Goal: Task Accomplishment & Management: Complete application form

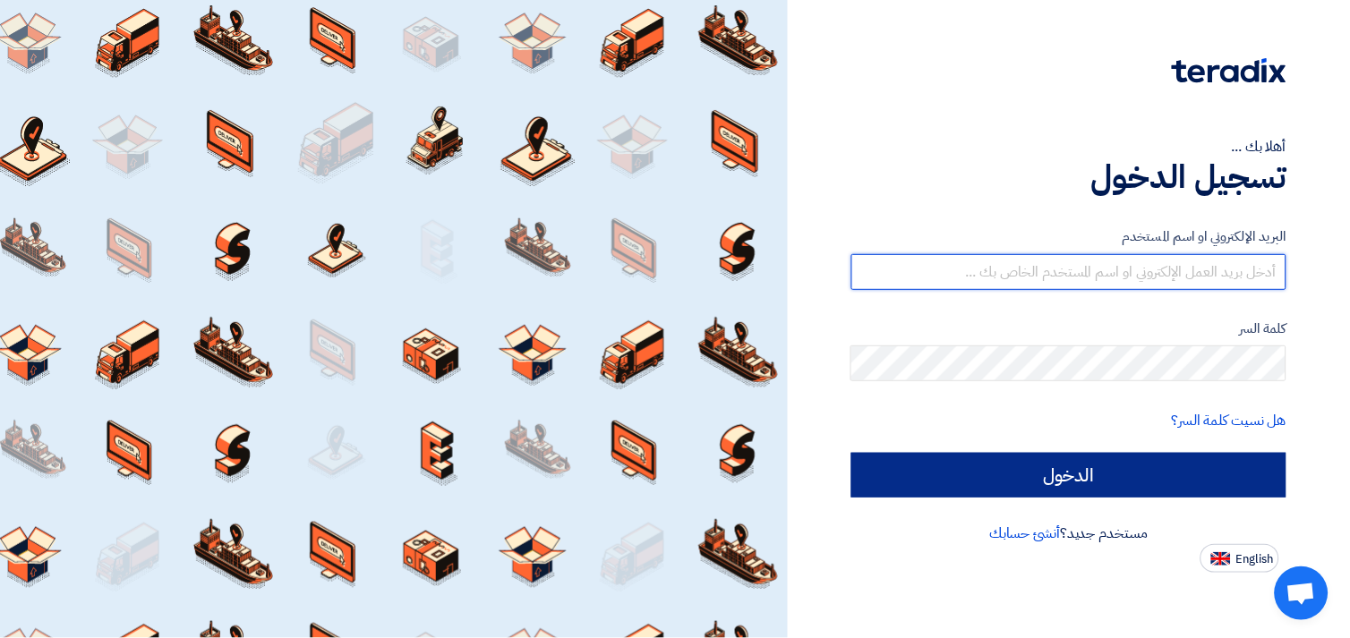
type input "fady.mahmoud@eaec.com.eg"
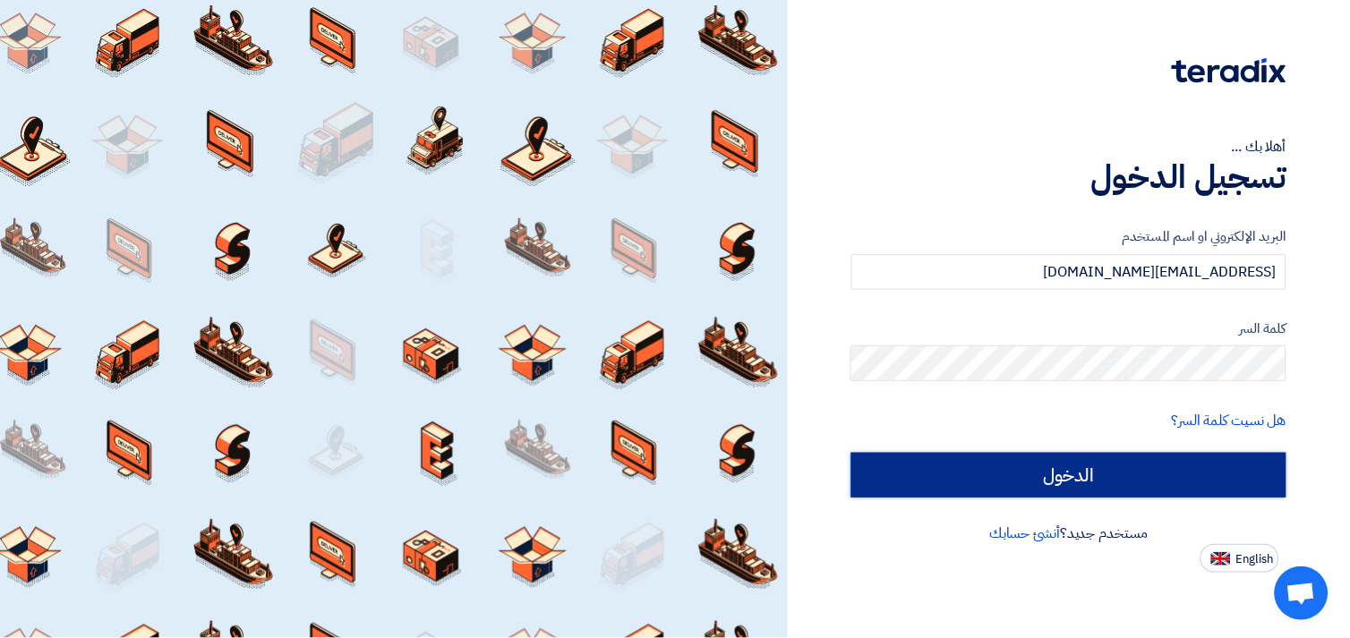
click at [1042, 478] on input "الدخول" at bounding box center [1068, 475] width 435 height 45
type input "Sign in"
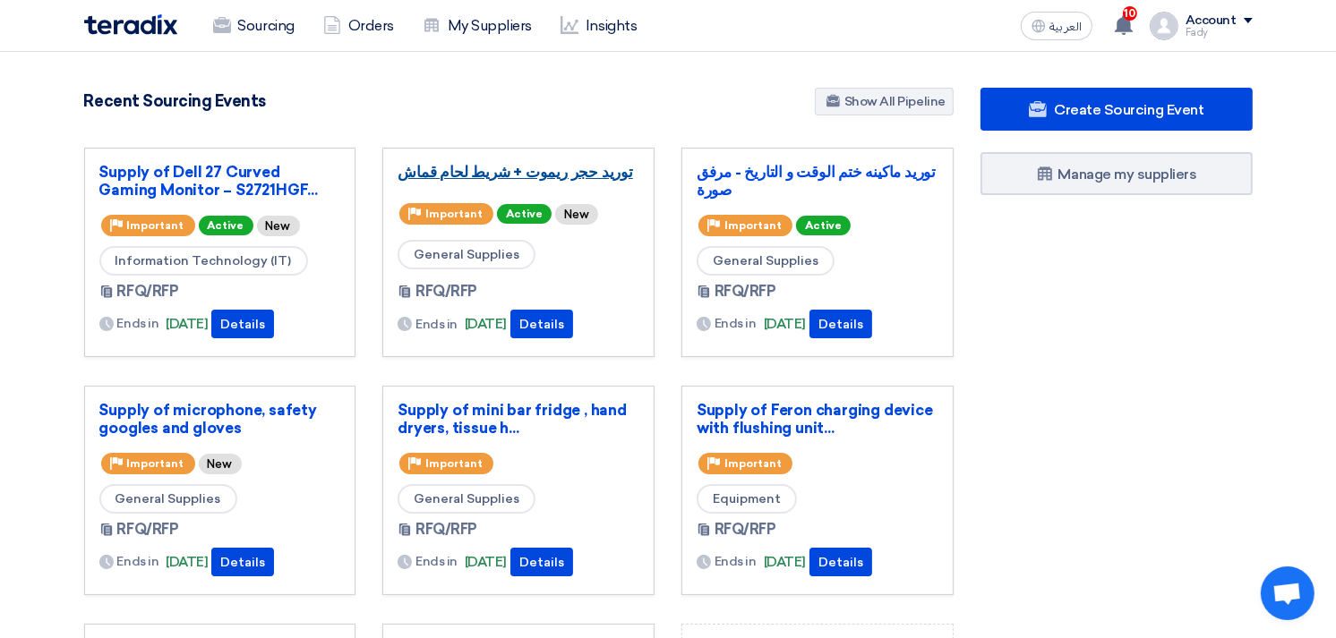
click at [551, 175] on link "توريد حجر ريموت + شريط لحام قماش" at bounding box center [518, 172] width 242 height 18
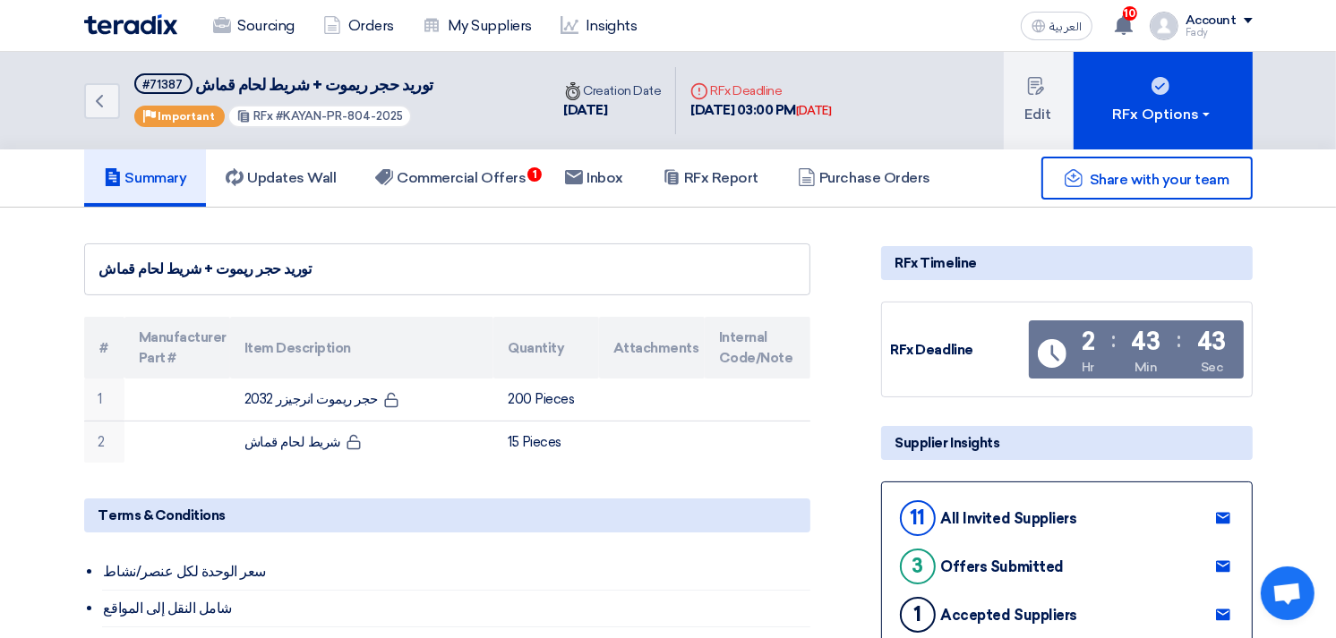
click at [109, 27] on img at bounding box center [130, 24] width 93 height 21
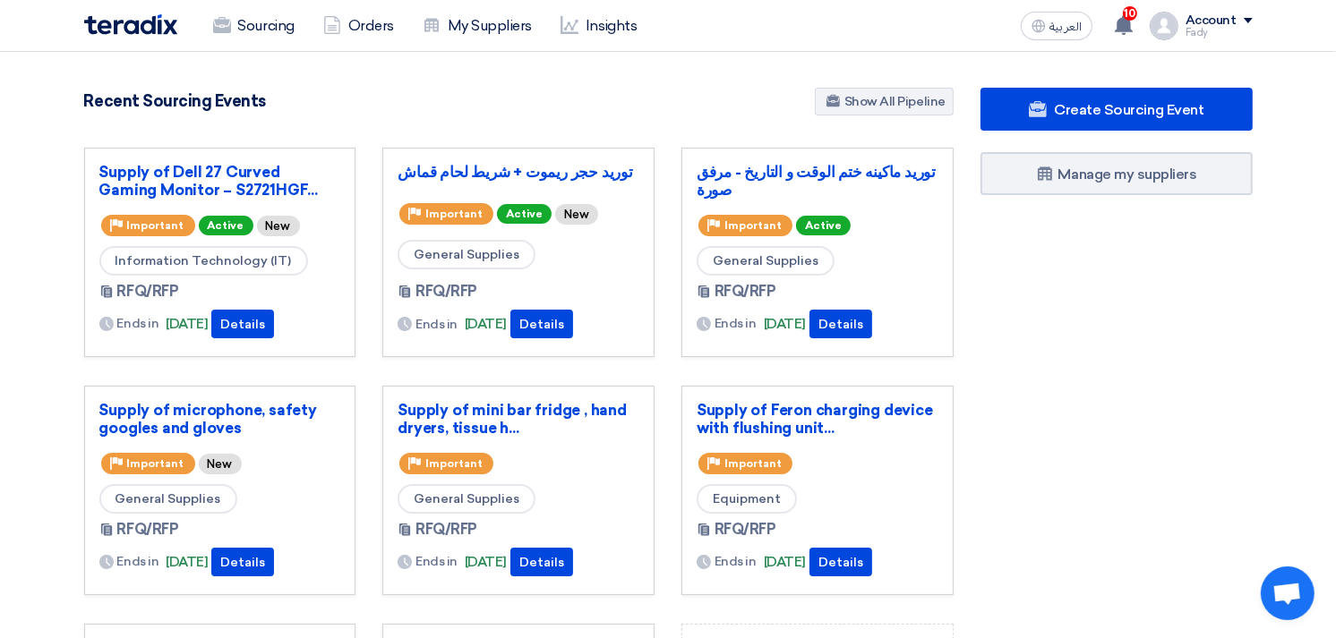
click at [666, 382] on div "توريد حجر ريموت + شريط لحام قماش Priority Important Active New General Supplies…" at bounding box center [518, 267] width 299 height 238
click at [203, 180] on link "Supply of Dell 27 Curved Gaming Monitor – S2721HGF..." at bounding box center [220, 181] width 242 height 36
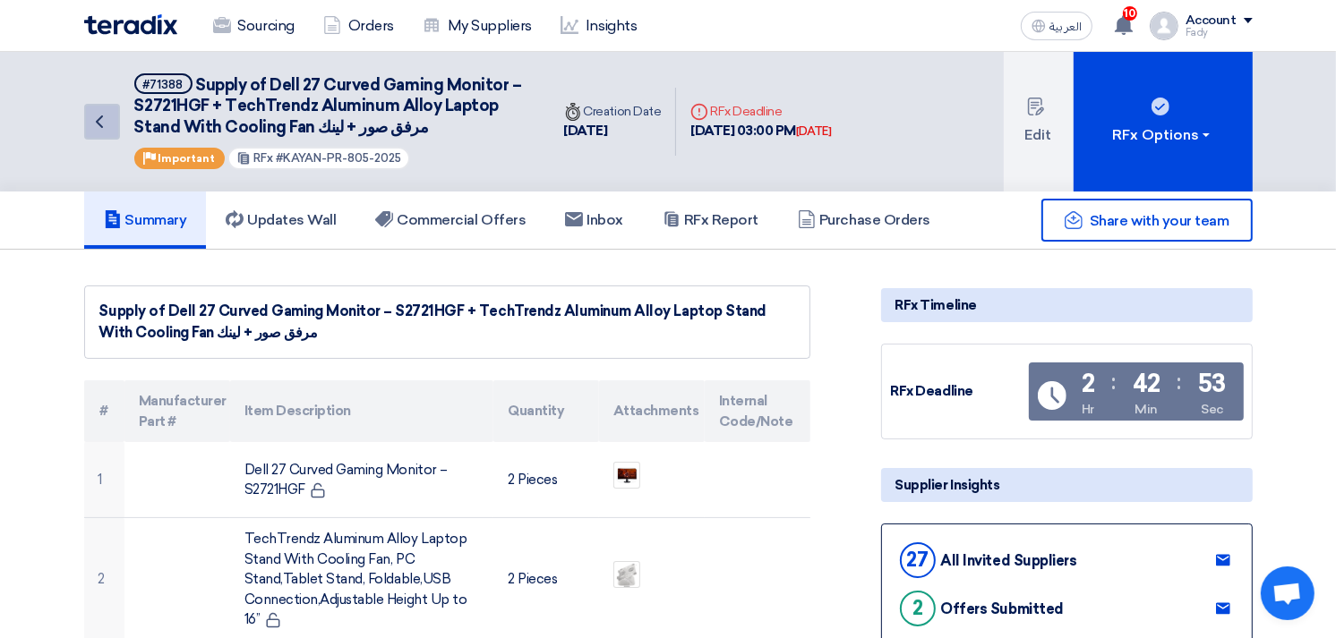
click at [108, 111] on icon "Back" at bounding box center [99, 121] width 21 height 21
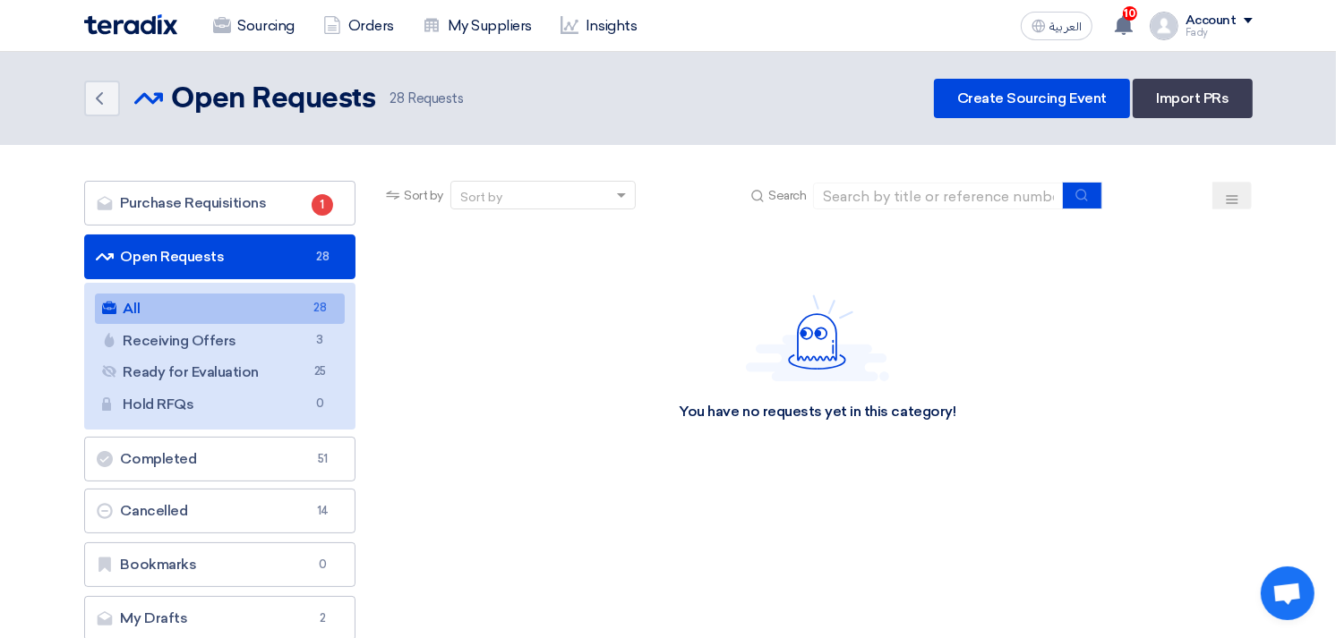
click at [165, 301] on link "All All 28" at bounding box center [220, 309] width 251 height 30
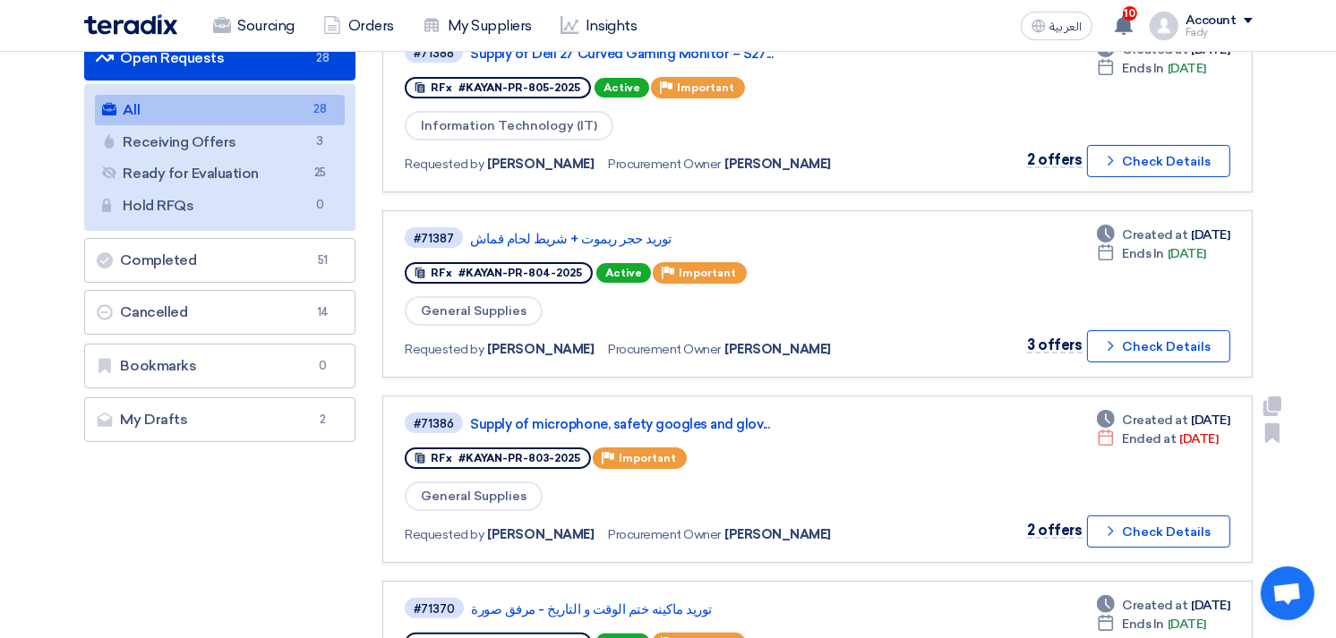
scroll to position [298, 0]
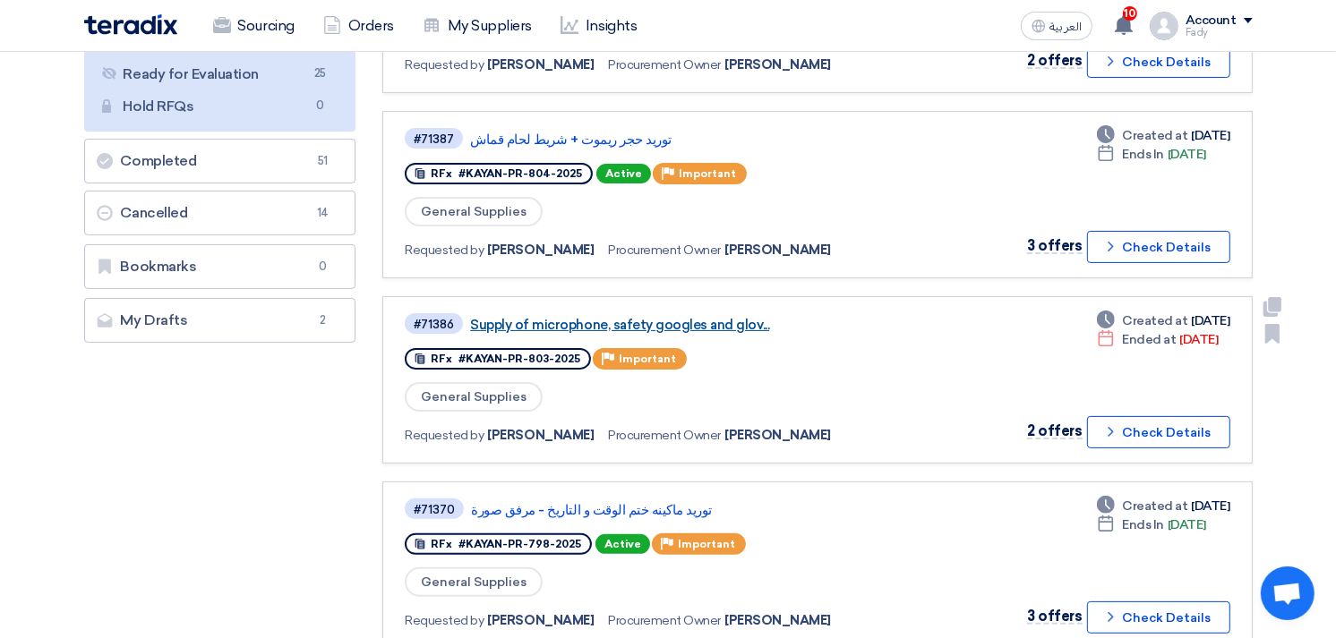
click at [645, 317] on link "Supply of microphone, safety googles and glov..." at bounding box center [694, 325] width 448 height 16
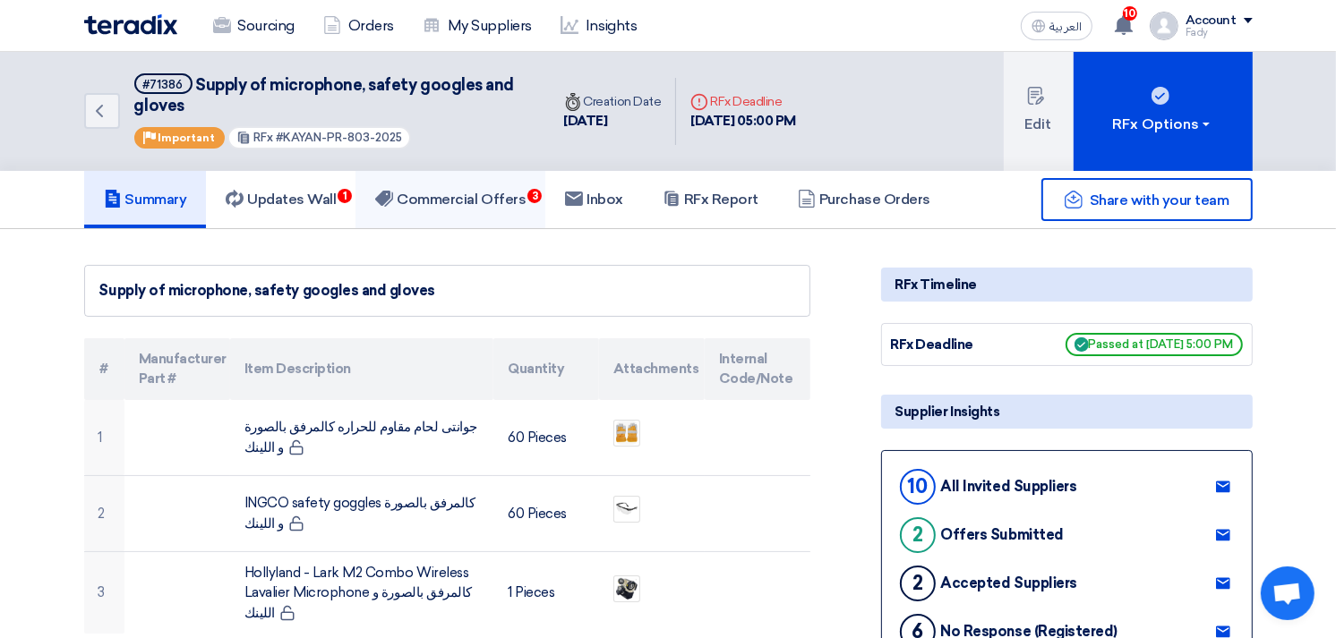
click at [478, 193] on h5 "Commercial Offers 3" at bounding box center [450, 200] width 150 height 18
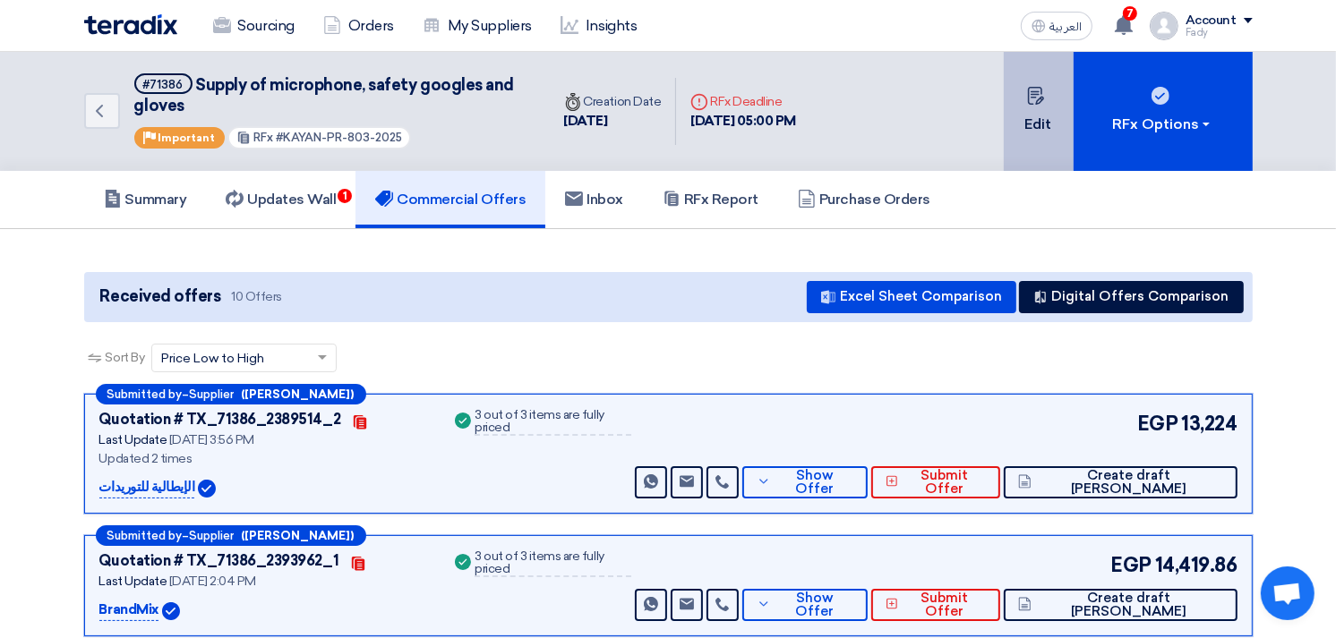
click at [1065, 106] on button "Edit" at bounding box center [1039, 111] width 70 height 119
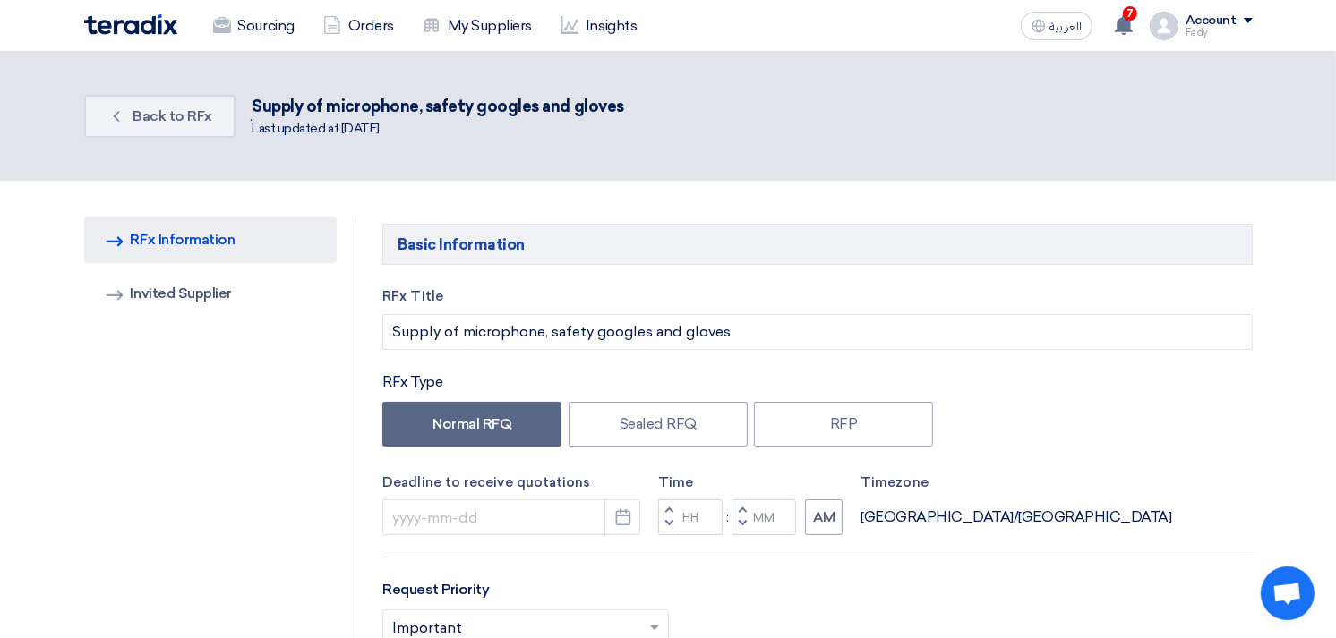
type input "9/14/2025"
type input "05"
type input "00"
click at [618, 517] on icon "Pick a date" at bounding box center [623, 518] width 18 height 18
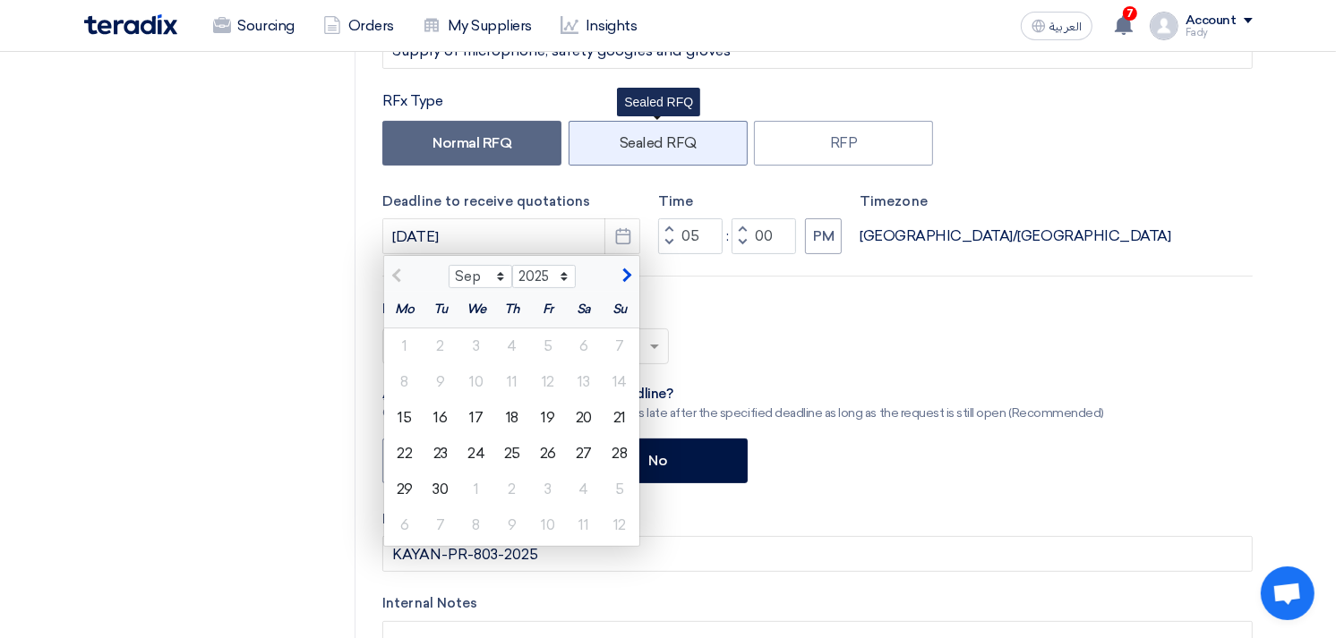
scroll to position [298, 0]
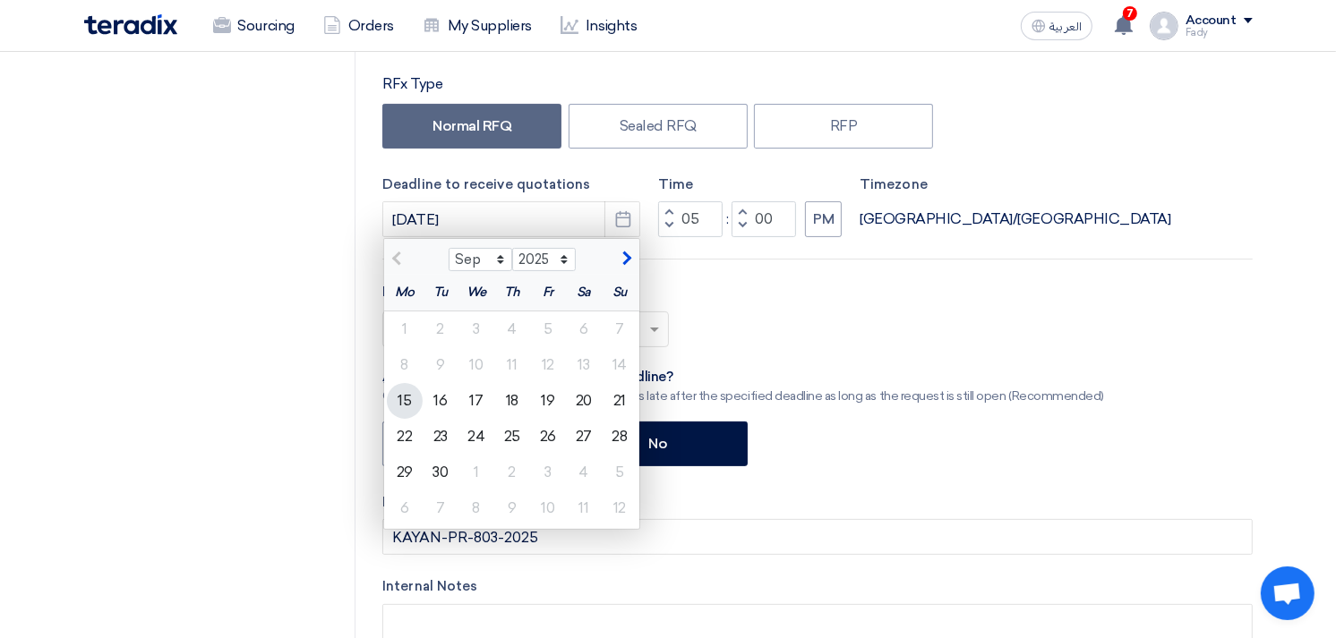
click at [405, 397] on div "15" at bounding box center [405, 401] width 36 height 36
type input "9/15/2025"
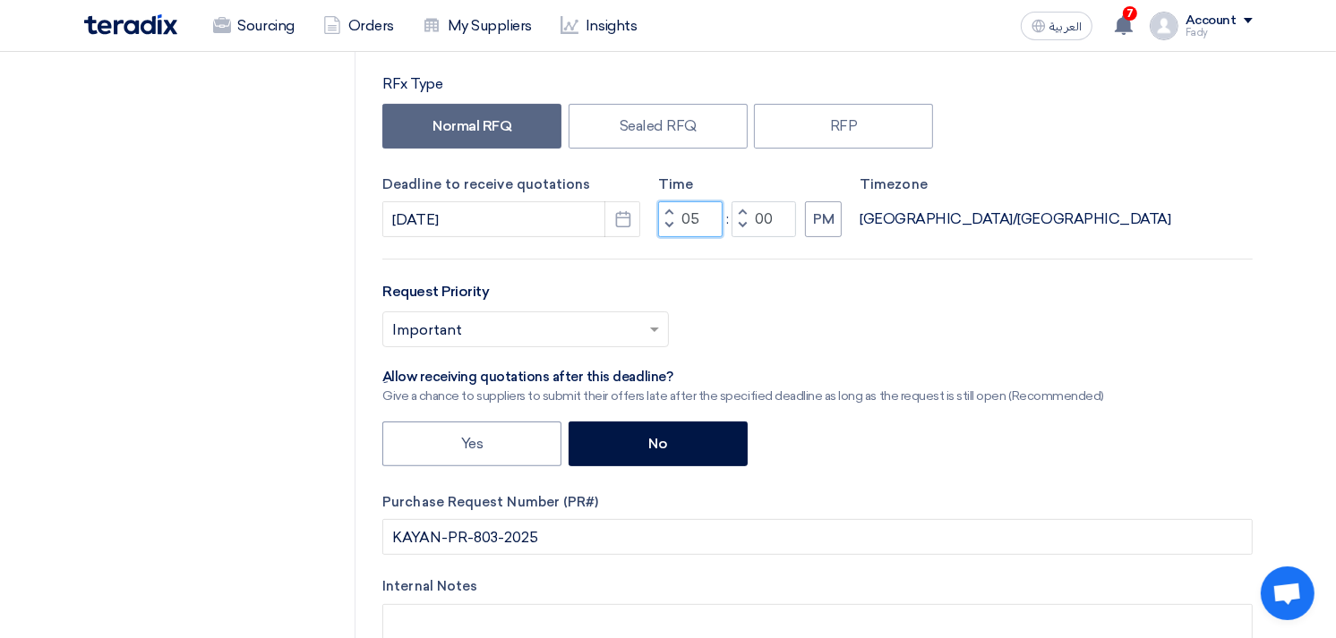
click at [696, 218] on input "05" at bounding box center [690, 219] width 64 height 36
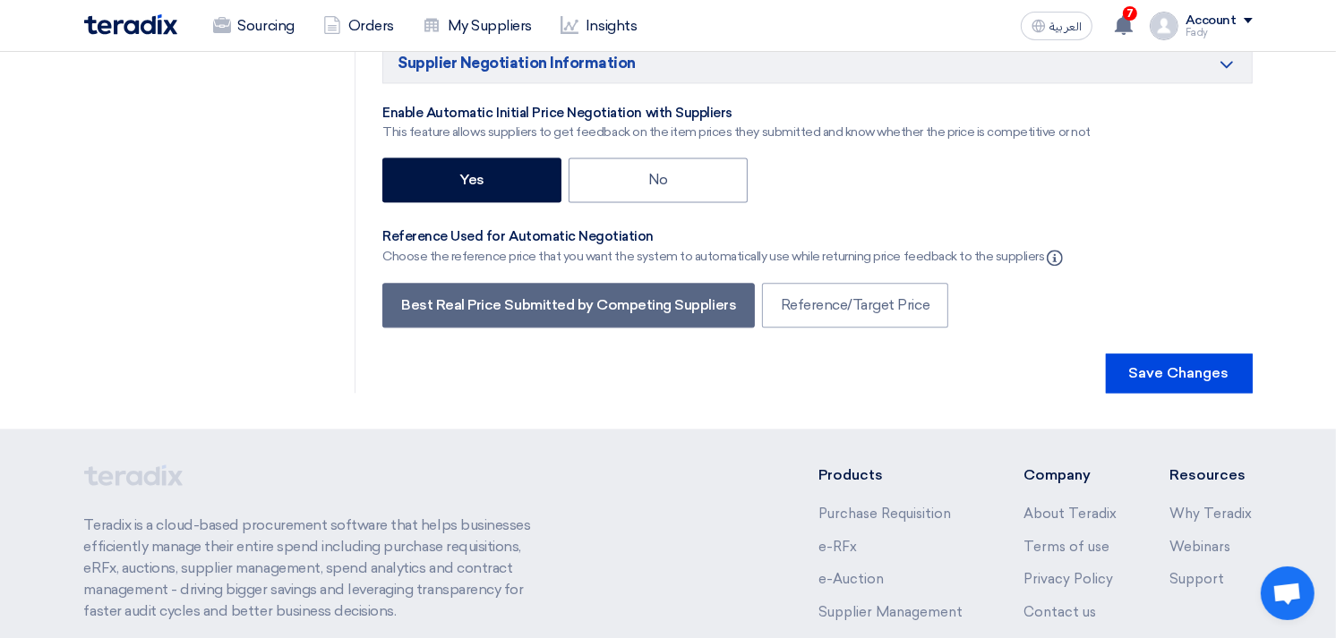
scroll to position [3620, 0]
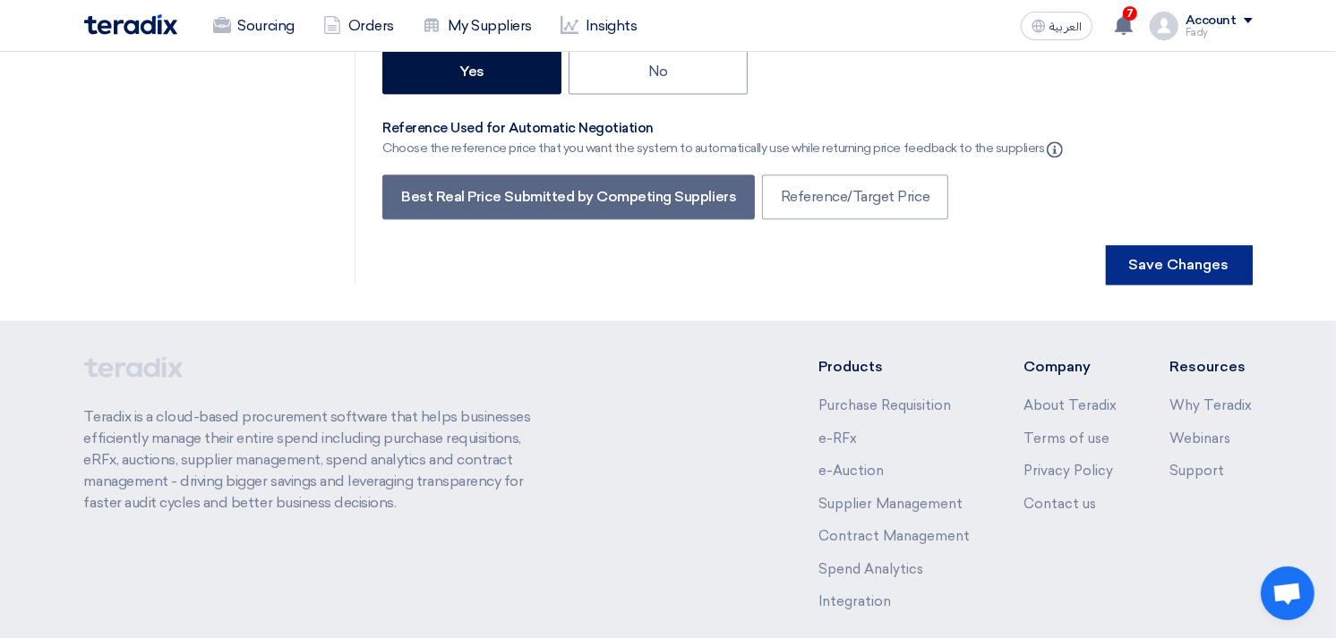
type input "04"
click at [1175, 245] on button "Save Changes" at bounding box center [1179, 264] width 147 height 39
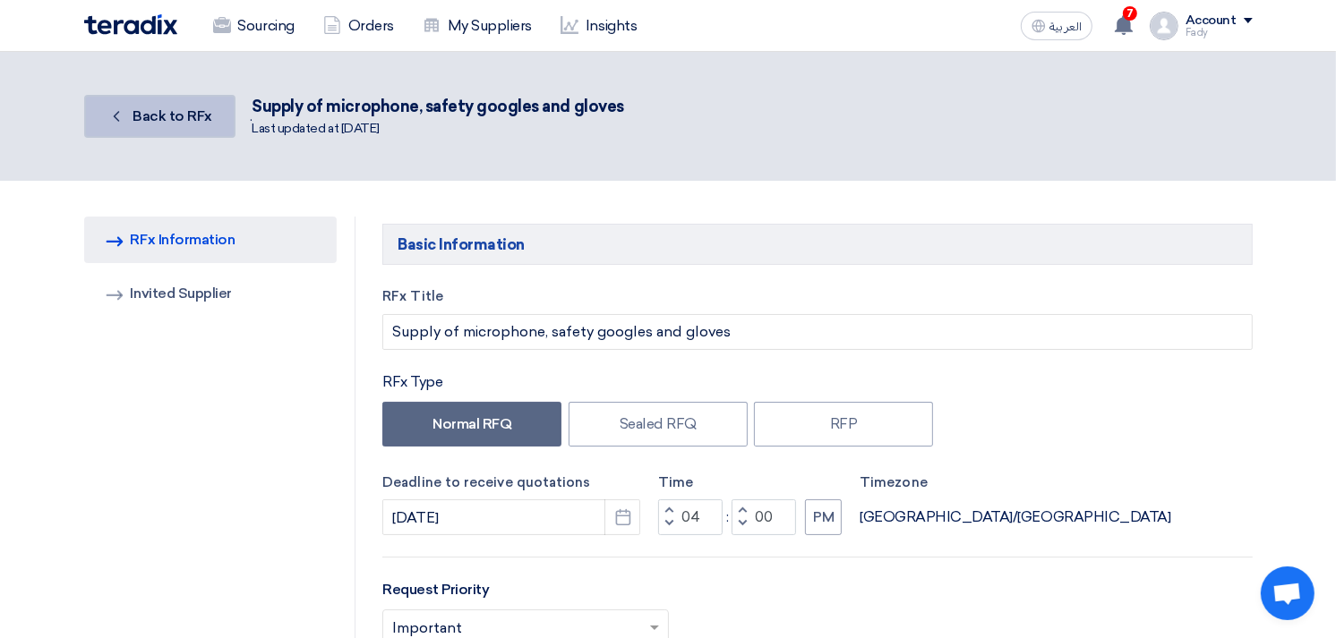
click at [171, 112] on span "Back to RFx" at bounding box center [172, 115] width 80 height 17
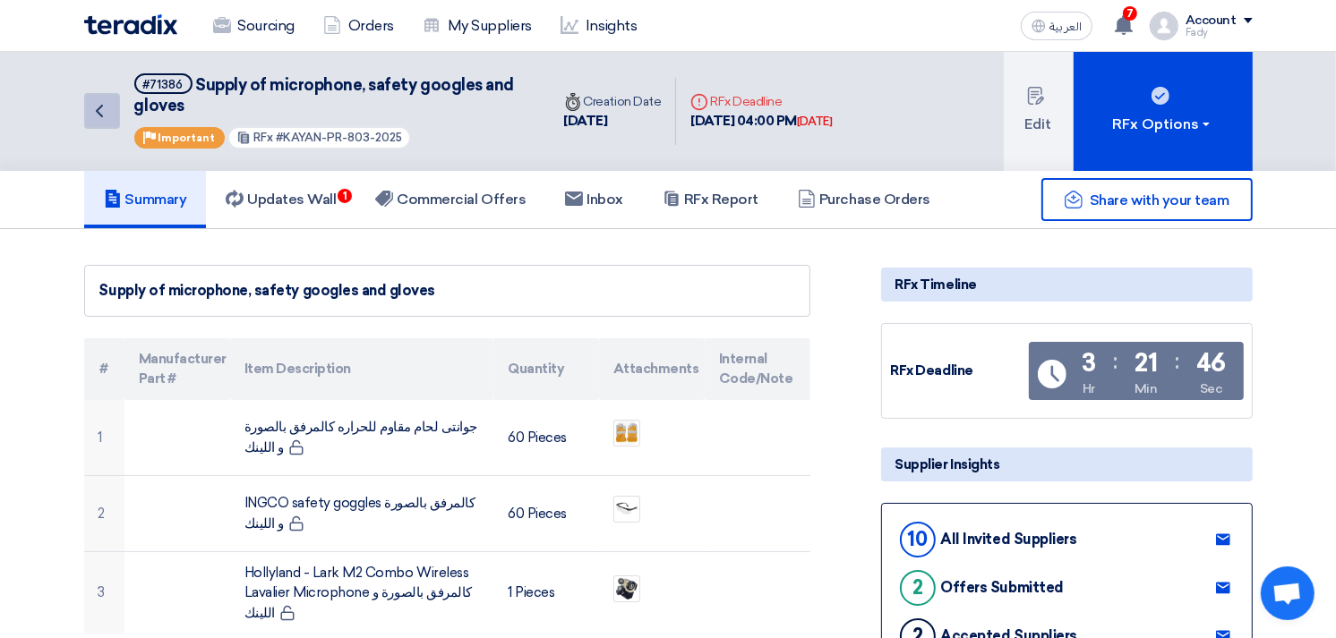
click at [98, 107] on use at bounding box center [99, 111] width 7 height 13
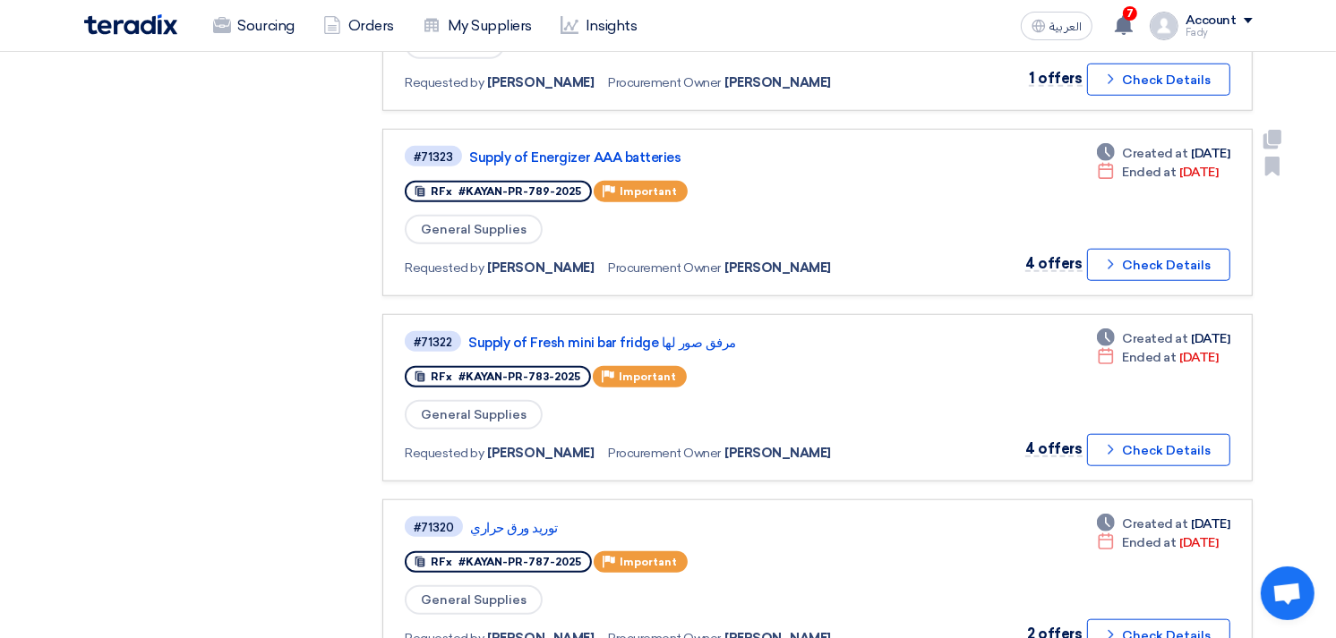
scroll to position [1492, 0]
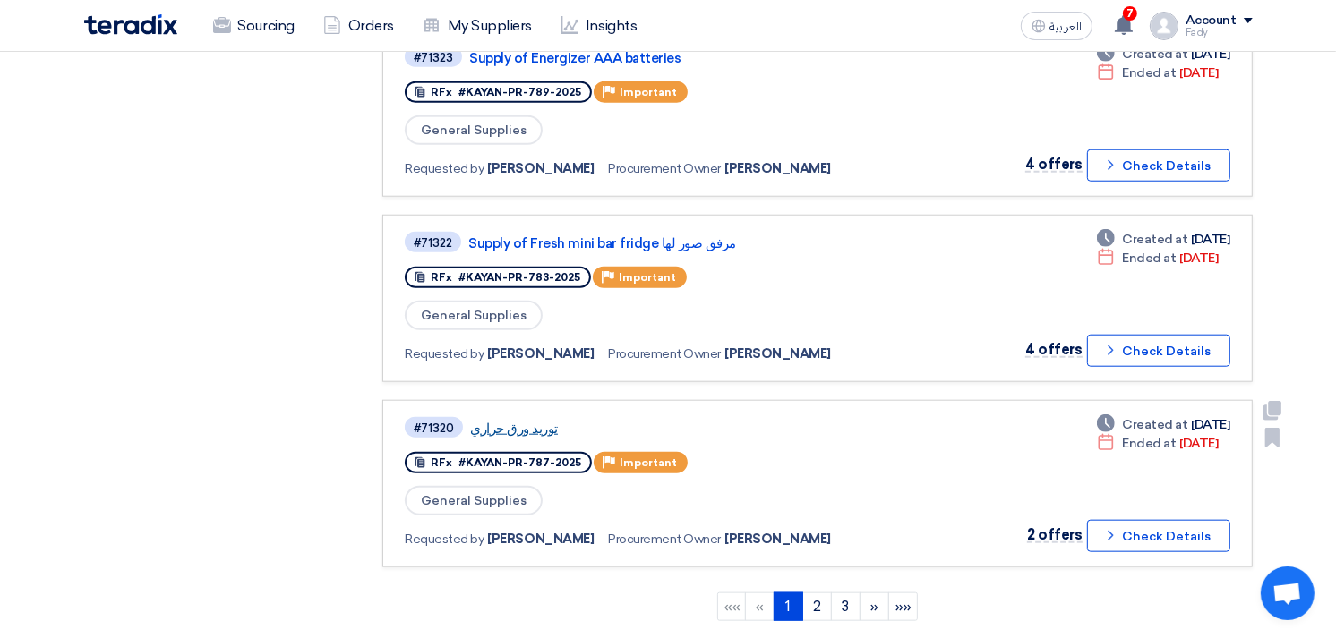
click at [524, 421] on link "توريد ورق حراري" at bounding box center [694, 429] width 448 height 16
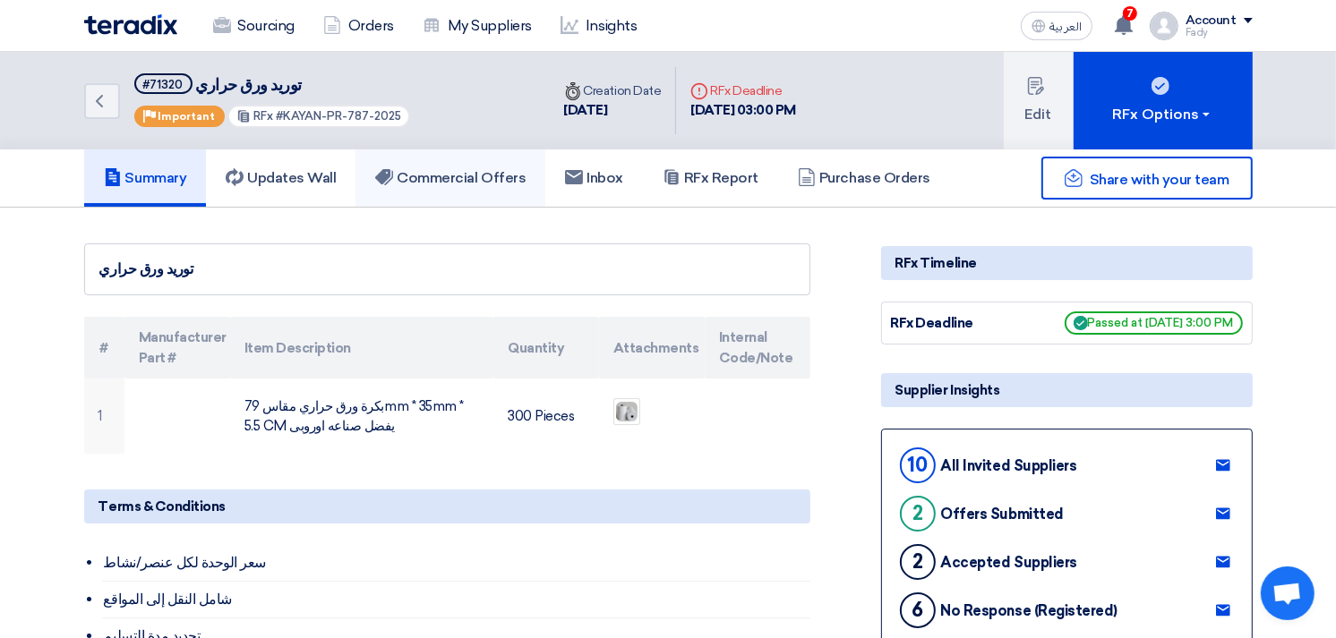
click at [480, 177] on h5 "Commercial Offers" at bounding box center [450, 178] width 150 height 18
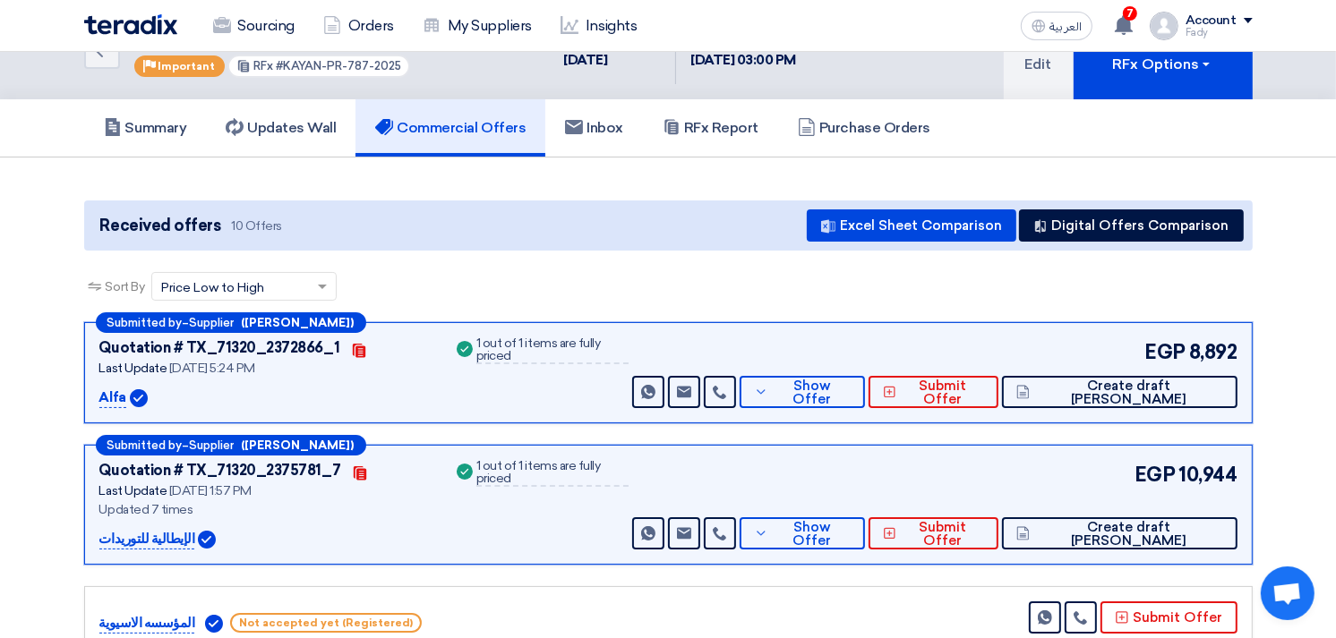
scroll to position [99, 0]
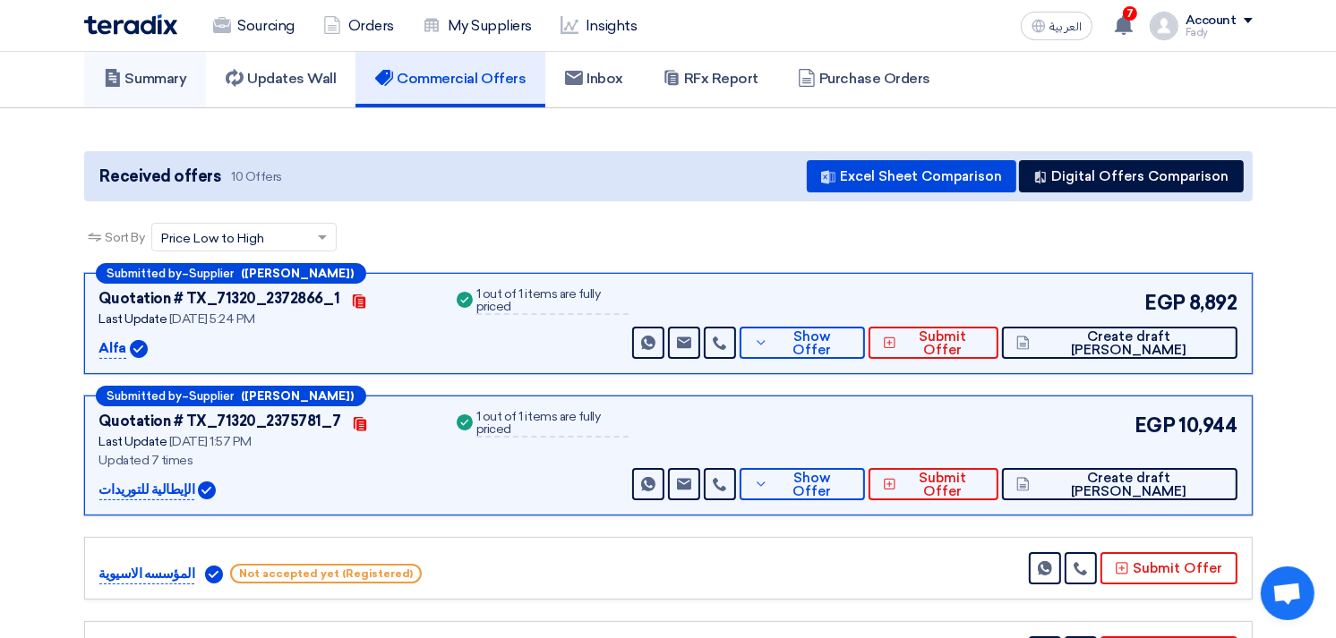
click at [104, 74] on icon at bounding box center [113, 78] width 18 height 18
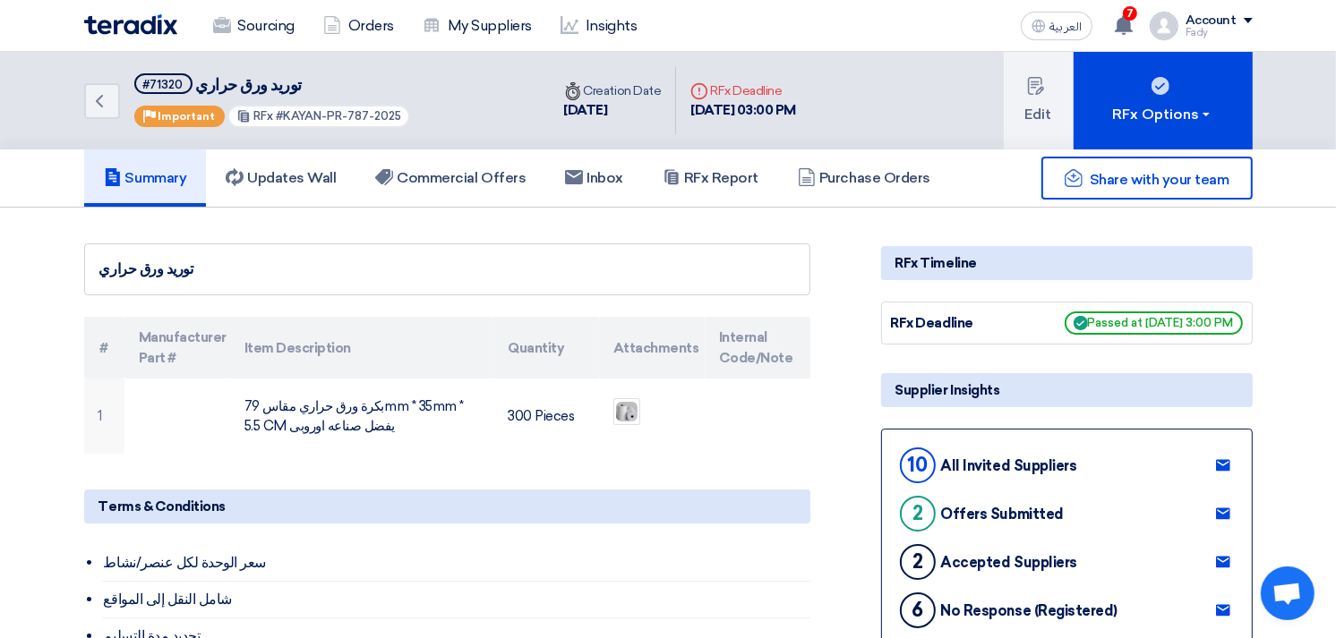
drag, startPoint x: 281, startPoint y: 107, endPoint x: 350, endPoint y: 104, distance: 69.0
click at [350, 105] on div "RFx #KAYAN-PR-787-2025" at bounding box center [318, 116] width 183 height 23
drag, startPoint x: 350, startPoint y: 104, endPoint x: 280, endPoint y: 113, distance: 70.4
click at [279, 114] on span "#KAYAN-PR-787-2025" at bounding box center [338, 115] width 125 height 13
drag, startPoint x: 275, startPoint y: 114, endPoint x: 497, endPoint y: 100, distance: 222.4
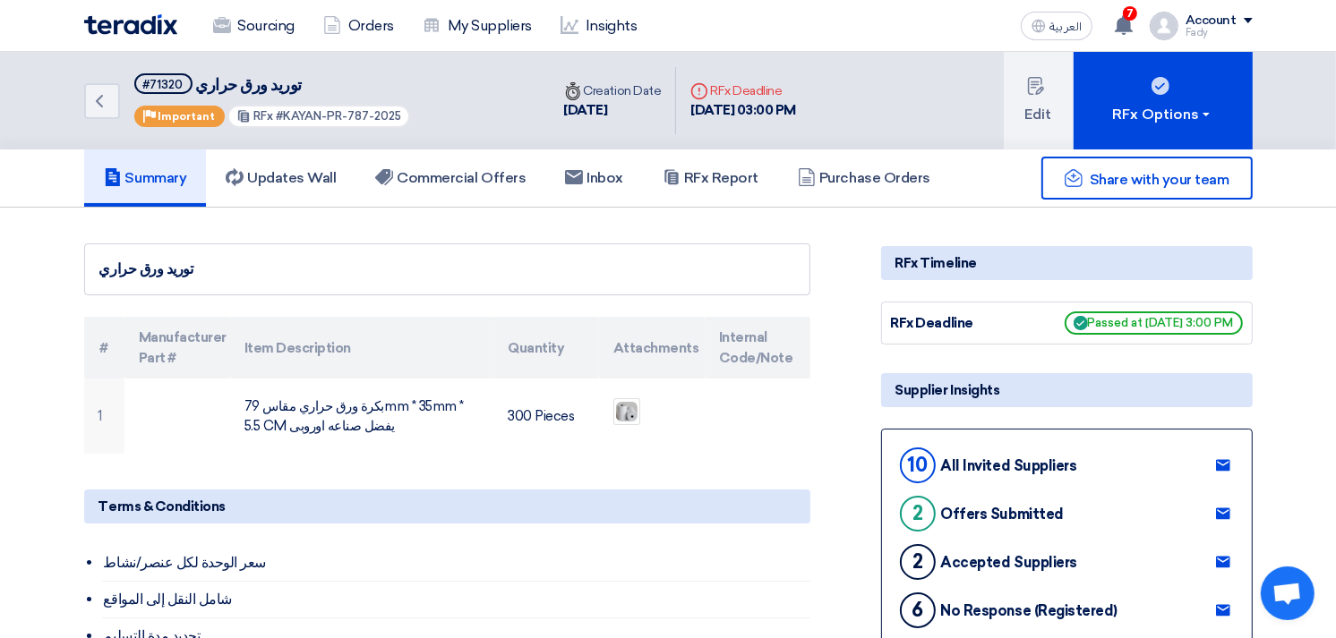
click at [497, 100] on div "Back #71320 توريد ورق حراري Priority Important RFx #KAYAN-PR-787-2025" at bounding box center [317, 101] width 466 height 98
copy span "KAYAN-PR-787-2025"
click at [502, 180] on h5 "Commercial Offers" at bounding box center [450, 178] width 150 height 18
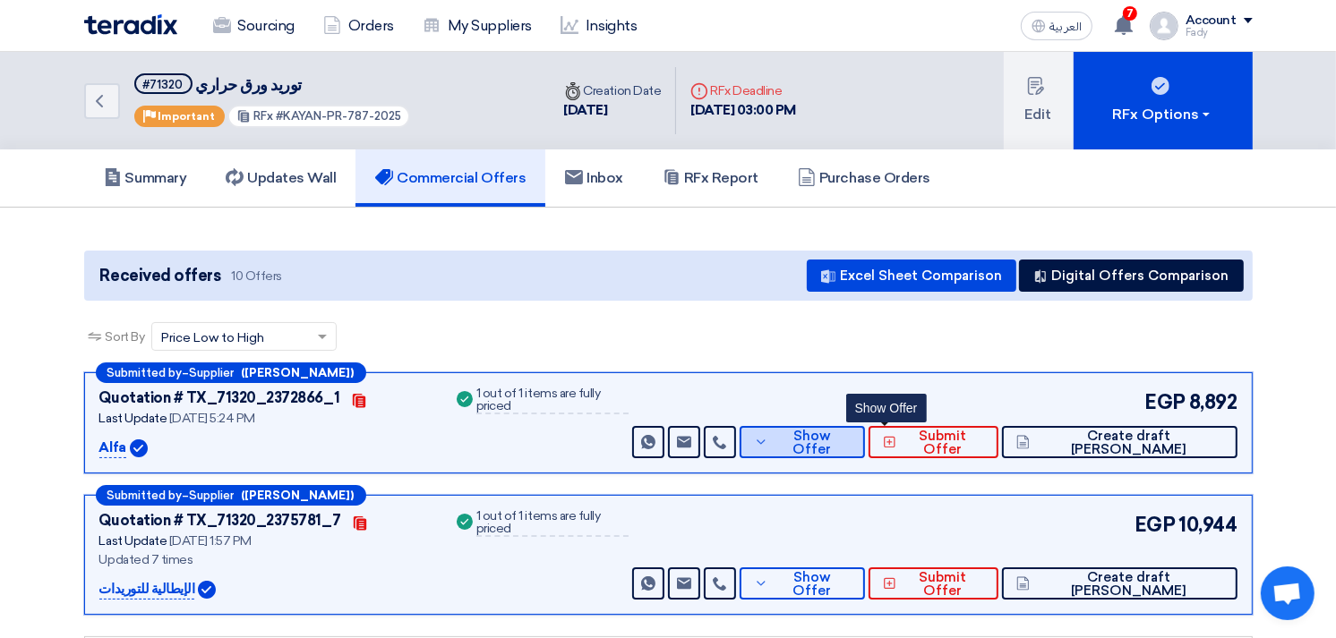
click at [851, 435] on span "Show Offer" at bounding box center [812, 443] width 78 height 27
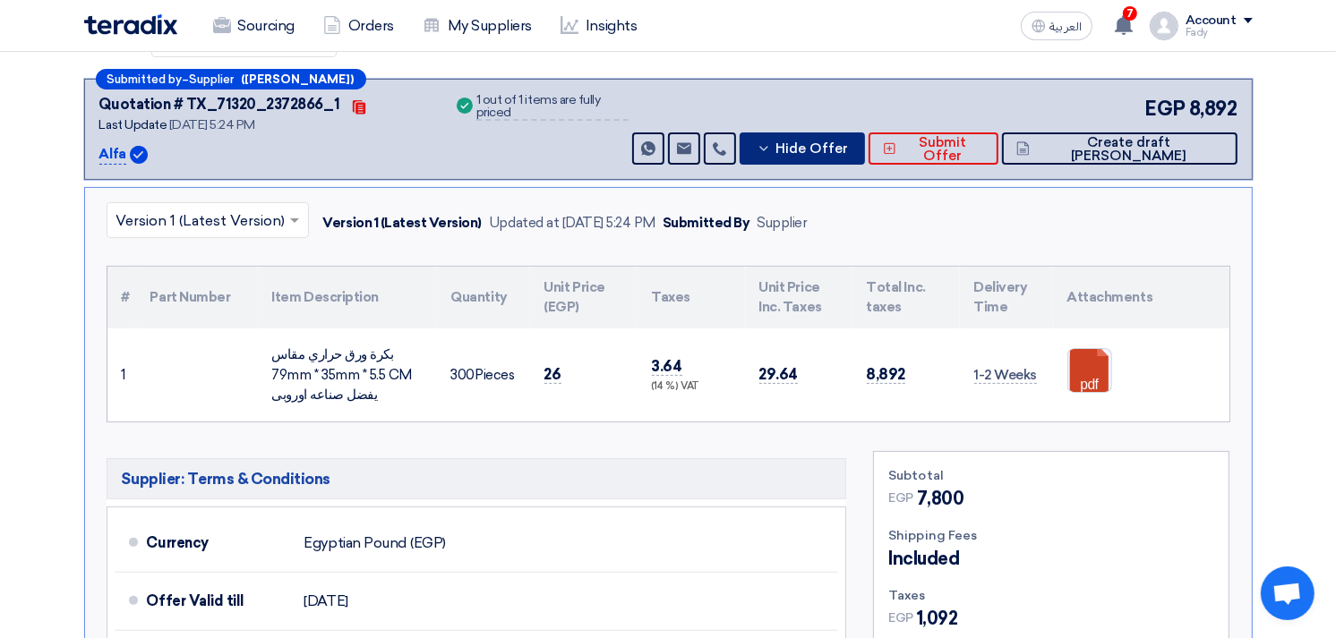
scroll to position [298, 0]
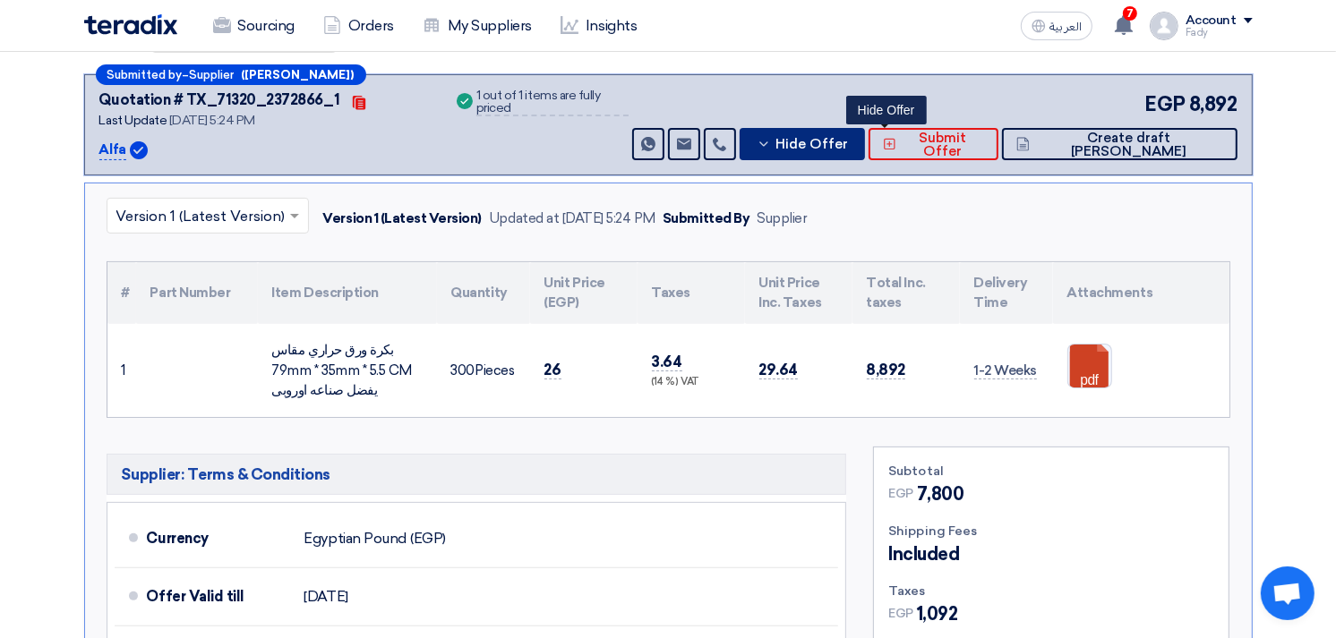
click at [848, 138] on span "Hide Offer" at bounding box center [811, 144] width 73 height 13
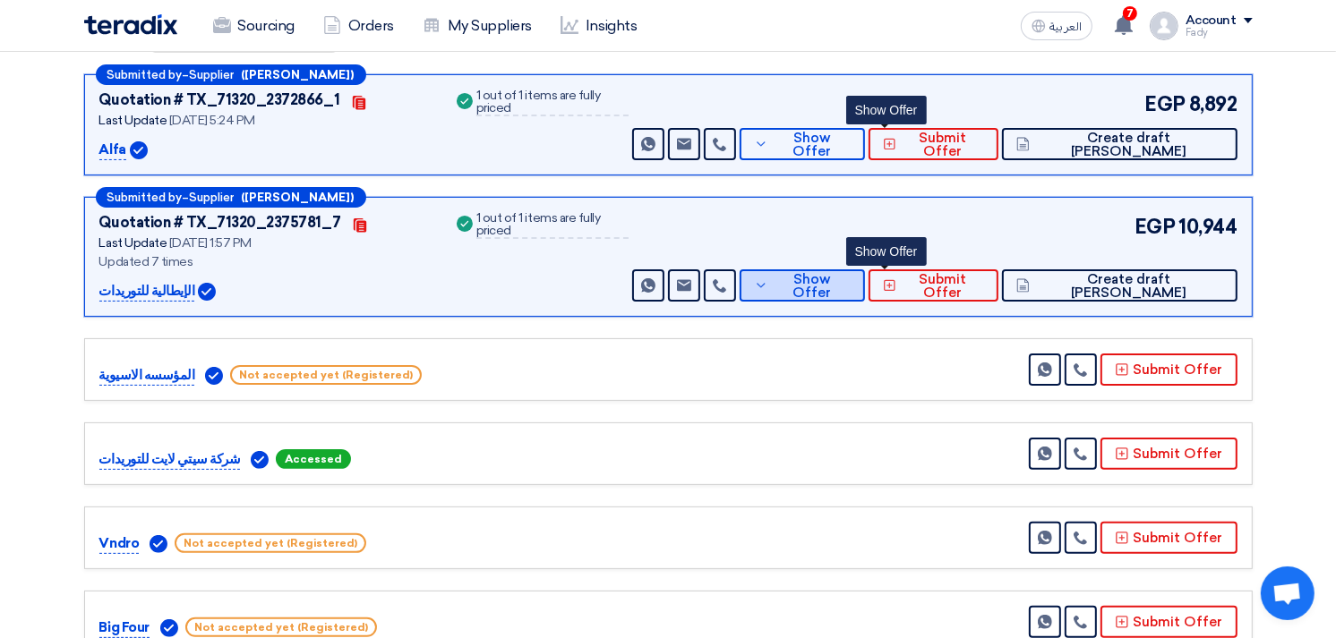
click at [851, 278] on span "Show Offer" at bounding box center [812, 286] width 78 height 27
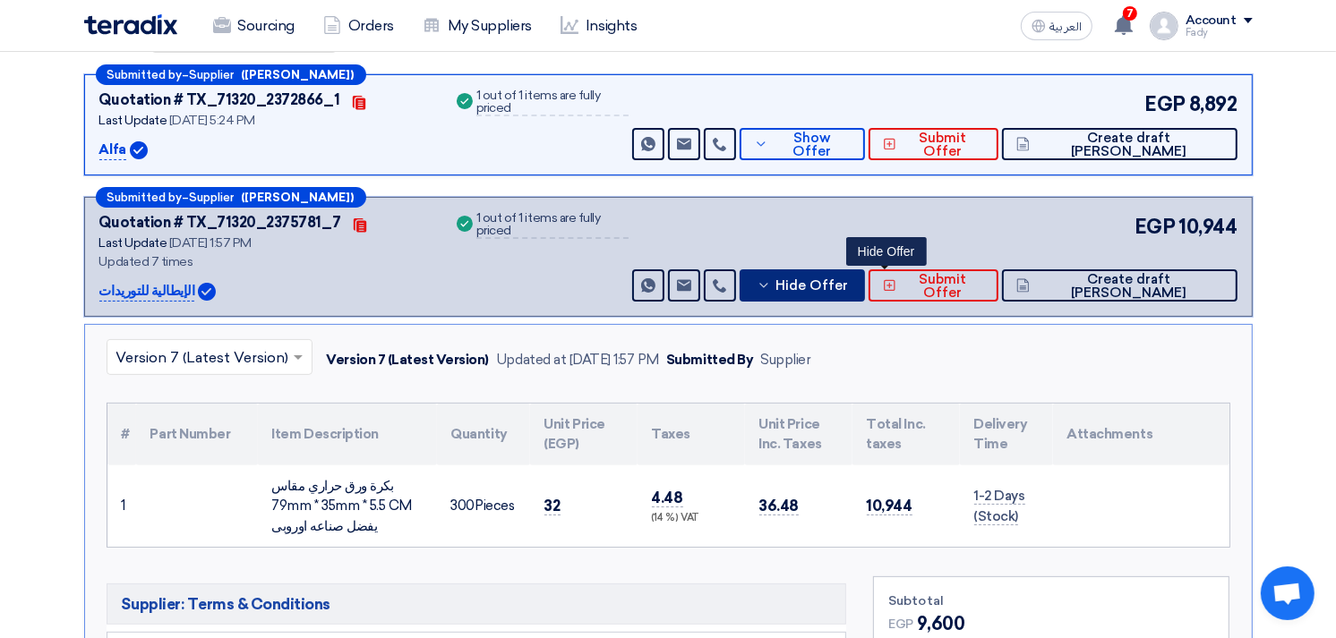
click at [848, 279] on span "Hide Offer" at bounding box center [811, 285] width 73 height 13
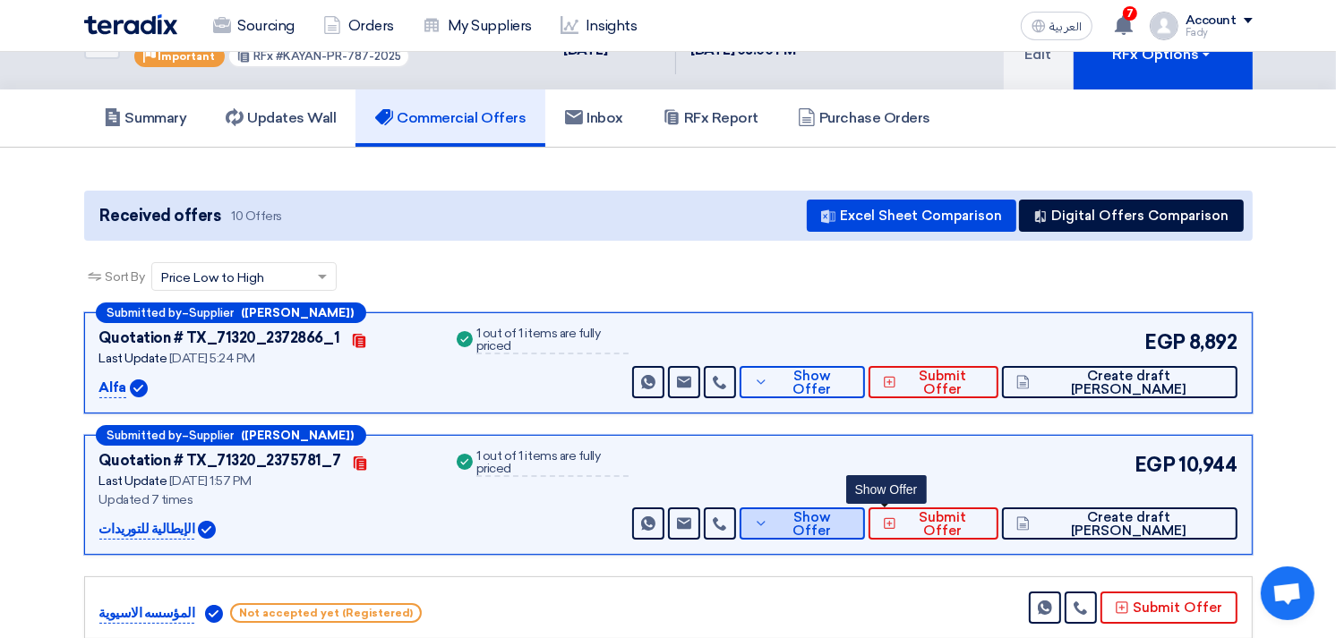
scroll to position [0, 0]
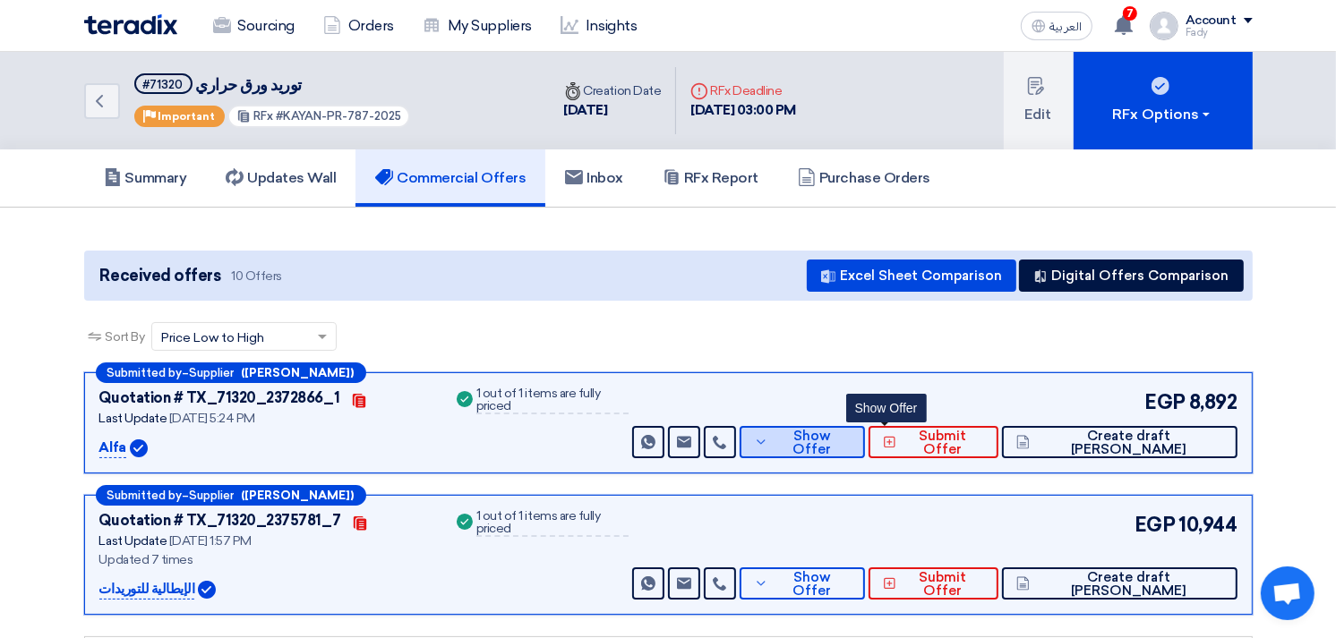
click at [865, 449] on button "Show Offer" at bounding box center [801, 442] width 125 height 32
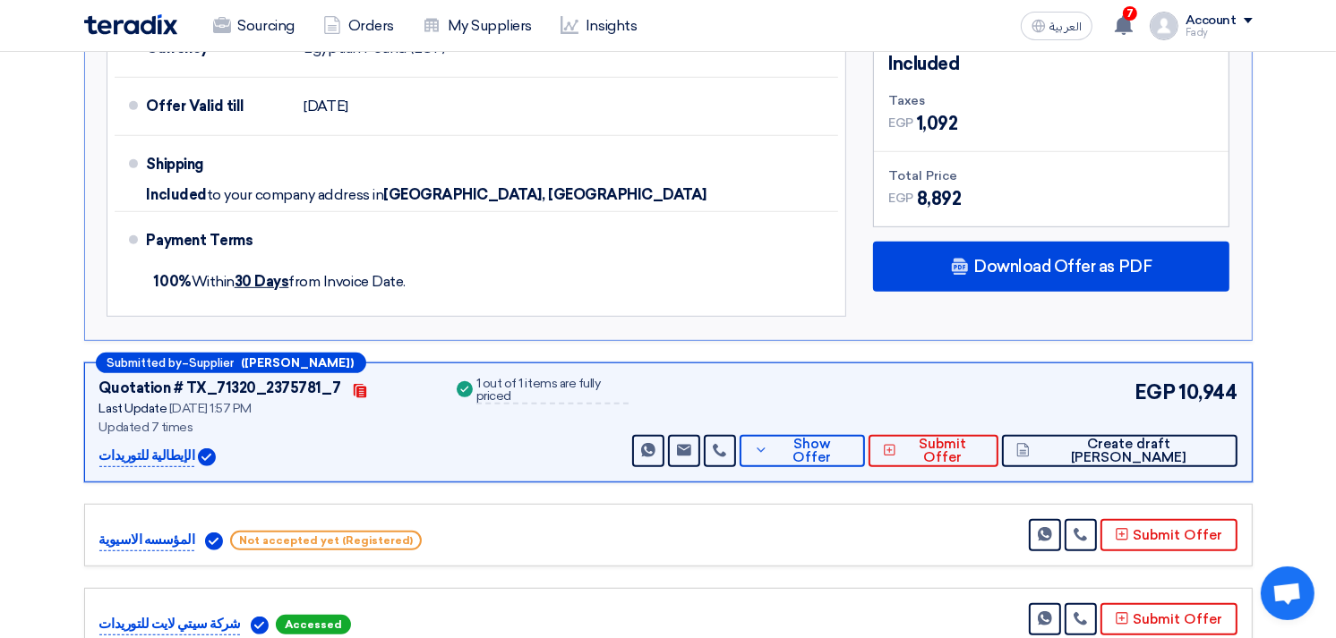
scroll to position [795, 0]
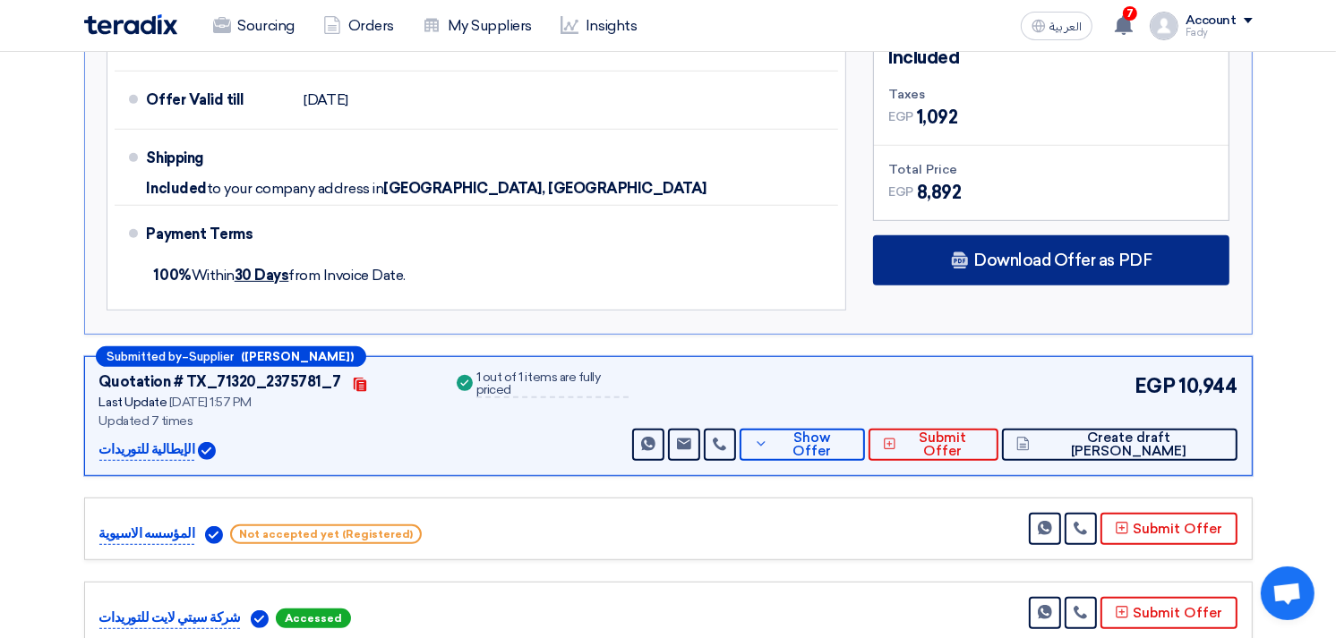
click at [1073, 253] on span "Download Offer as PDF" at bounding box center [1062, 260] width 178 height 16
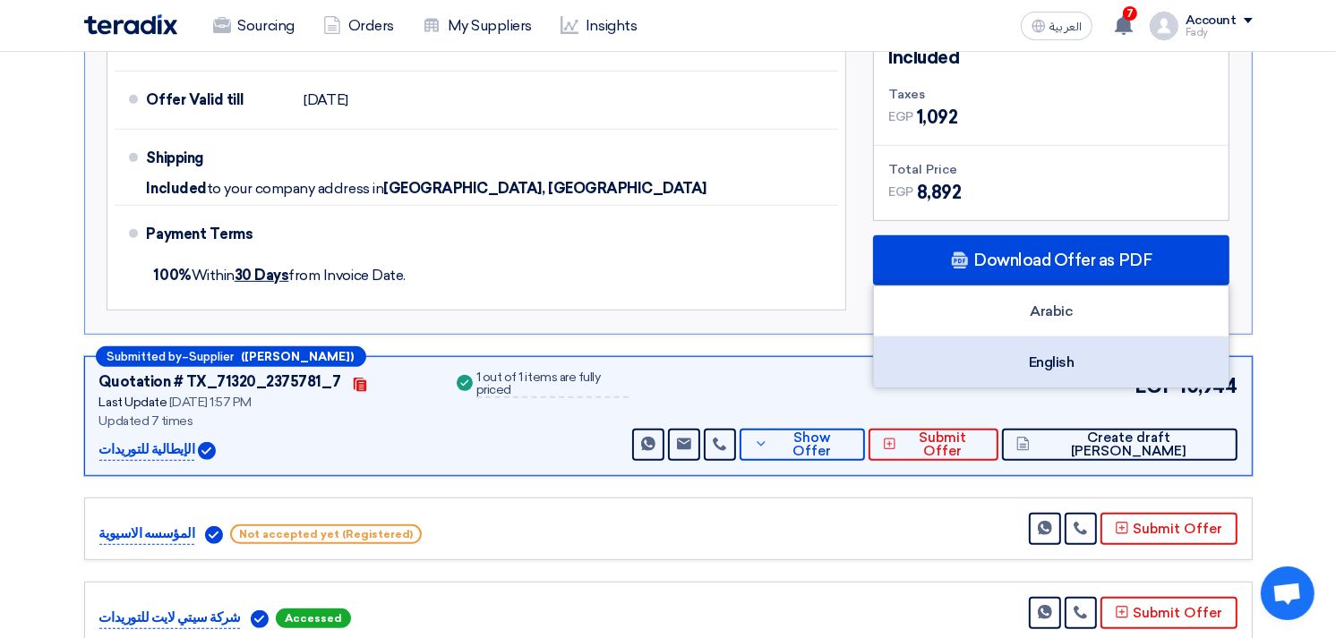
click at [1048, 362] on div "English" at bounding box center [1051, 363] width 355 height 50
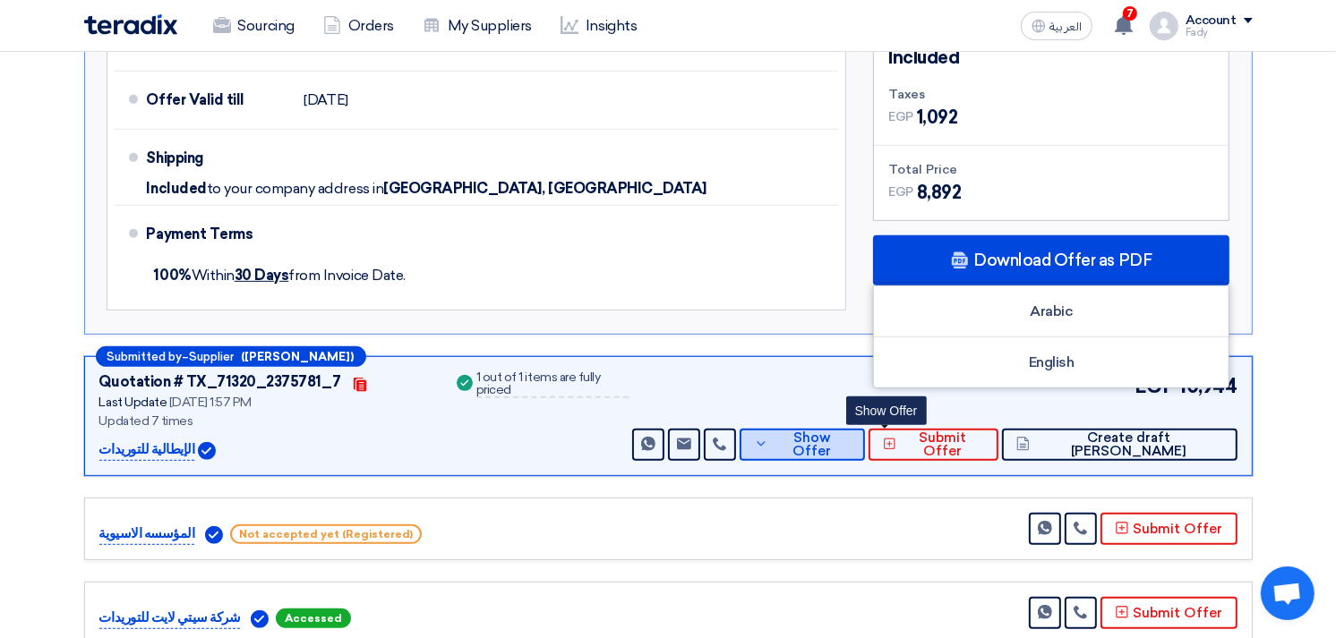
click at [851, 440] on span "Show Offer" at bounding box center [812, 445] width 78 height 27
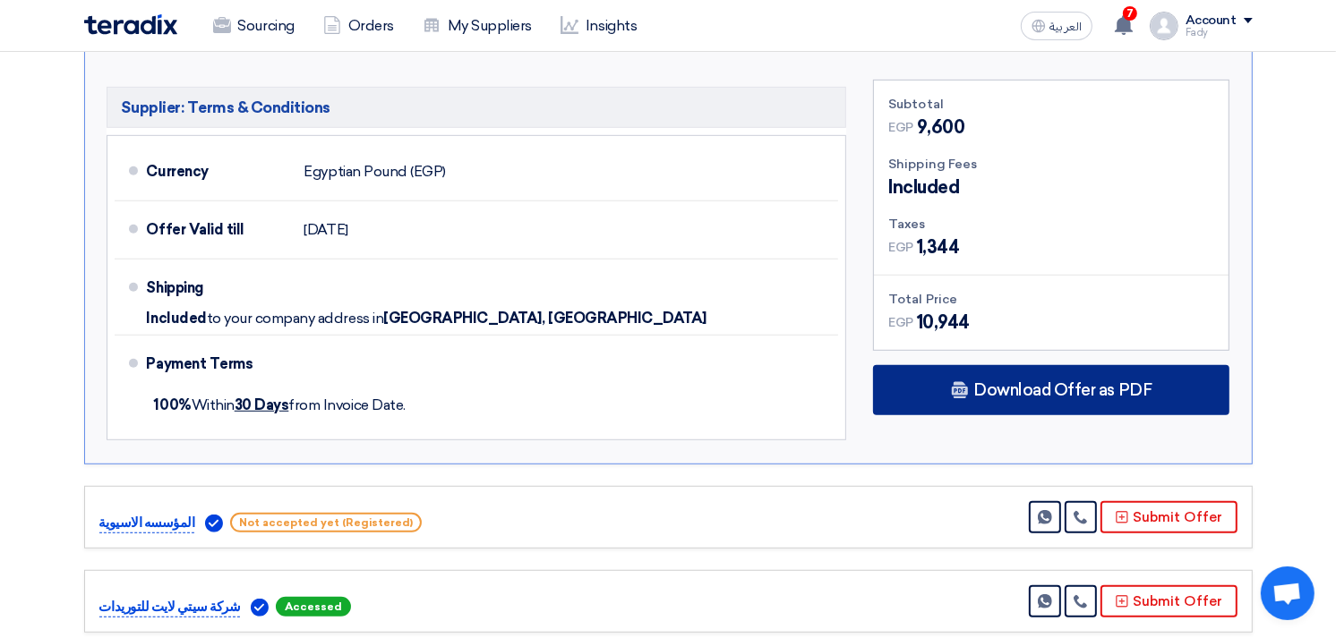
click at [969, 392] on icon at bounding box center [960, 390] width 18 height 18
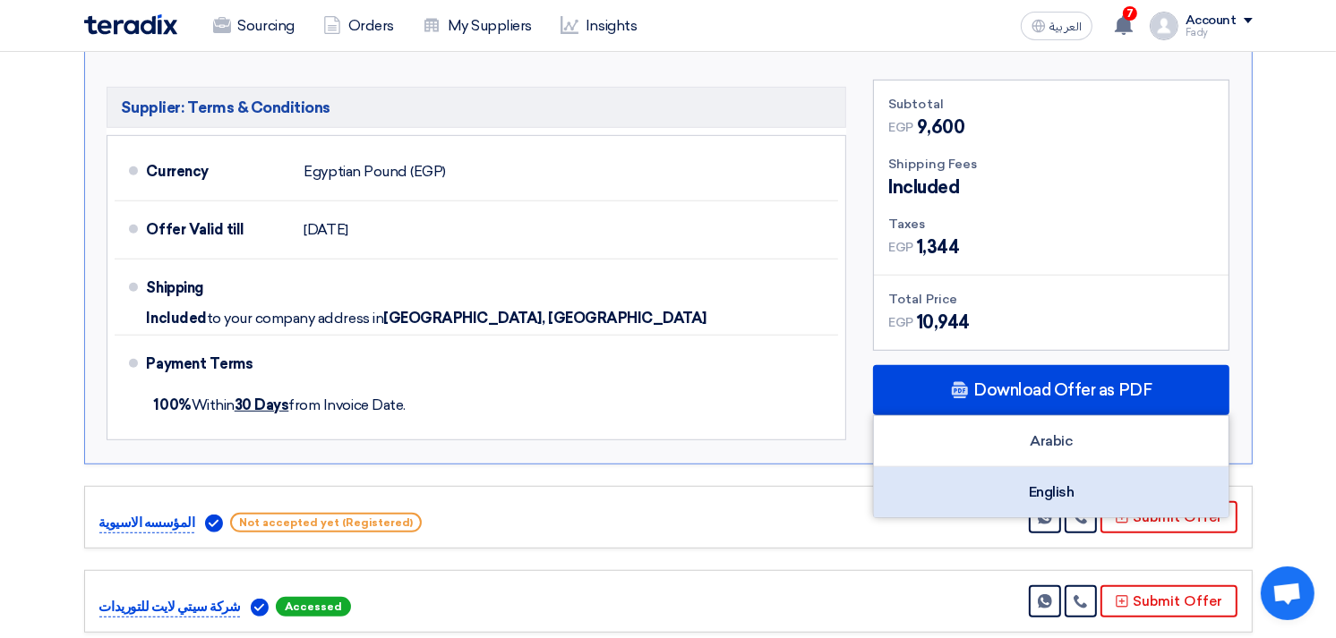
click at [1036, 500] on div "English" at bounding box center [1051, 492] width 355 height 50
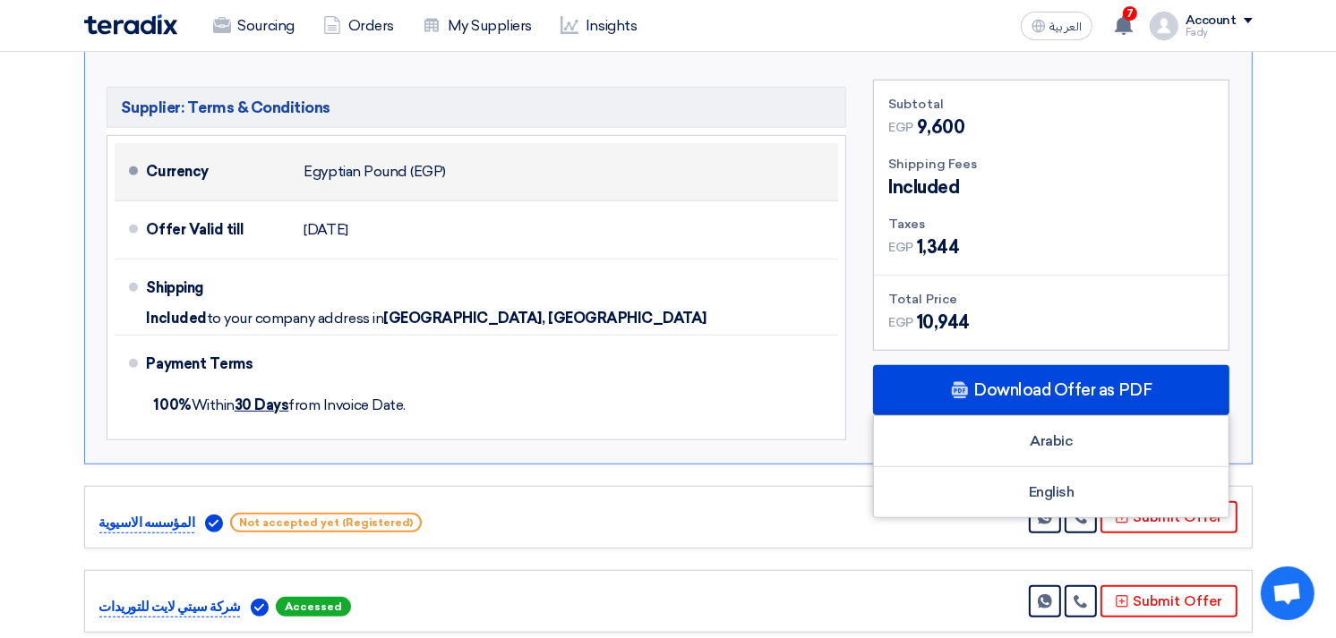
scroll to position [99, 0]
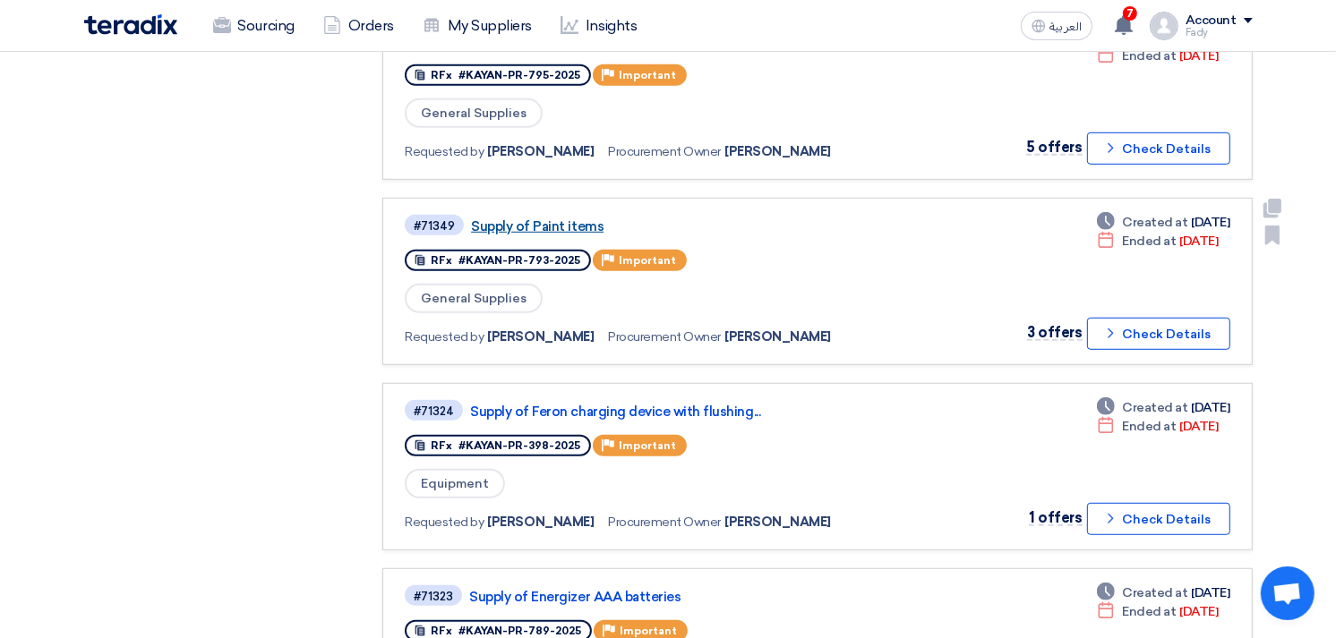
scroll to position [1048, 0]
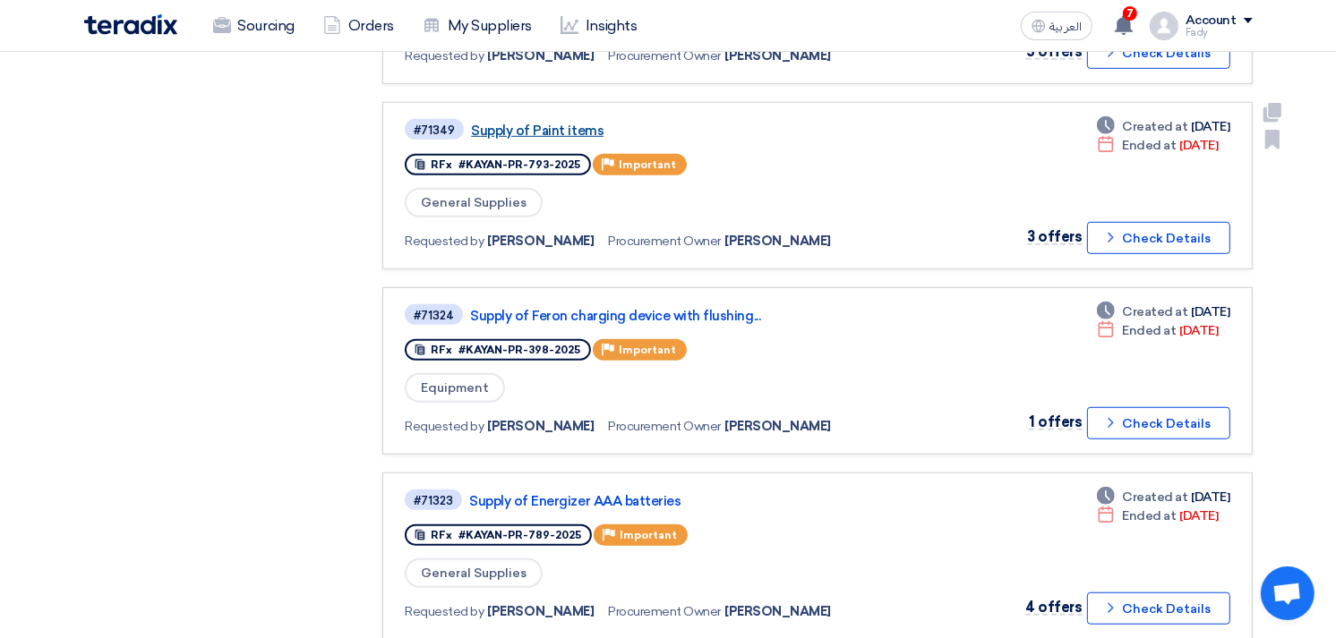
click at [551, 123] on link "Supply of Paint items" at bounding box center [695, 131] width 448 height 16
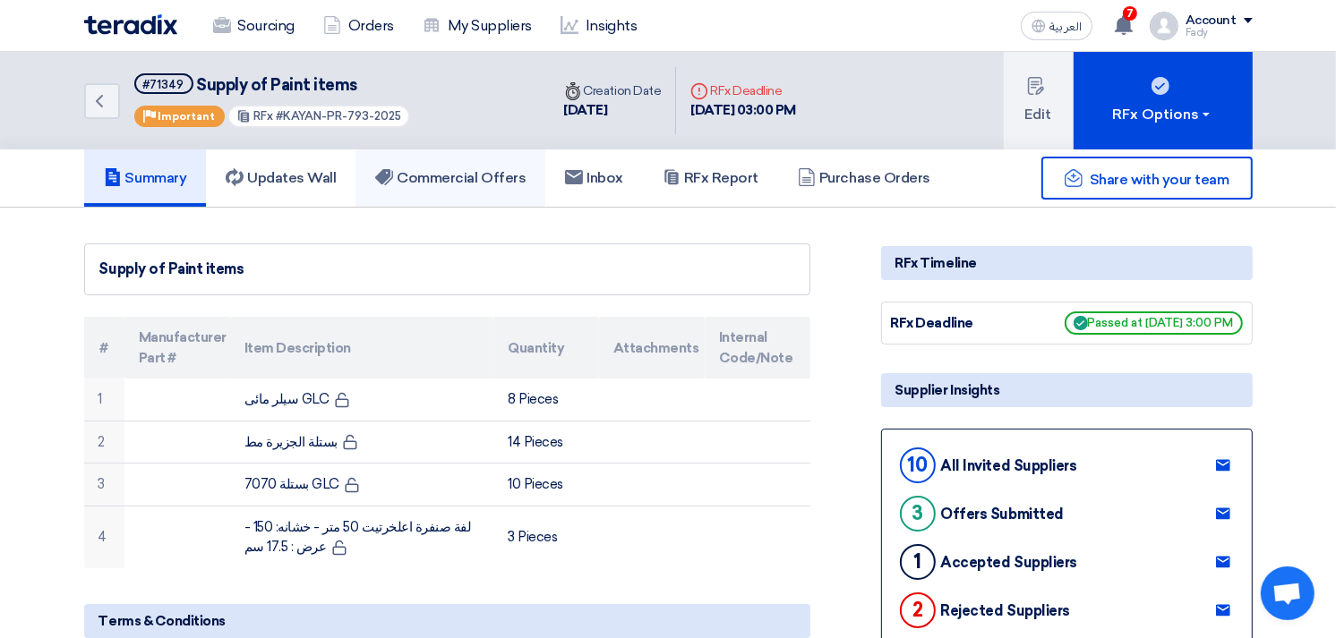
click at [490, 162] on link "Commercial Offers" at bounding box center [450, 178] width 190 height 57
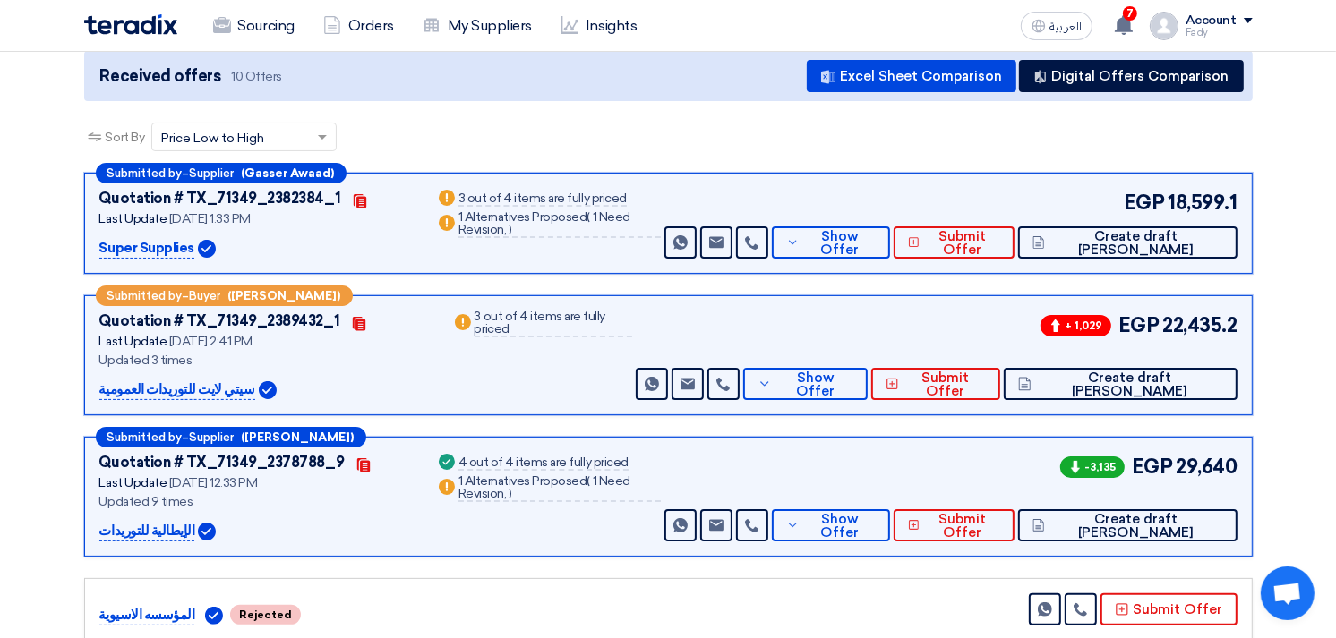
scroll to position [298, 0]
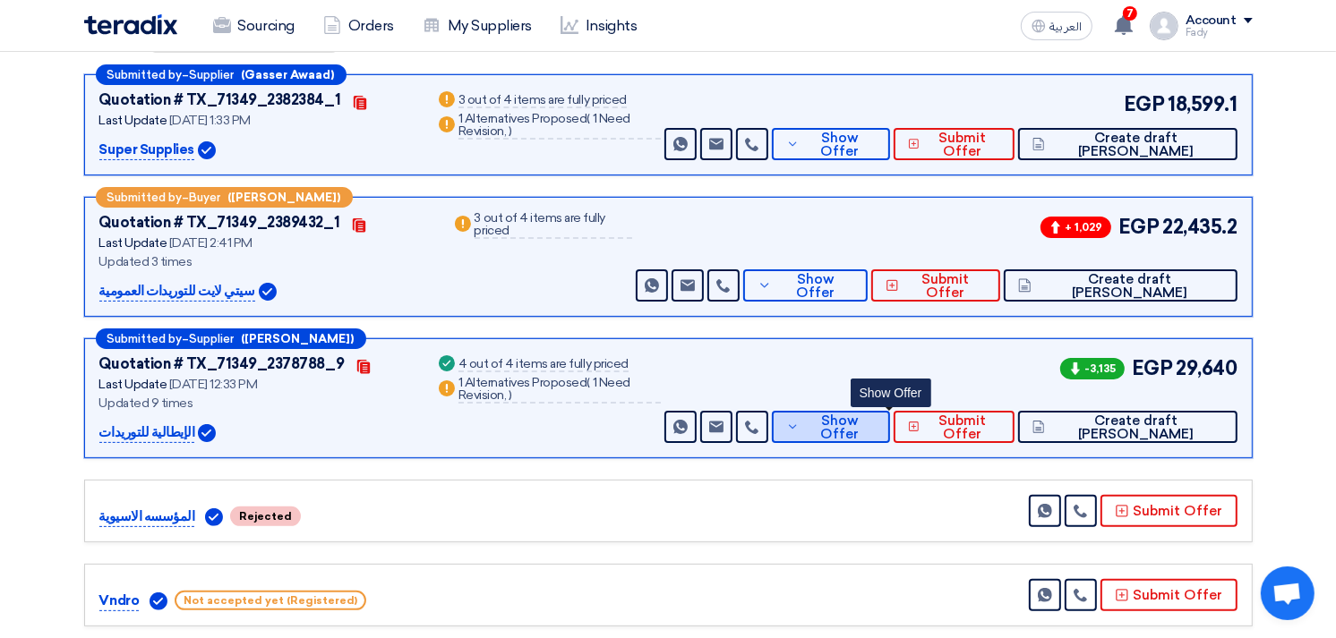
click at [876, 422] on span "Show Offer" at bounding box center [840, 428] width 72 height 27
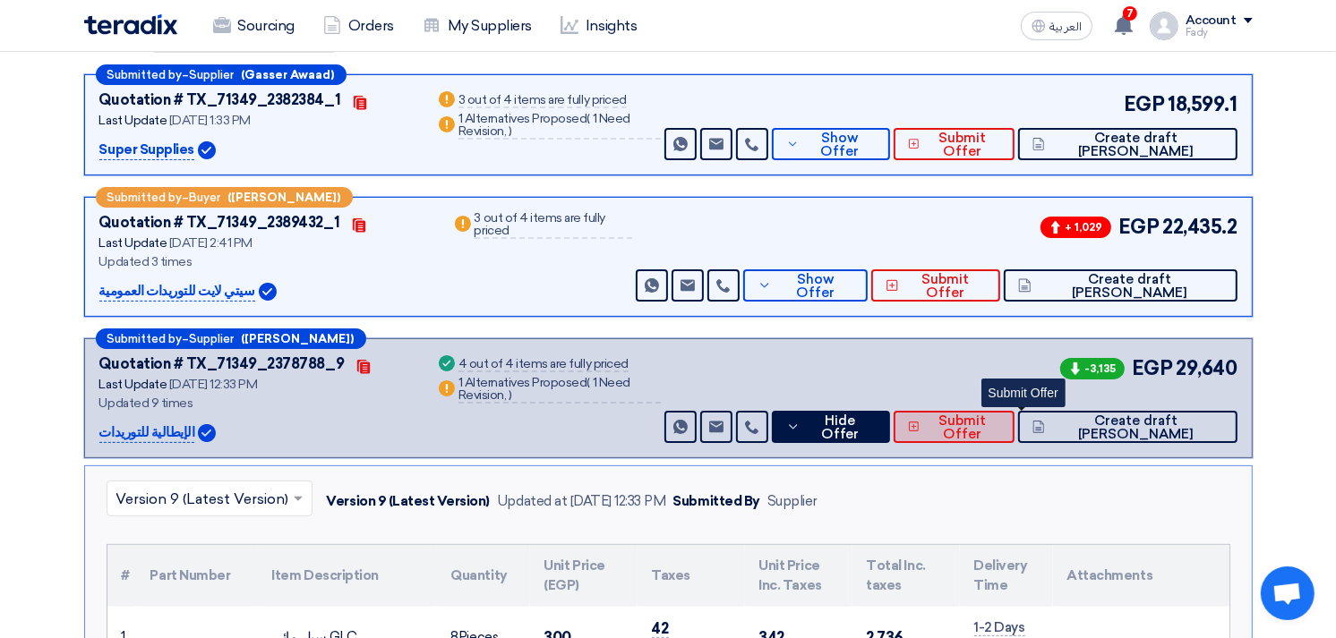
click at [1000, 423] on span "Submit Offer" at bounding box center [962, 428] width 76 height 27
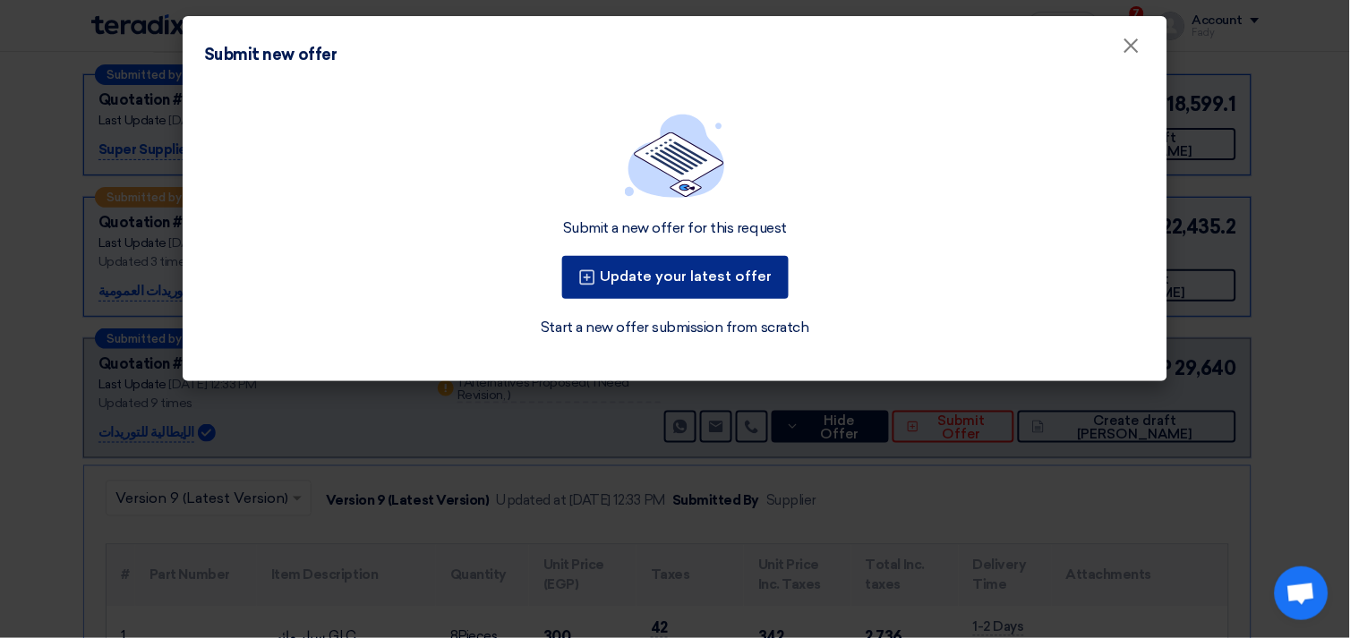
click at [716, 289] on button "Update your latest offer" at bounding box center [675, 277] width 227 height 43
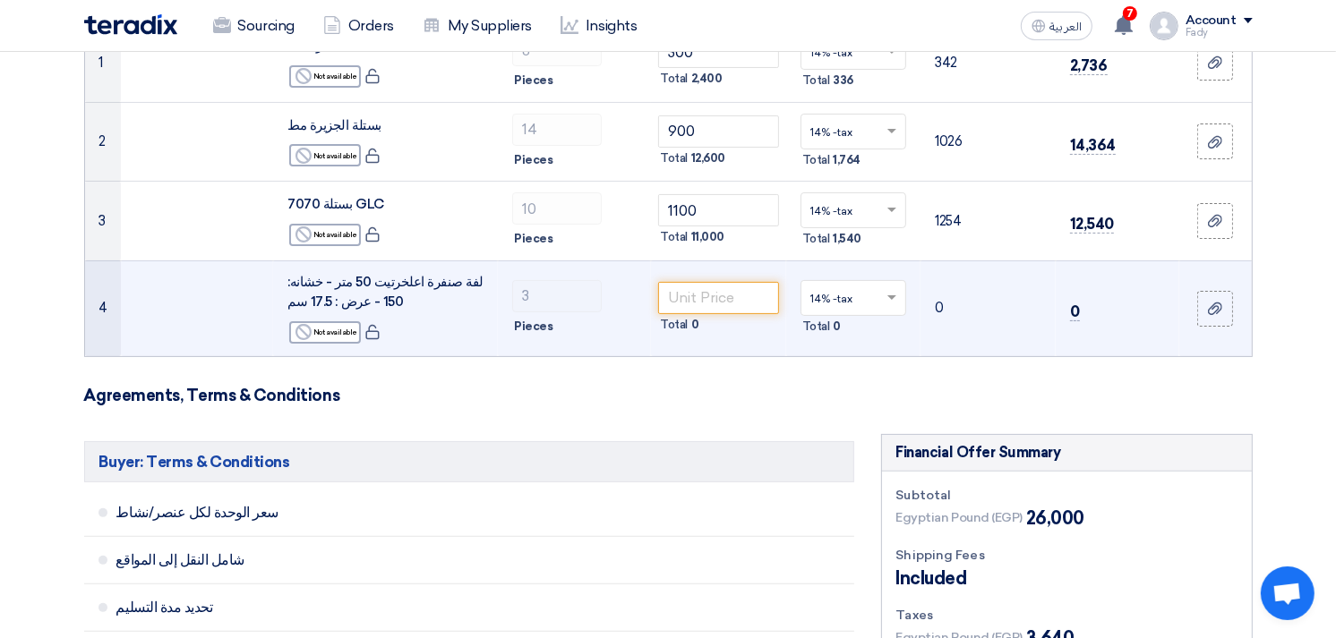
scroll to position [298, 0]
click at [675, 297] on input "number" at bounding box center [718, 297] width 121 height 32
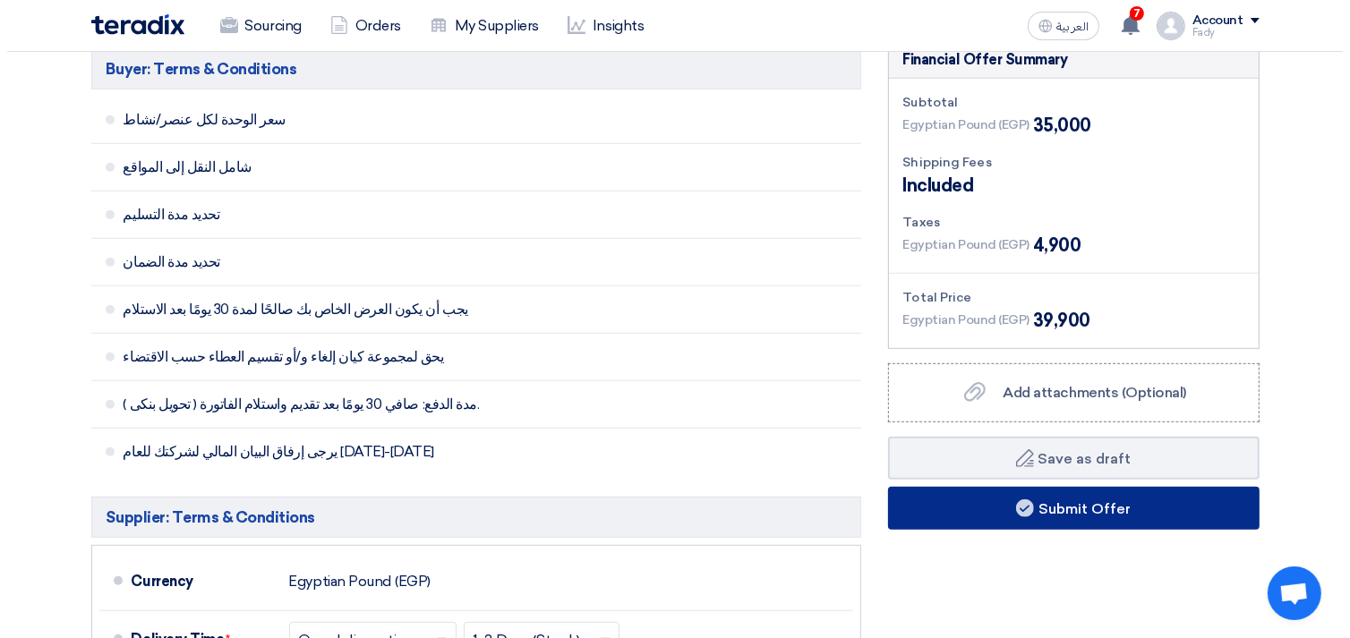
scroll to position [795, 0]
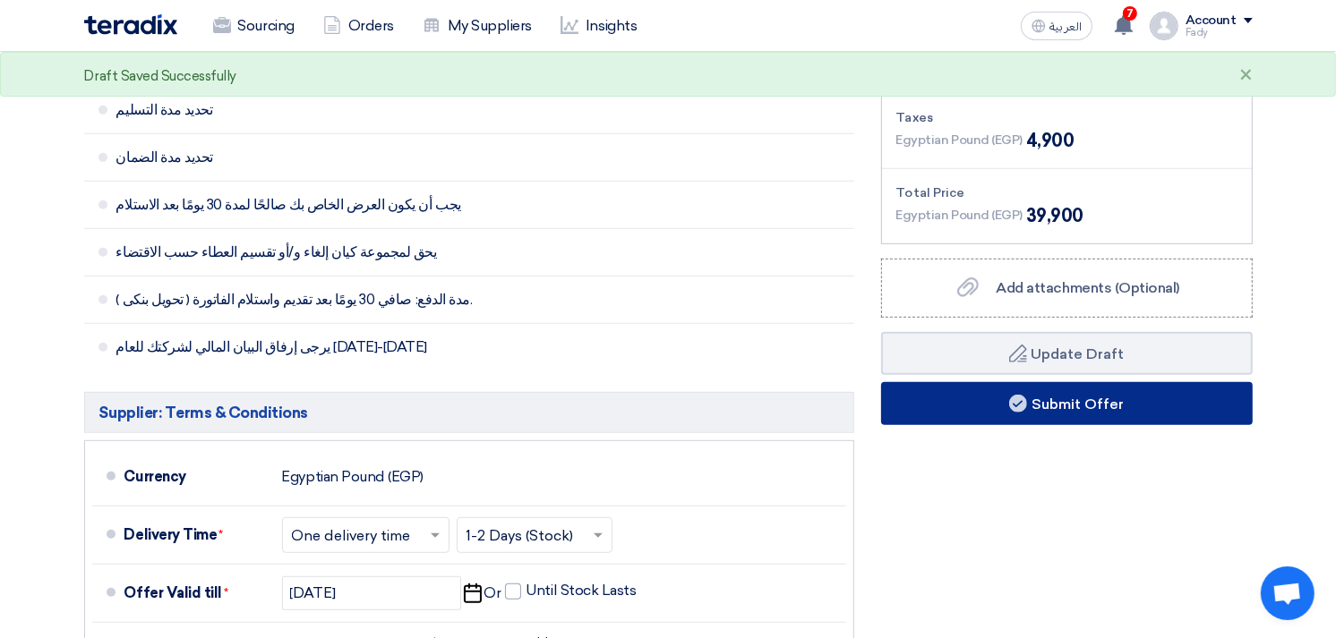
type input "3000"
click at [1072, 407] on button "Submit Offer" at bounding box center [1067, 403] width 372 height 43
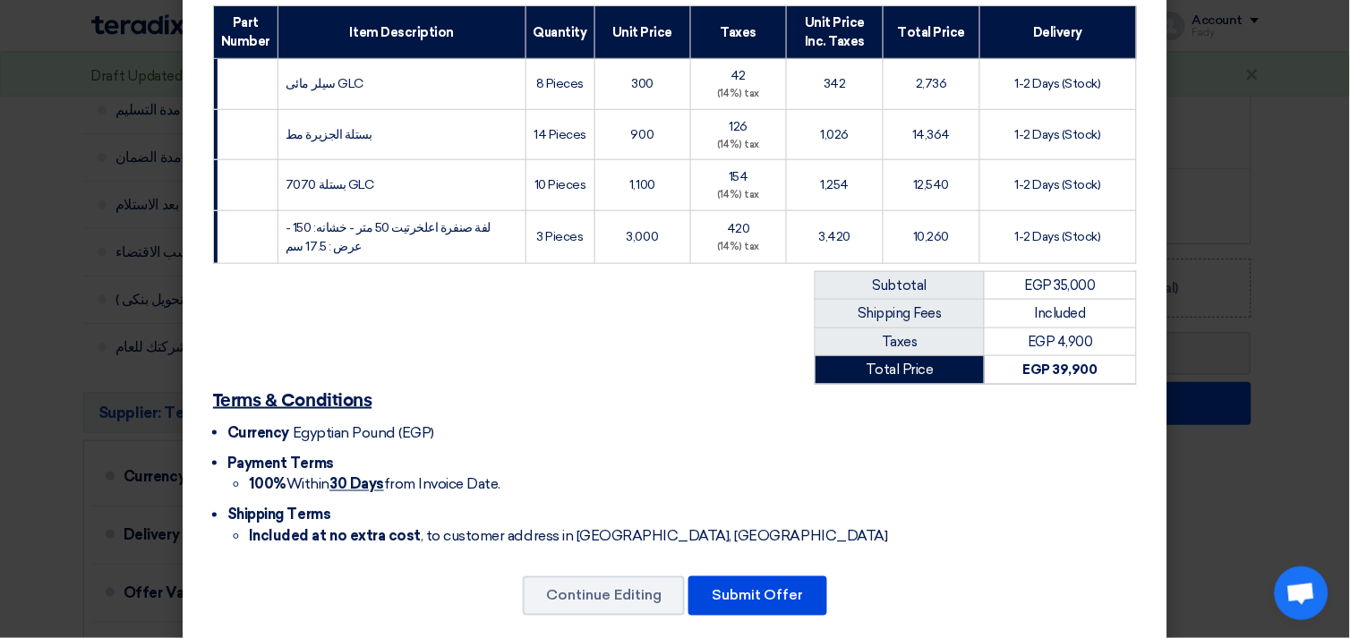
scroll to position [296, 0]
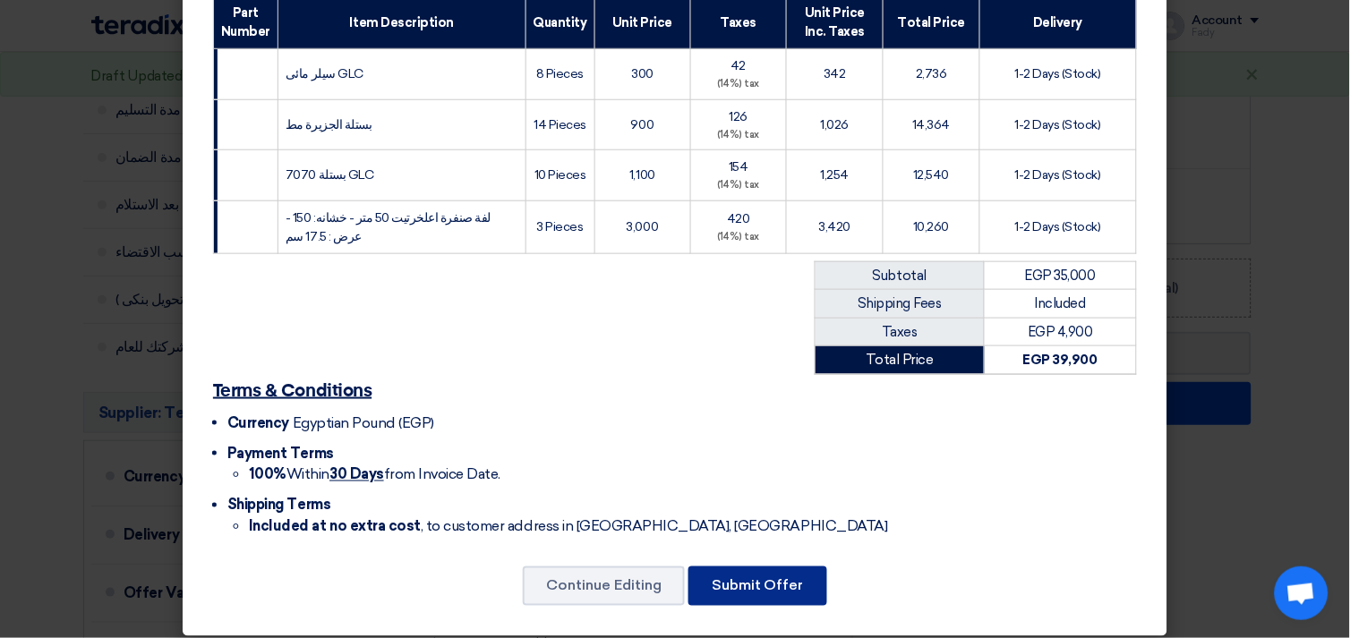
click at [743, 583] on button "Submit Offer" at bounding box center [757, 586] width 139 height 39
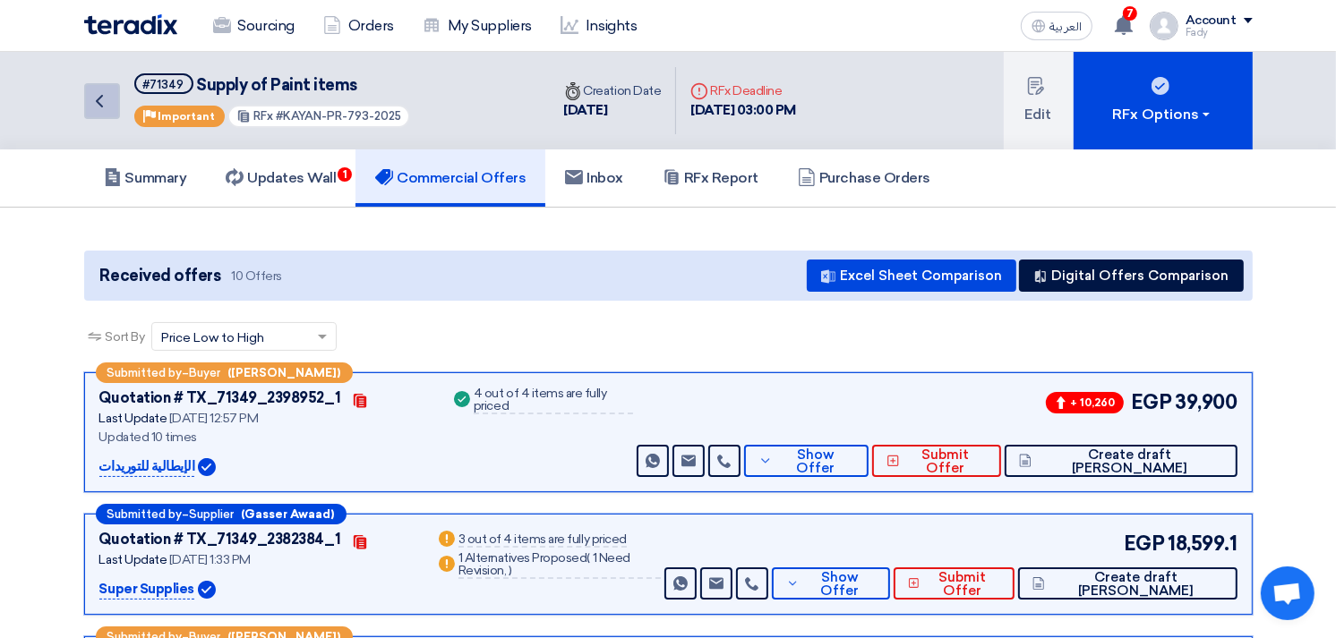
click at [104, 94] on icon "Back" at bounding box center [99, 100] width 21 height 21
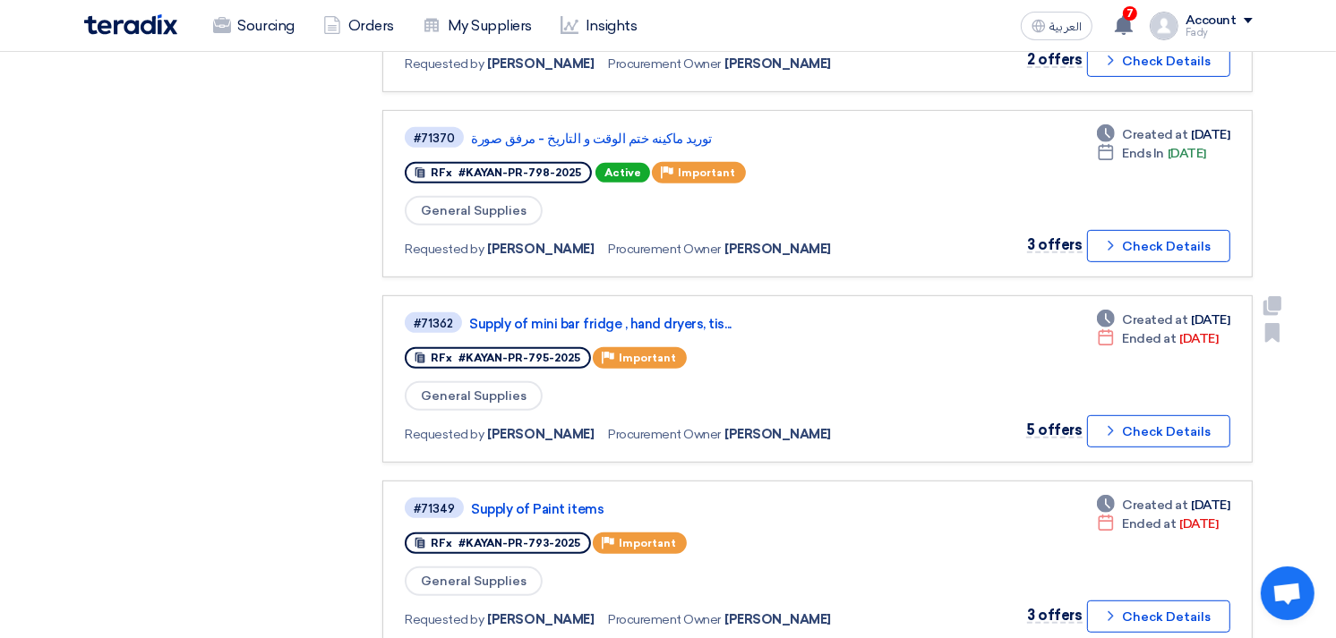
scroll to position [696, 0]
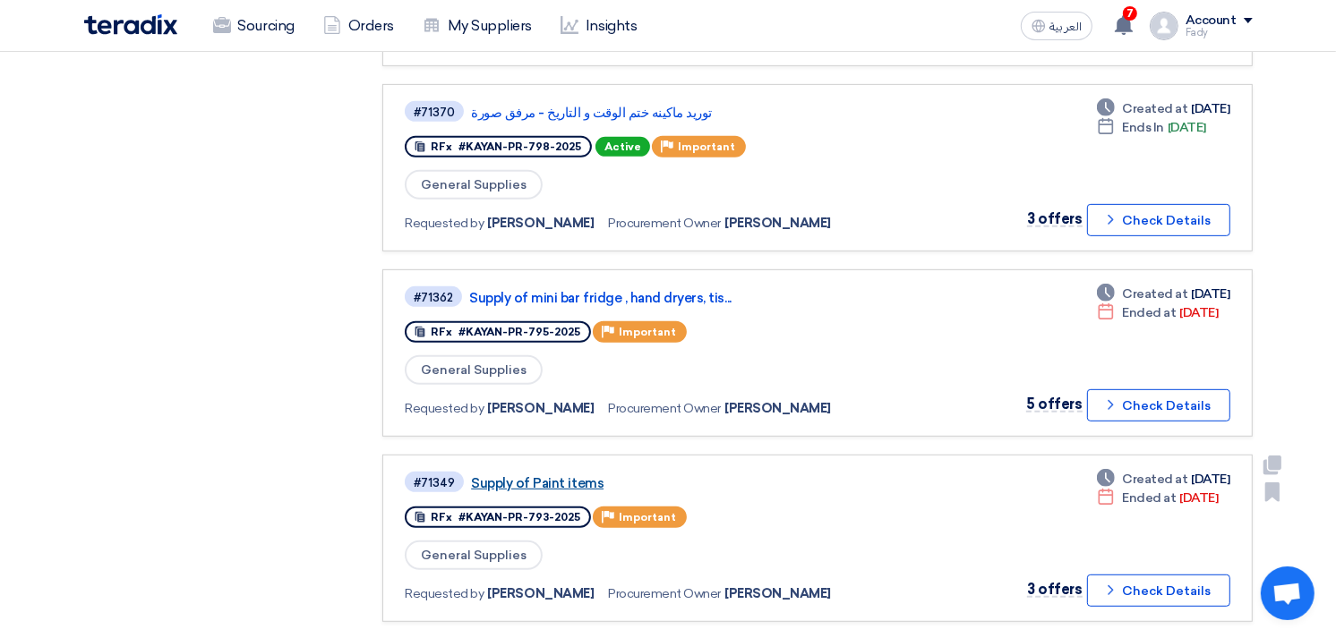
click at [576, 475] on link "Supply of Paint items" at bounding box center [695, 483] width 448 height 16
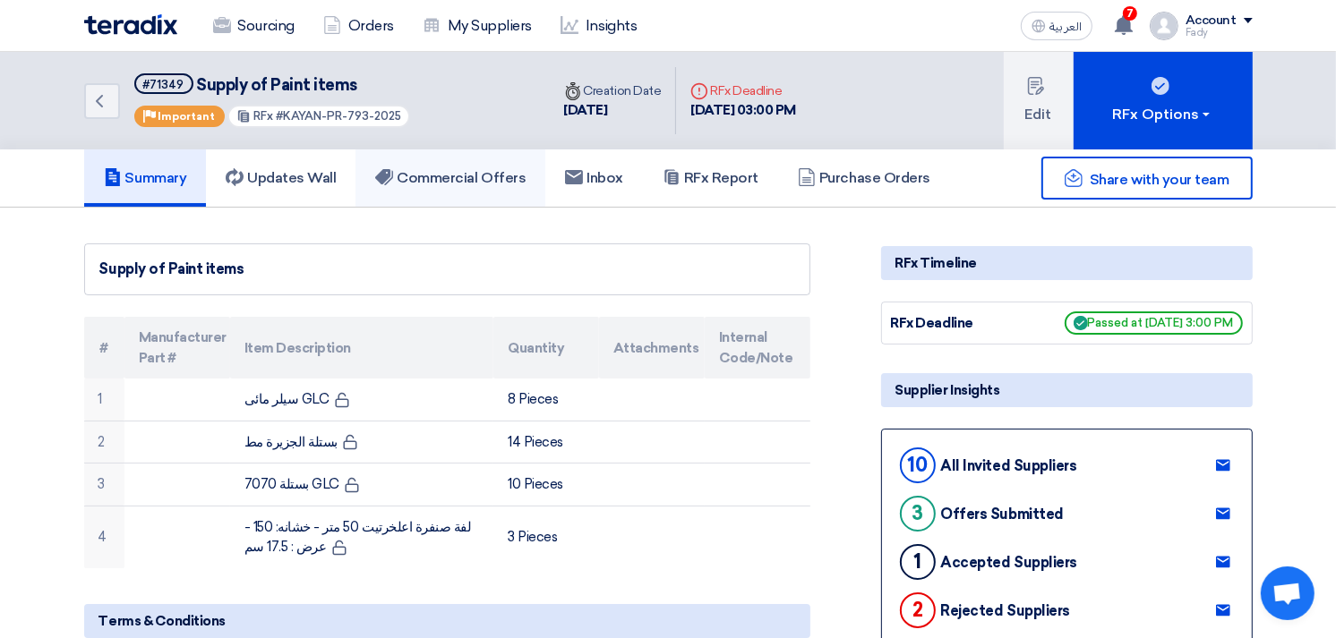
click at [453, 180] on h5 "Commercial Offers" at bounding box center [450, 178] width 150 height 18
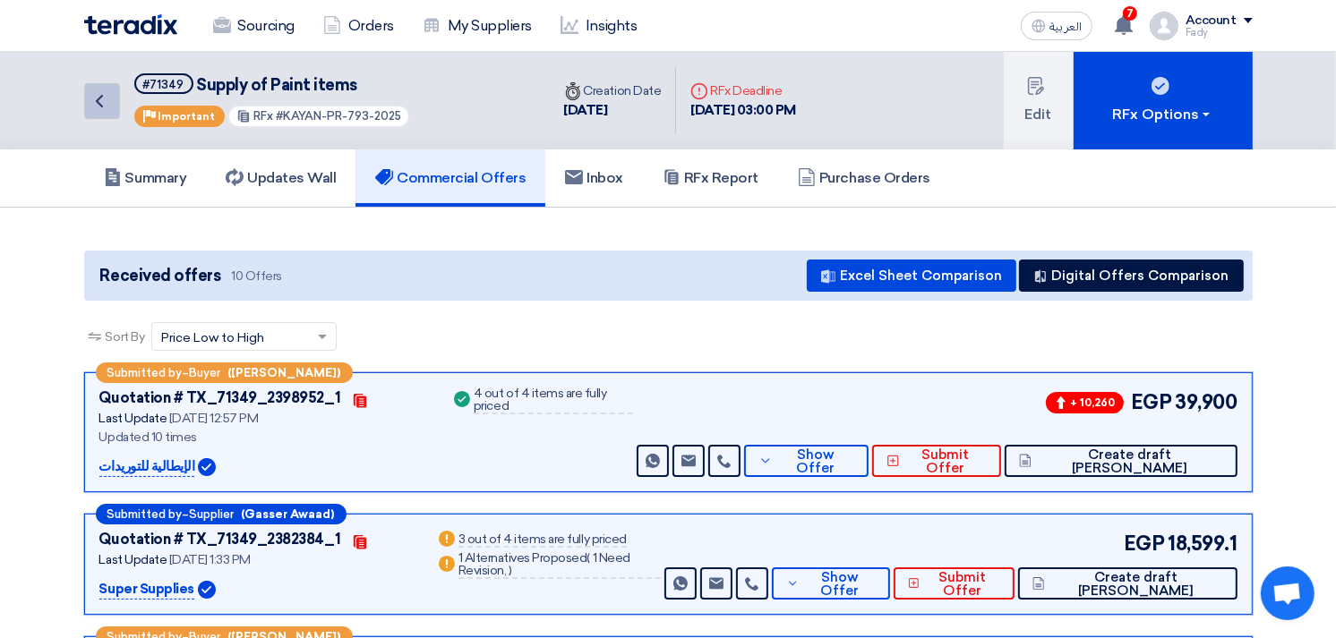
click at [104, 90] on icon "Back" at bounding box center [99, 100] width 21 height 21
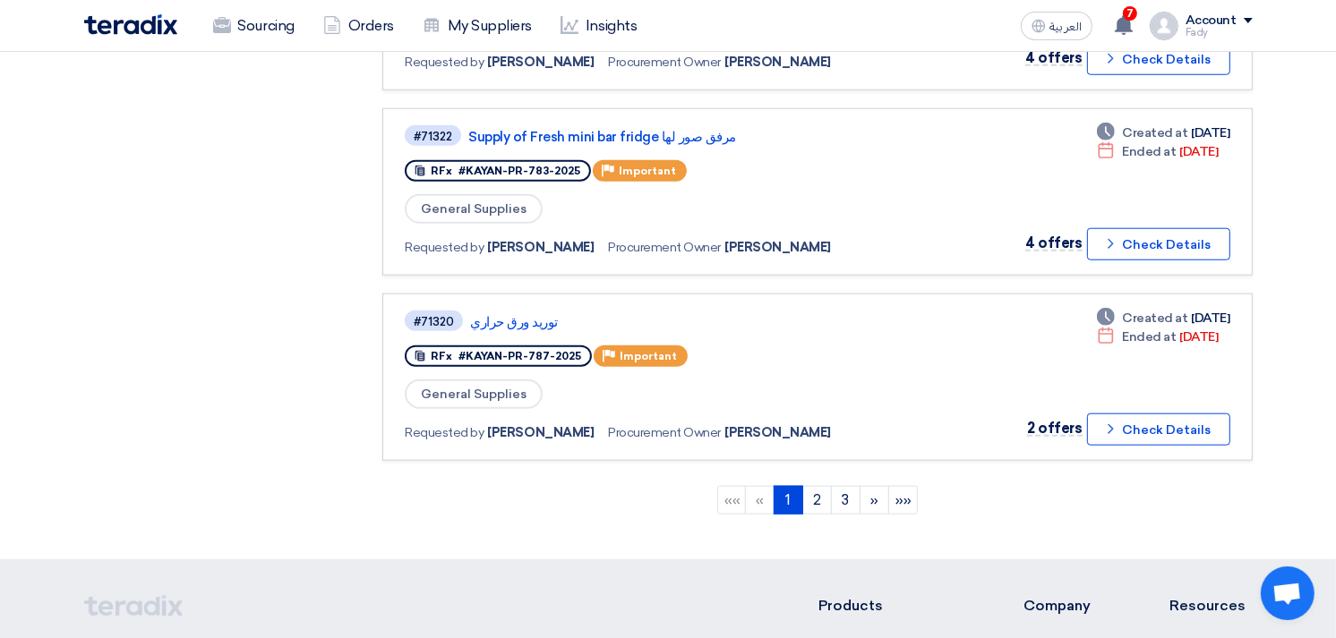
scroll to position [1393, 0]
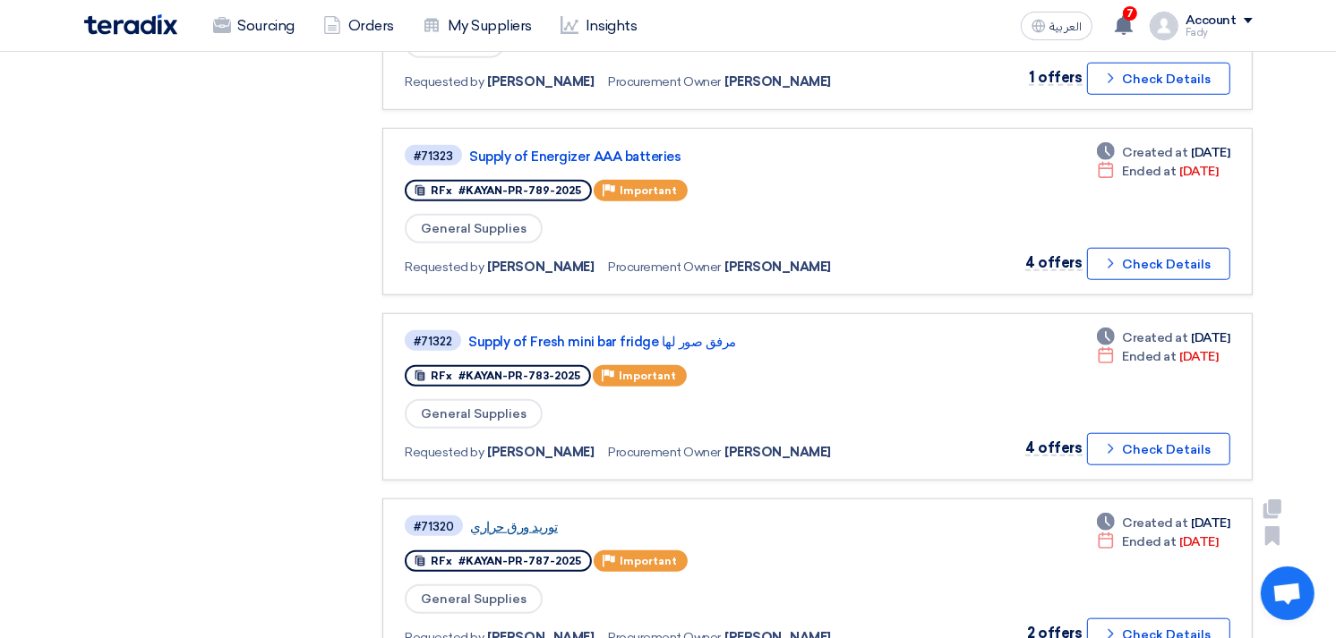
click at [511, 519] on link "توريد ورق حراري" at bounding box center [694, 527] width 448 height 16
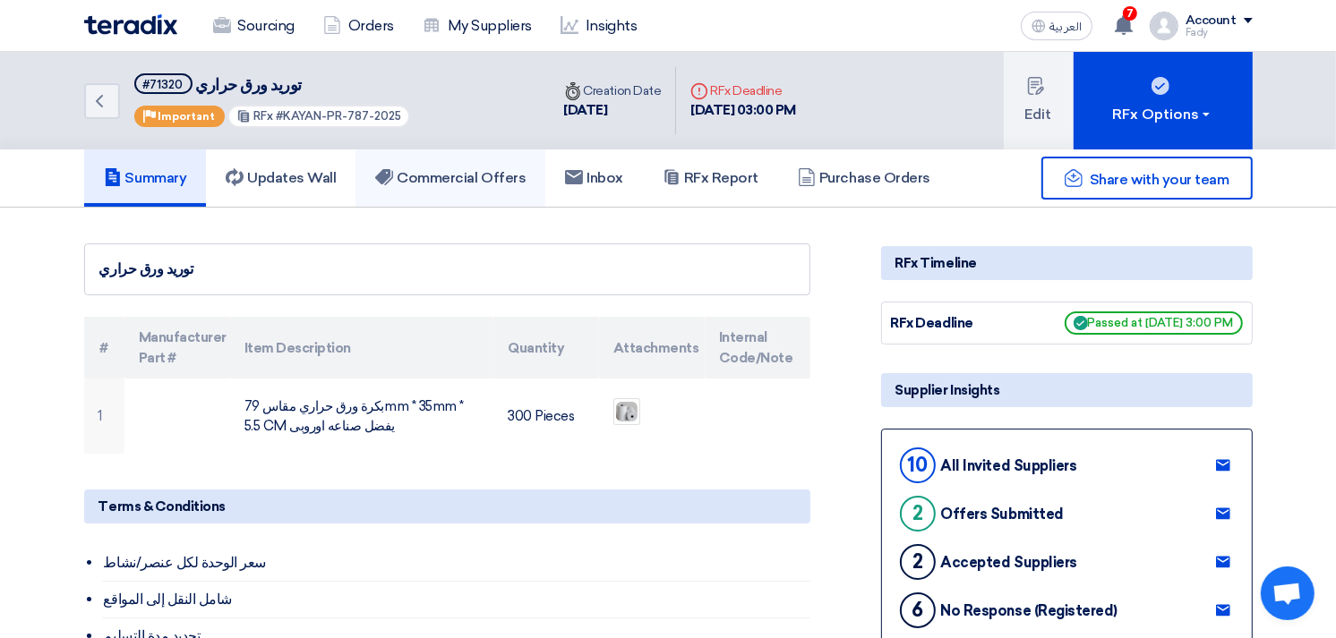
click at [444, 185] on link "Commercial Offers" at bounding box center [450, 178] width 190 height 57
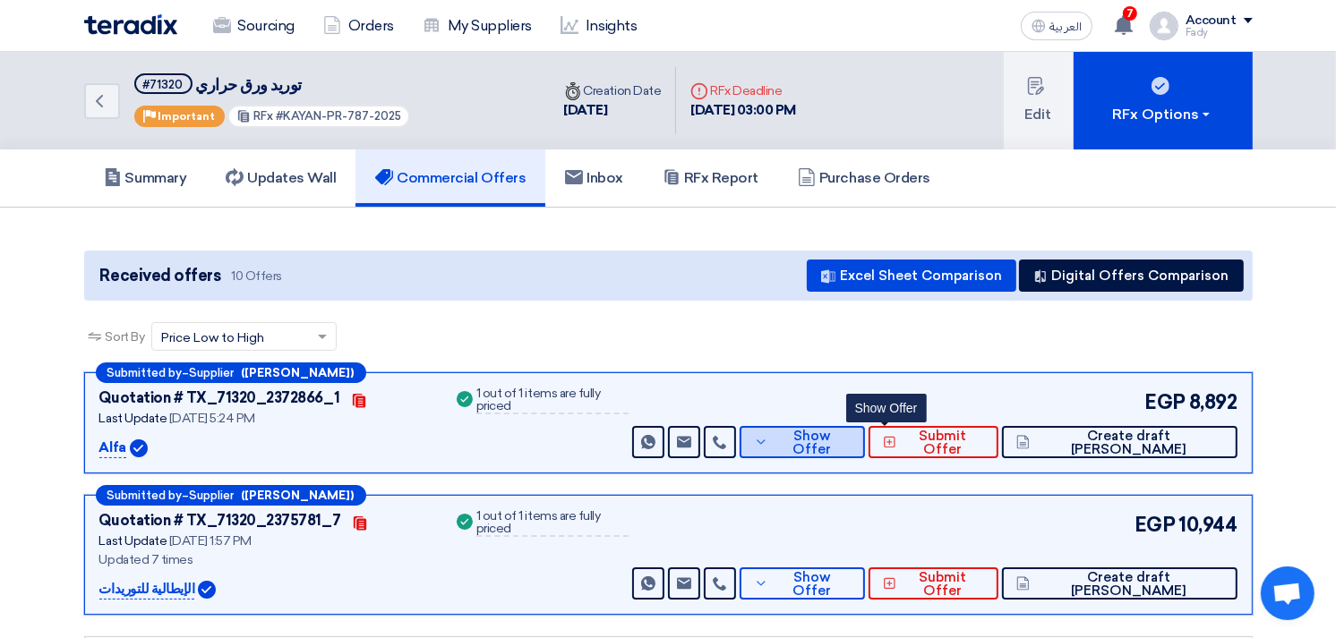
click at [865, 446] on button "Show Offer" at bounding box center [801, 442] width 125 height 32
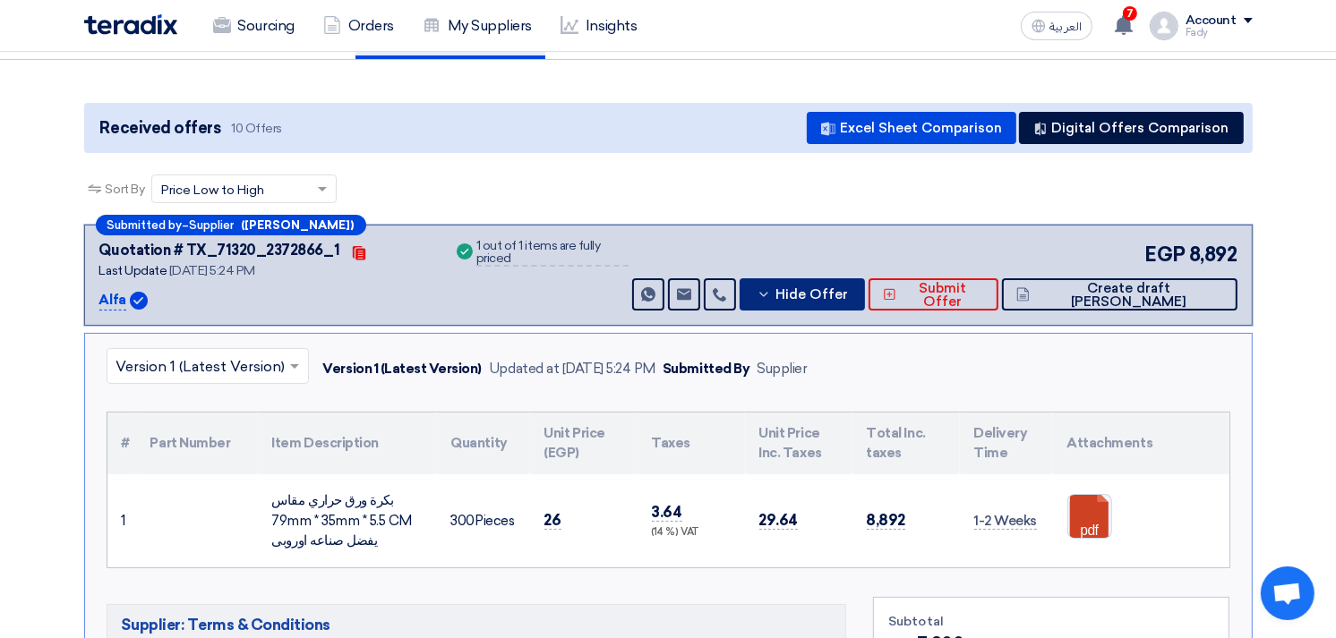
scroll to position [298, 0]
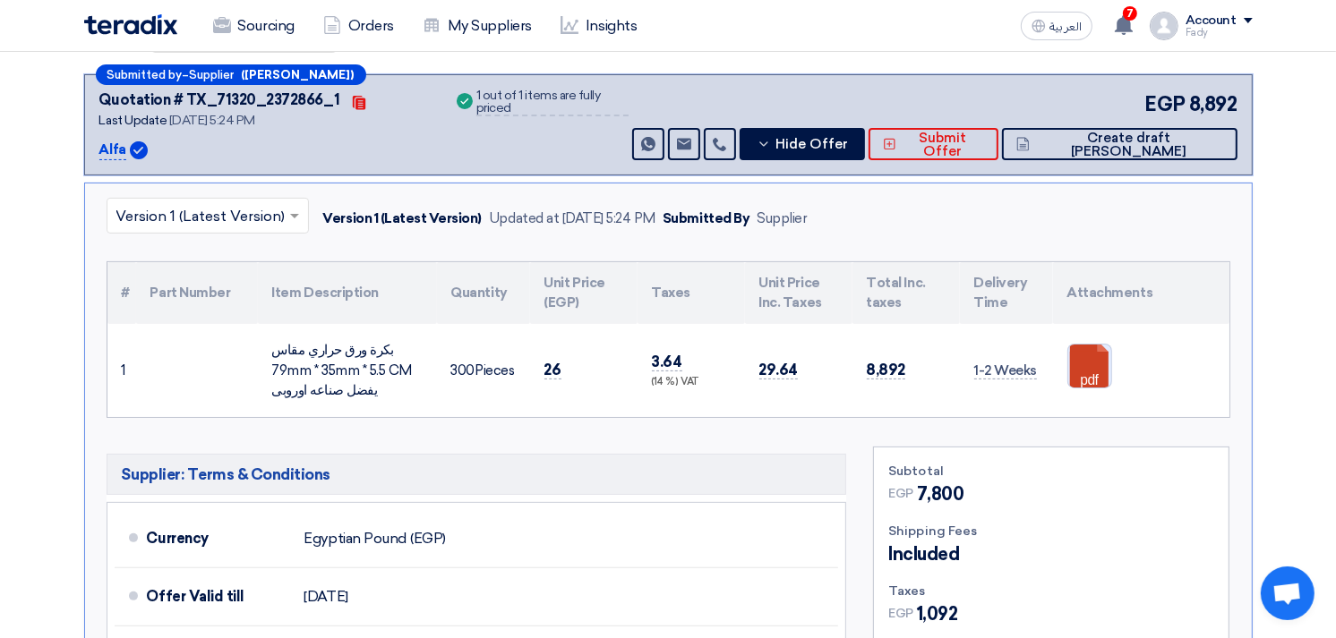
click at [1080, 370] on link at bounding box center [1139, 398] width 143 height 107
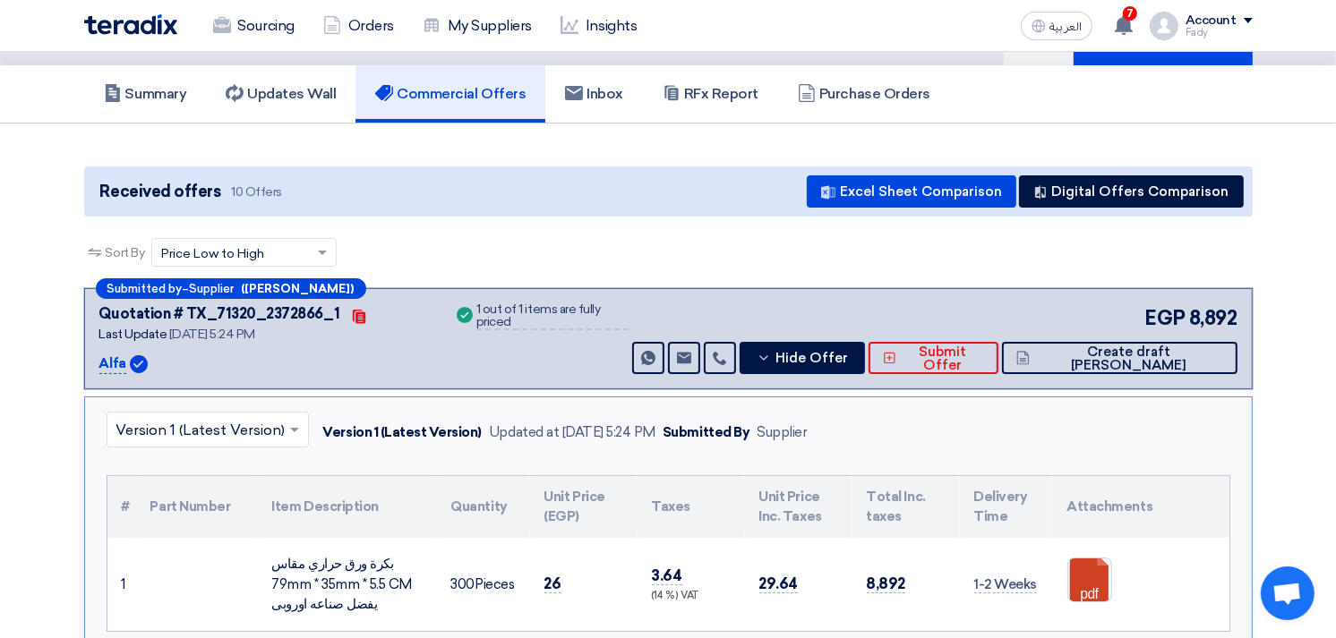
scroll to position [0, 0]
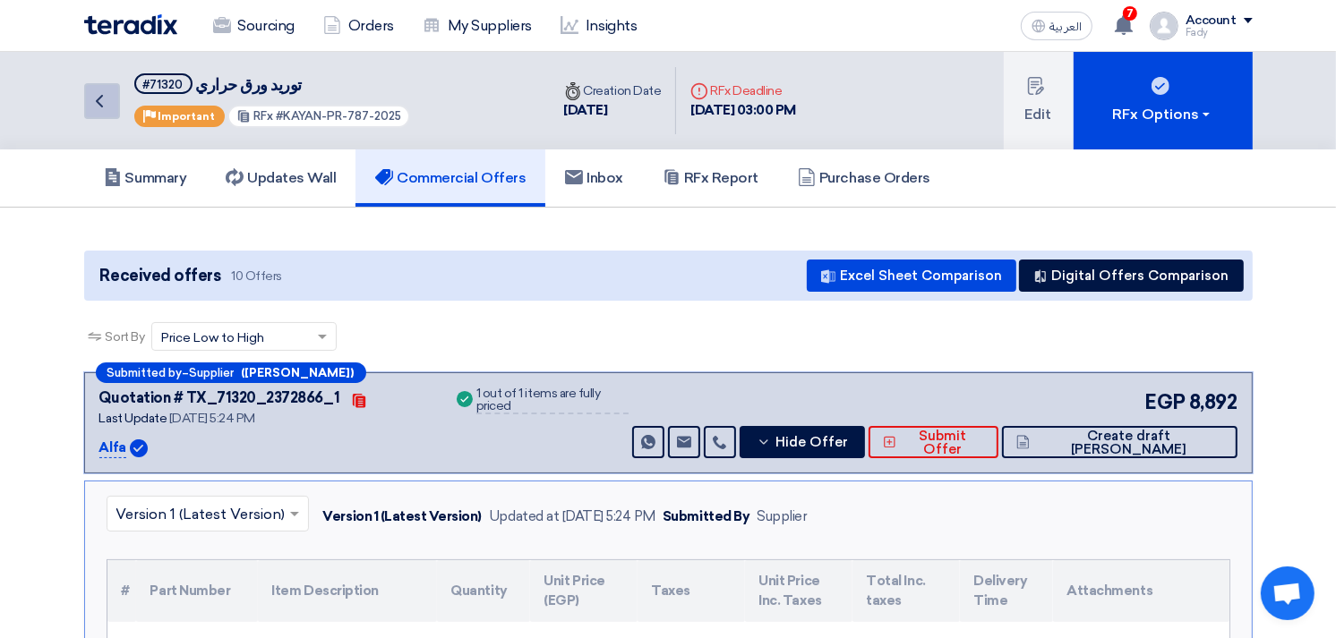
click at [113, 91] on link "Back" at bounding box center [102, 101] width 36 height 36
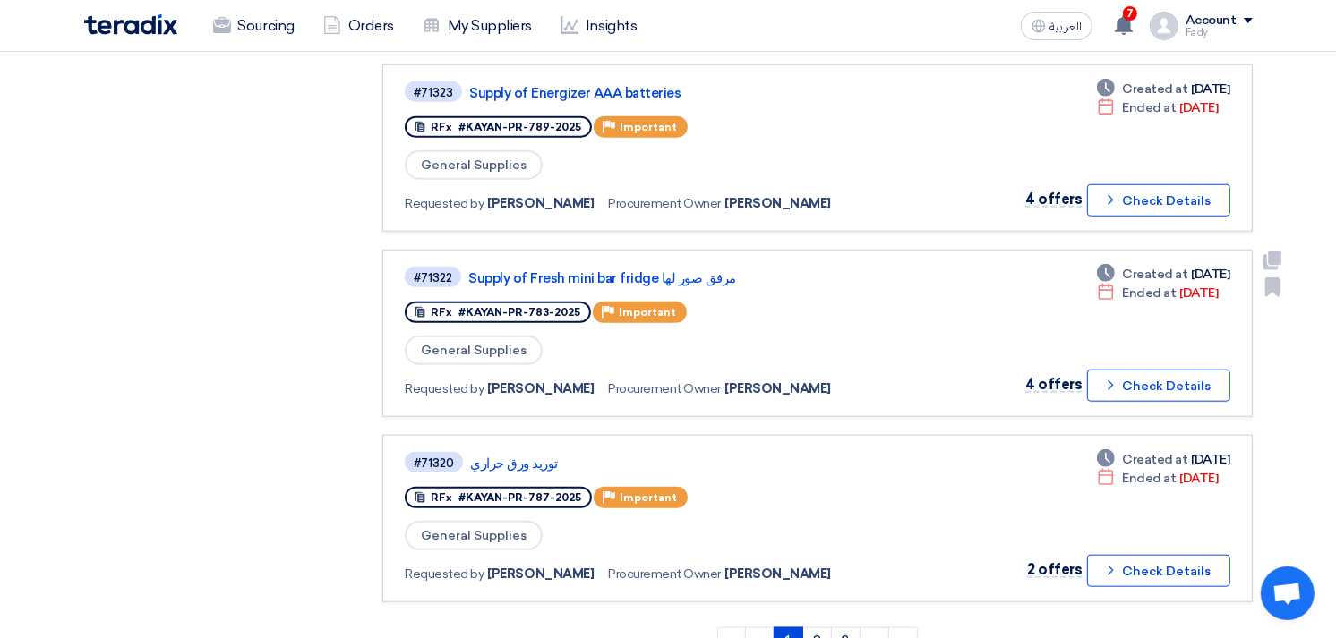
scroll to position [1492, 0]
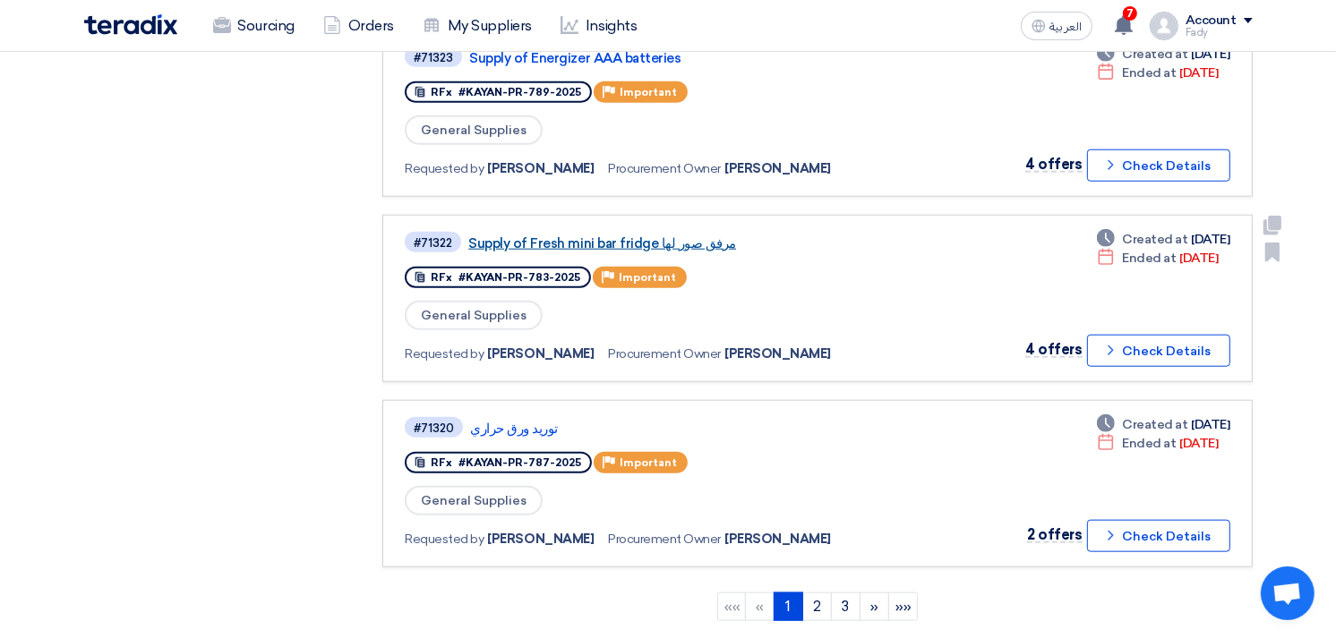
click at [639, 235] on link "Supply of Fresh mini bar fridge مرفق صور لها" at bounding box center [692, 243] width 448 height 16
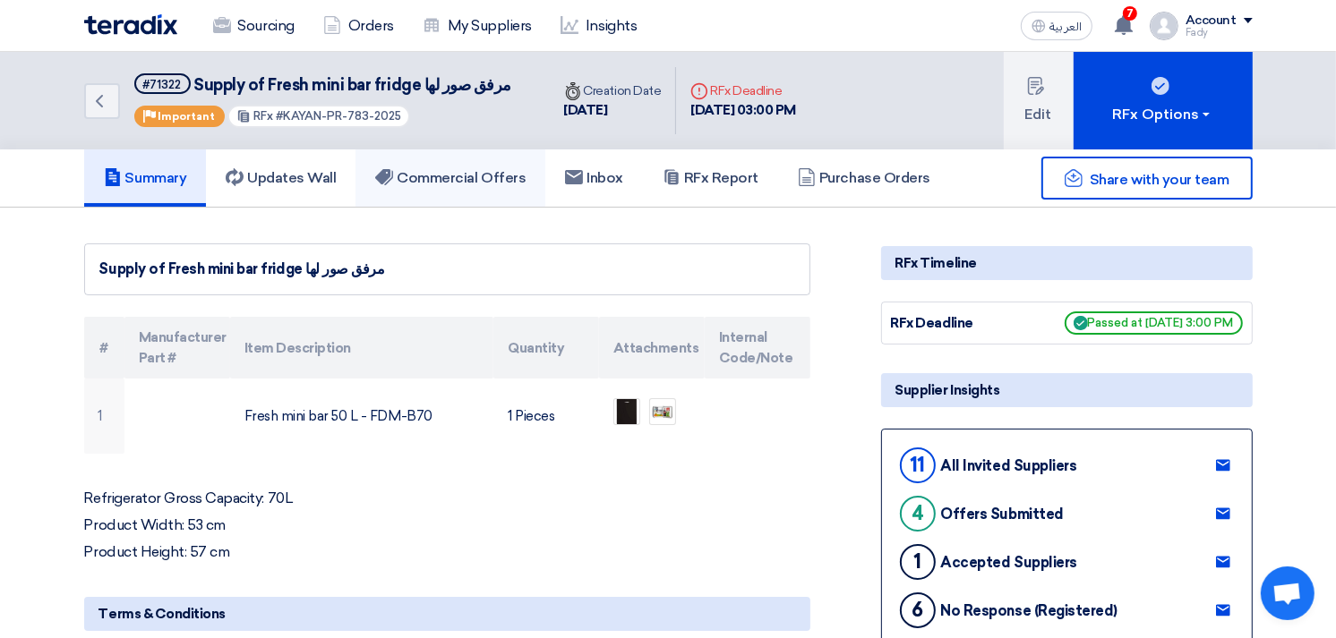
click at [491, 179] on h5 "Commercial Offers" at bounding box center [450, 178] width 150 height 18
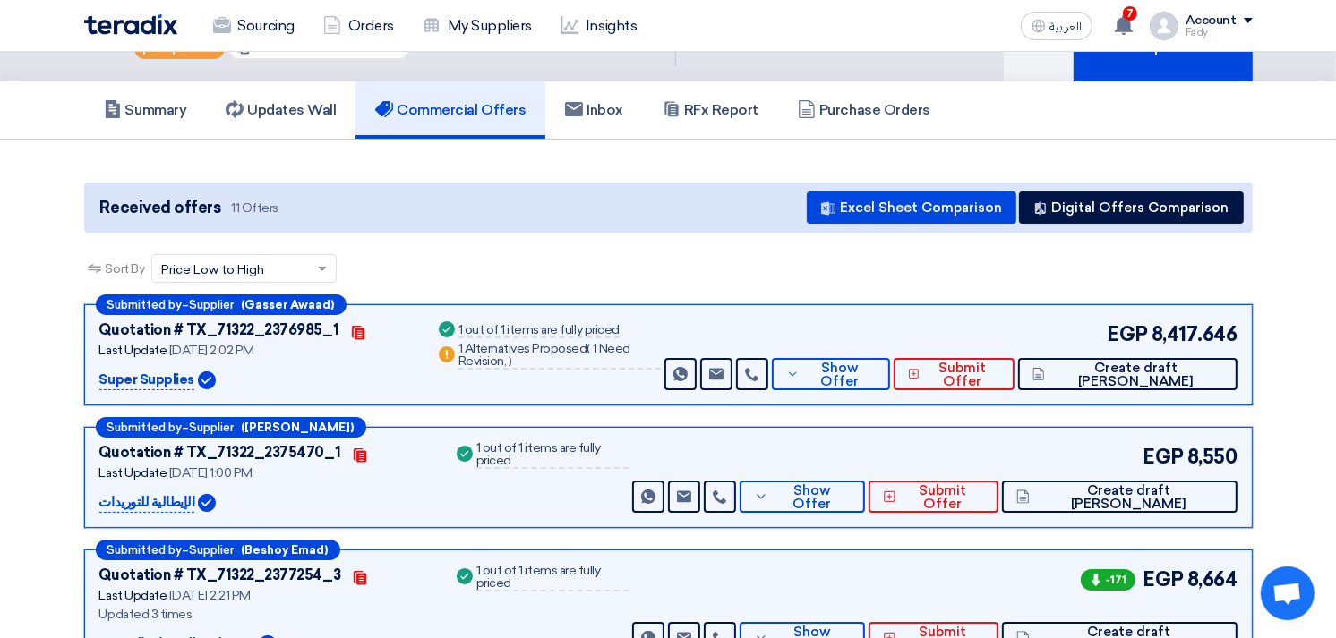
scroll to position [199, 0]
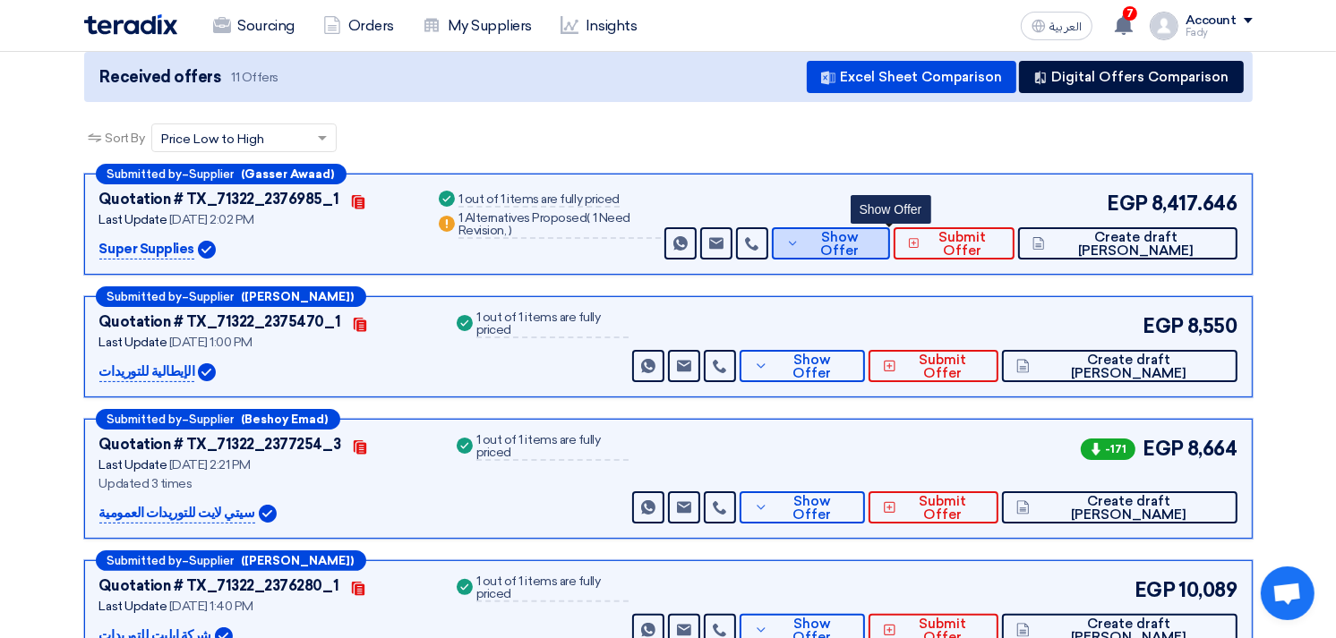
click at [876, 240] on span "Show Offer" at bounding box center [840, 244] width 72 height 27
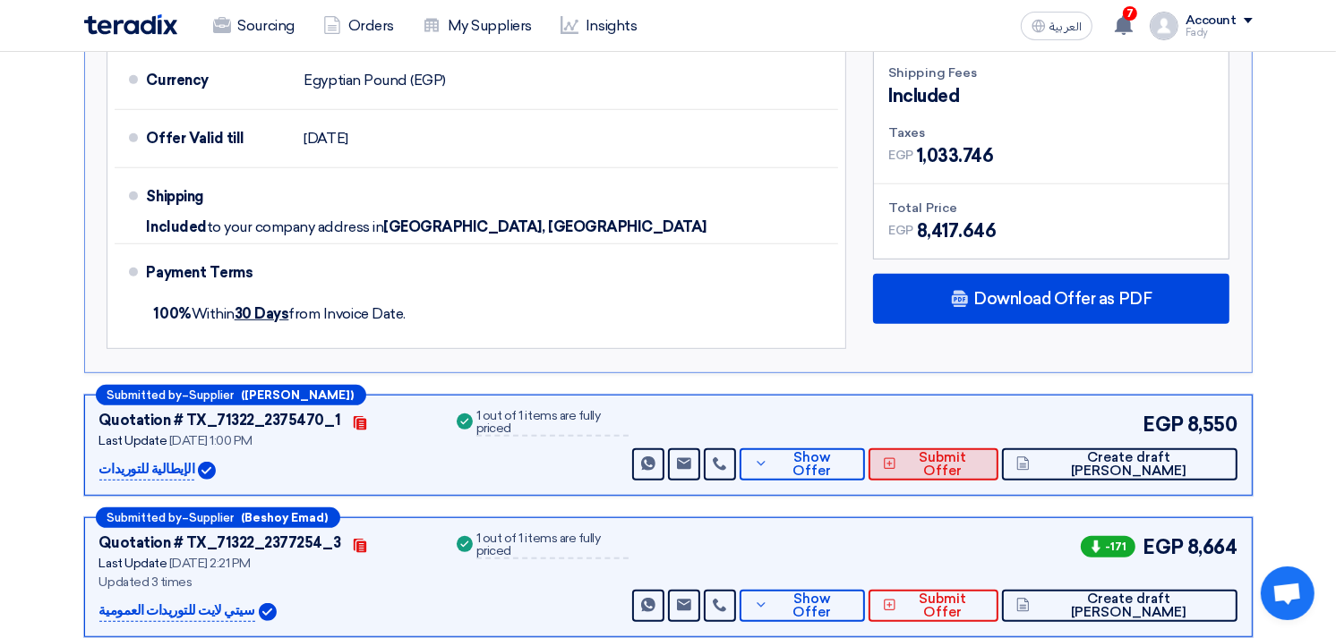
scroll to position [795, 0]
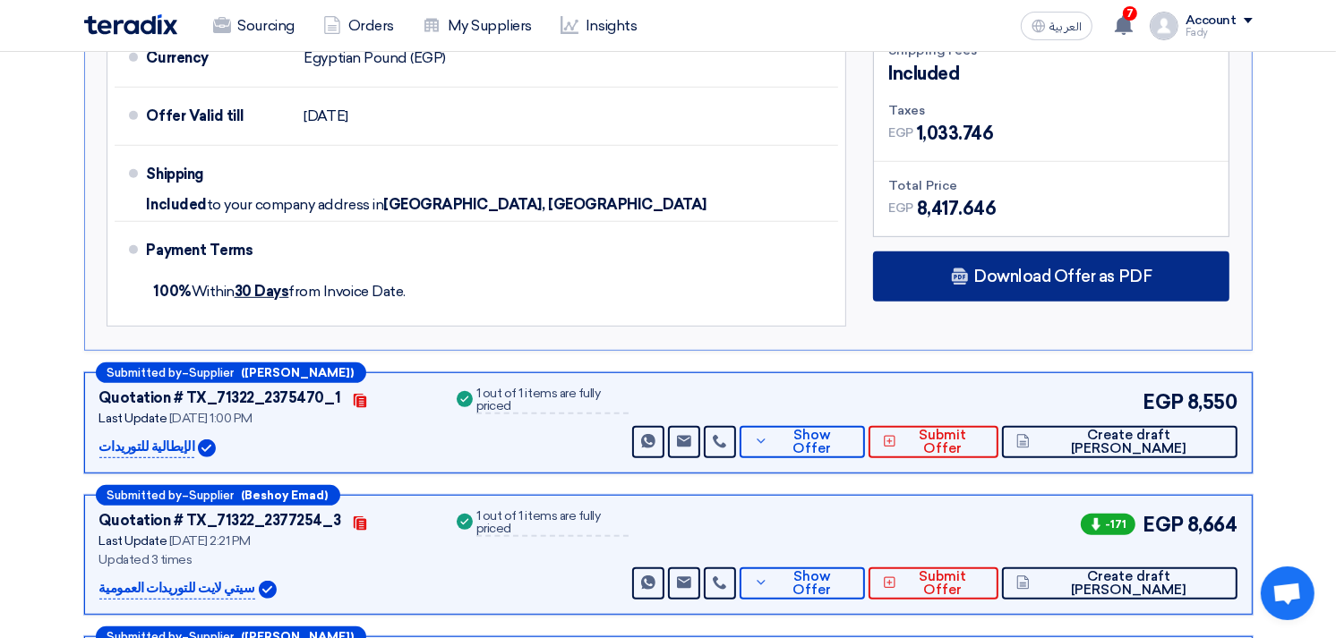
click at [1083, 269] on span "Download Offer as PDF" at bounding box center [1062, 277] width 178 height 16
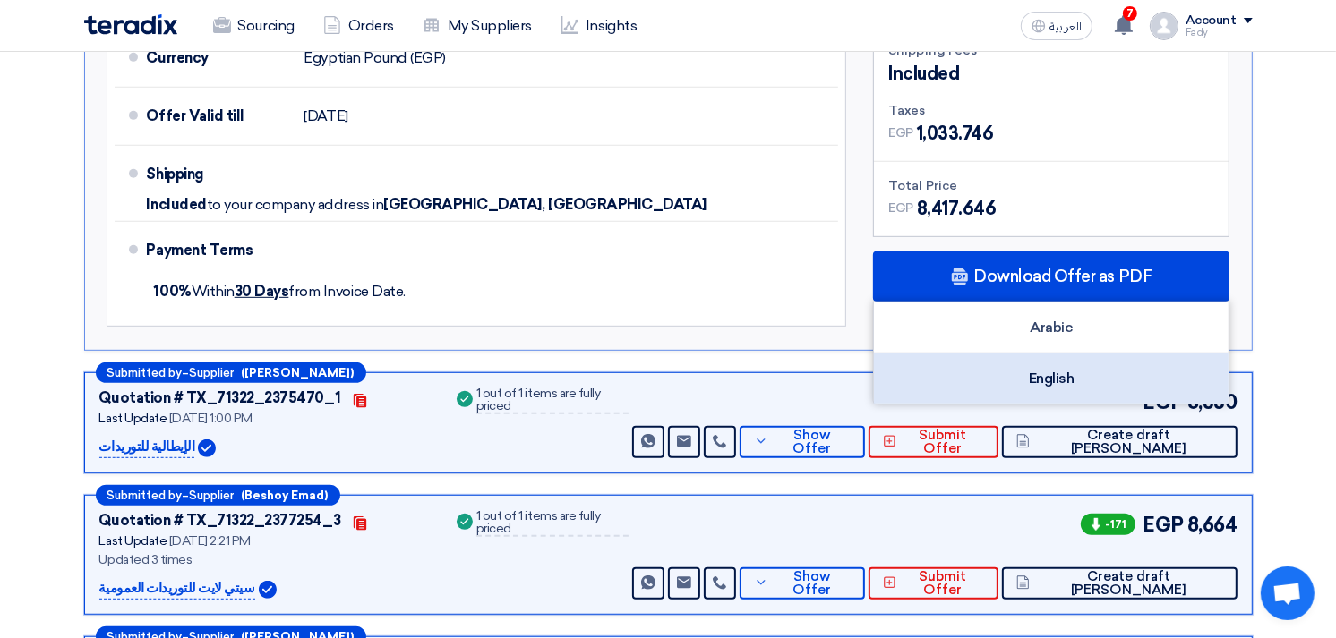
click at [1051, 371] on div "English" at bounding box center [1051, 379] width 355 height 50
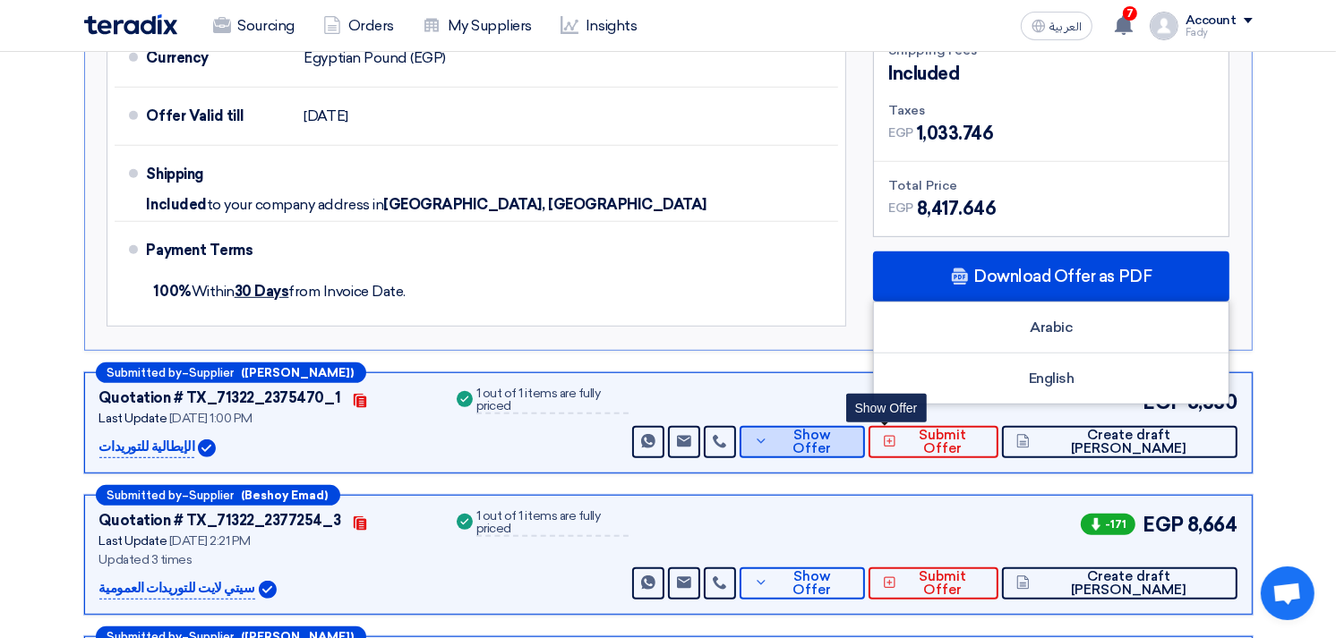
click at [851, 440] on span "Show Offer" at bounding box center [812, 442] width 78 height 27
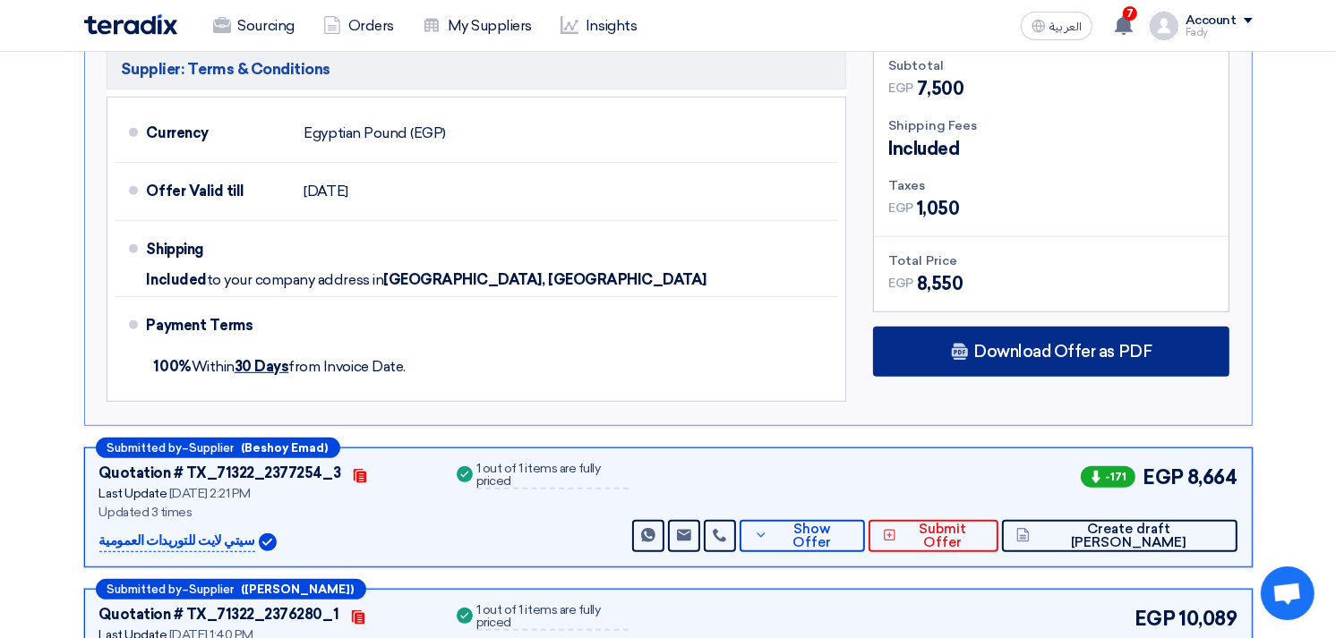
click at [961, 347] on icon at bounding box center [960, 352] width 18 height 18
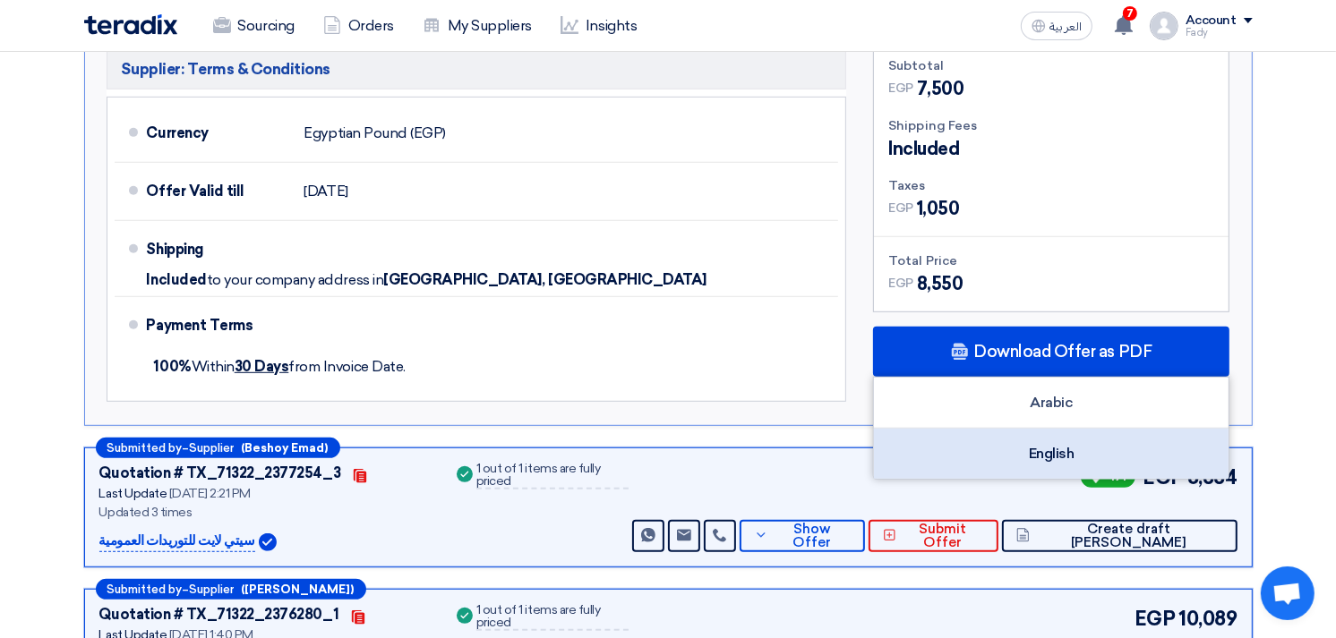
click at [952, 445] on div "English" at bounding box center [1051, 454] width 355 height 50
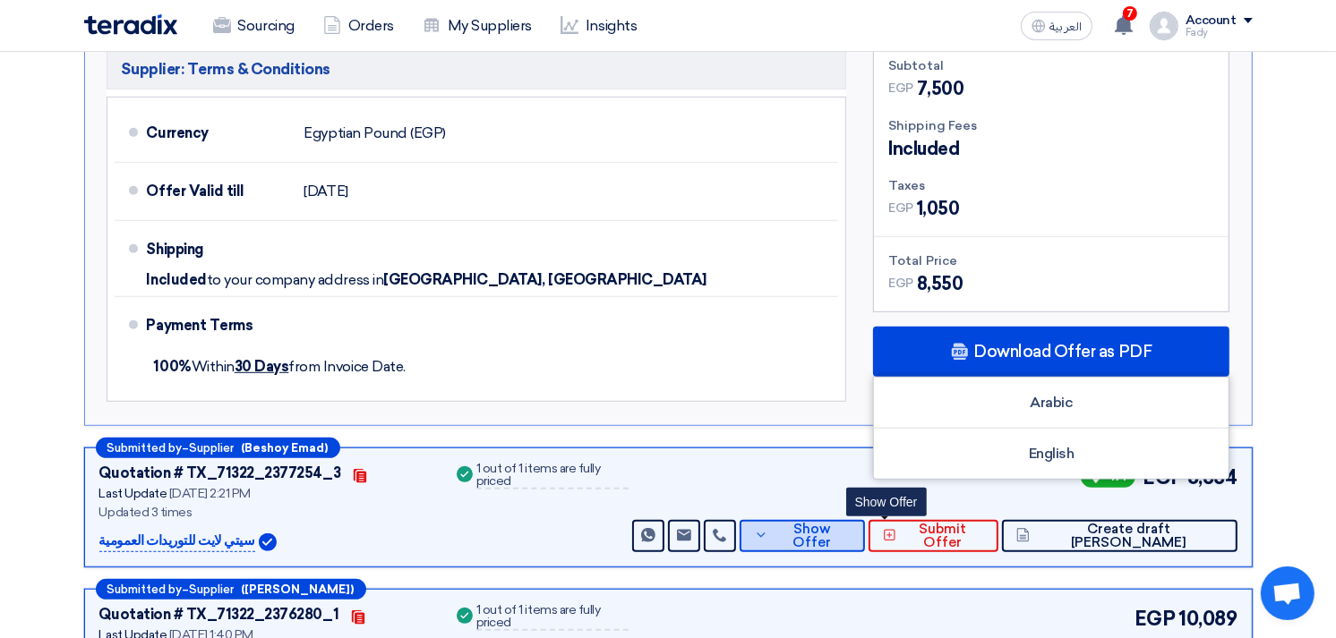
click at [851, 528] on span "Show Offer" at bounding box center [812, 536] width 78 height 27
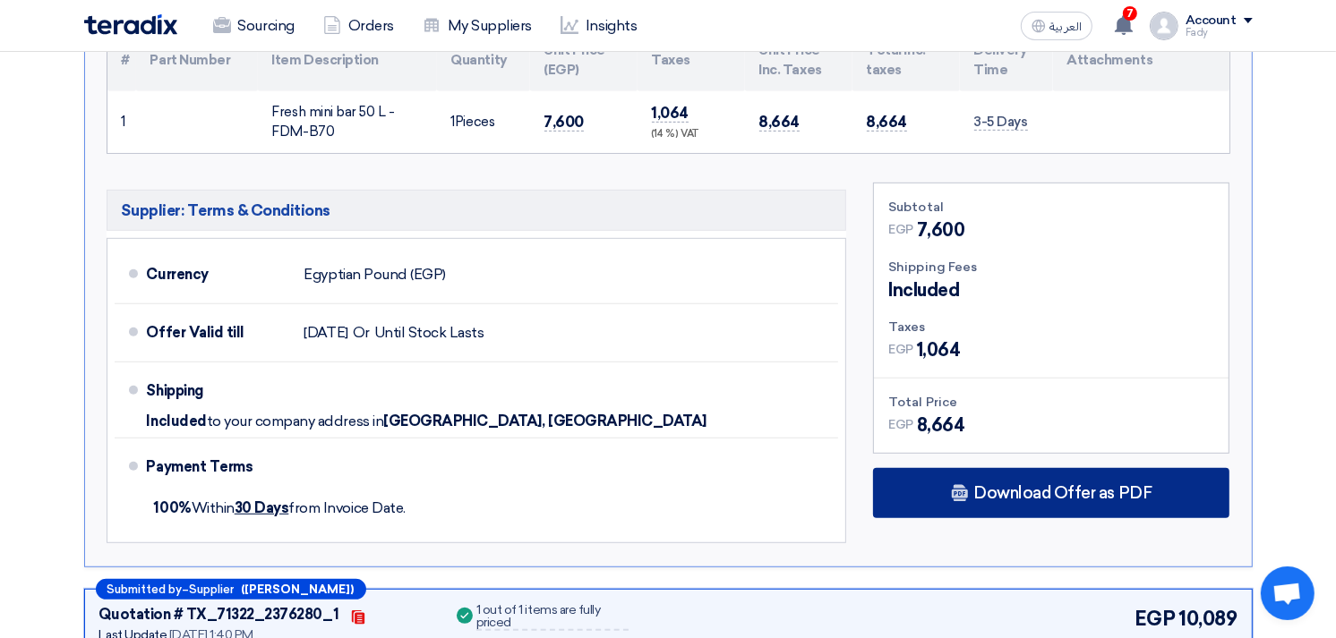
click at [1031, 471] on div "Download Offer as PDF" at bounding box center [1051, 493] width 356 height 50
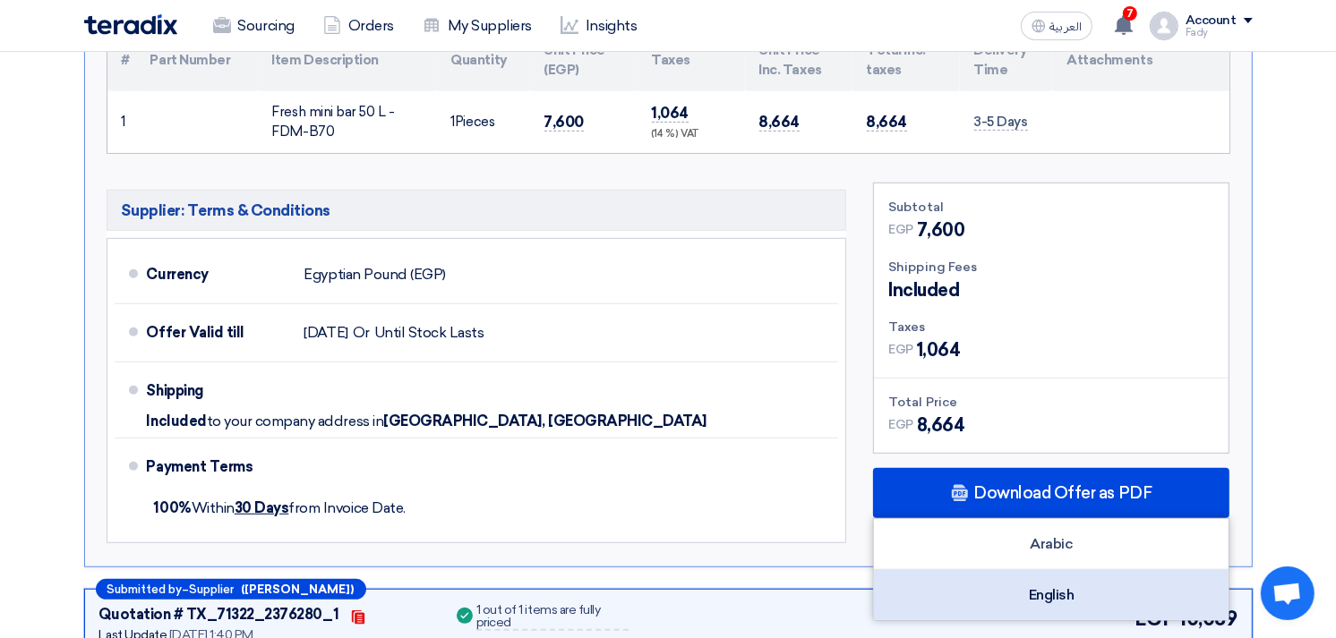
click at [1067, 603] on div "English" at bounding box center [1051, 595] width 355 height 50
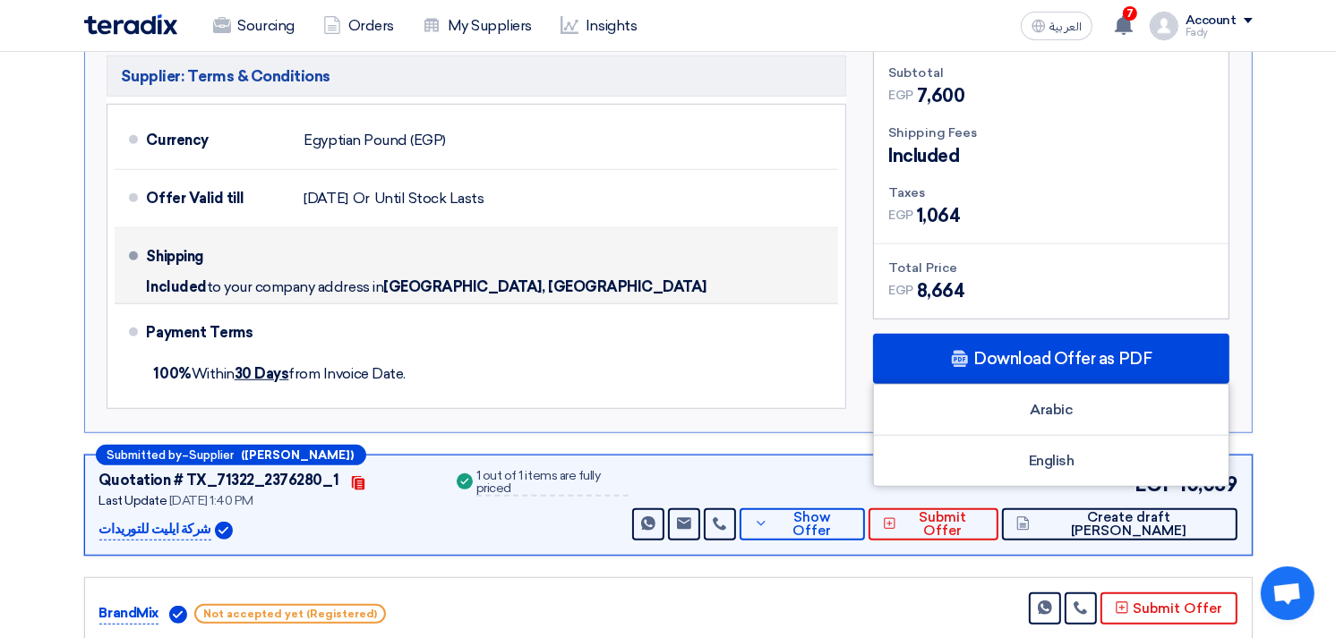
scroll to position [1293, 0]
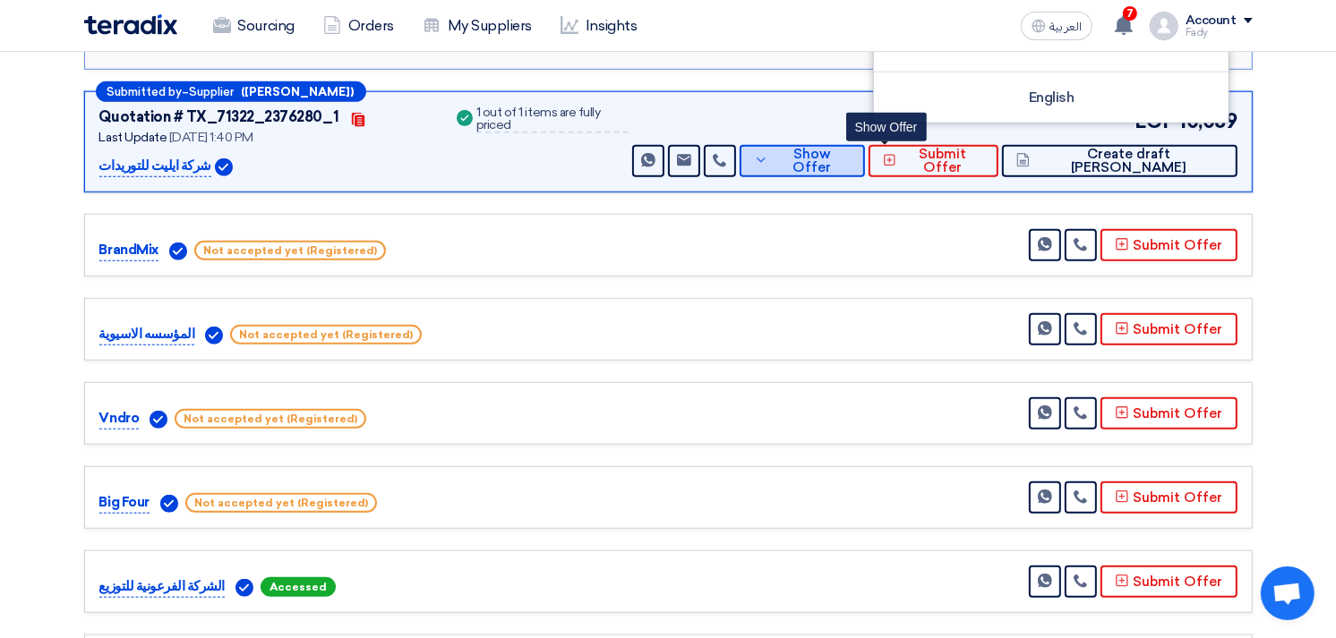
click at [865, 150] on button "Show Offer" at bounding box center [801, 161] width 125 height 32
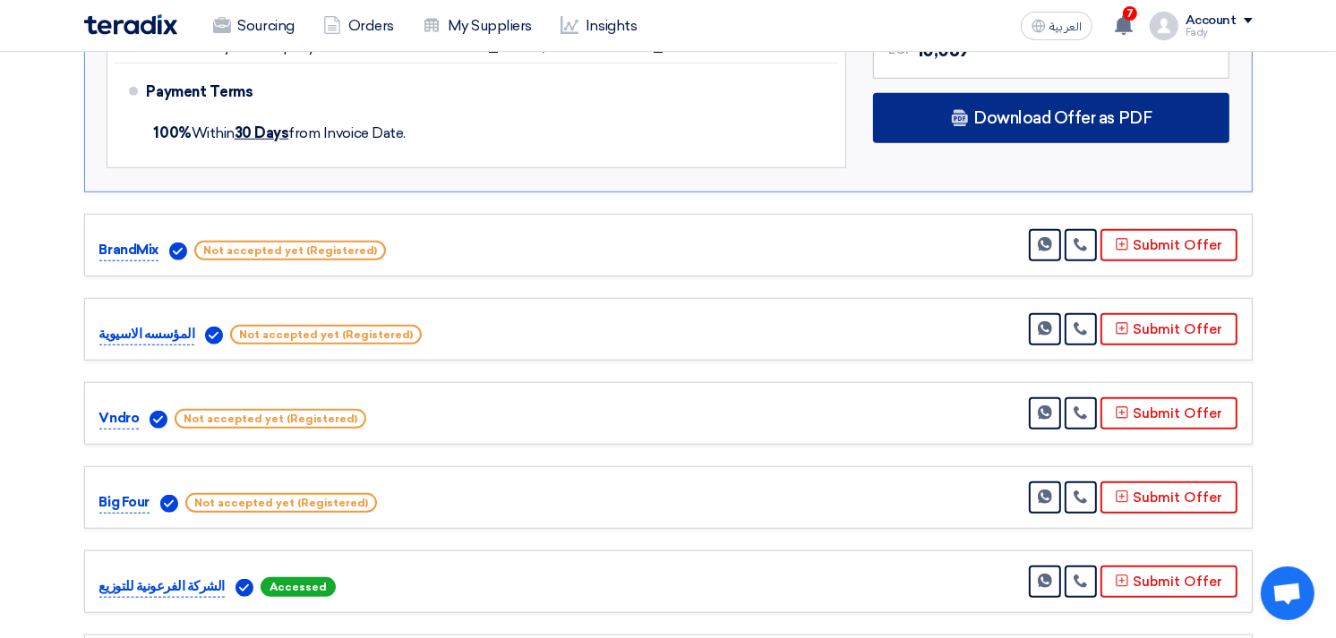
click at [1046, 116] on span "Download Offer as PDF" at bounding box center [1062, 118] width 178 height 16
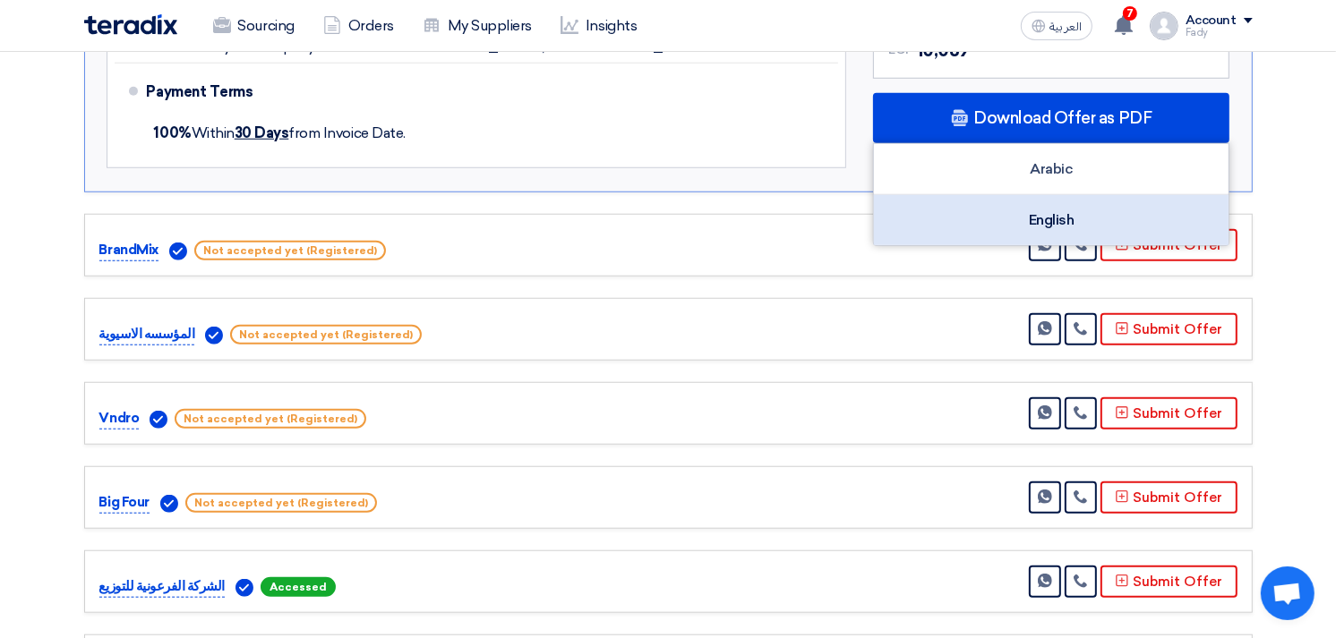
click at [1065, 207] on div "English" at bounding box center [1051, 220] width 355 height 50
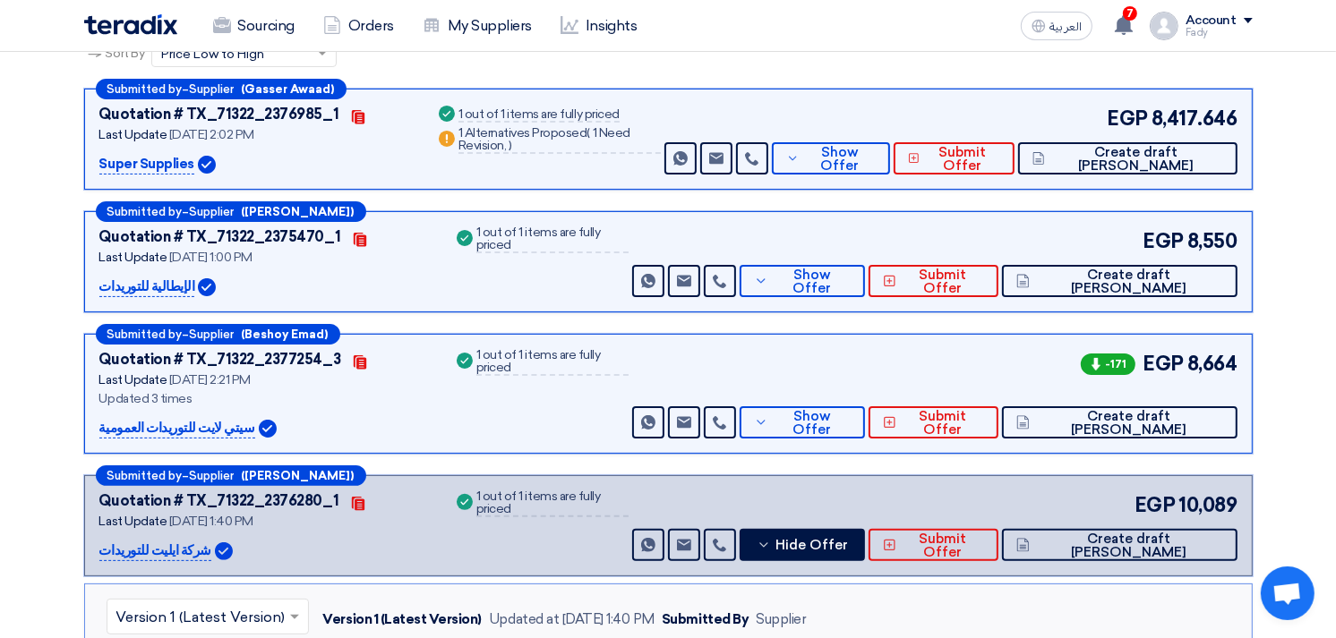
scroll to position [0, 0]
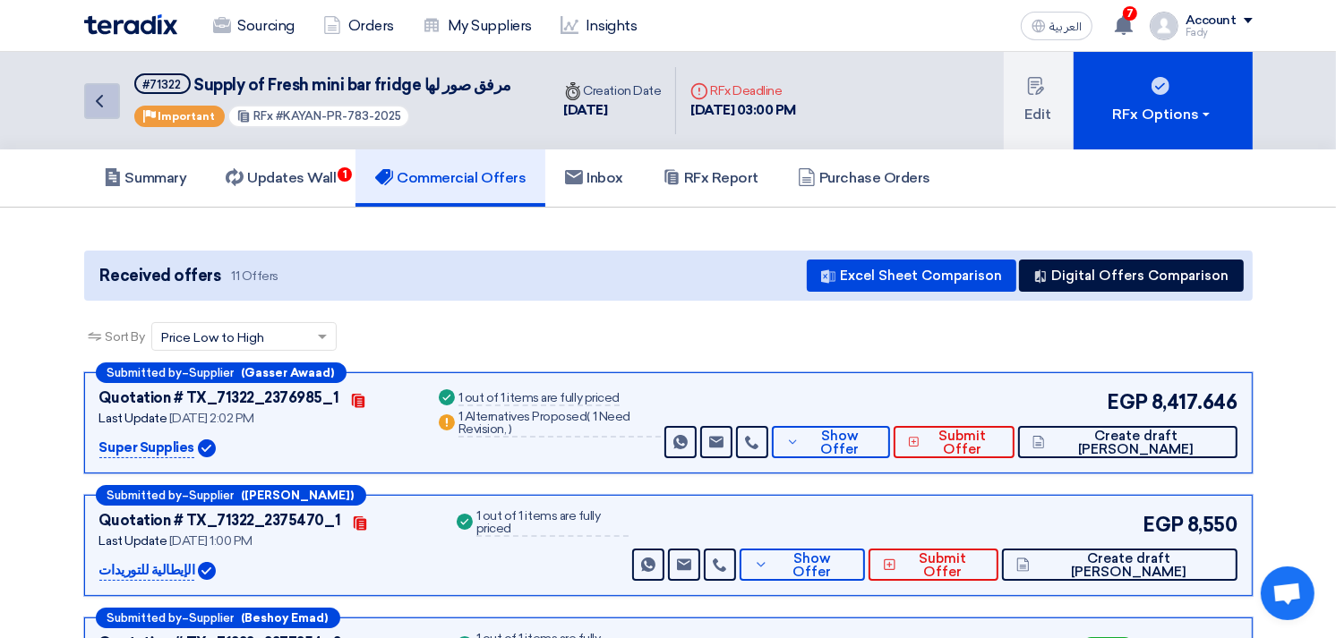
click at [108, 99] on icon "Back" at bounding box center [99, 100] width 21 height 21
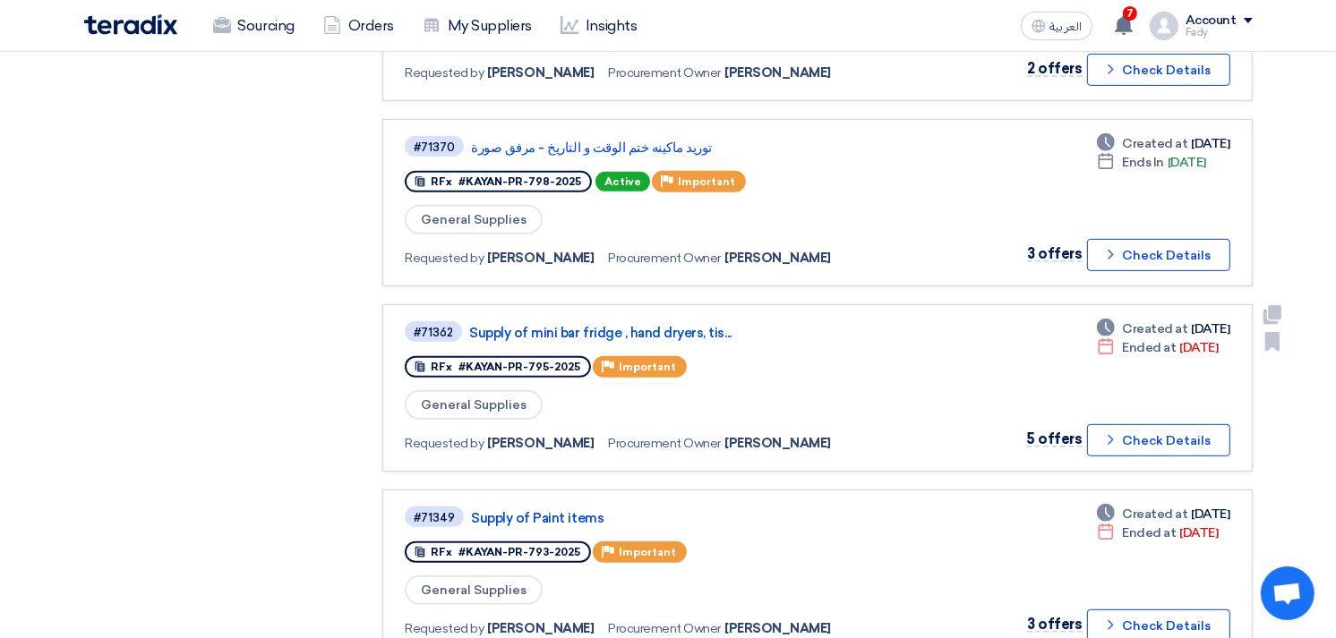
scroll to position [696, 0]
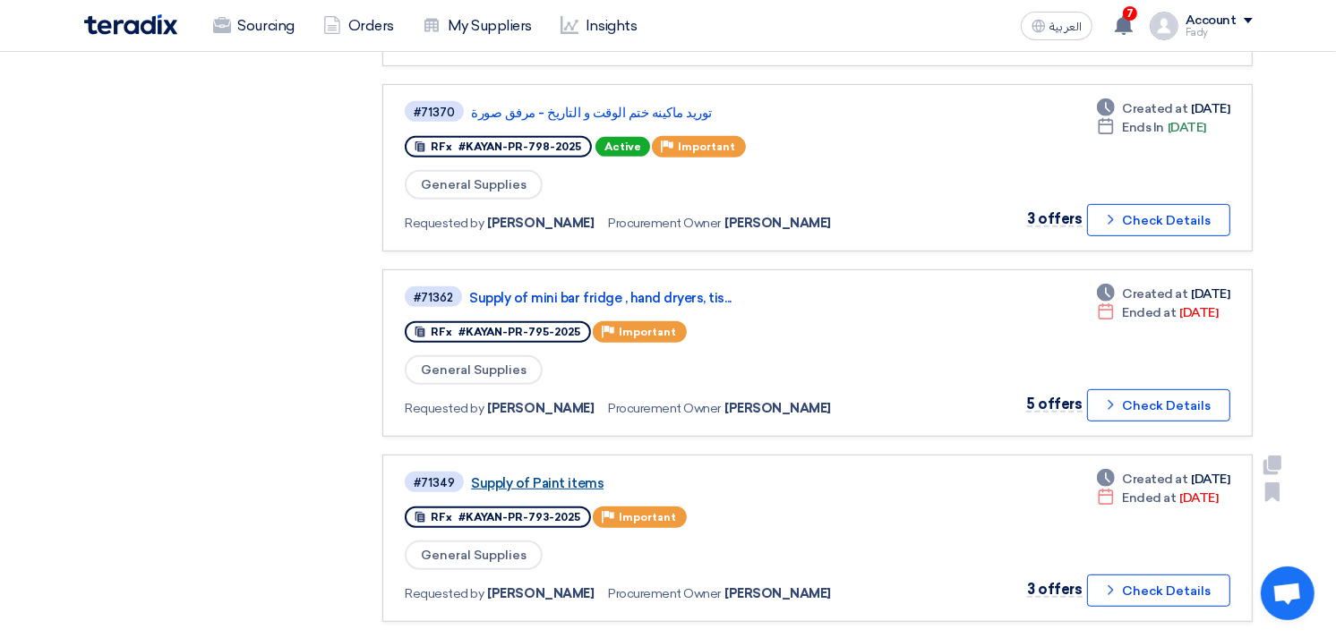
click at [569, 475] on link "Supply of Paint items" at bounding box center [695, 483] width 448 height 16
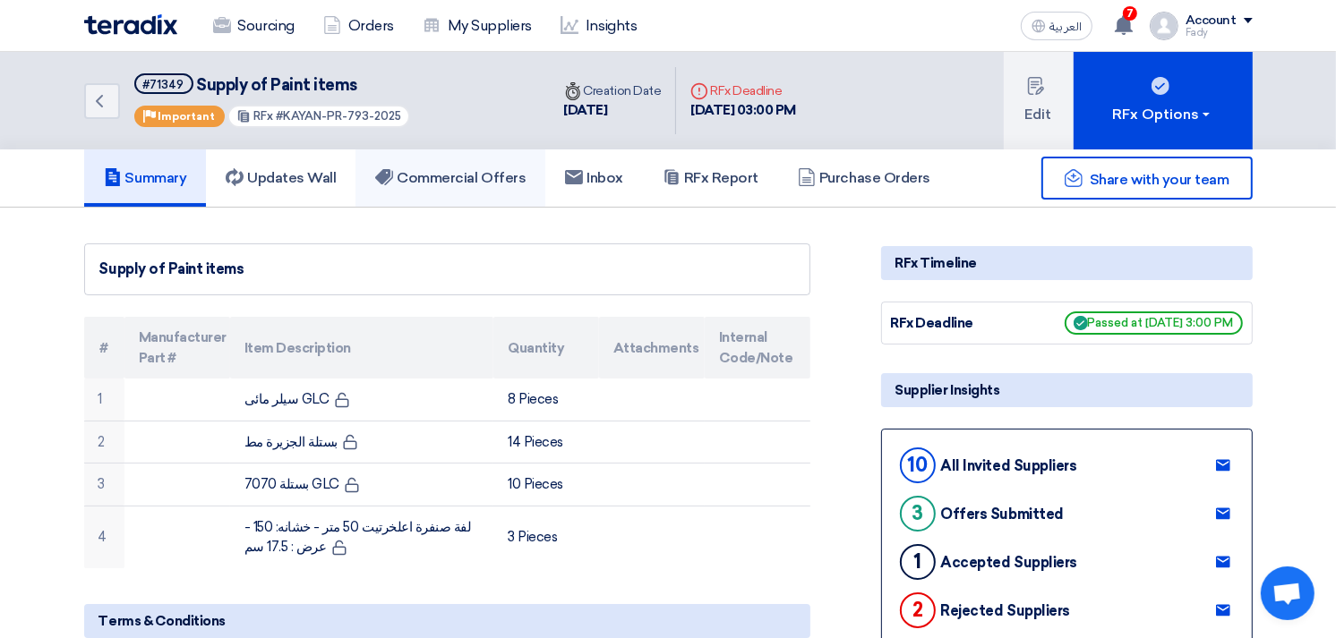
click at [440, 161] on link "Commercial Offers" at bounding box center [450, 178] width 190 height 57
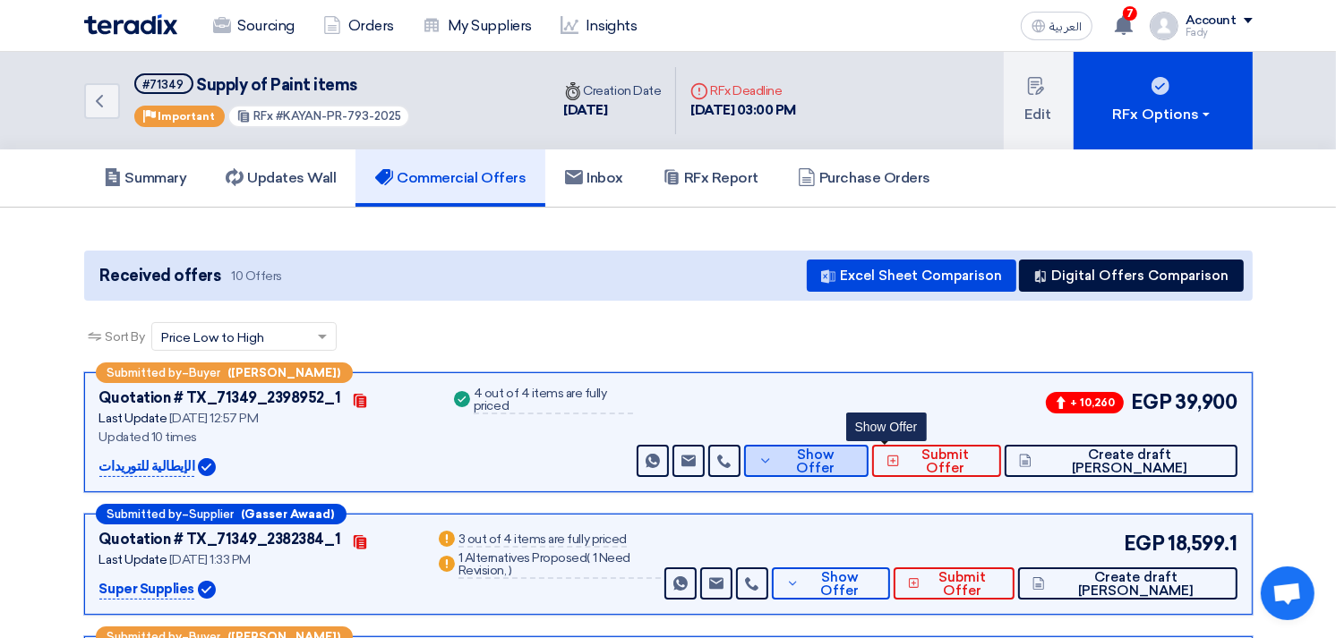
click at [854, 466] on span "Show Offer" at bounding box center [815, 462] width 77 height 27
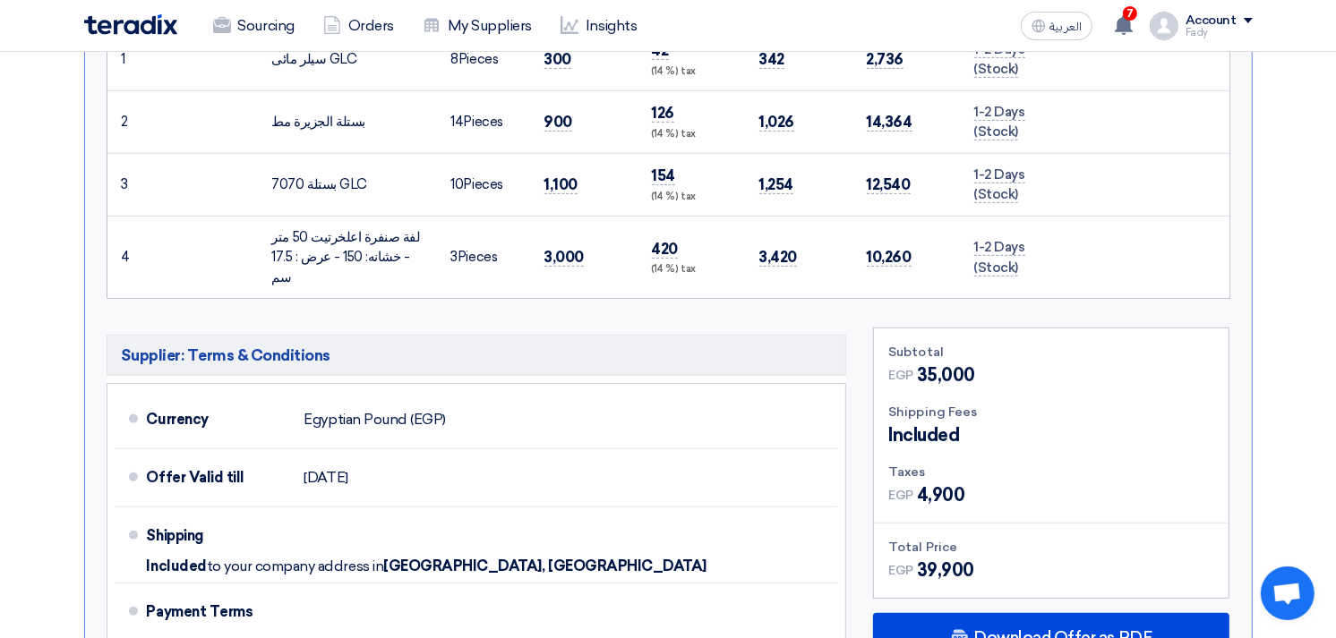
scroll to position [696, 0]
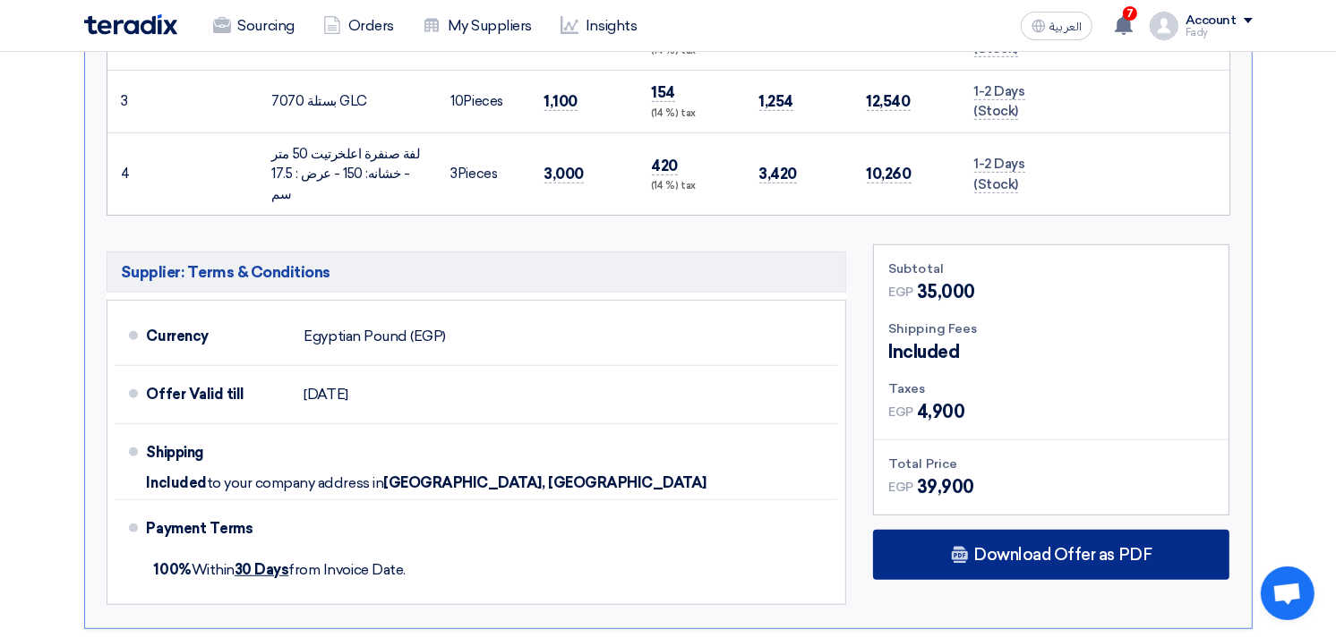
click at [1113, 541] on div "Download Offer as PDF" at bounding box center [1051, 555] width 356 height 50
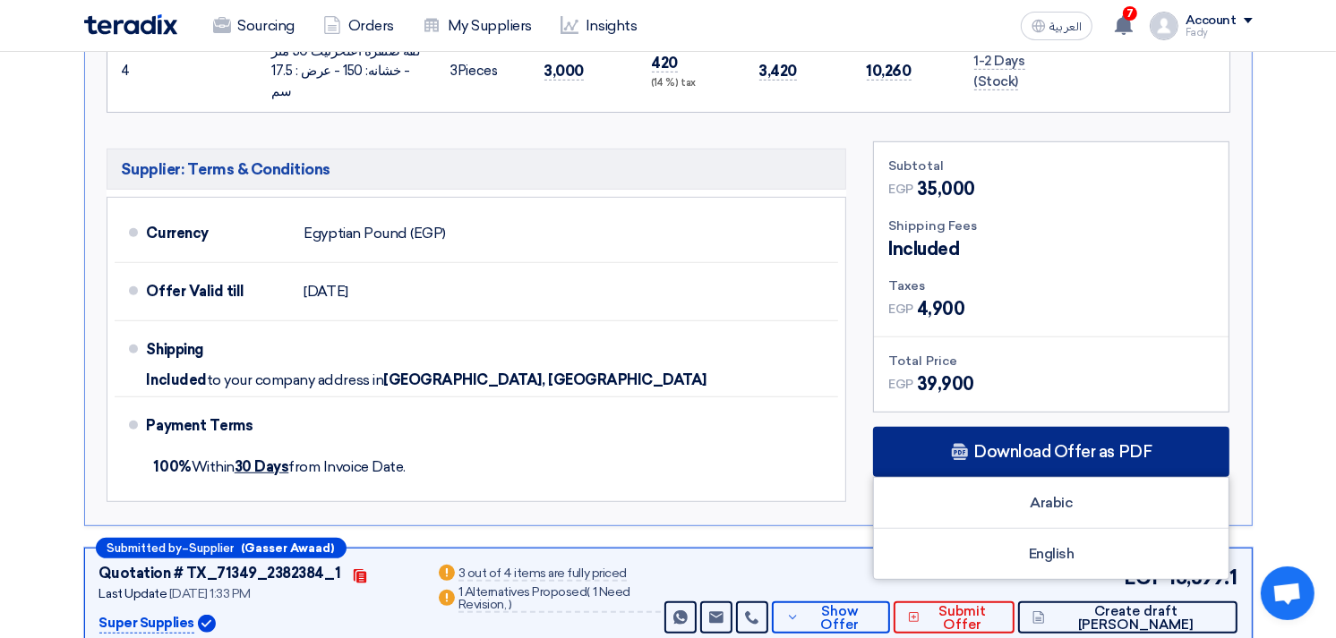
scroll to position [895, 0]
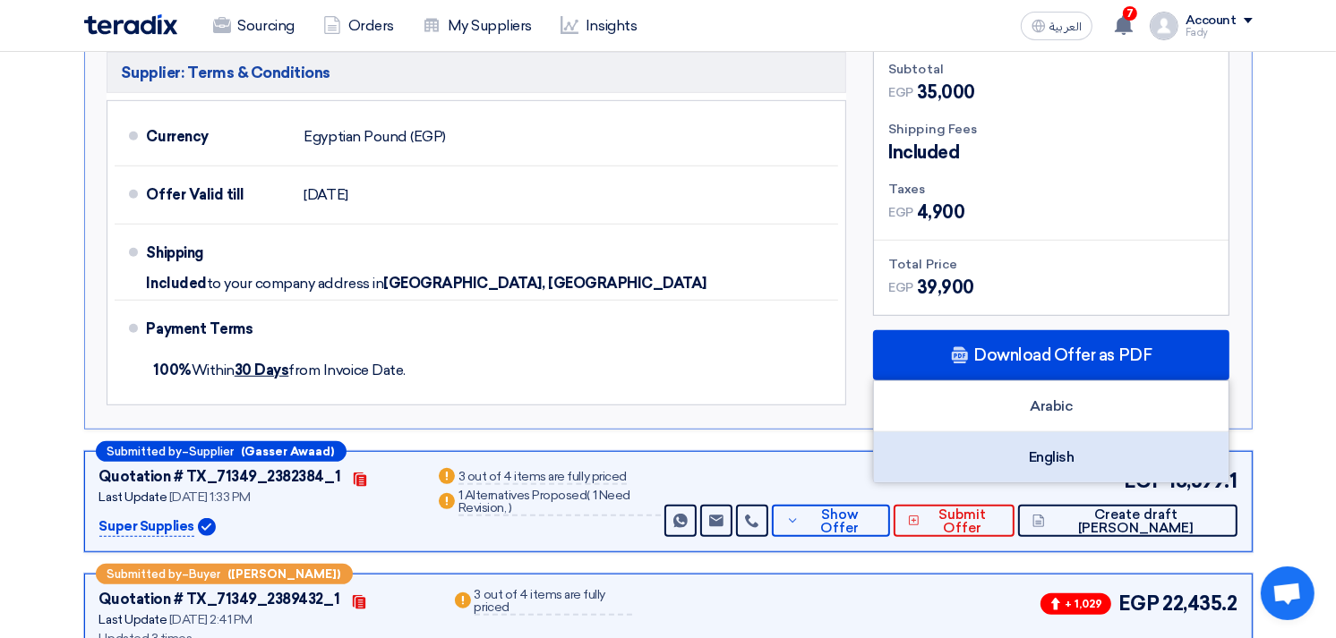
click at [1051, 441] on div "English" at bounding box center [1051, 457] width 355 height 50
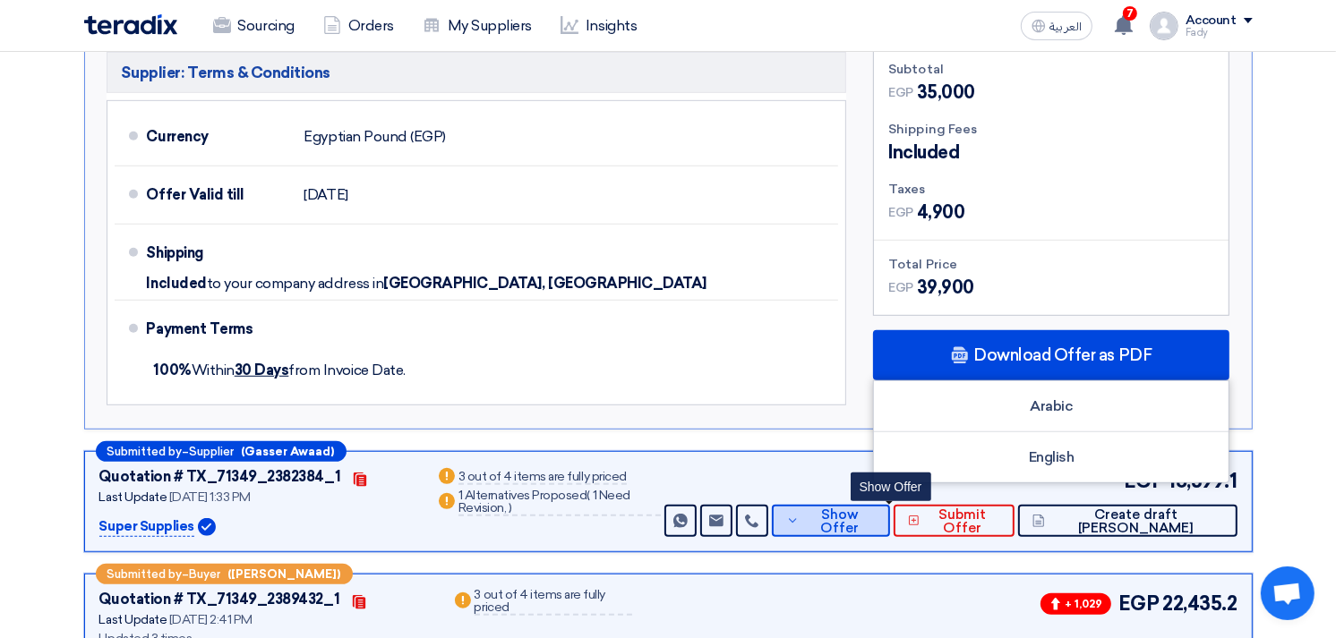
click at [876, 509] on span "Show Offer" at bounding box center [840, 522] width 72 height 27
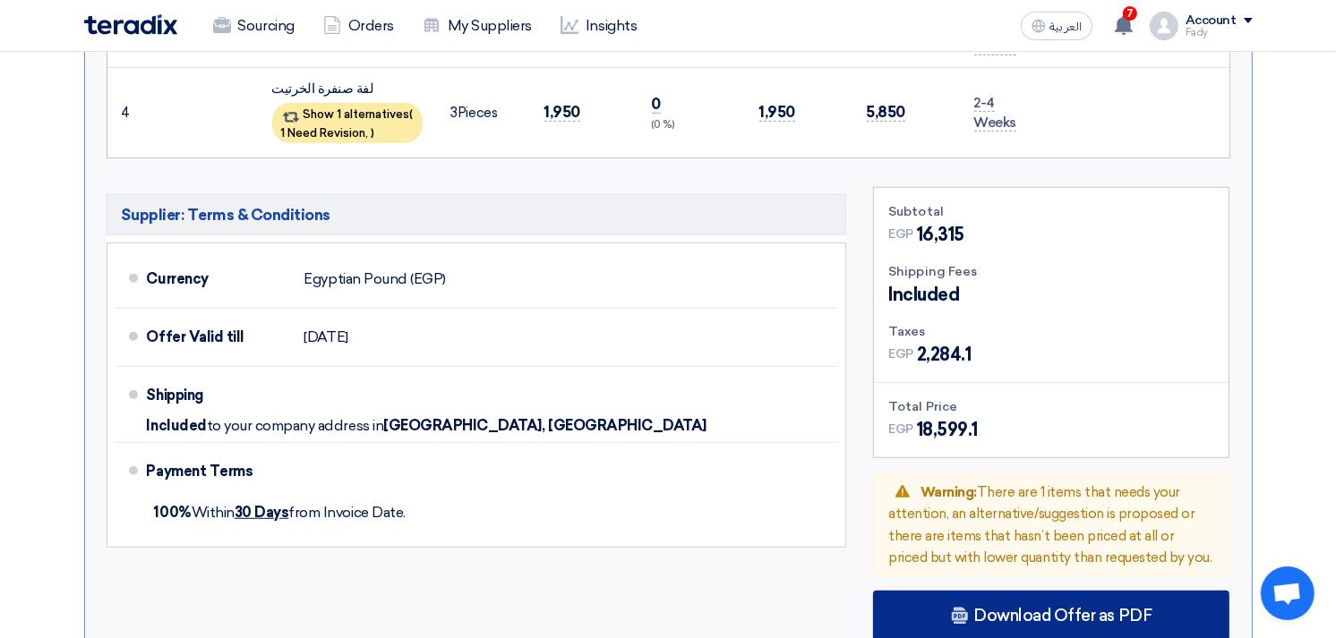
click at [1048, 612] on span "Download Offer as PDF" at bounding box center [1062, 616] width 178 height 16
click at [1027, 608] on span "Download Offer as PDF" at bounding box center [1062, 616] width 178 height 16
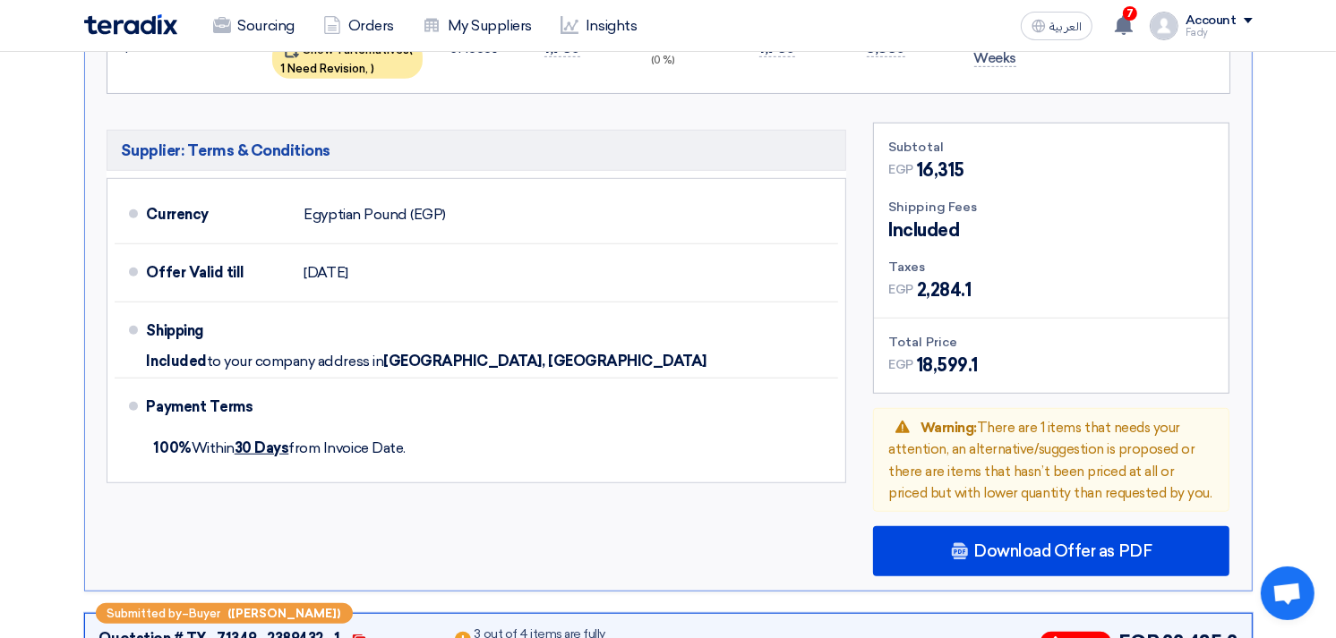
scroll to position [995, 0]
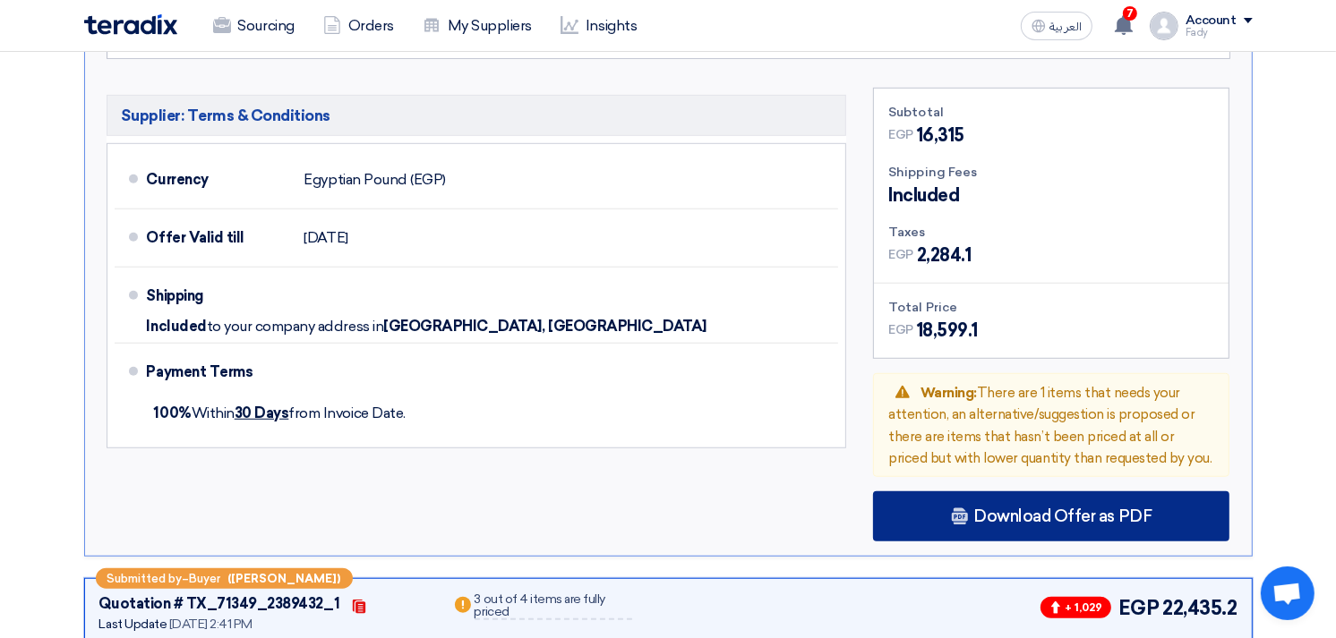
click at [1045, 509] on span "Download Offer as PDF" at bounding box center [1062, 517] width 178 height 16
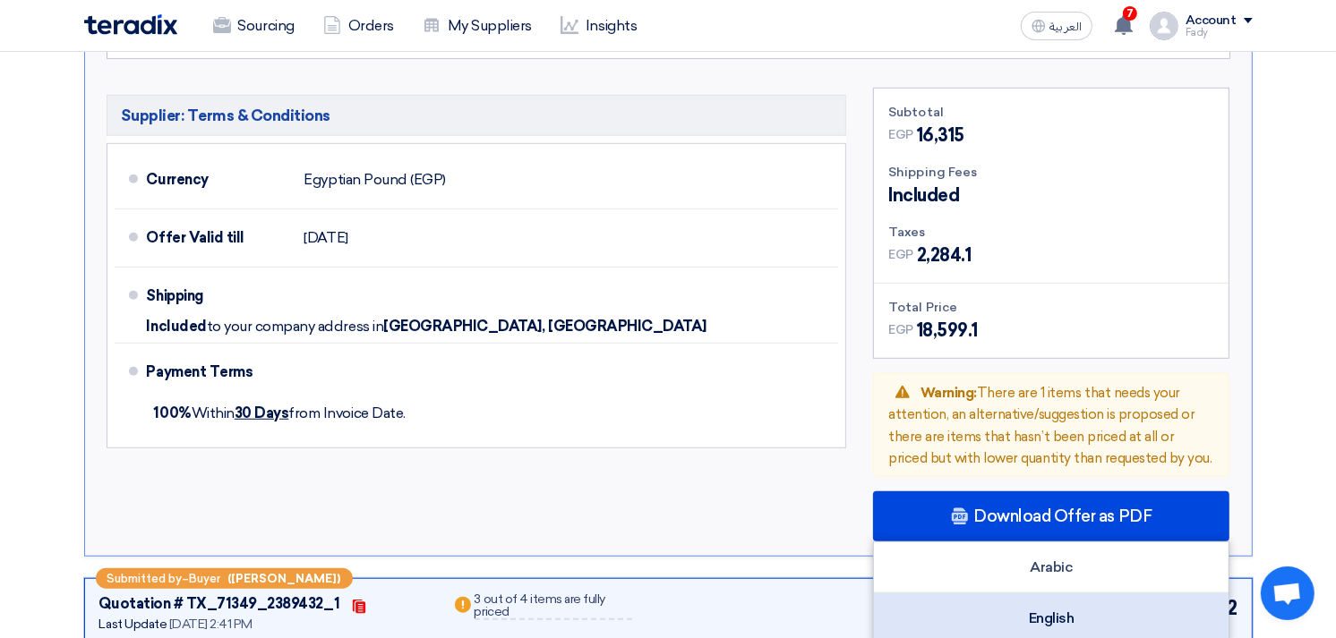
click at [1064, 594] on div "English" at bounding box center [1051, 619] width 355 height 50
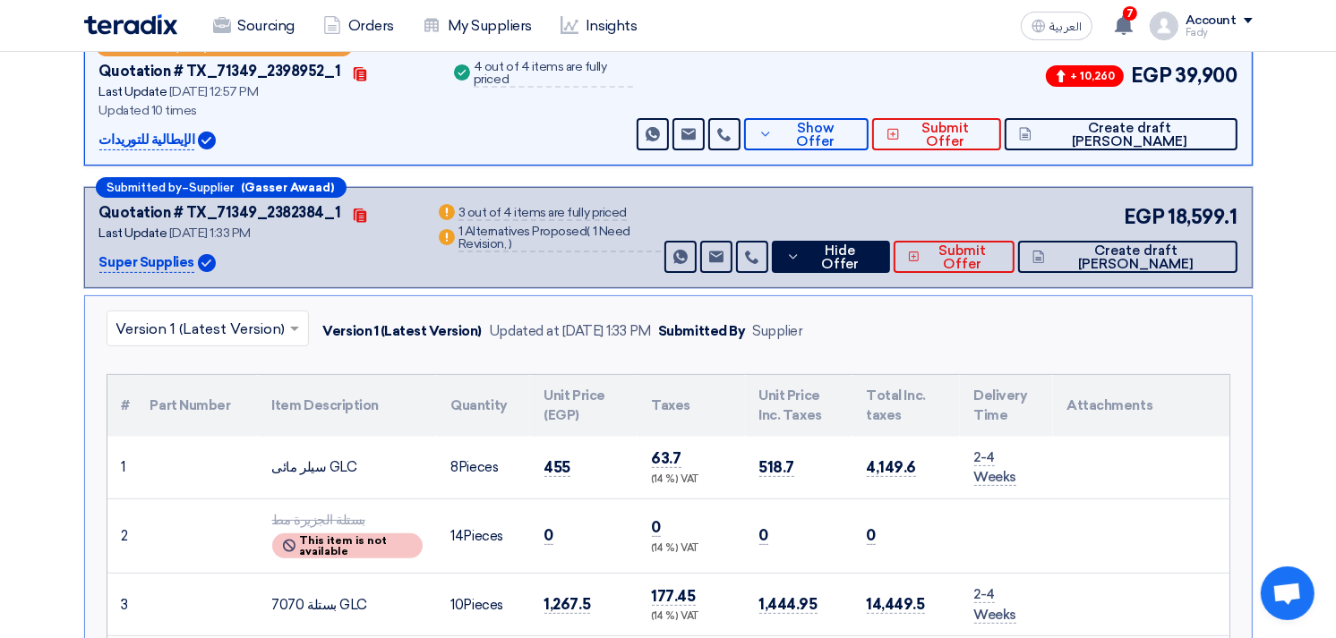
scroll to position [298, 0]
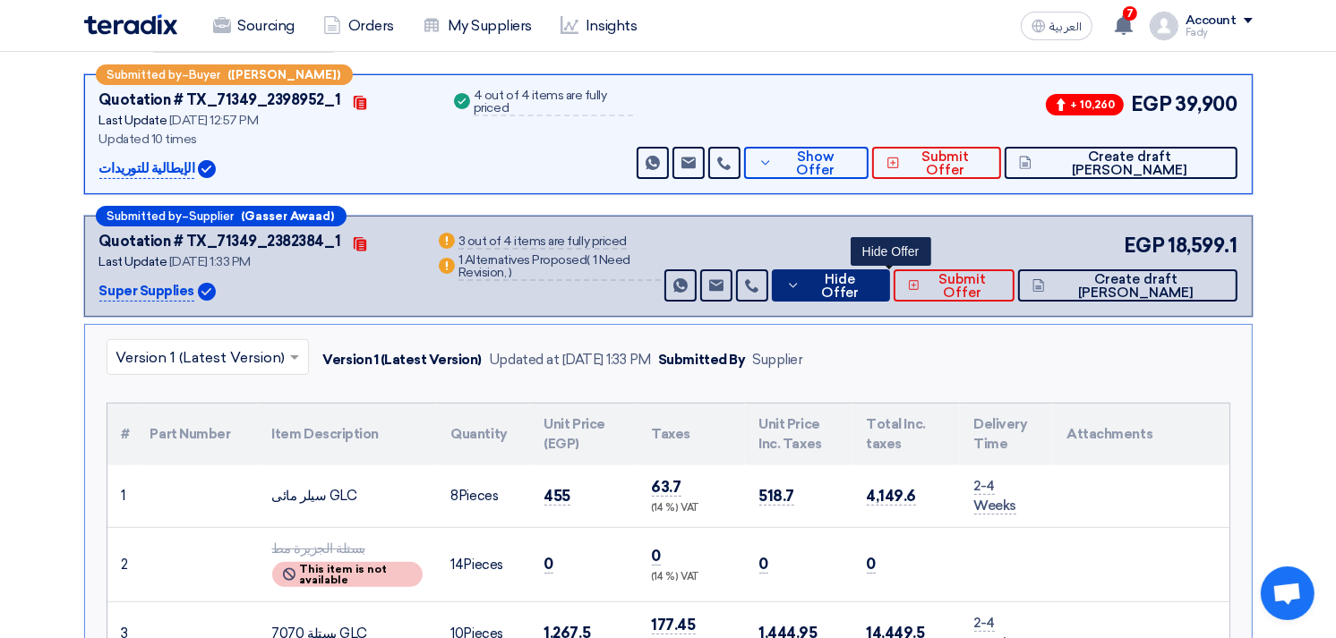
click at [890, 271] on button "Hide Offer" at bounding box center [831, 285] width 118 height 32
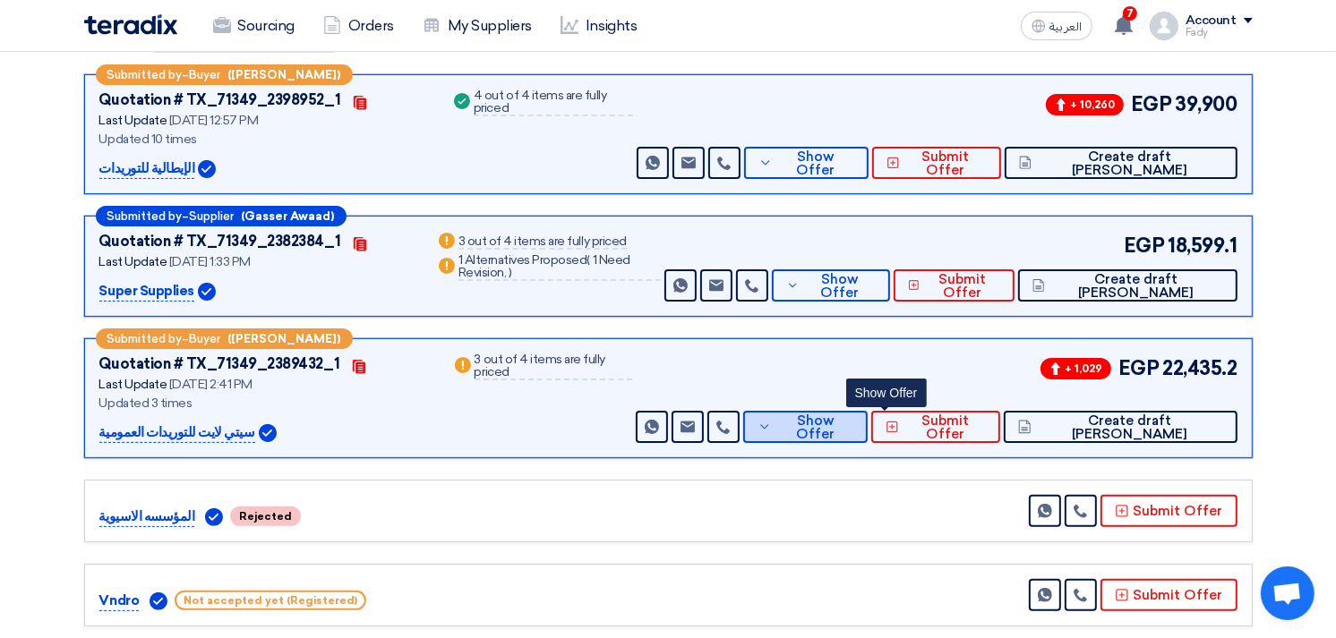
click at [868, 432] on button "Show Offer" at bounding box center [805, 427] width 124 height 32
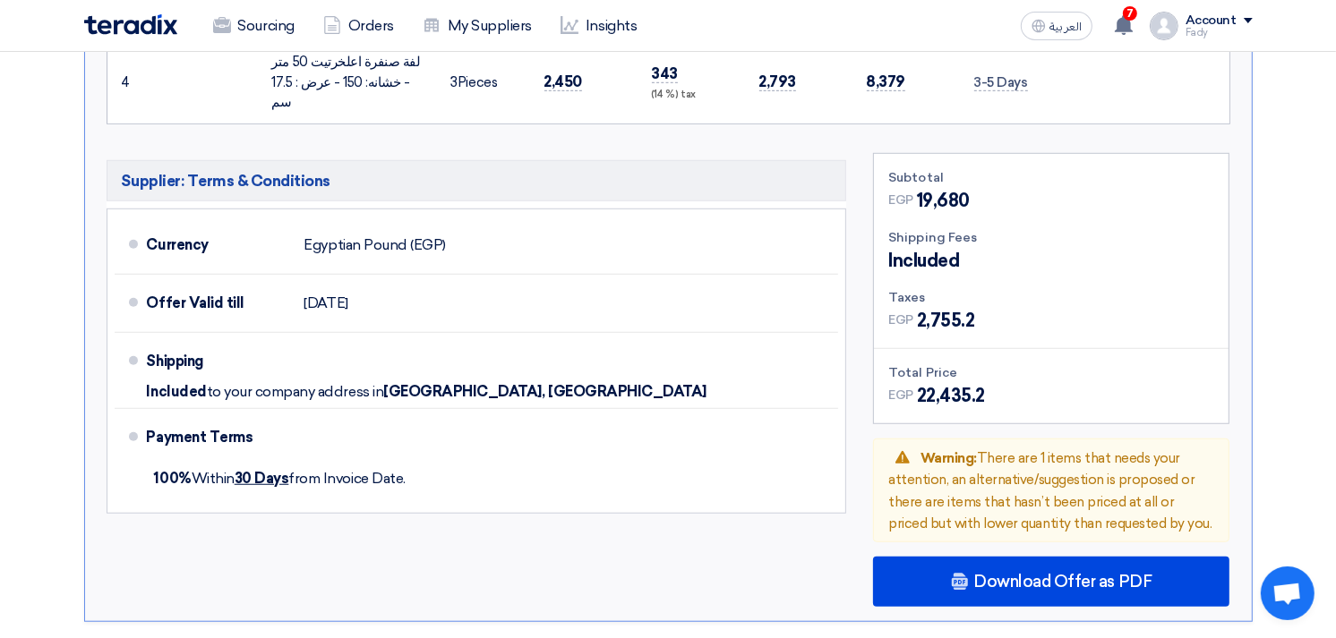
scroll to position [1094, 0]
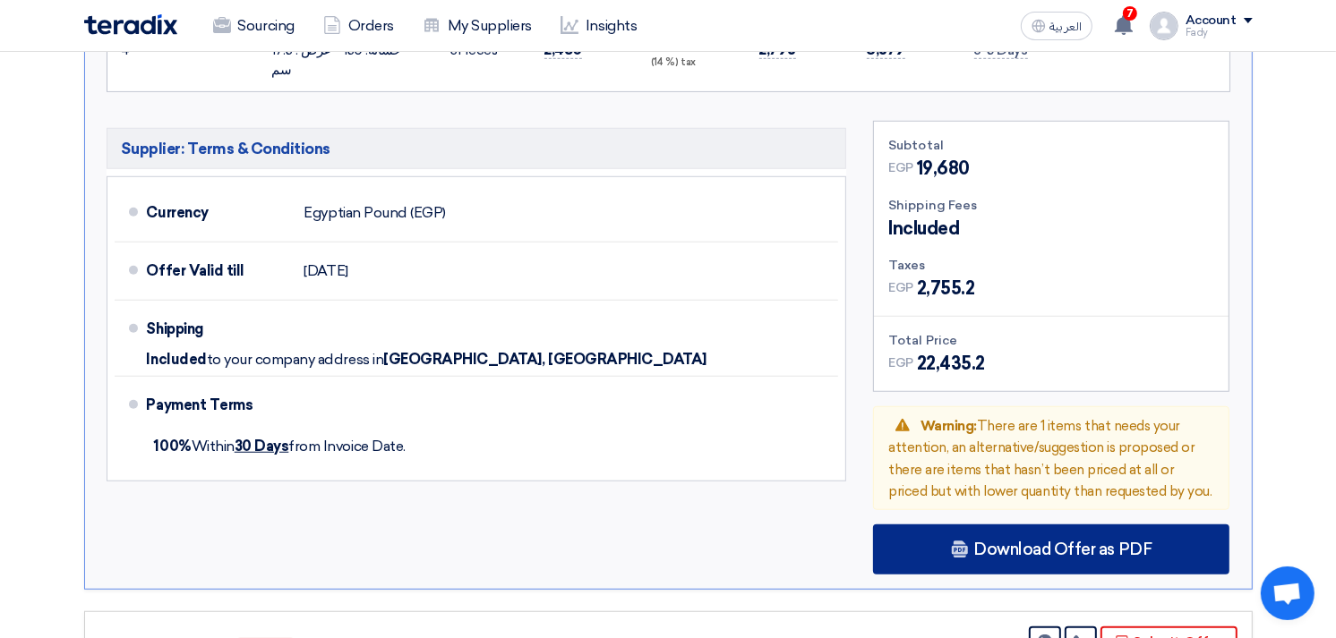
click at [1034, 525] on div "Download Offer as PDF" at bounding box center [1051, 550] width 356 height 50
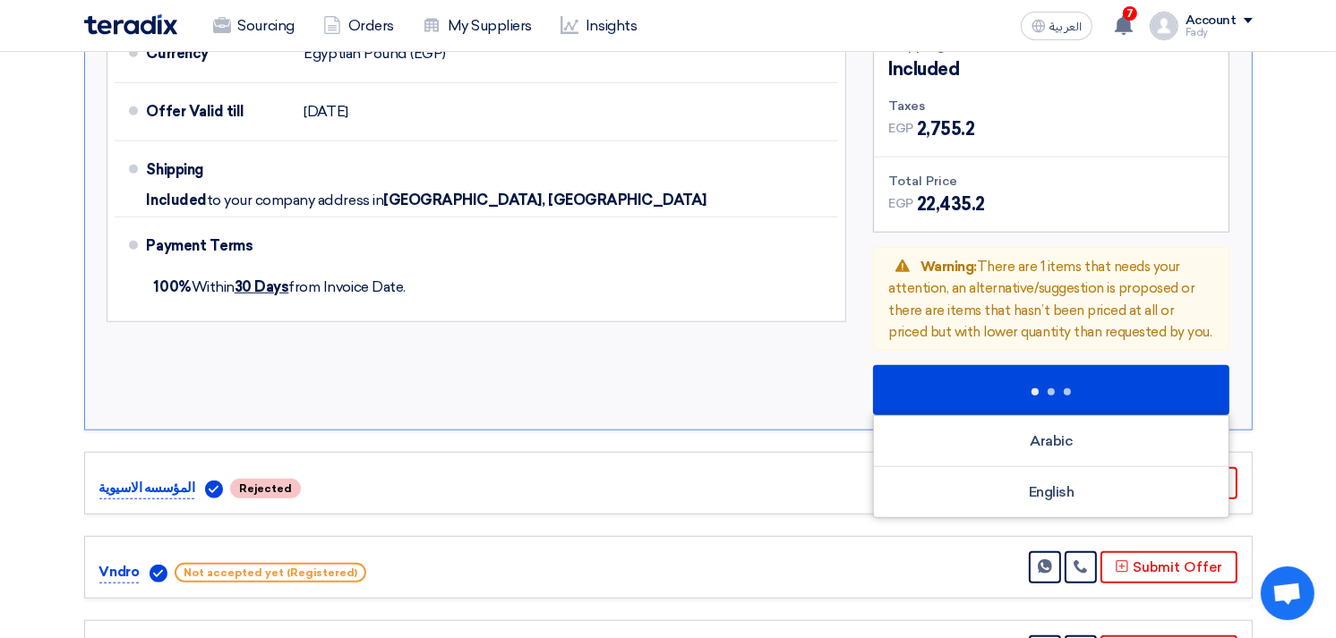
scroll to position [1591, 0]
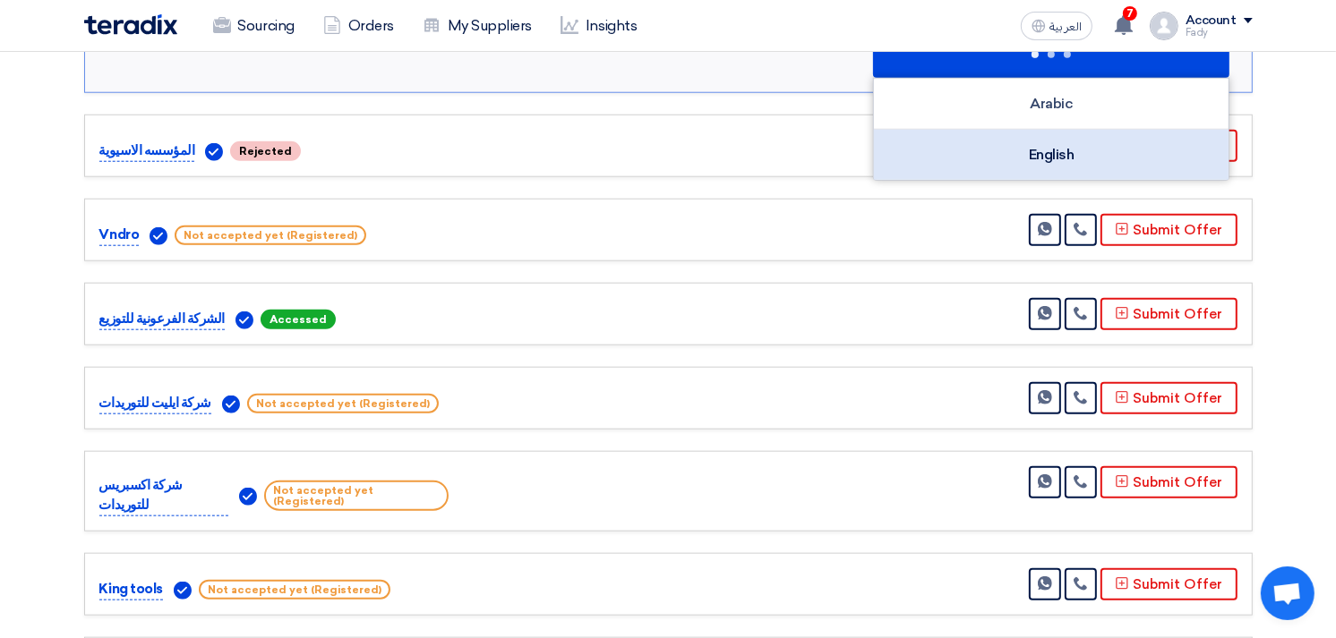
click at [1049, 130] on div "English" at bounding box center [1051, 155] width 355 height 50
click at [1042, 135] on div "English" at bounding box center [1051, 155] width 355 height 50
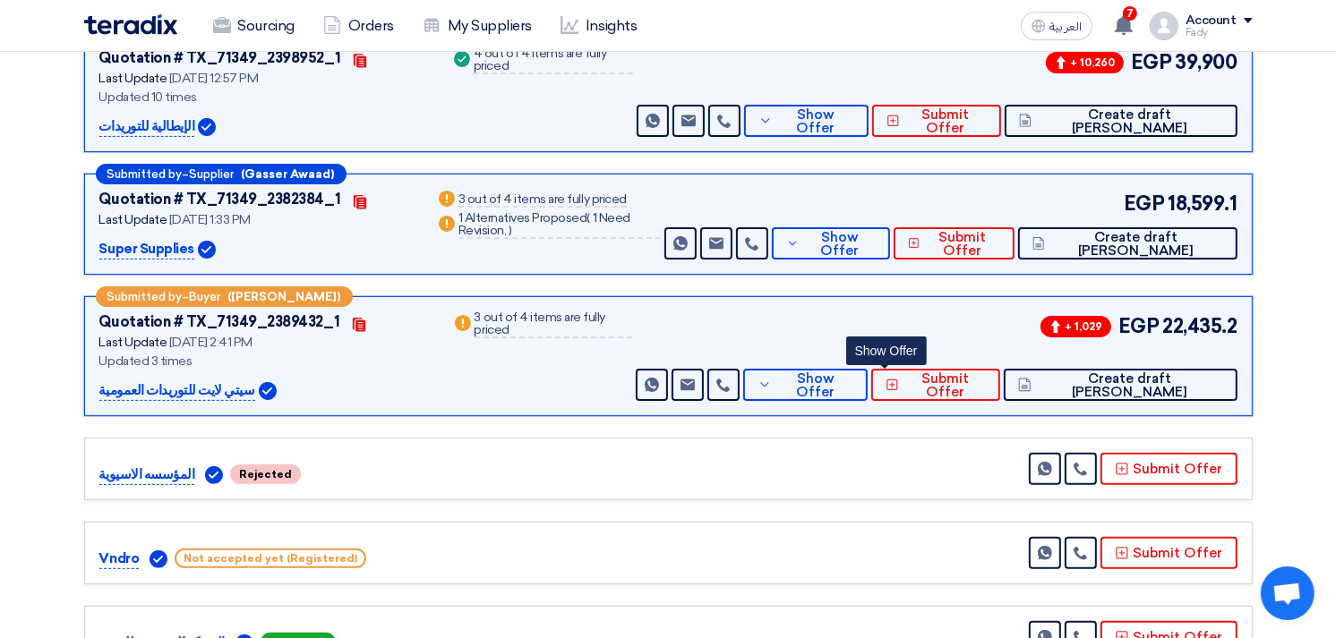
scroll to position [539, 0]
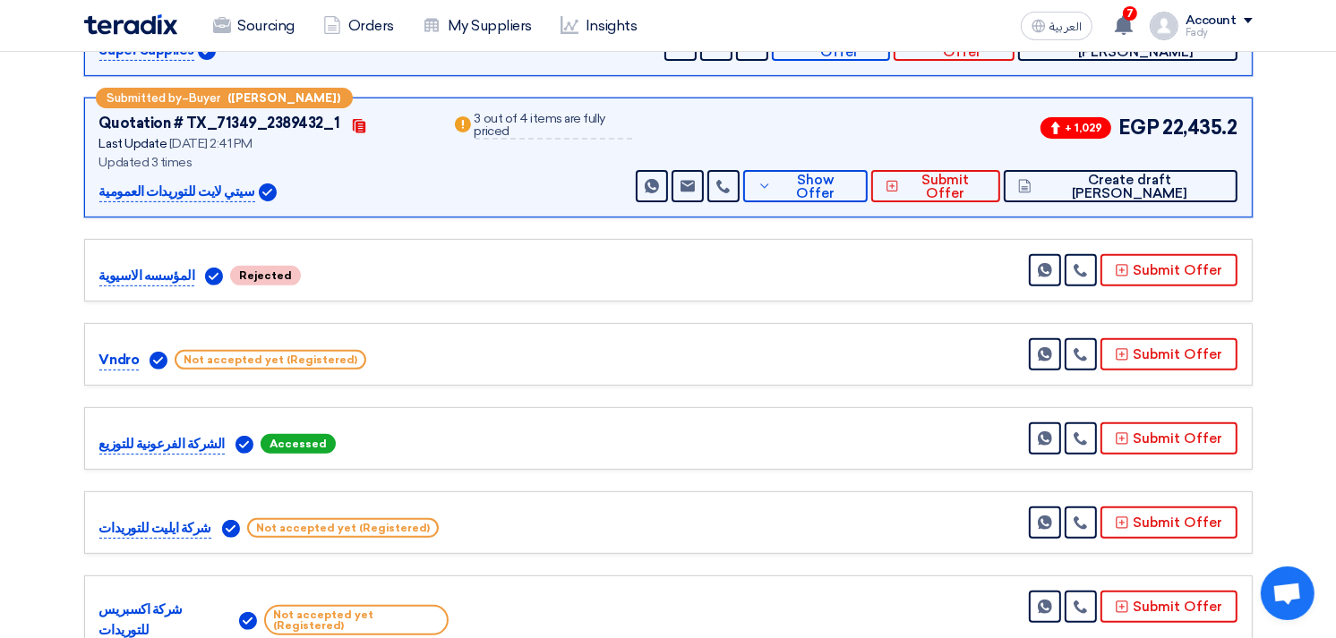
click at [901, 201] on div "Submitted by – Buyer (Fady Mahmoud) Quotation # TX_71349_2389432_1 Contacts Las…" at bounding box center [668, 158] width 1168 height 120
click at [853, 185] on span "Show Offer" at bounding box center [814, 187] width 77 height 27
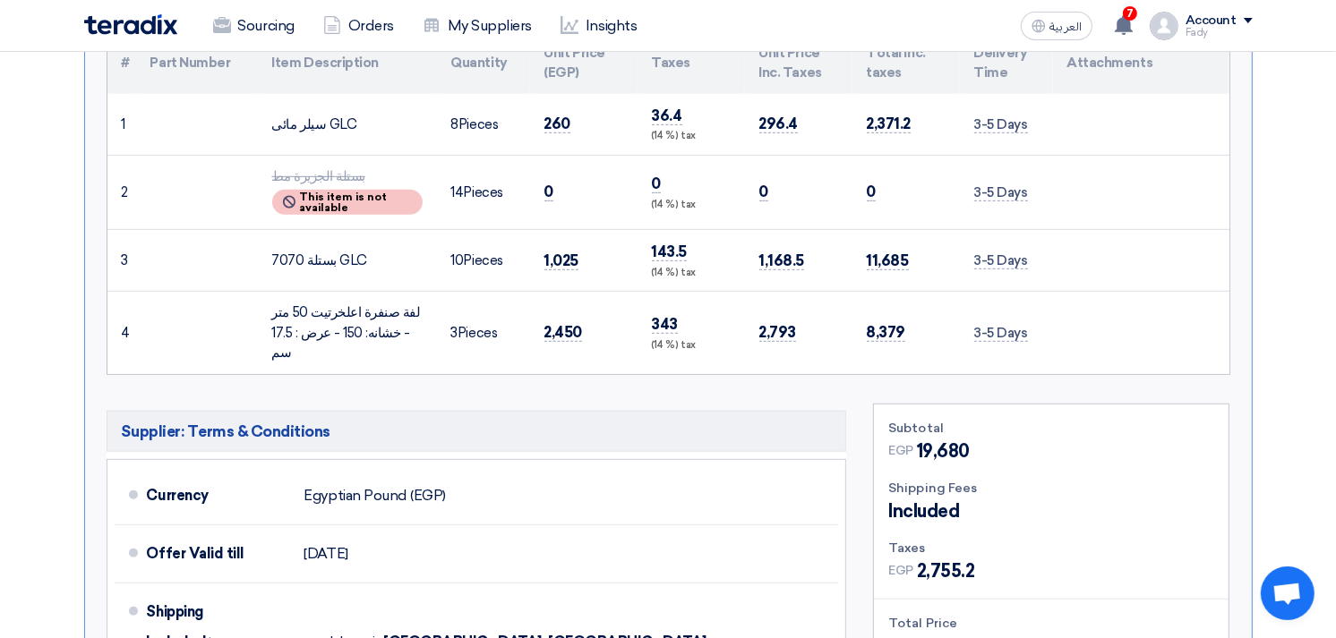
scroll to position [1036, 0]
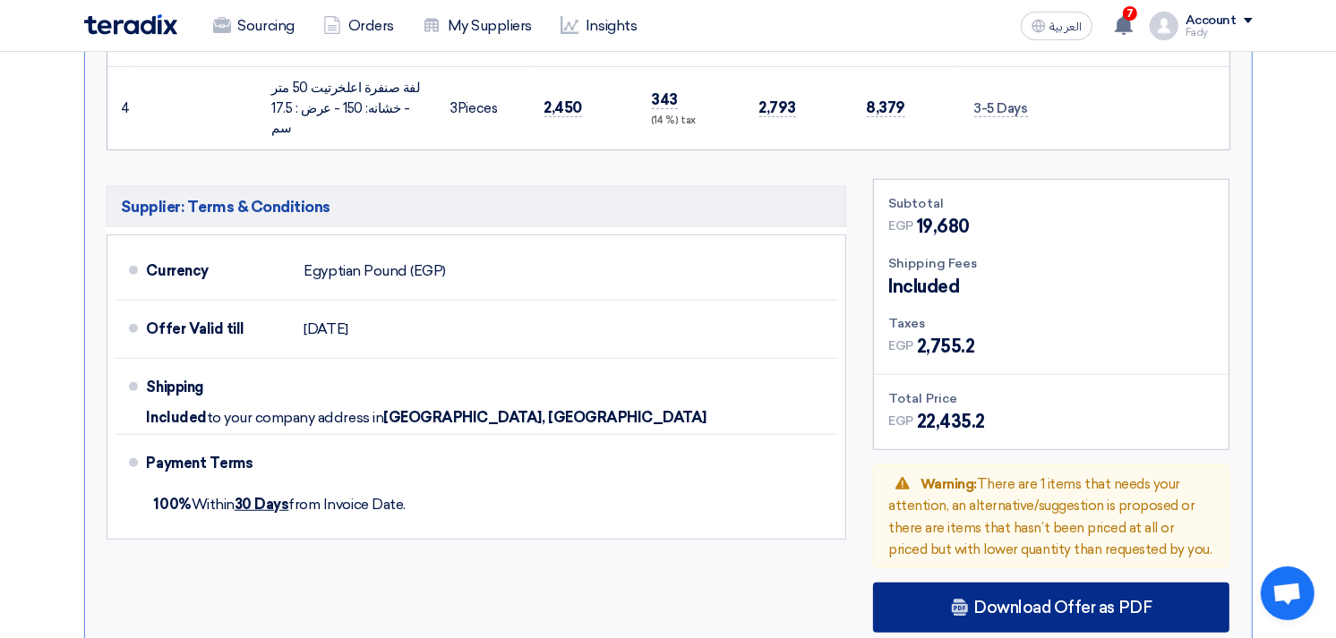
click at [1055, 600] on span "Download Offer as PDF" at bounding box center [1062, 608] width 178 height 16
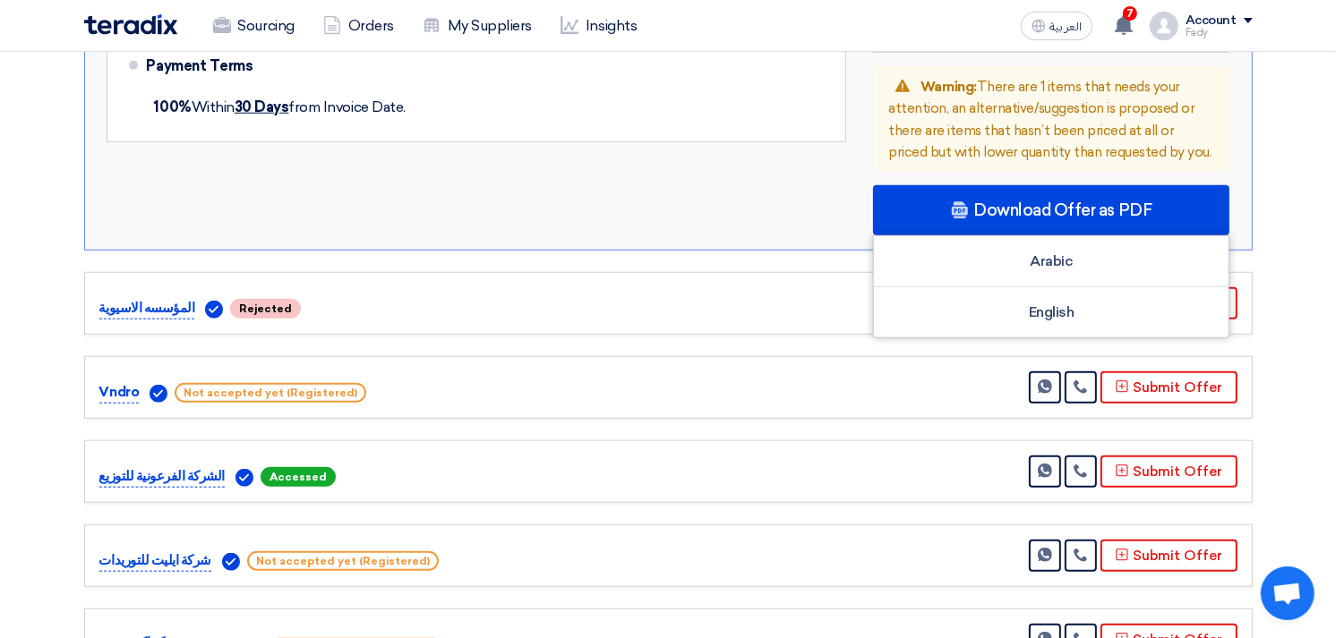
scroll to position [1434, 0]
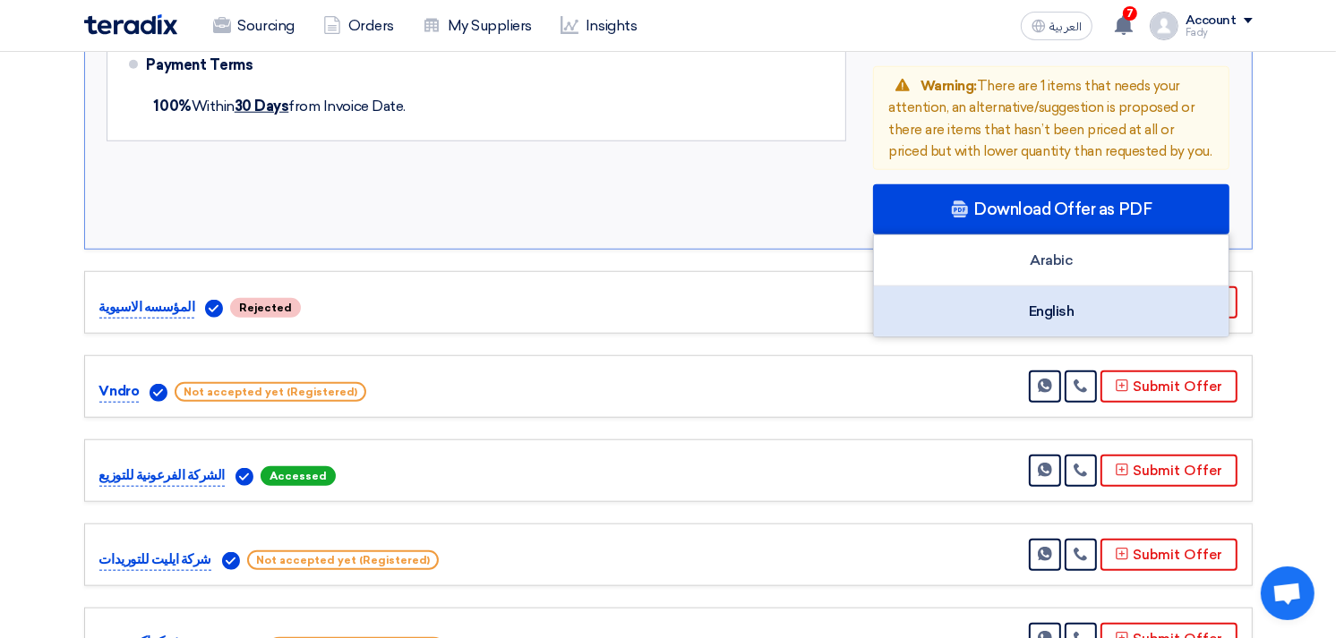
click at [1033, 295] on div "English" at bounding box center [1051, 311] width 355 height 50
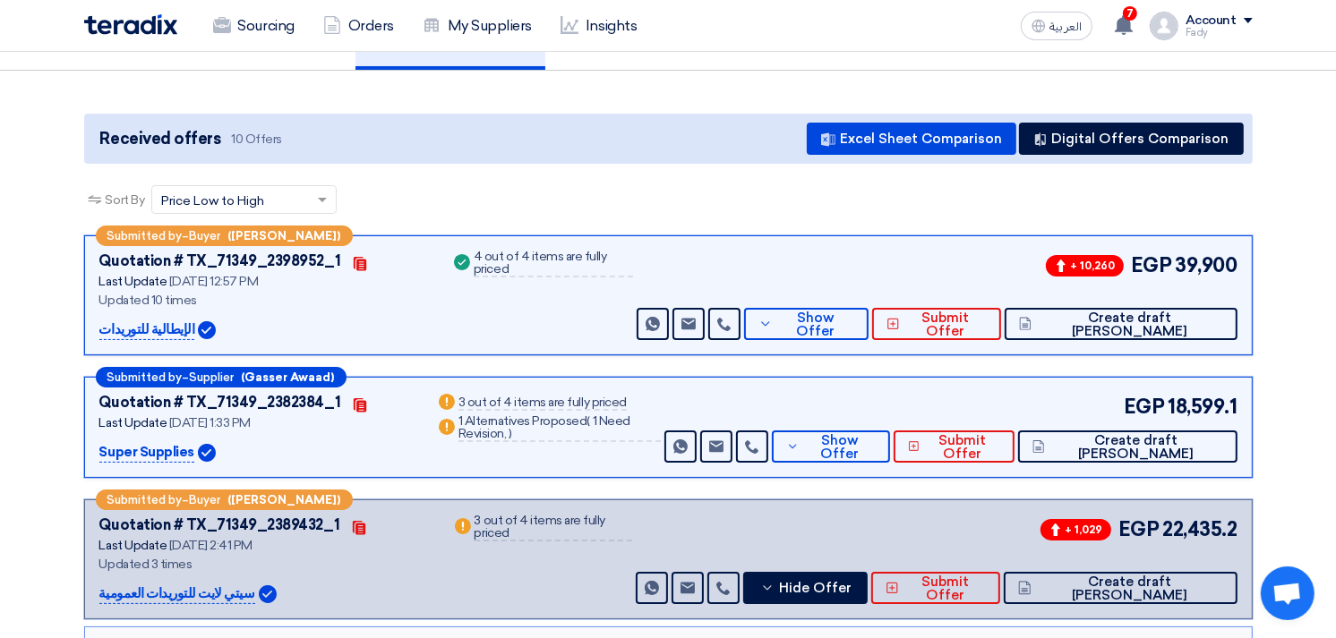
scroll to position [0, 0]
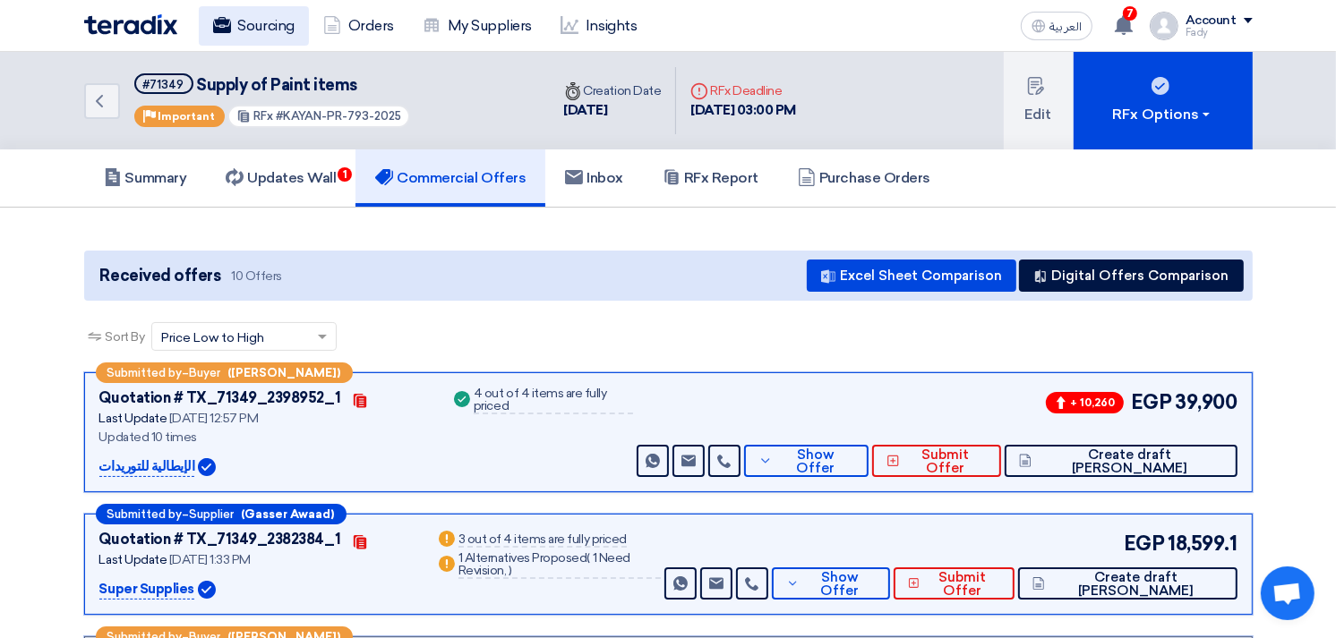
click at [240, 30] on link "Sourcing" at bounding box center [254, 25] width 110 height 39
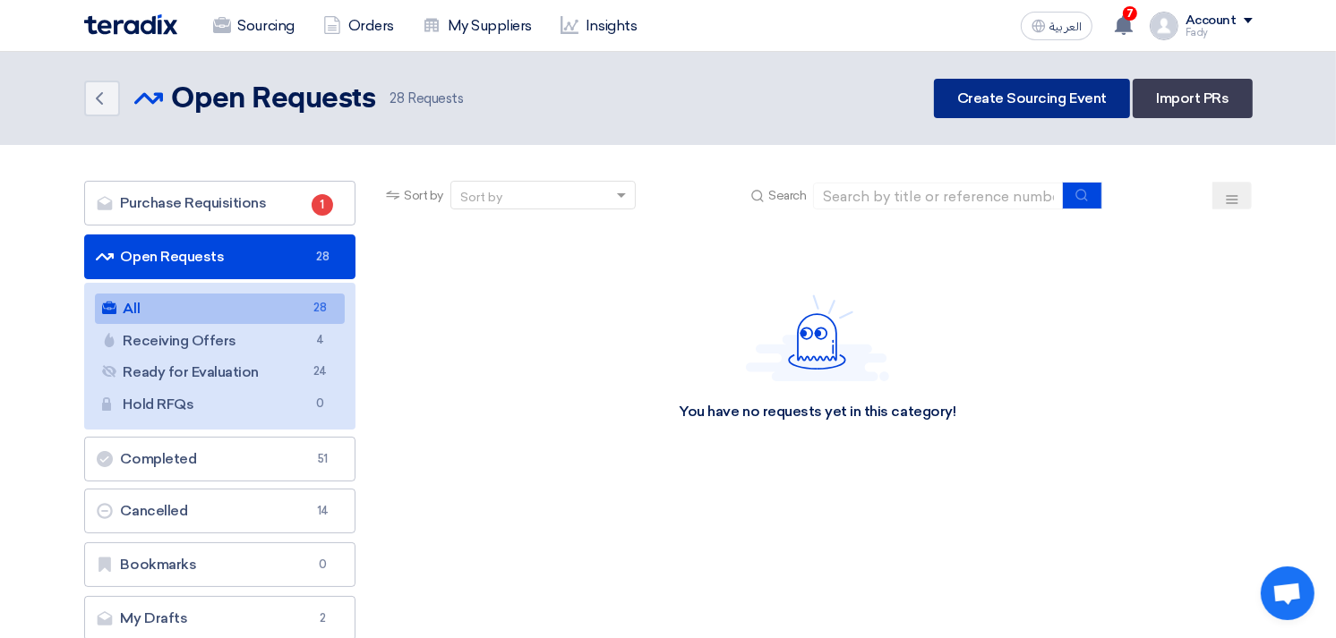
click at [1039, 95] on link "Create Sourcing Event" at bounding box center [1032, 98] width 196 height 39
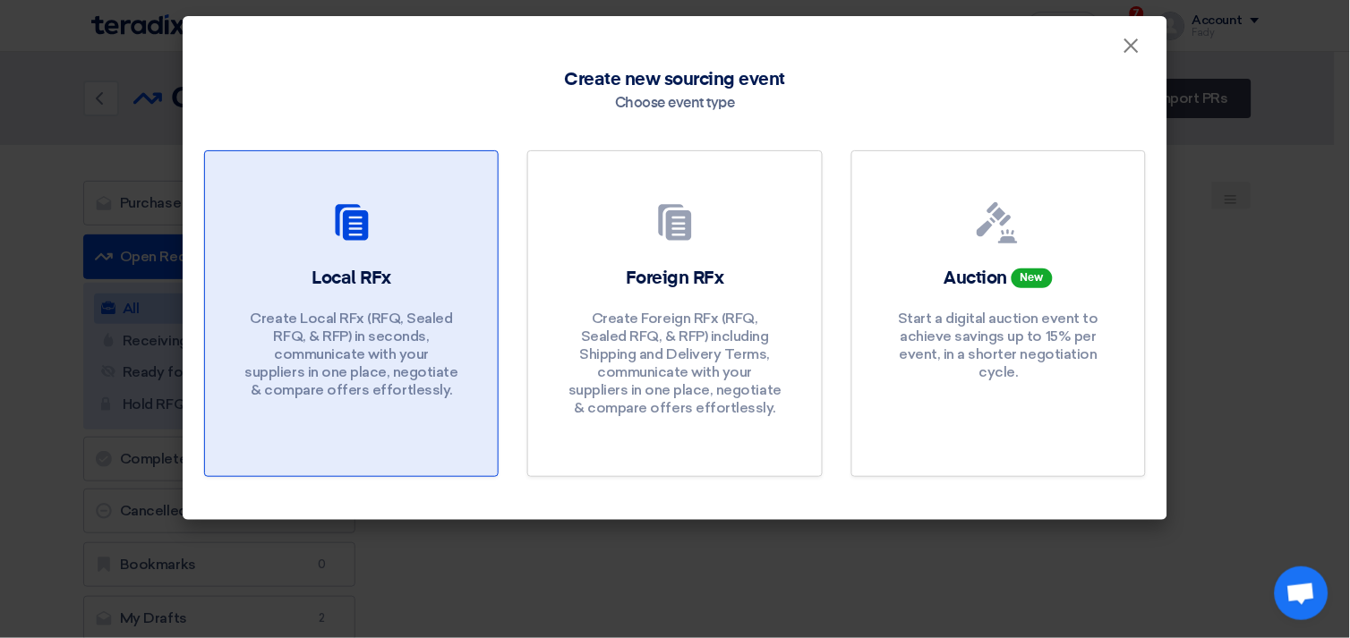
click at [308, 302] on div "Local RFx Create Local RFx (RFQ, Sealed RFQ, & RFP) in seconds, communicate wit…" at bounding box center [352, 337] width 250 height 142
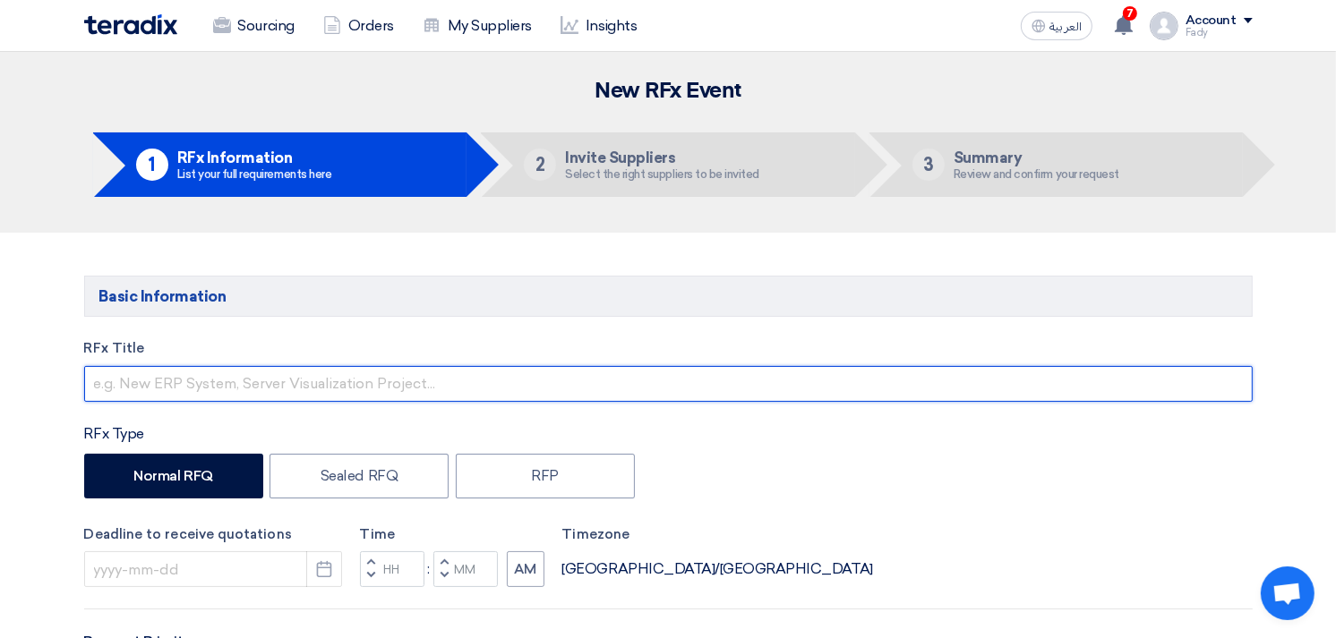
click at [224, 392] on input "text" at bounding box center [668, 384] width 1168 height 36
type input "S"
type input "توريد مستلزمات لورشة السمكرة و الدهان"
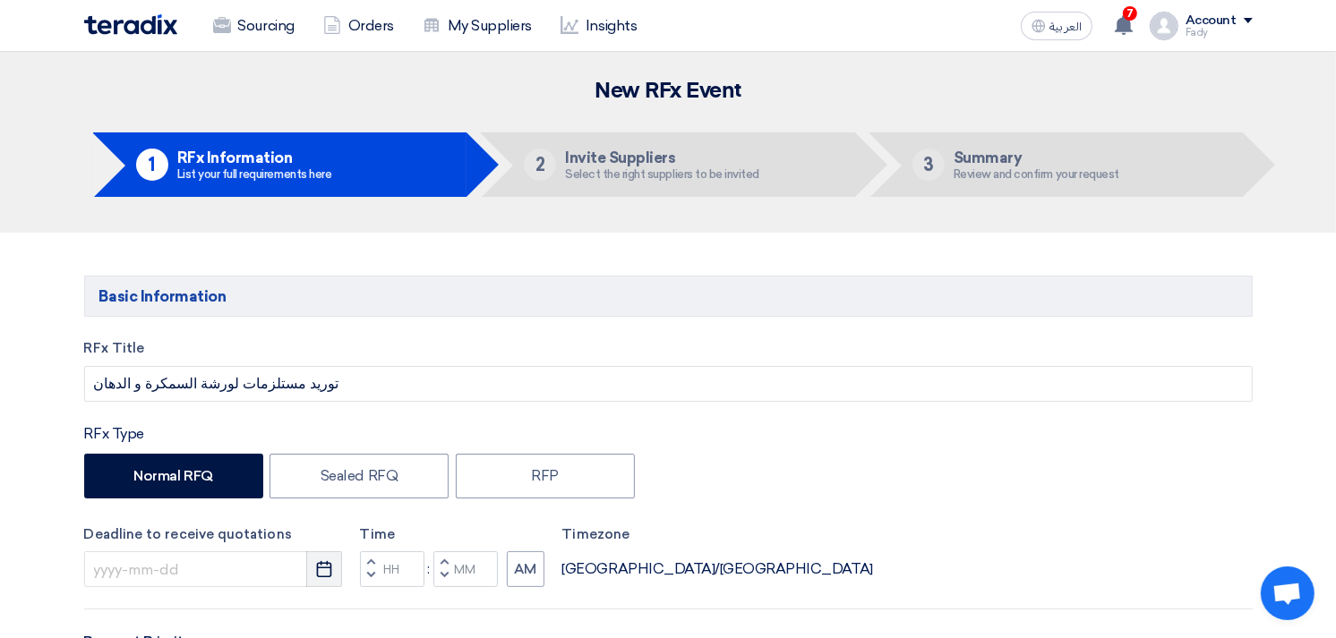
click at [325, 568] on use "button" at bounding box center [324, 569] width 15 height 16
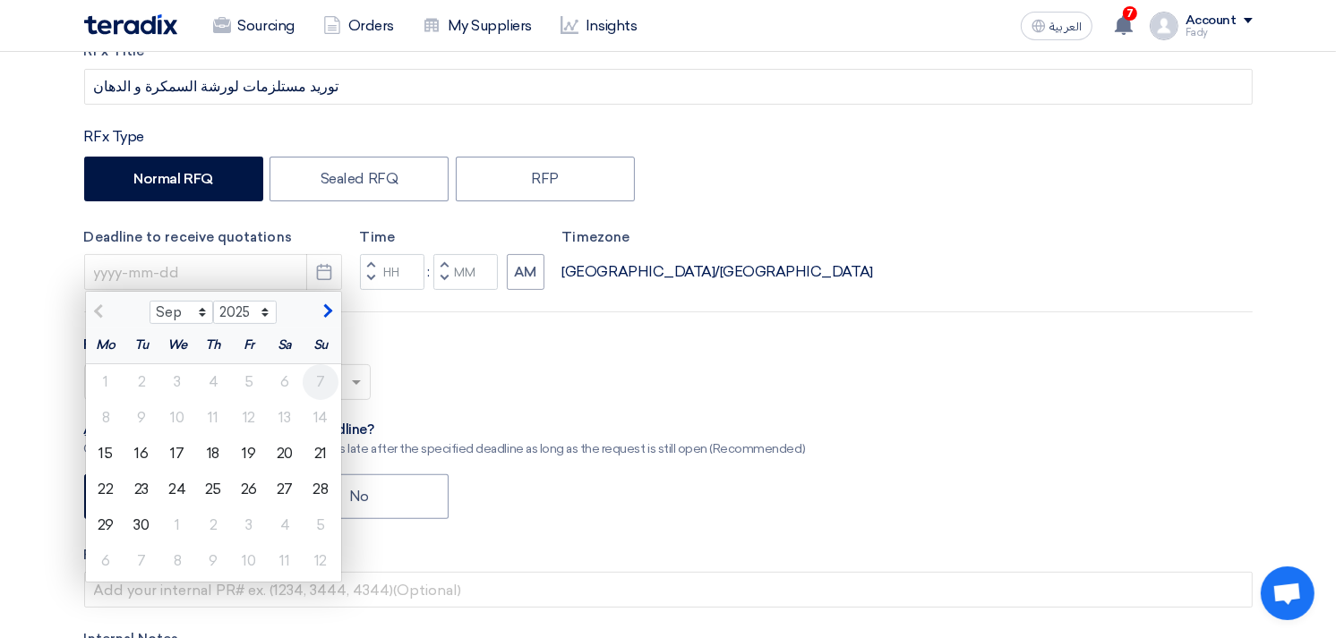
scroll to position [298, 0]
click at [179, 449] on div "17" at bounding box center [177, 453] width 36 height 36
type input "9/17/2025"
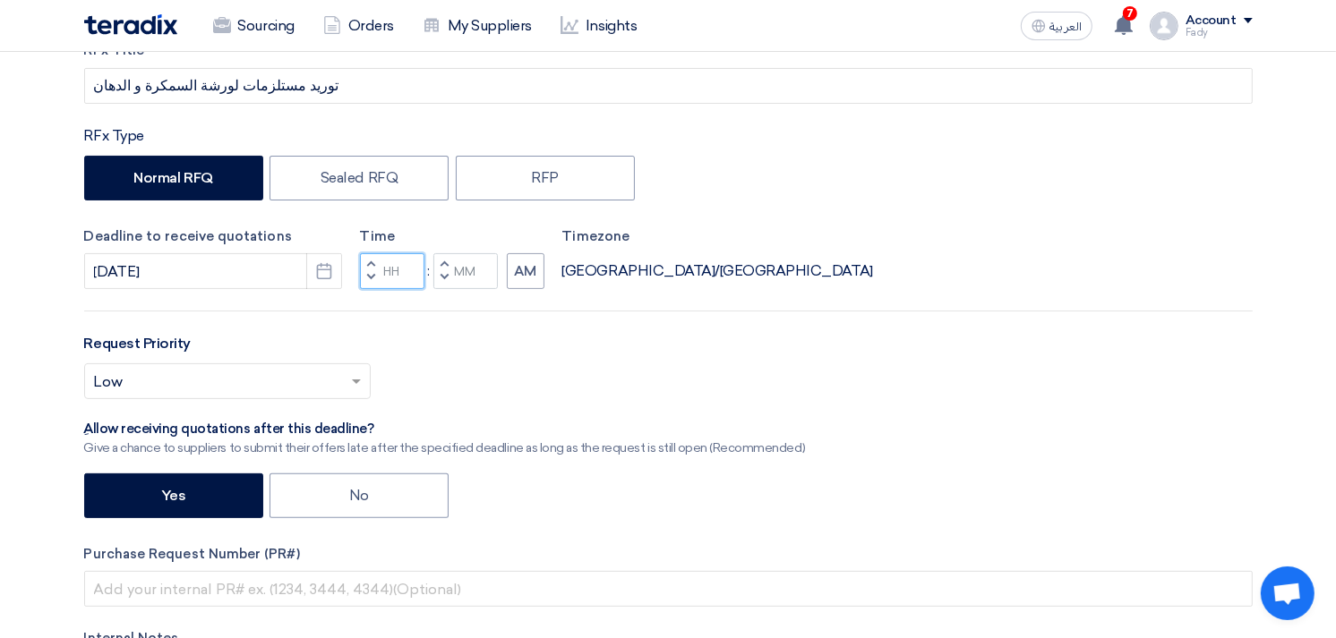
click at [394, 257] on input "Hours" at bounding box center [392, 271] width 64 height 36
type input "03"
click at [466, 274] on input "Minutes" at bounding box center [465, 271] width 64 height 36
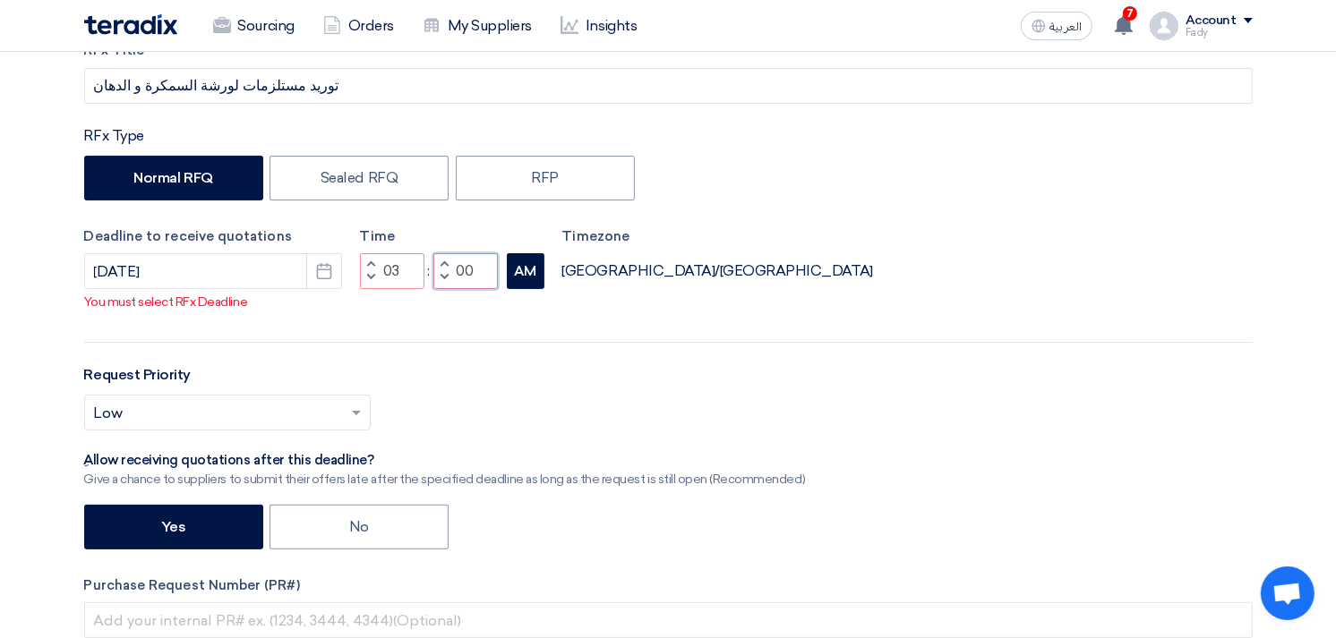
type input "00"
click at [528, 295] on div "RFx Title توريد مستلزمات لورشة السمكرة و الدهان RFx Type Normal RFQ Sealed RFQ …" at bounding box center [668, 418] width 1195 height 756
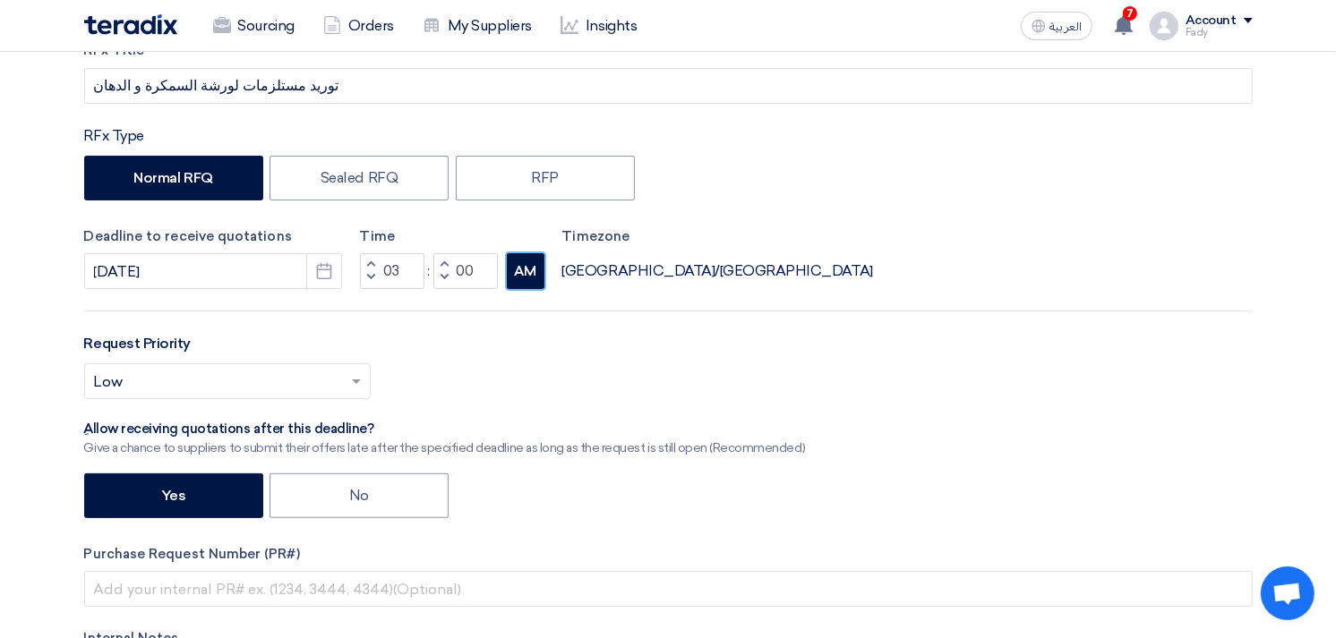
click at [543, 264] on button "AM" at bounding box center [526, 271] width 38 height 36
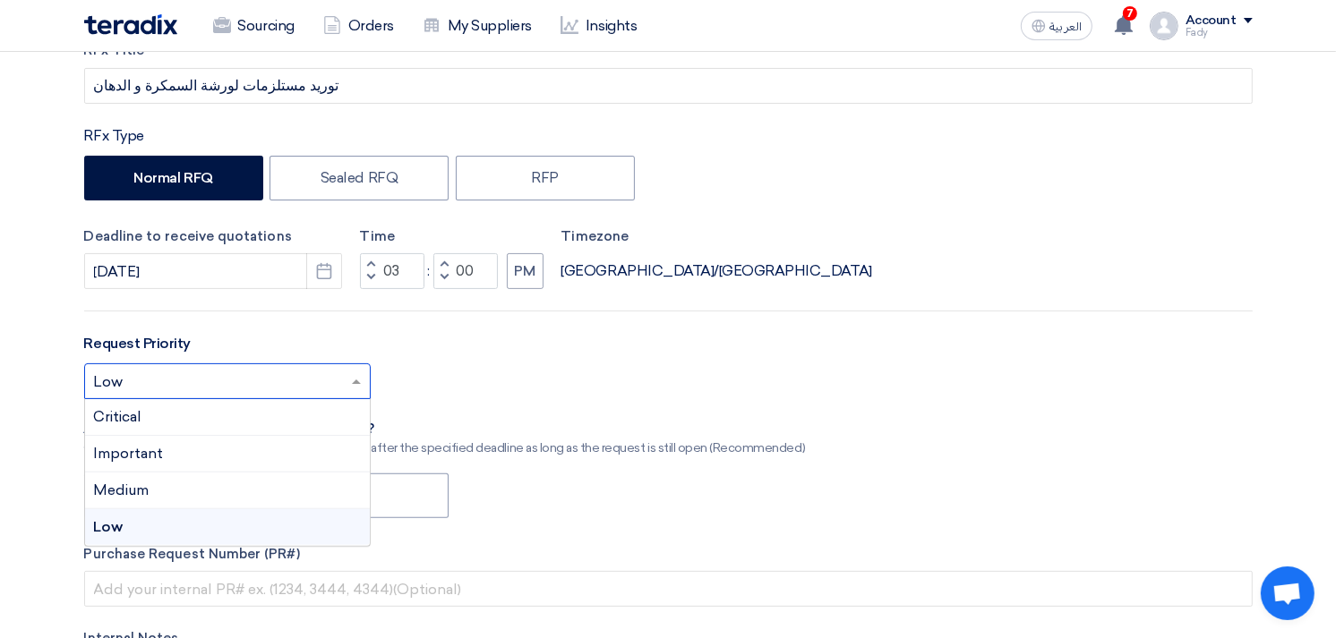
click at [203, 382] on input "text" at bounding box center [218, 384] width 249 height 30
click at [184, 454] on div "Important" at bounding box center [227, 454] width 285 height 37
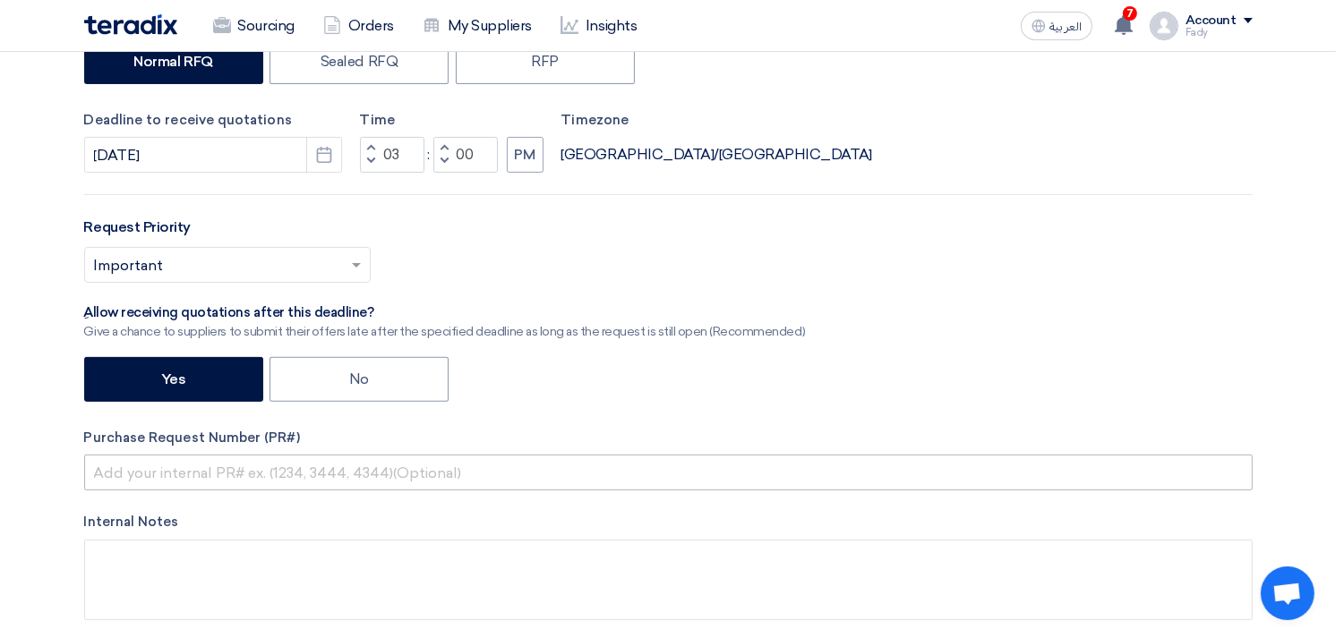
scroll to position [596, 0]
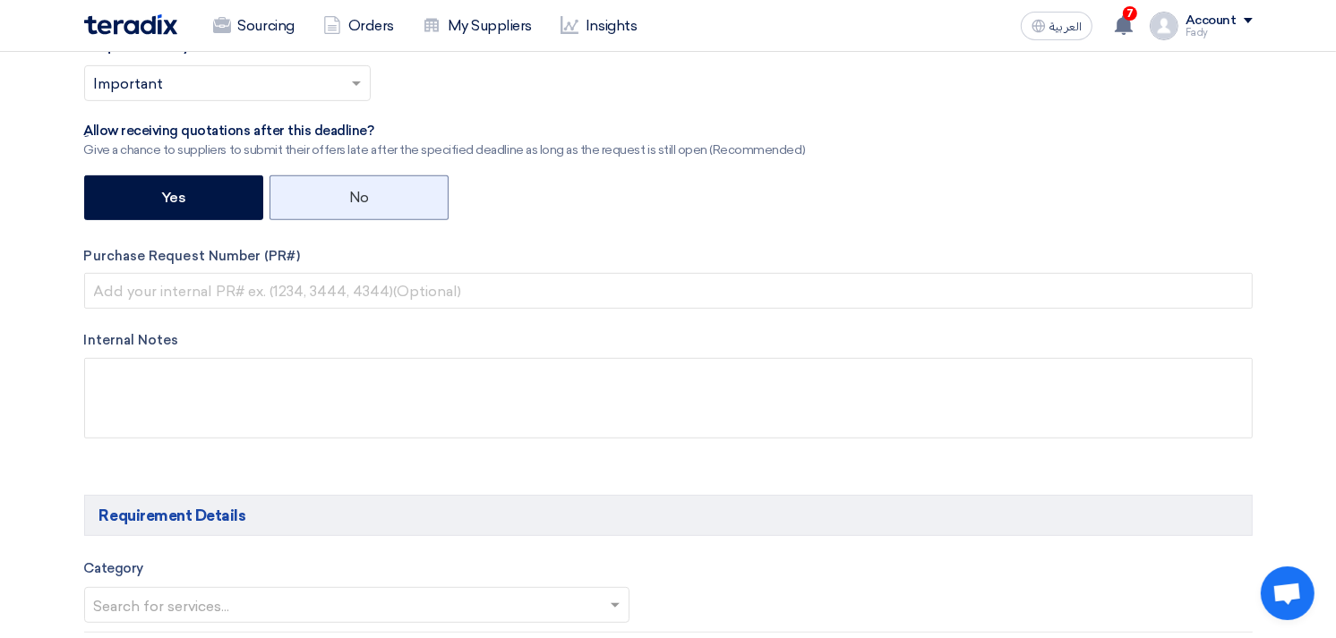
click at [358, 190] on label "No" at bounding box center [358, 197] width 179 height 45
click at [358, 191] on input "No" at bounding box center [355, 197] width 12 height 12
radio input "true"
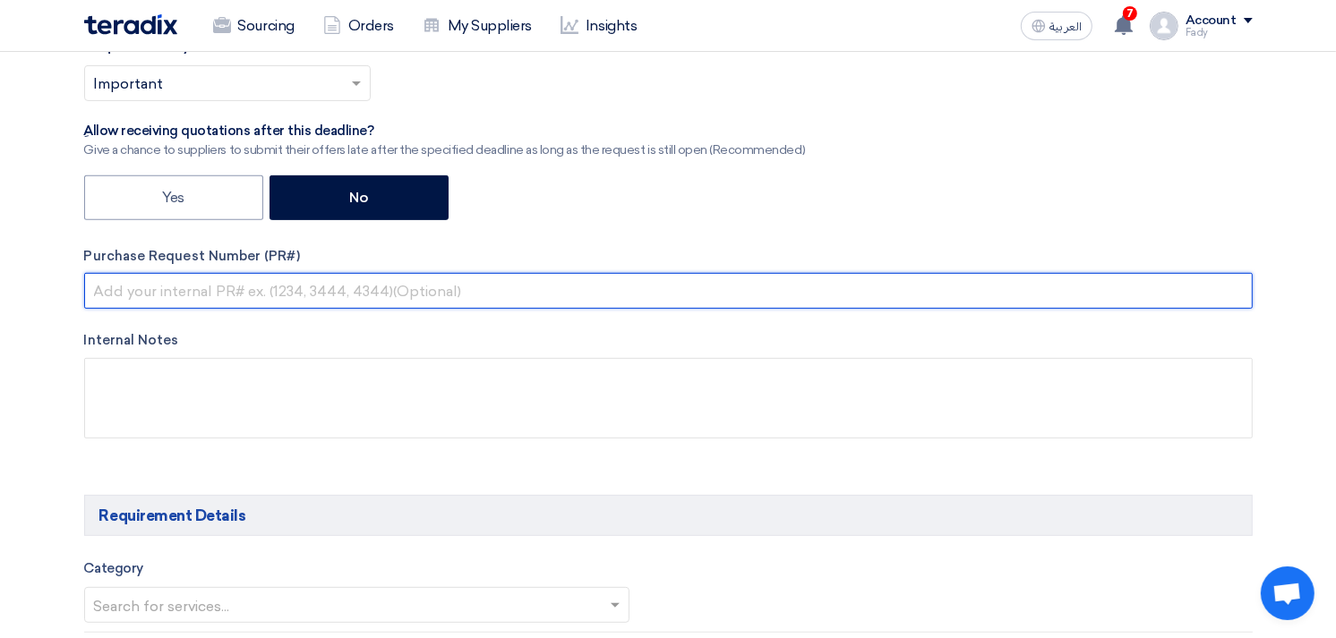
click at [358, 291] on input "text" at bounding box center [668, 291] width 1168 height 36
paste input "KAYAN-PR-806-2025"
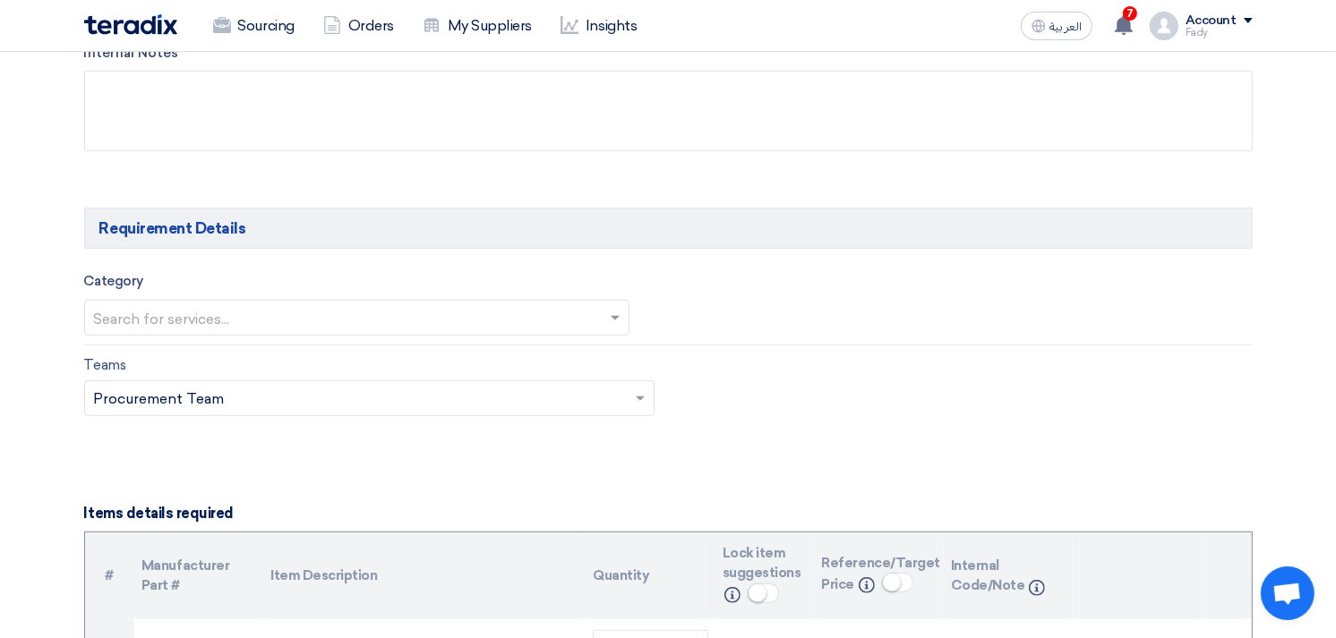
scroll to position [895, 0]
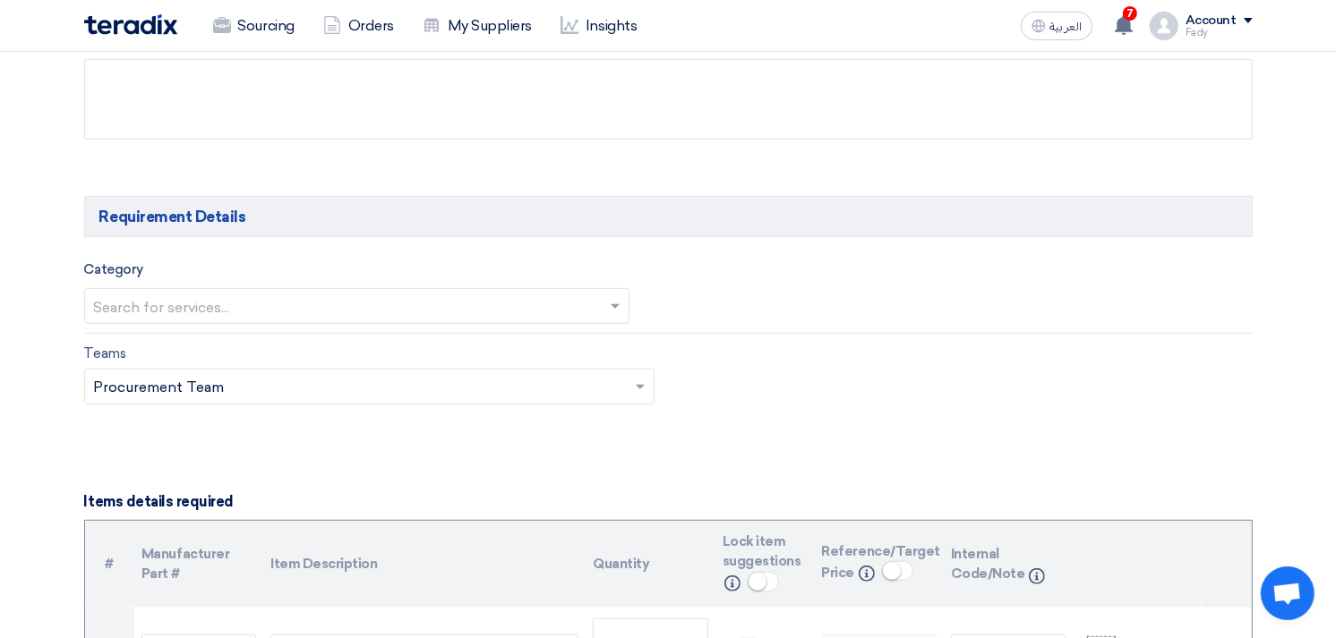
type input "KAYAN-PR-806-2025"
click at [276, 310] on input "text" at bounding box center [348, 309] width 509 height 30
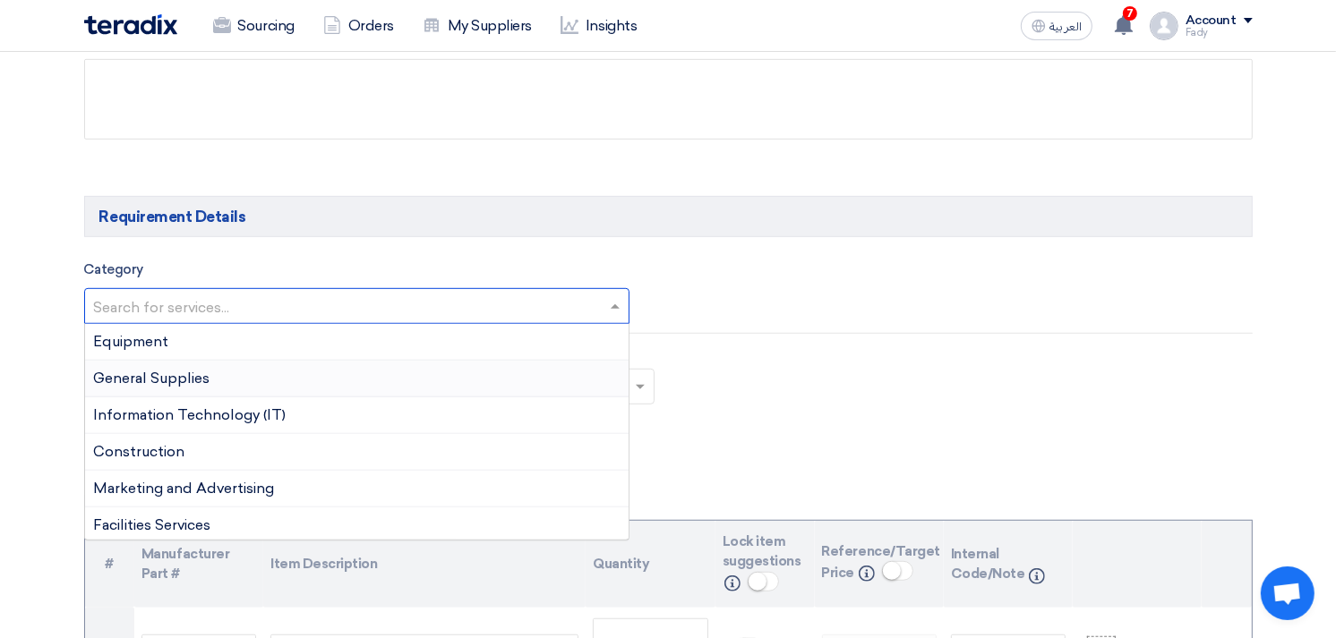
click at [229, 376] on div "General Supplies" at bounding box center [357, 379] width 544 height 37
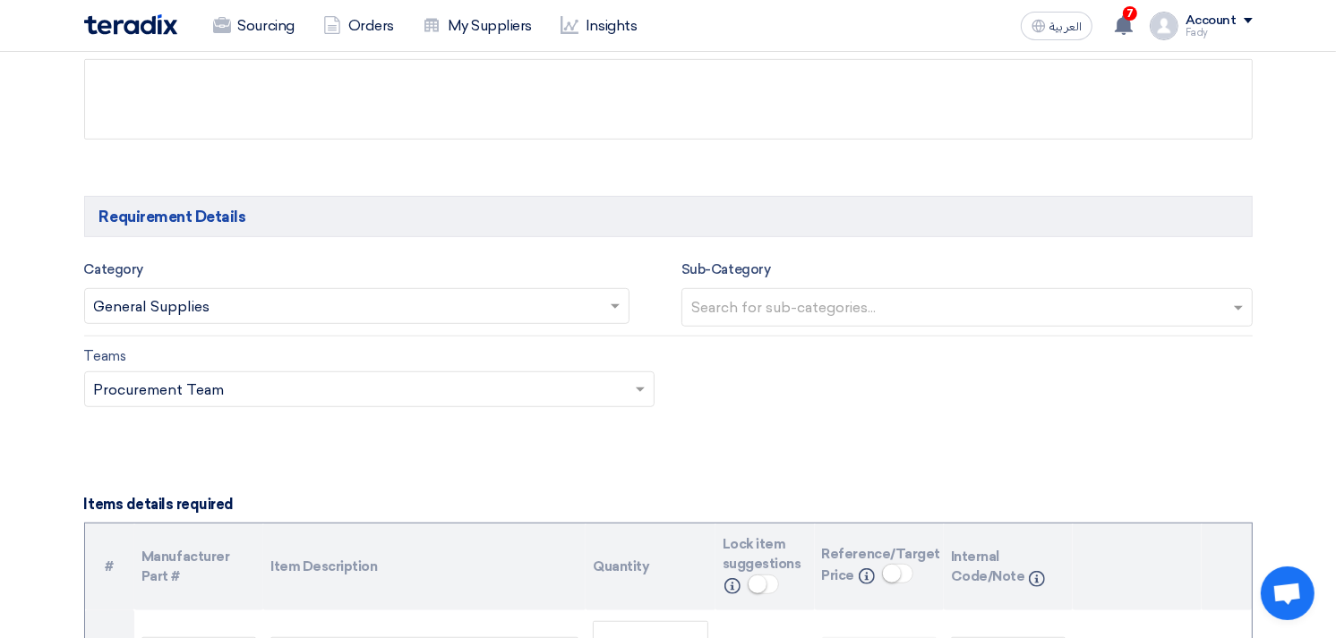
click at [717, 315] on input "text" at bounding box center [969, 310] width 556 height 30
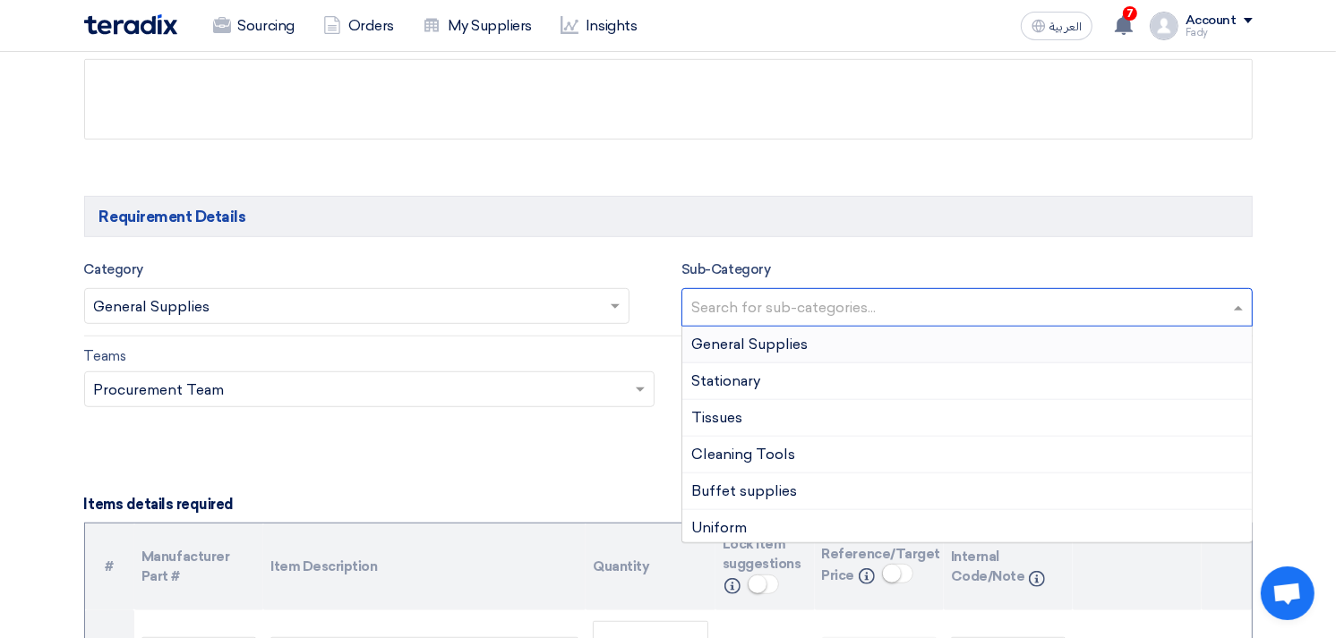
click at [729, 342] on span "General Supplies" at bounding box center [749, 344] width 116 height 17
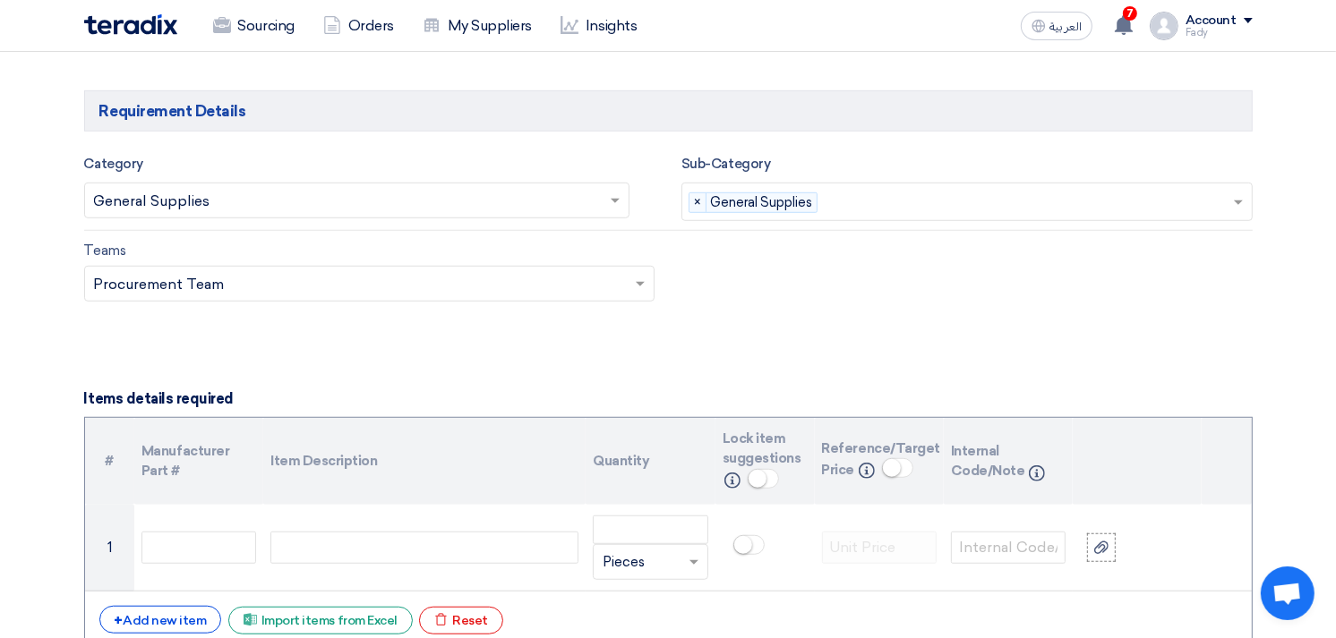
scroll to position [1193, 0]
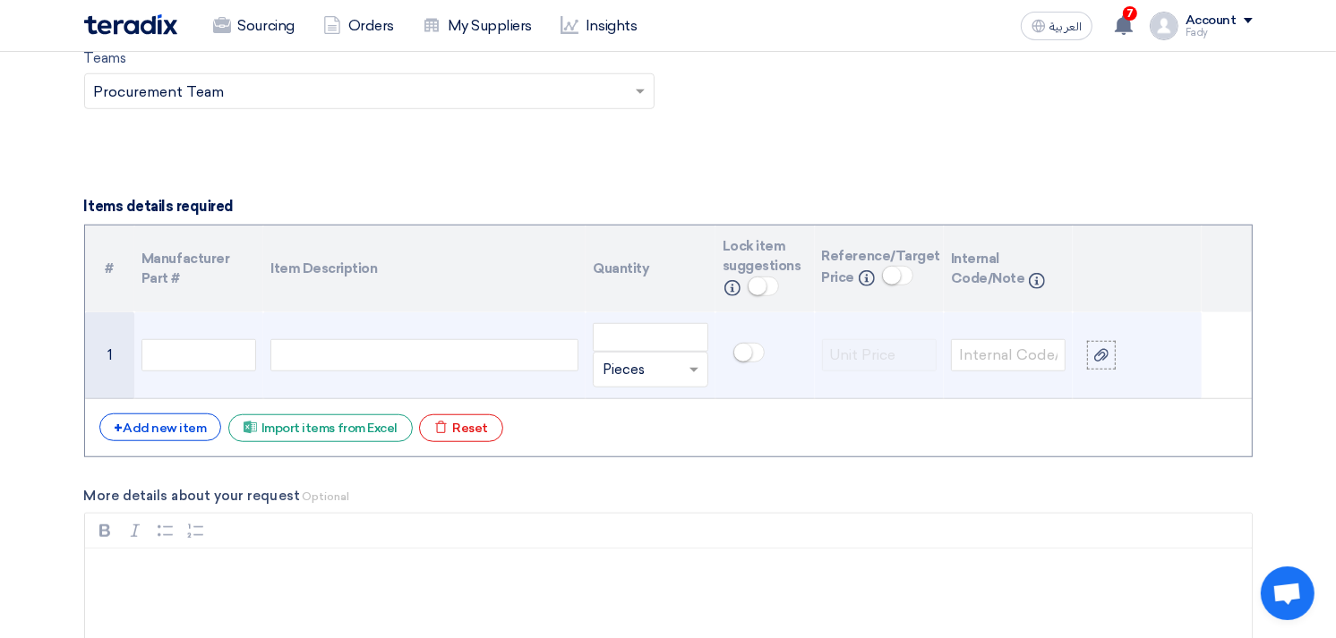
click at [457, 344] on div at bounding box center [424, 355] width 308 height 32
click at [661, 343] on input "number" at bounding box center [650, 337] width 115 height 29
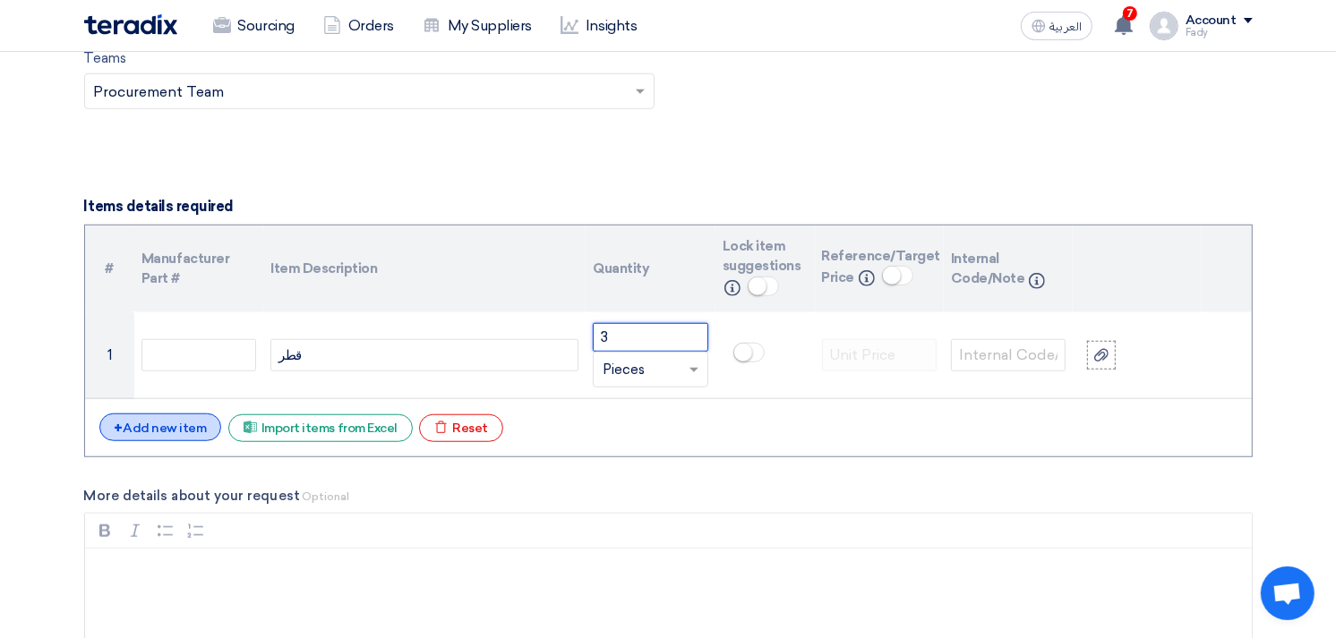
type input "3"
click at [175, 437] on div "+ Add new item" at bounding box center [160, 428] width 123 height 28
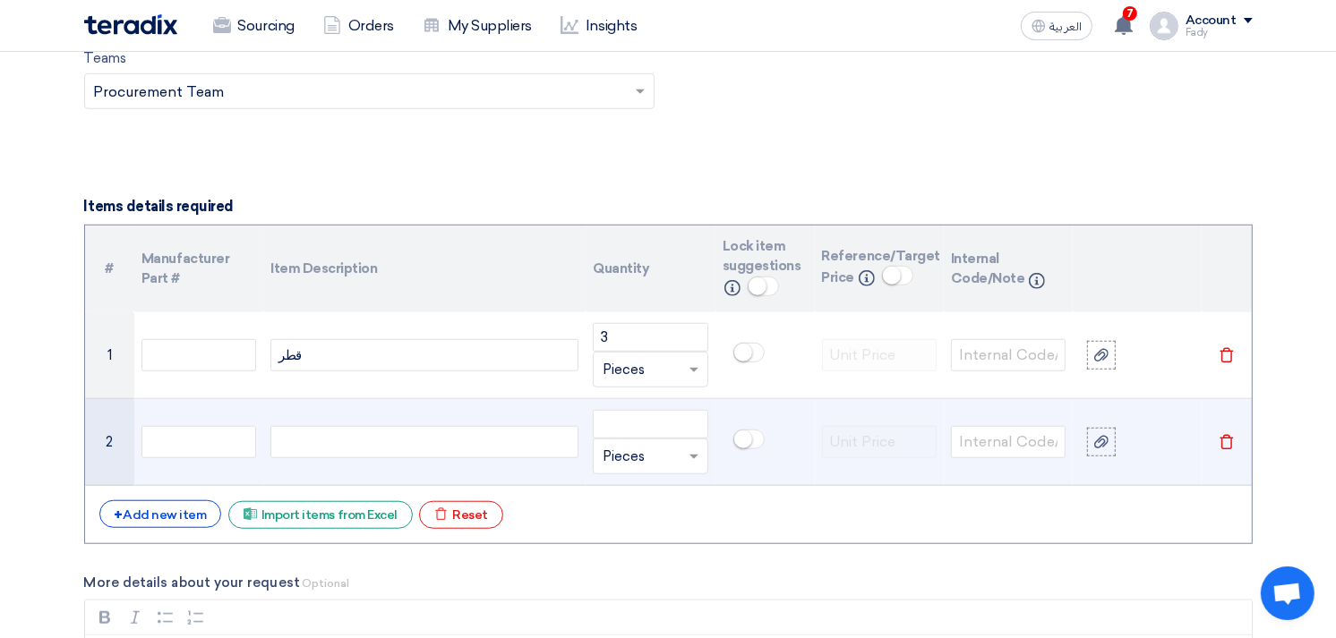
click at [458, 440] on div at bounding box center [424, 442] width 308 height 32
click at [683, 418] on input "number" at bounding box center [650, 424] width 115 height 29
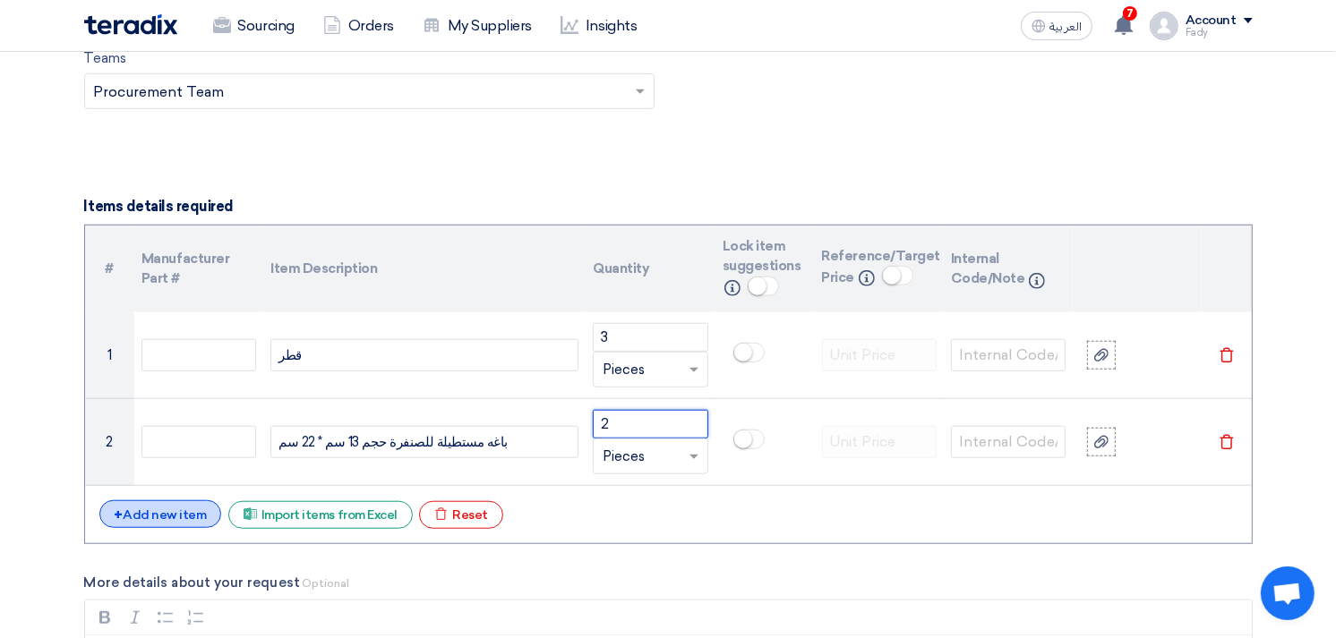
type input "2"
click at [164, 509] on div "+ Add new item" at bounding box center [160, 514] width 123 height 28
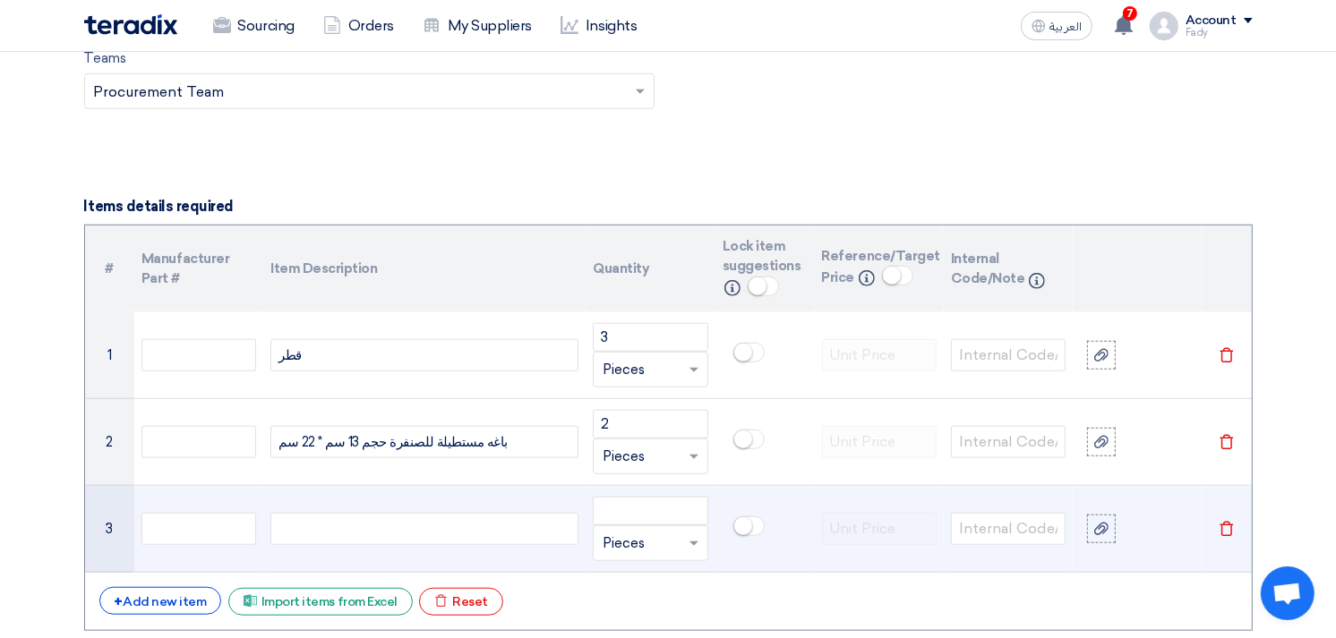
click at [458, 529] on div at bounding box center [424, 529] width 308 height 32
click at [620, 509] on input "number" at bounding box center [650, 511] width 115 height 29
click at [403, 521] on div "مقبض زجاج للسيارات يكون به بومبيه و ليس مسطح" at bounding box center [424, 529] width 308 height 32
click at [641, 512] on input "number" at bounding box center [650, 511] width 115 height 29
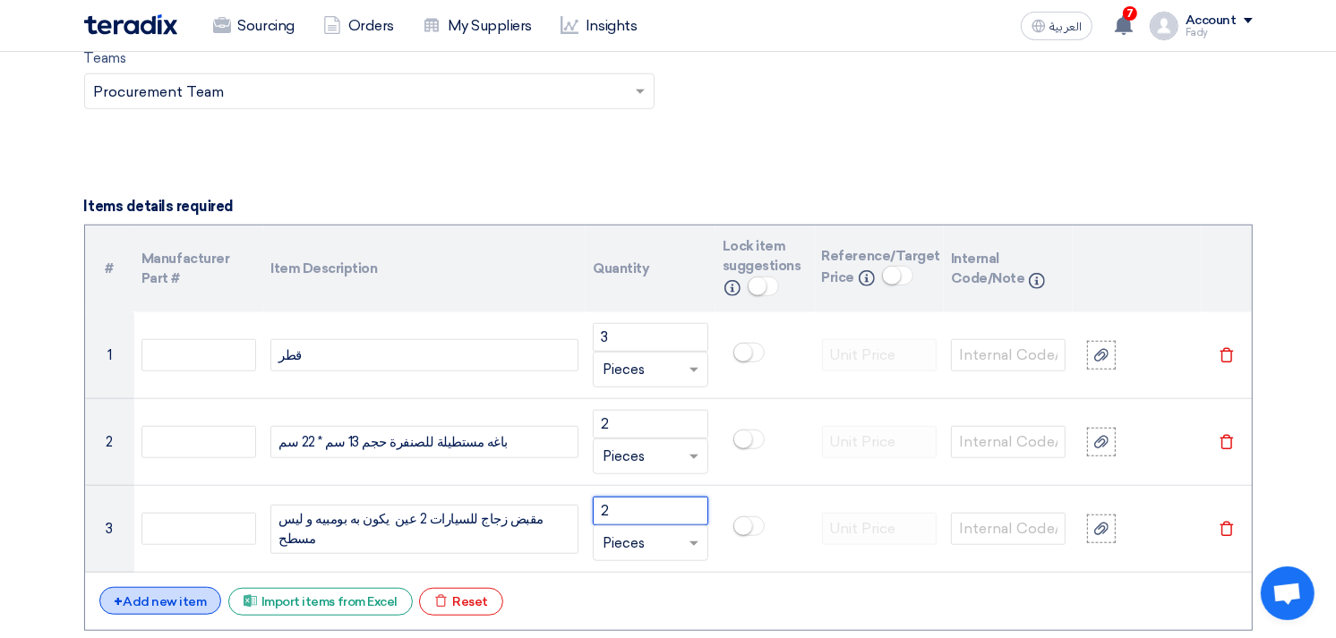
type input "2"
click at [182, 598] on div "+ Add new item" at bounding box center [160, 601] width 123 height 28
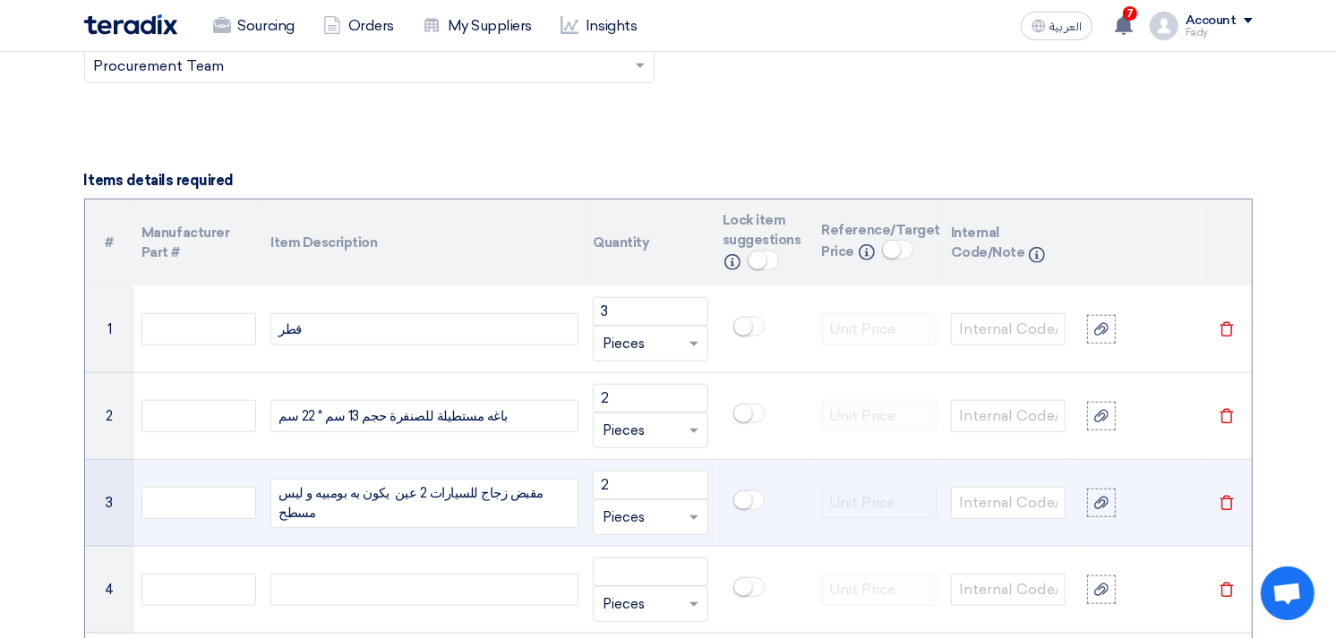
scroll to position [1293, 0]
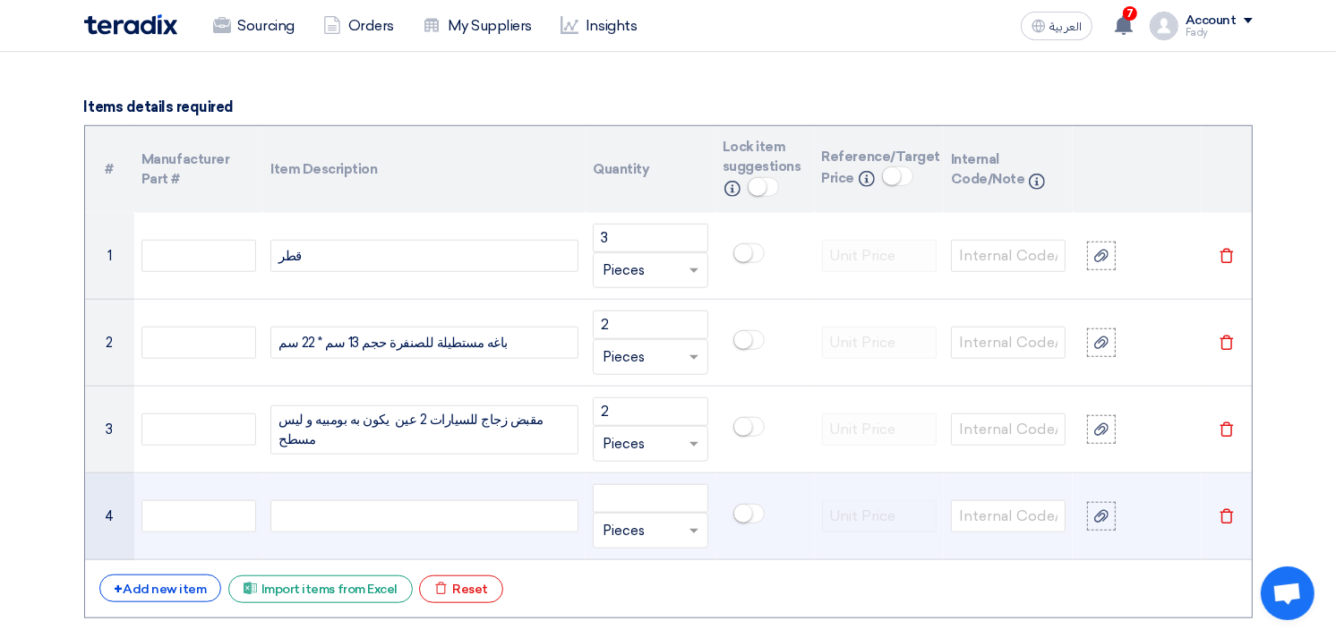
click at [423, 519] on div at bounding box center [424, 516] width 308 height 32
click at [631, 494] on input "number" at bounding box center [650, 498] width 115 height 29
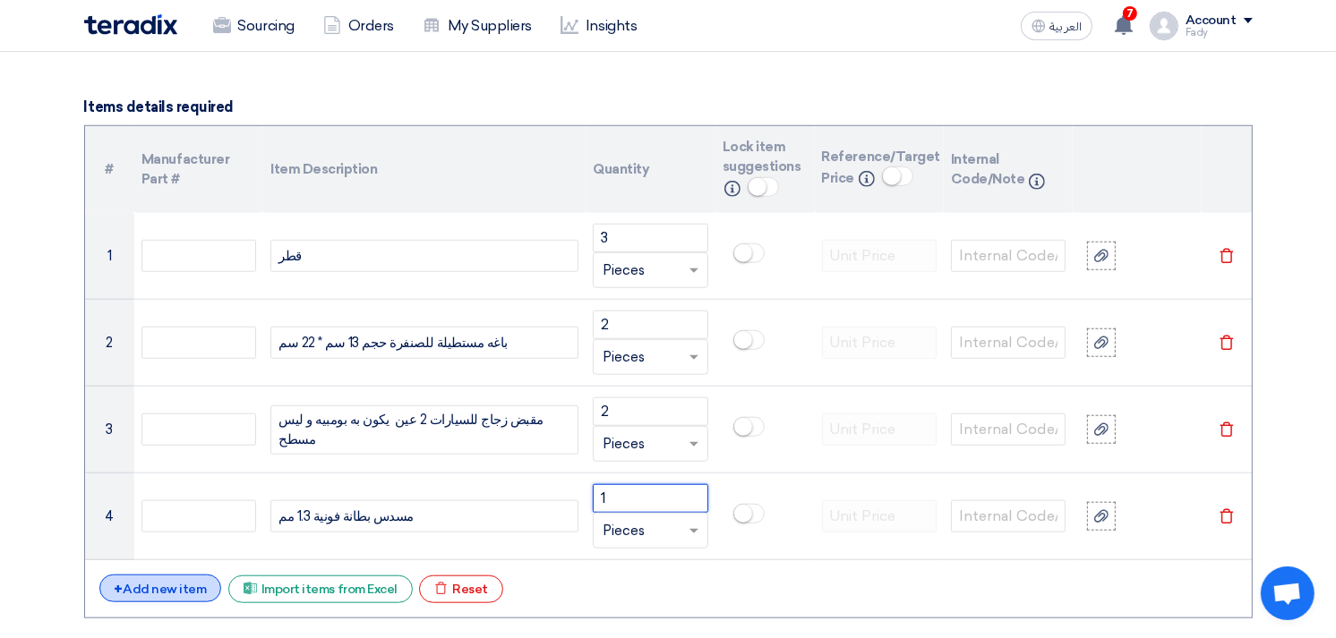
type input "1"
click at [173, 584] on div "+ Add new item" at bounding box center [160, 589] width 123 height 28
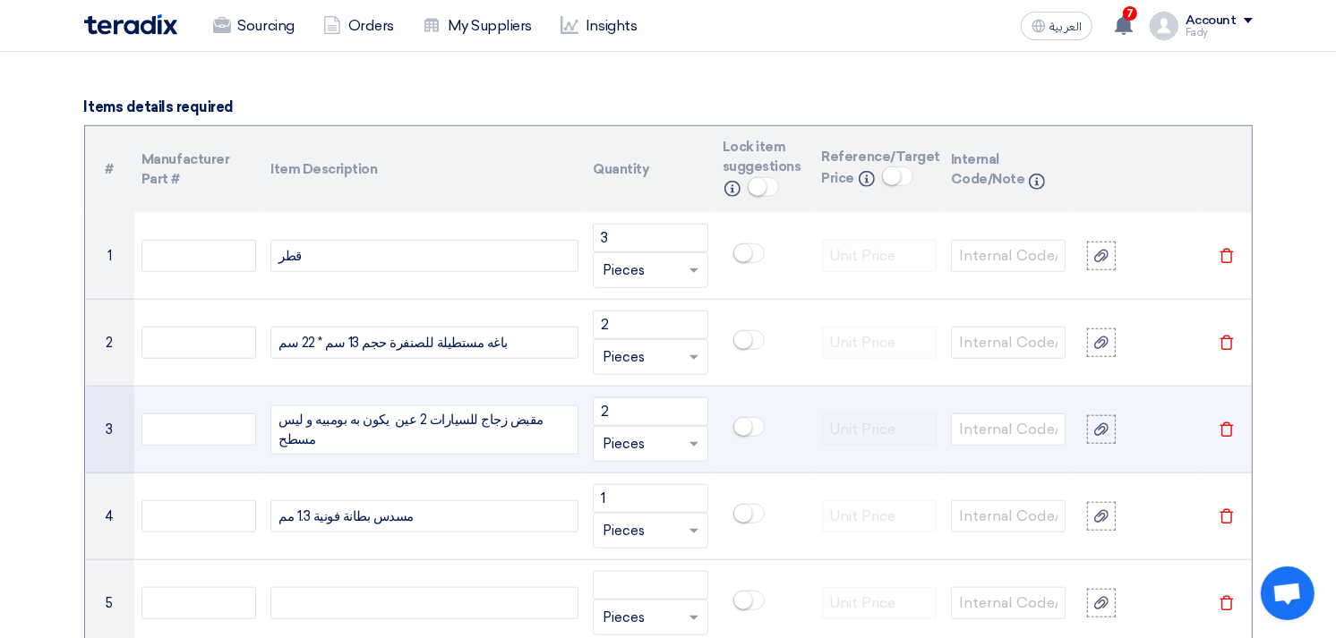
scroll to position [1392, 0]
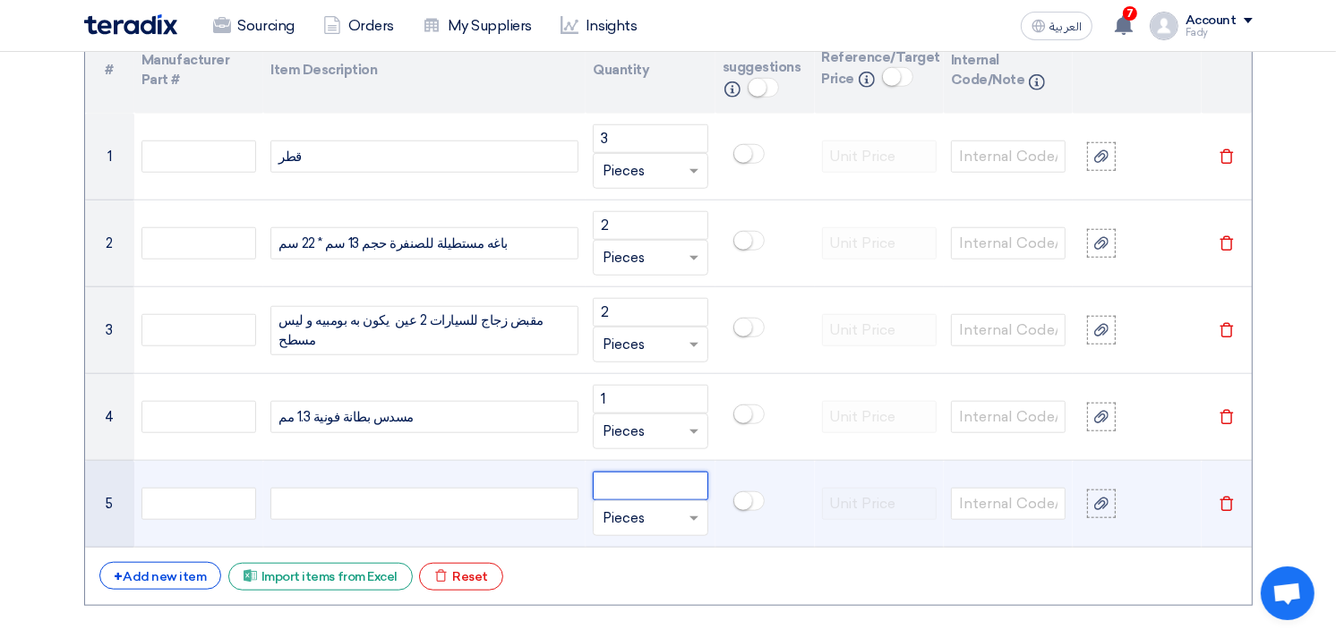
click at [668, 482] on input "number" at bounding box center [650, 486] width 115 height 29
type input "1"
click at [479, 499] on div at bounding box center [424, 504] width 308 height 32
click at [327, 495] on div at bounding box center [424, 504] width 308 height 32
paste div
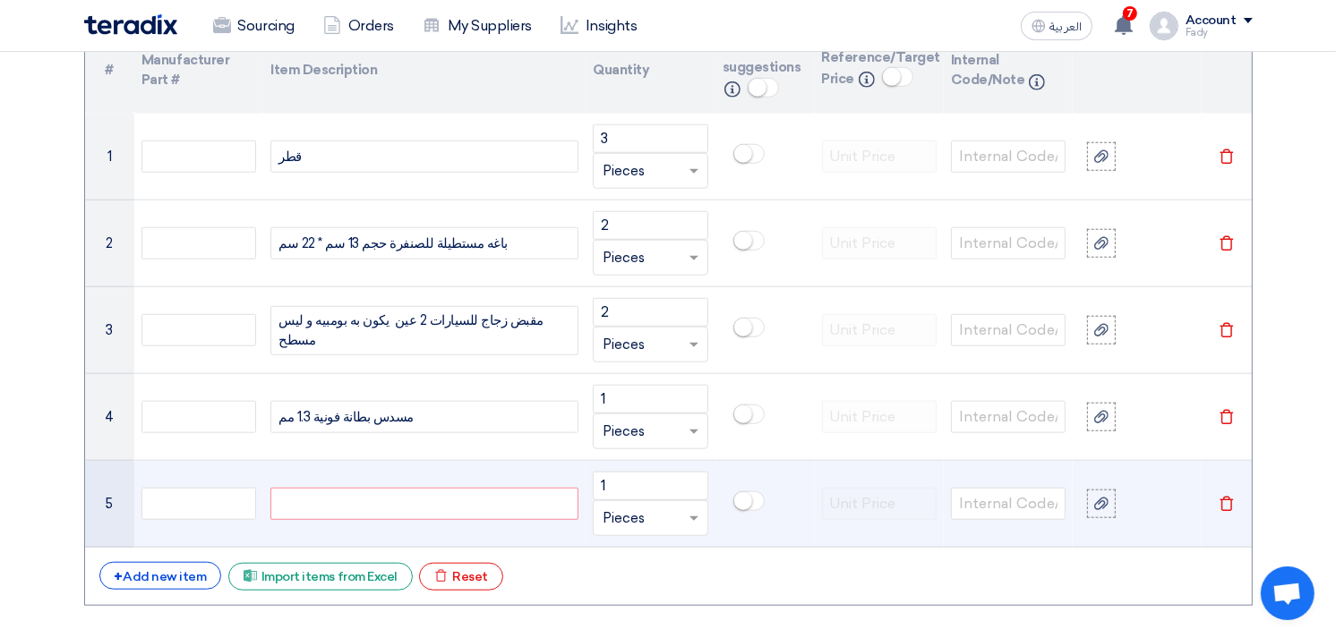
scroll to position [1389, 0]
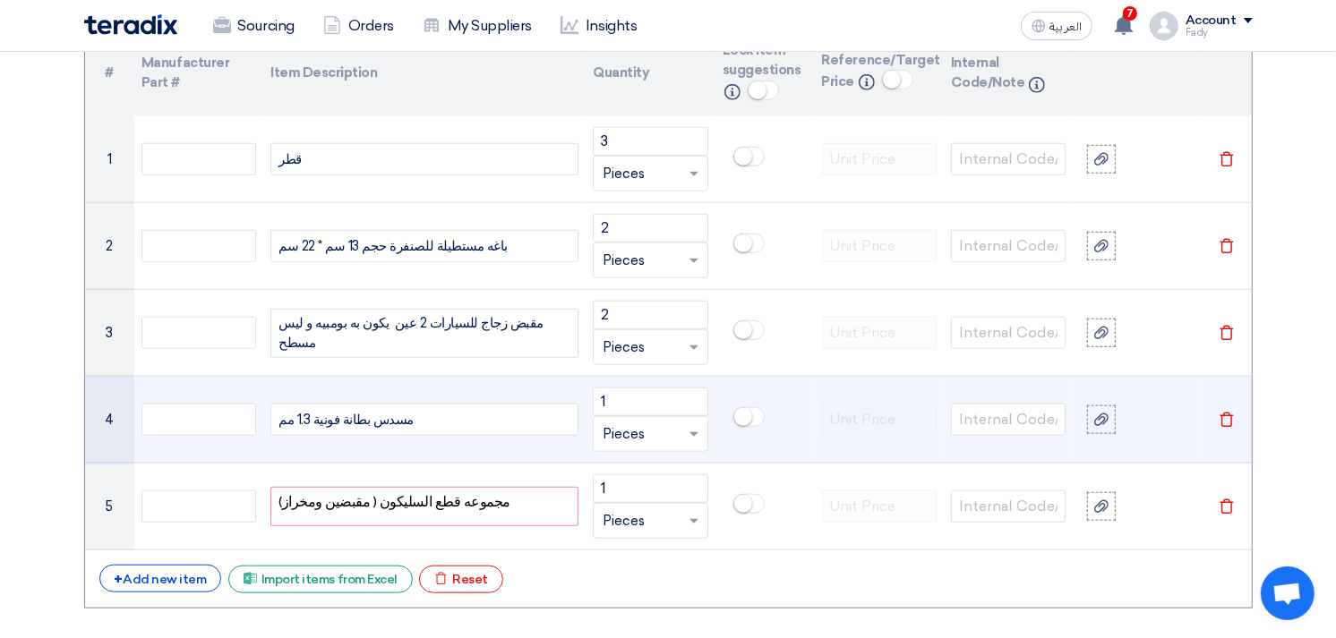
click at [519, 460] on td "مسدس بطانة فونية 1.3 مم" at bounding box center [424, 420] width 322 height 87
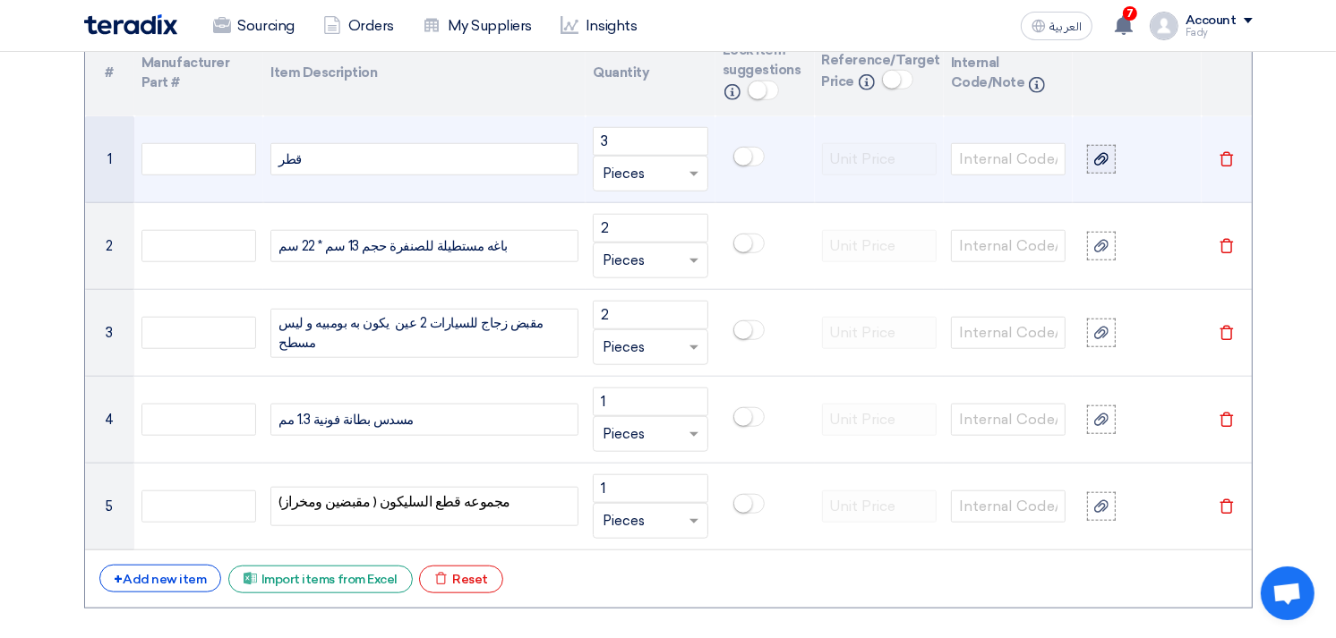
click at [1108, 170] on label at bounding box center [1101, 159] width 29 height 29
click at [0, 0] on input "file" at bounding box center [0, 0] width 0 height 0
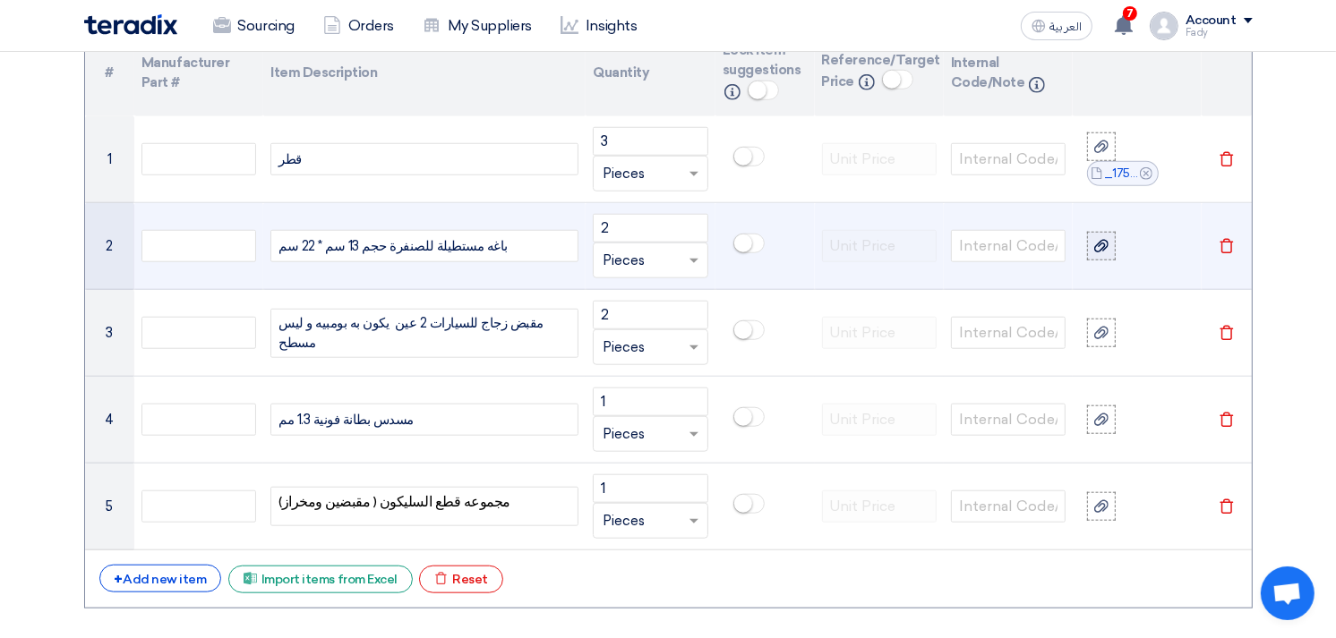
click at [1105, 243] on icon at bounding box center [1101, 246] width 14 height 14
click at [0, 0] on input "file" at bounding box center [0, 0] width 0 height 0
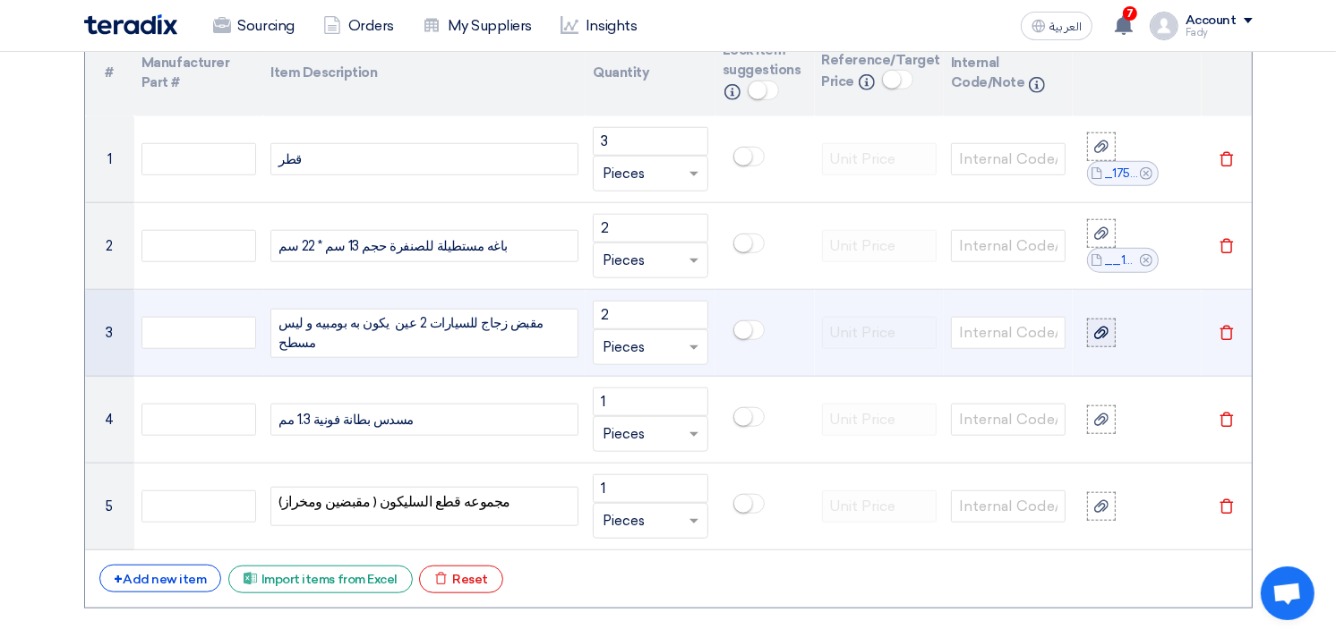
click at [1094, 326] on icon at bounding box center [1101, 333] width 14 height 14
click at [0, 0] on input "file" at bounding box center [0, 0] width 0 height 0
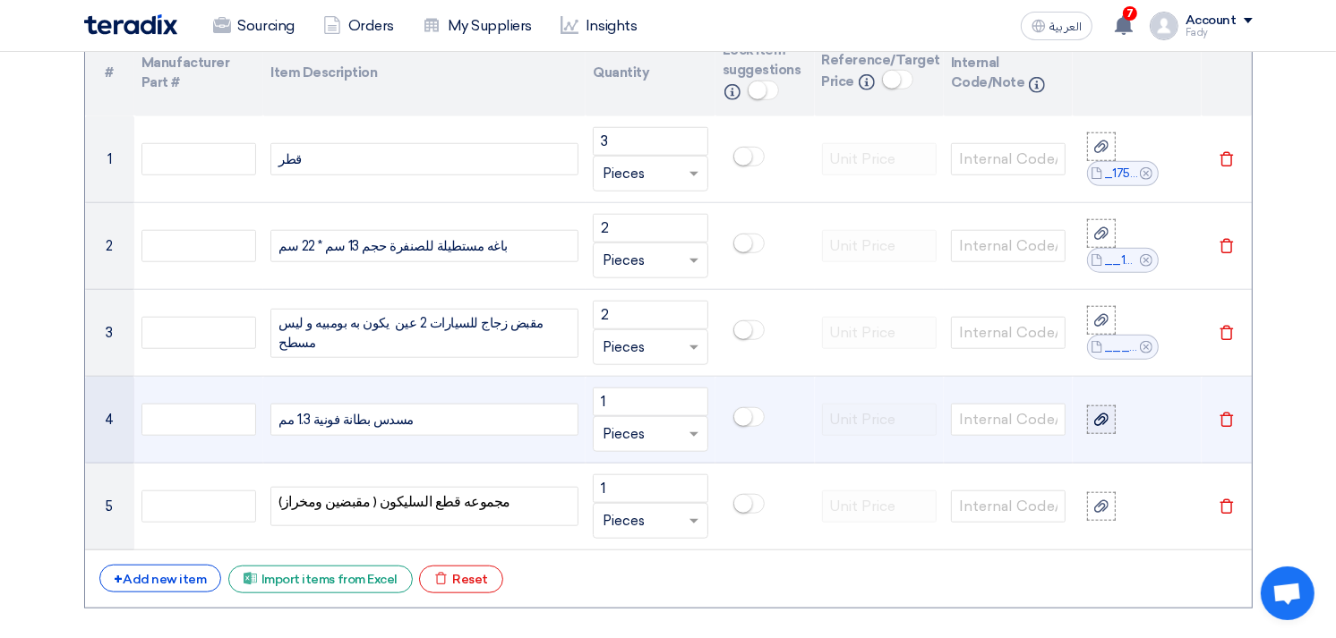
click at [1104, 415] on icon at bounding box center [1101, 420] width 14 height 14
click at [0, 0] on input "file" at bounding box center [0, 0] width 0 height 0
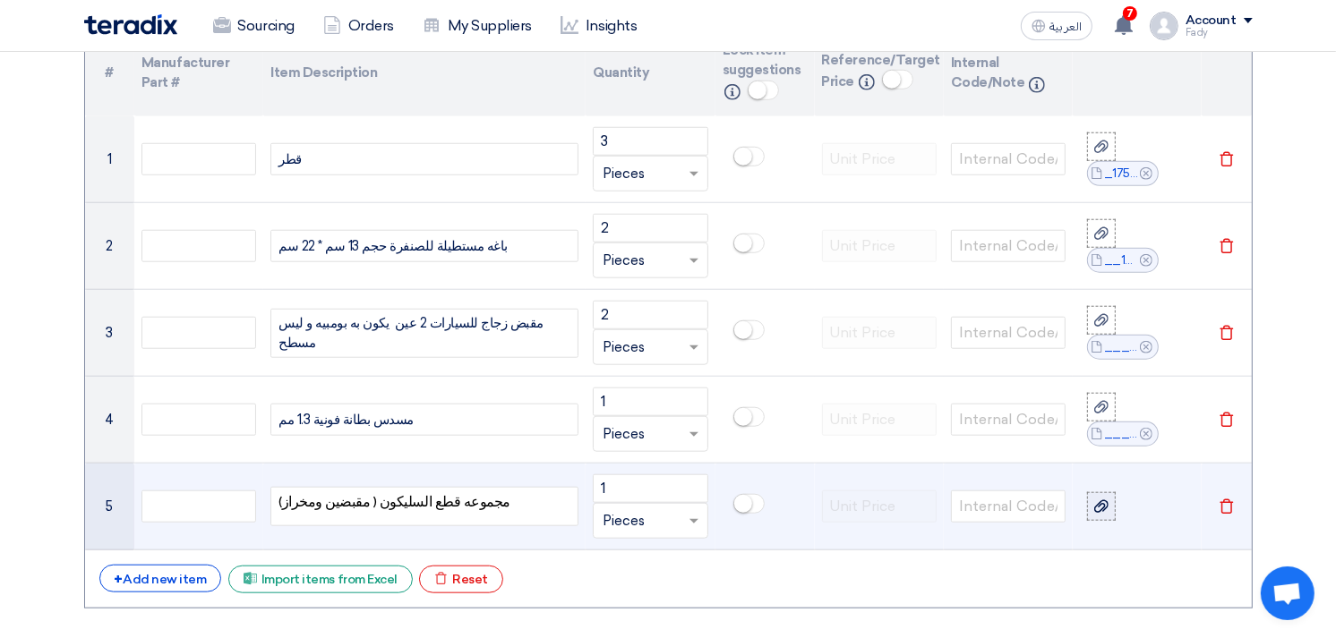
click at [1101, 504] on use at bounding box center [1101, 506] width 14 height 13
click at [0, 0] on input "file" at bounding box center [0, 0] width 0 height 0
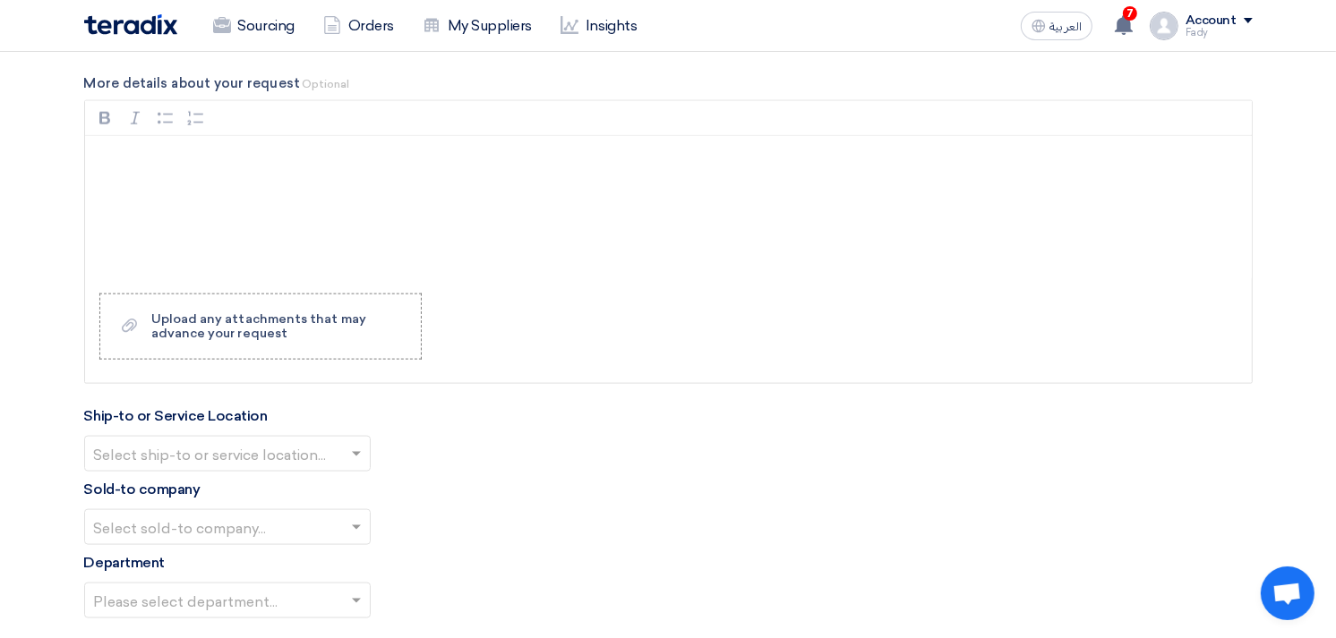
scroll to position [1986, 0]
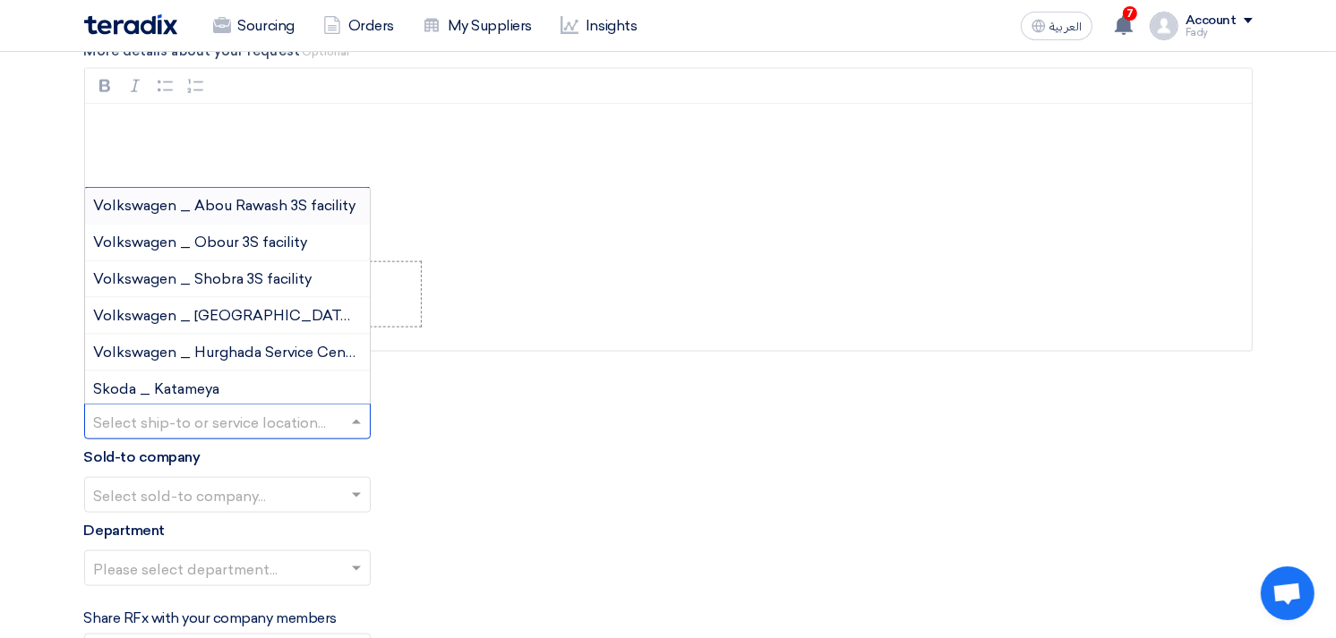
click at [248, 415] on input "text" at bounding box center [218, 424] width 249 height 30
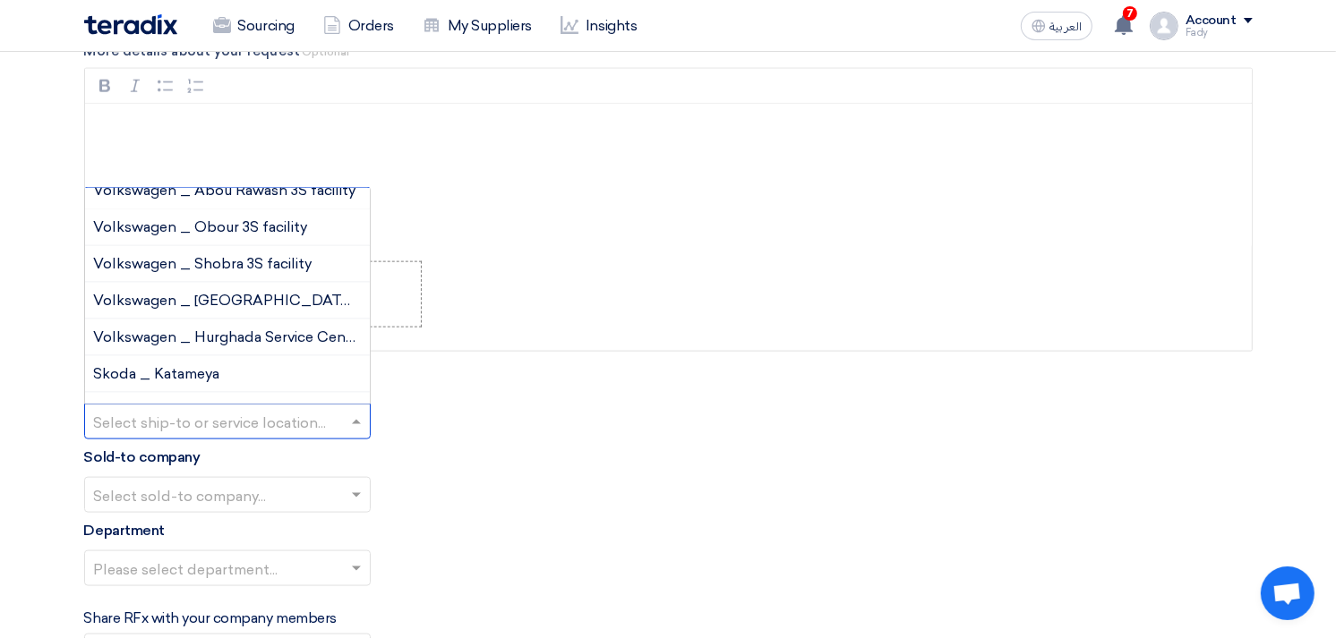
scroll to position [0, 0]
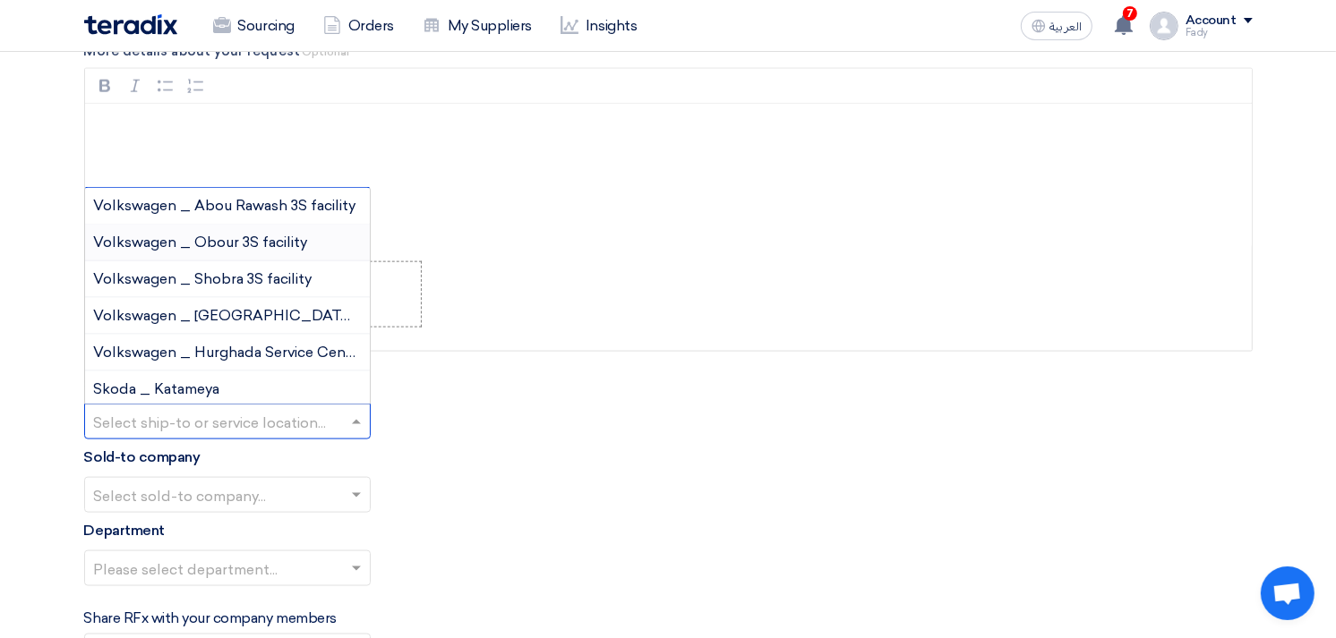
click at [213, 239] on span "Volkswagen _ Obour 3S facility" at bounding box center [201, 242] width 214 height 17
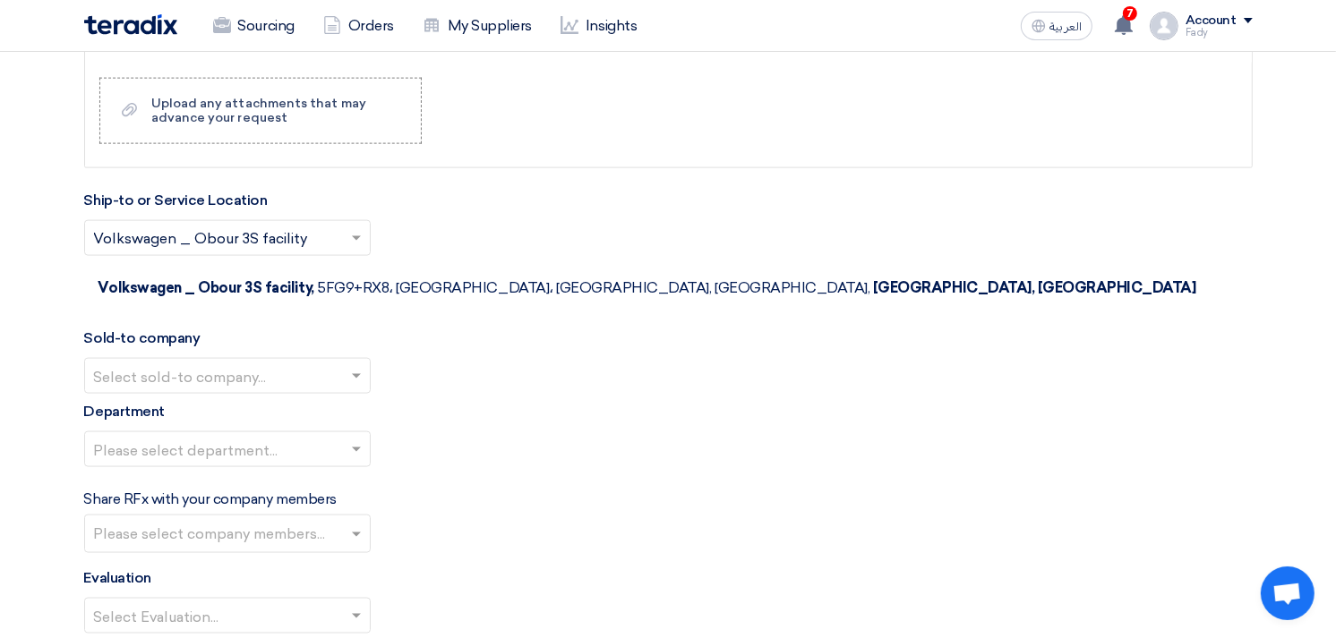
scroll to position [2185, 0]
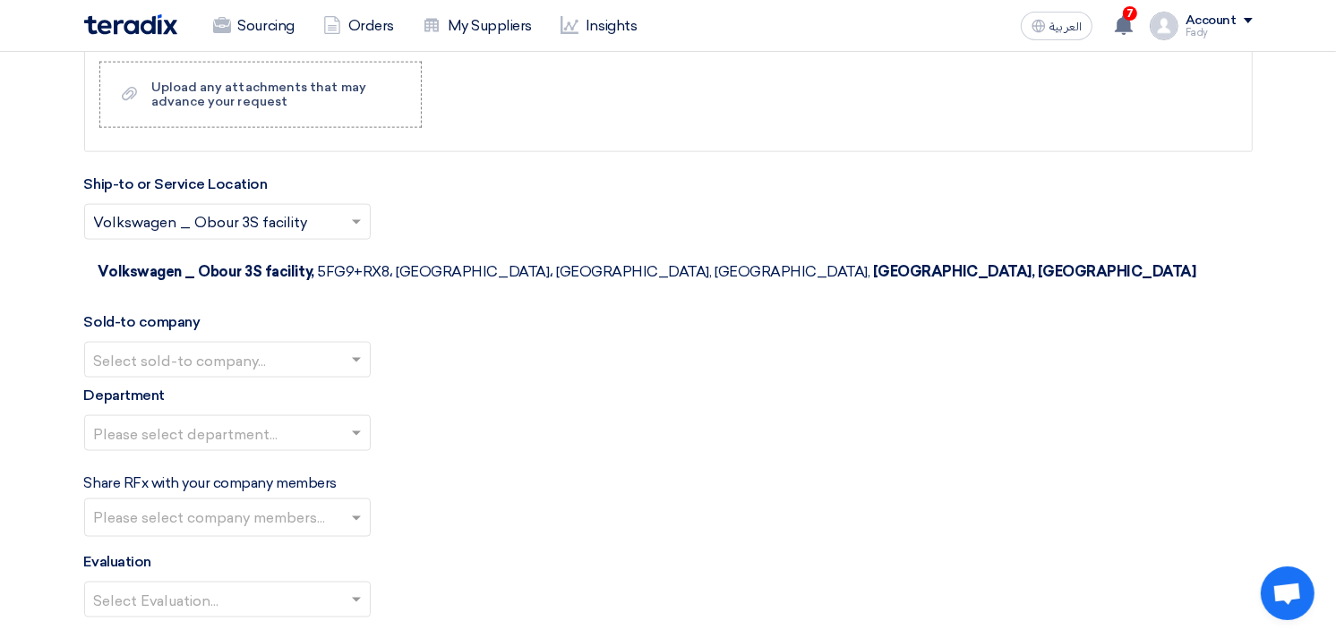
click at [199, 347] on input "text" at bounding box center [218, 362] width 249 height 30
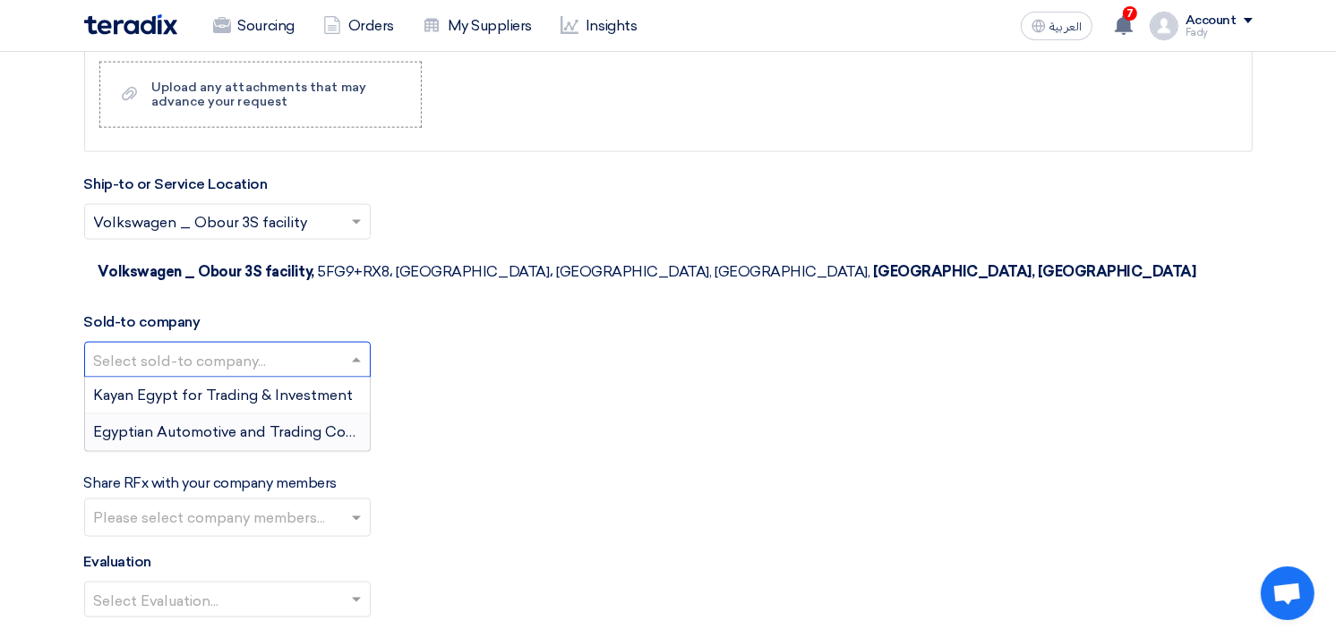
click at [215, 423] on span "Egyptian Automotive and Trading Company" at bounding box center [243, 431] width 298 height 17
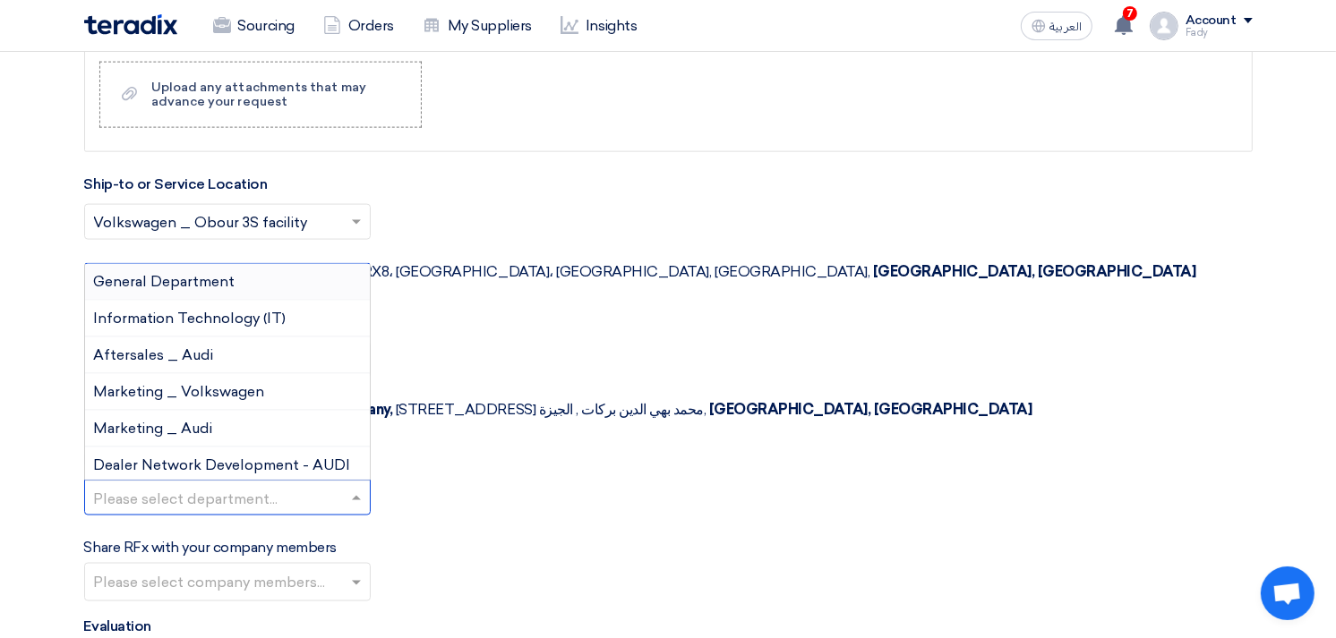
click at [210, 485] on input "text" at bounding box center [218, 500] width 249 height 30
click at [183, 273] on span "General Department" at bounding box center [164, 281] width 141 height 17
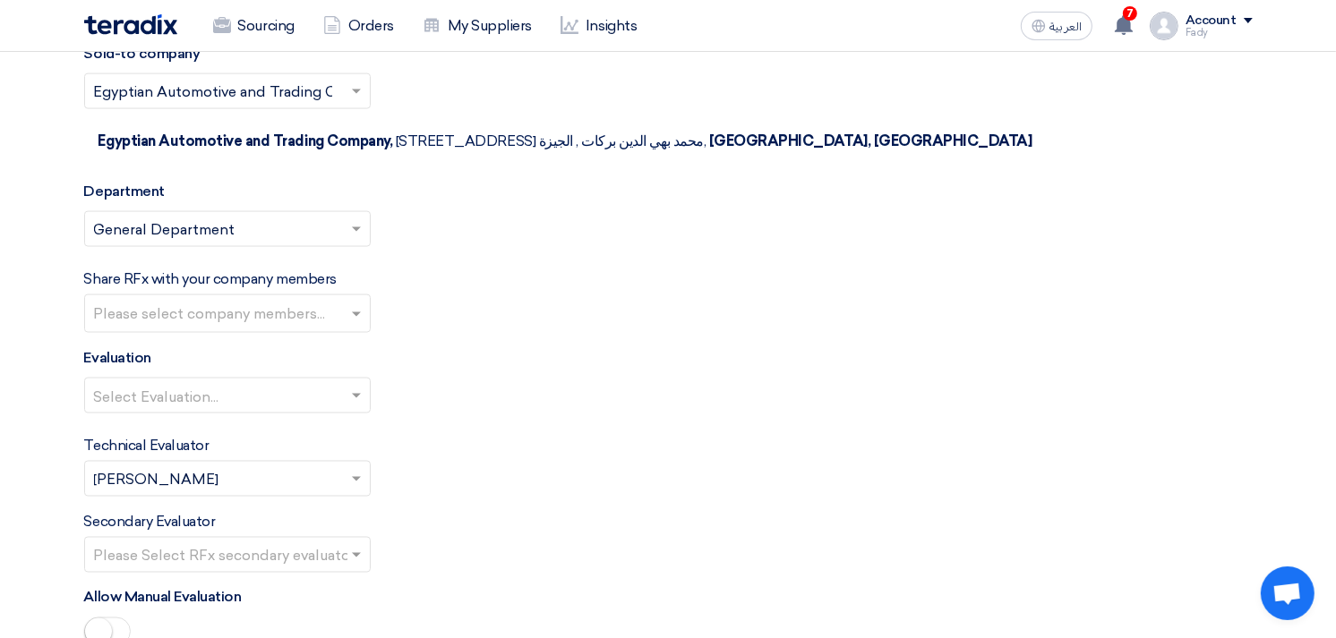
scroll to position [2483, 0]
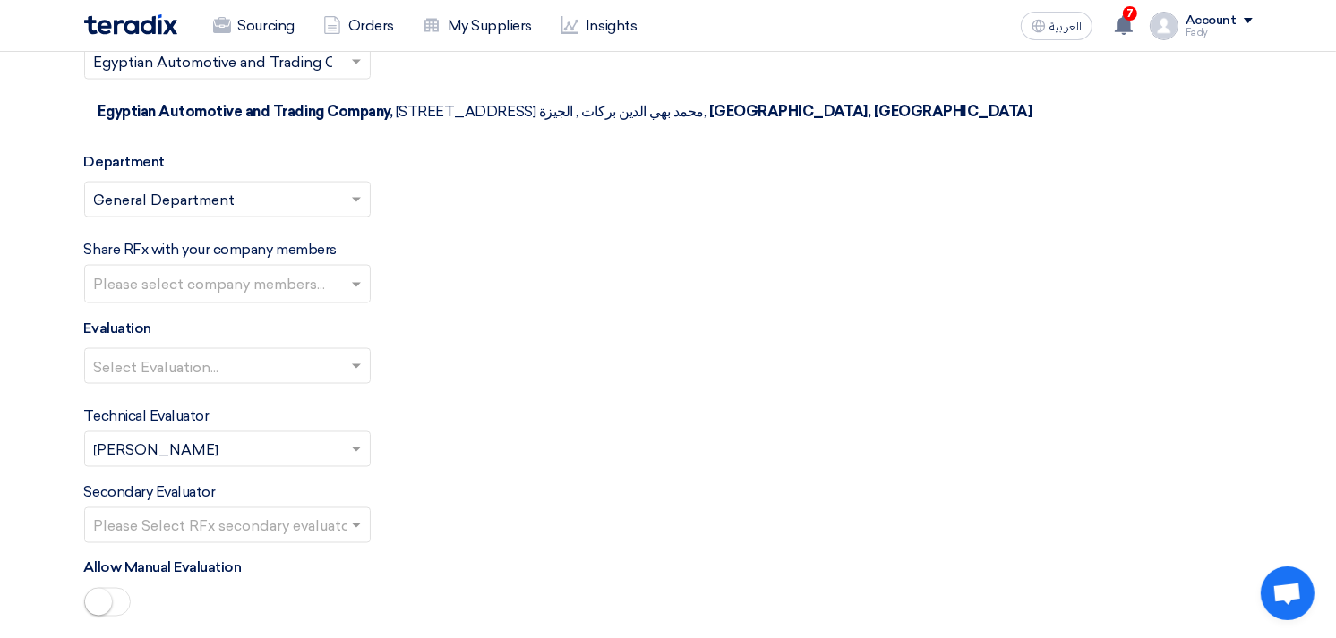
click at [203, 348] on div "Select Evaluation..." at bounding box center [227, 366] width 286 height 36
click at [224, 384] on div "100% Price (VAT Included)" at bounding box center [227, 402] width 285 height 36
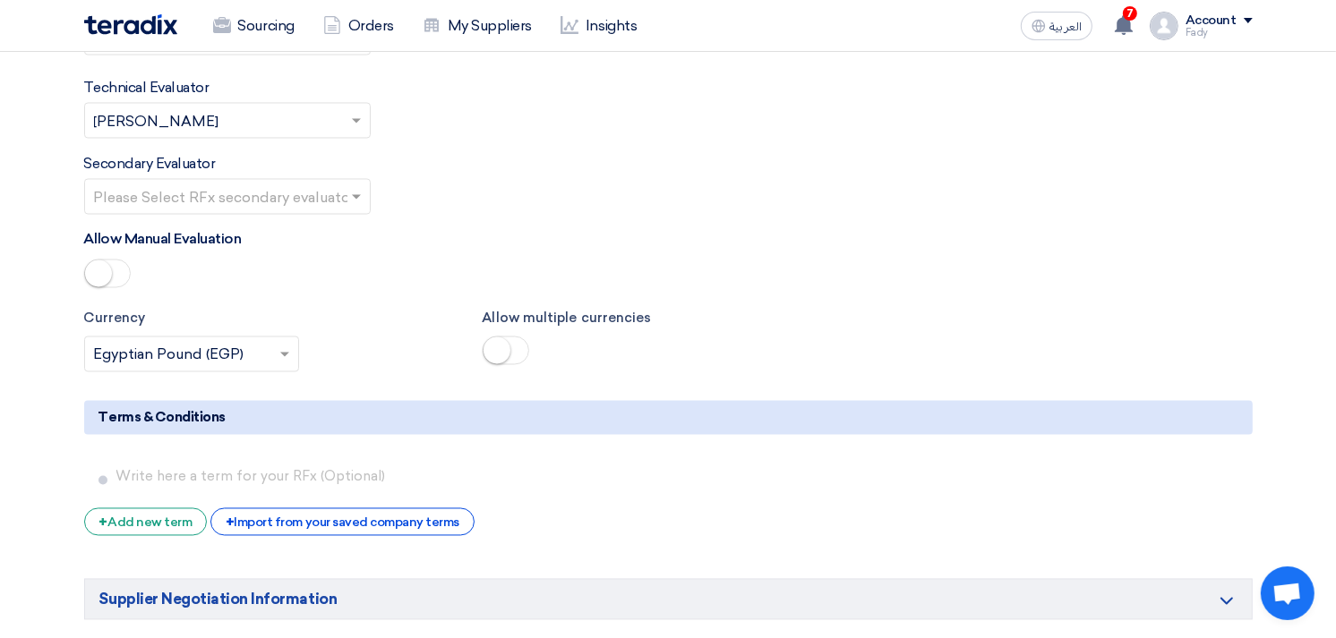
scroll to position [2881, 0]
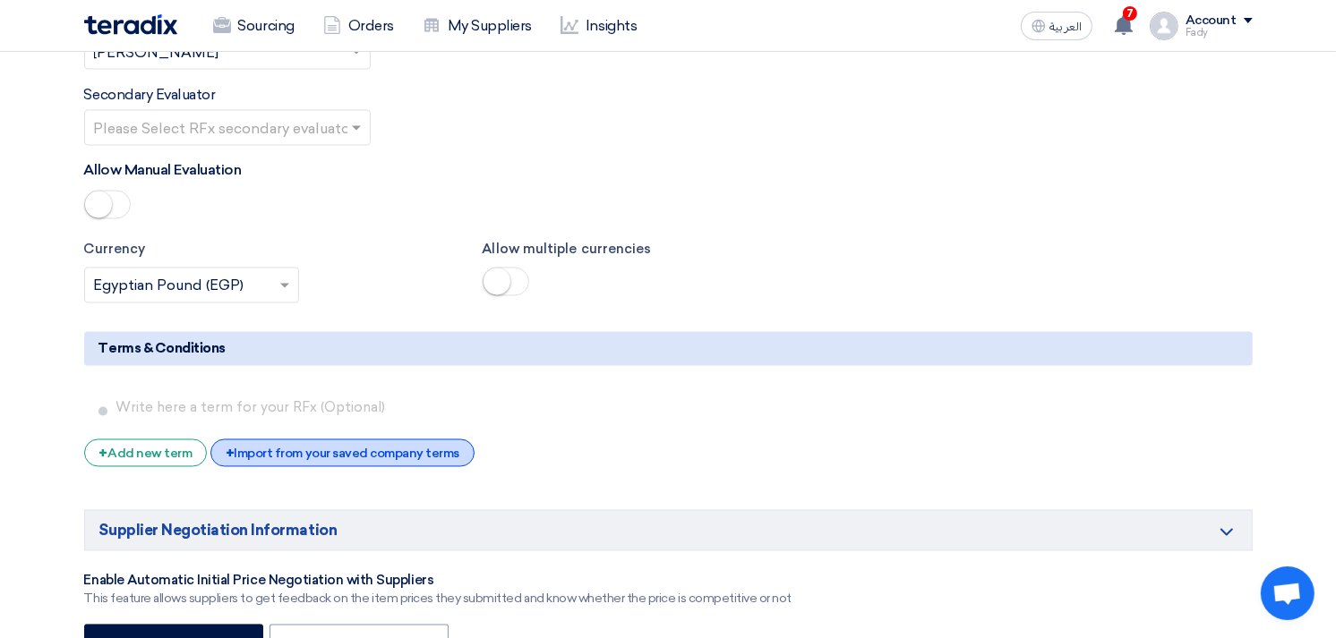
click at [308, 440] on div "+ Import from your saved company terms" at bounding box center [342, 454] width 264 height 28
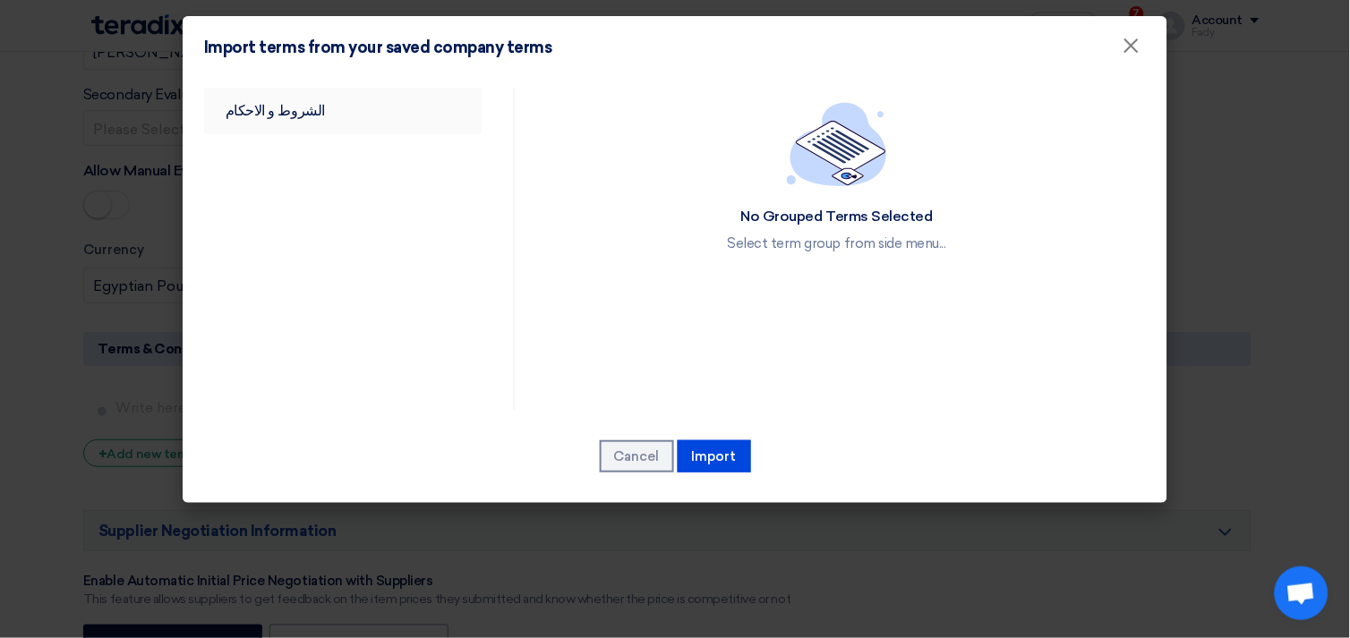
click at [275, 105] on link "الشروط و الاحكام" at bounding box center [343, 111] width 278 height 47
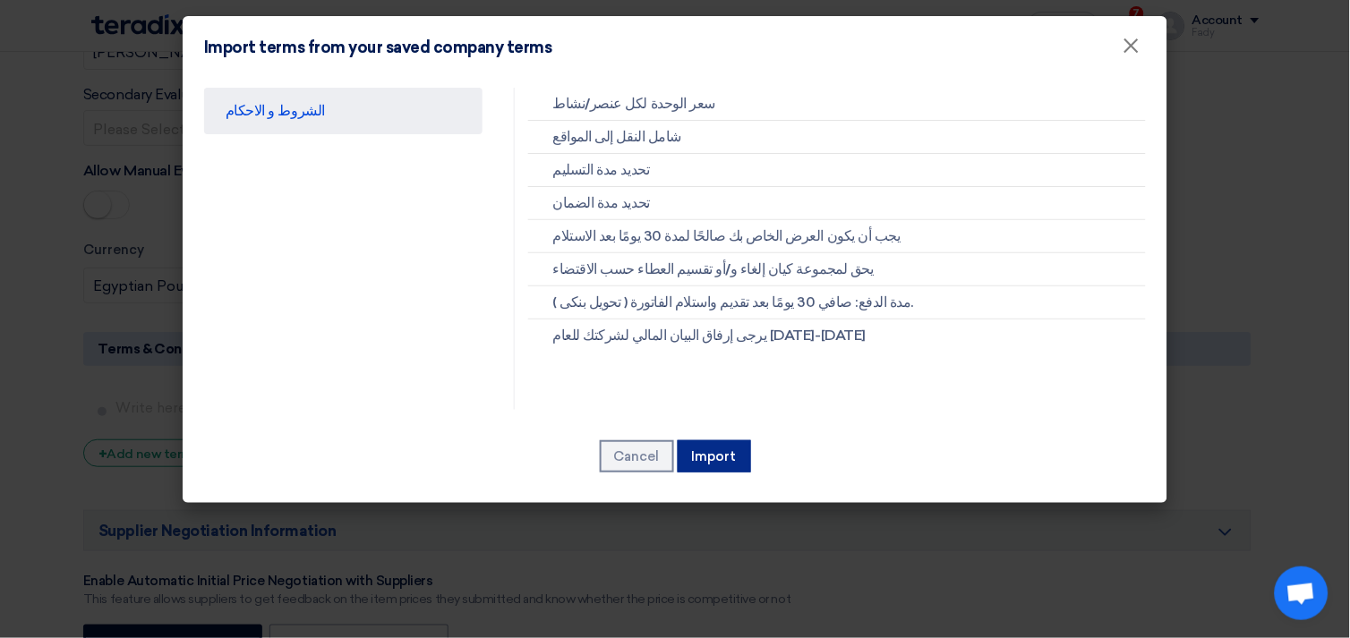
click at [714, 441] on button "Import" at bounding box center [714, 456] width 73 height 32
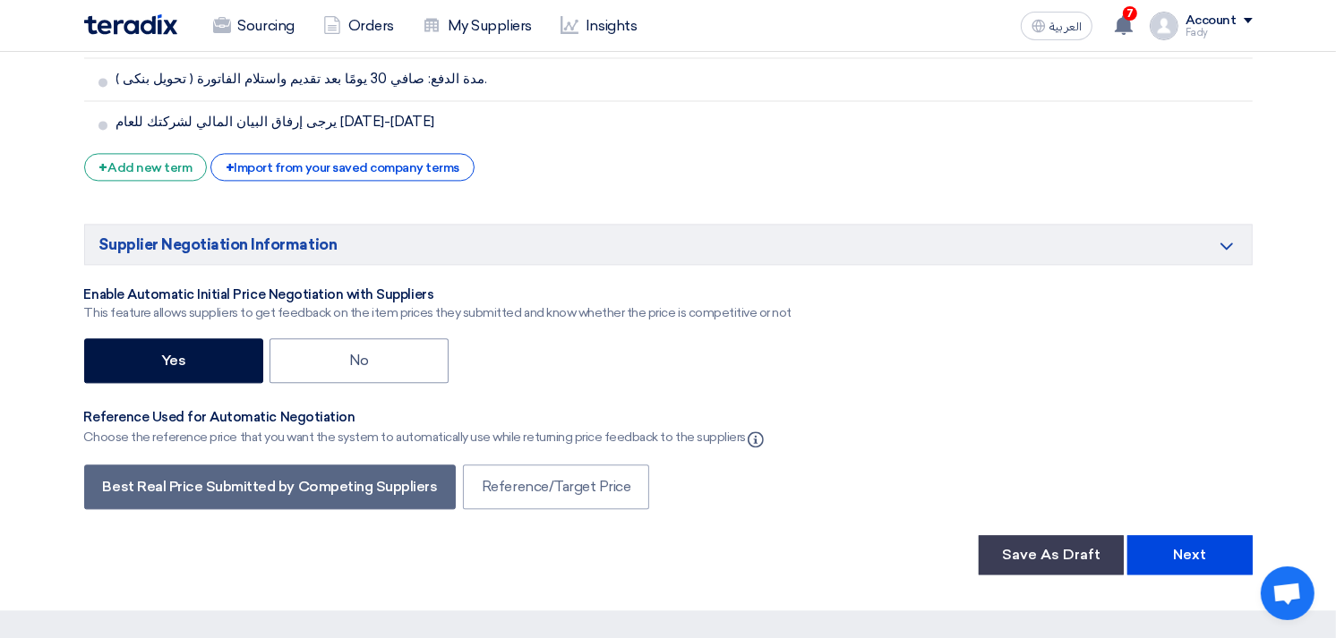
scroll to position [3577, 0]
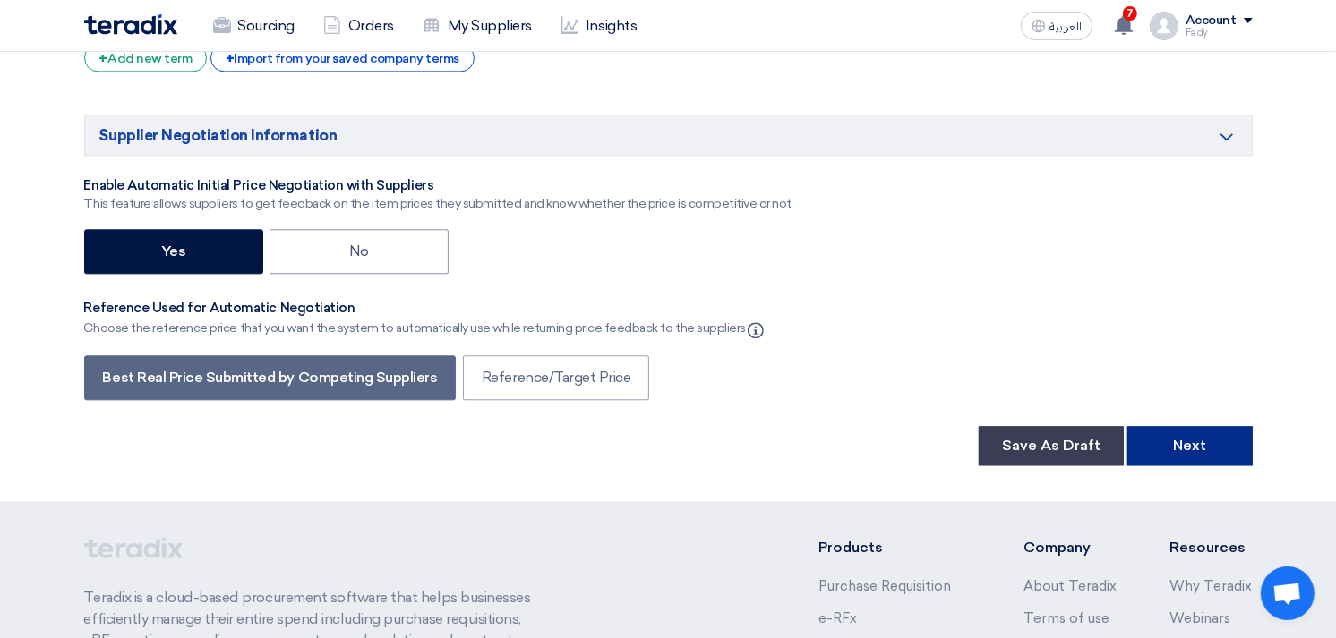
click at [1204, 426] on button "Next" at bounding box center [1189, 445] width 125 height 39
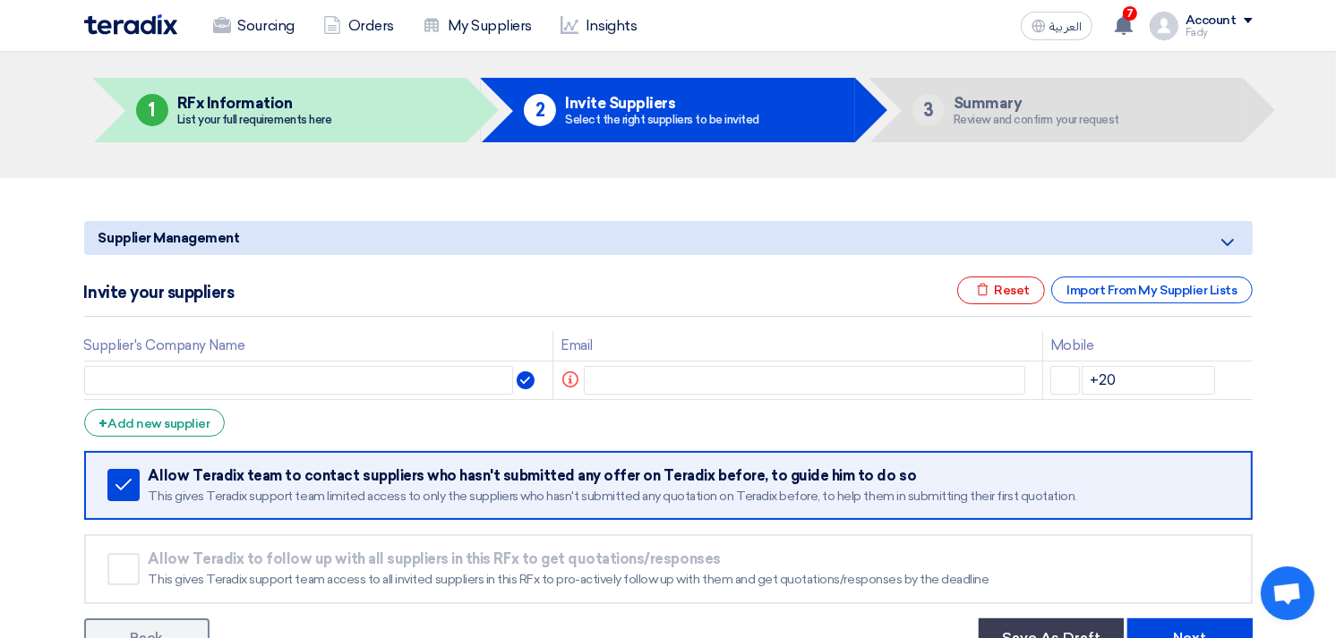
scroll to position [99, 0]
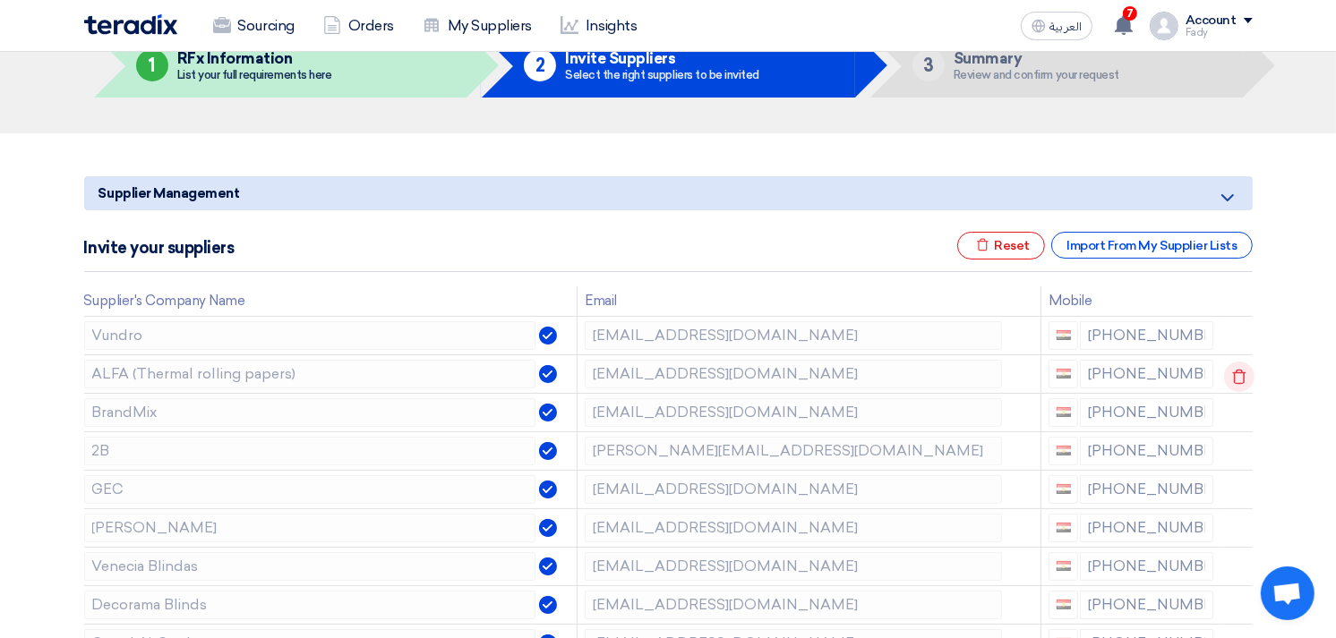
click at [1235, 378] on icon at bounding box center [1239, 377] width 30 height 30
click at [1239, 371] on use at bounding box center [1238, 376] width 13 height 15
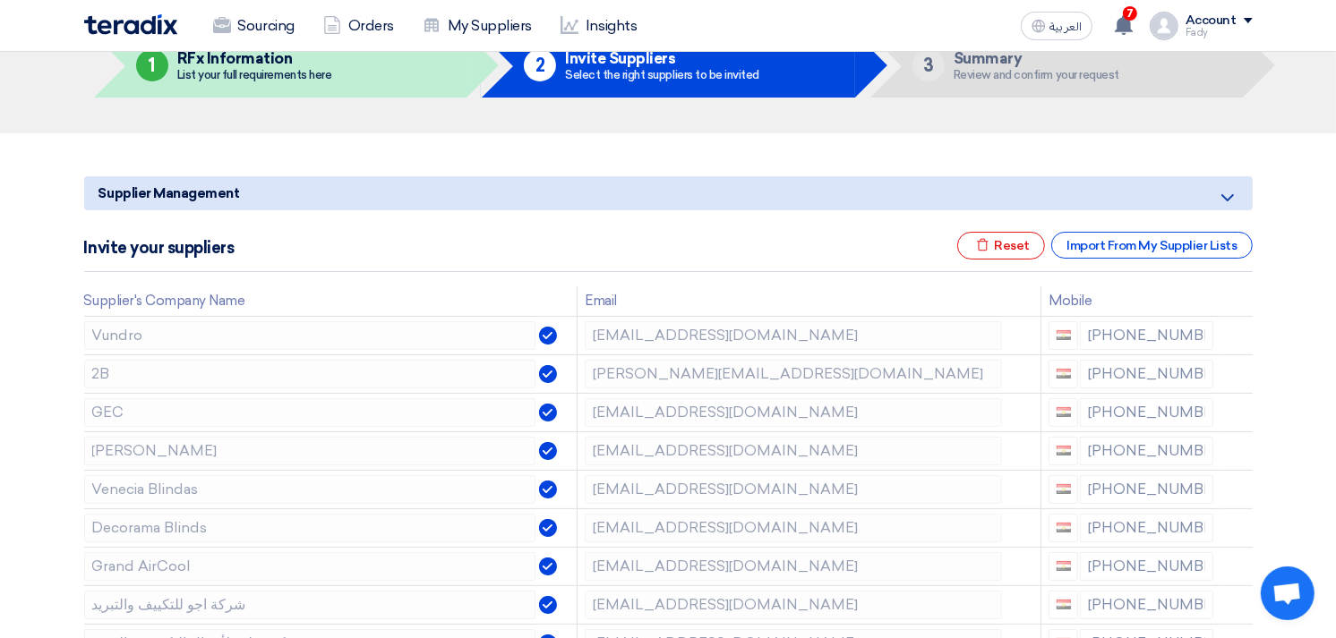
click at [0, 0] on use at bounding box center [0, 0] width 0 height 0
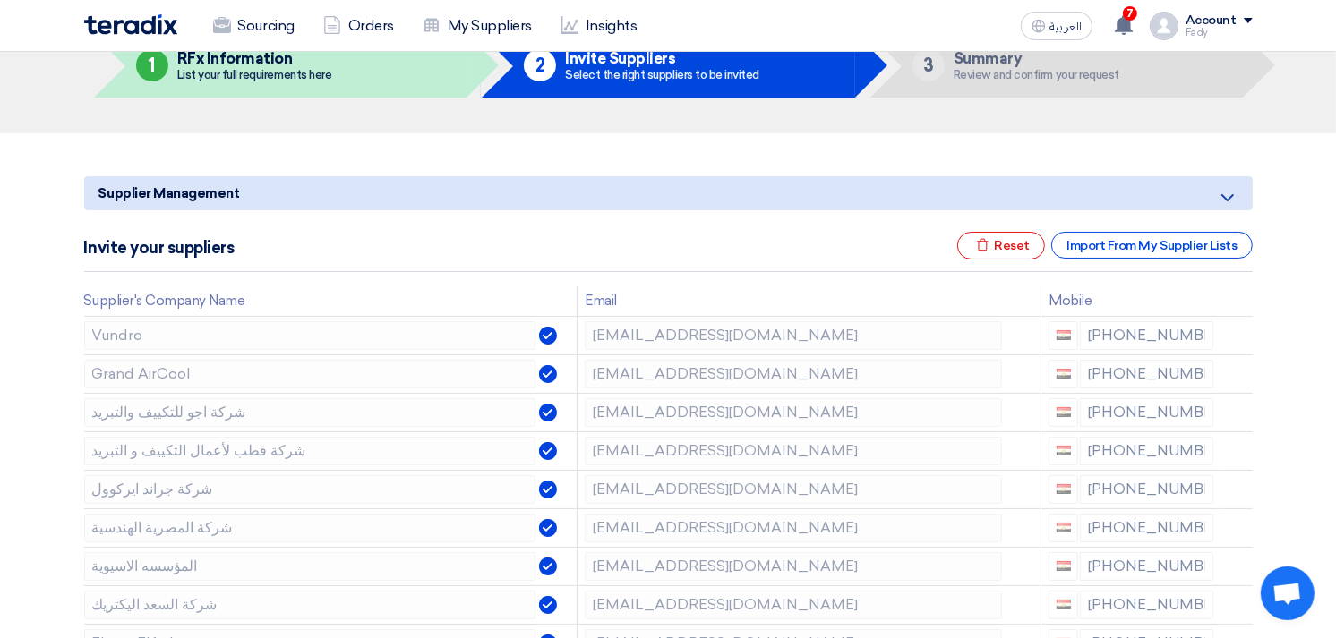
click at [0, 0] on use at bounding box center [0, 0] width 0 height 0
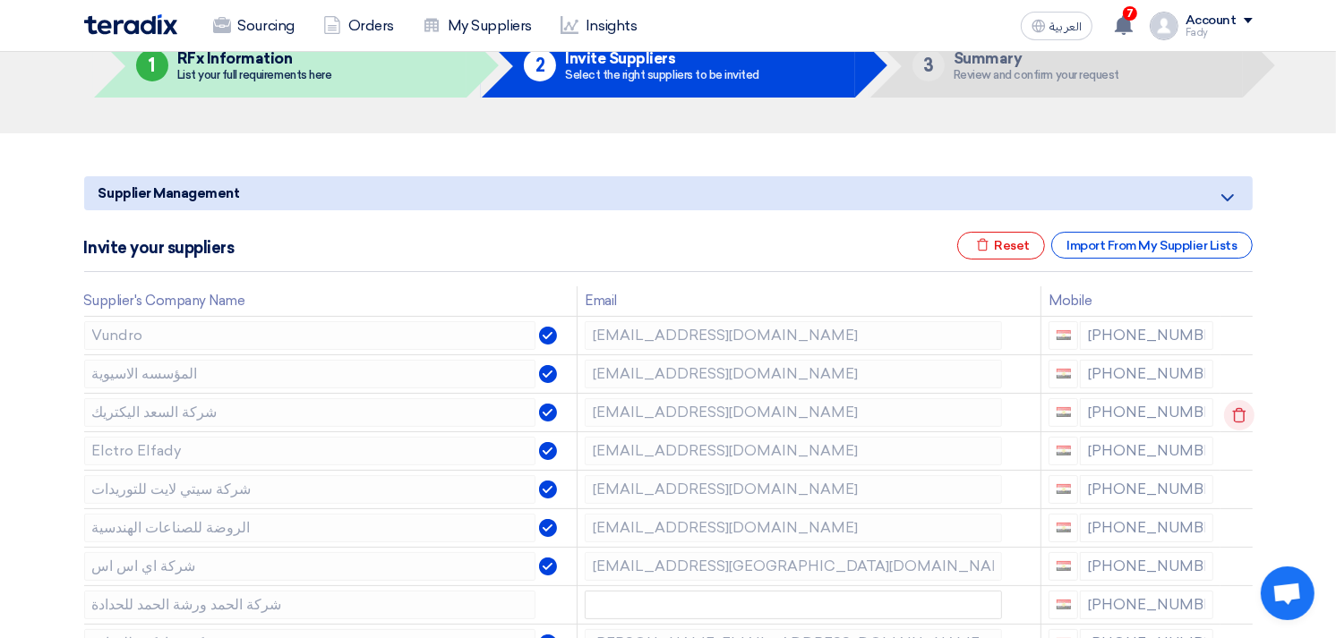
click at [1230, 414] on icon at bounding box center [1239, 415] width 30 height 30
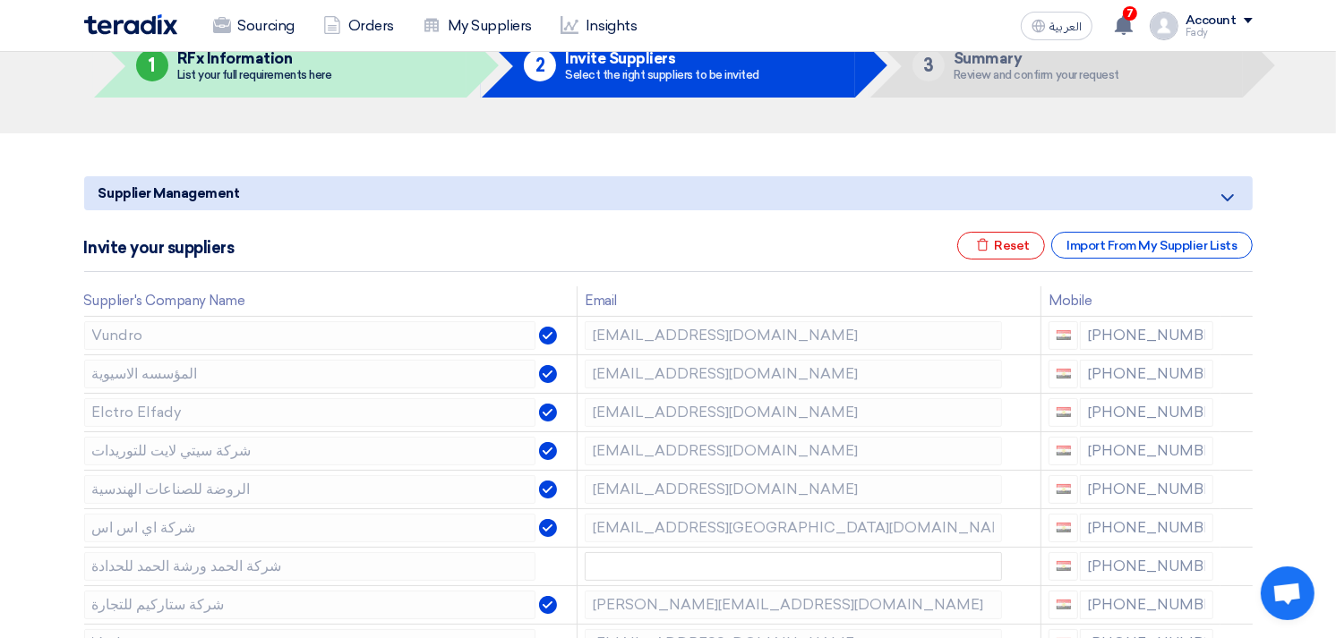
click at [0, 0] on icon at bounding box center [0, 0] width 0 height 0
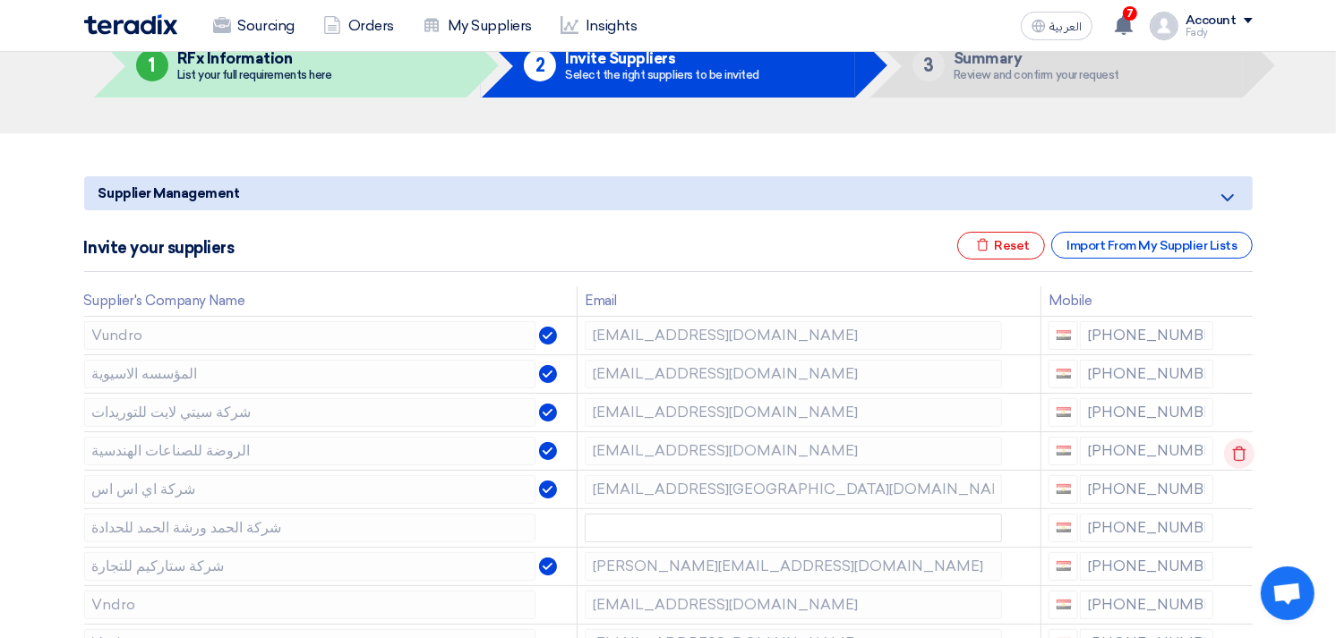
click at [1231, 451] on icon at bounding box center [1239, 454] width 30 height 30
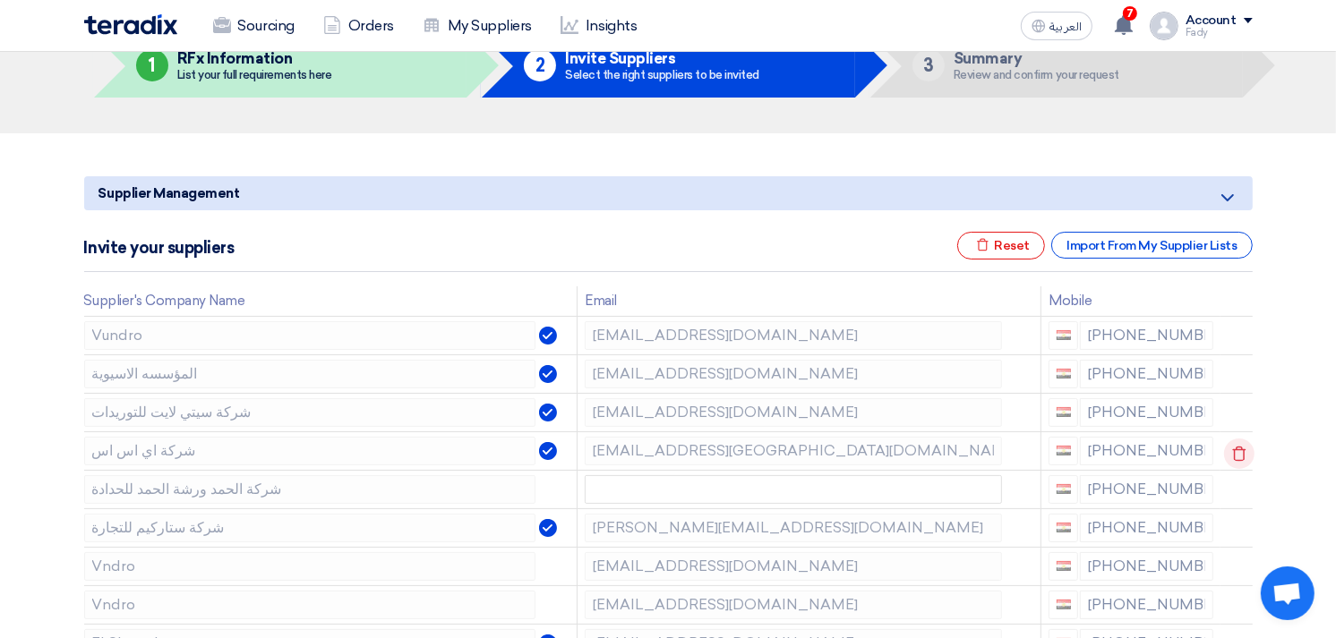
click at [1230, 451] on icon at bounding box center [1239, 454] width 30 height 30
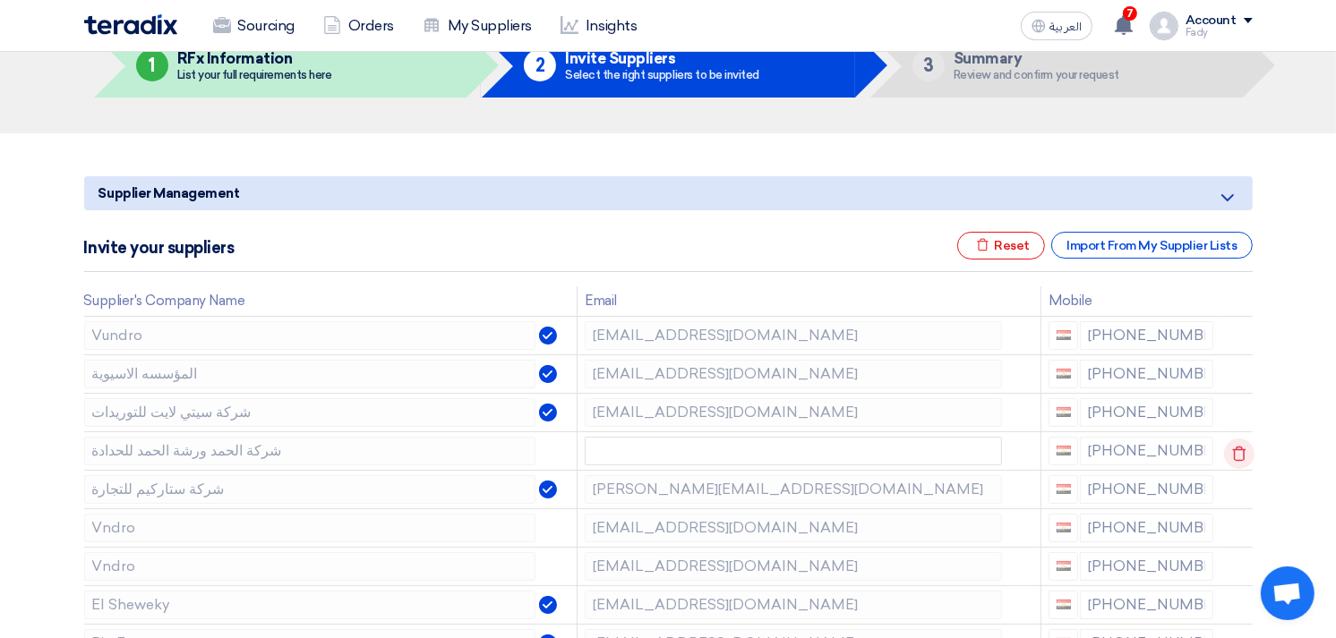
click at [1236, 446] on use at bounding box center [1238, 453] width 13 height 15
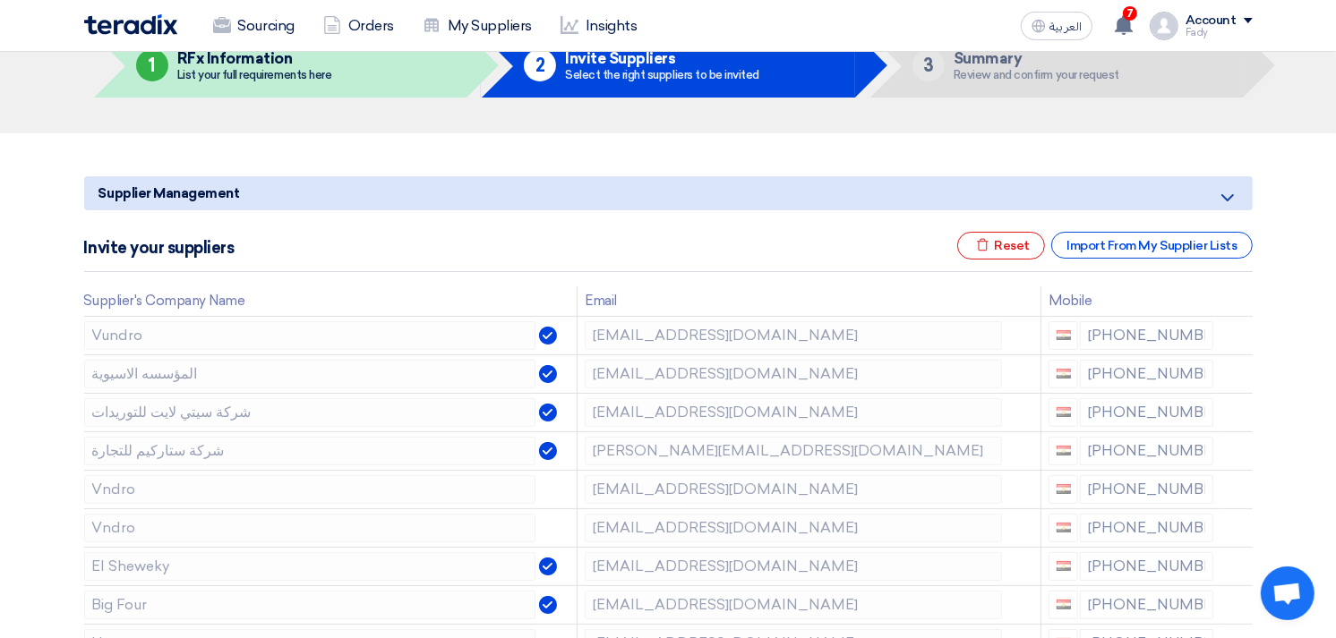
click at [0, 0] on use at bounding box center [0, 0] width 0 height 0
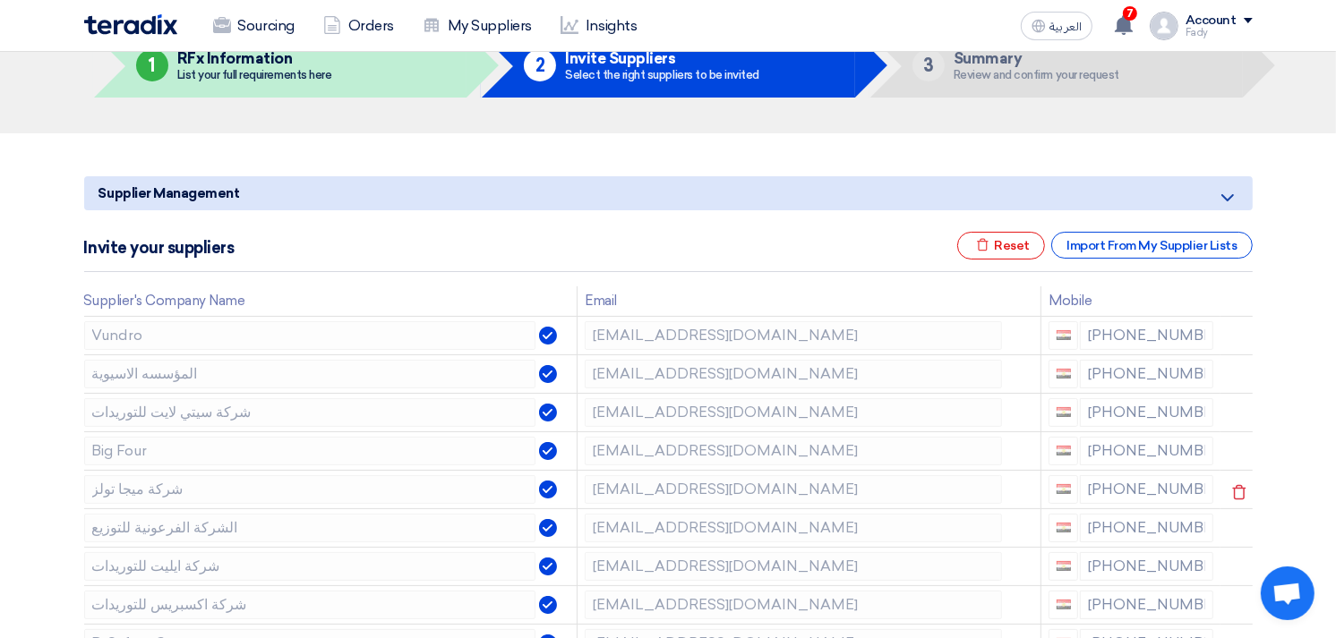
scroll to position [199, 0]
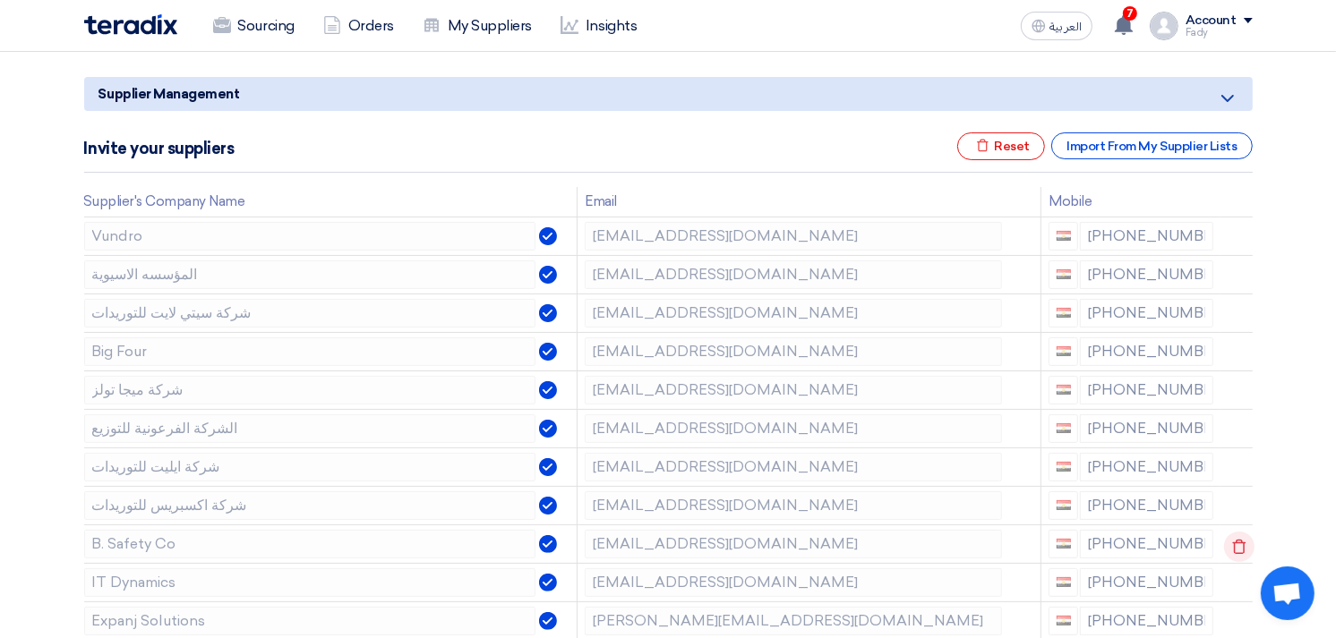
click at [1233, 538] on icon at bounding box center [1239, 547] width 30 height 30
drag, startPoint x: 1112, startPoint y: 534, endPoint x: 1158, endPoint y: 539, distance: 46.8
click at [1158, 539] on div "+20 1140900907" at bounding box center [1130, 544] width 165 height 29
drag, startPoint x: 1158, startPoint y: 539, endPoint x: 1234, endPoint y: 550, distance: 76.0
click at [1234, 550] on icon at bounding box center [1239, 547] width 30 height 30
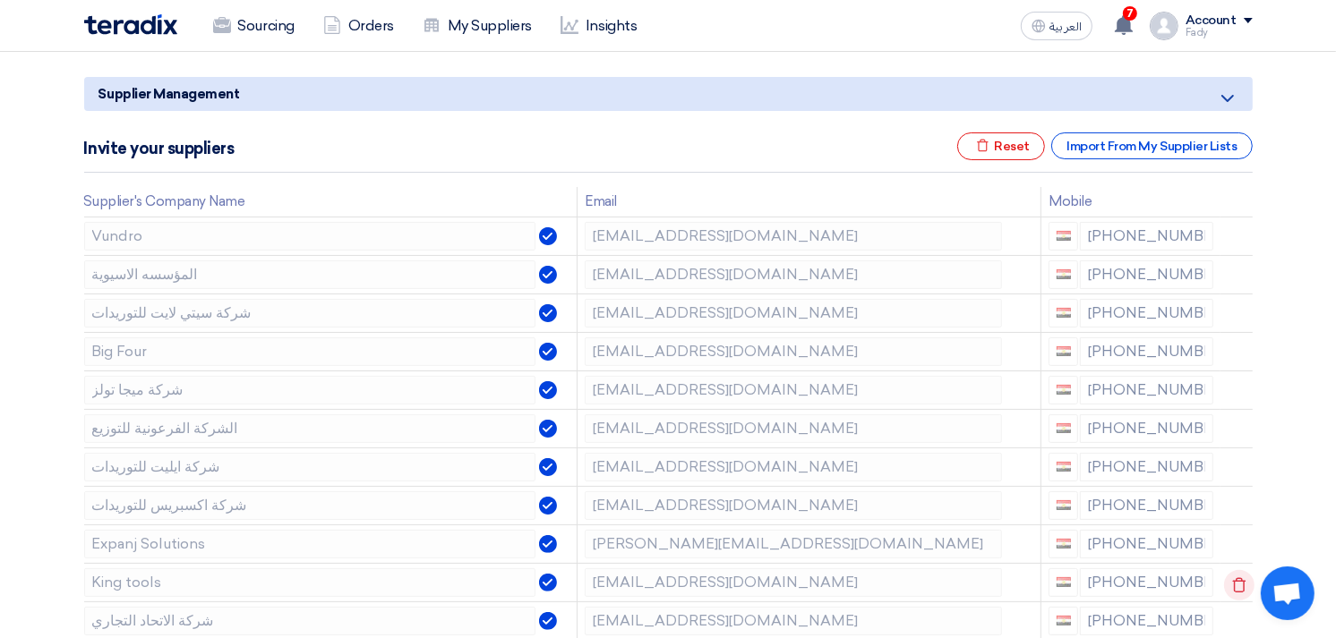
click at [0, 0] on icon at bounding box center [0, 0] width 0 height 0
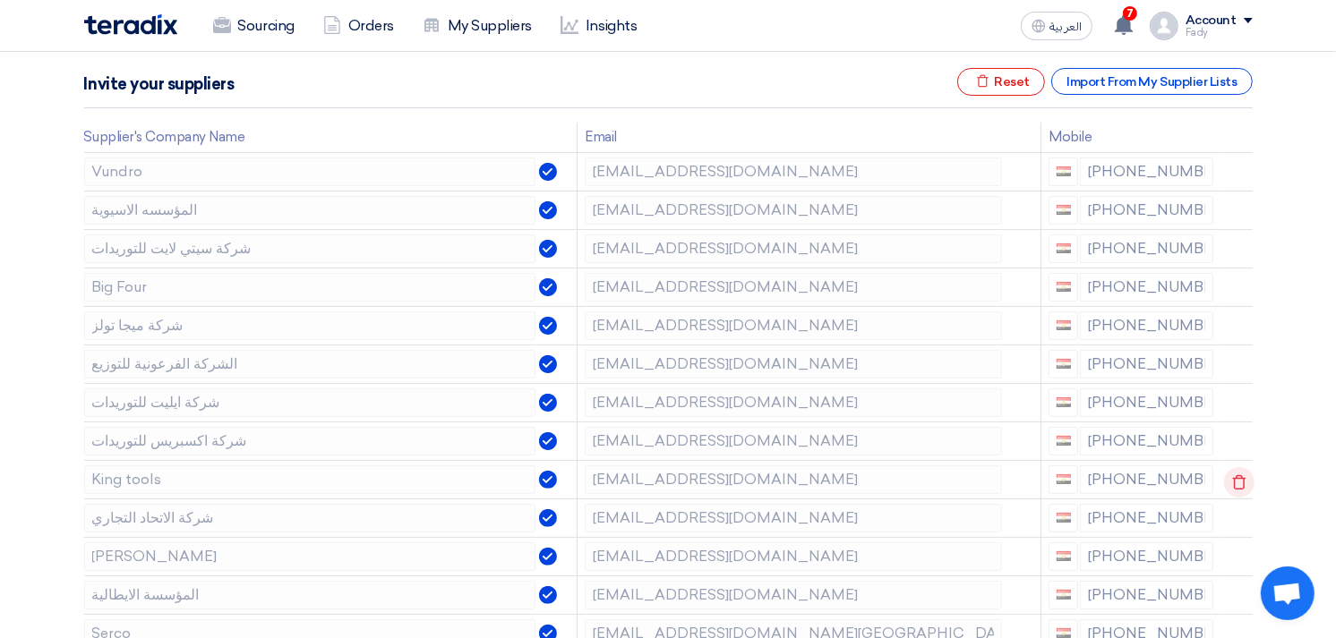
scroll to position [298, 0]
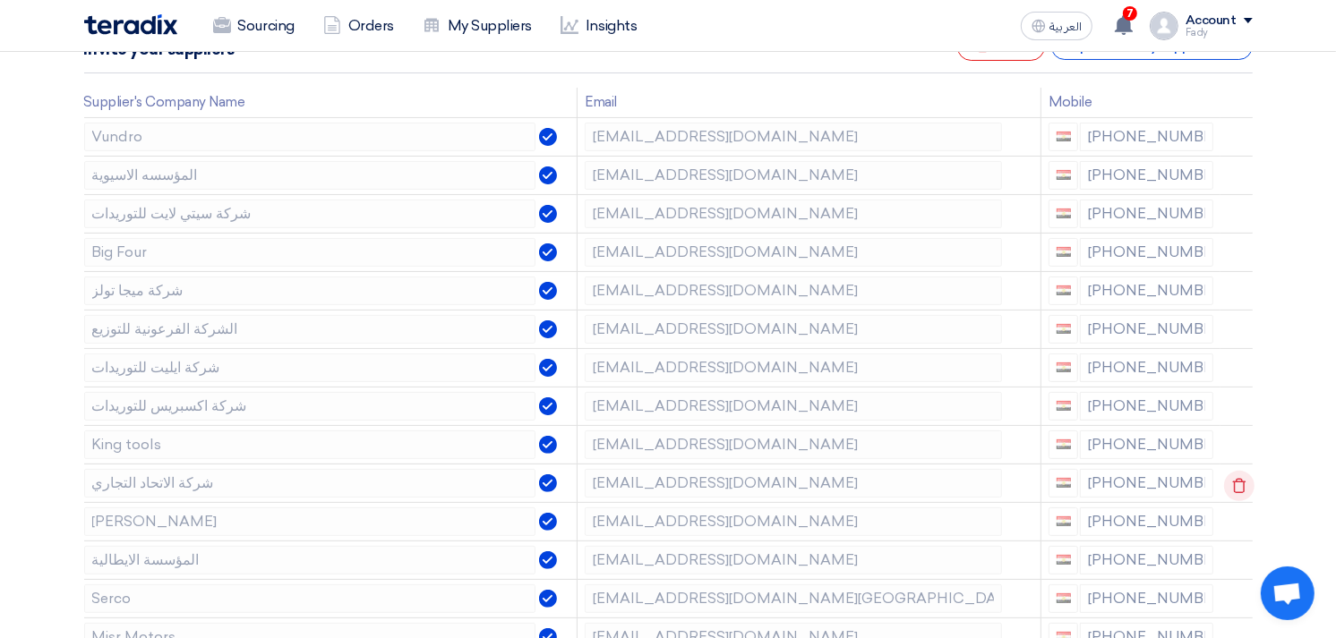
click at [1236, 488] on icon at bounding box center [1239, 486] width 30 height 30
click at [1237, 489] on icon at bounding box center [1239, 486] width 30 height 30
click at [1240, 521] on icon at bounding box center [1239, 524] width 30 height 30
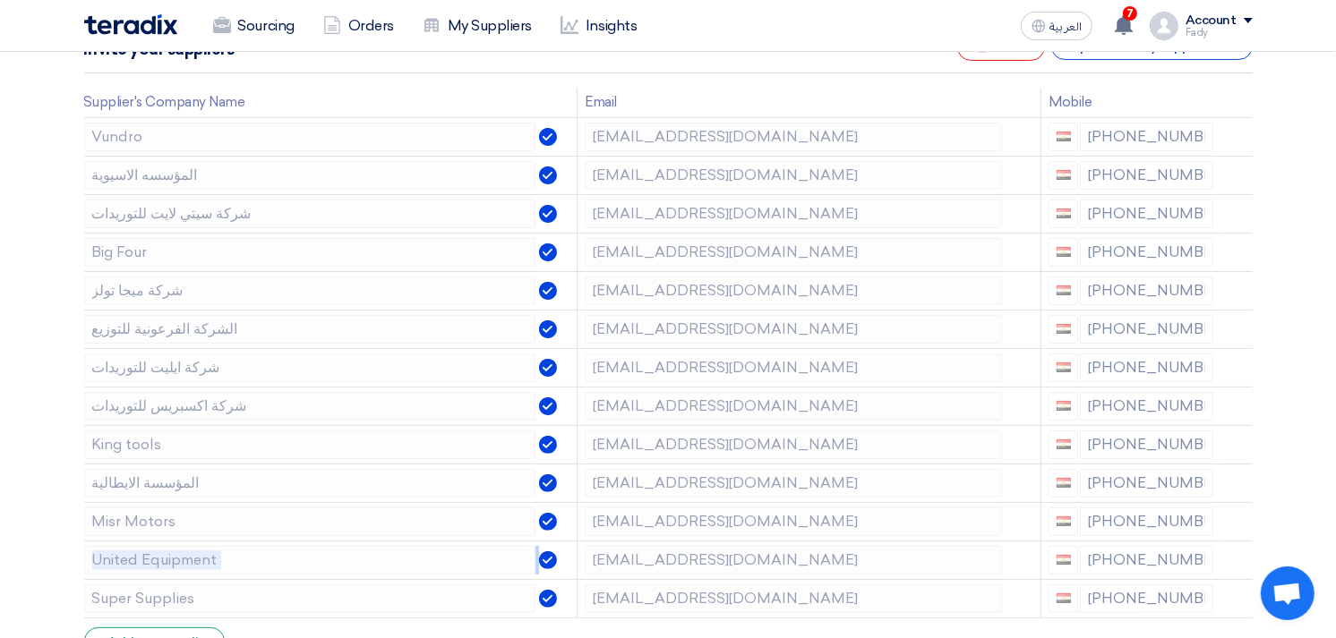
click at [0, 0] on icon at bounding box center [0, 0] width 0 height 0
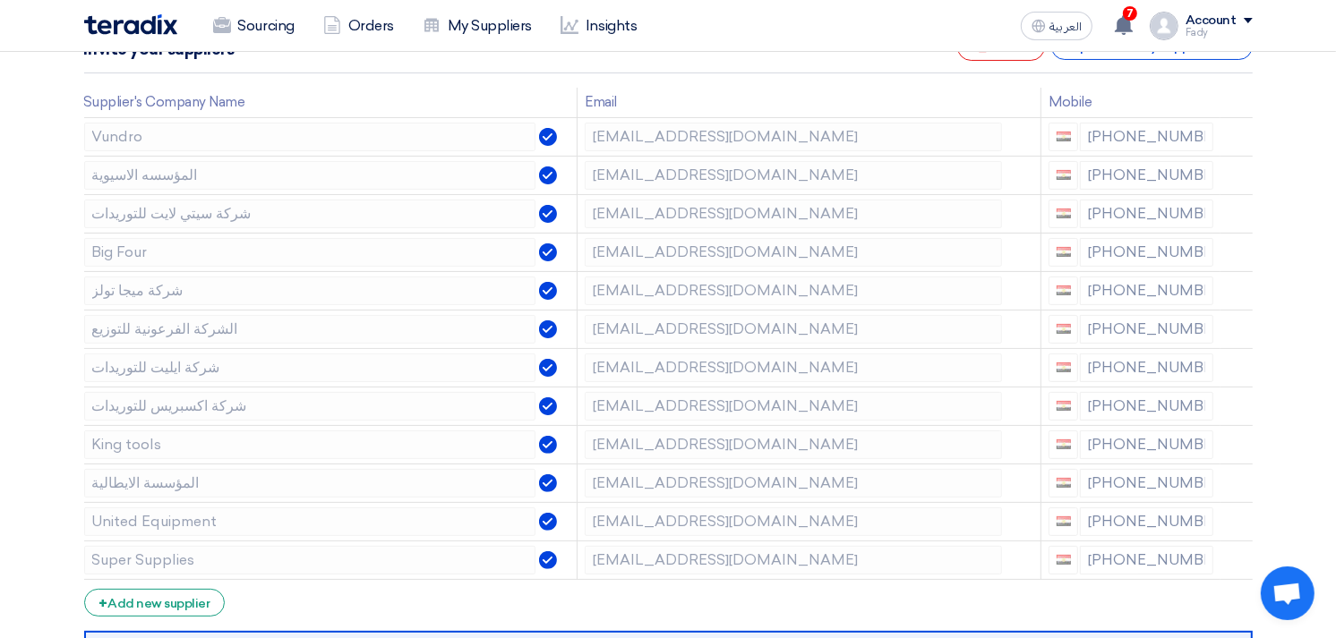
drag, startPoint x: 1240, startPoint y: 521, endPoint x: 1271, endPoint y: 510, distance: 33.1
click at [1271, 510] on section "Supplier Management Minimize/Maximize Category Invite your suppliers Excel file…" at bounding box center [668, 404] width 1336 height 939
click at [1241, 522] on use at bounding box center [1238, 524] width 13 height 15
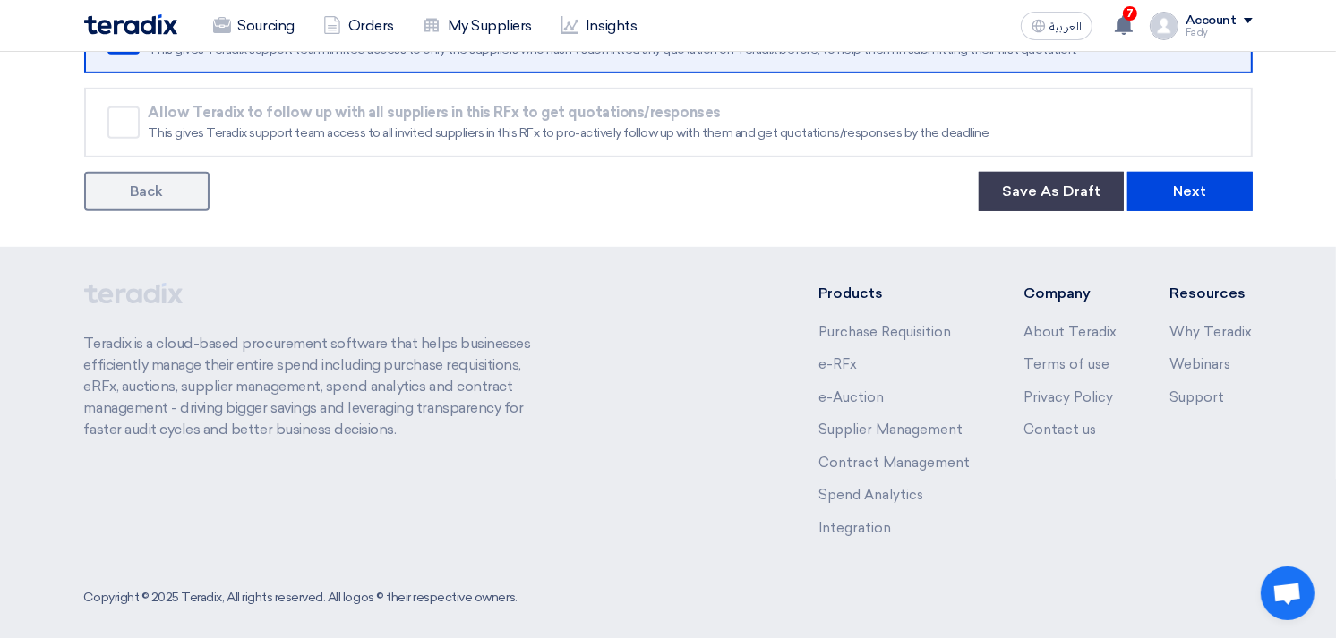
scroll to position [895, 0]
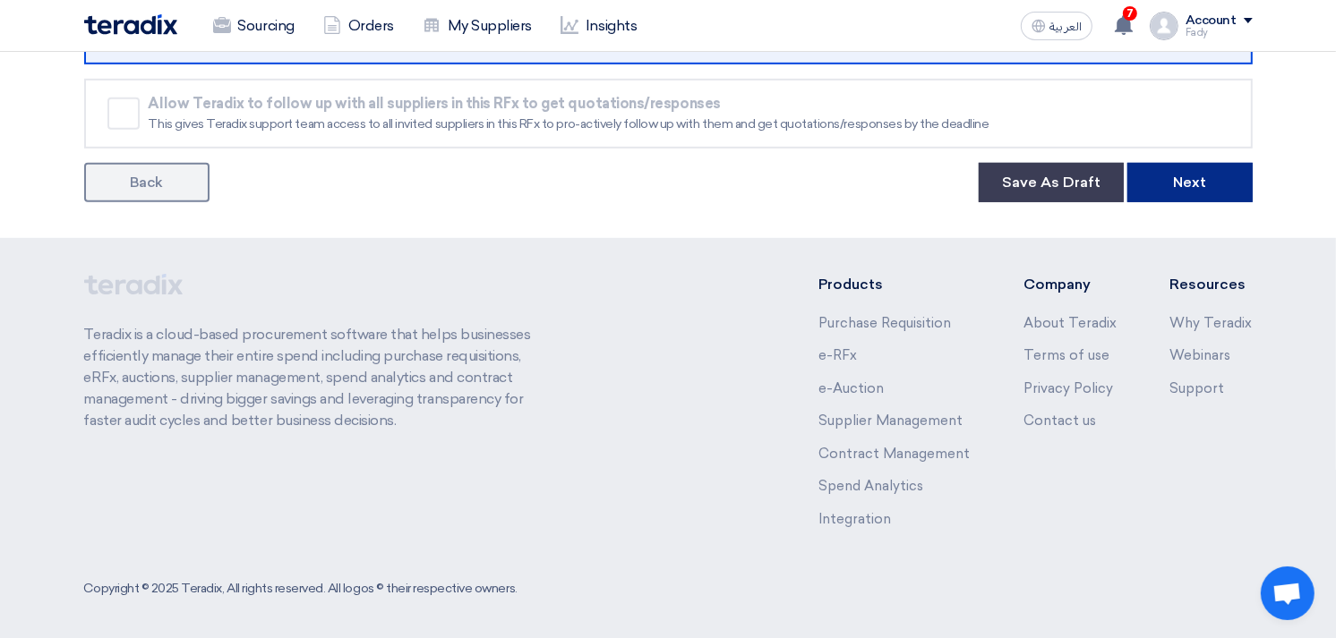
click at [1205, 180] on button "Next" at bounding box center [1189, 182] width 125 height 39
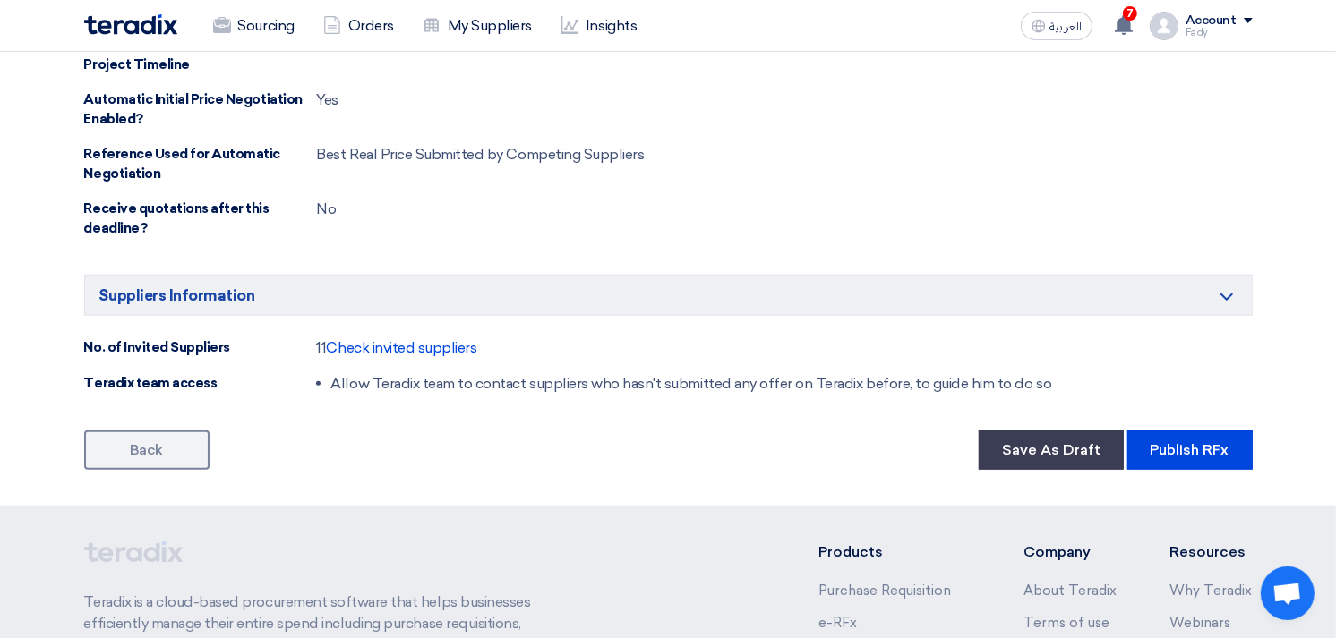
scroll to position [1591, 0]
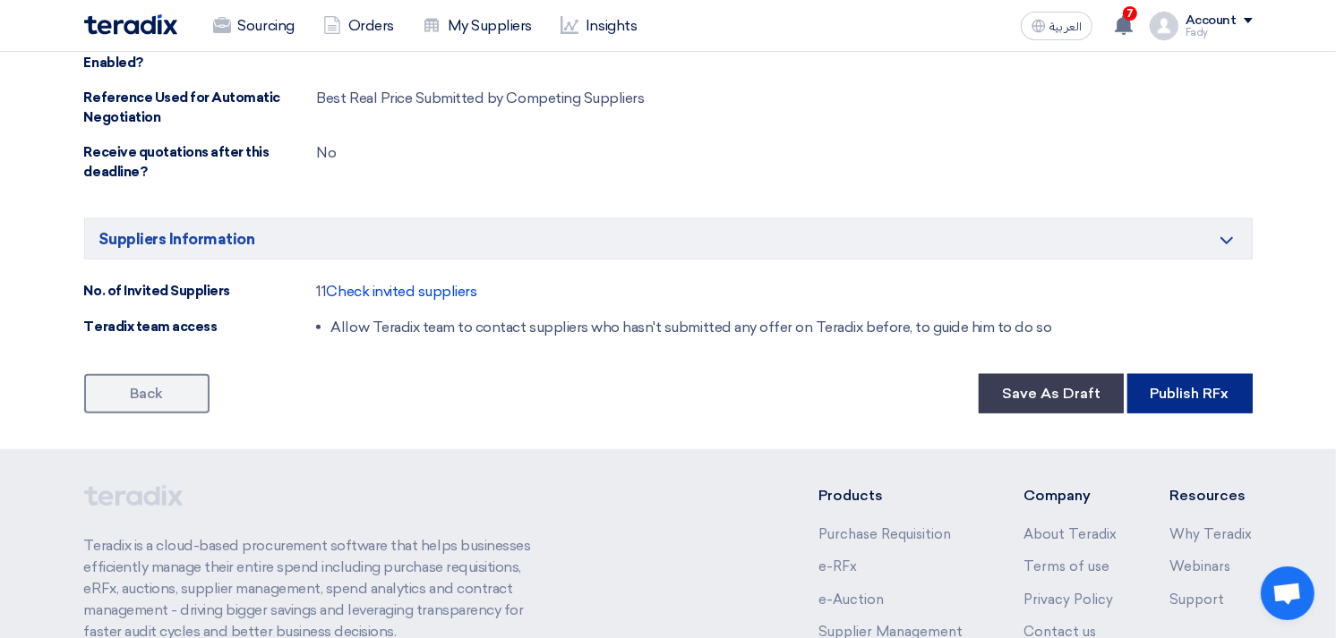
click at [1191, 386] on button "Publish RFx" at bounding box center [1189, 393] width 125 height 39
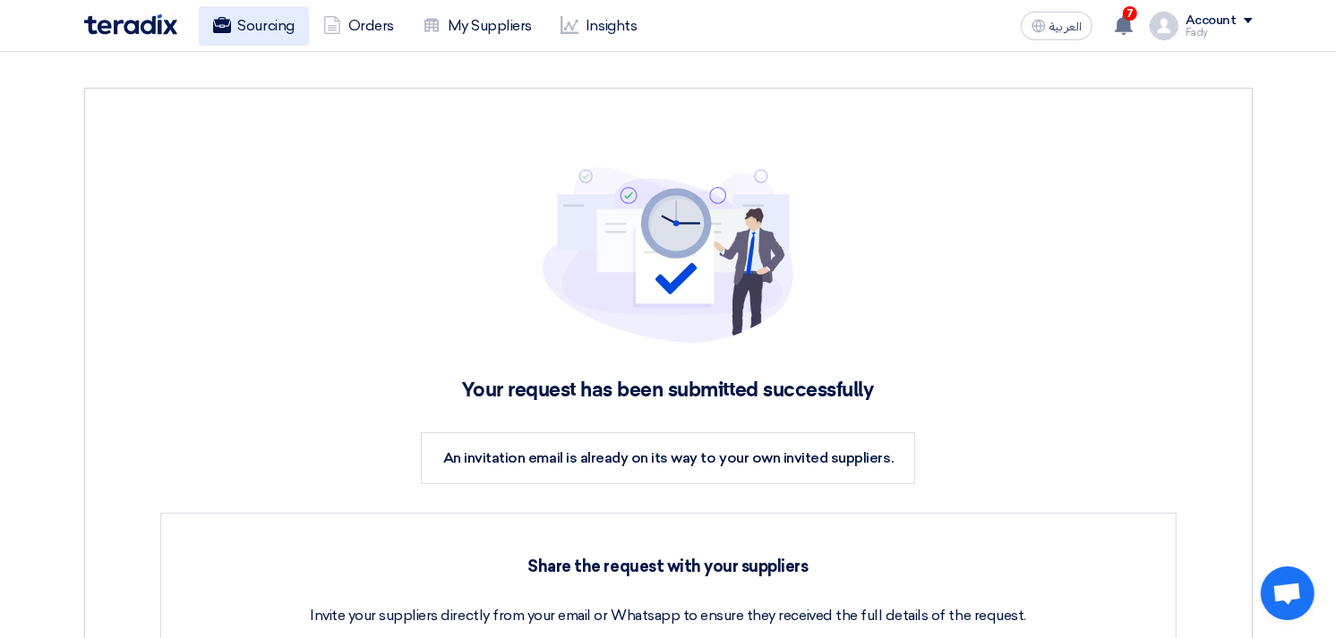
click at [227, 24] on icon at bounding box center [222, 25] width 18 height 18
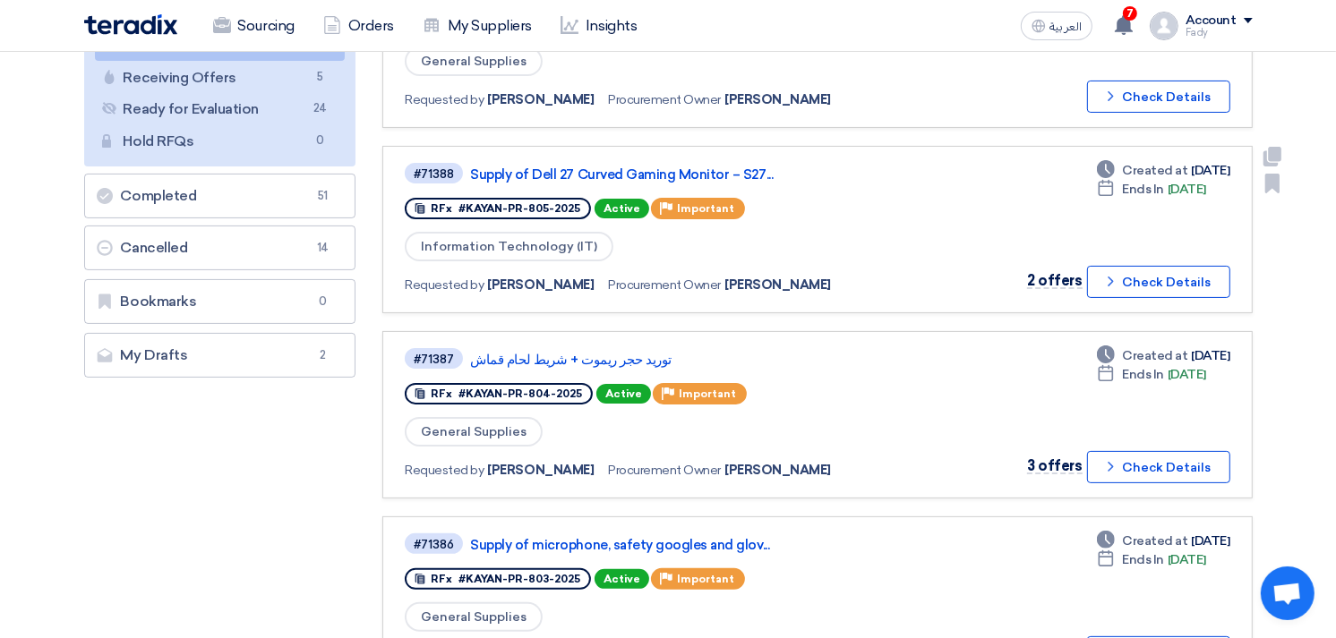
scroll to position [298, 0]
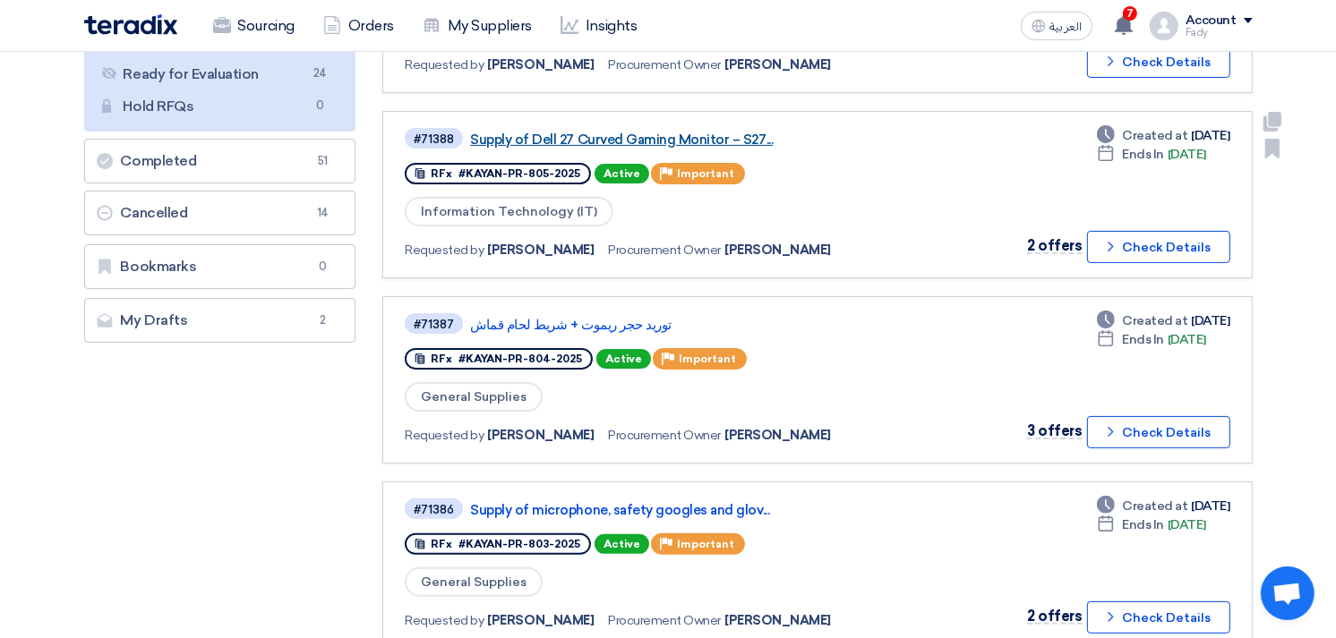
click at [648, 132] on link "Supply of Dell 27 Curved Gaming Monitor – S27..." at bounding box center [694, 140] width 448 height 16
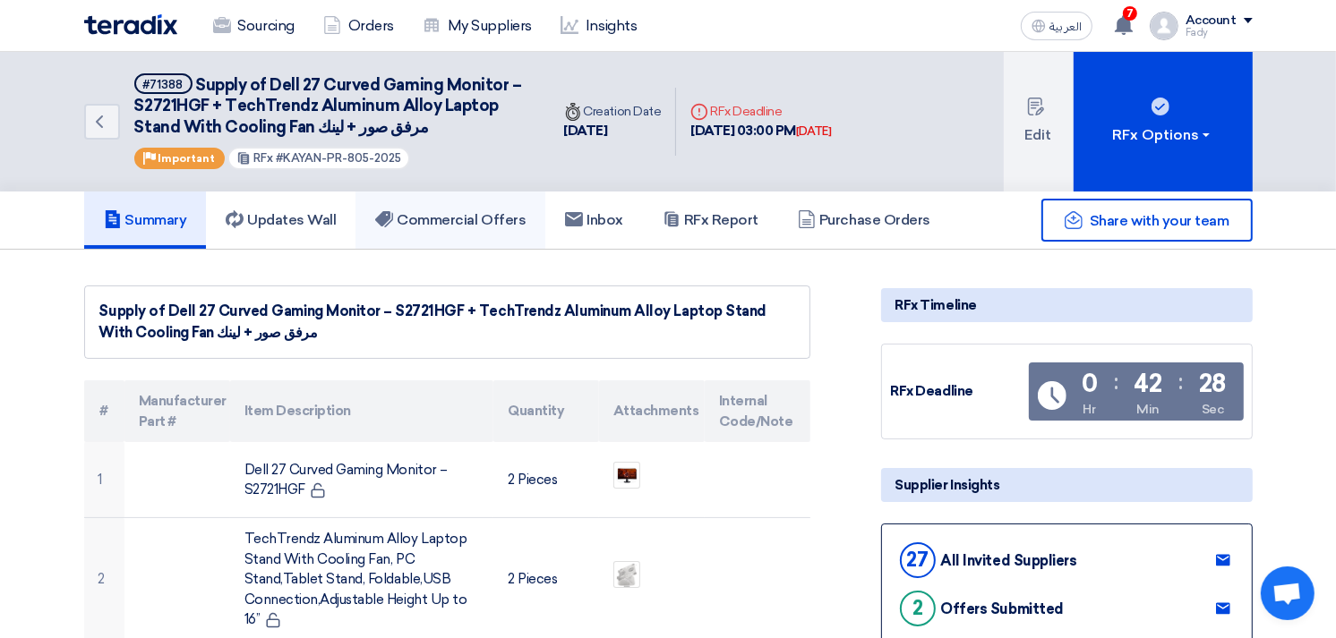
click at [467, 213] on h5 "Commercial Offers" at bounding box center [450, 220] width 150 height 18
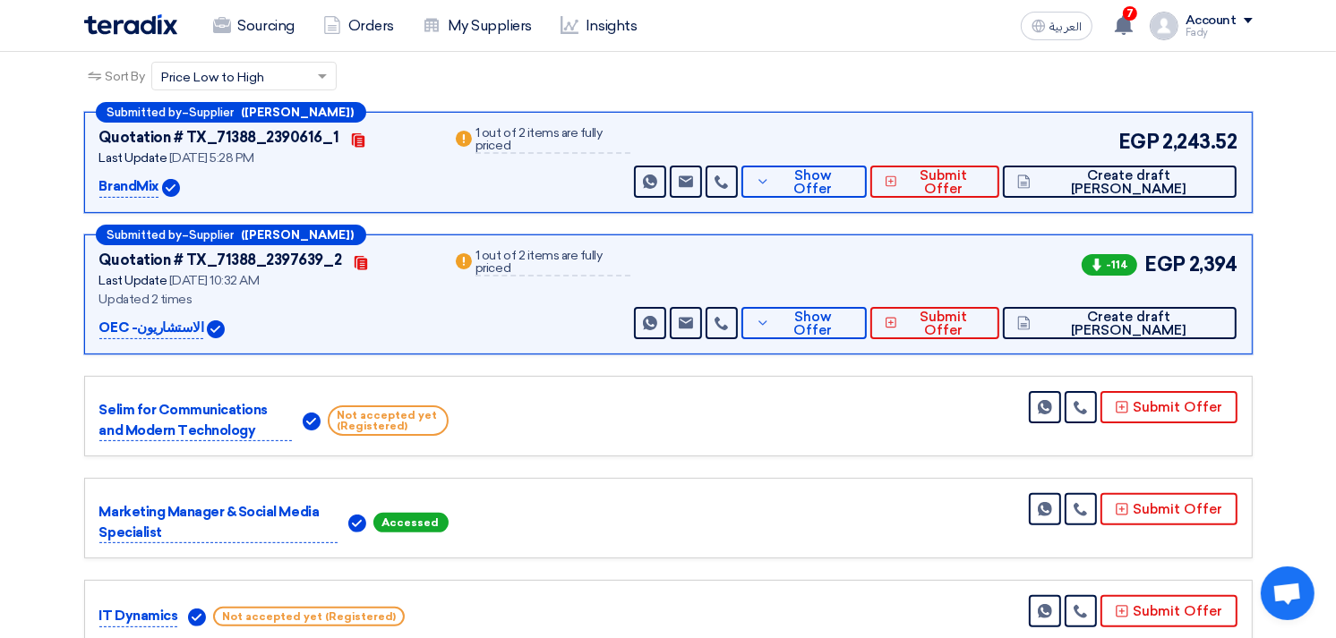
scroll to position [199, 0]
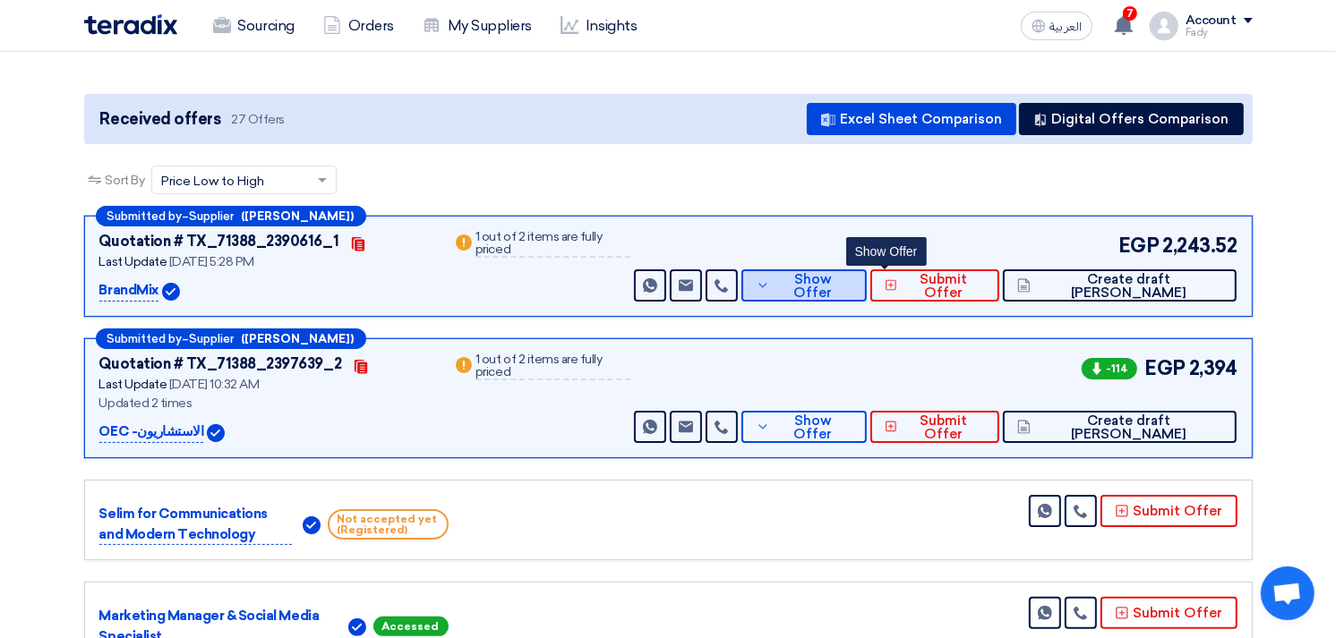
click at [852, 287] on span "Show Offer" at bounding box center [813, 286] width 78 height 27
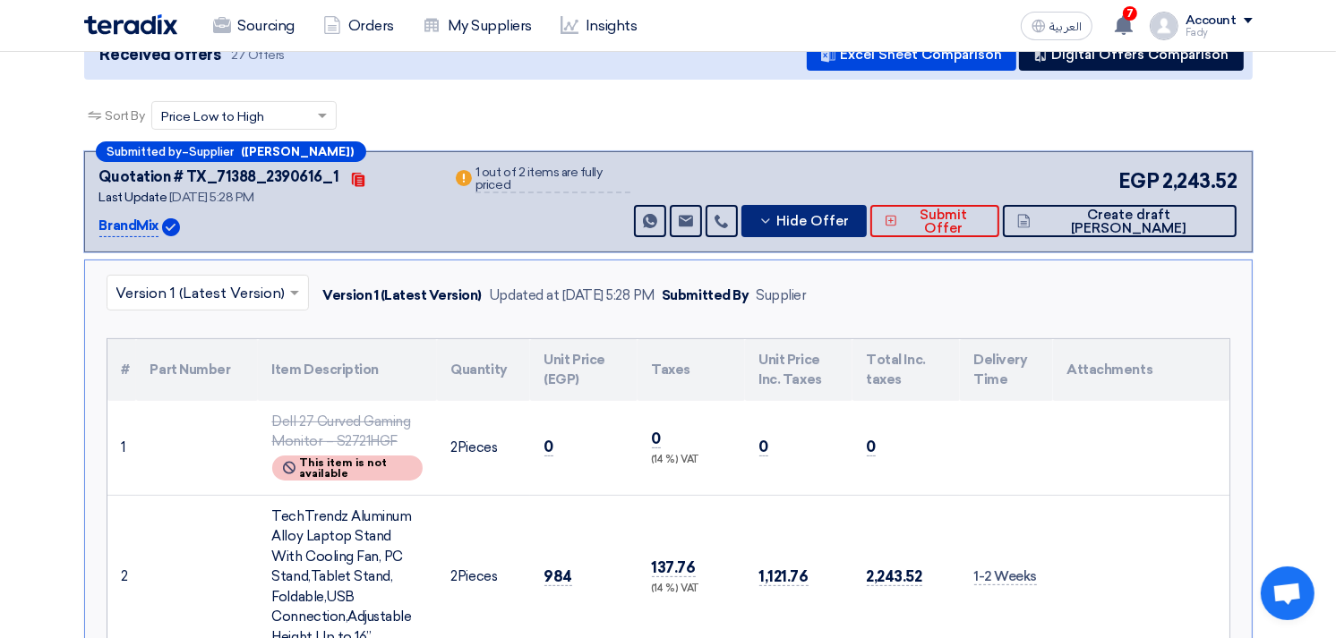
scroll to position [298, 0]
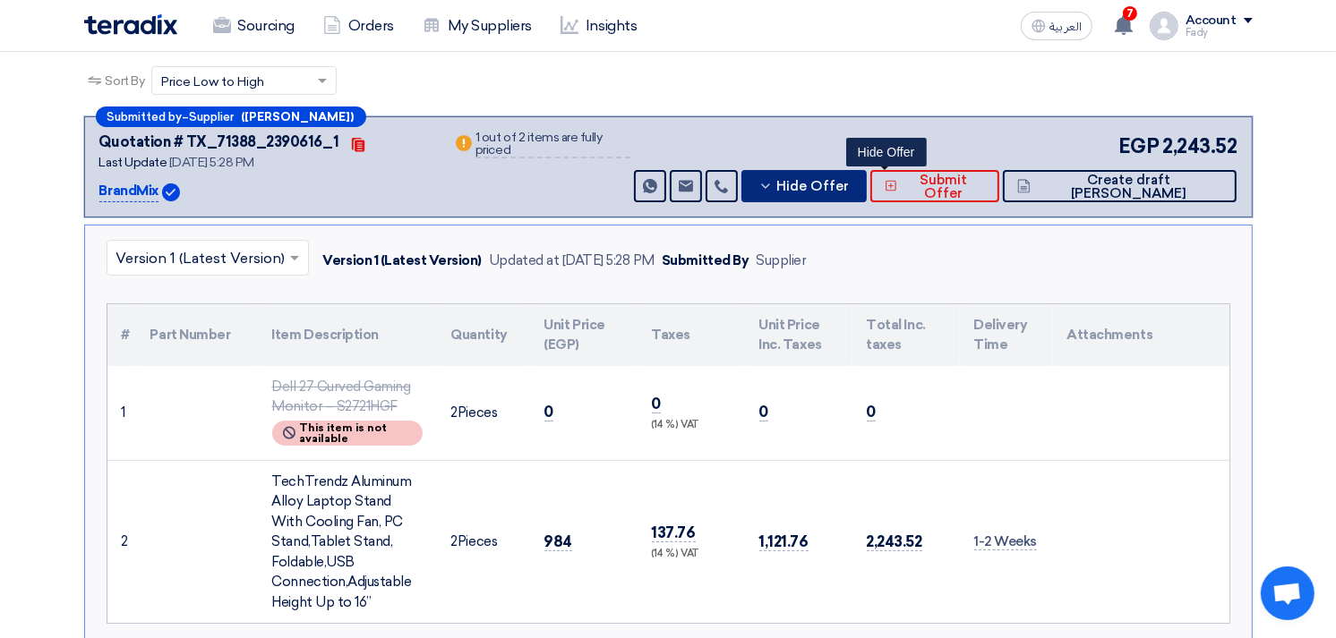
click at [850, 188] on span "Hide Offer" at bounding box center [813, 186] width 73 height 13
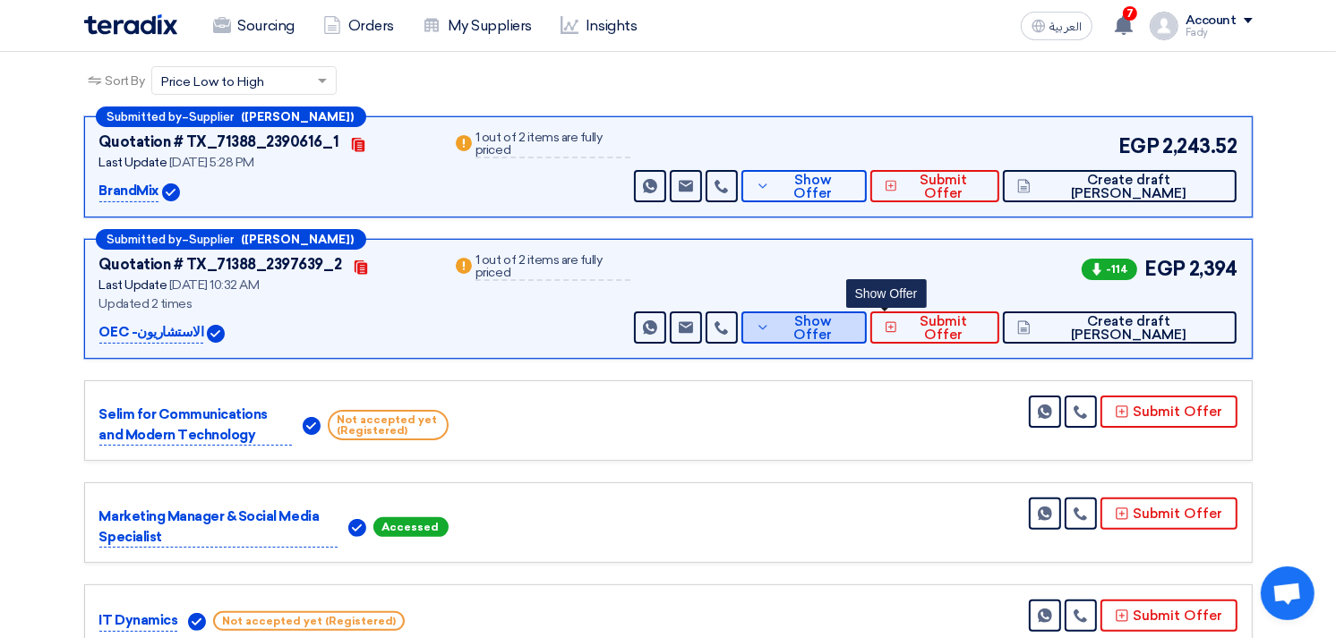
click at [852, 331] on span "Show Offer" at bounding box center [813, 328] width 78 height 27
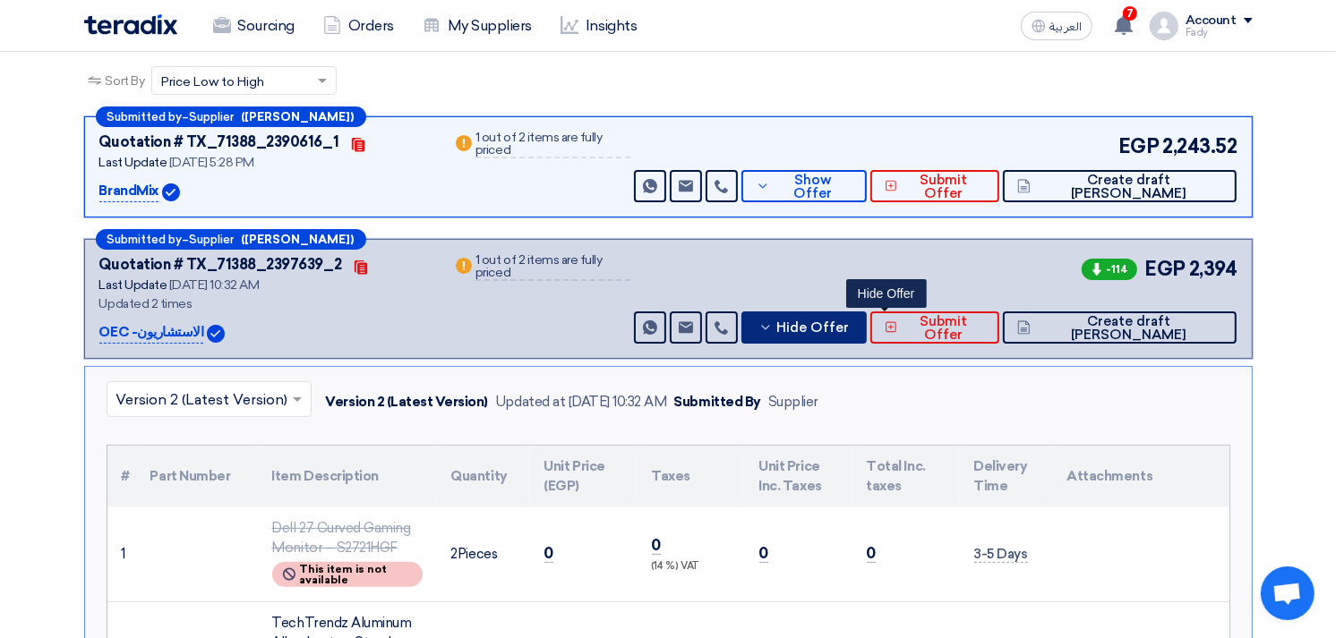
click at [850, 331] on span "Hide Offer" at bounding box center [813, 327] width 73 height 13
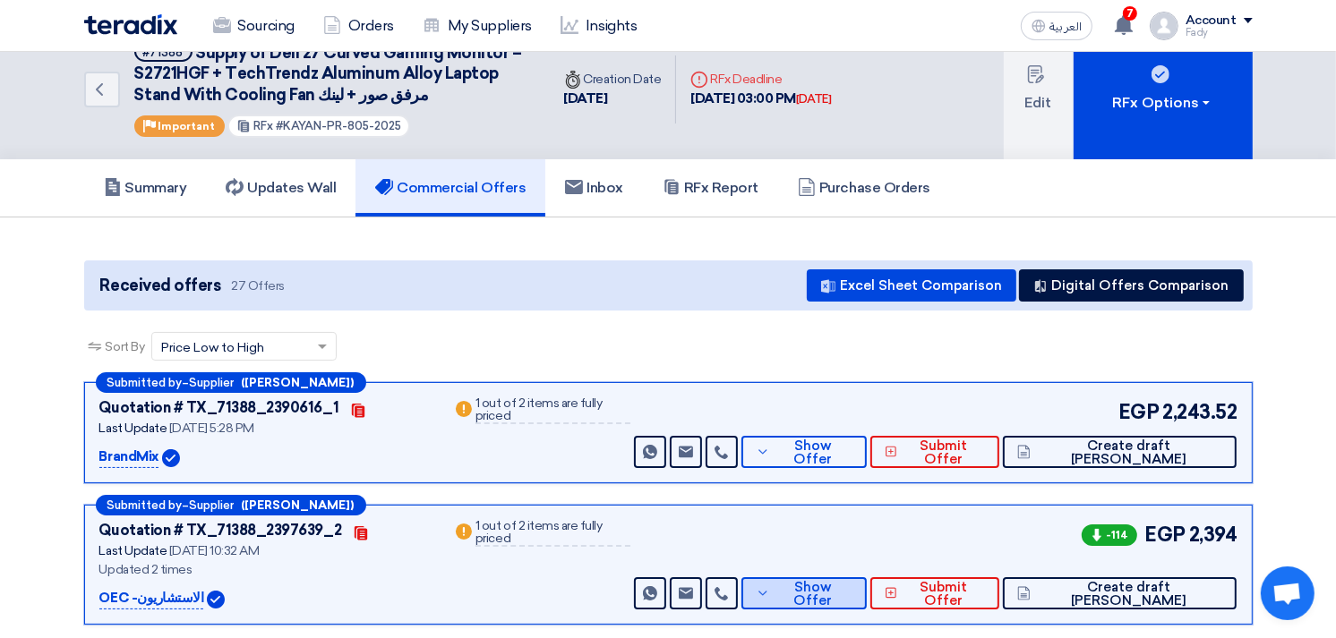
scroll to position [0, 0]
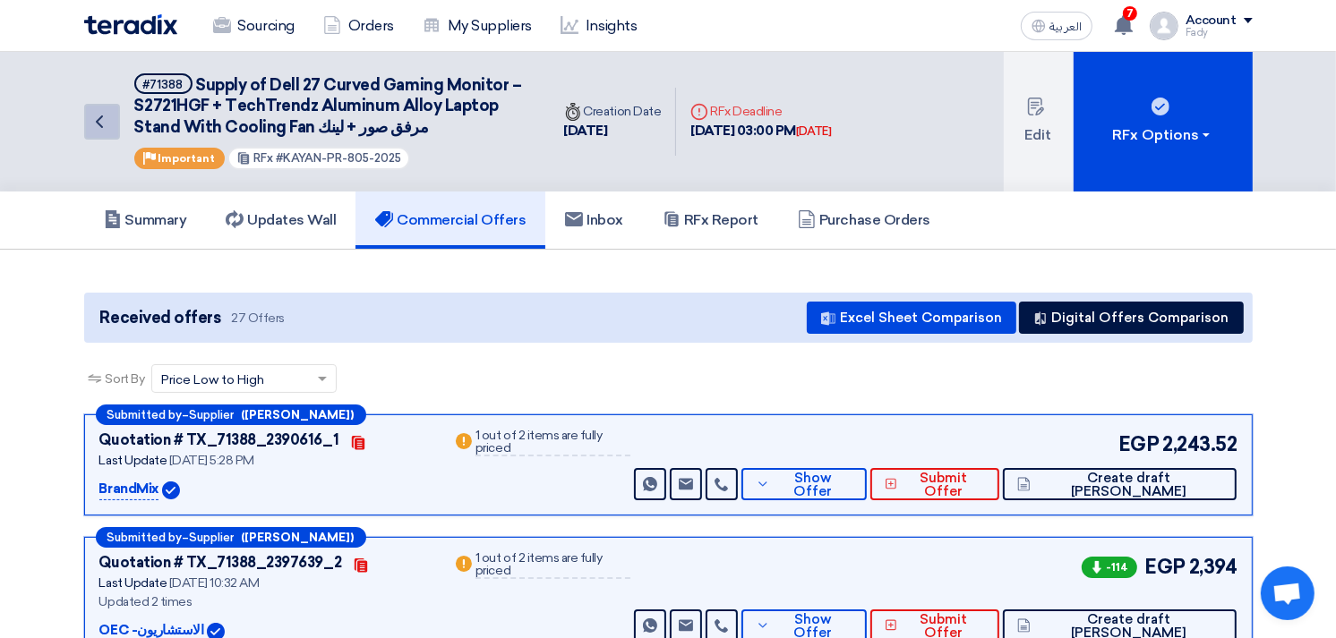
click at [97, 111] on icon "Back" at bounding box center [99, 121] width 21 height 21
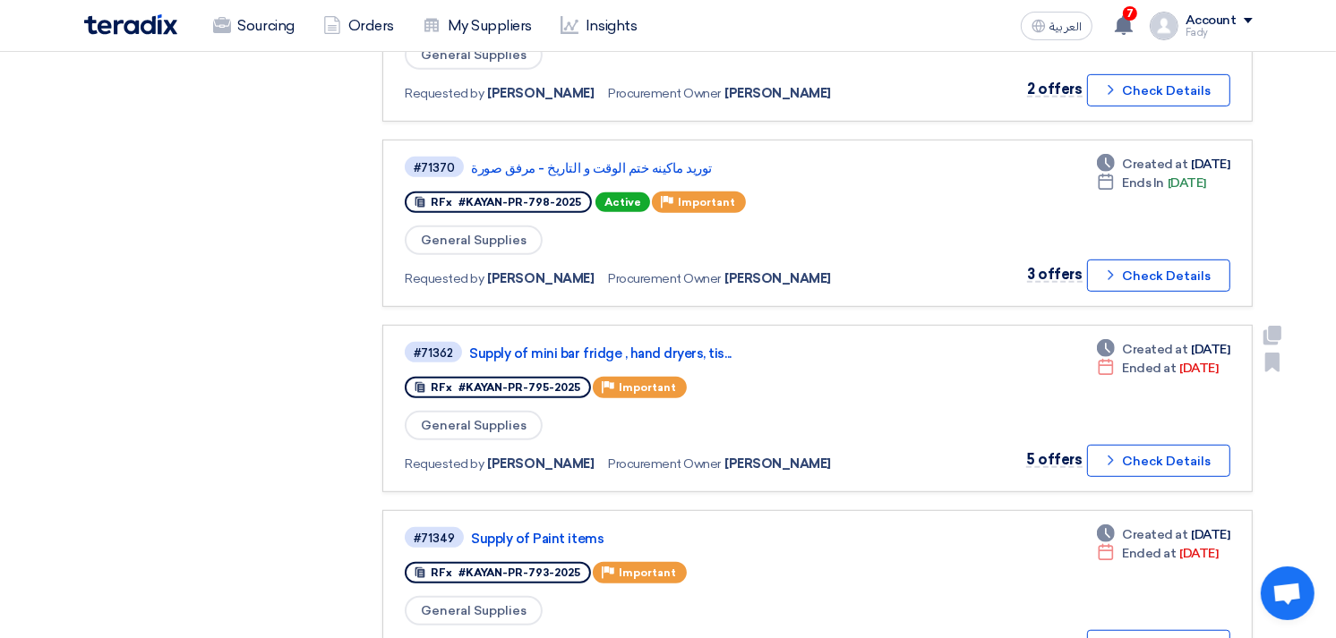
scroll to position [795, 0]
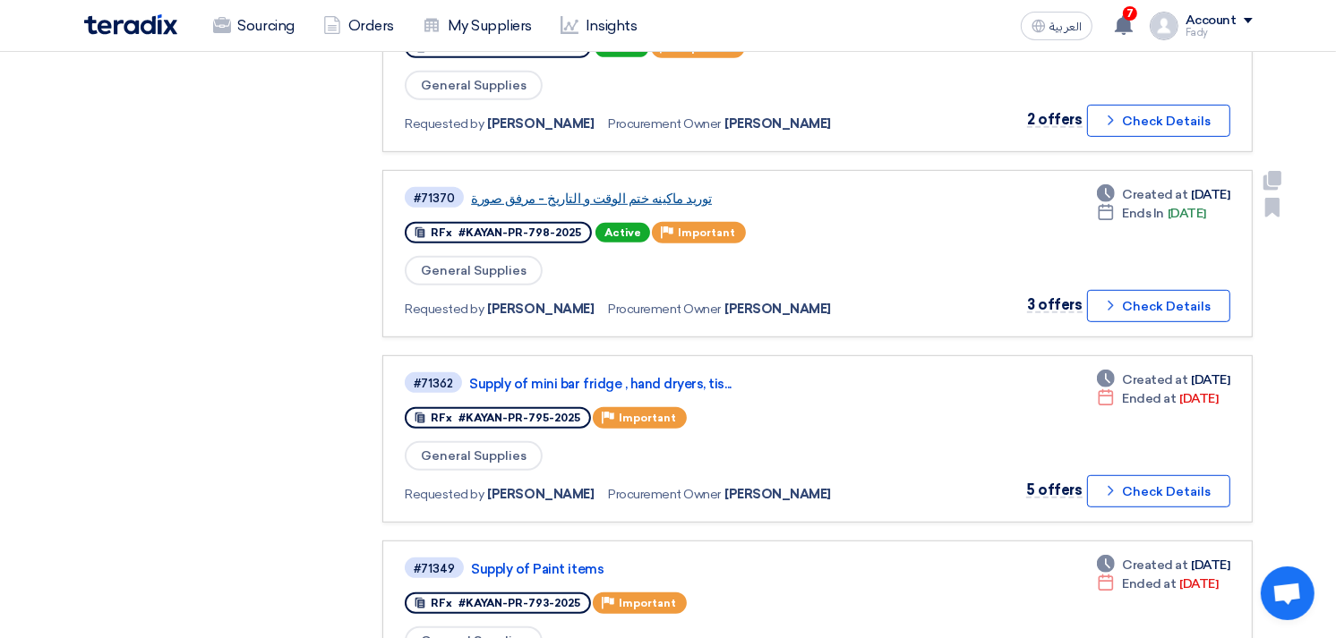
click at [642, 191] on link "توريد ماكينه ختم الوقت و التاريخ - مرفق صورة" at bounding box center [695, 199] width 448 height 16
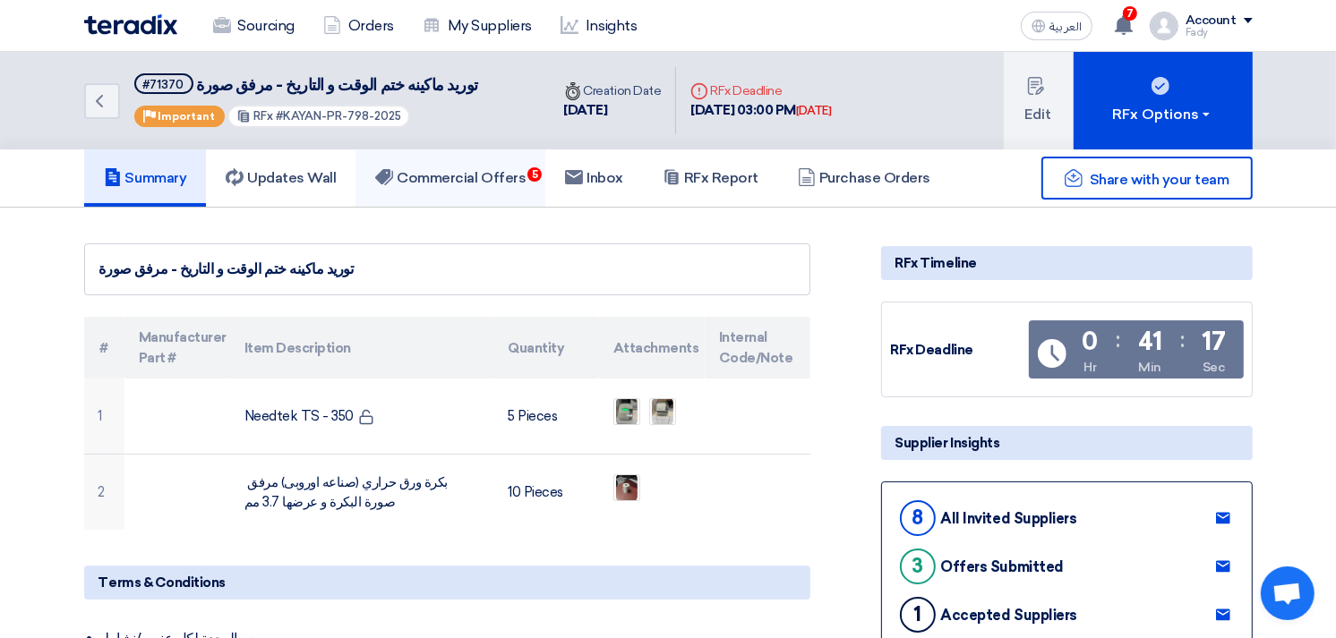
click at [457, 170] on h5 "Commercial Offers 5" at bounding box center [450, 178] width 150 height 18
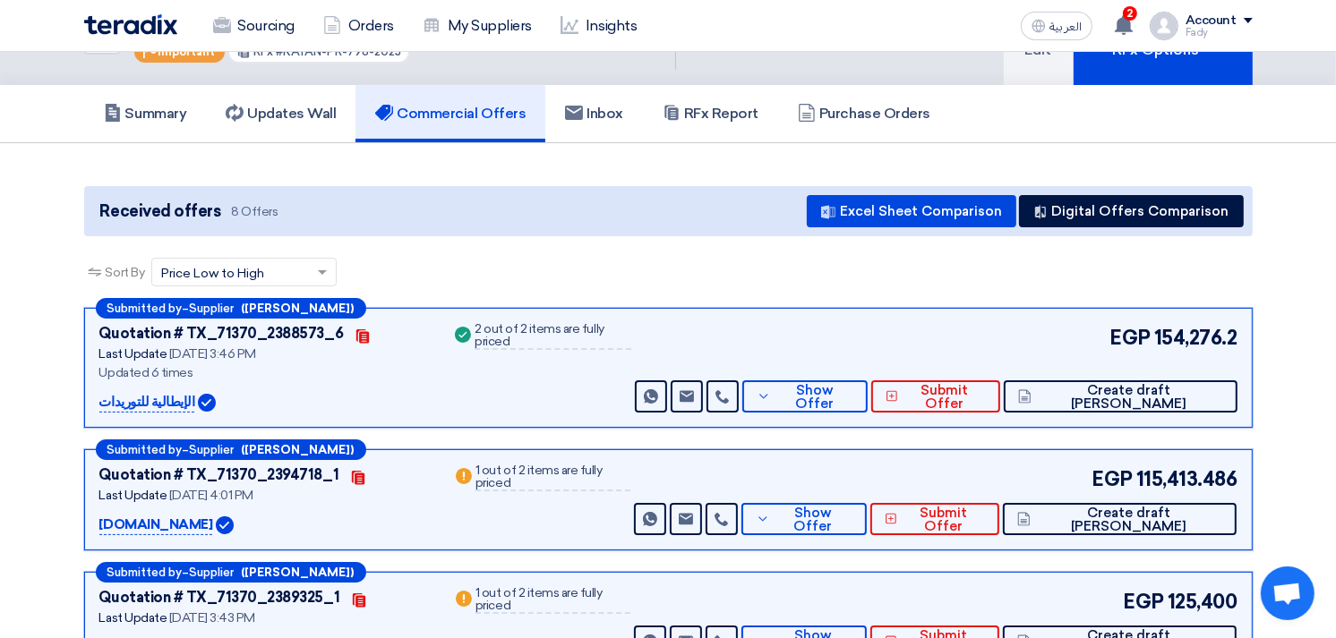
scroll to position [99, 0]
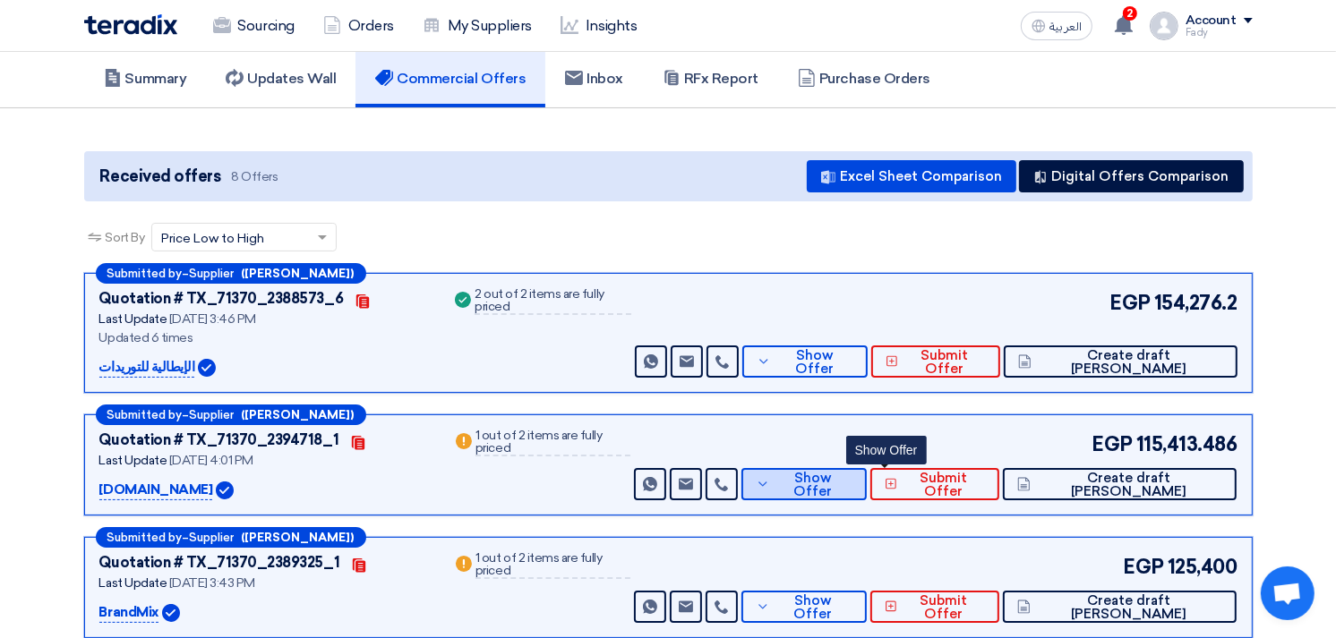
click at [852, 486] on span "Show Offer" at bounding box center [813, 485] width 78 height 27
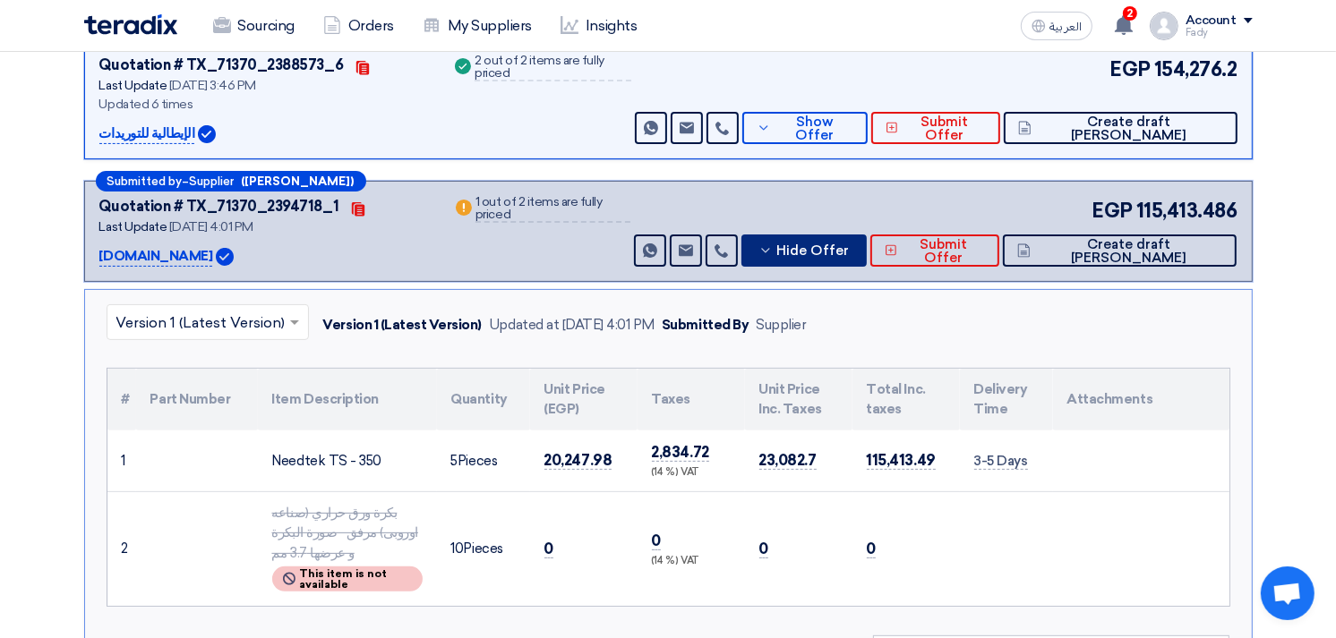
scroll to position [298, 0]
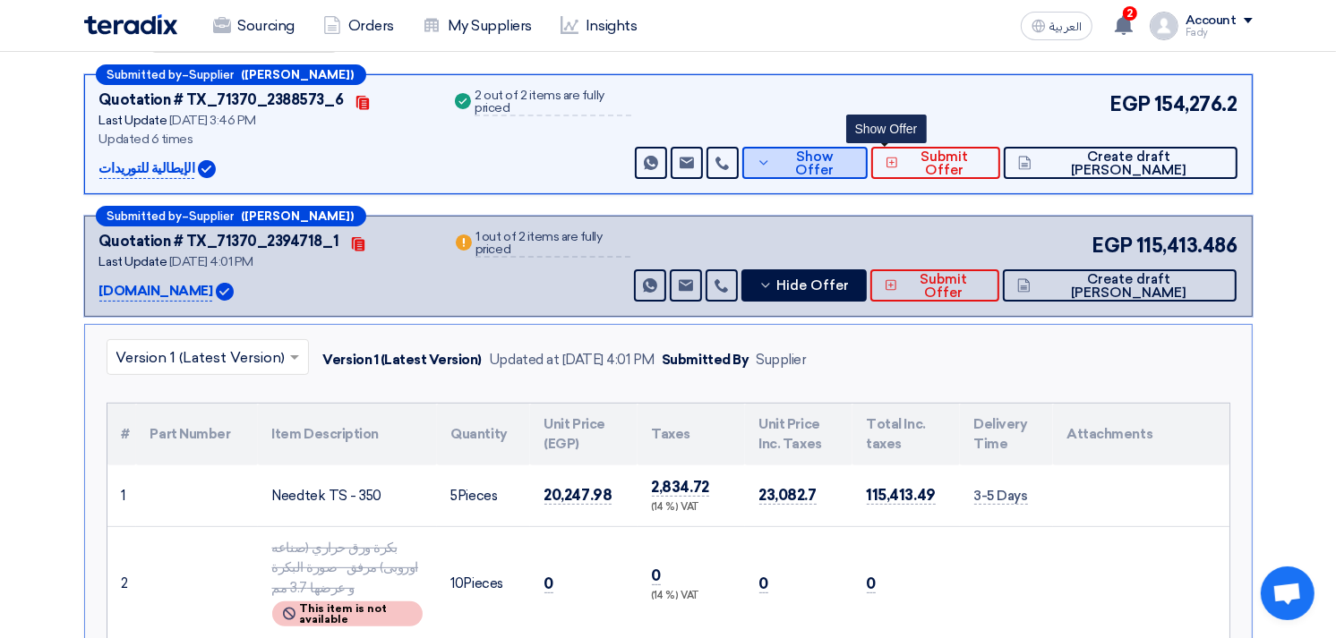
click at [853, 157] on span "Show Offer" at bounding box center [814, 163] width 78 height 27
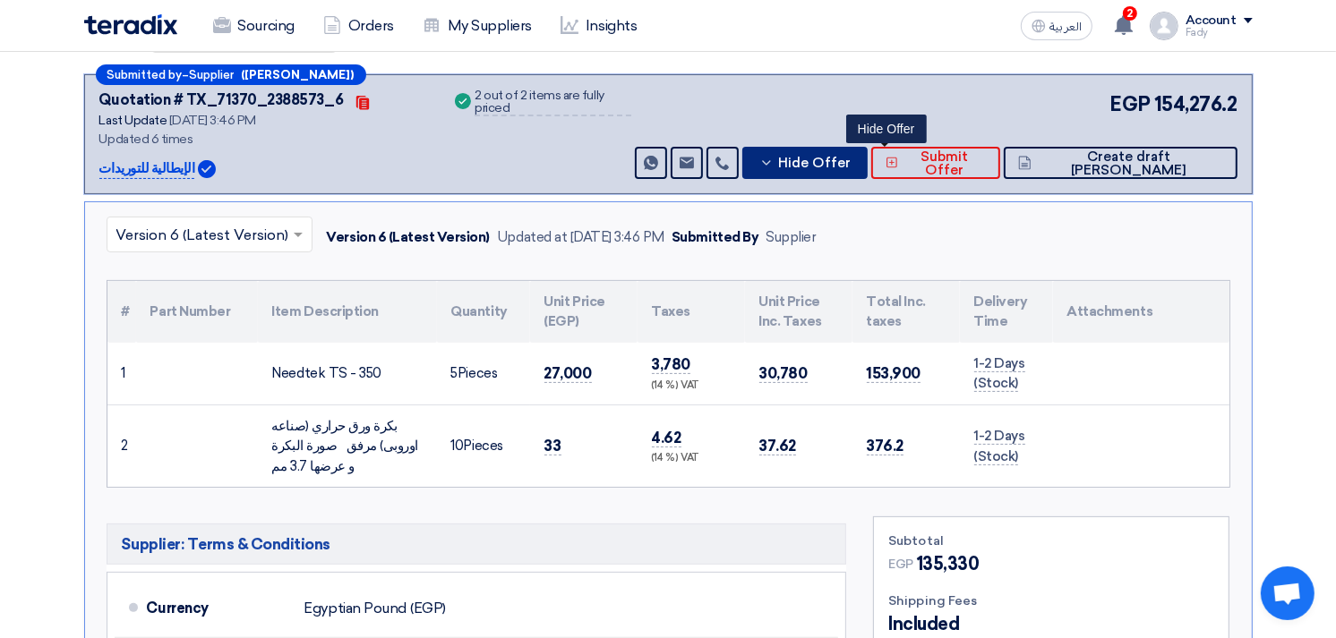
click at [851, 157] on span "Hide Offer" at bounding box center [814, 163] width 73 height 13
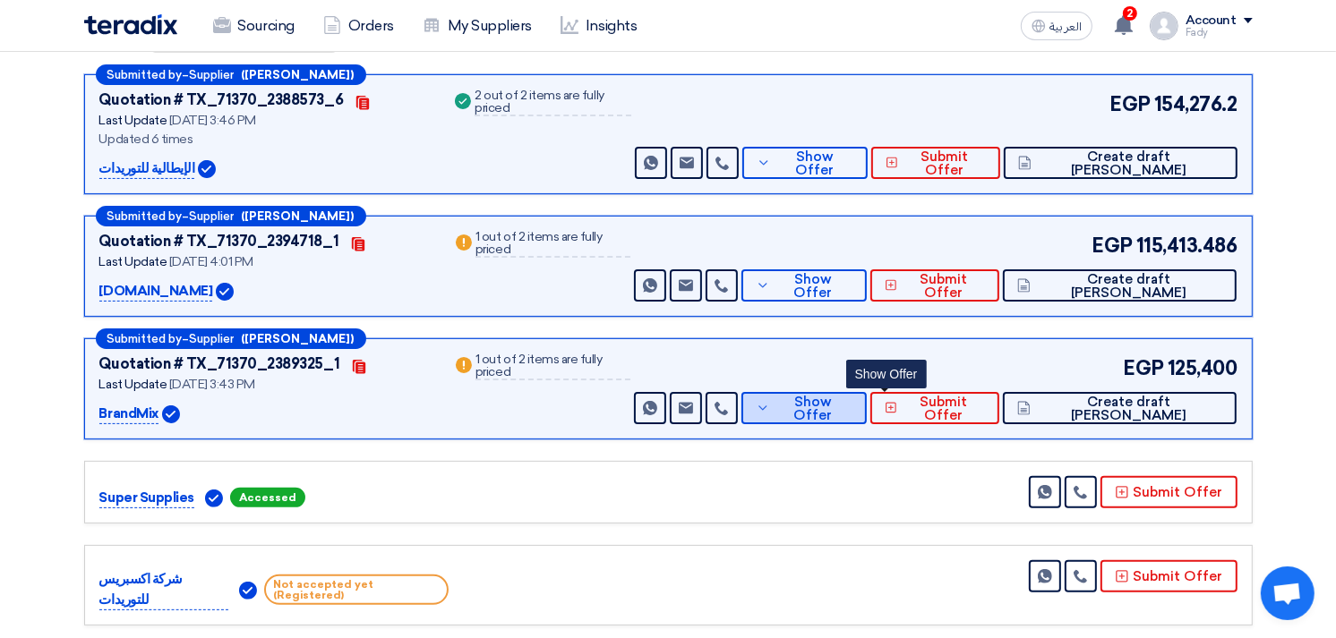
click at [867, 395] on button "Show Offer" at bounding box center [803, 408] width 125 height 32
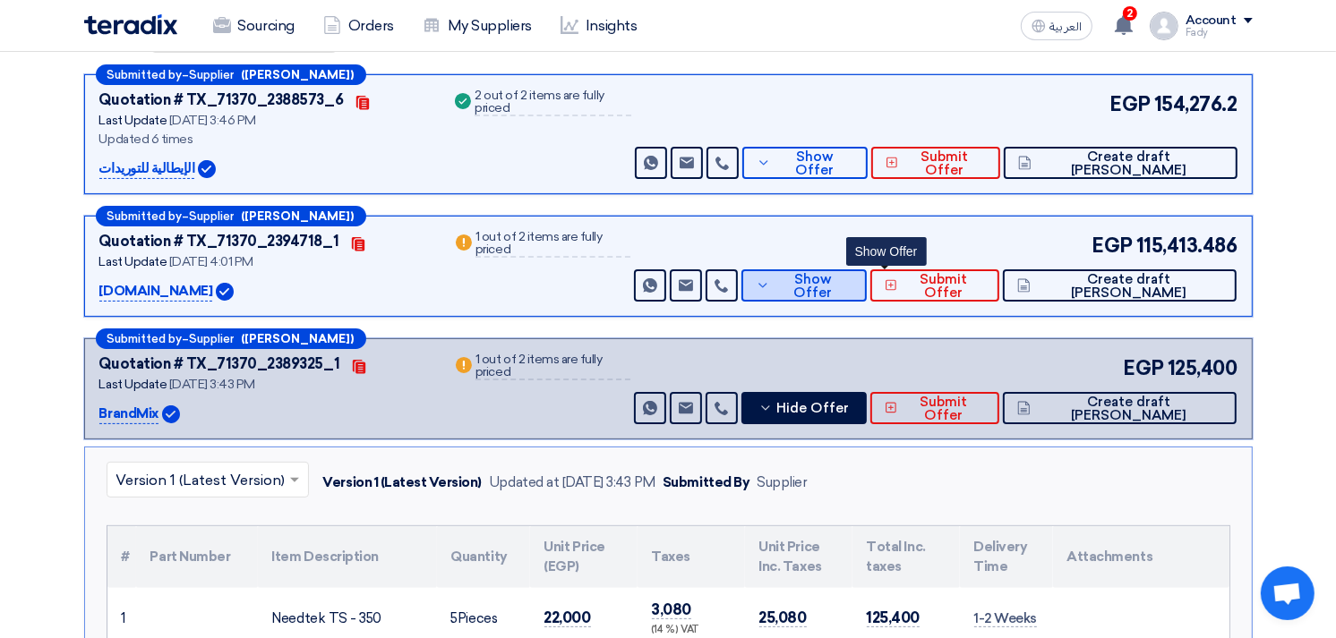
click at [852, 276] on span "Show Offer" at bounding box center [813, 286] width 78 height 27
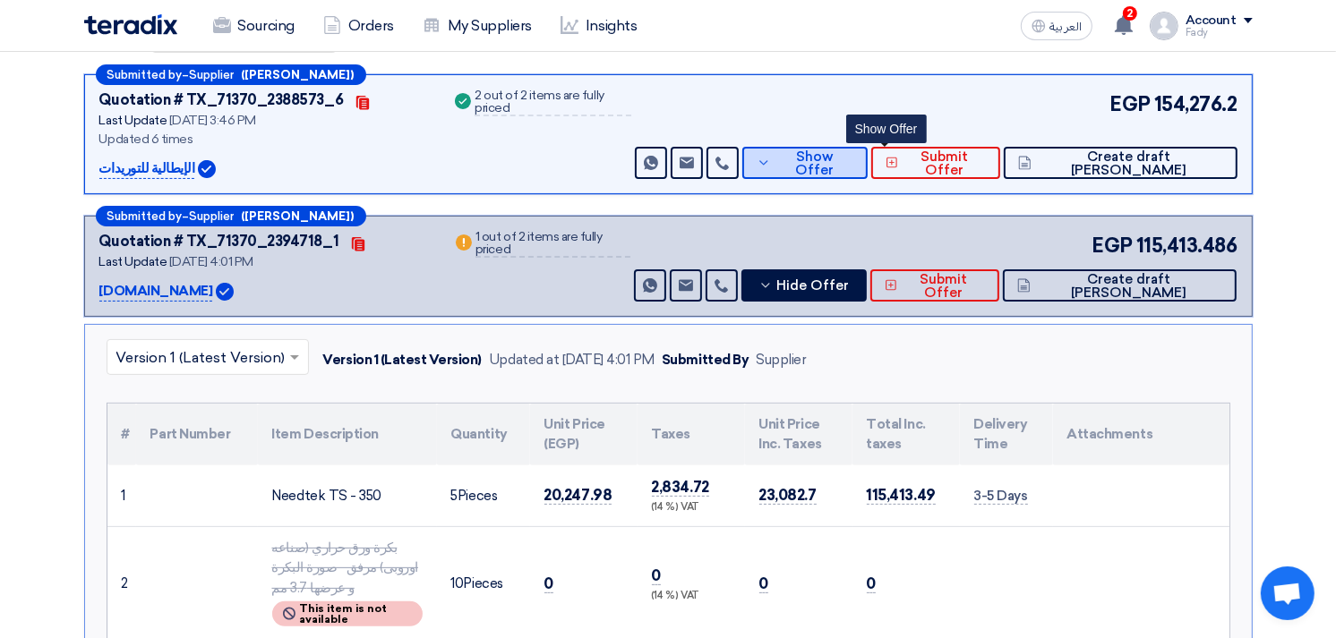
click at [853, 164] on span "Show Offer" at bounding box center [814, 163] width 78 height 27
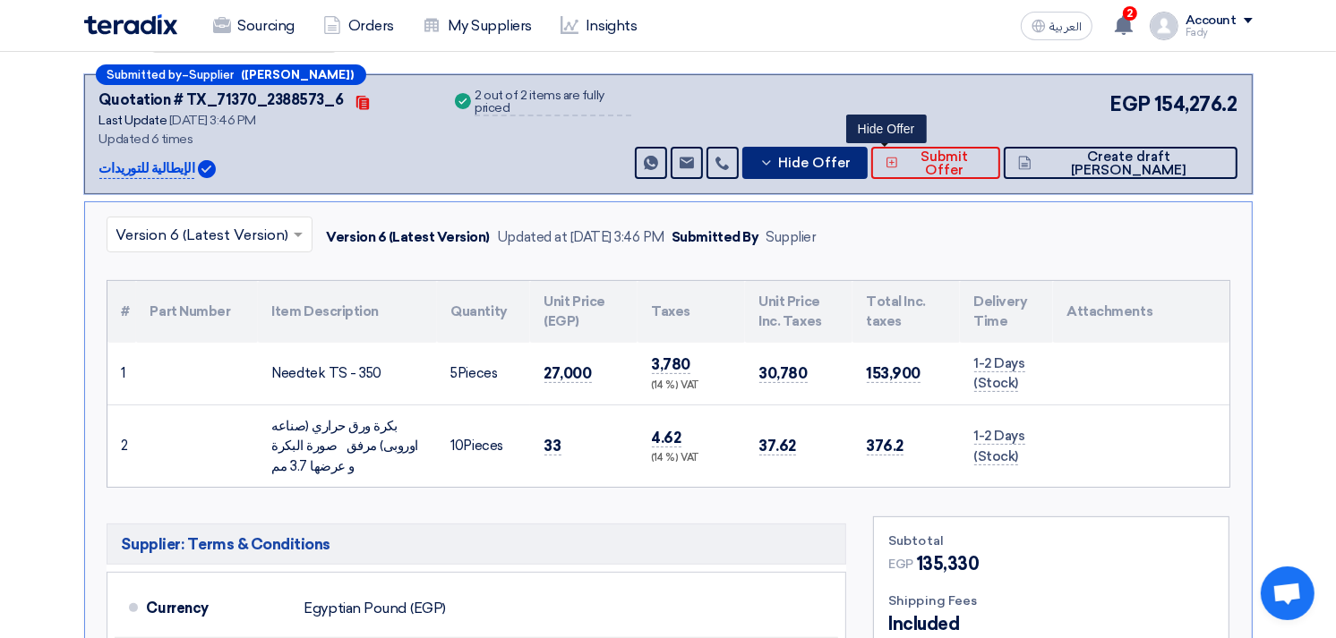
click at [851, 158] on span "Hide Offer" at bounding box center [814, 163] width 73 height 13
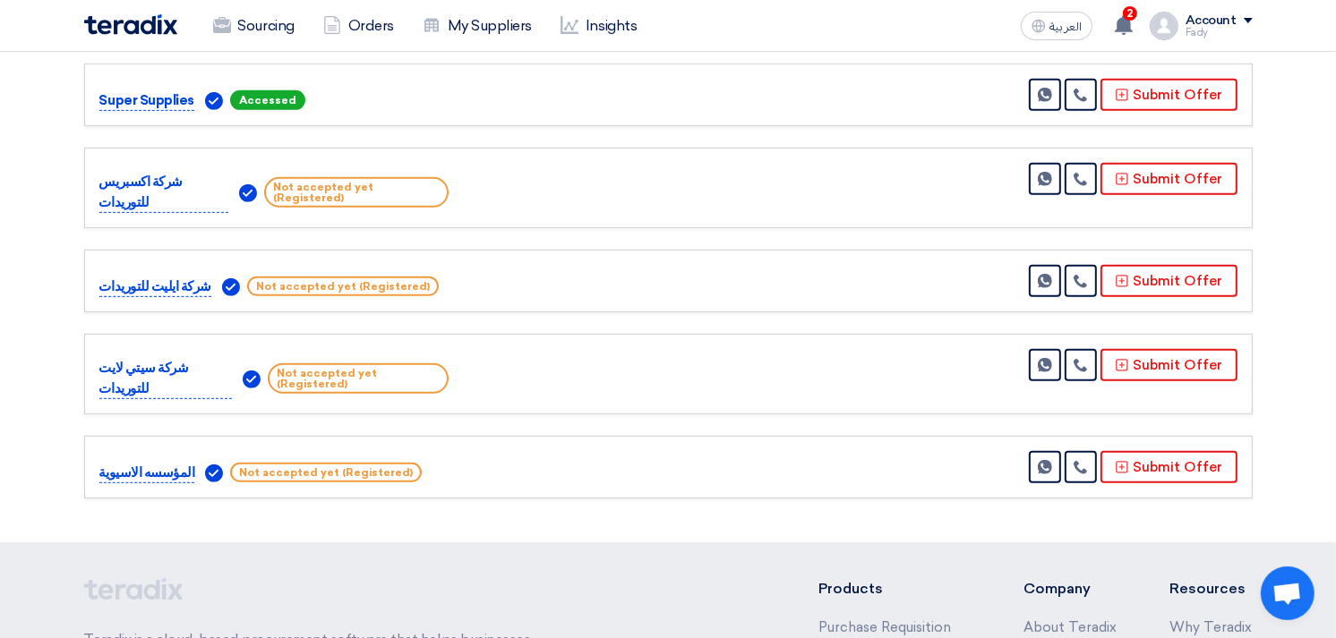
scroll to position [0, 0]
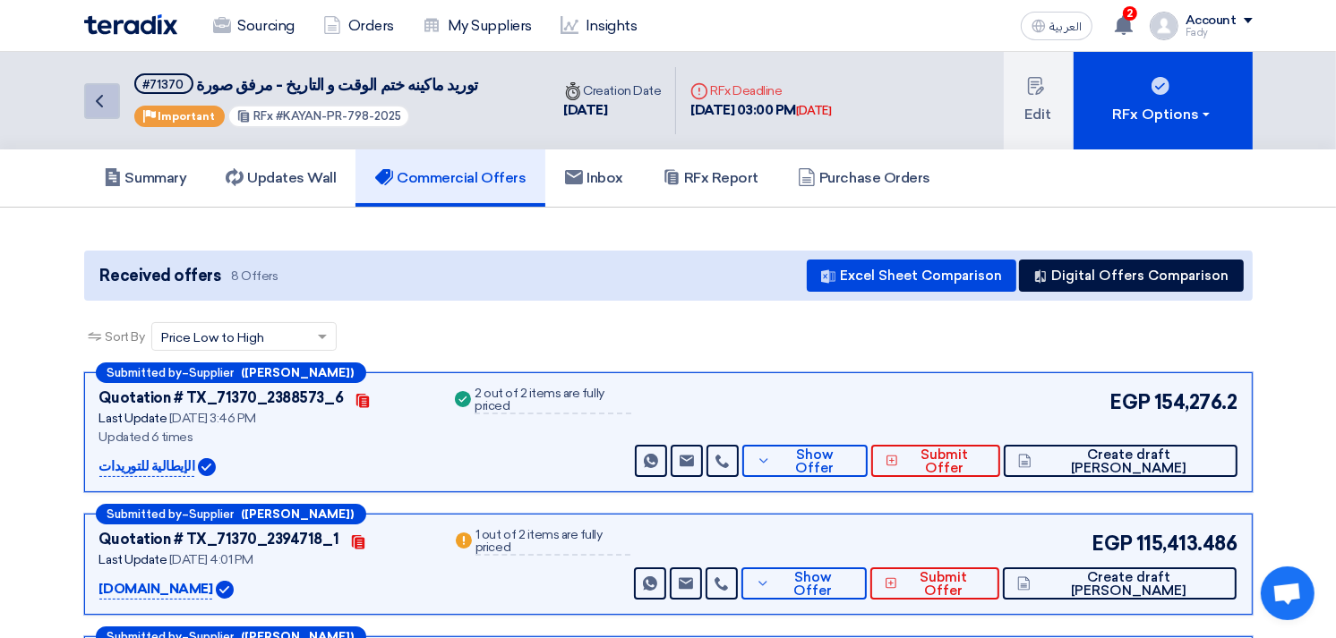
click at [103, 103] on icon "Back" at bounding box center [99, 100] width 21 height 21
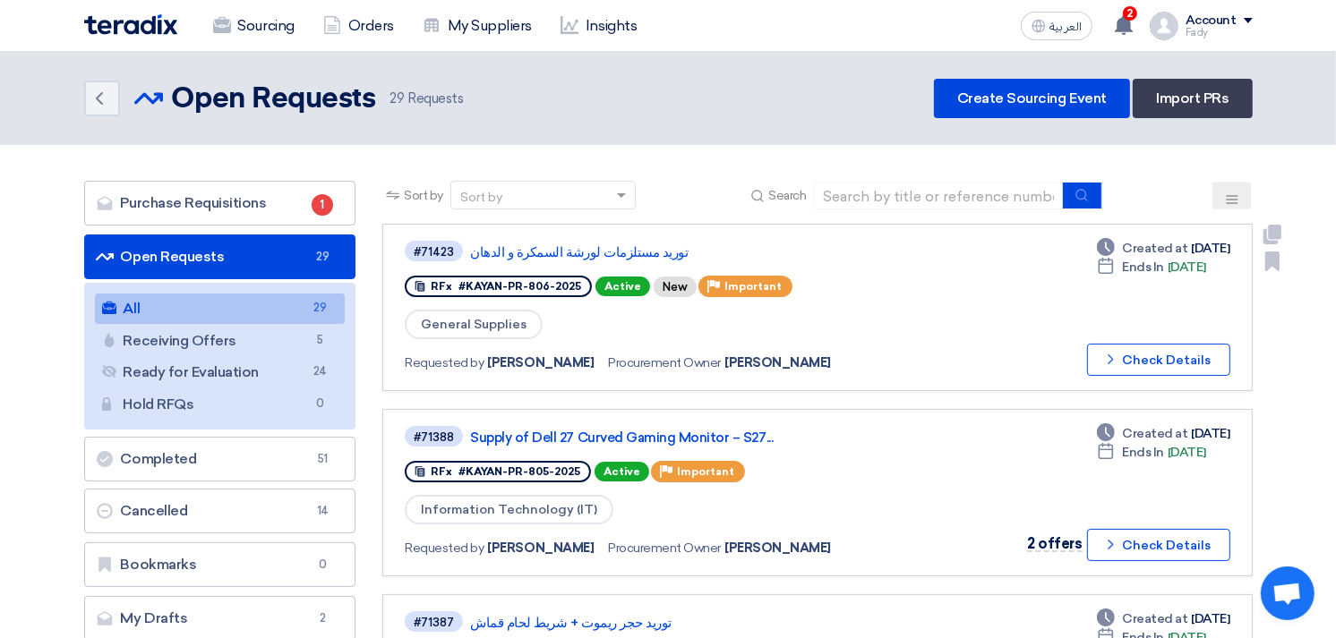
scroll to position [99, 0]
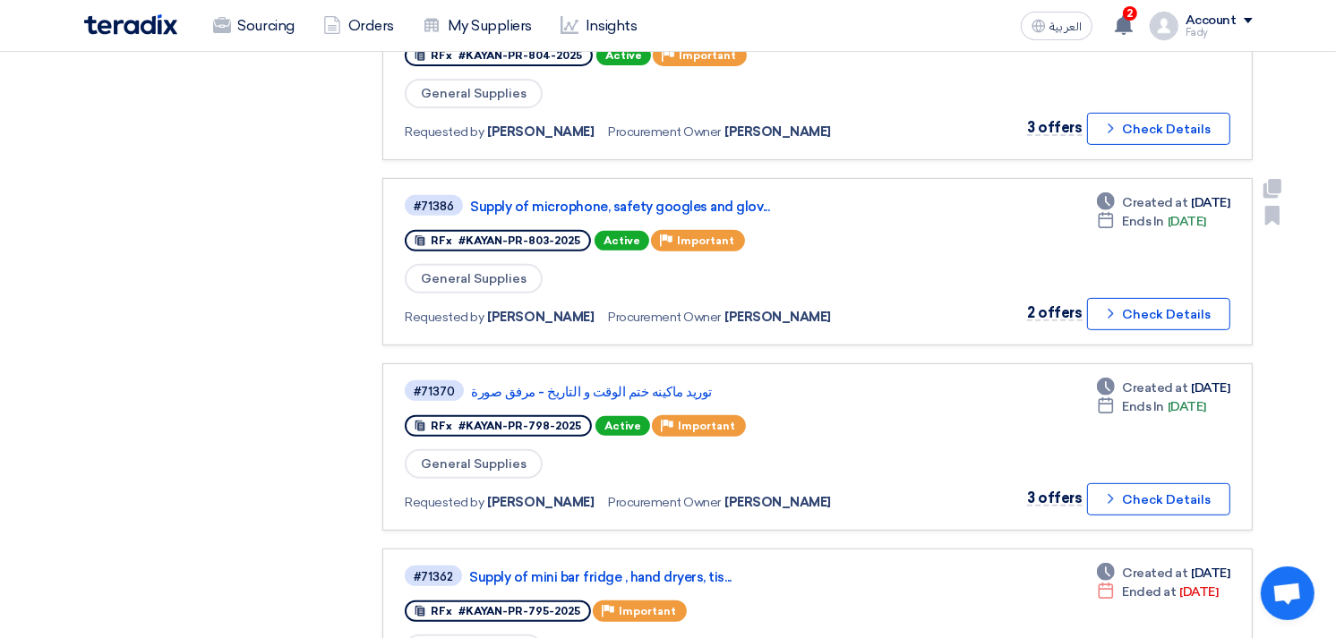
scroll to position [696, 0]
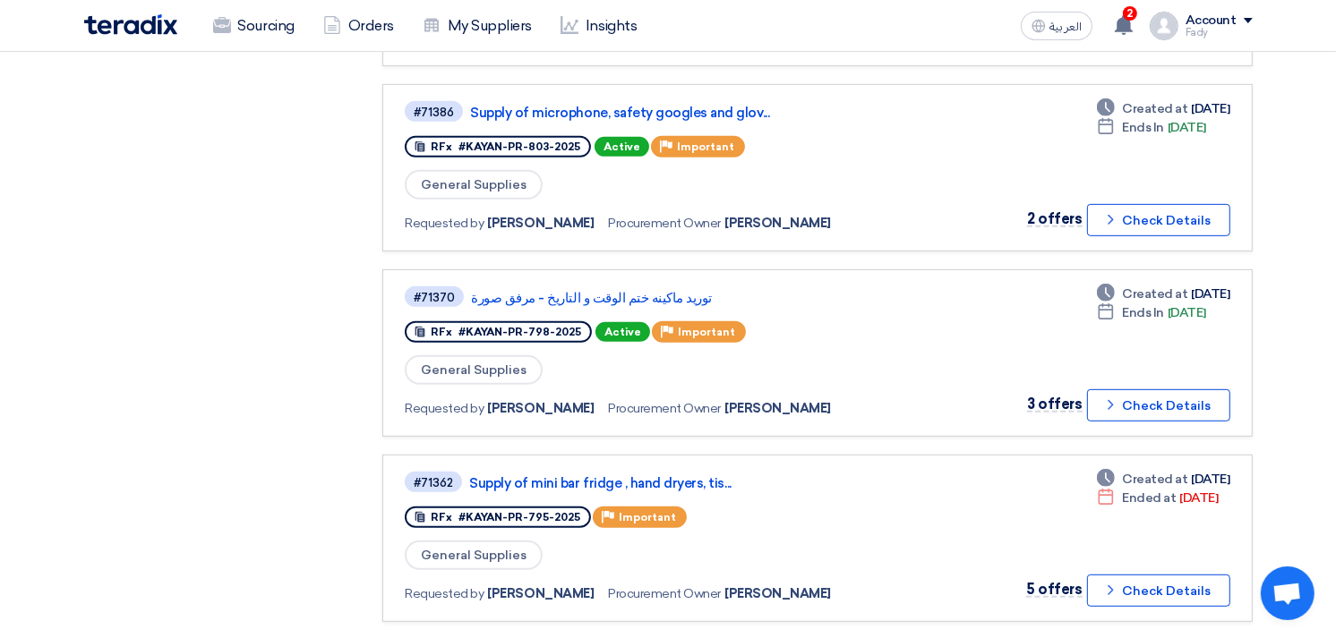
click at [916, 427] on app-rfq-listing-content "Sort by Sort by Search Category Owner Type" at bounding box center [816, 455] width 869 height 1941
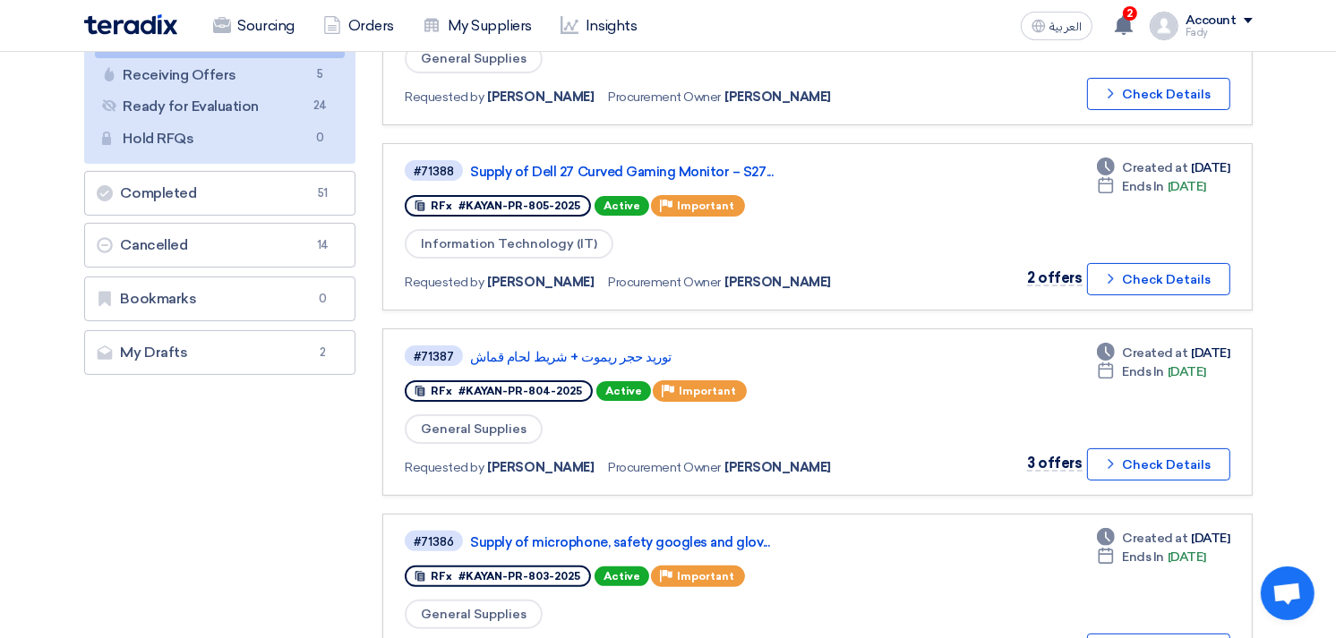
scroll to position [0, 0]
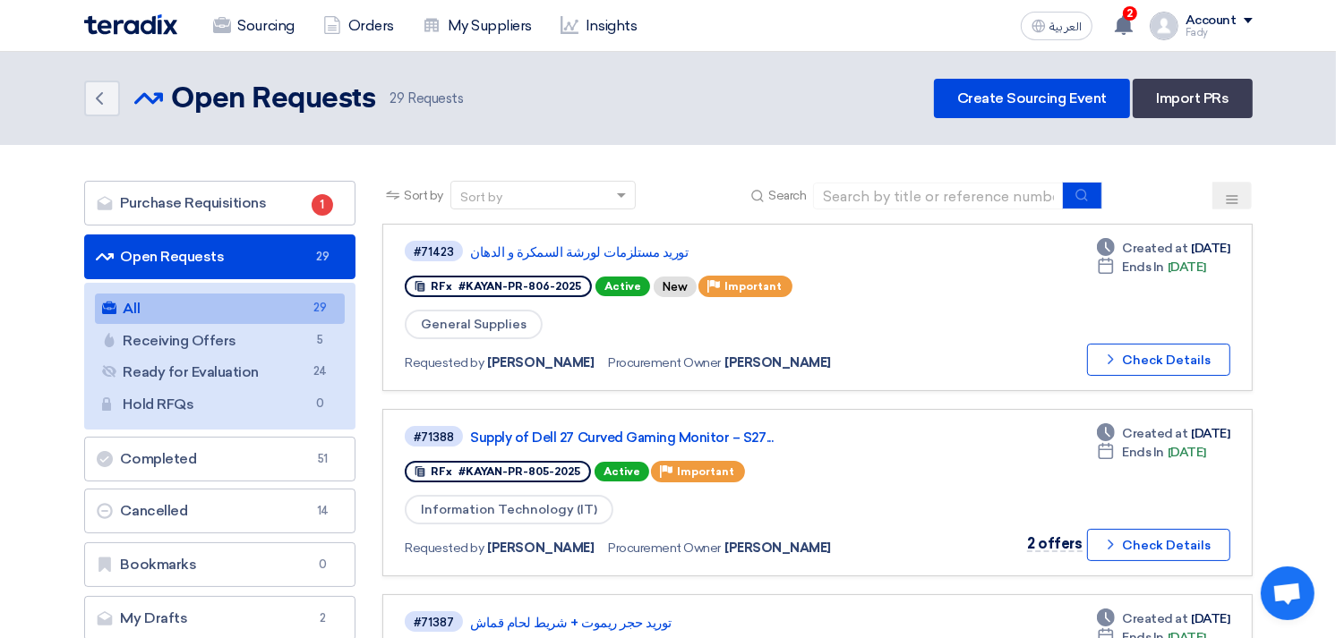
drag, startPoint x: 830, startPoint y: 354, endPoint x: 710, endPoint y: 359, distance: 120.1
click at [710, 359] on div "Requested by Fady Mahmoud Procurement Owner Fady Mahmoud" at bounding box center [661, 363] width 513 height 26
drag, startPoint x: 710, startPoint y: 359, endPoint x: 735, endPoint y: 362, distance: 25.2
click at [735, 362] on span "[PERSON_NAME]" at bounding box center [777, 363] width 107 height 19
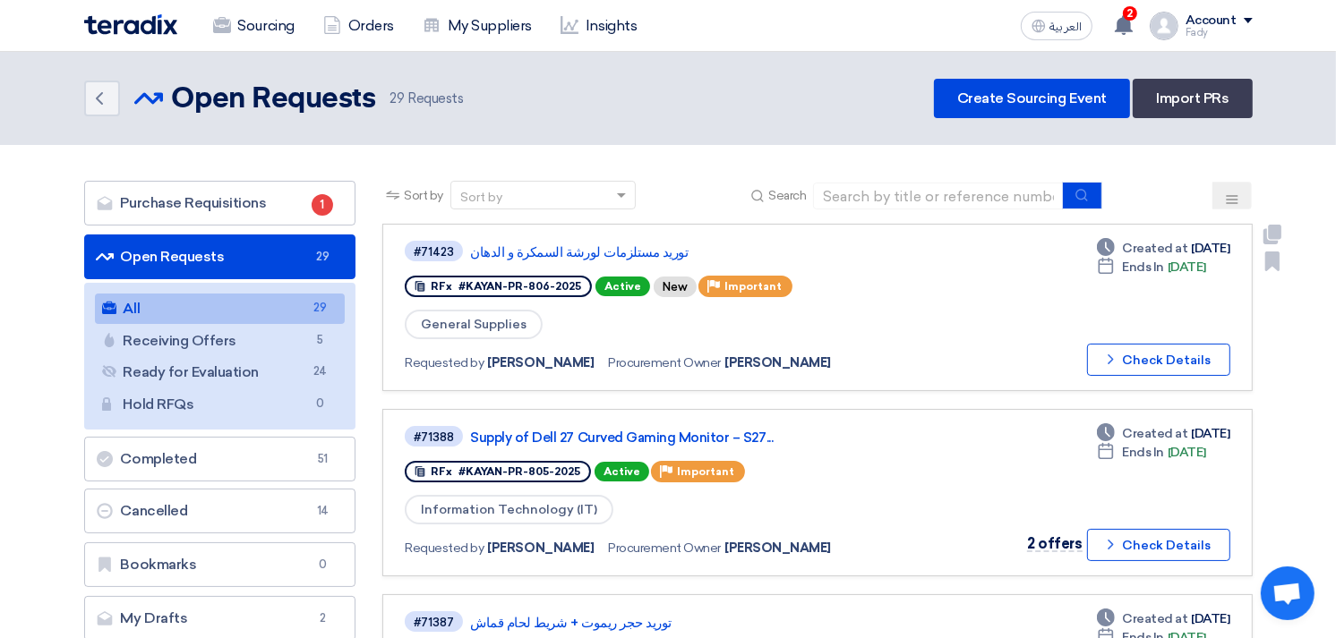
click at [735, 362] on span "[PERSON_NAME]" at bounding box center [777, 363] width 107 height 19
click at [727, 356] on span "[PERSON_NAME]" at bounding box center [777, 363] width 107 height 19
drag, startPoint x: 727, startPoint y: 356, endPoint x: 765, endPoint y: 360, distance: 38.7
click at [765, 360] on span "[PERSON_NAME]" at bounding box center [777, 363] width 107 height 19
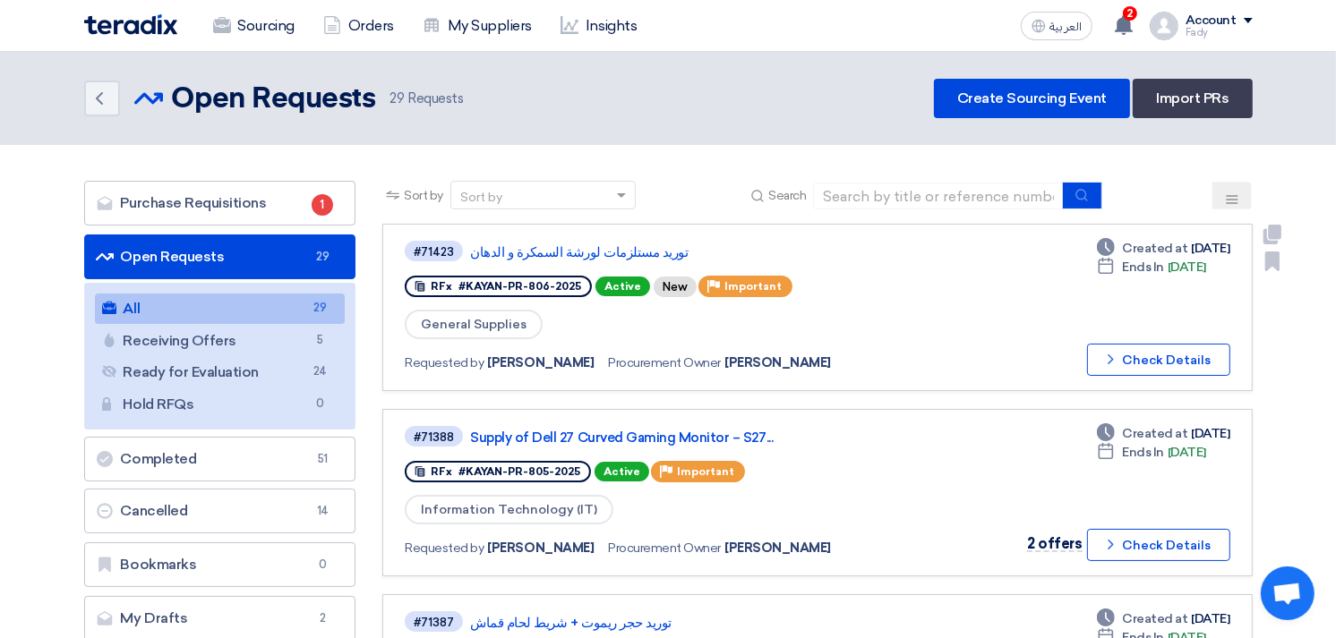
click at [765, 360] on span "[PERSON_NAME]" at bounding box center [777, 363] width 107 height 19
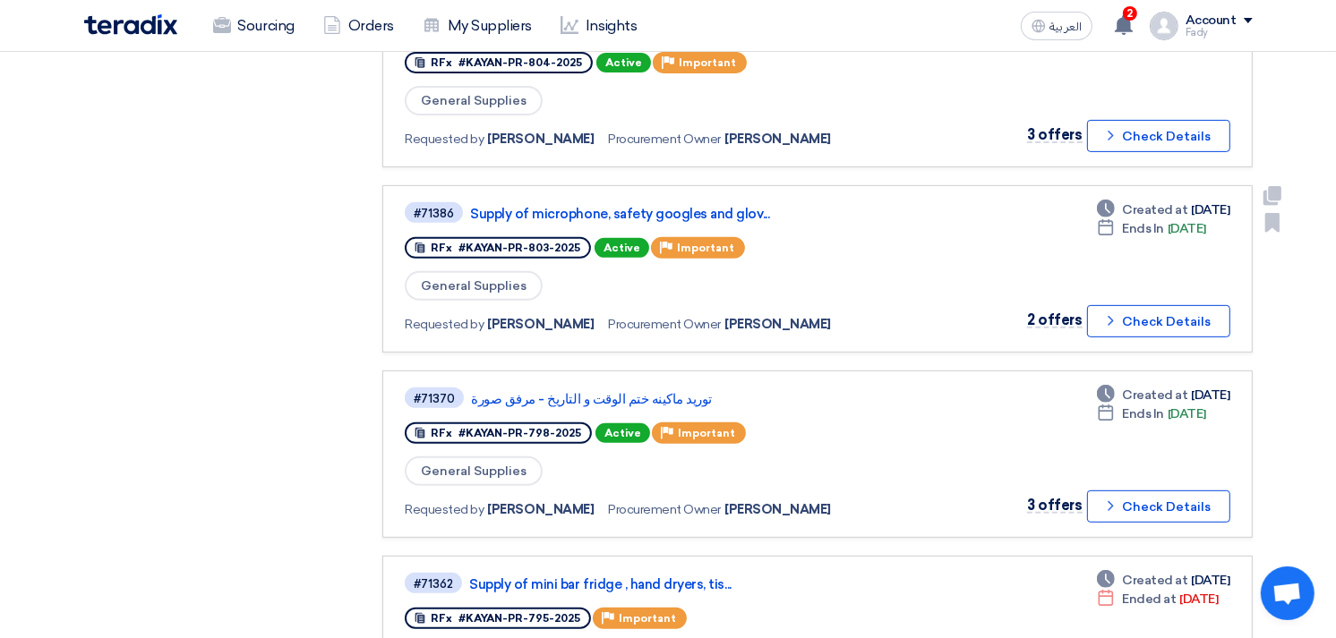
scroll to position [596, 0]
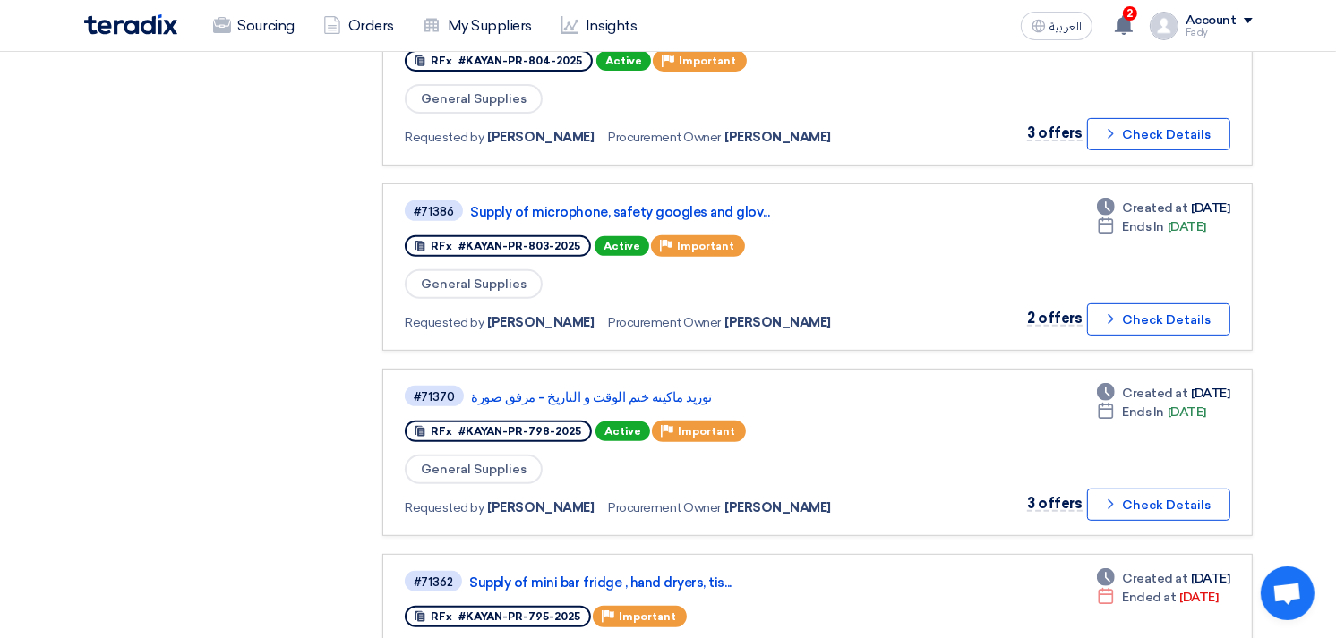
click at [209, 355] on div "Purchase Requisitions Purchase Requisitions 1 Open Requests Open Requests 29 Al…" at bounding box center [220, 555] width 299 height 1941
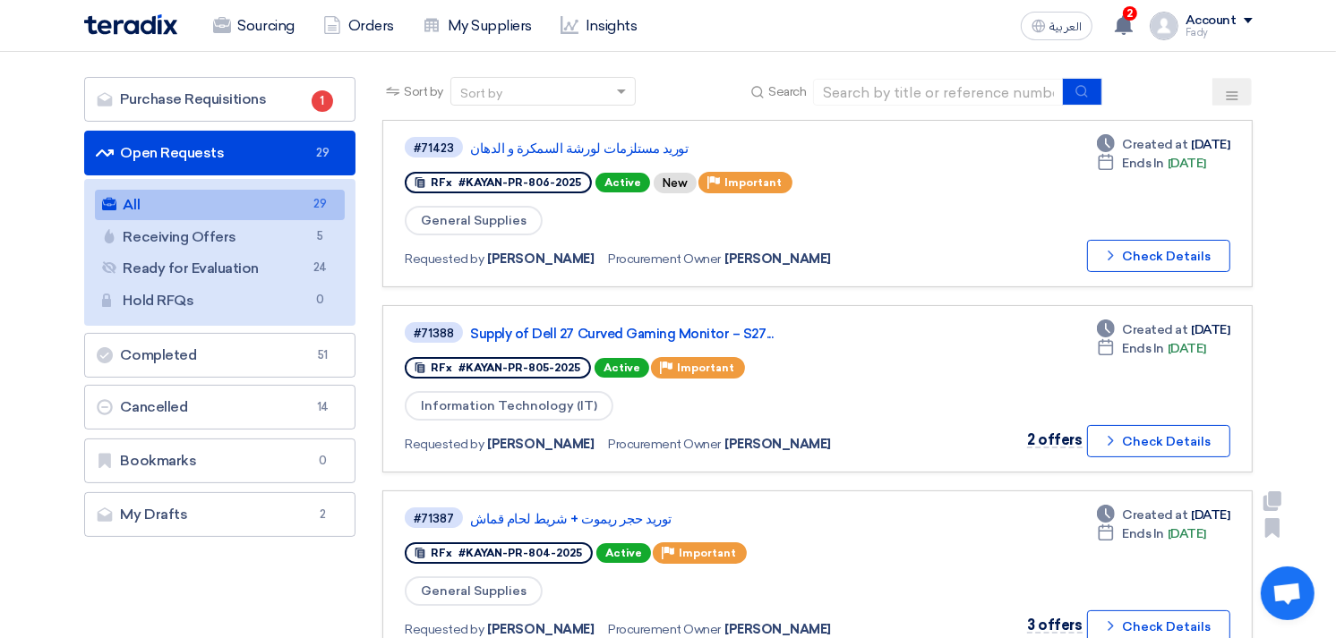
scroll to position [99, 0]
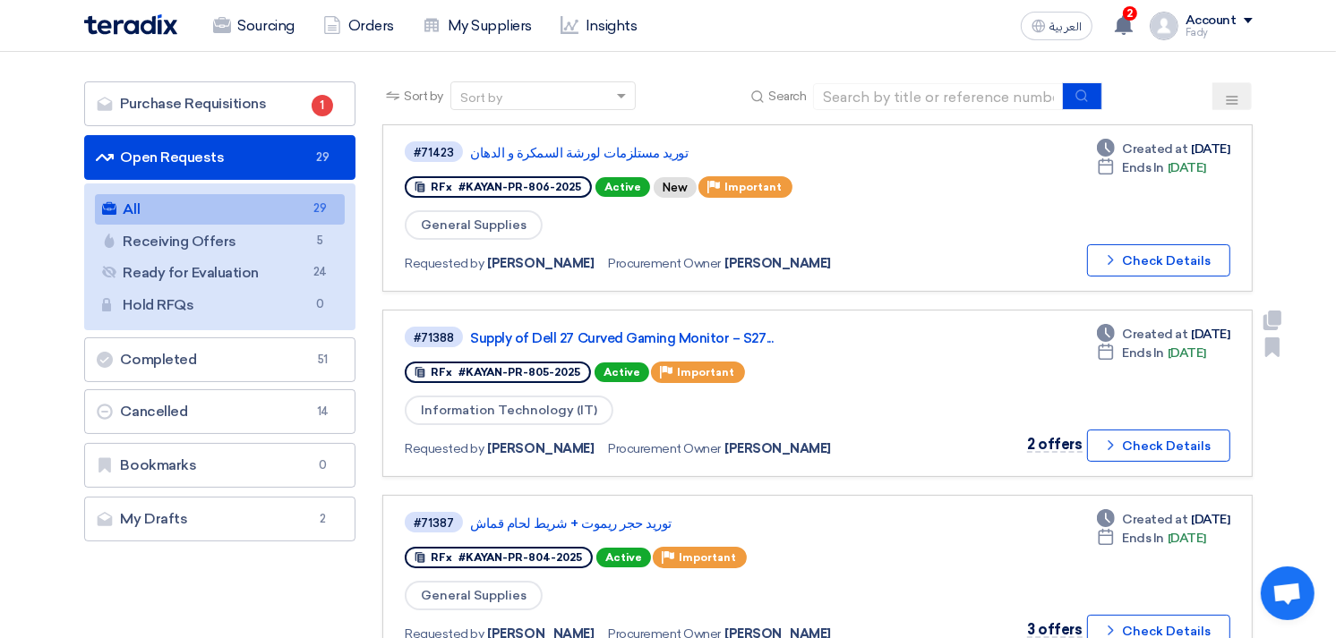
click at [792, 401] on div "Information Technology (IT)" at bounding box center [663, 410] width 517 height 33
drag, startPoint x: 792, startPoint y: 401, endPoint x: 768, endPoint y: 436, distance: 42.5
click at [768, 436] on div "#71388 Supply of Dell 27 Curved Gaming Monitor – S27... RFx #KAYAN-PR-805-2025 …" at bounding box center [663, 393] width 517 height 137
drag, startPoint x: 768, startPoint y: 436, endPoint x: 861, endPoint y: 432, distance: 93.2
click at [861, 436] on div "Requested by Fady Mahmoud Procurement Owner Fady Mahmoud" at bounding box center [661, 449] width 513 height 26
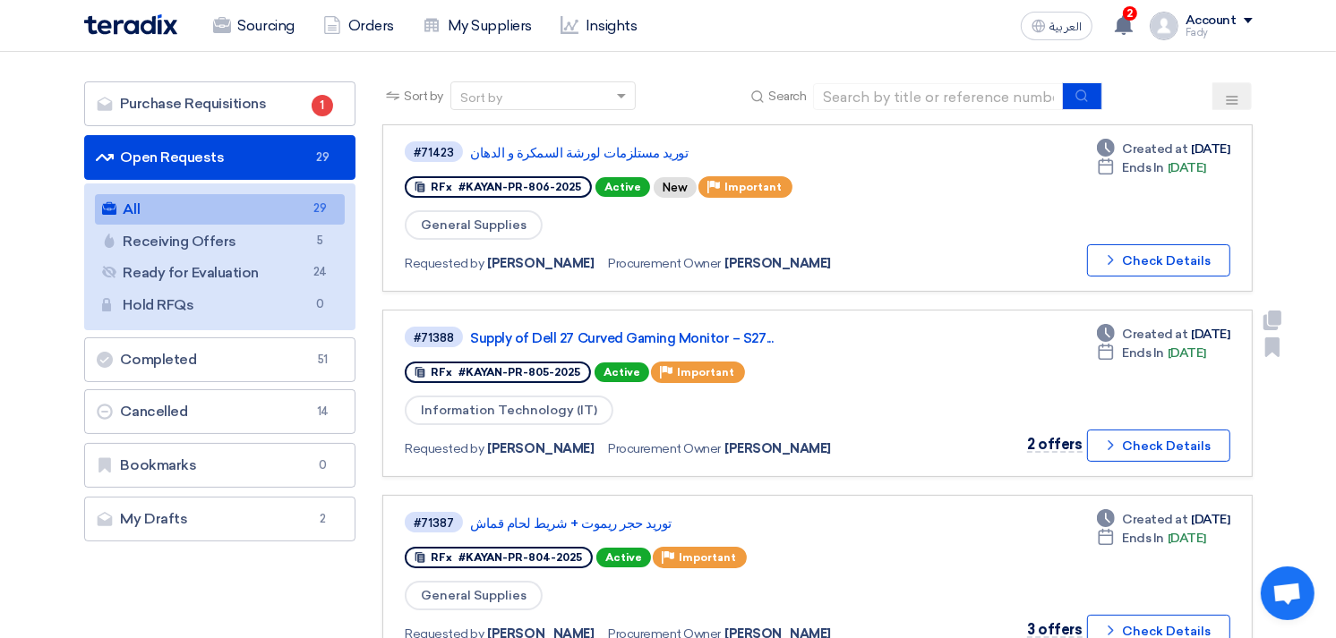
drag, startPoint x: 860, startPoint y: 432, endPoint x: 708, endPoint y: 442, distance: 152.6
click at [708, 442] on div "Requested by Fady Mahmoud Procurement Owner Fady Mahmoud" at bounding box center [661, 449] width 513 height 26
drag, startPoint x: 708, startPoint y: 442, endPoint x: 720, endPoint y: 444, distance: 11.8
click at [724, 444] on span "[PERSON_NAME]" at bounding box center [777, 449] width 107 height 19
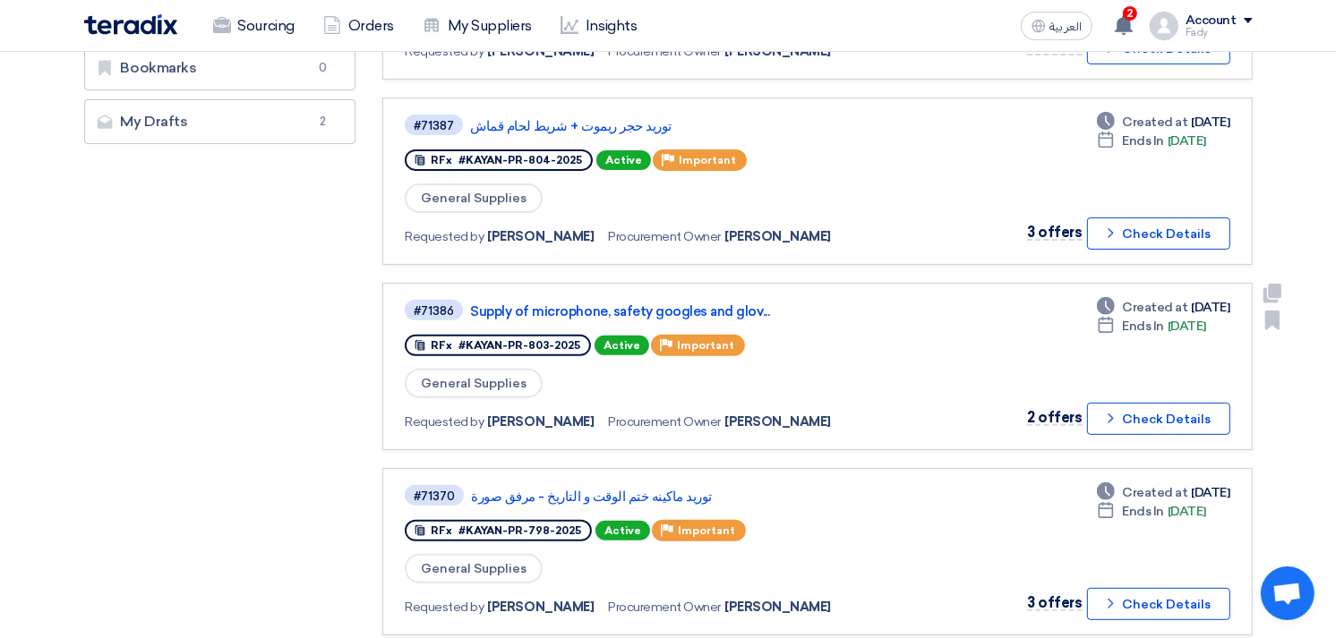
scroll to position [696, 0]
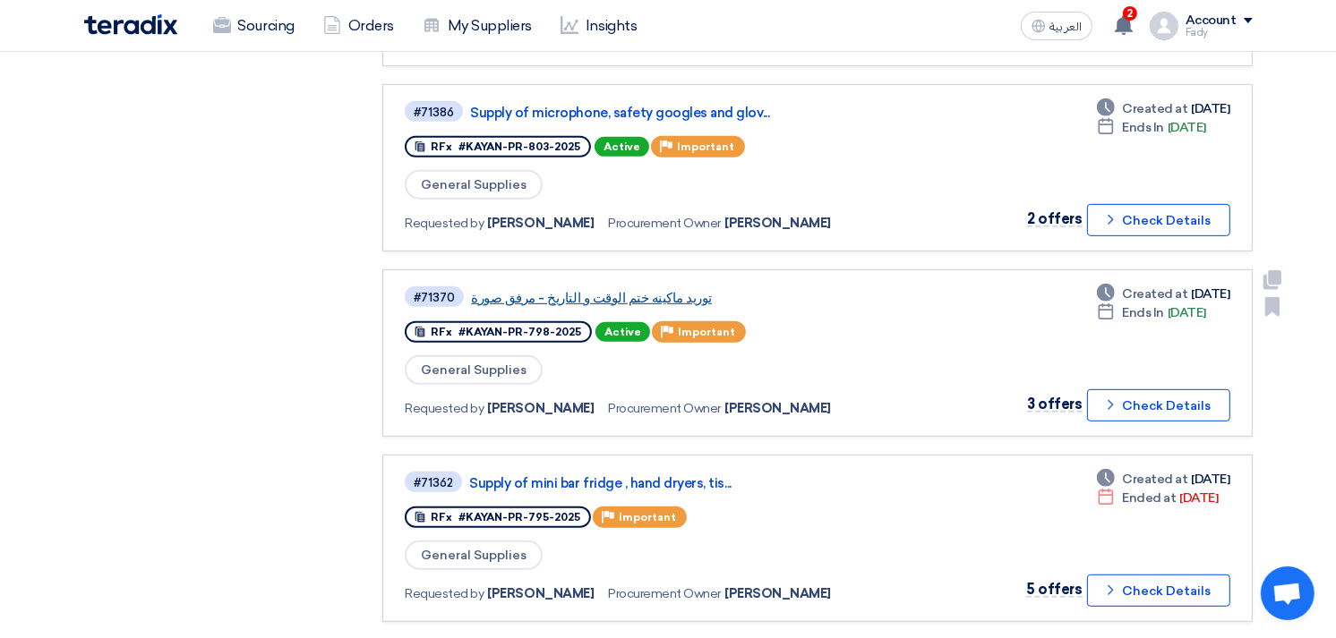
click at [625, 290] on link "توريد ماكينه ختم الوقت و التاريخ - مرفق صورة" at bounding box center [695, 298] width 448 height 16
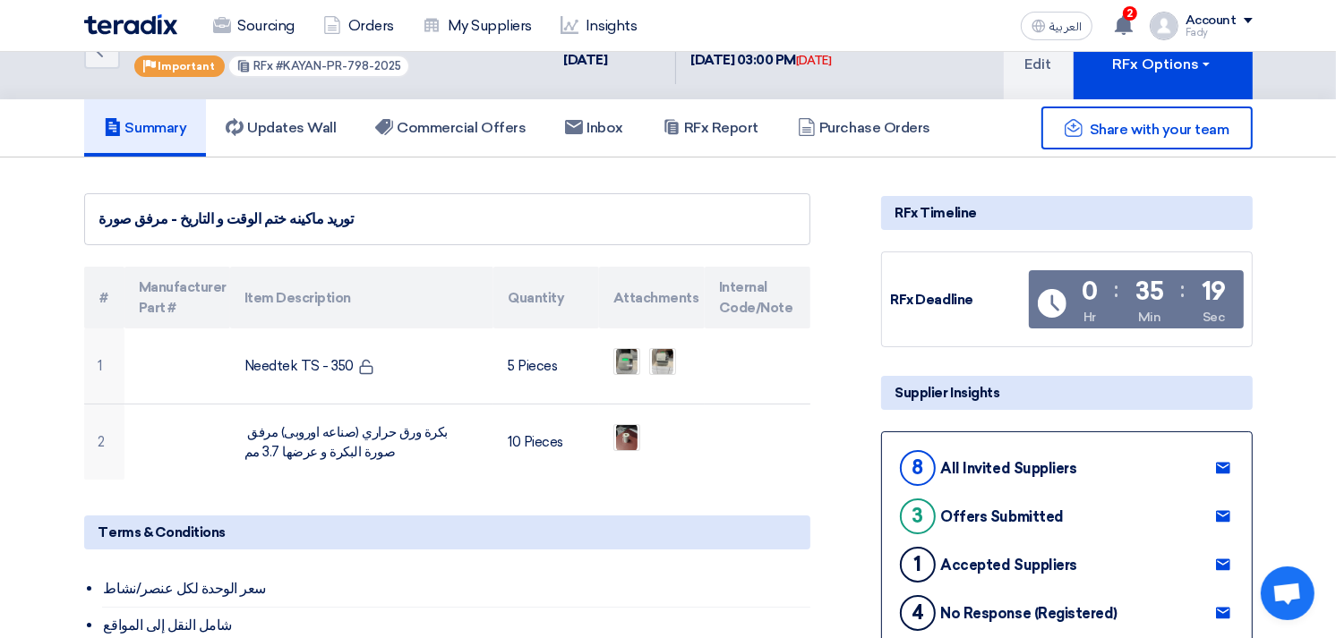
scroll to position [99, 0]
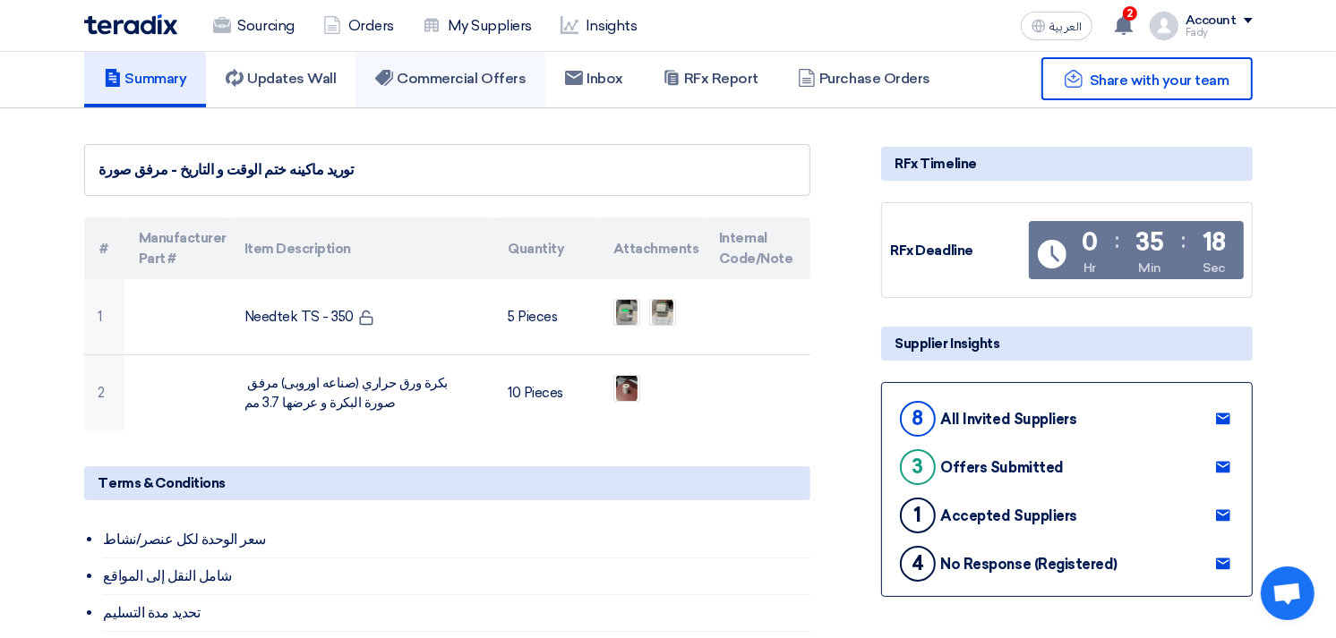
click at [470, 87] on link "Commercial Offers" at bounding box center [450, 78] width 190 height 57
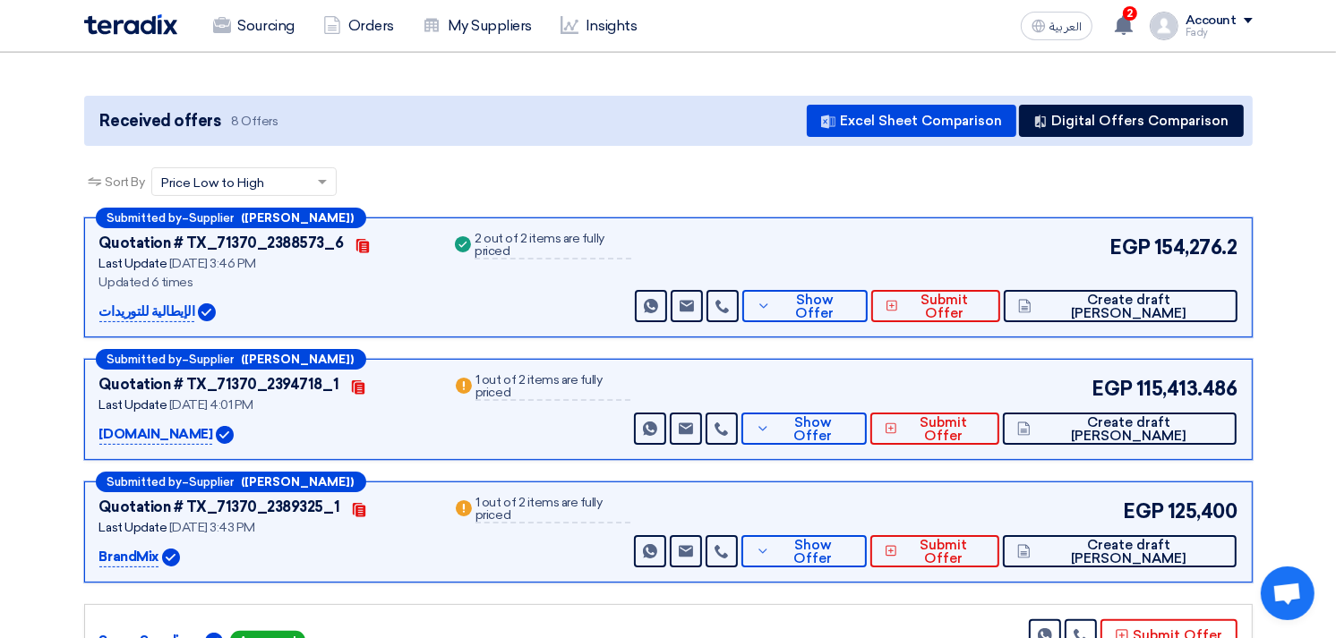
scroll to position [199, 0]
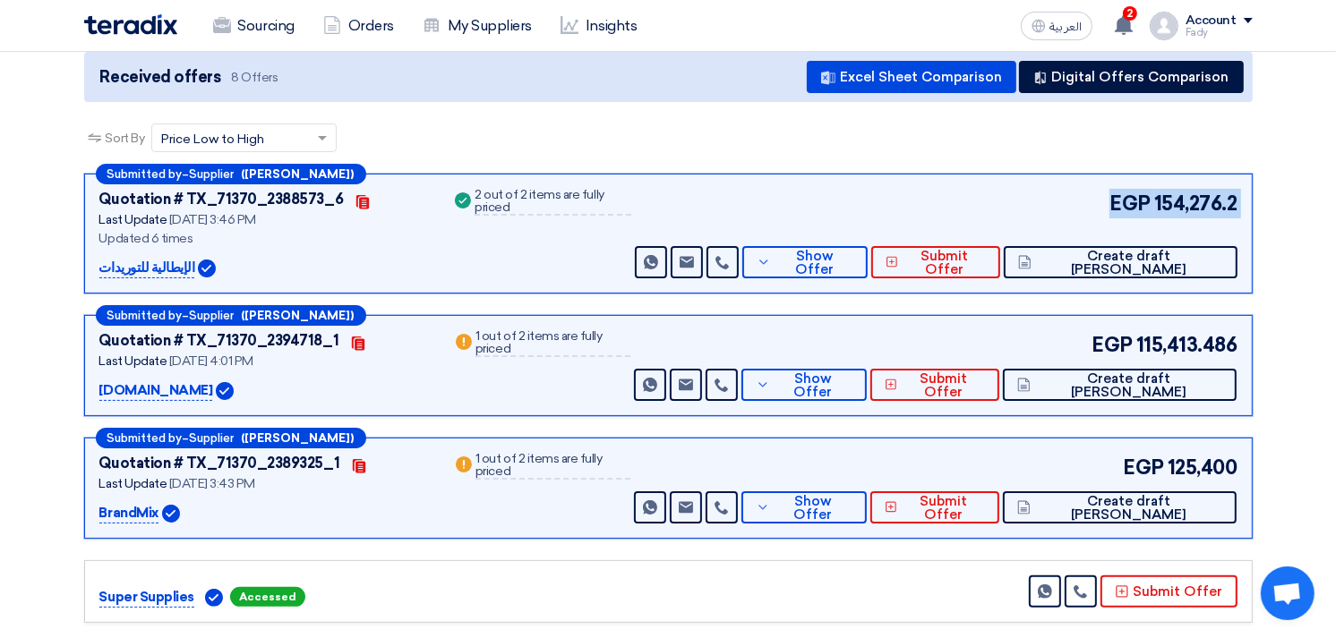
drag, startPoint x: 688, startPoint y: 202, endPoint x: 548, endPoint y: 210, distance: 139.9
click at [548, 210] on div "Quotation # TX_71370_2388573_6 Contacts Last Update 13 Sep 2025, 3:46 PM Update…" at bounding box center [668, 234] width 1138 height 90
drag, startPoint x: 548, startPoint y: 210, endPoint x: 555, endPoint y: 288, distance: 78.2
click at [555, 288] on div "Submitted by – Supplier (ماجد خليفة) Quotation # TX_71370_2388573_6 Contacts La…" at bounding box center [668, 234] width 1168 height 120
click at [558, 269] on div "Success 2 out of 2 items are fully priced" at bounding box center [541, 234] width 180 height 90
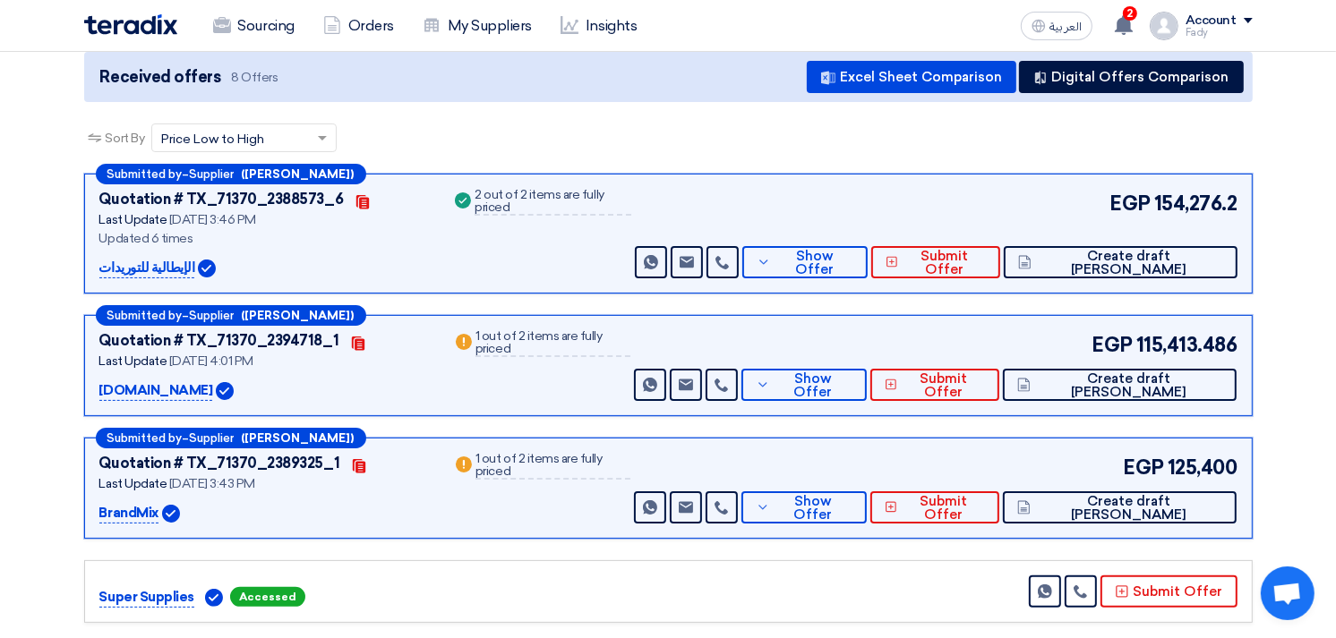
drag, startPoint x: 519, startPoint y: 201, endPoint x: 623, endPoint y: 204, distance: 103.9
click at [623, 204] on div "Success 2 out of 2 items are fully priced" at bounding box center [541, 202] width 180 height 27
drag, startPoint x: 623, startPoint y: 204, endPoint x: 605, endPoint y: 240, distance: 40.0
click at [605, 240] on div "Success 2 out of 2 items are fully priced" at bounding box center [541, 234] width 180 height 90
click at [852, 379] on span "Show Offer" at bounding box center [813, 385] width 78 height 27
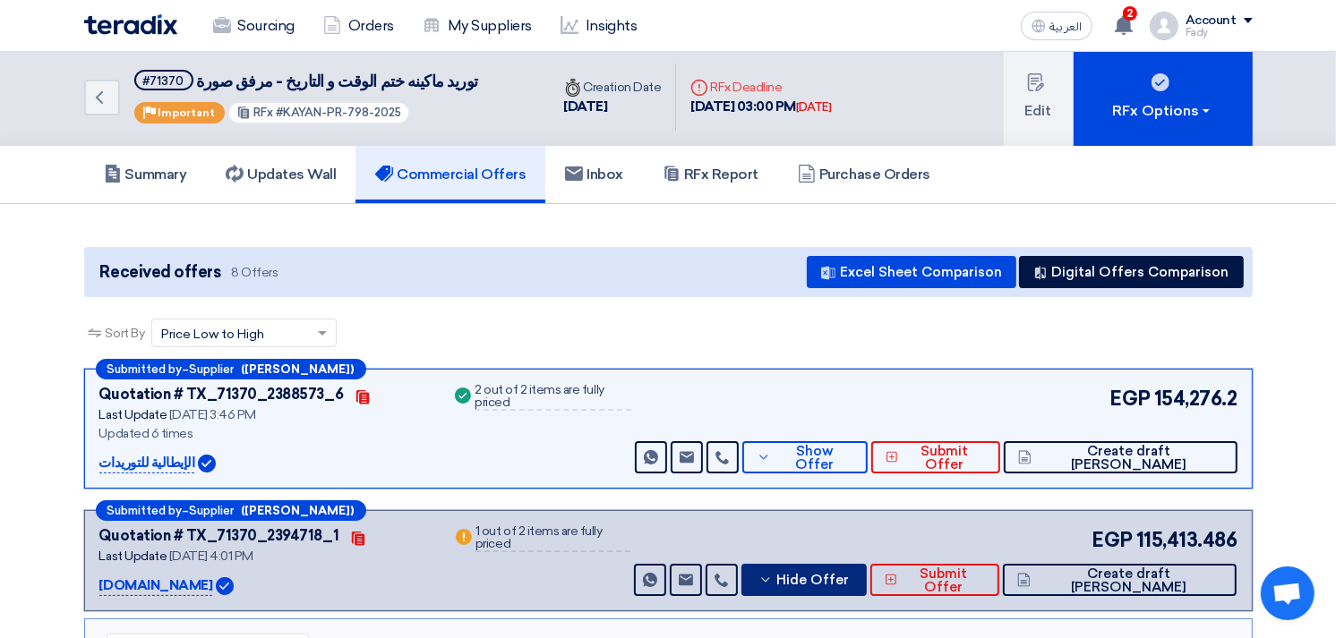
scroll to position [0, 0]
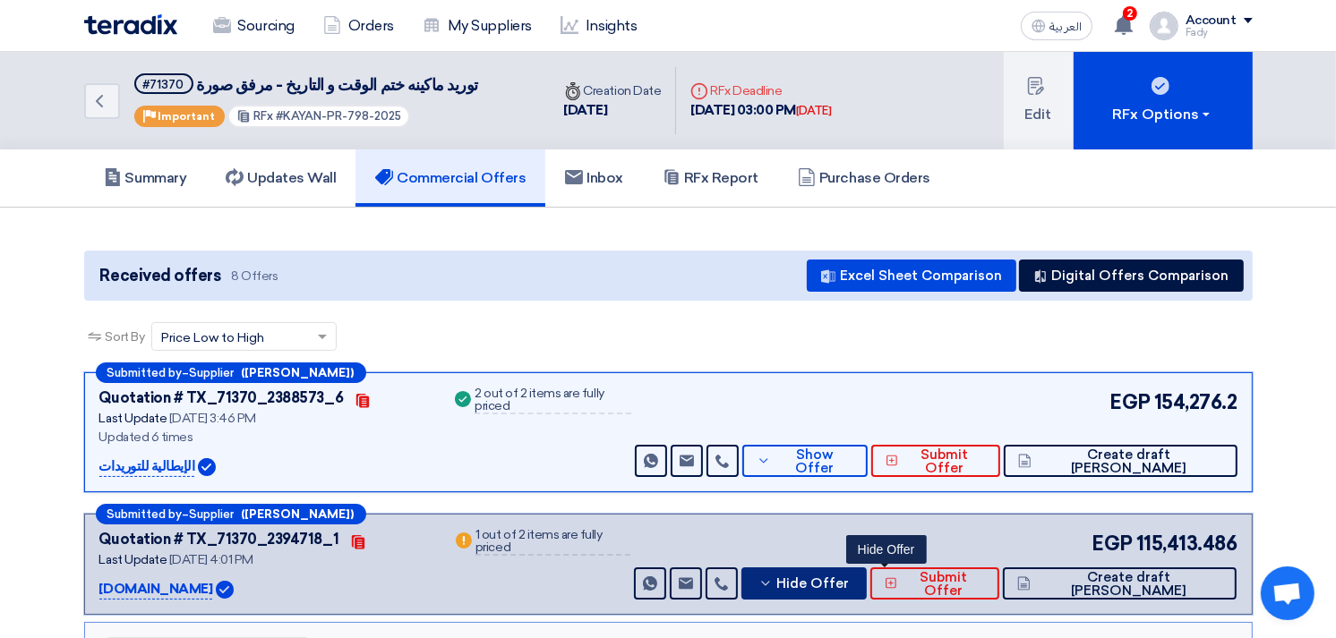
click at [857, 574] on button "Hide Offer" at bounding box center [803, 584] width 125 height 32
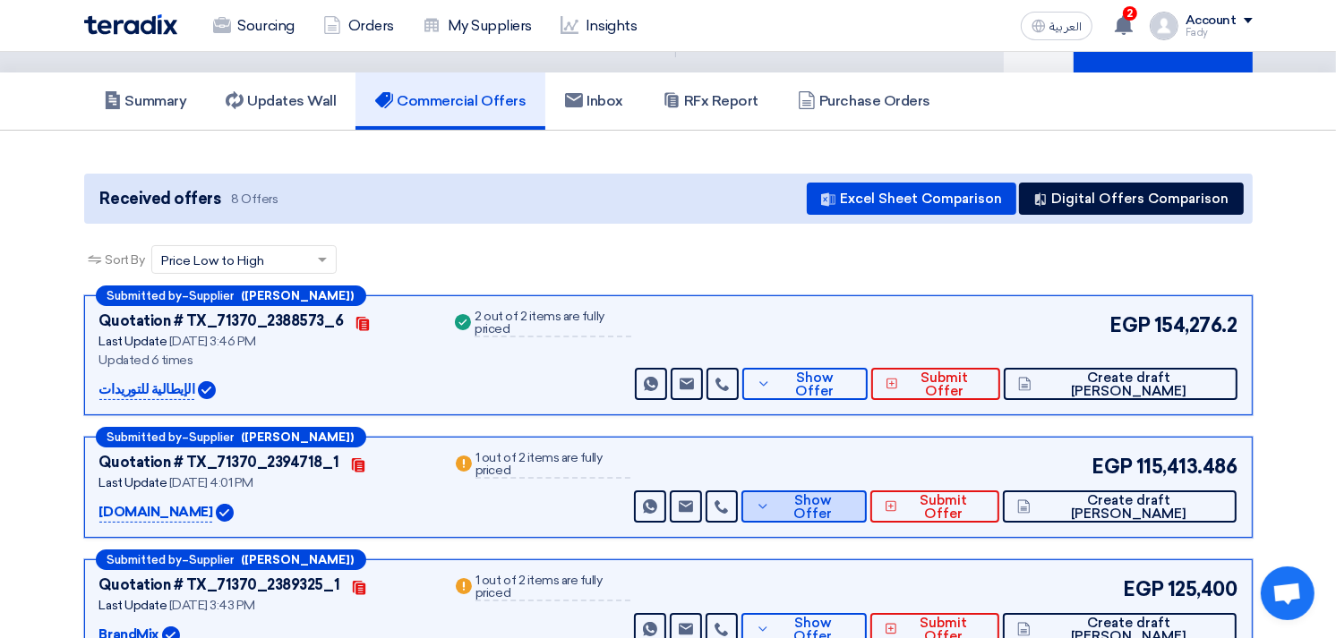
scroll to position [199, 0]
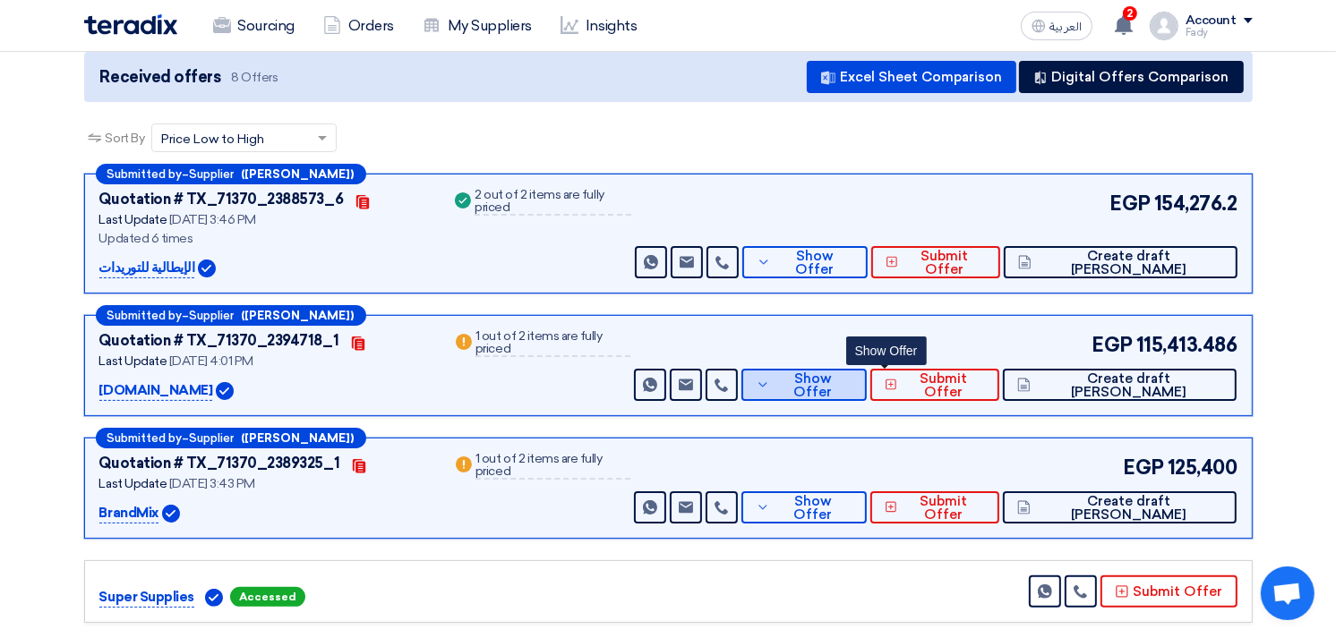
click at [893, 399] on div "Submitted by – Supplier (Nada Essam) Quotation # TX_71370_2394718_1 Contacts La…" at bounding box center [668, 365] width 1168 height 101
click at [852, 378] on span "Show Offer" at bounding box center [813, 385] width 78 height 27
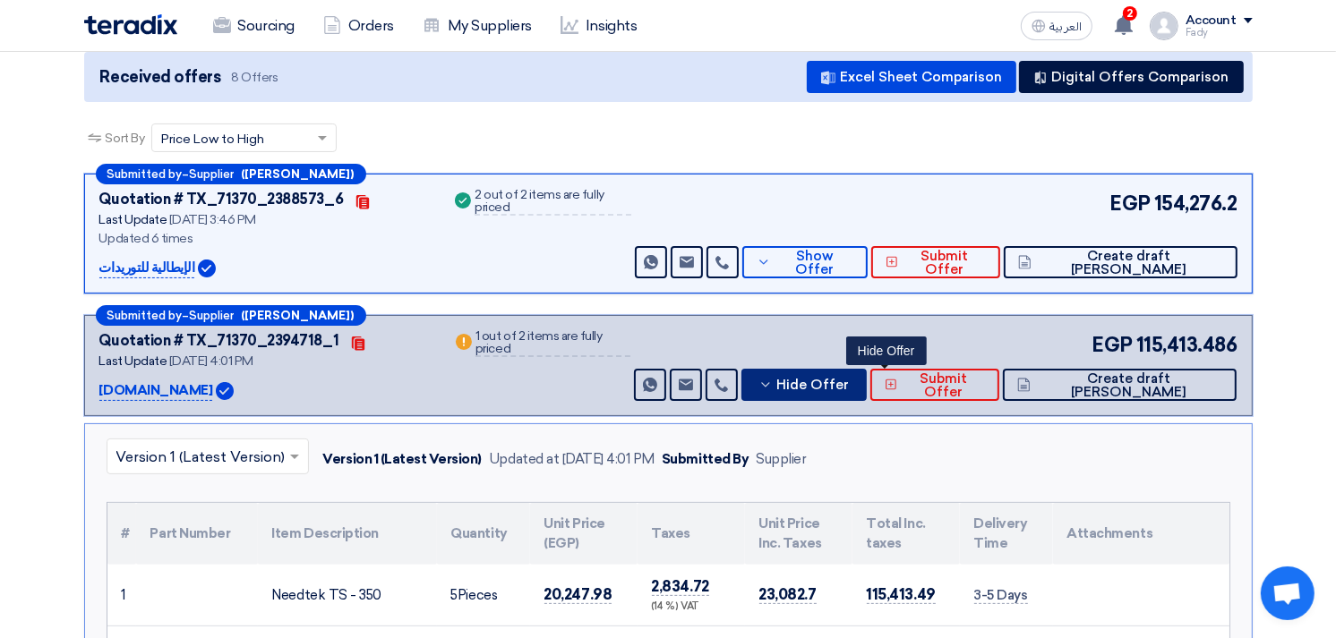
click at [850, 379] on span "Hide Offer" at bounding box center [813, 385] width 73 height 13
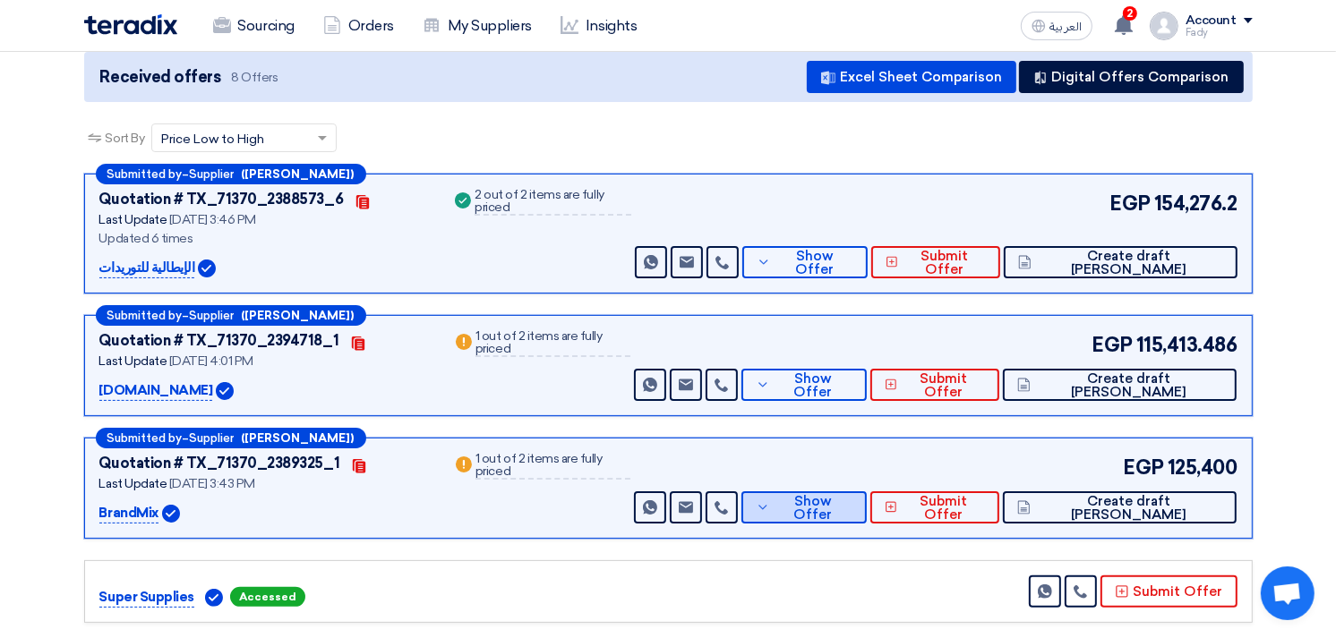
click at [867, 494] on button "Show Offer" at bounding box center [803, 508] width 125 height 32
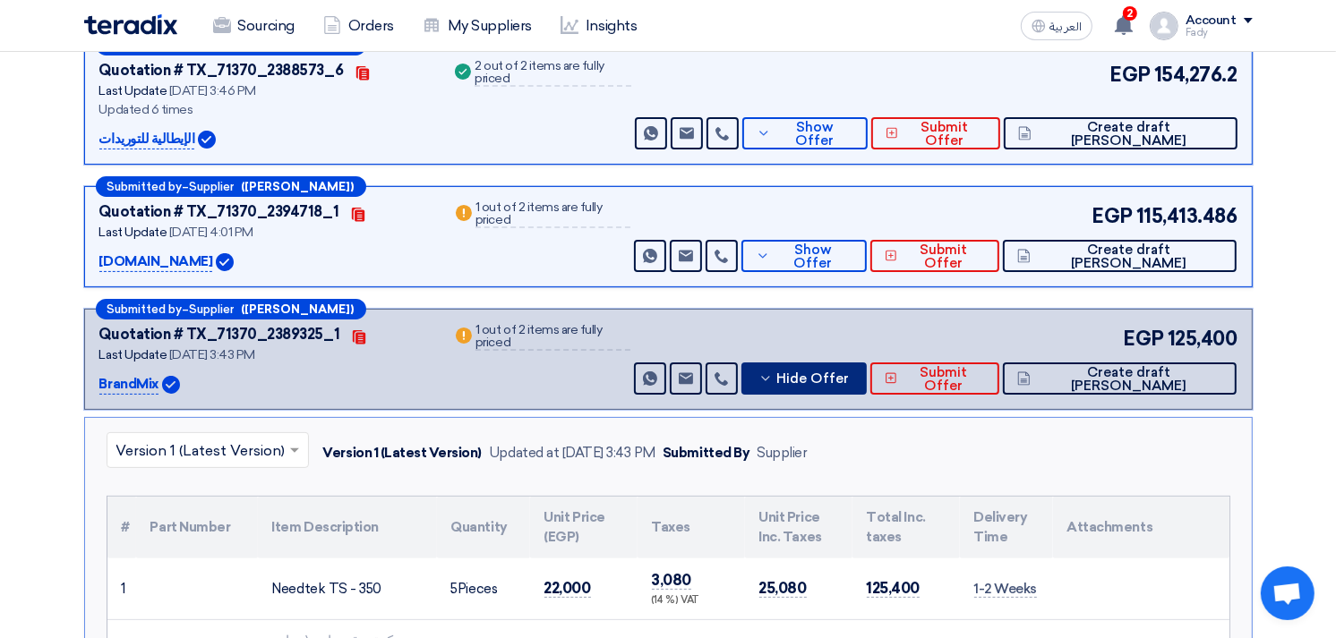
scroll to position [497, 0]
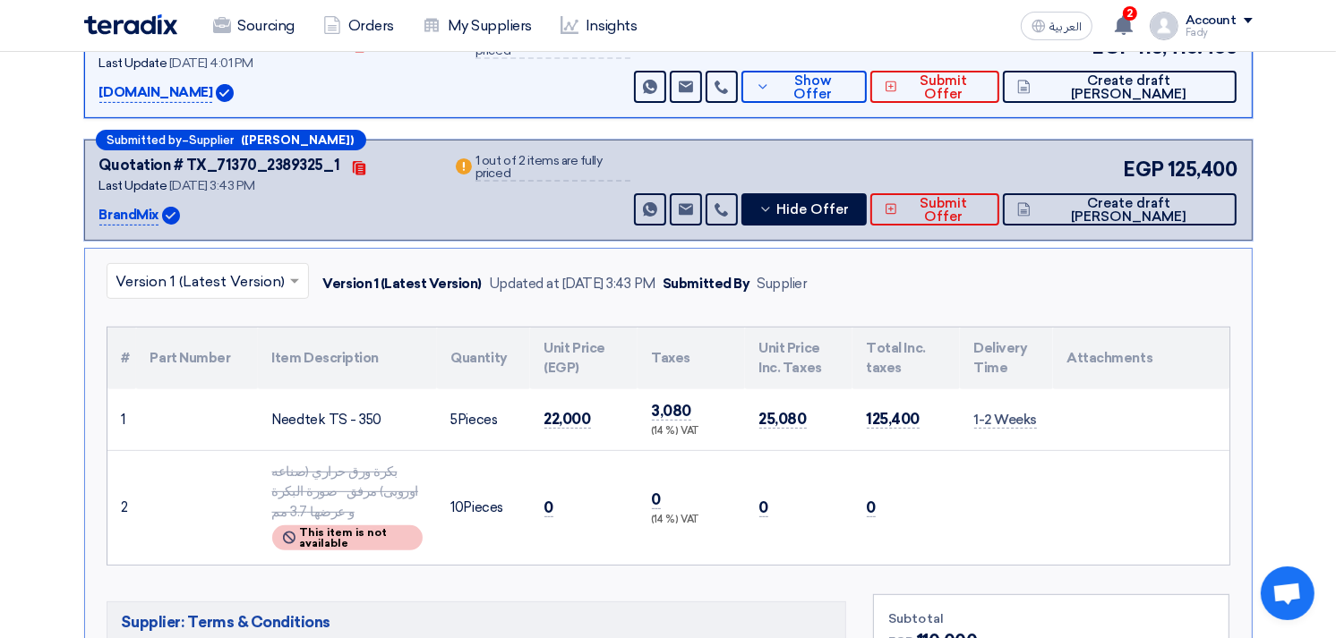
click at [1295, 248] on section "Received offers 8 Offers Excel Sheet Comparison Digital Offers Comparison Sort …" at bounding box center [668, 646] width 1336 height 1871
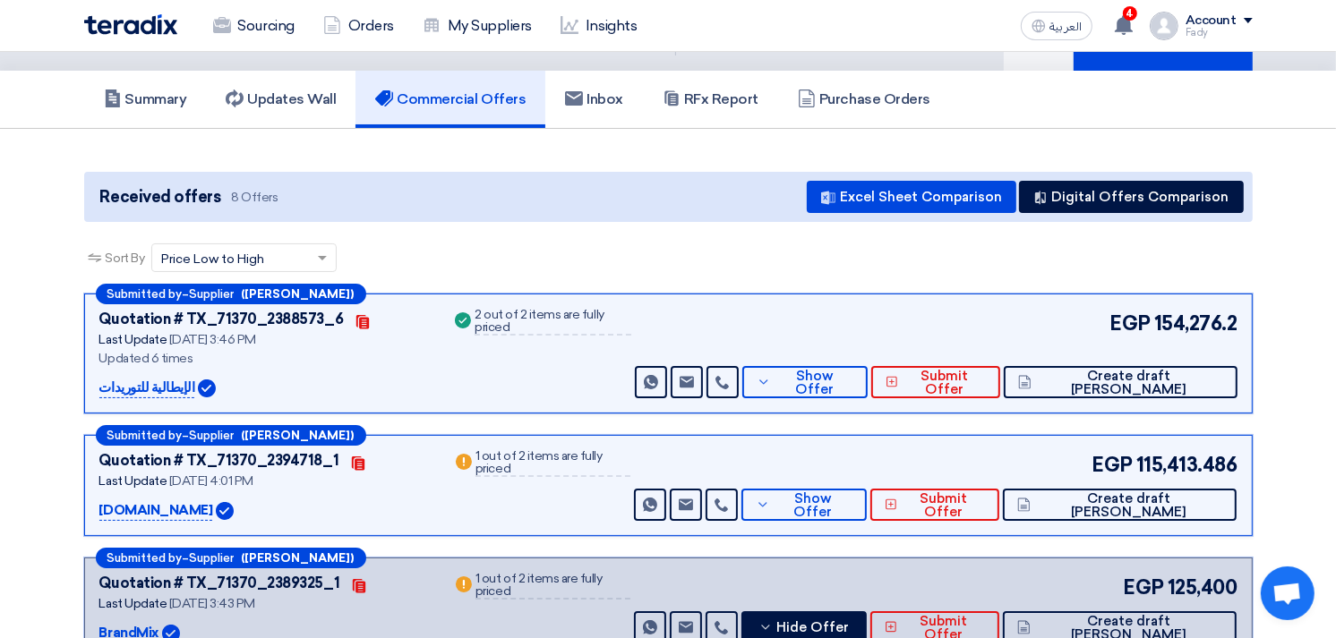
scroll to position [0, 0]
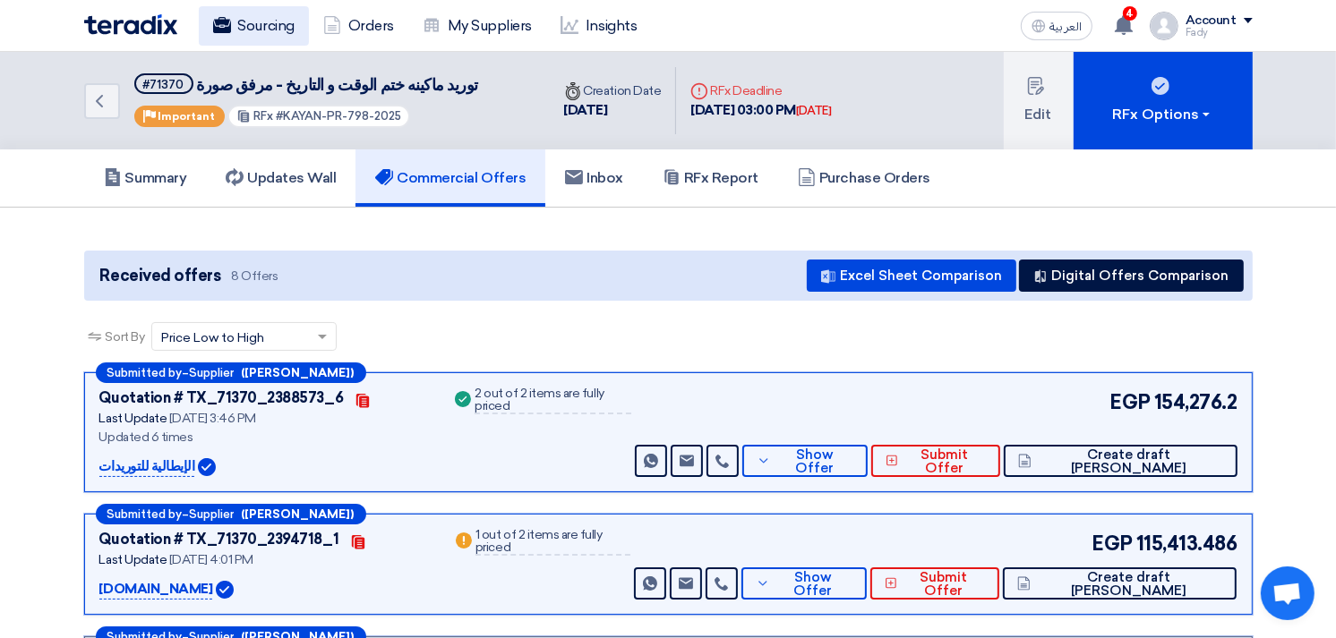
click at [235, 15] on link "Sourcing" at bounding box center [254, 25] width 110 height 39
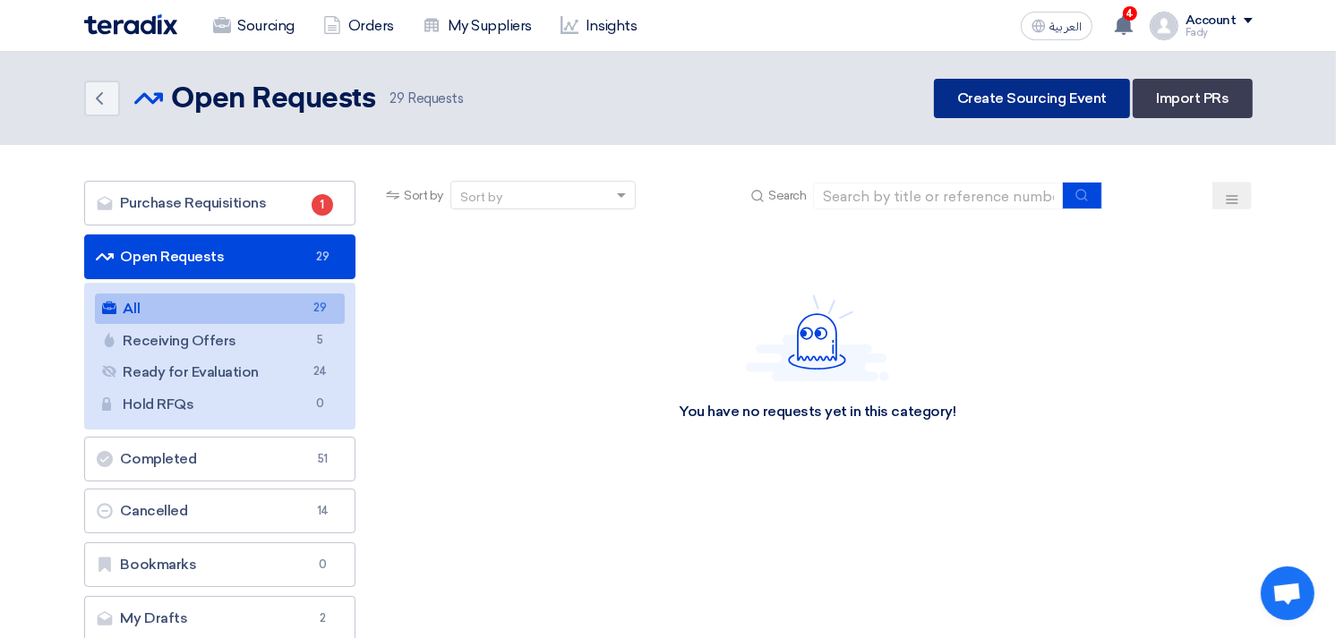
click at [1003, 104] on link "Create Sourcing Event" at bounding box center [1032, 98] width 196 height 39
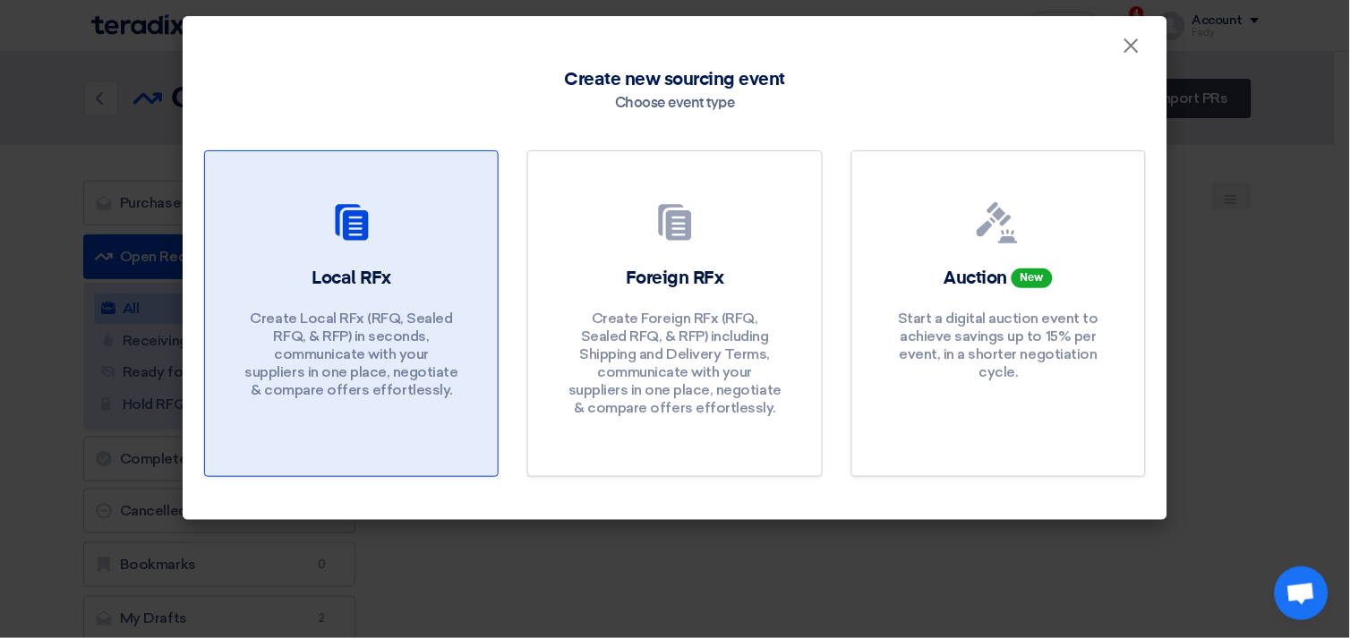
click at [267, 342] on p "Create Local RFx (RFQ, Sealed RFQ, & RFP) in seconds, communicate with your sup…" at bounding box center [351, 355] width 215 height 90
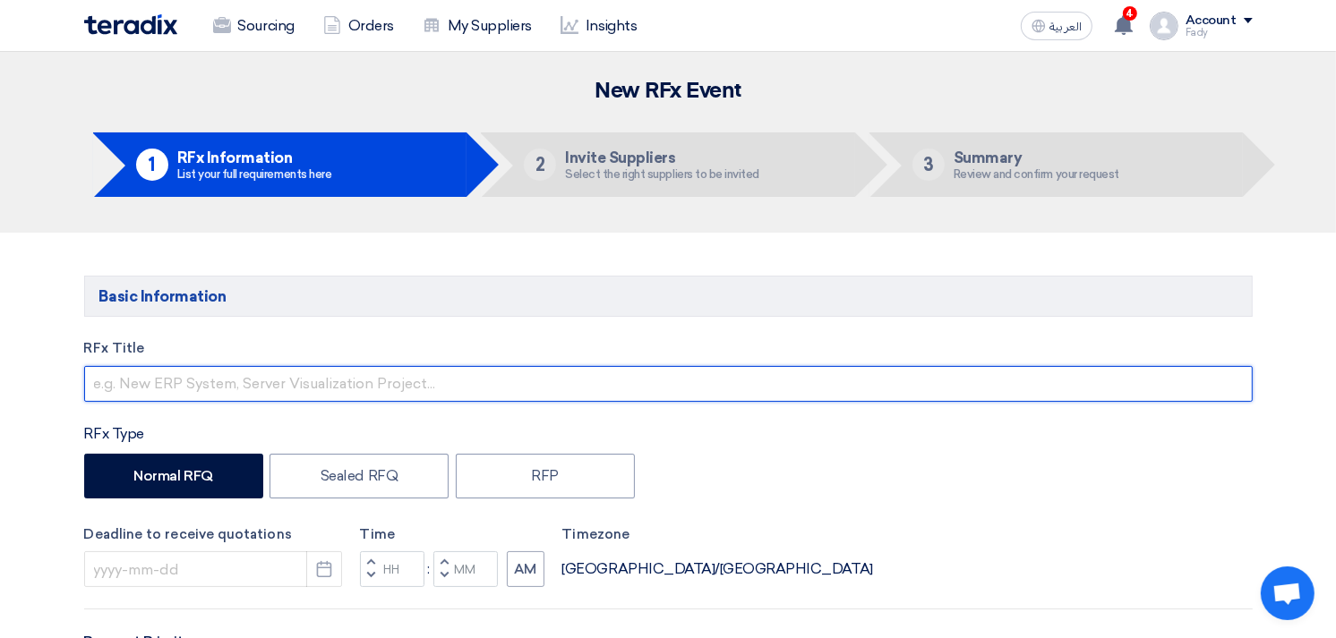
click at [363, 389] on input "text" at bounding box center [668, 384] width 1168 height 36
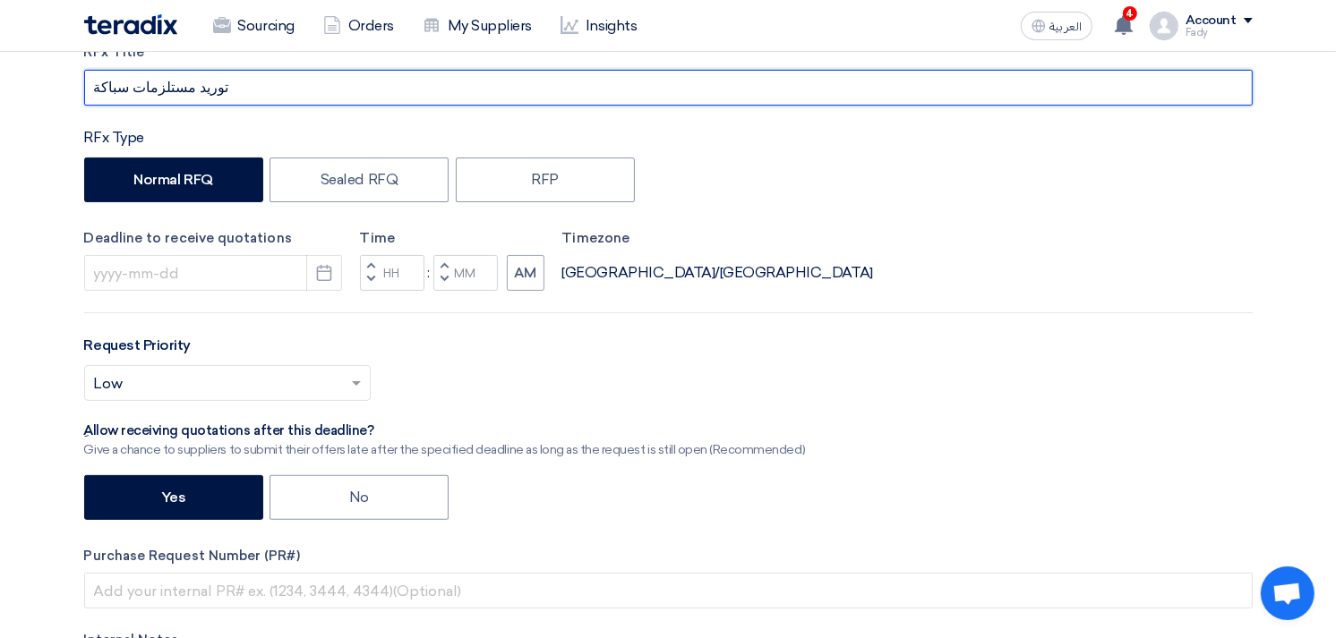
scroll to position [596, 0]
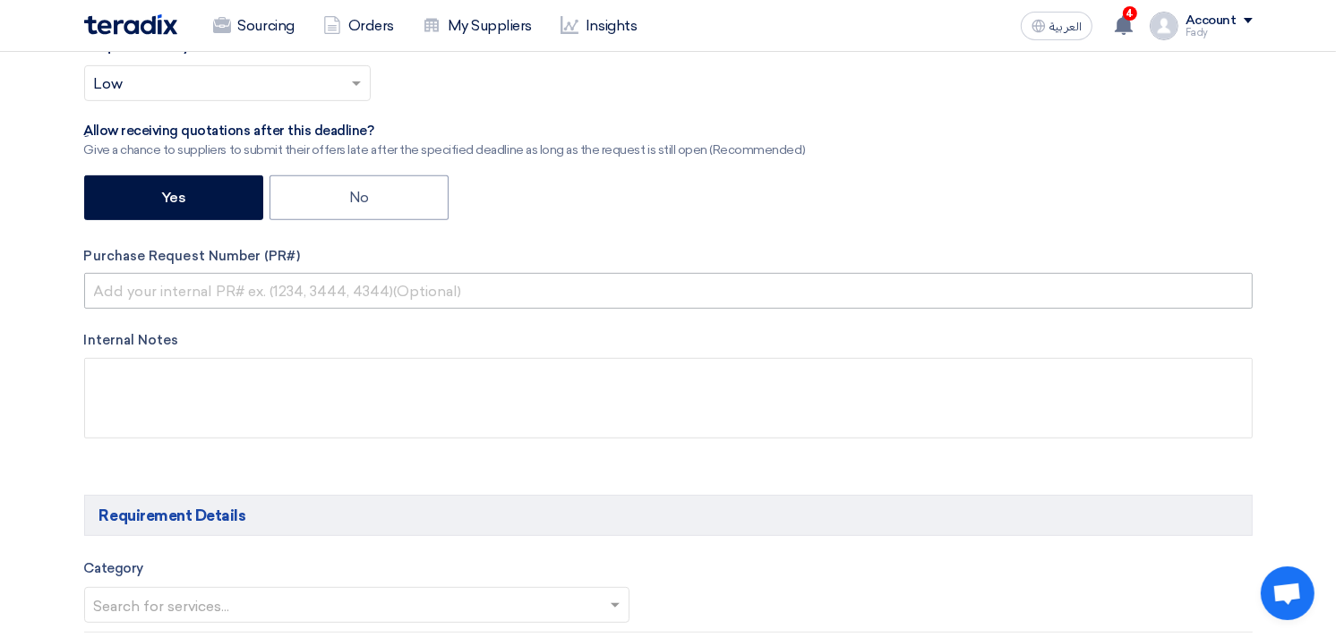
type input "توريد مستلزمات سباكة"
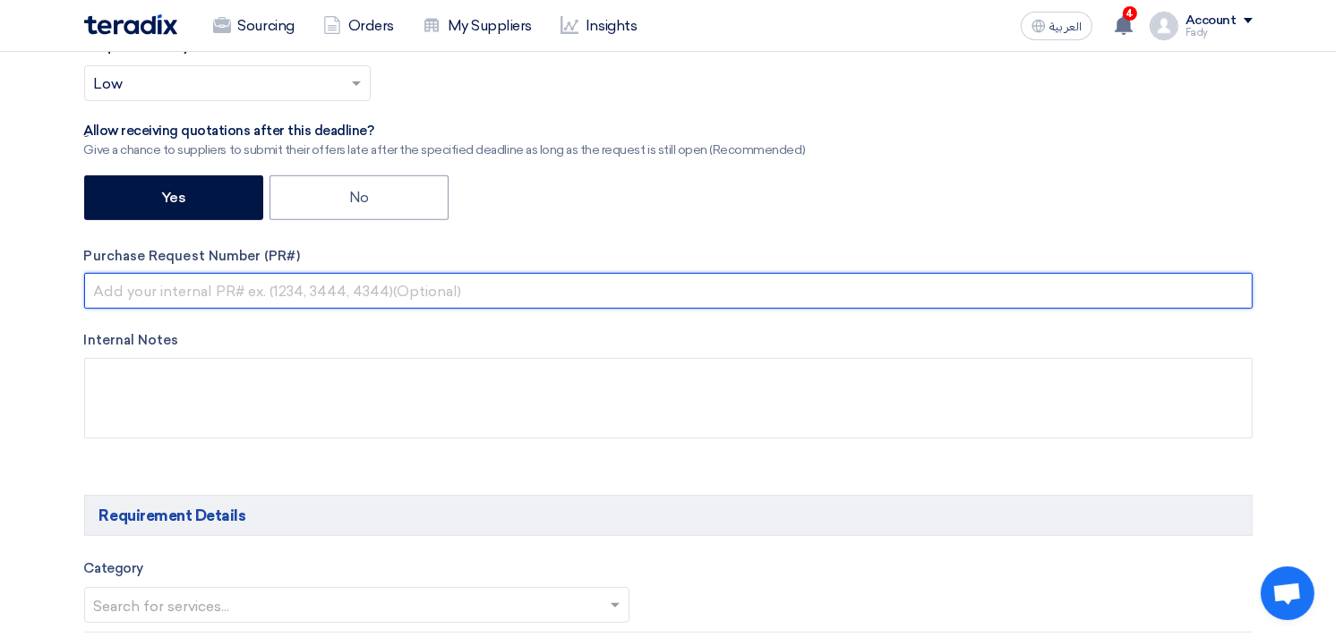
click at [234, 283] on input "text" at bounding box center [668, 291] width 1168 height 36
click at [222, 286] on input "text" at bounding box center [668, 291] width 1168 height 36
paste input "KAYAN-PR-807-2025"
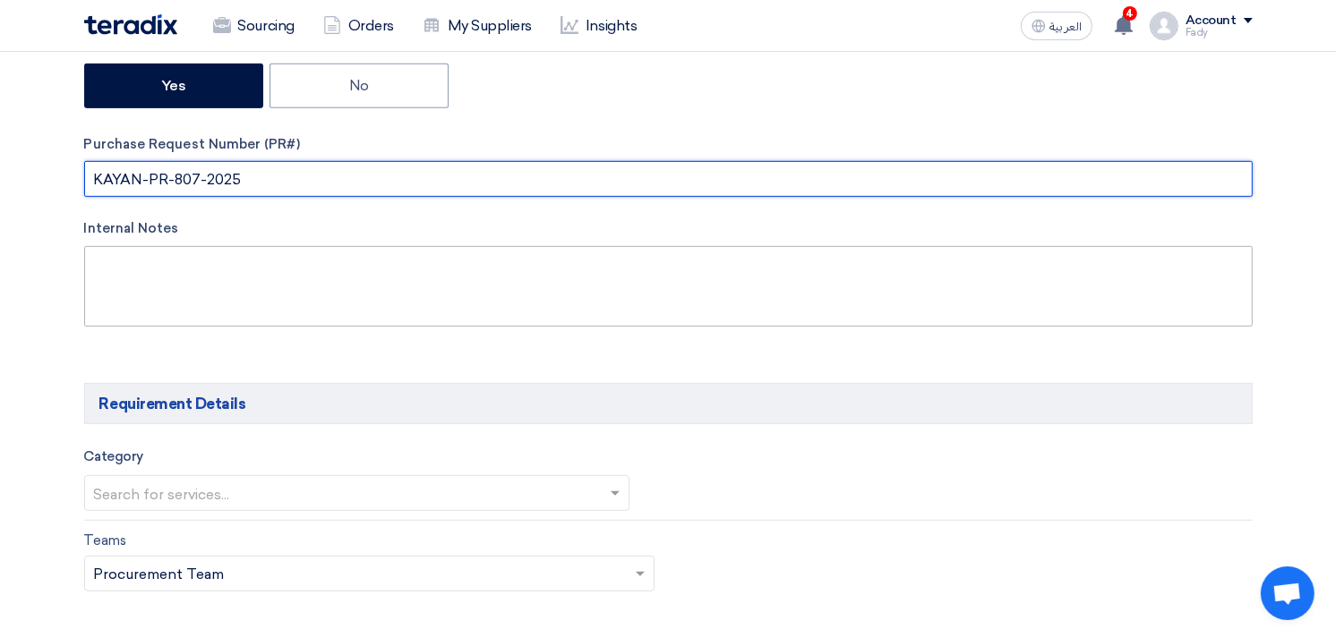
scroll to position [895, 0]
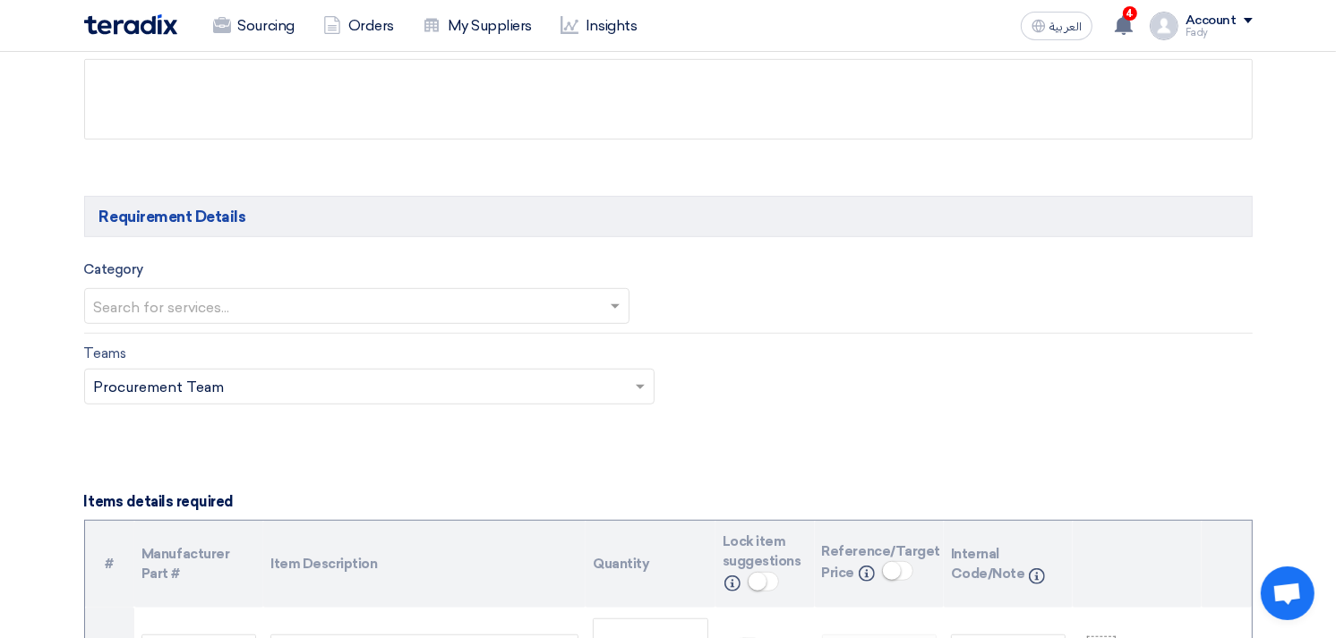
type input "KAYAN-PR-807-2025"
click at [221, 304] on input "text" at bounding box center [348, 309] width 509 height 30
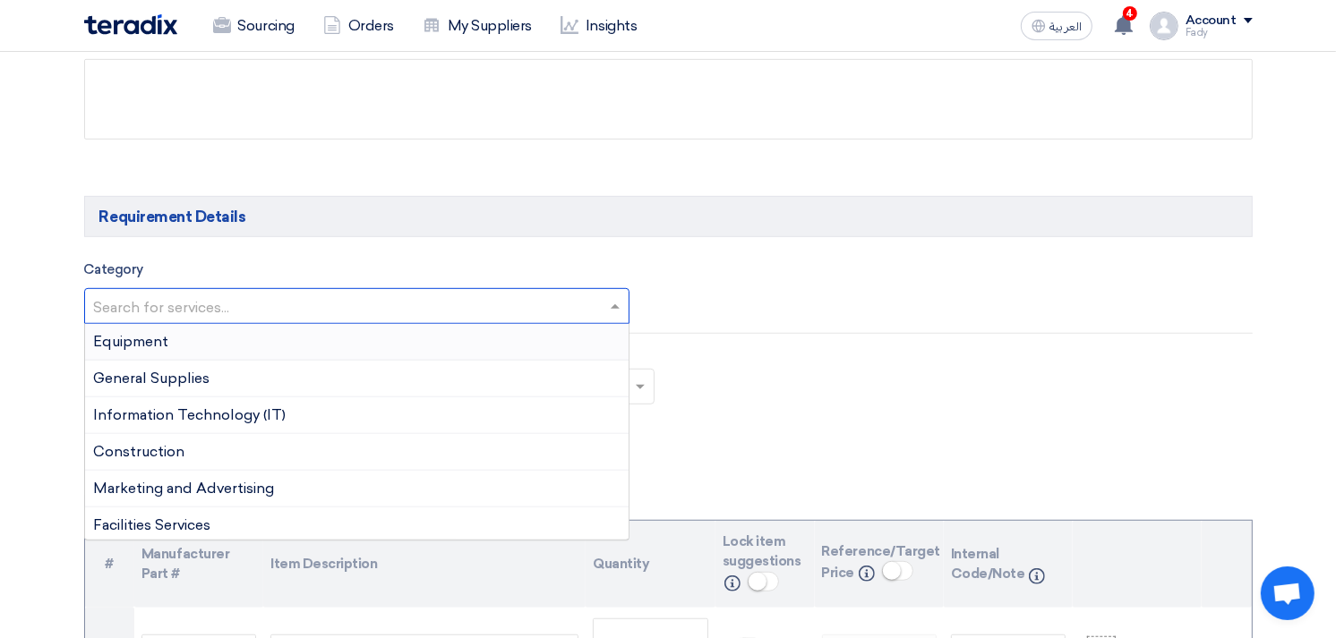
click at [210, 345] on div "Equipment" at bounding box center [357, 342] width 544 height 37
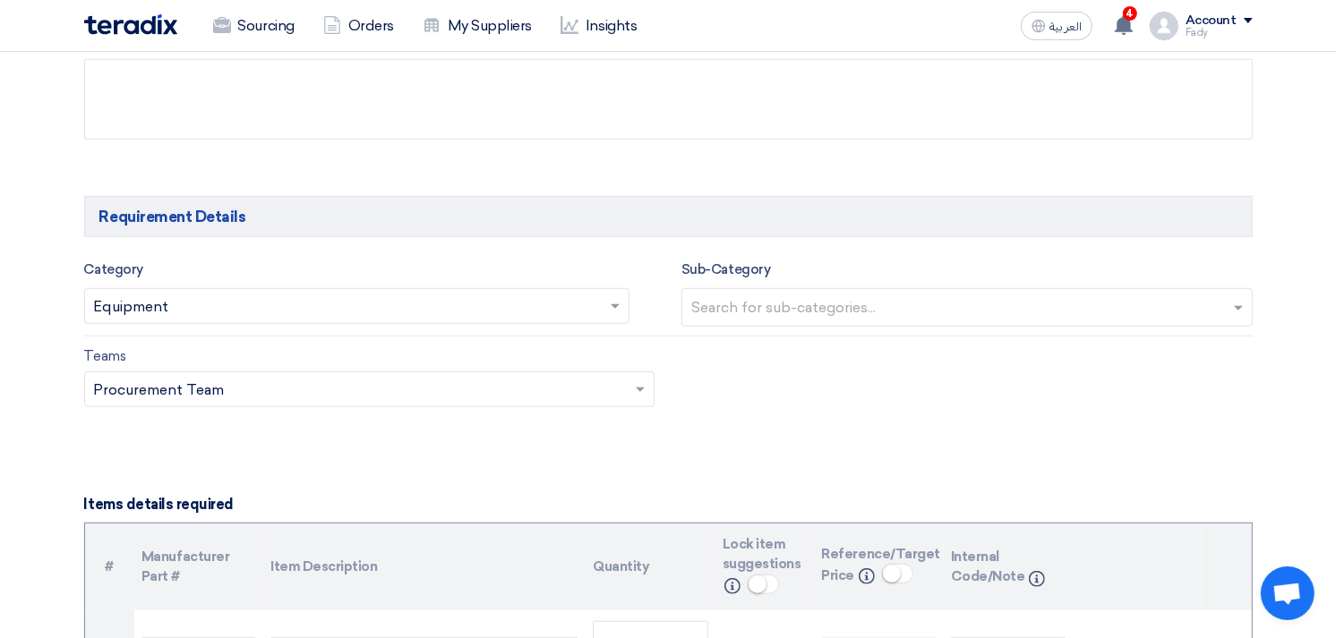
click at [227, 298] on input "text" at bounding box center [348, 309] width 509 height 30
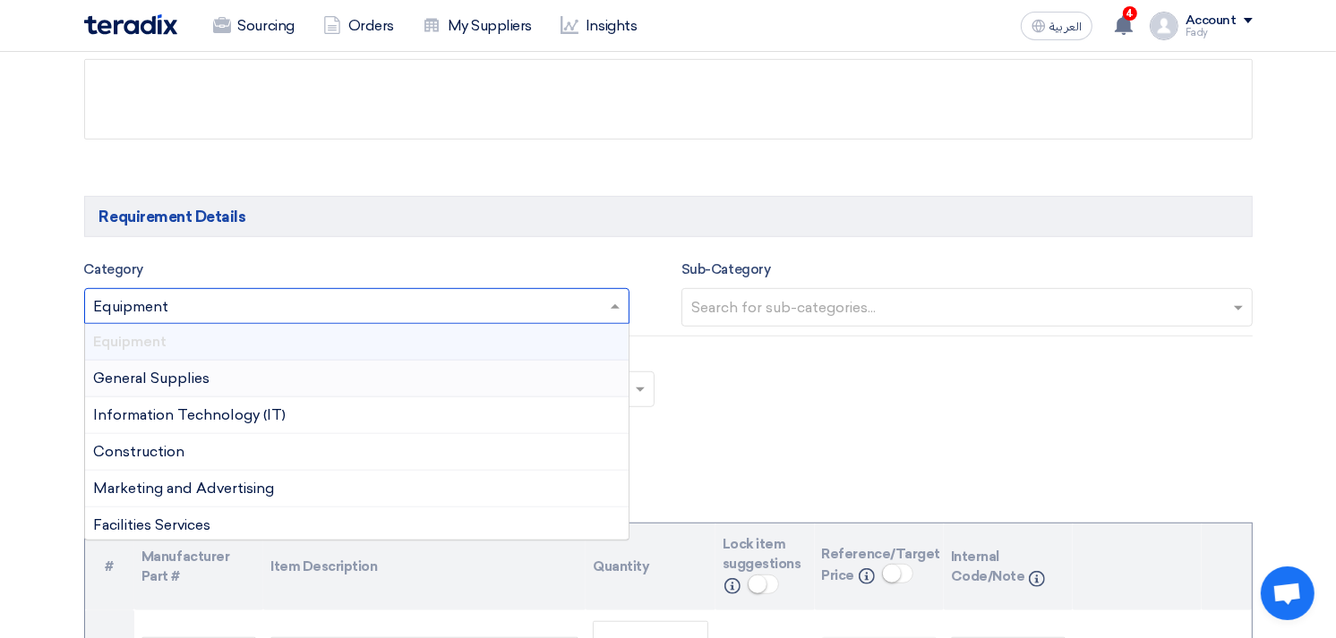
click at [206, 378] on span "General Supplies" at bounding box center [152, 378] width 116 height 17
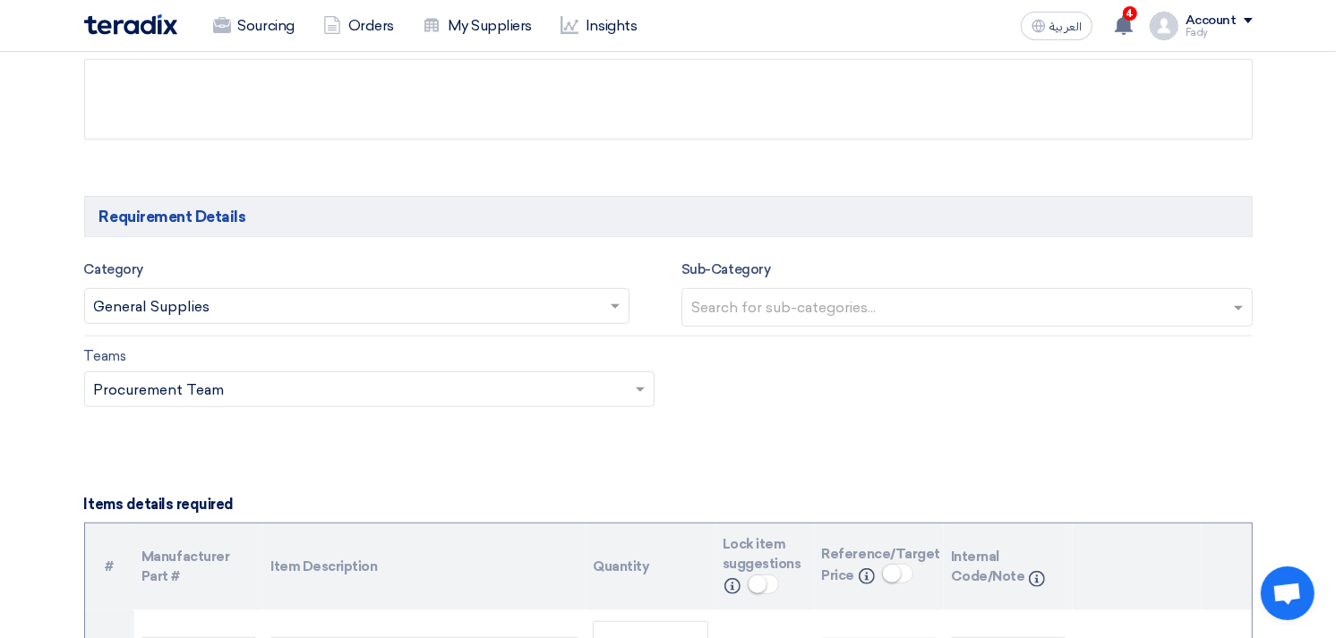
click at [790, 310] on input "text" at bounding box center [969, 310] width 556 height 30
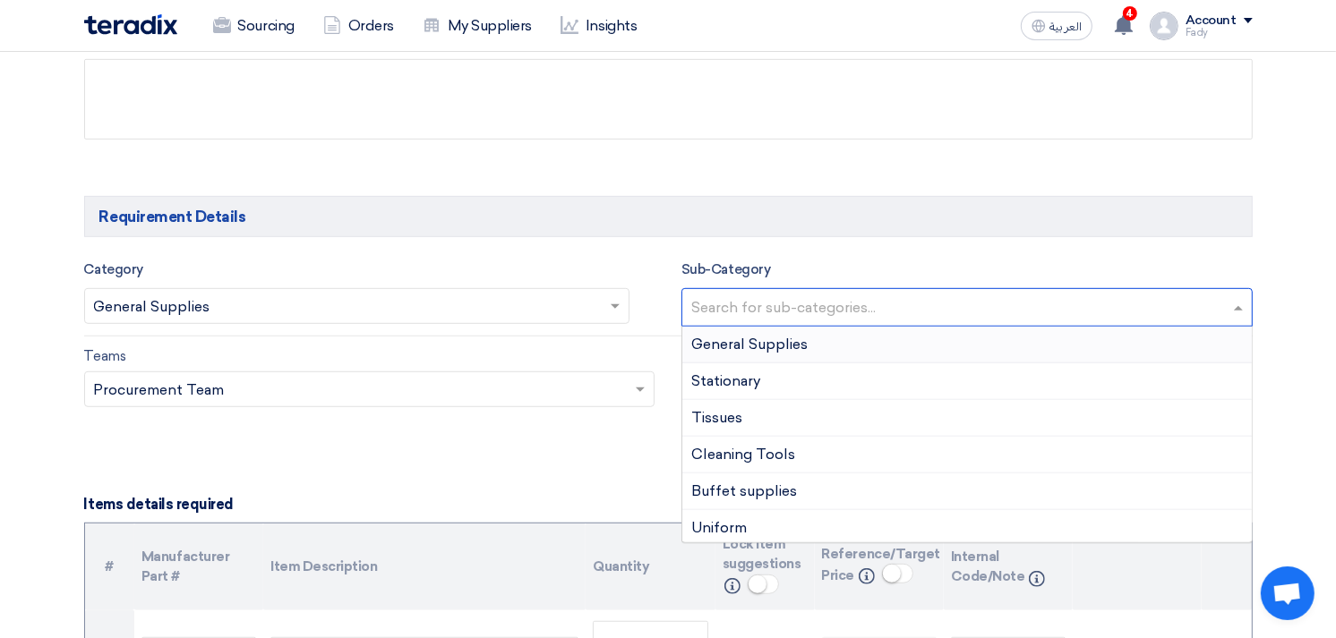
click at [741, 338] on span "General Supplies" at bounding box center [749, 344] width 116 height 17
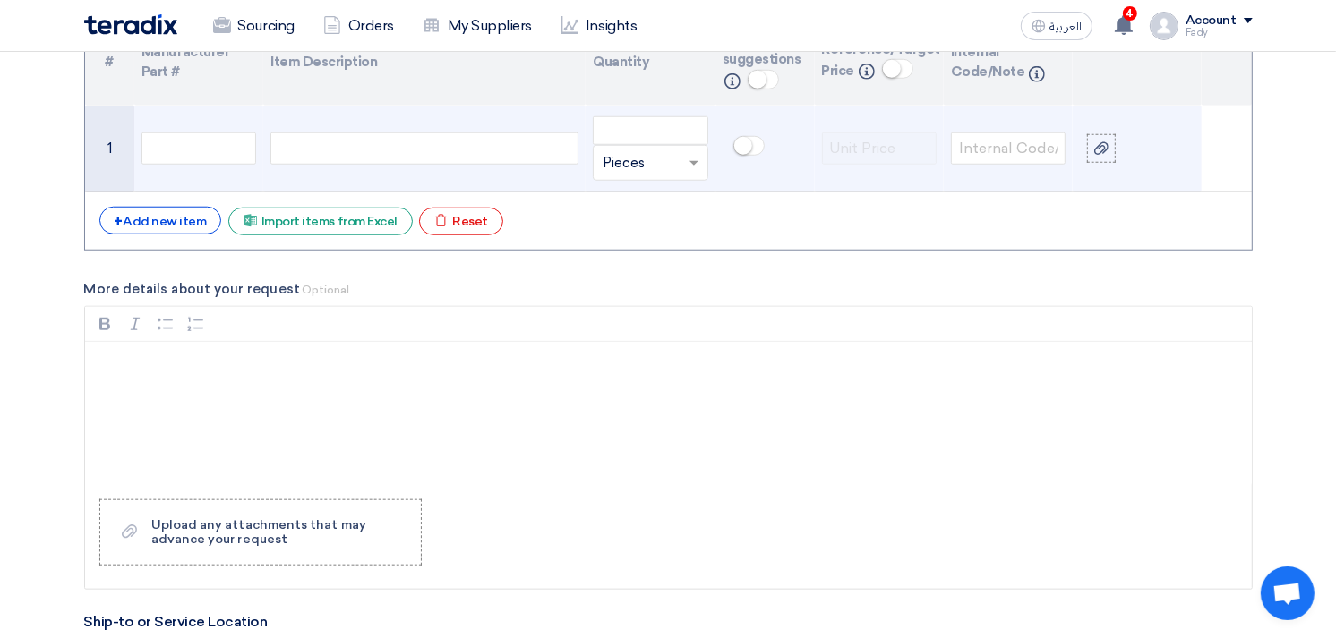
scroll to position [1293, 0]
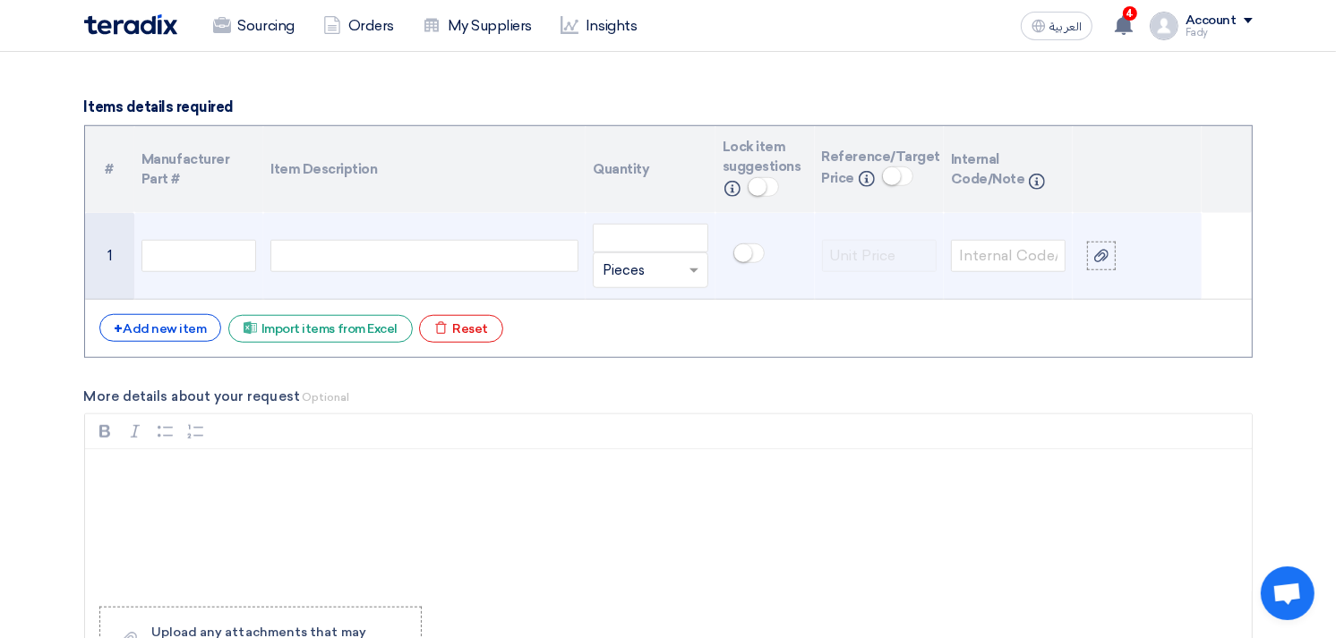
click at [319, 247] on div at bounding box center [424, 256] width 308 height 32
paste div
click at [637, 237] on input "number" at bounding box center [650, 238] width 115 height 29
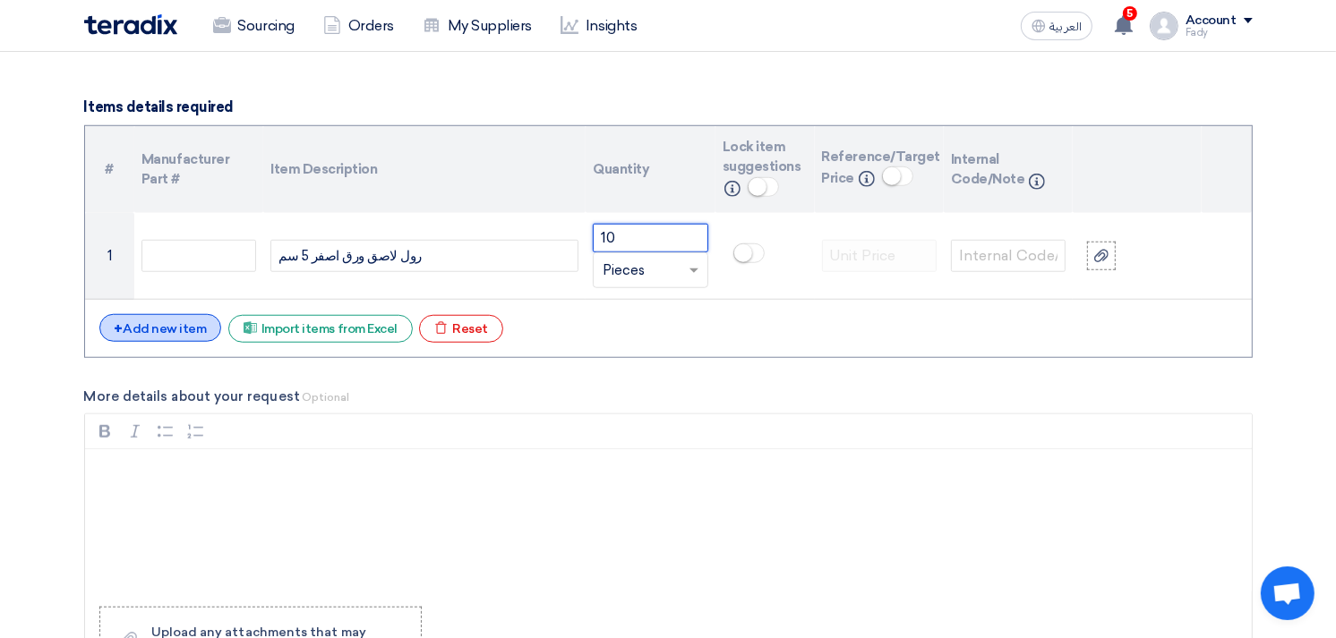
type input "10"
click at [186, 327] on div "+ Add new item" at bounding box center [160, 328] width 123 height 28
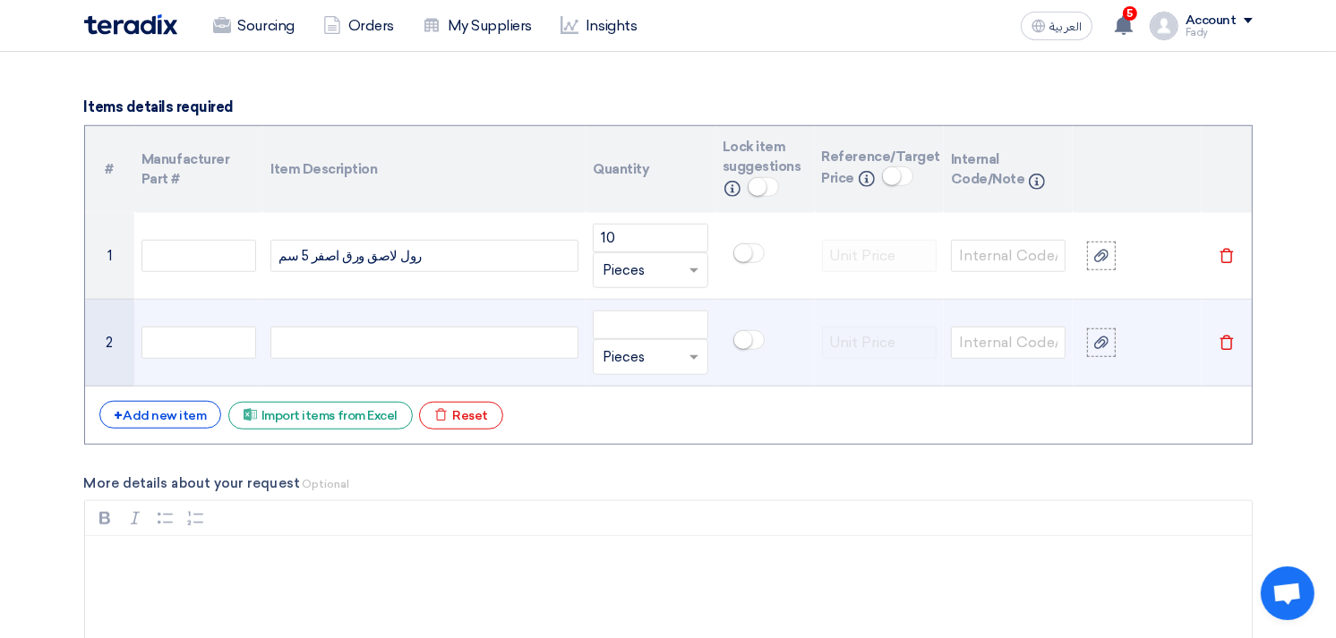
click at [358, 340] on div at bounding box center [424, 343] width 308 height 32
paste div
click at [655, 324] on input "number" at bounding box center [650, 325] width 115 height 29
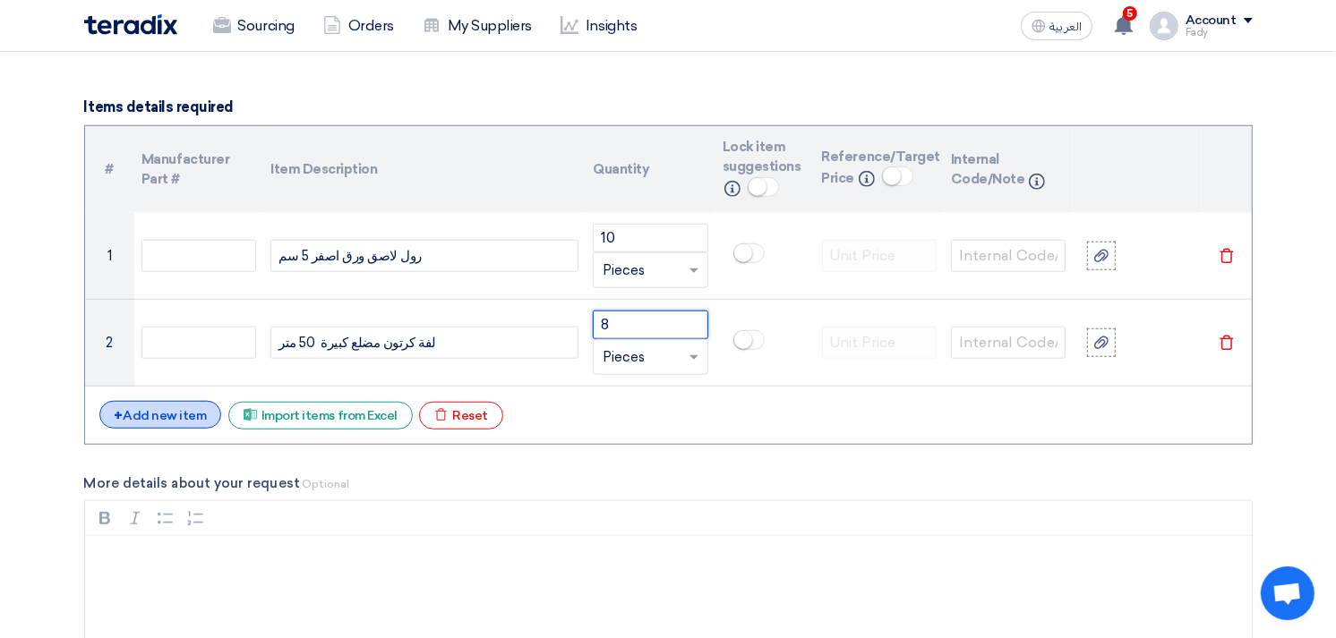
type input "8"
click at [198, 405] on div "+ Add new item" at bounding box center [160, 415] width 123 height 28
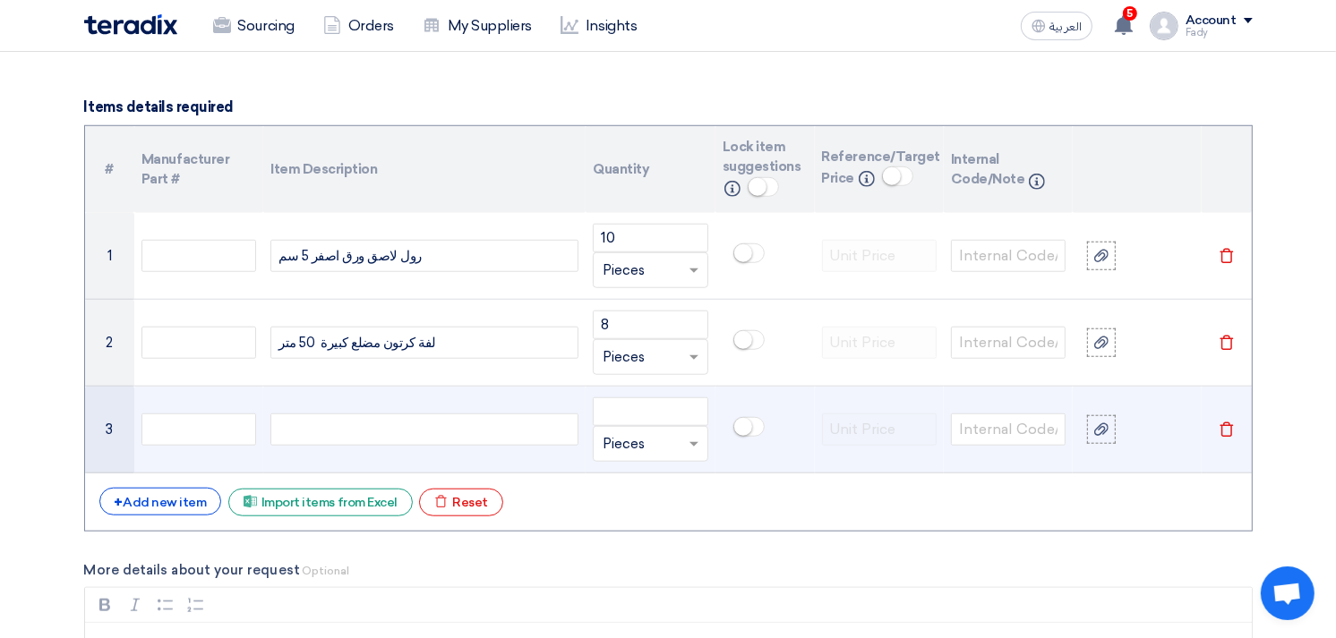
click at [372, 435] on div at bounding box center [424, 430] width 308 height 32
paste div
click at [669, 405] on input "number" at bounding box center [650, 411] width 115 height 29
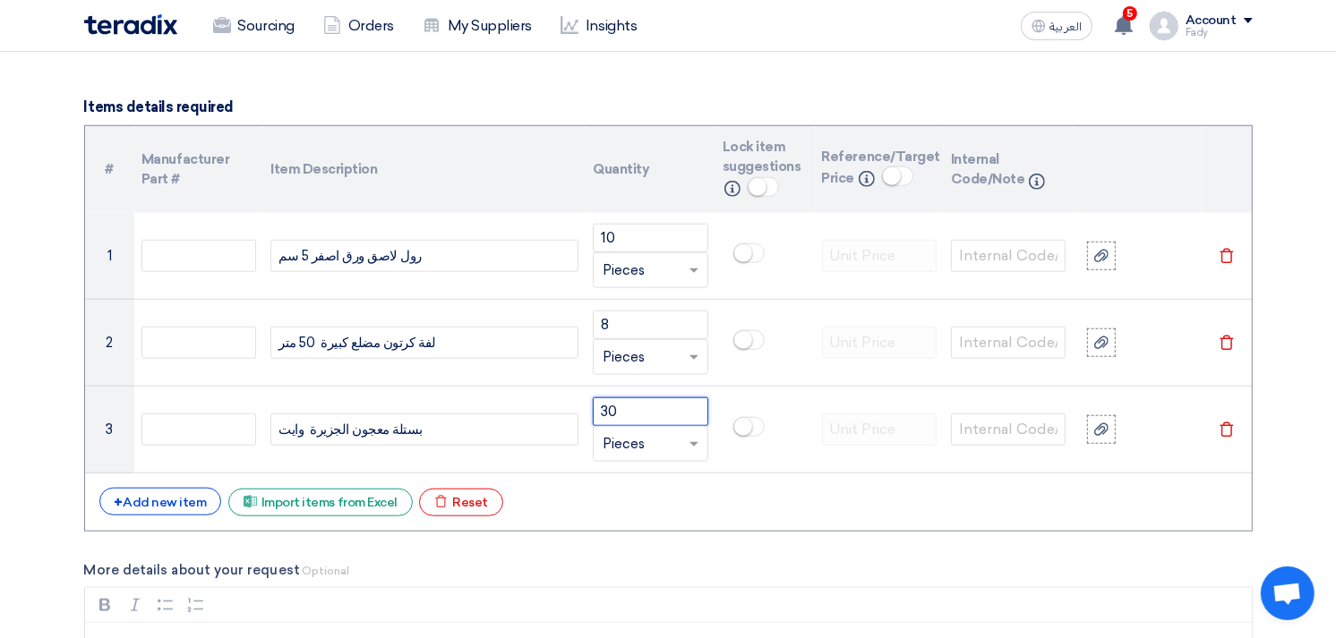
type input "30"
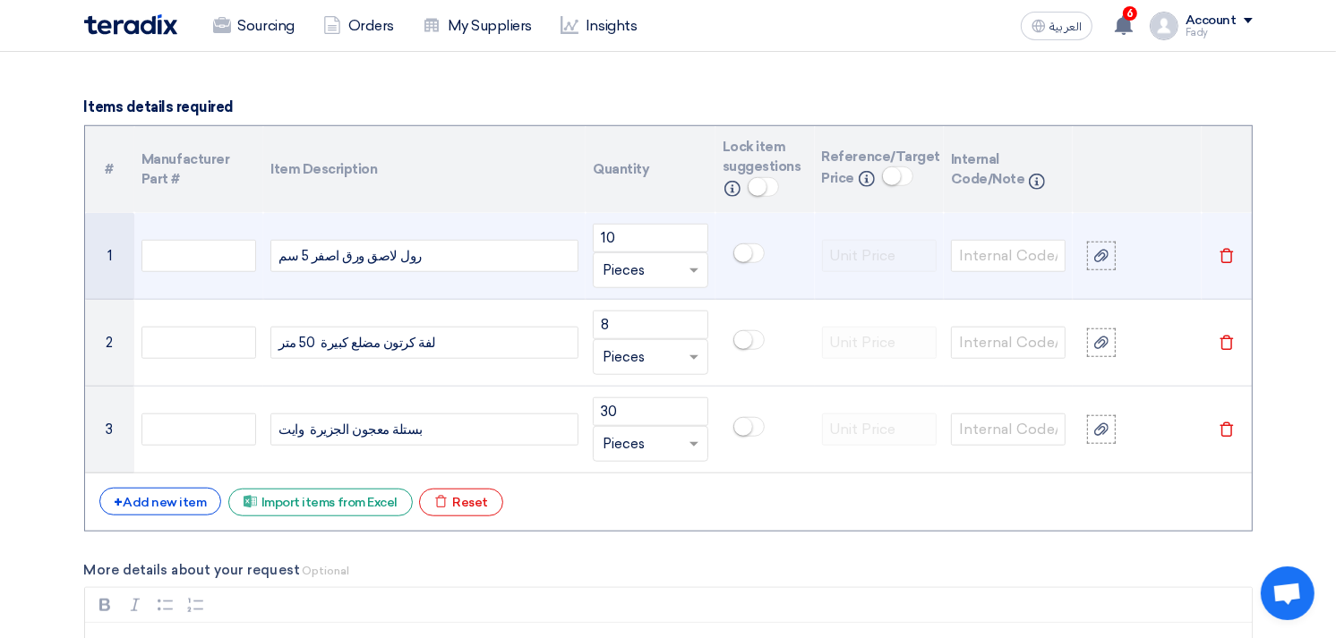
click at [423, 252] on div "رول لاصق ورق اصفر 5 سم" at bounding box center [424, 256] width 308 height 32
copy div "رول لاصق ورق اصفر 5 سم"
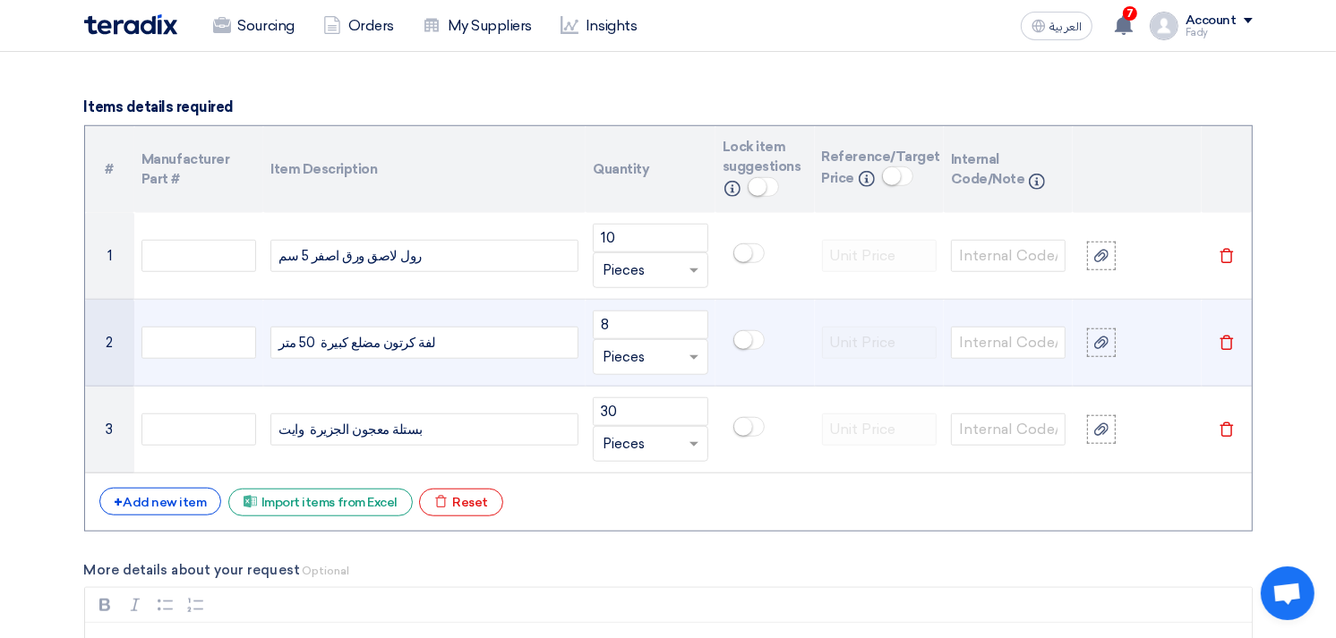
click at [365, 349] on div "لفة كرتون مضلع كبيرة 50 متر" at bounding box center [424, 343] width 308 height 32
copy div "لفة كرتون مضلع كبيرة 50 متر"
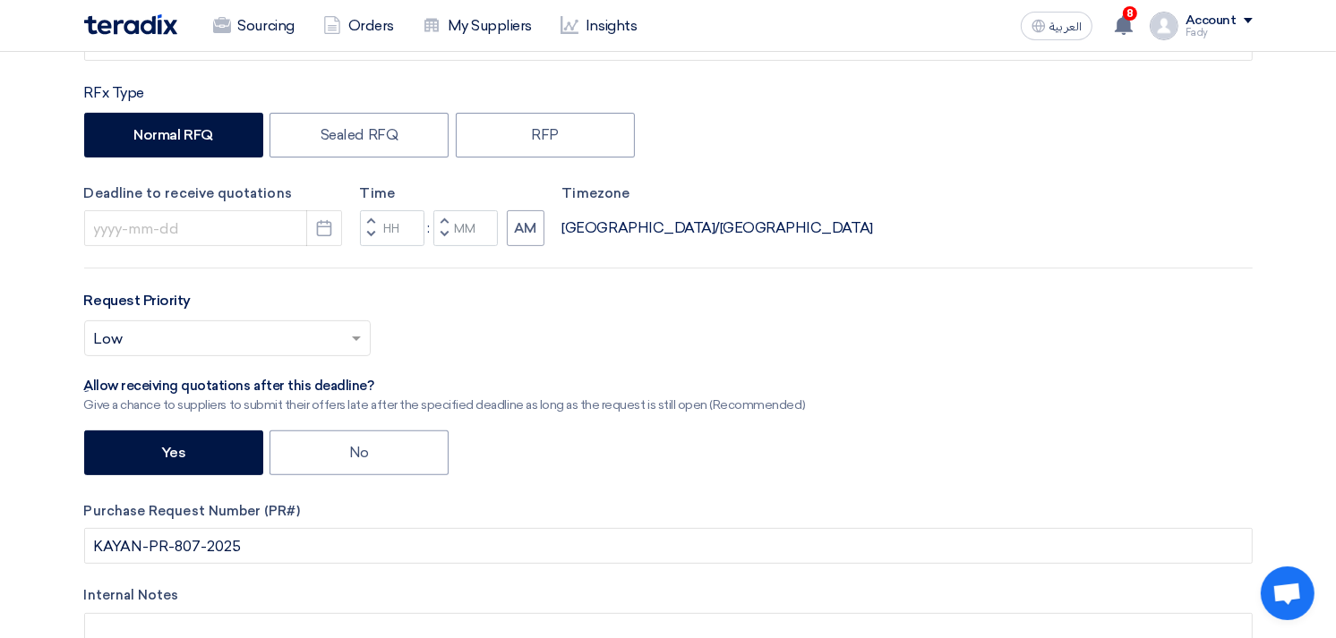
scroll to position [0, 0]
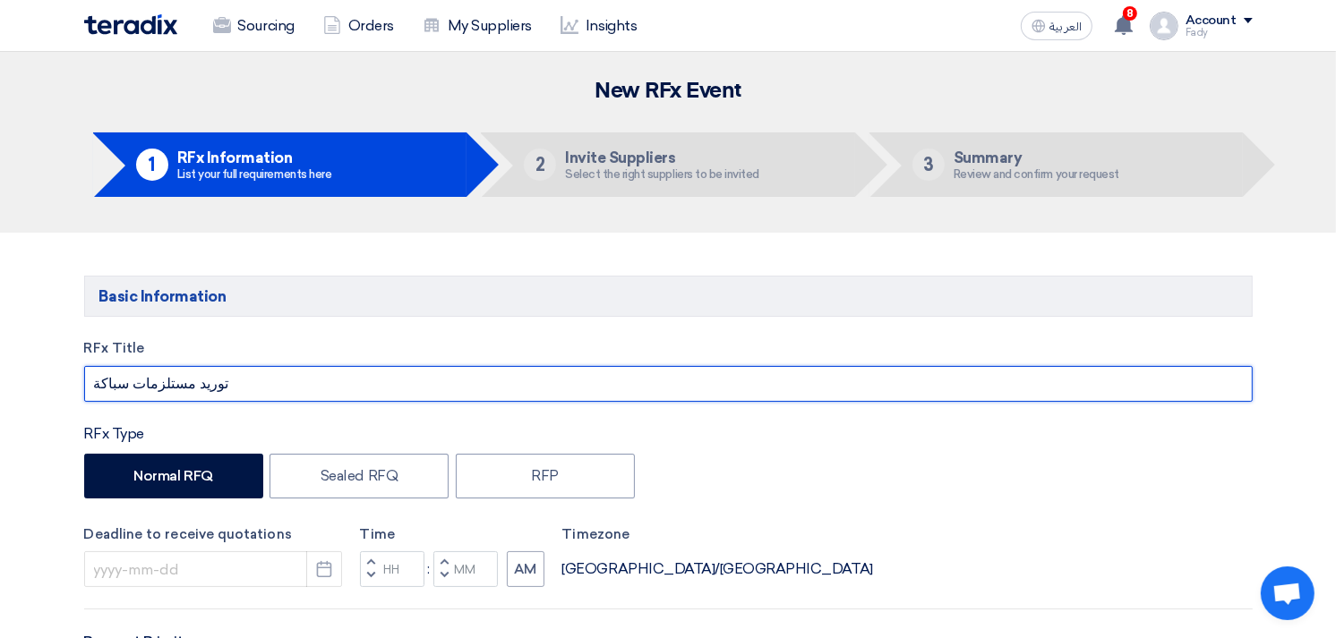
drag, startPoint x: 220, startPoint y: 385, endPoint x: 73, endPoint y: 400, distance: 147.6
type input "Supply of paint items"
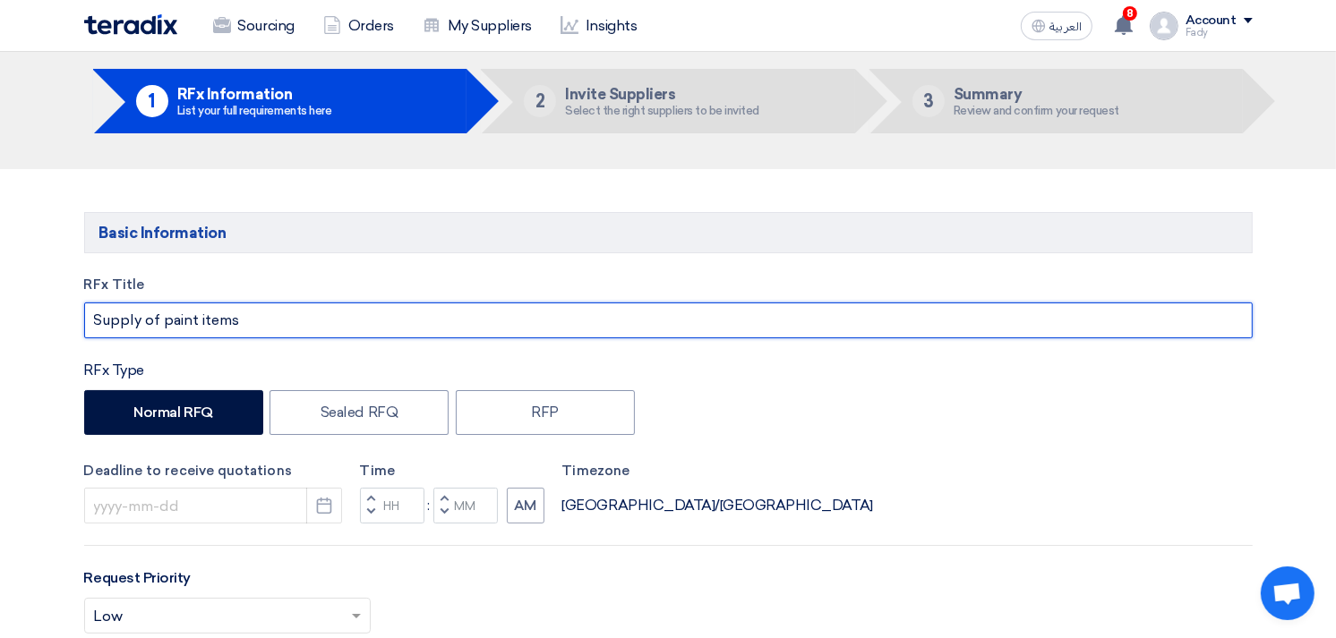
scroll to position [199, 0]
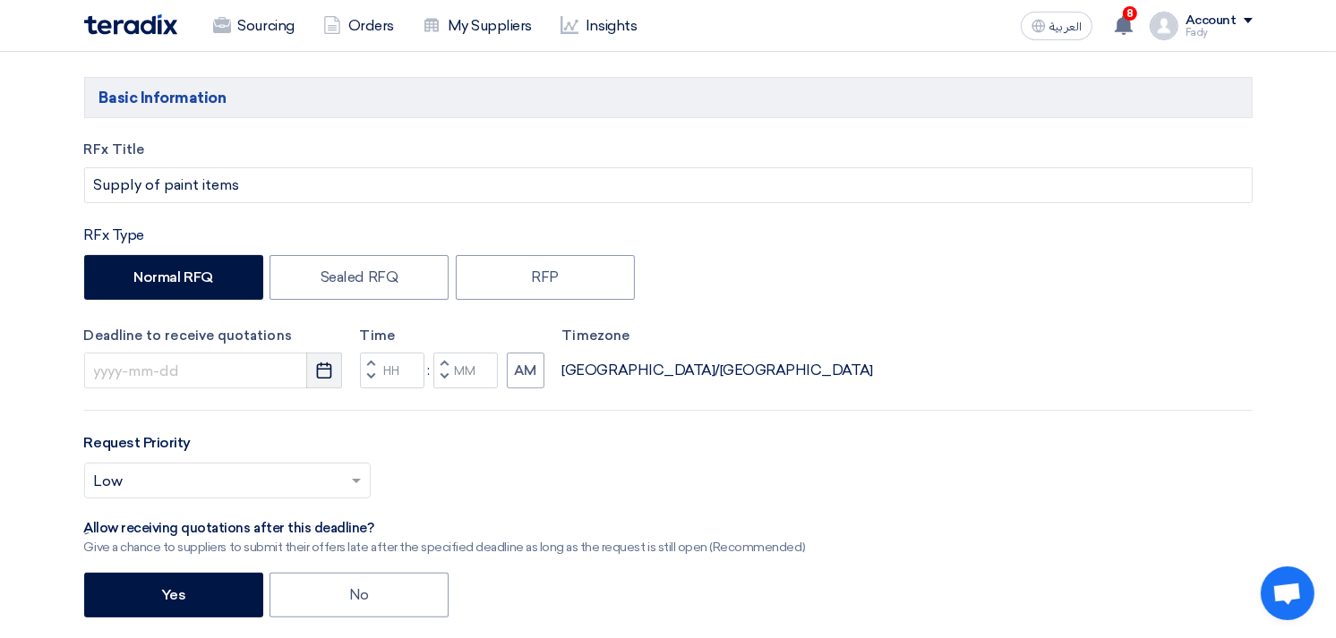
click at [320, 371] on icon "Pick a date" at bounding box center [324, 371] width 18 height 18
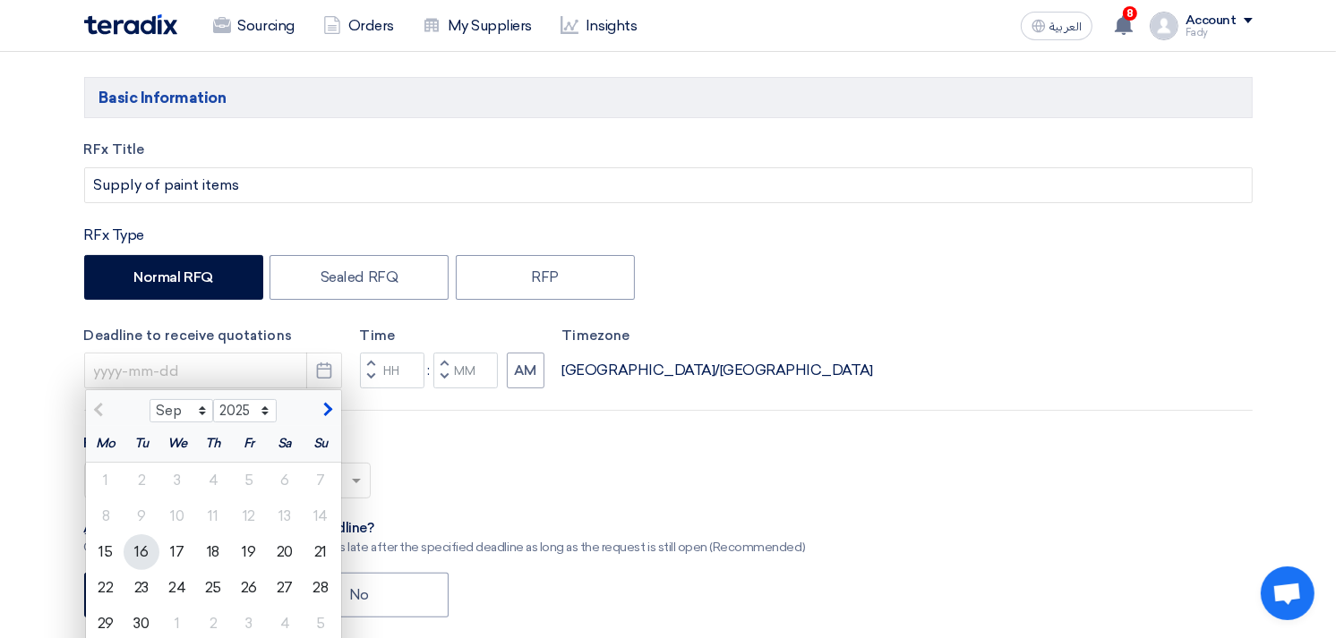
click at [143, 555] on div "16" at bounding box center [142, 552] width 36 height 36
type input "9/16/2025"
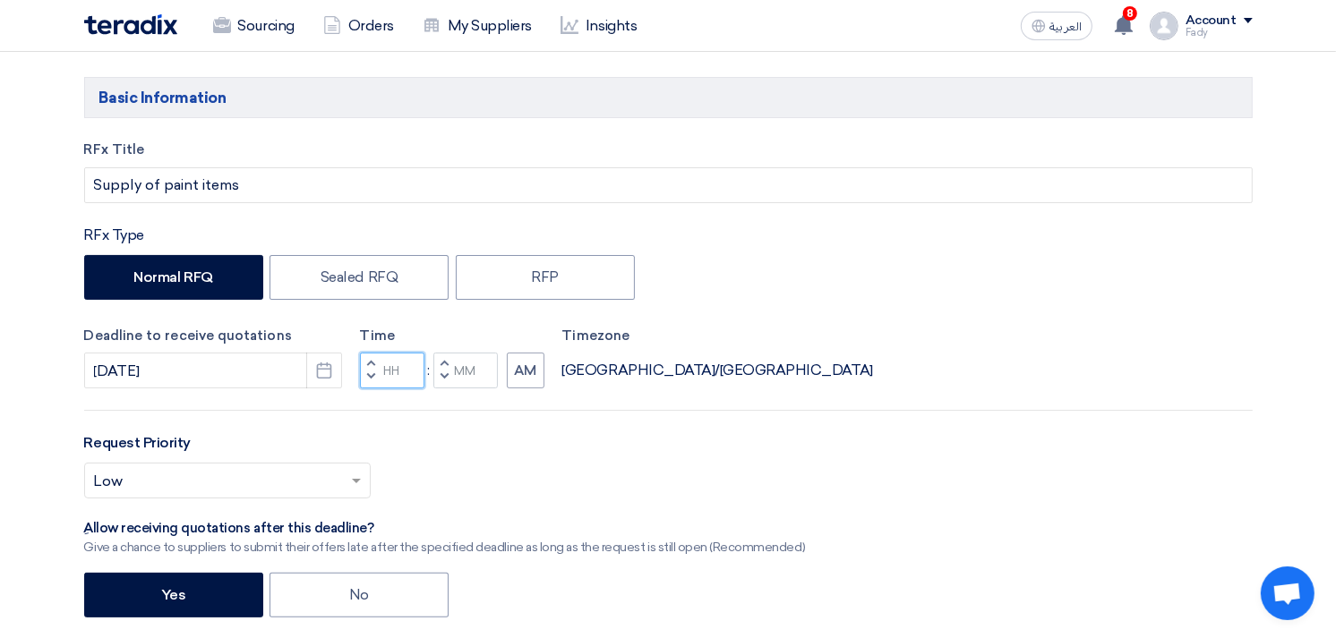
click at [397, 369] on input "Hours" at bounding box center [392, 371] width 64 height 36
type input "03"
click at [462, 373] on input "Minutes" at bounding box center [465, 371] width 64 height 36
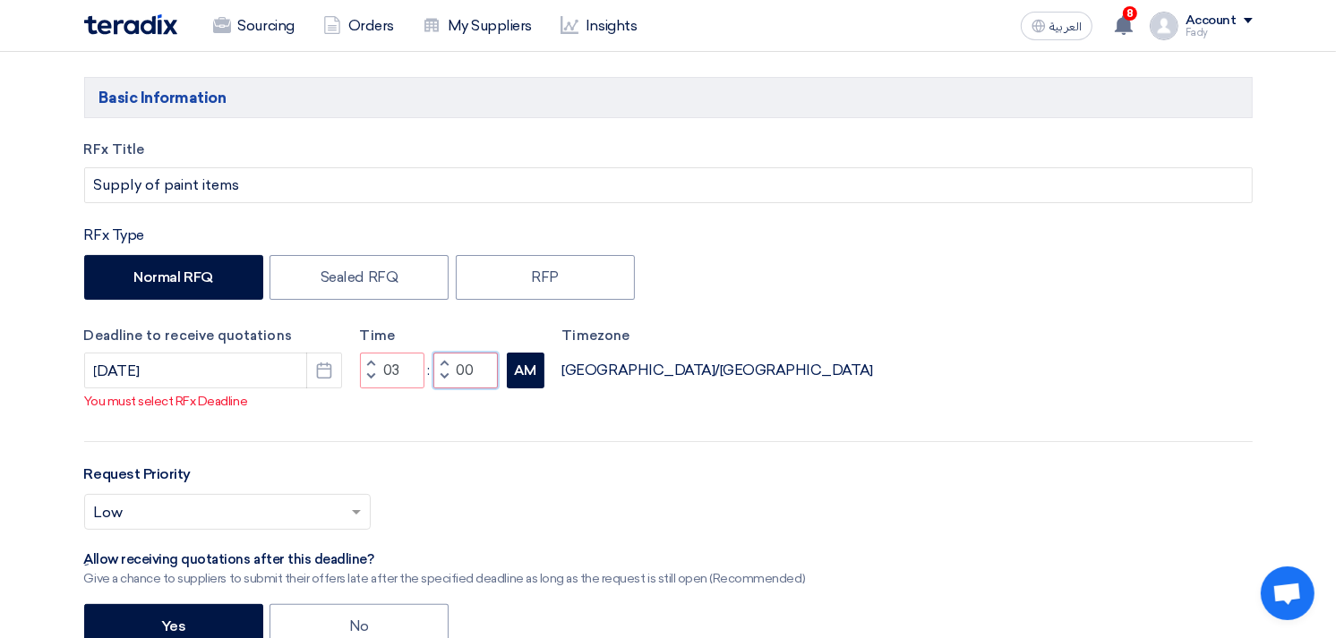
type input "00"
click at [531, 392] on div "RFx Title Supply of paint items RFx Type Normal RFQ Sealed RFQ RFP Deadline to …" at bounding box center [668, 518] width 1195 height 756
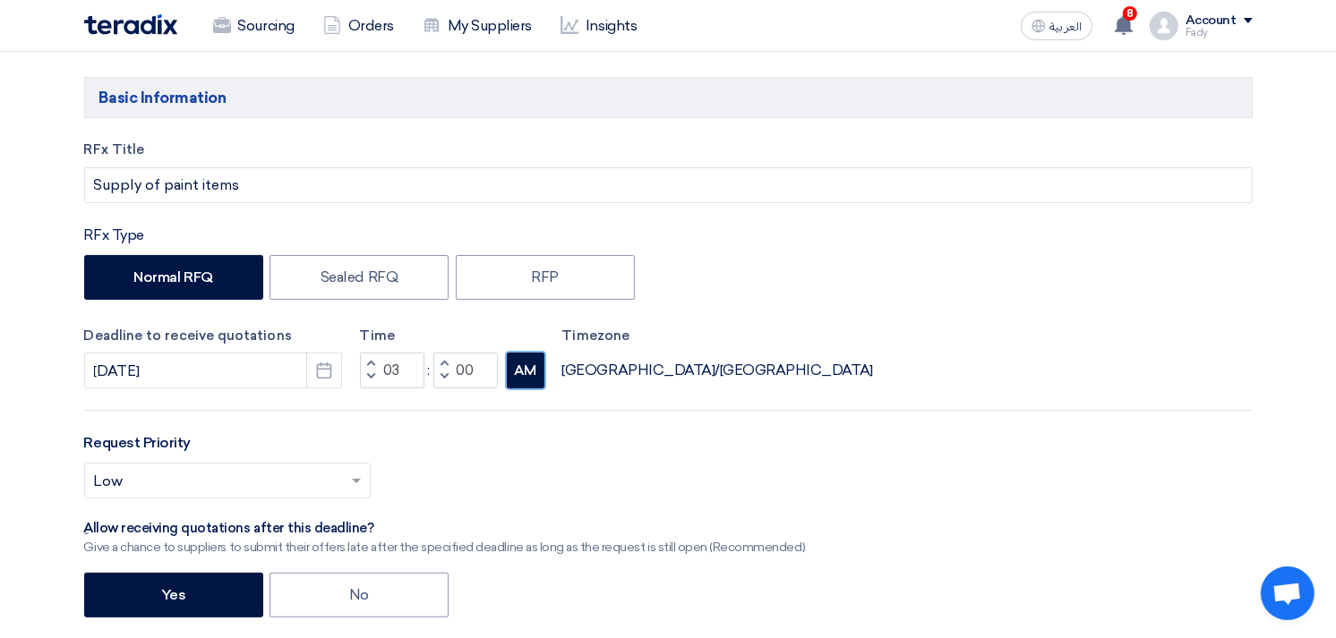
click at [537, 372] on button "AM" at bounding box center [526, 371] width 38 height 36
click at [361, 481] on span at bounding box center [358, 480] width 22 height 21
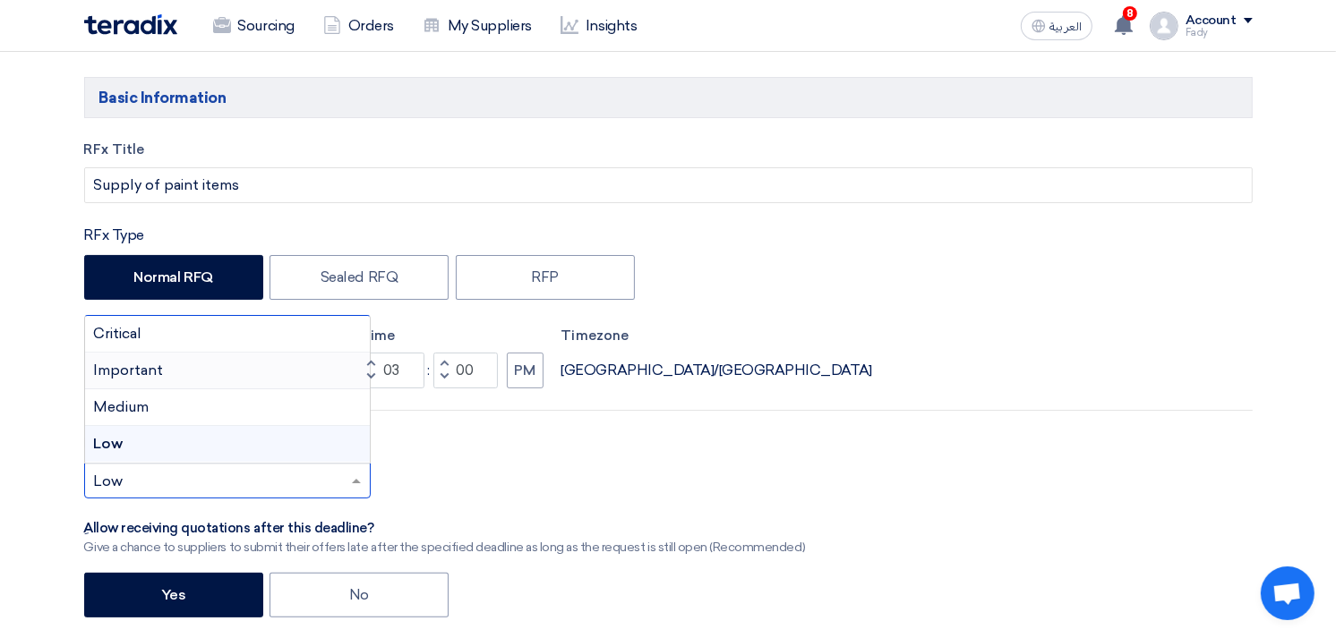
click at [176, 363] on div "Important" at bounding box center [227, 371] width 285 height 37
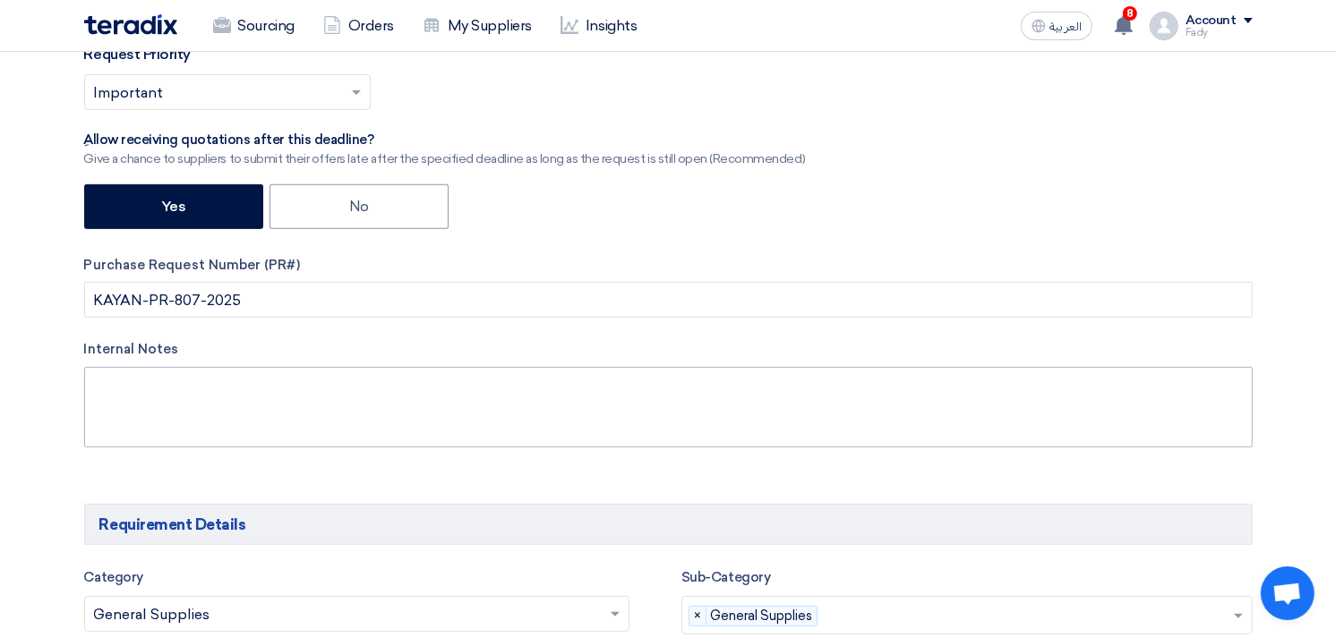
scroll to position [696, 0]
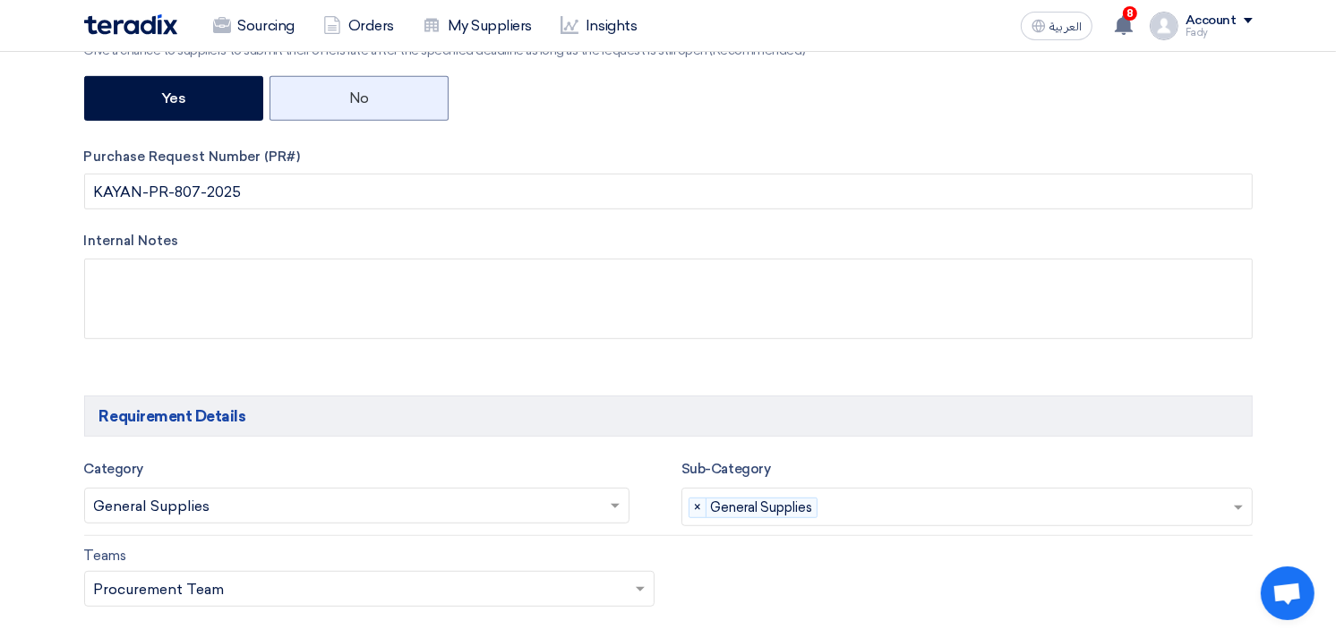
click at [371, 97] on label "No" at bounding box center [358, 98] width 179 height 45
click at [361, 97] on input "No" at bounding box center [355, 97] width 12 height 12
radio input "true"
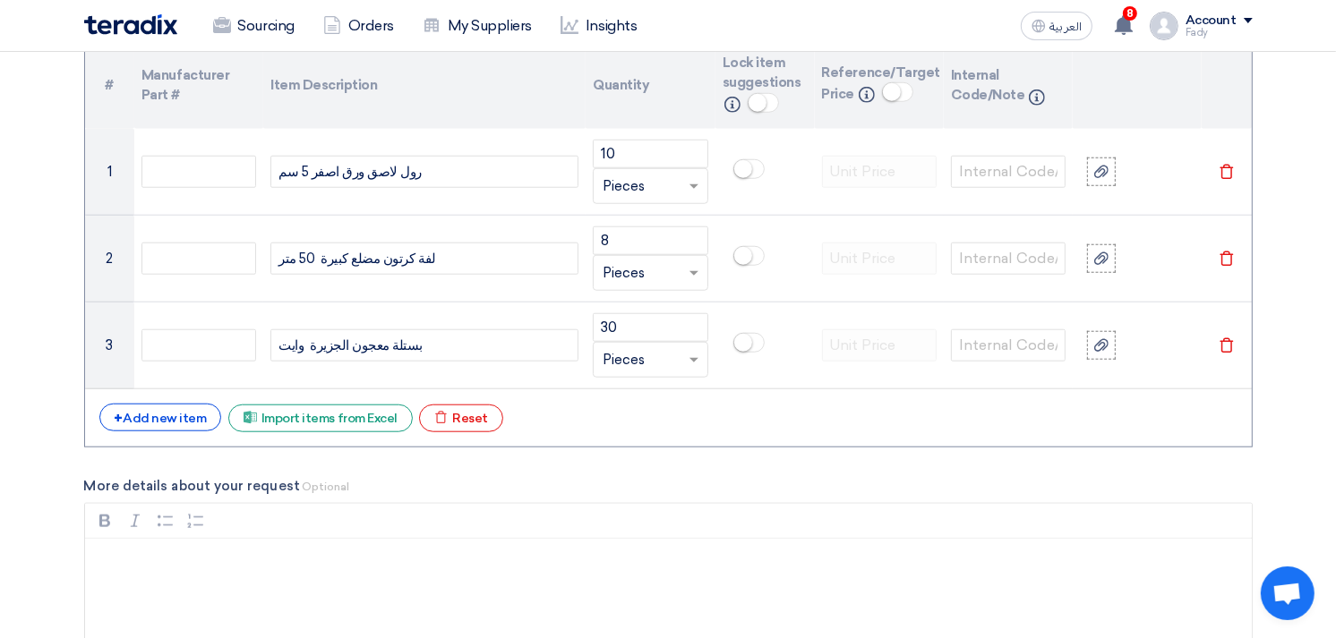
scroll to position [1392, 0]
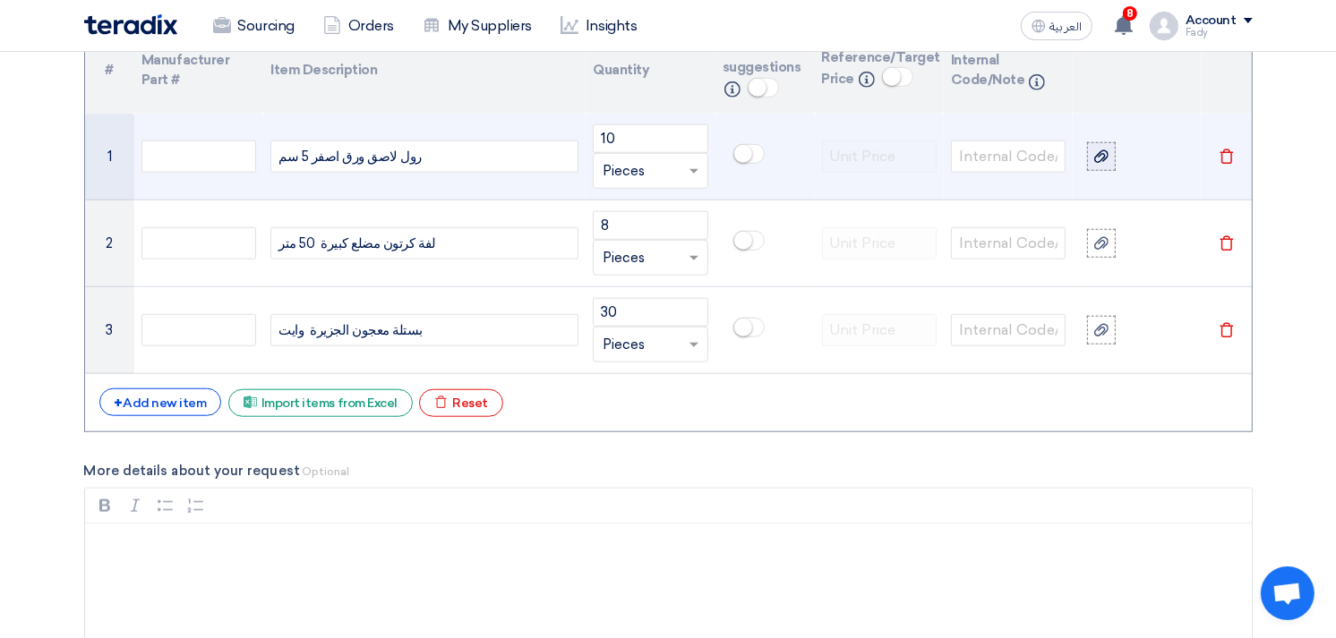
click at [1107, 154] on use at bounding box center [1101, 156] width 14 height 13
click at [0, 0] on input "file" at bounding box center [0, 0] width 0 height 0
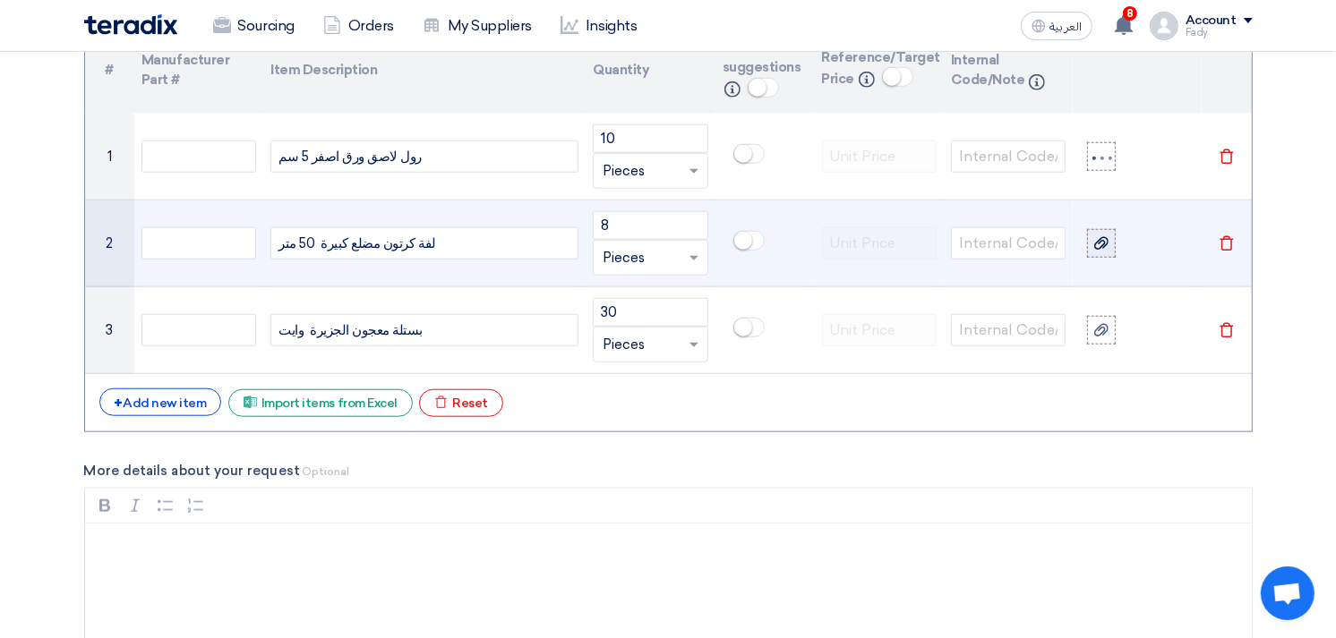
click at [1098, 244] on icon at bounding box center [1101, 243] width 14 height 14
click at [0, 0] on input "file" at bounding box center [0, 0] width 0 height 0
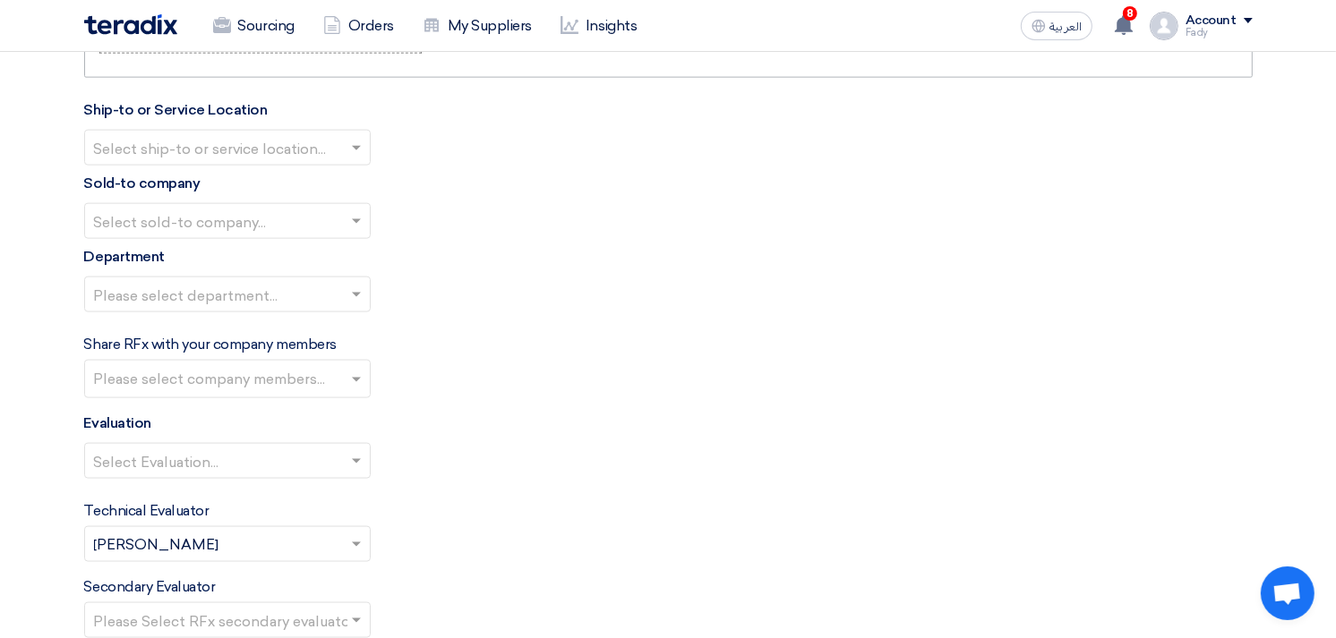
scroll to position [2089, 0]
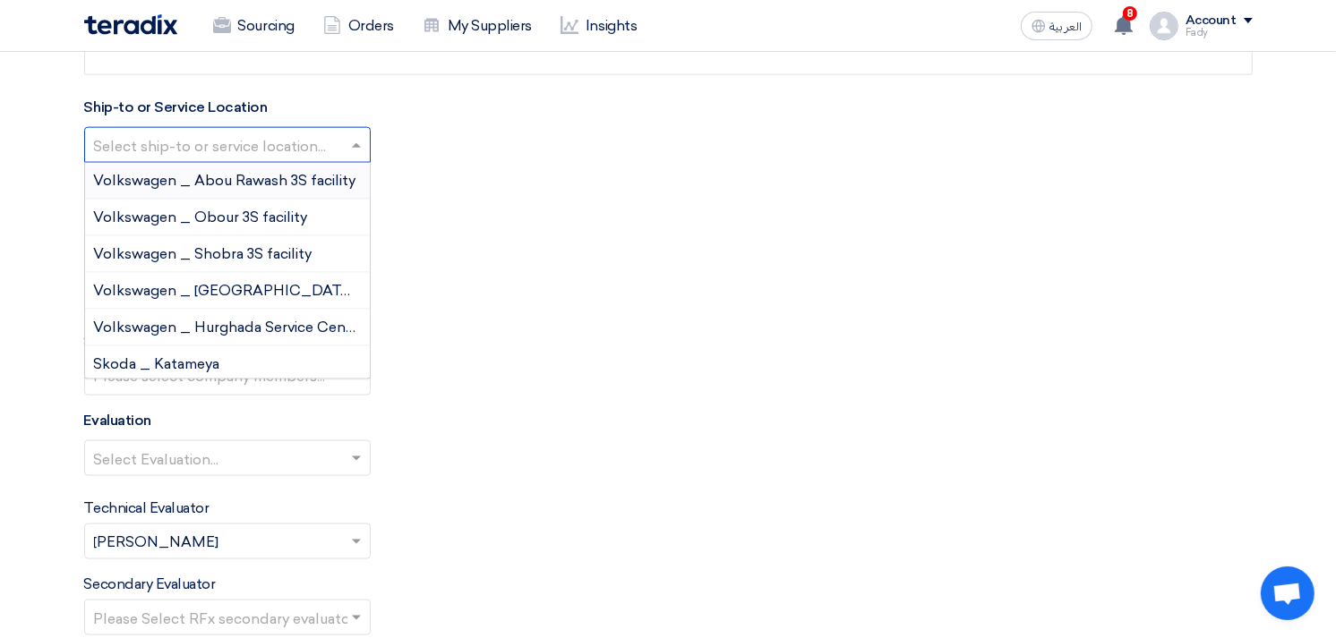
click at [194, 141] on input "text" at bounding box center [218, 147] width 249 height 30
click at [230, 209] on span "Volkswagen _ Obour 3S facility" at bounding box center [201, 217] width 214 height 17
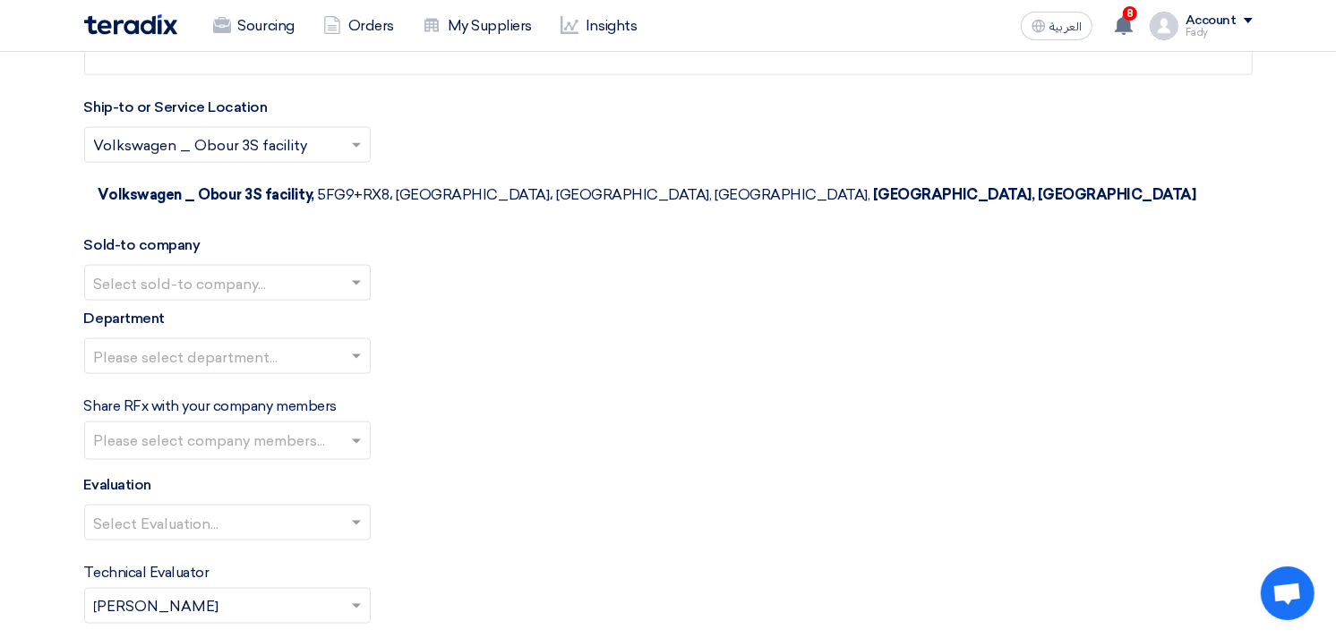
click at [221, 270] on input "text" at bounding box center [218, 285] width 249 height 30
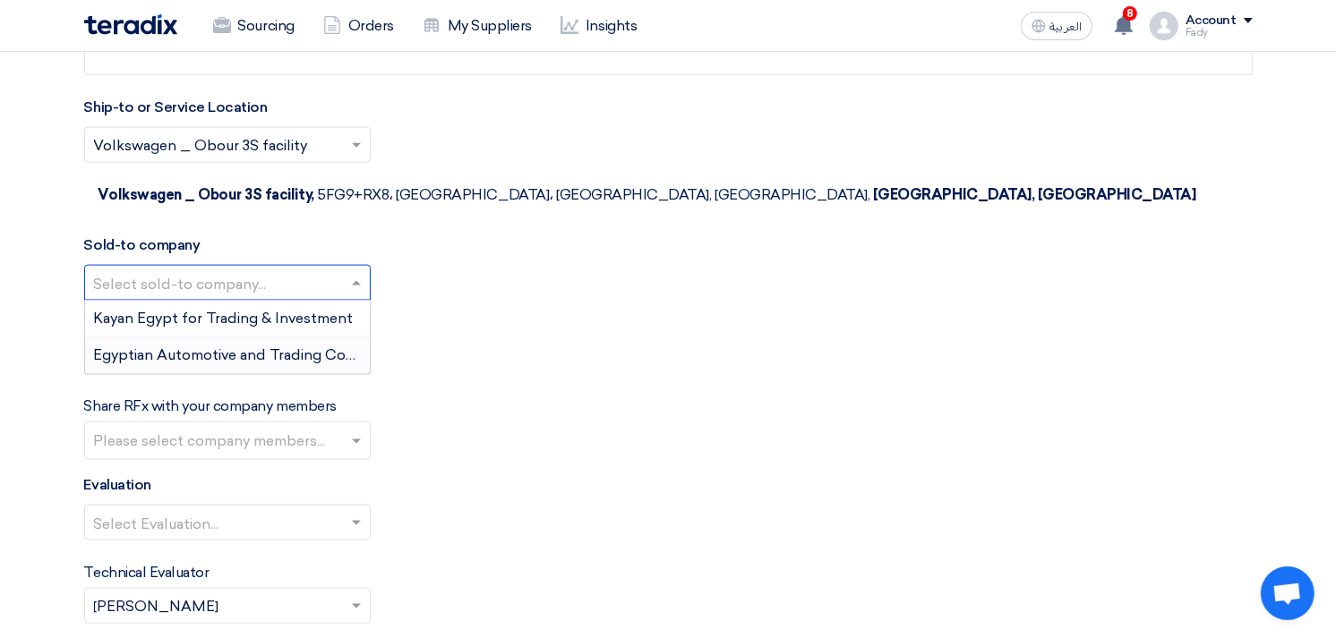
click at [210, 346] on span "Egyptian Automotive and Trading Company" at bounding box center [243, 354] width 298 height 17
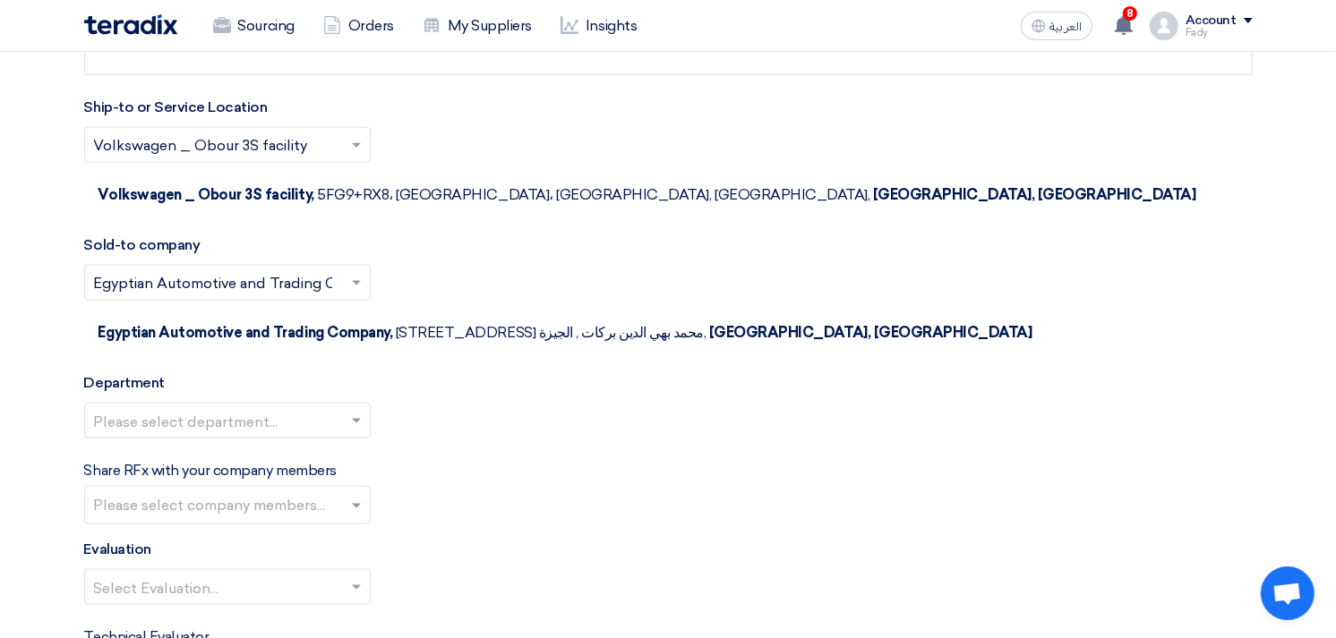
click at [210, 403] on div "Please select department..." at bounding box center [668, 428] width 1168 height 50
click at [220, 408] on input "text" at bounding box center [218, 423] width 249 height 30
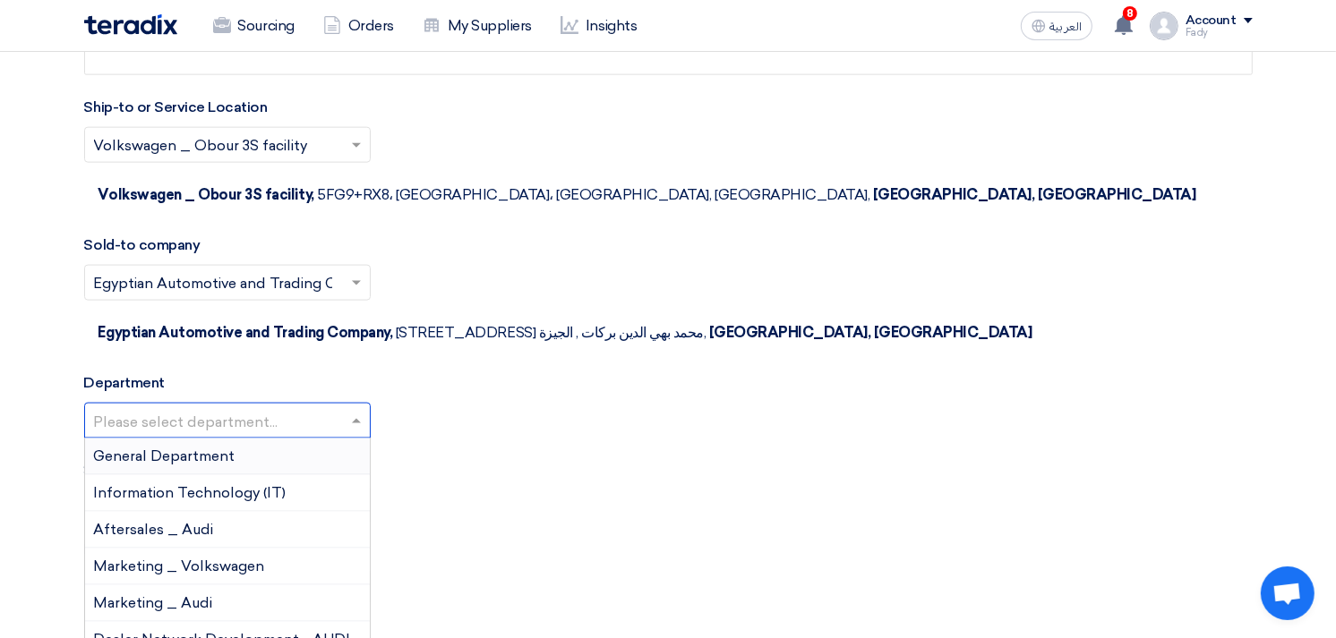
click at [208, 448] on span "General Department" at bounding box center [164, 456] width 141 height 17
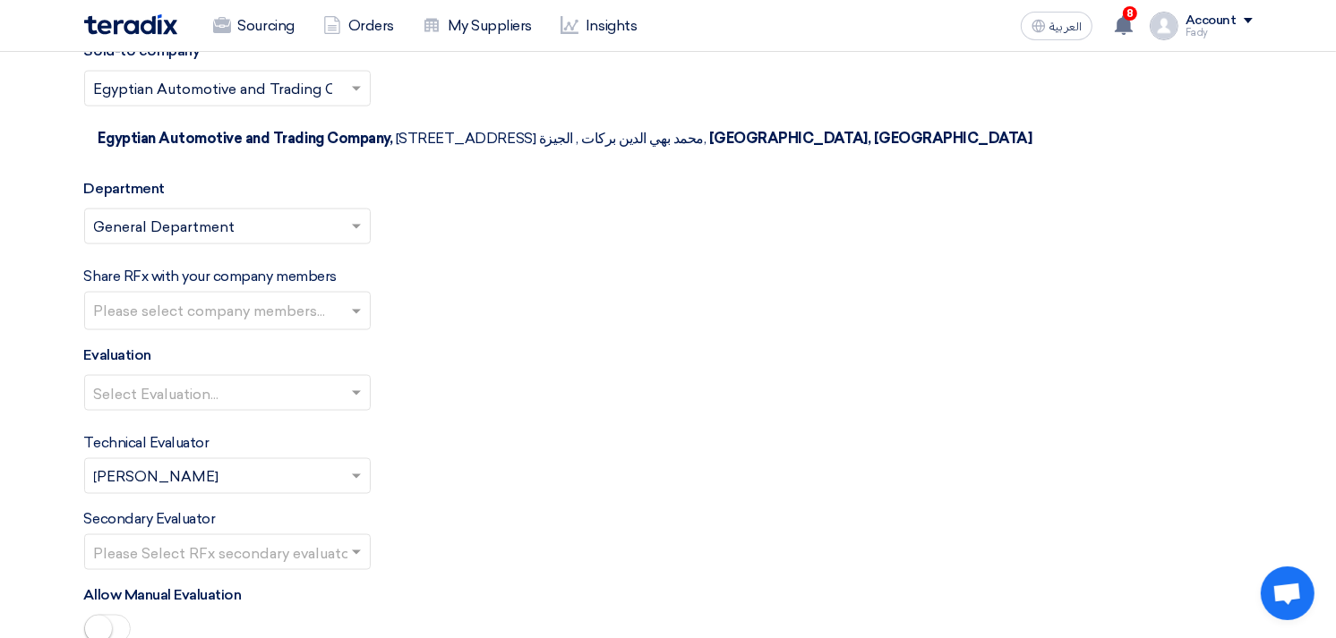
scroll to position [2287, 0]
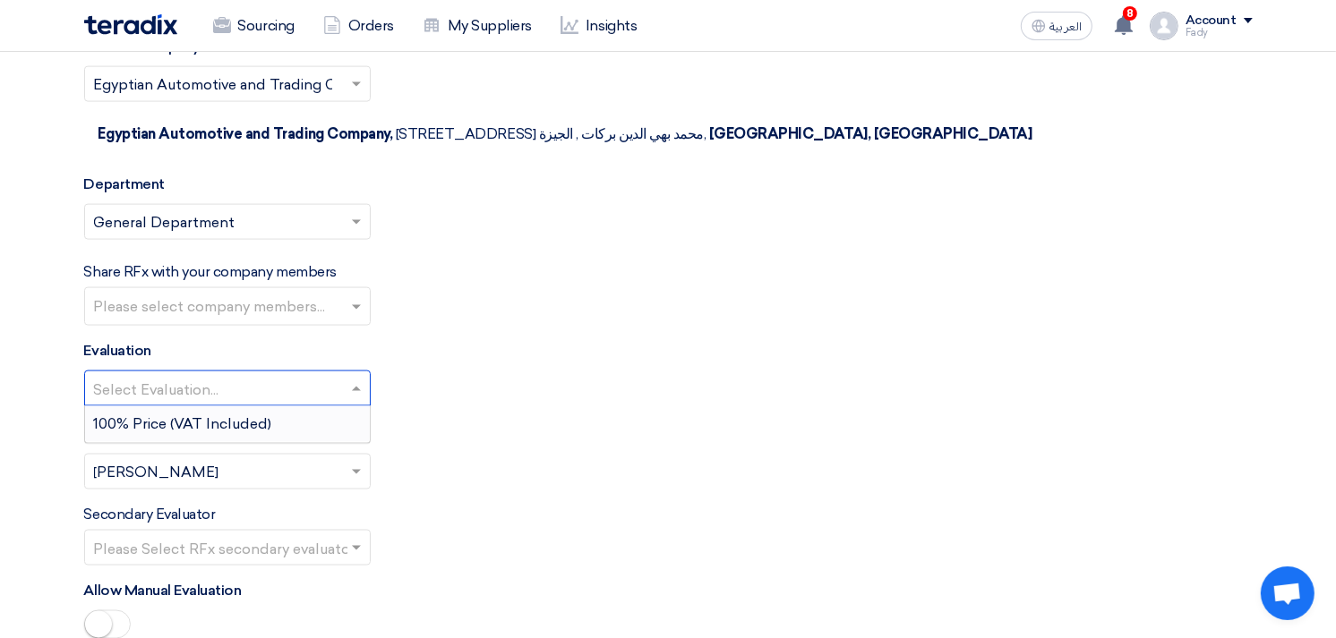
click at [217, 376] on input "text" at bounding box center [218, 391] width 249 height 30
click at [213, 415] on span "100% Price (VAT Included)" at bounding box center [183, 423] width 178 height 17
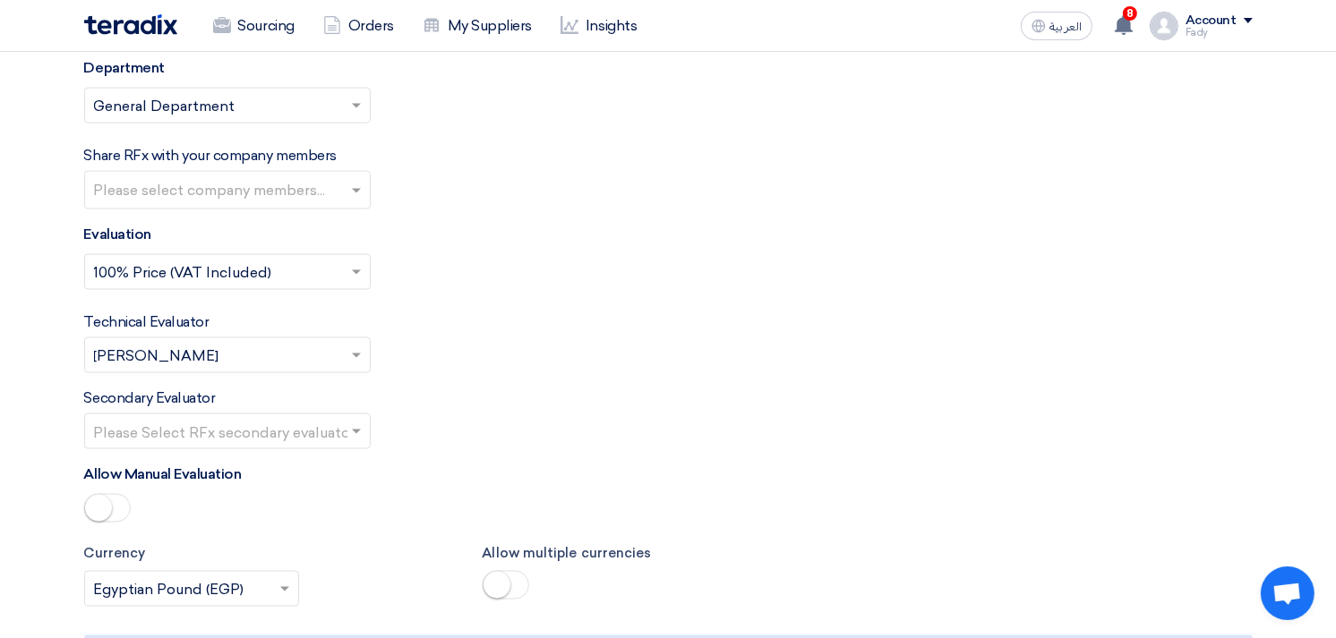
scroll to position [2586, 0]
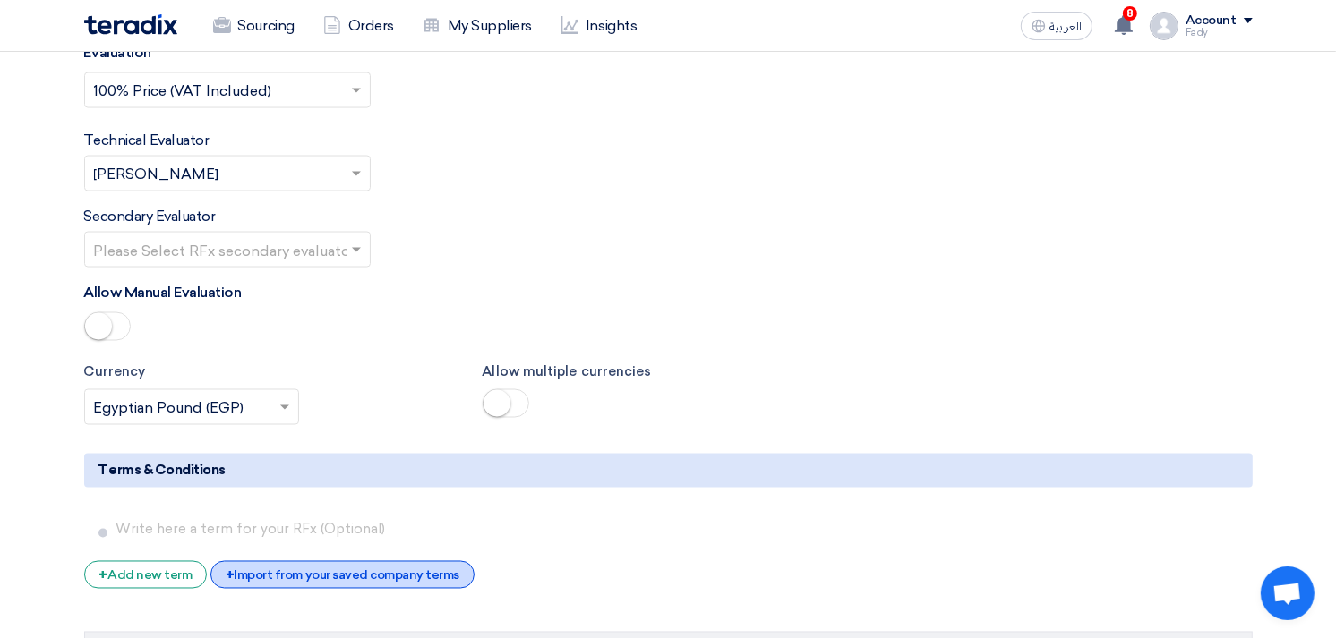
click at [328, 561] on div "+ Import from your saved company terms" at bounding box center [342, 575] width 264 height 28
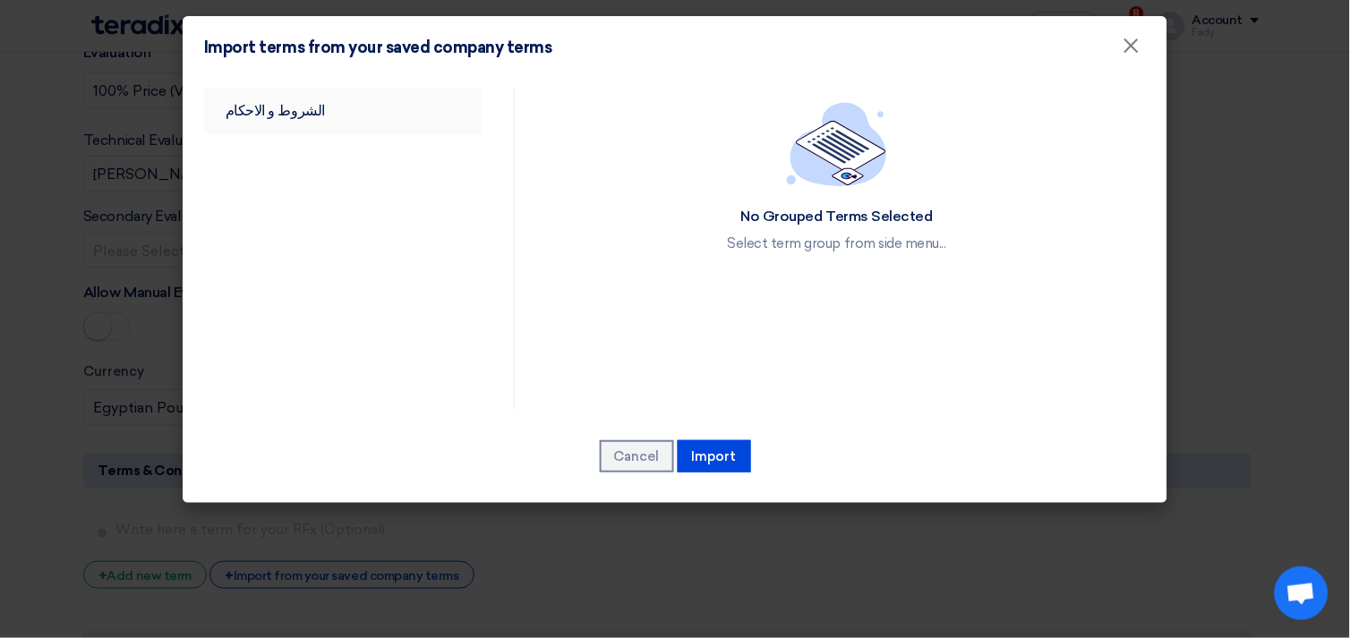
click at [278, 107] on link "الشروط و الاحكام" at bounding box center [343, 111] width 278 height 47
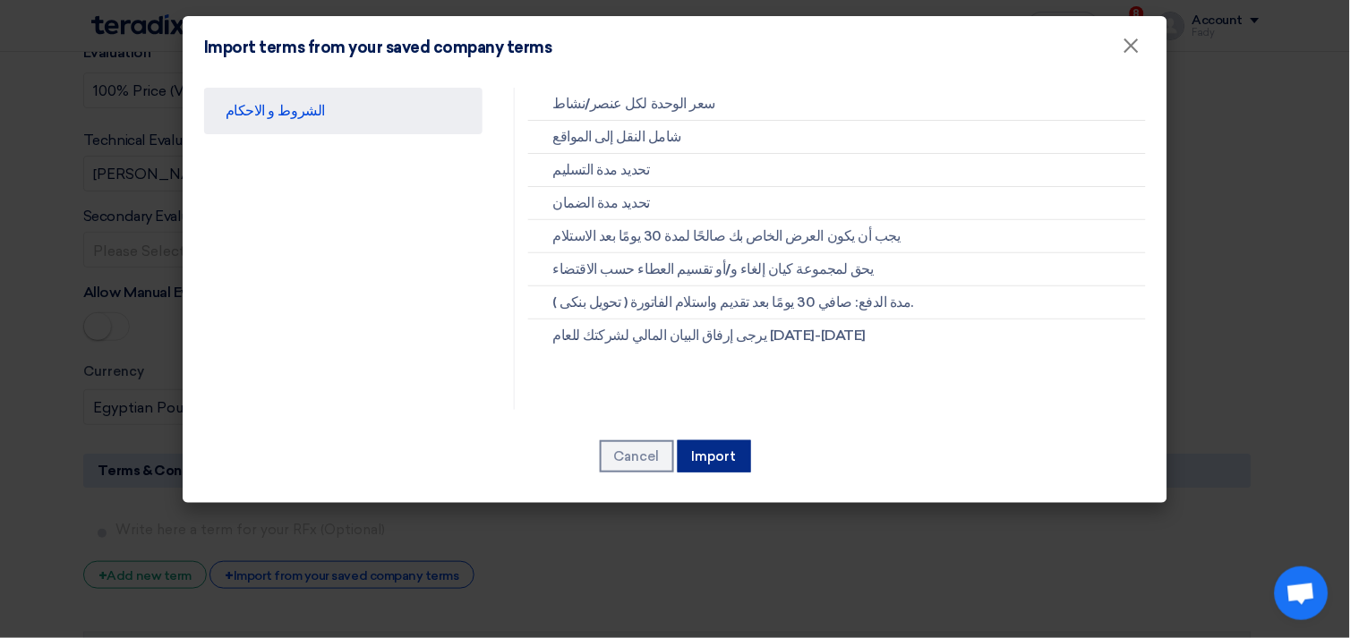
click at [714, 445] on button "Import" at bounding box center [714, 456] width 73 height 32
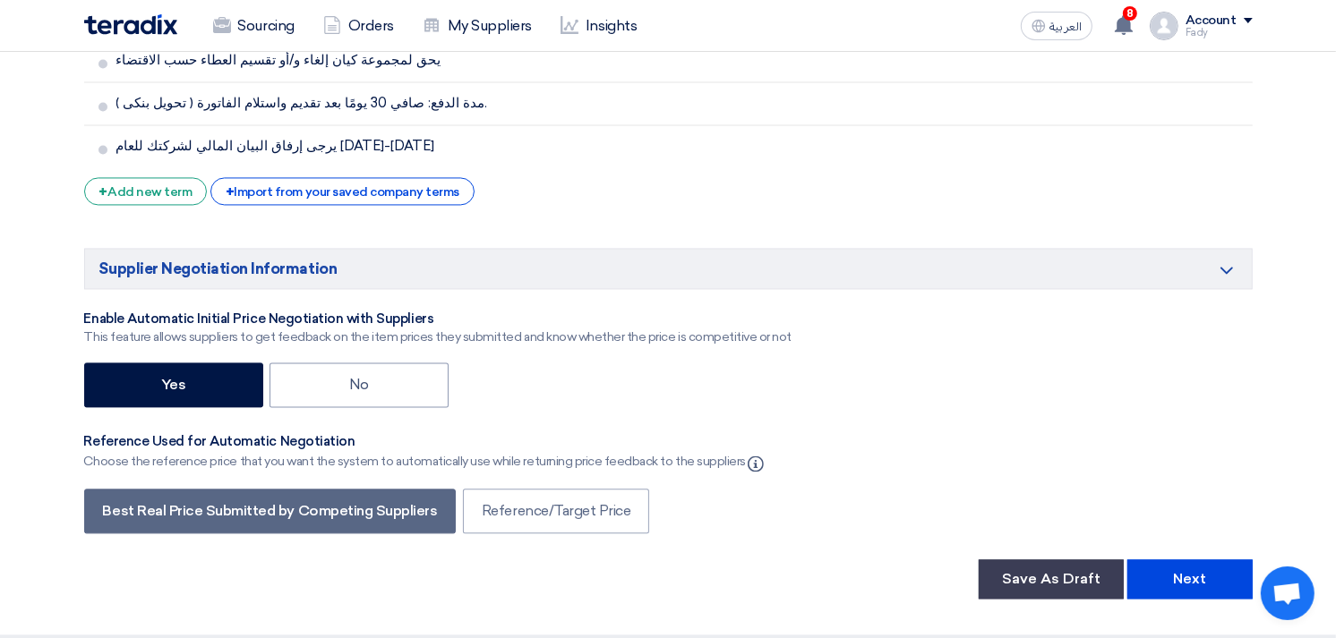
scroll to position [3282, 0]
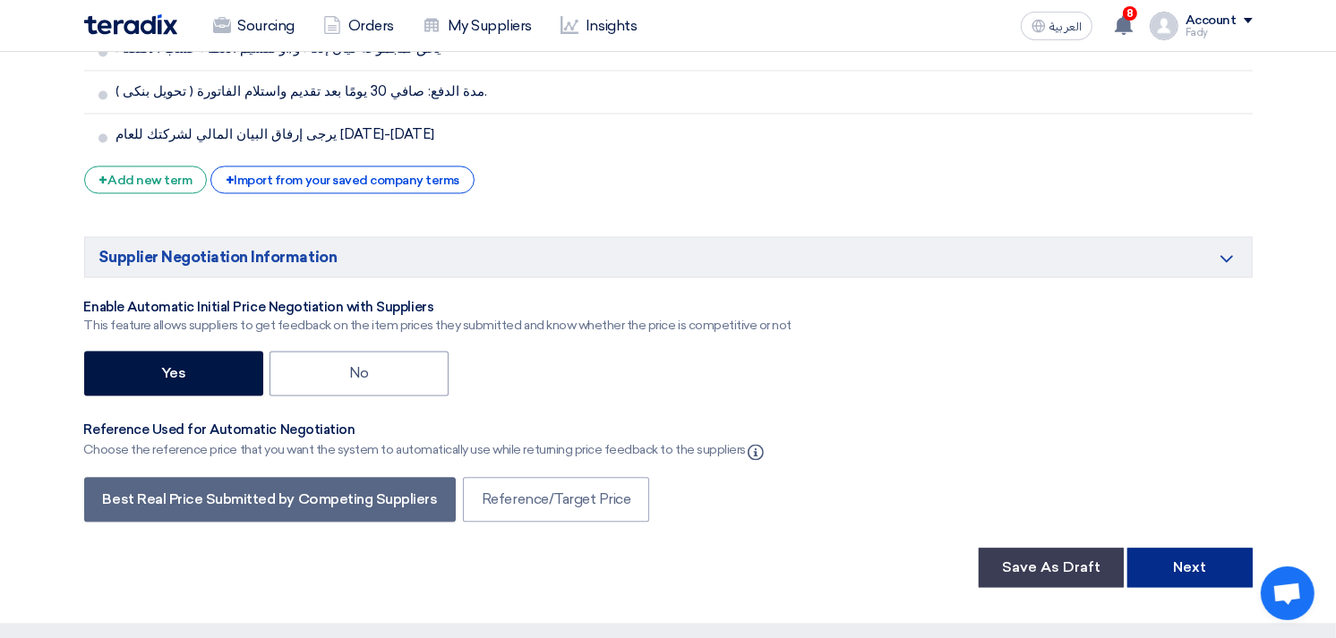
click at [1231, 548] on button "Next" at bounding box center [1189, 567] width 125 height 39
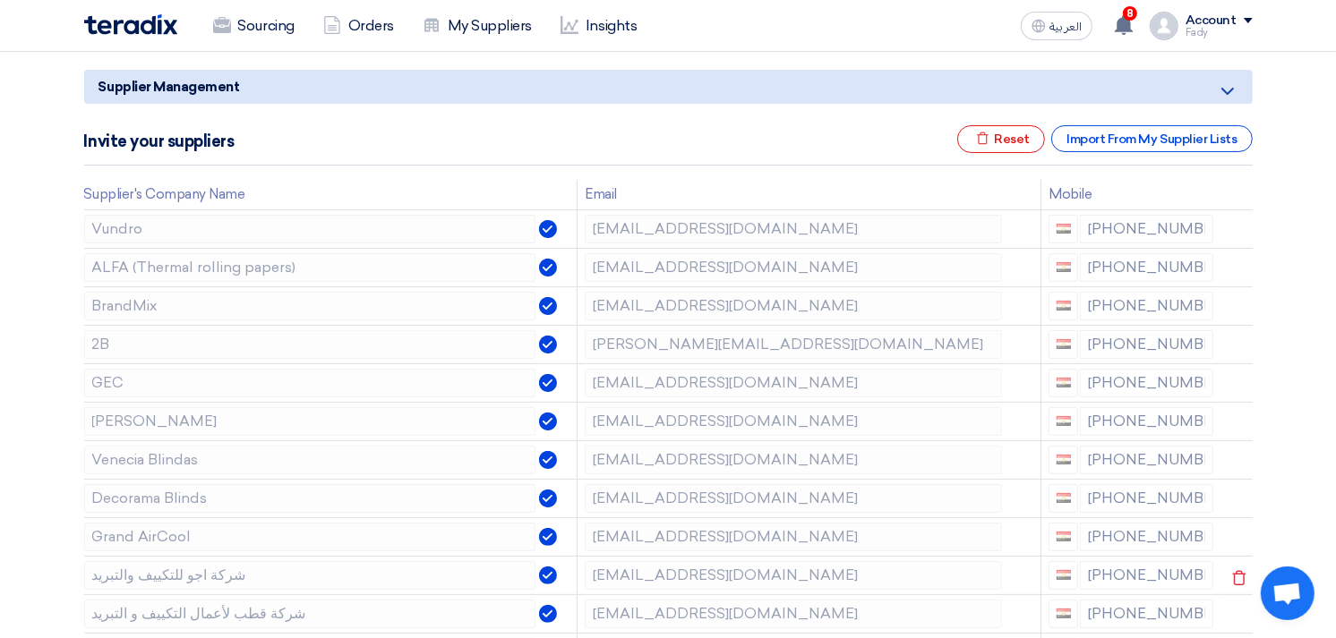
scroll to position [199, 0]
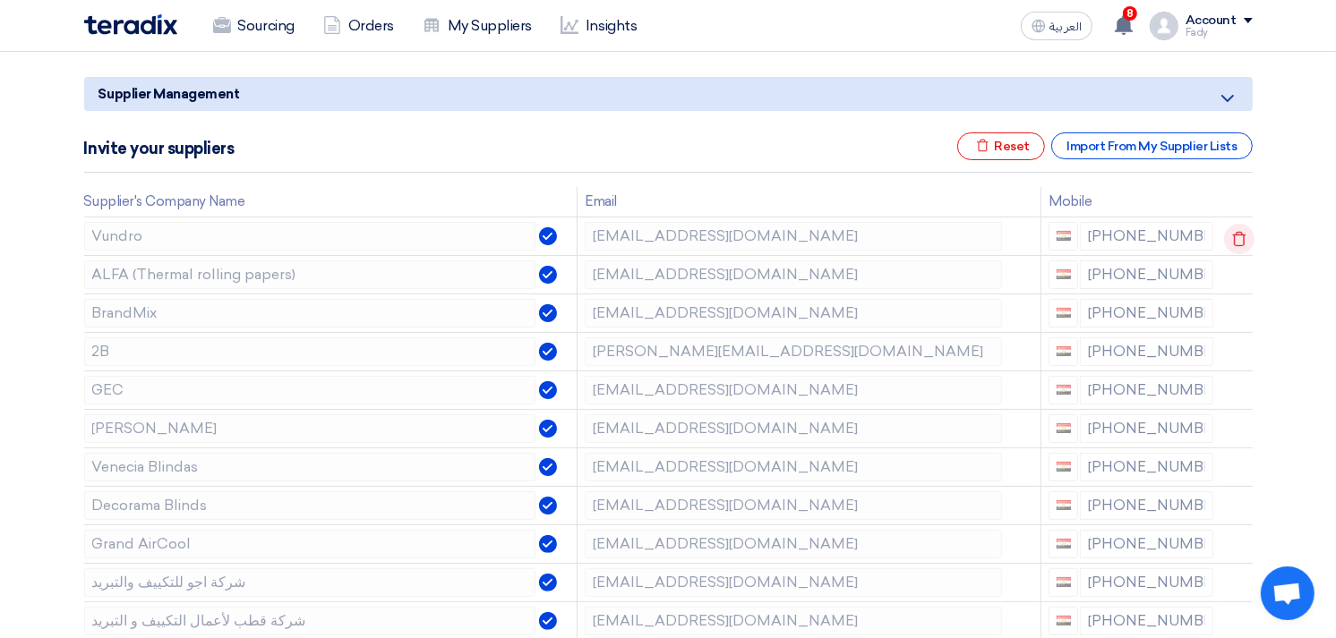
click at [1236, 231] on use at bounding box center [1238, 238] width 13 height 15
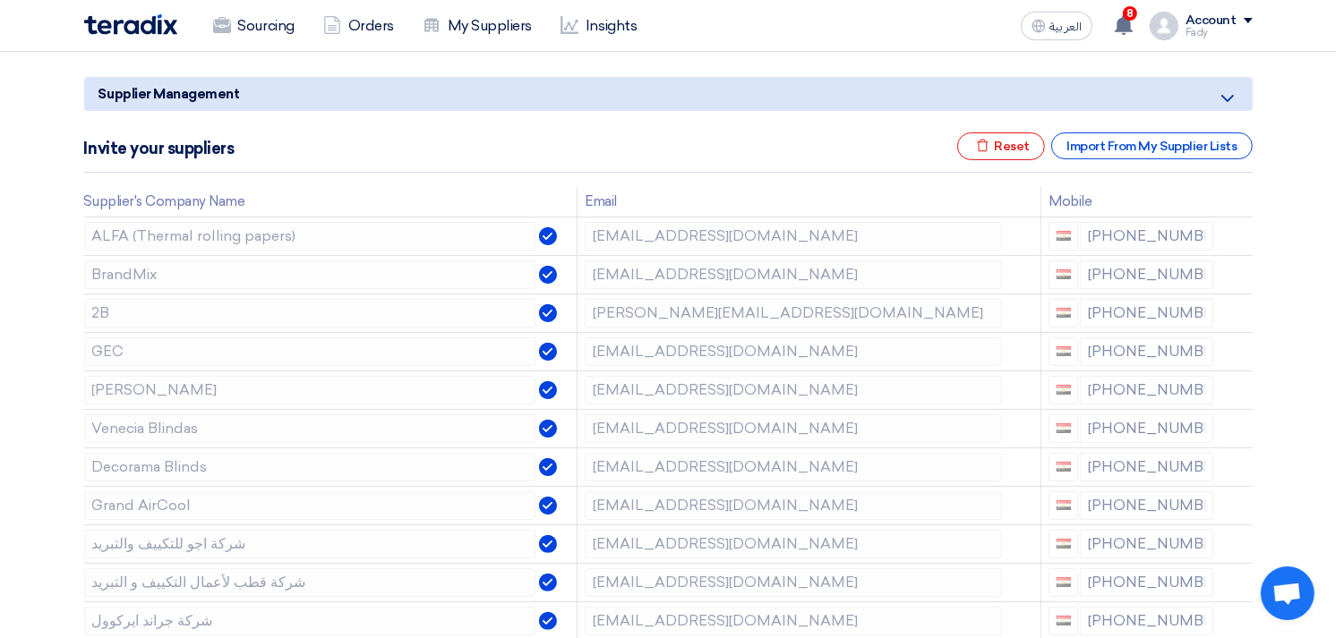
click at [0, 0] on use at bounding box center [0, 0] width 0 height 0
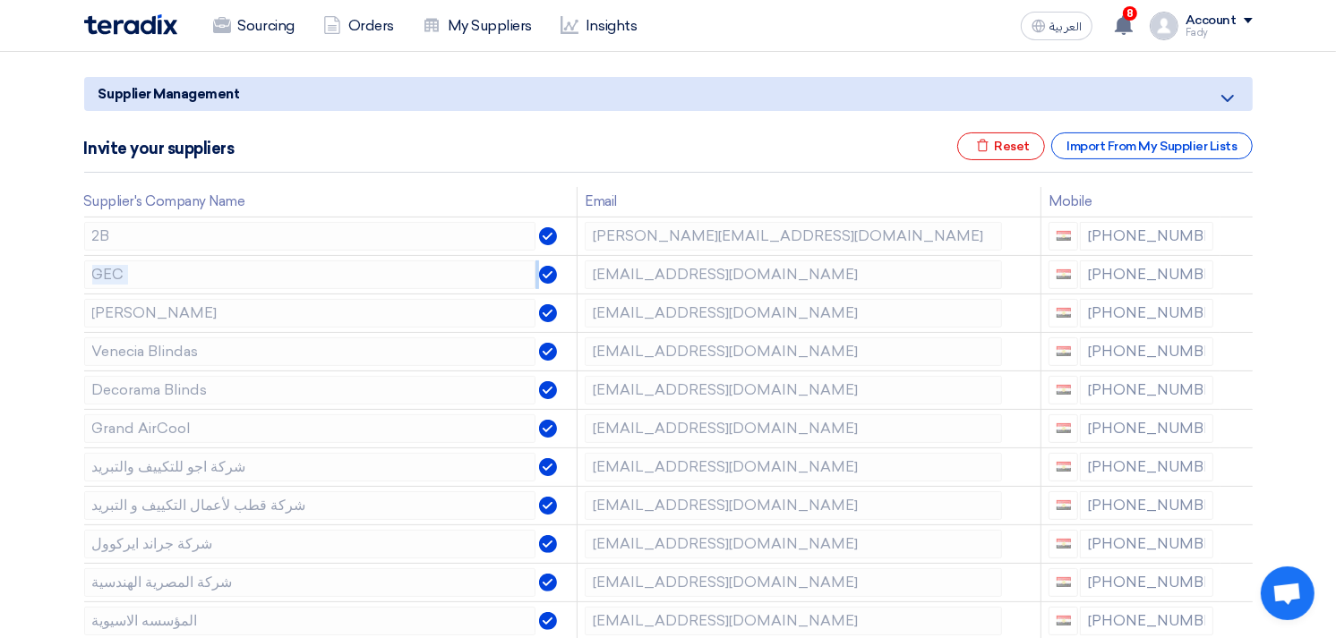
click at [0, 0] on use at bounding box center [0, 0] width 0 height 0
click at [1236, 230] on td at bounding box center [1236, 236] width 32 height 38
click at [1239, 235] on icon at bounding box center [1239, 239] width 30 height 30
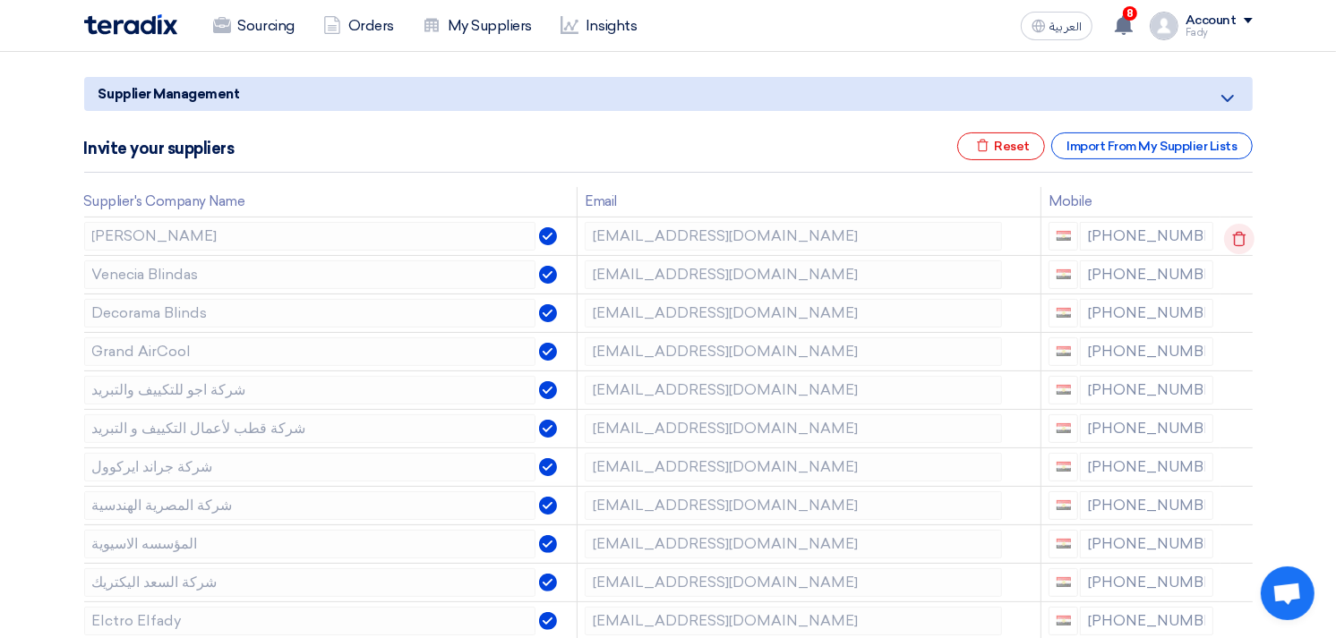
click at [1228, 233] on icon at bounding box center [1239, 239] width 30 height 30
click at [0, 0] on icon at bounding box center [0, 0] width 0 height 0
click at [1227, 233] on icon at bounding box center [1239, 239] width 30 height 30
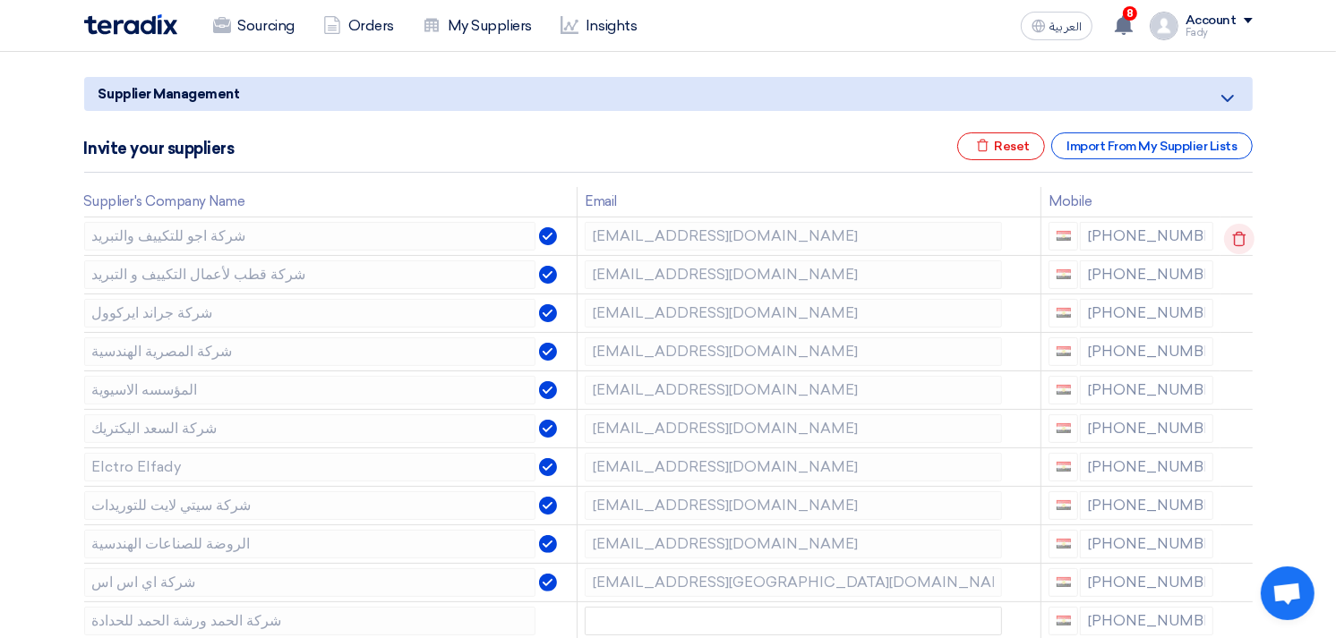
click at [1224, 234] on icon at bounding box center [1239, 239] width 30 height 30
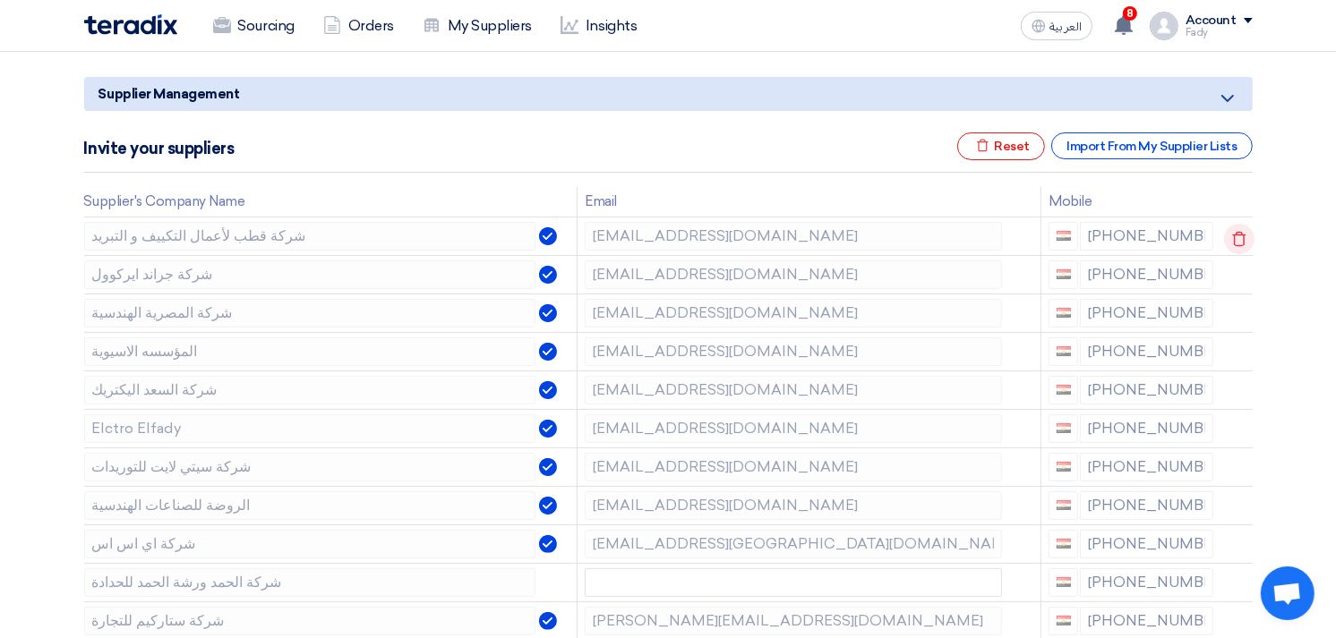
click at [1232, 235] on icon at bounding box center [1239, 239] width 30 height 30
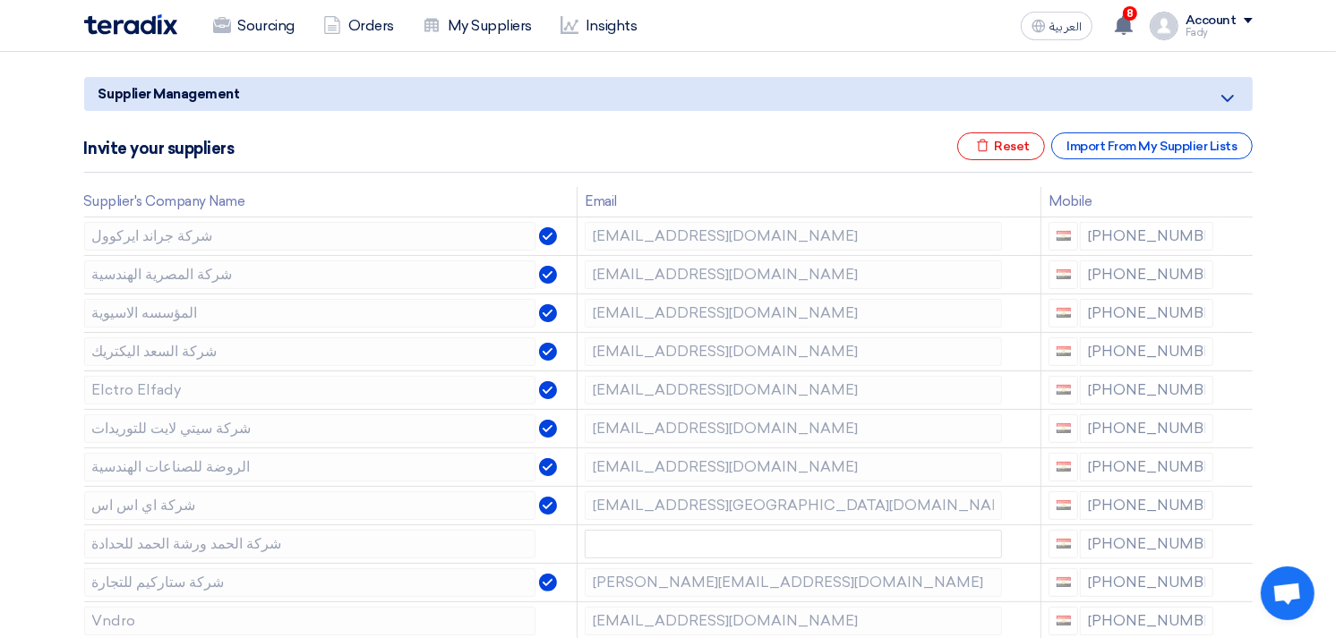
click at [0, 0] on icon at bounding box center [0, 0] width 0 height 0
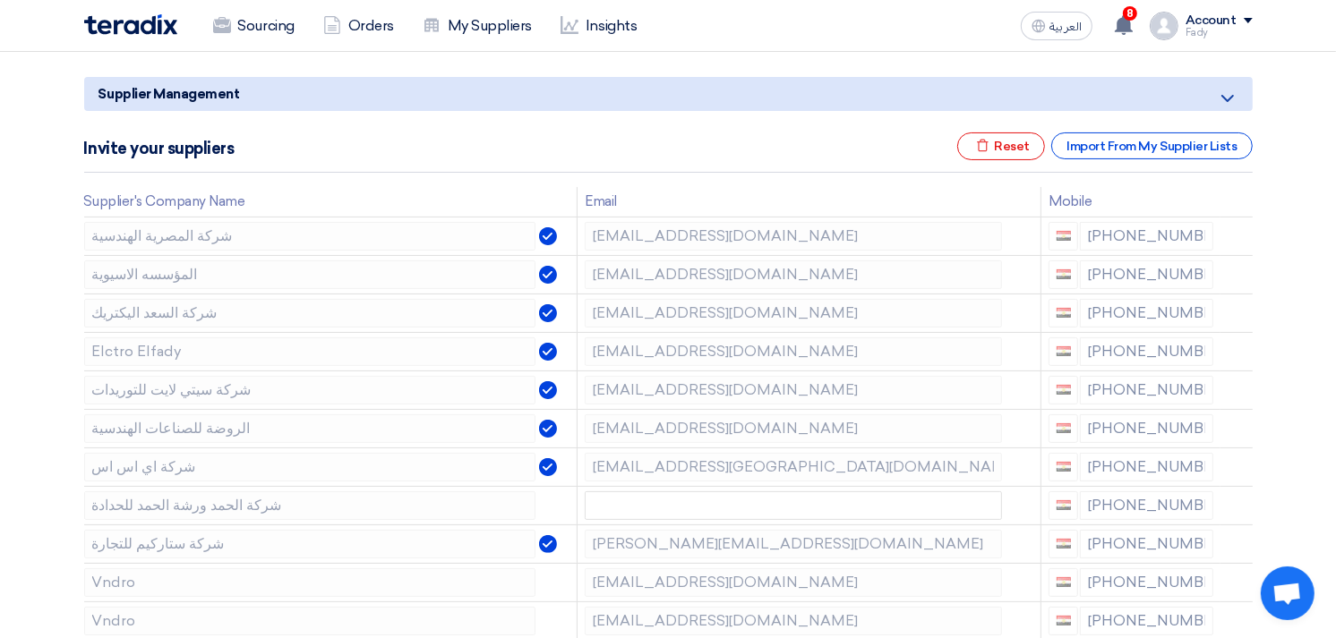
click at [0, 0] on icon at bounding box center [0, 0] width 0 height 0
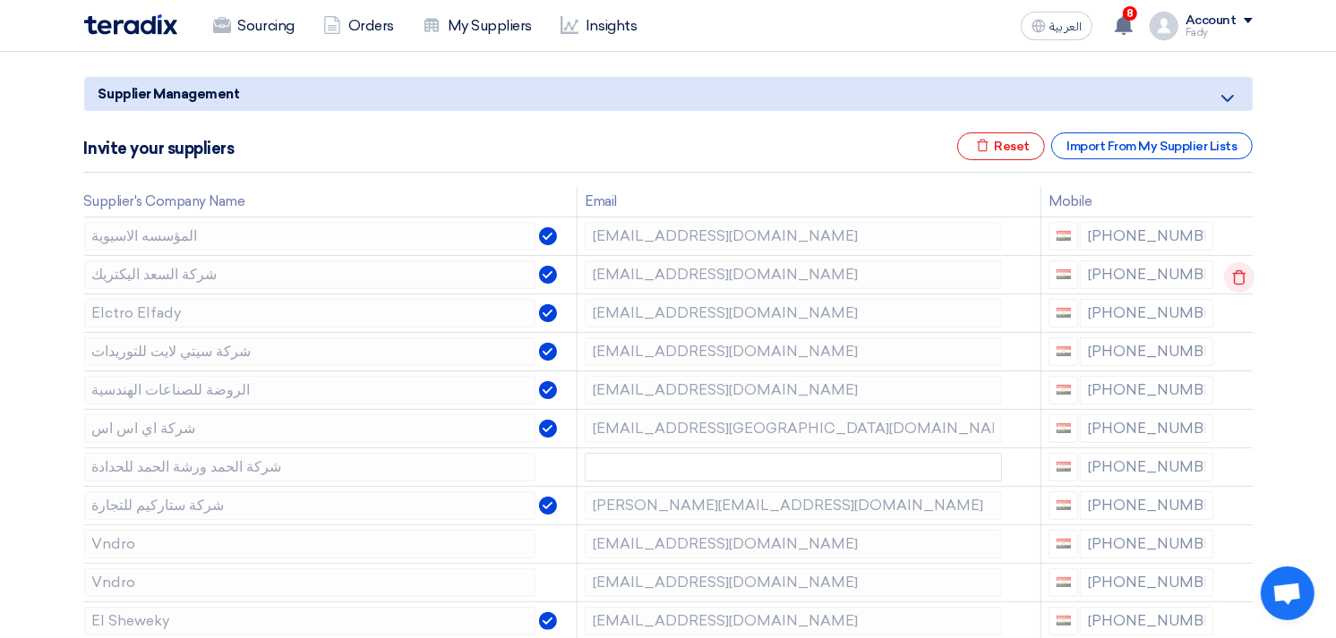
click at [1235, 270] on icon at bounding box center [1239, 277] width 30 height 30
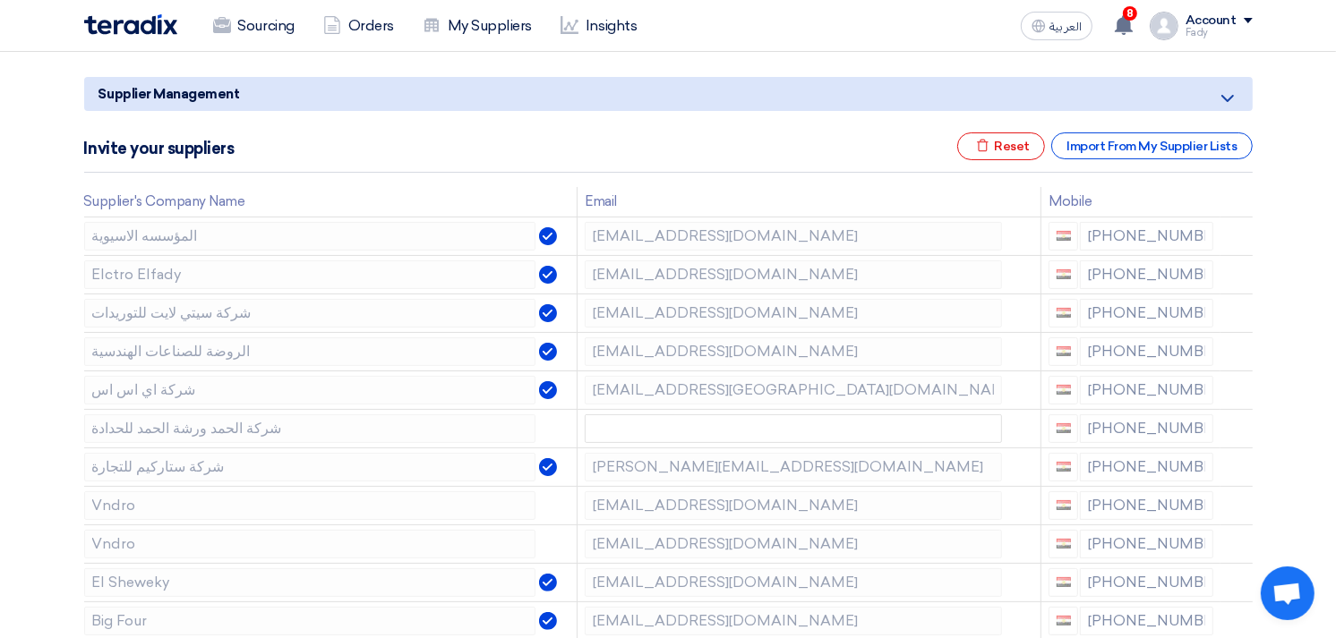
click at [0, 0] on icon at bounding box center [0, 0] width 0 height 0
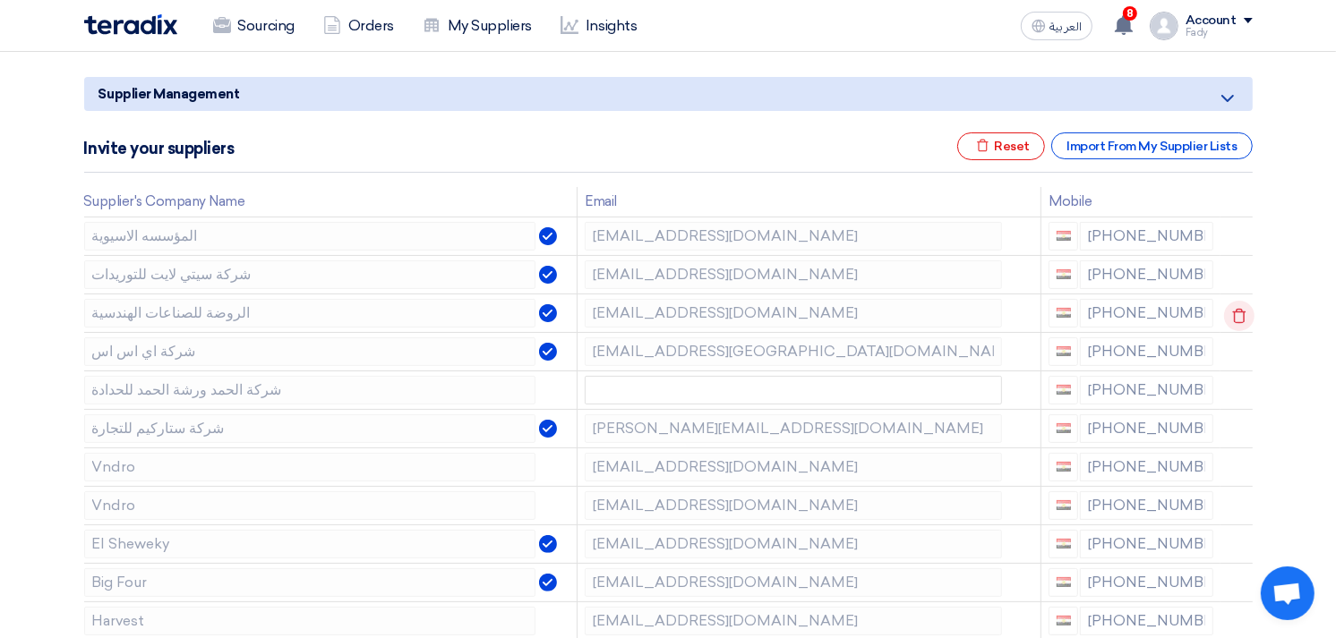
click at [1232, 308] on icon at bounding box center [1239, 316] width 30 height 30
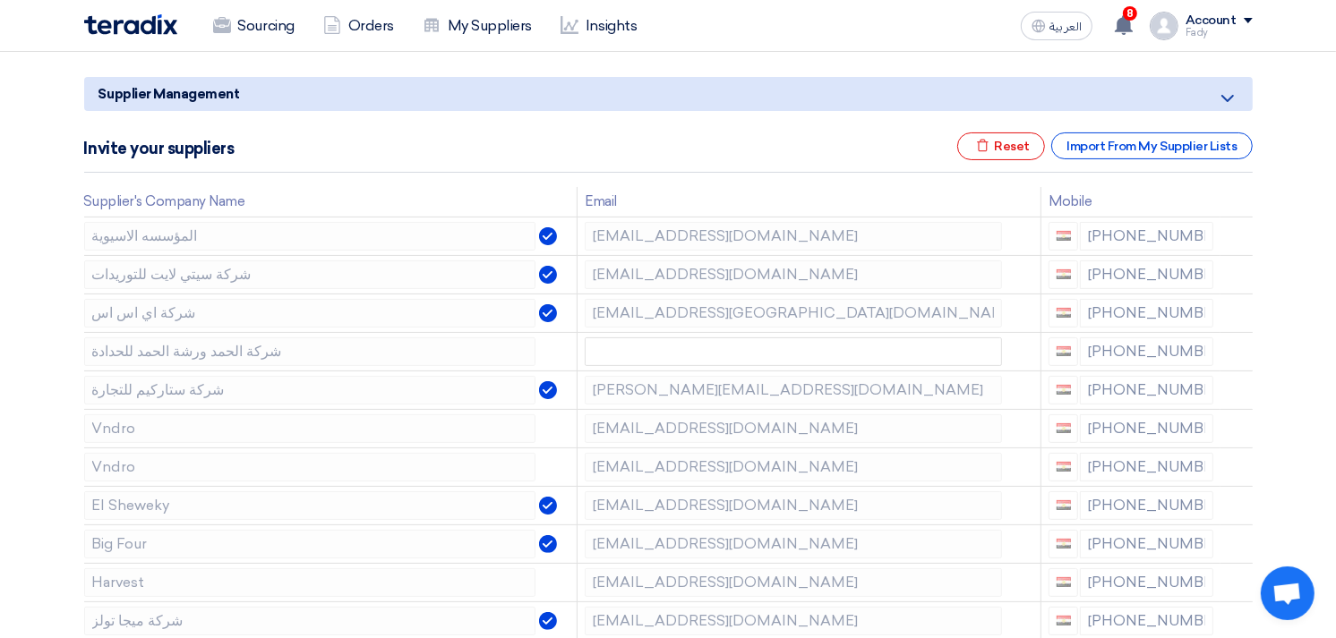
click at [0, 0] on icon at bounding box center [0, 0] width 0 height 0
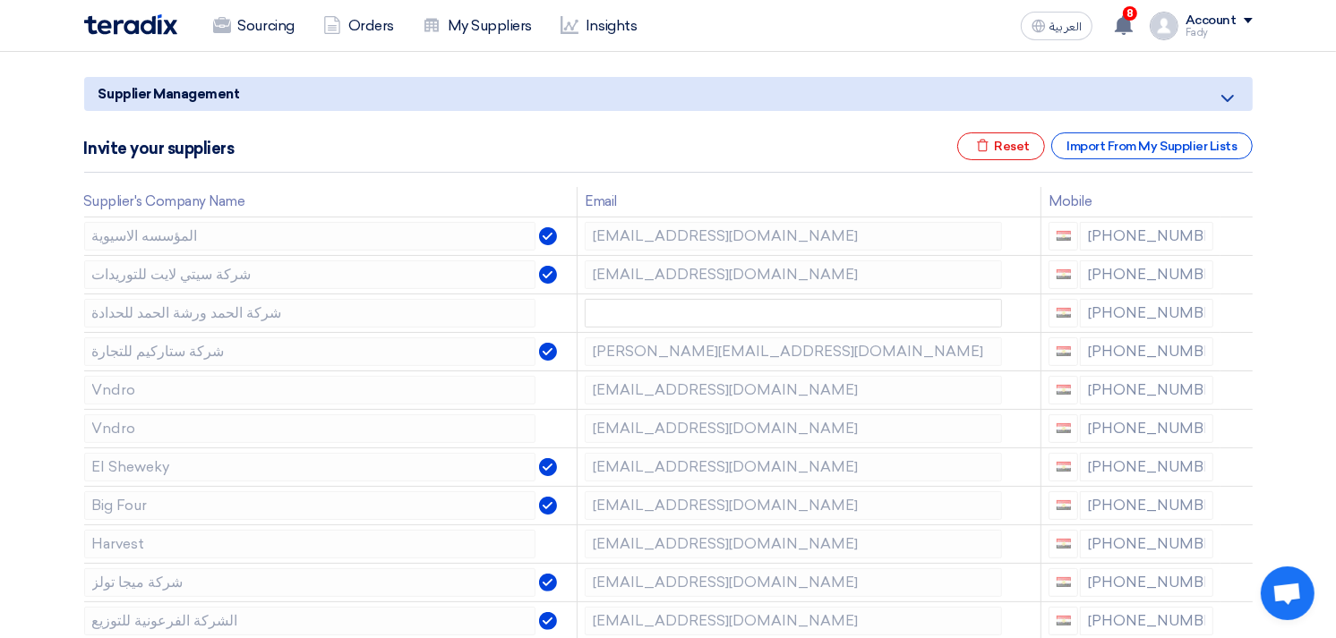
click at [0, 0] on icon at bounding box center [0, 0] width 0 height 0
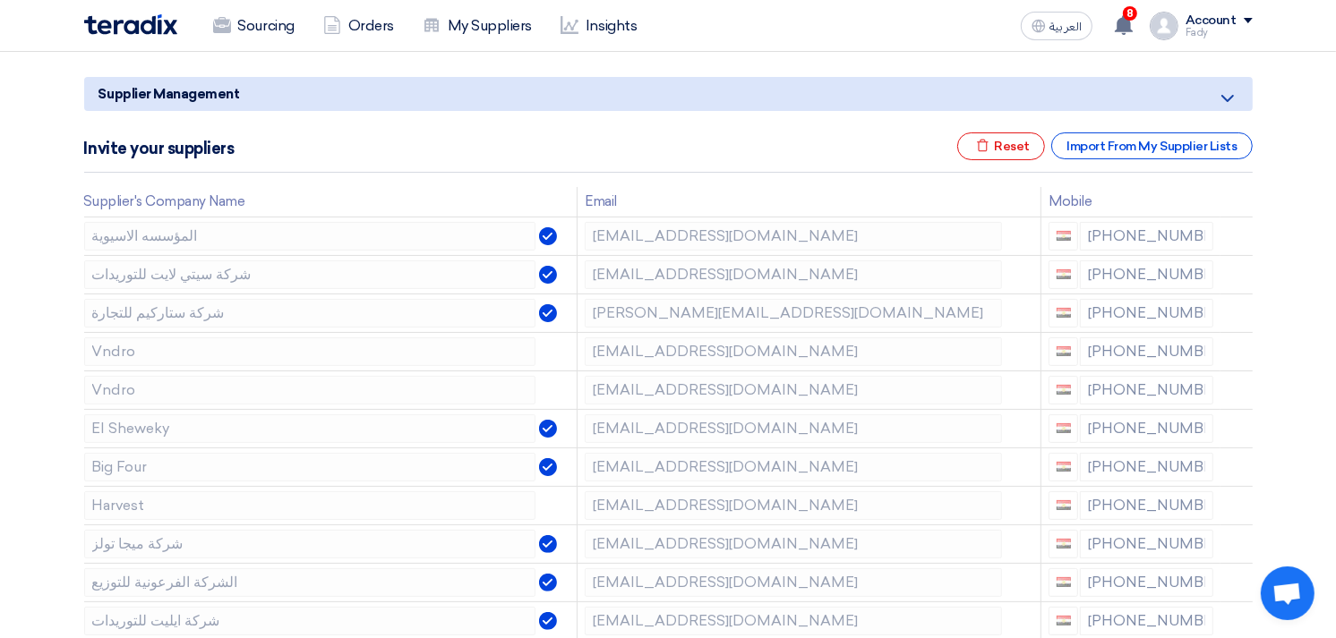
click at [0, 0] on icon at bounding box center [0, 0] width 0 height 0
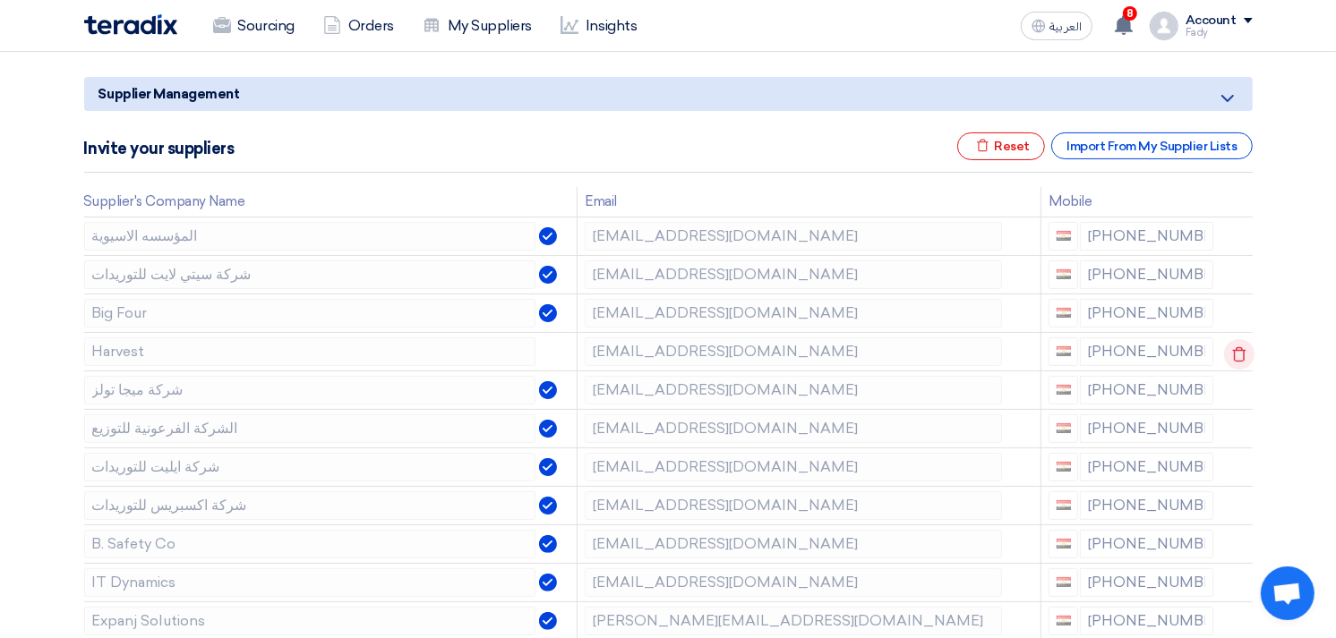
click at [1235, 352] on icon at bounding box center [1239, 354] width 30 height 30
click at [1235, 353] on icon at bounding box center [1239, 354] width 30 height 30
click at [1232, 425] on icon at bounding box center [1239, 431] width 30 height 30
click at [0, 0] on icon at bounding box center [0, 0] width 0 height 0
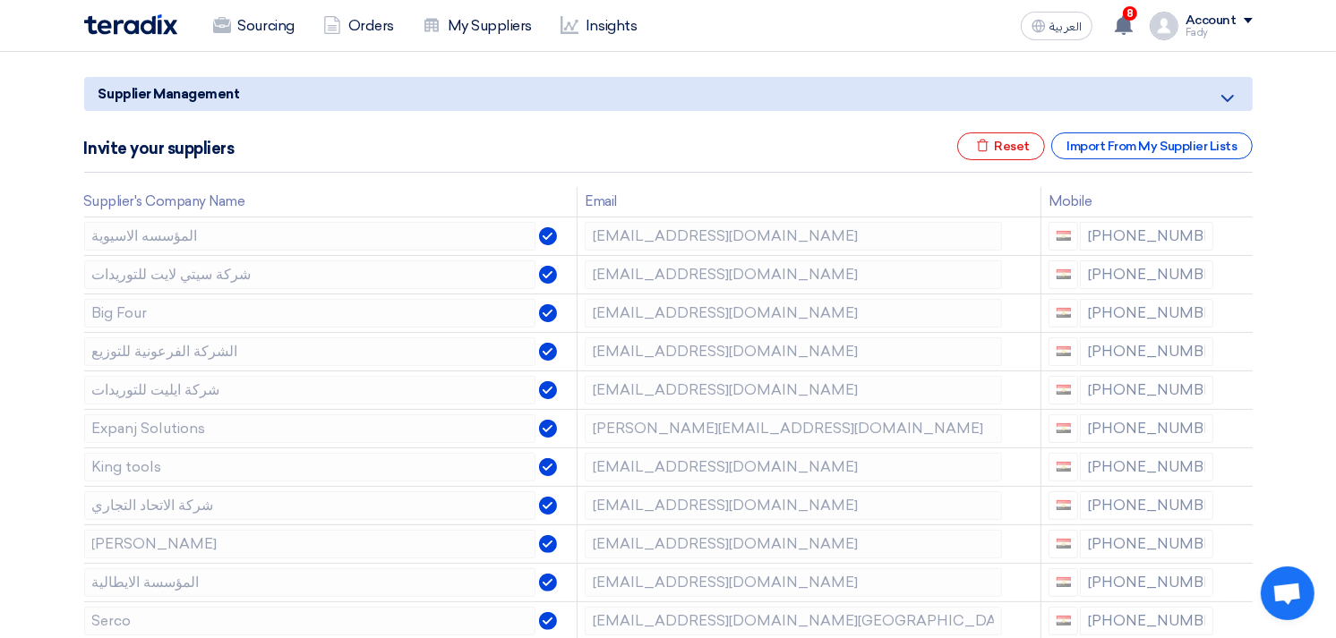
click at [0, 0] on icon at bounding box center [0, 0] width 0 height 0
click at [1236, 459] on icon at bounding box center [1239, 470] width 30 height 30
click at [0, 0] on icon at bounding box center [0, 0] width 0 height 0
click at [1236, 507] on icon at bounding box center [1239, 508] width 30 height 30
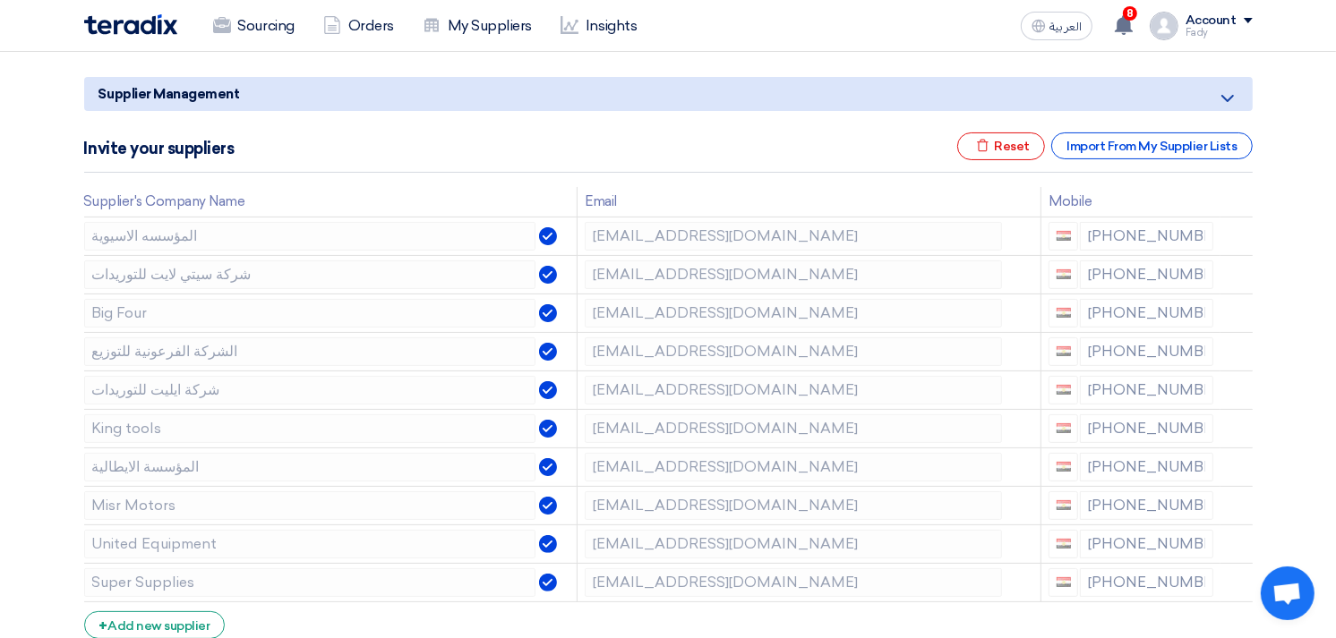
click at [0, 0] on icon at bounding box center [0, 0] width 0 height 0
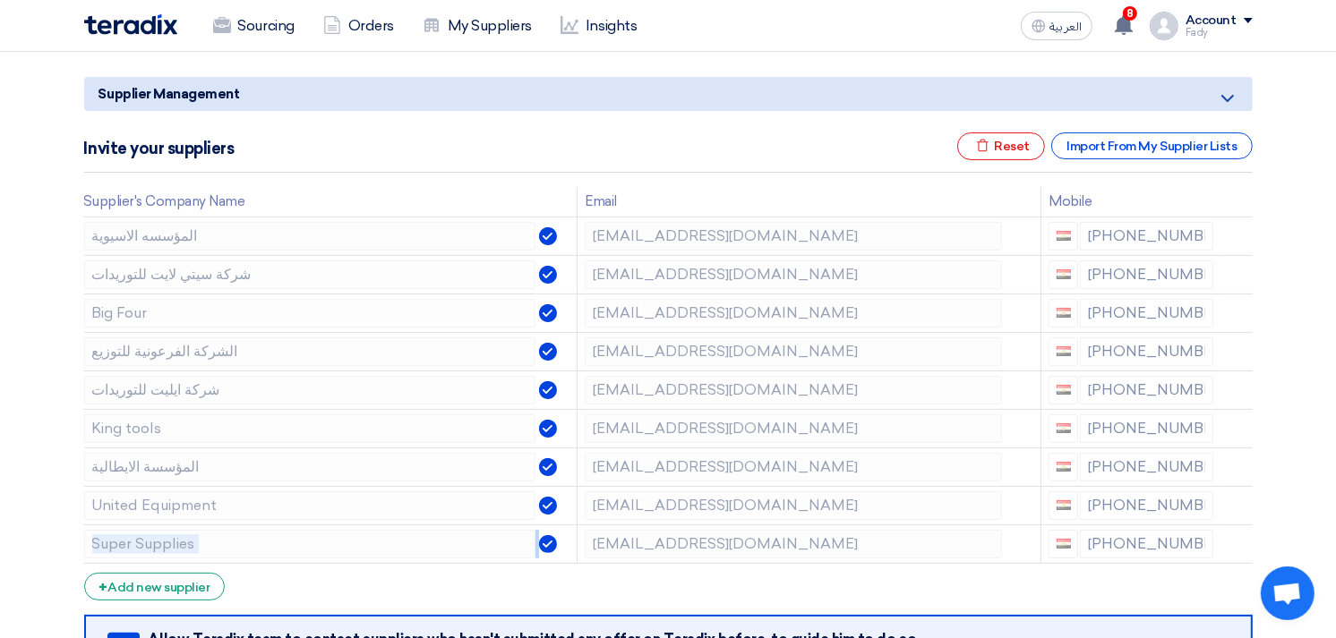
click at [0, 0] on icon at bounding box center [0, 0] width 0 height 0
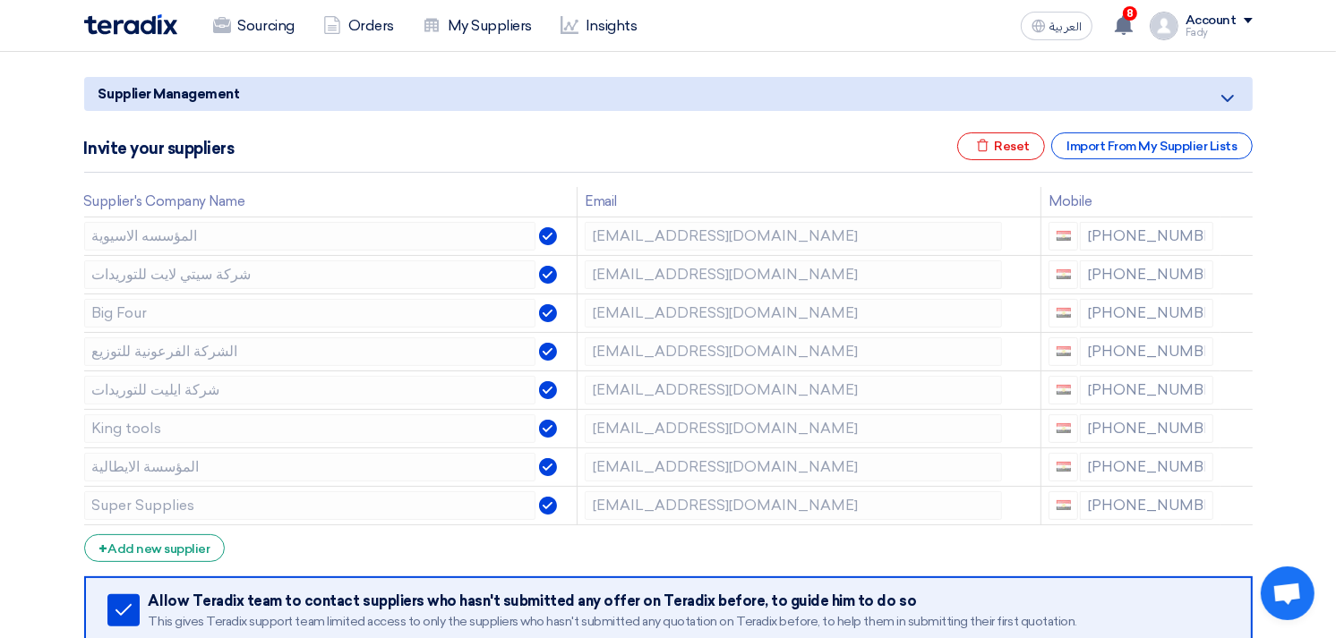
click at [0, 307] on html "Sourcing Orders My Suppliers Insights العربية ع 8 You have a new offer for 'تور…" at bounding box center [668, 512] width 1336 height 1423
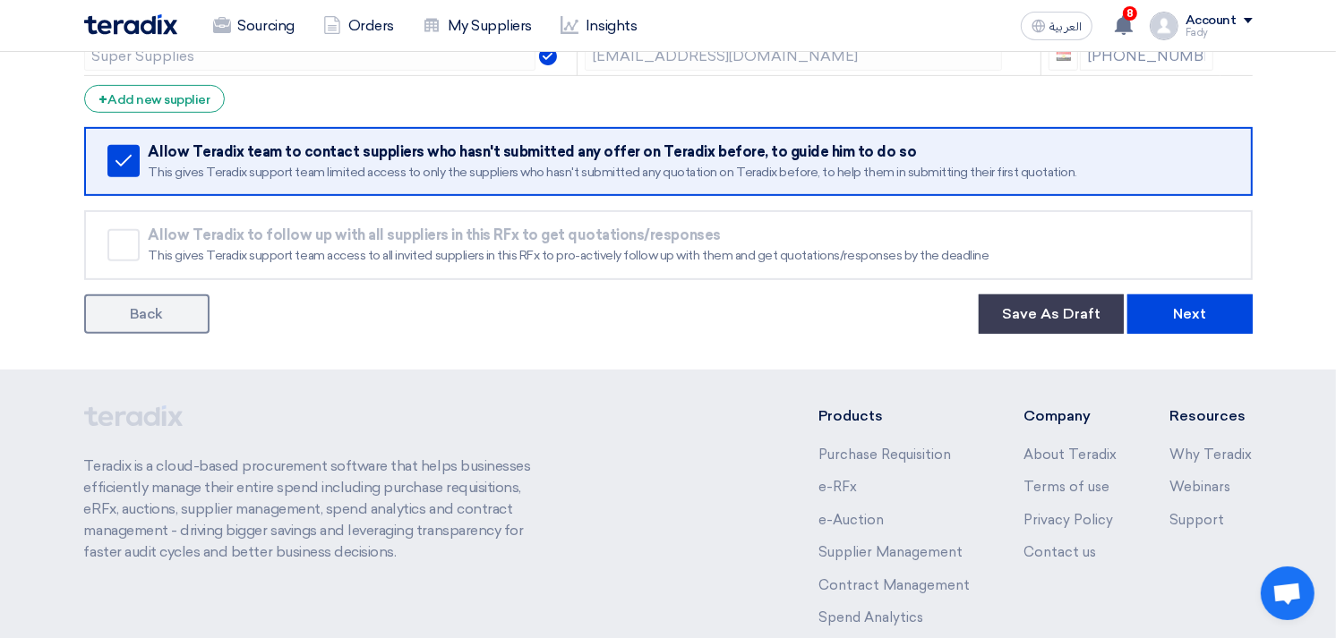
scroll to position [696, 0]
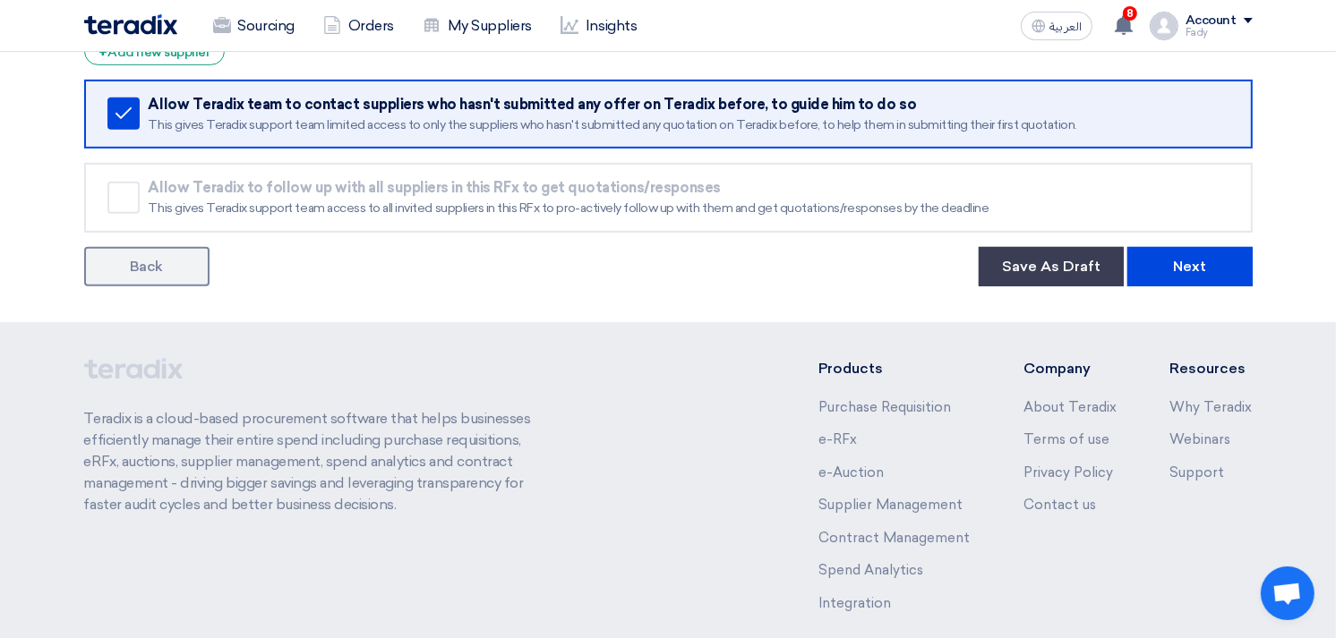
drag, startPoint x: 1211, startPoint y: 239, endPoint x: 1221, endPoint y: 231, distance: 12.7
click at [1229, 264] on button "Next" at bounding box center [1189, 266] width 125 height 39
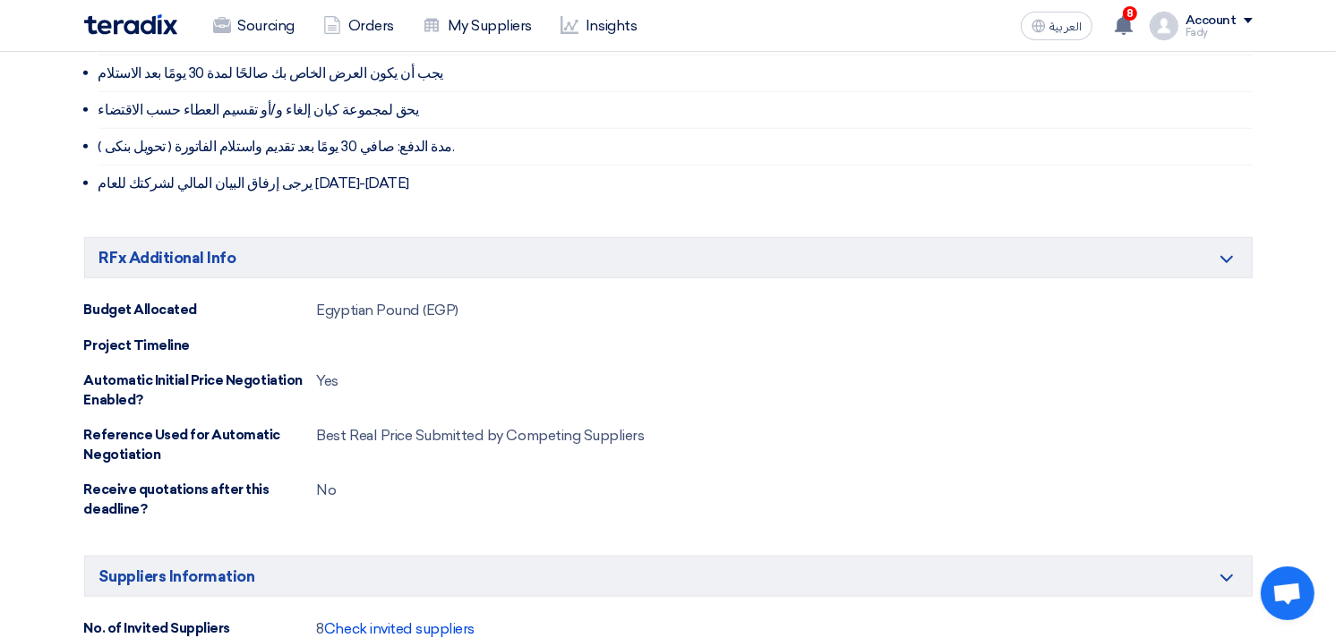
scroll to position [1648, 0]
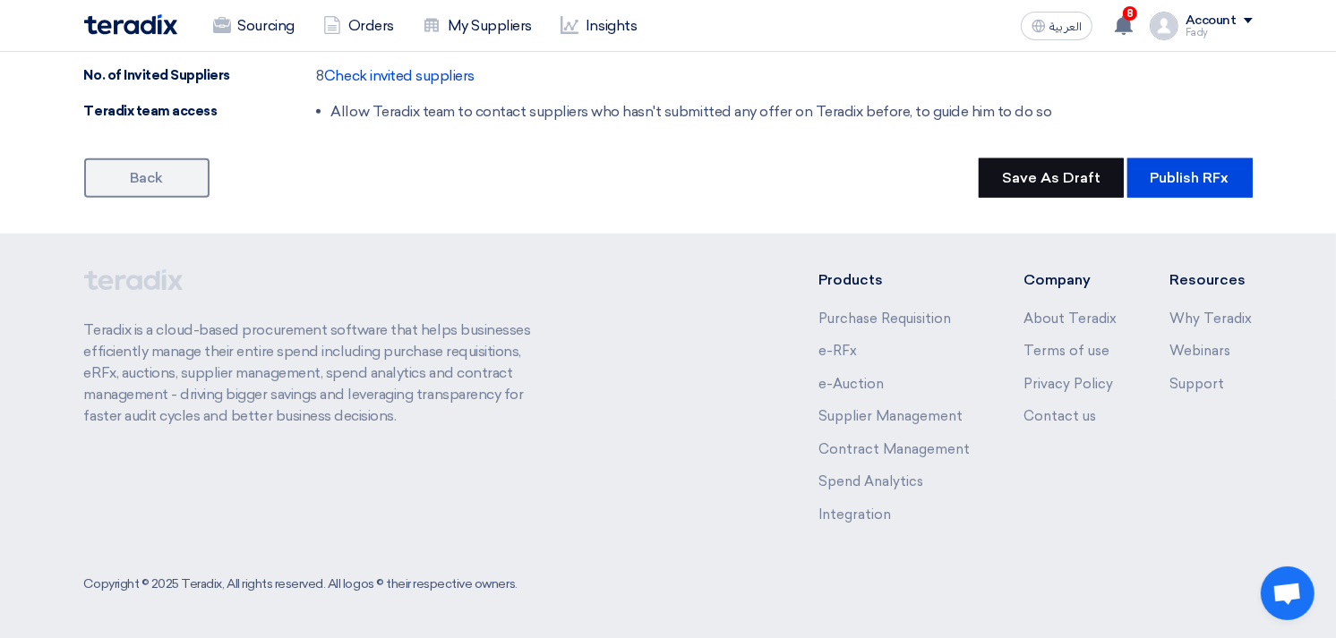
click at [1064, 175] on button "Save As Draft" at bounding box center [1051, 177] width 145 height 39
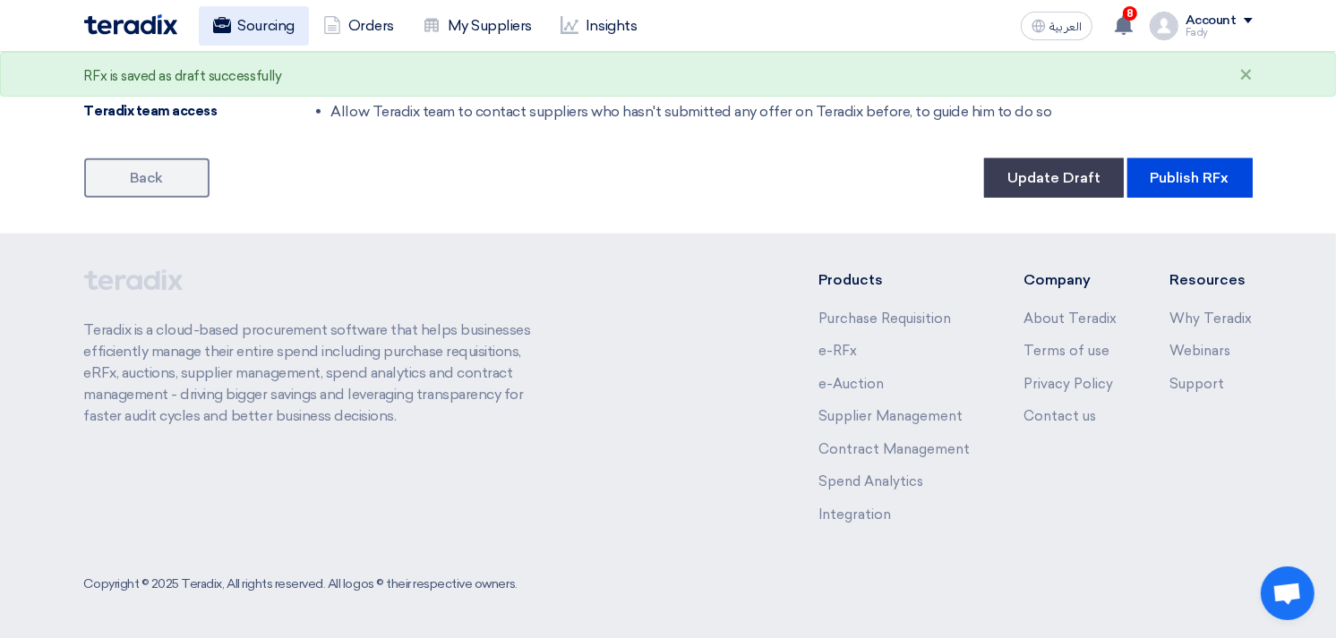
click at [242, 24] on link "Sourcing" at bounding box center [254, 25] width 110 height 39
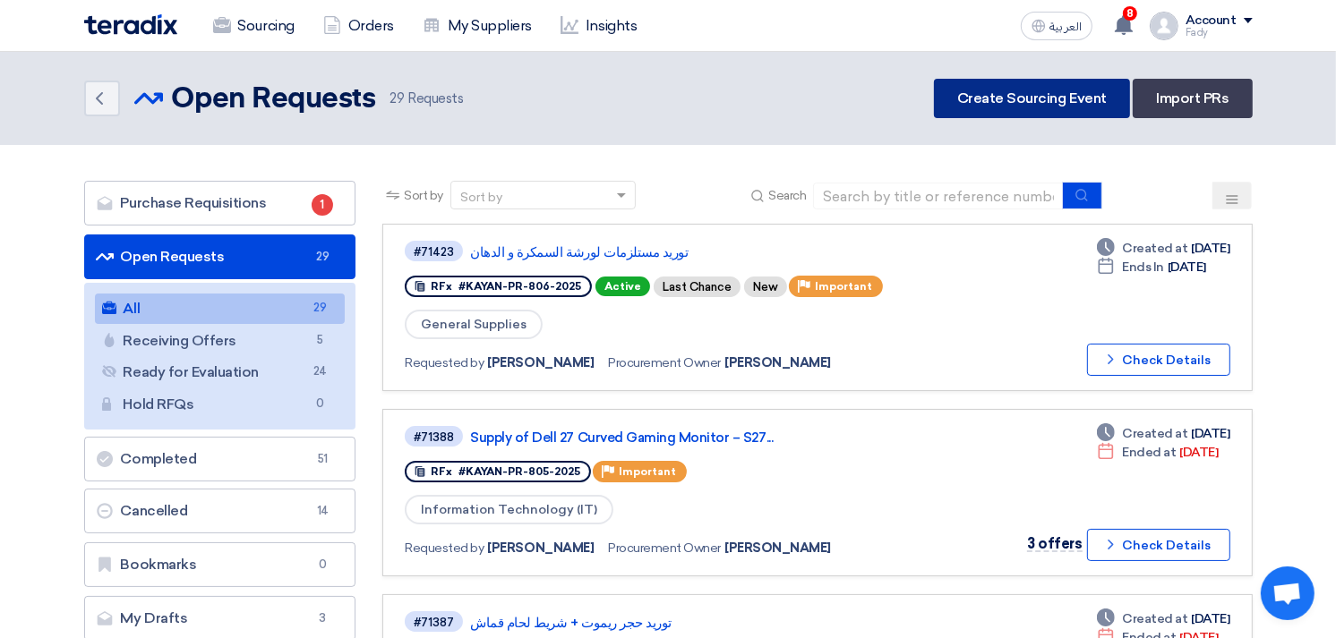
click at [1079, 92] on link "Create Sourcing Event" at bounding box center [1032, 98] width 196 height 39
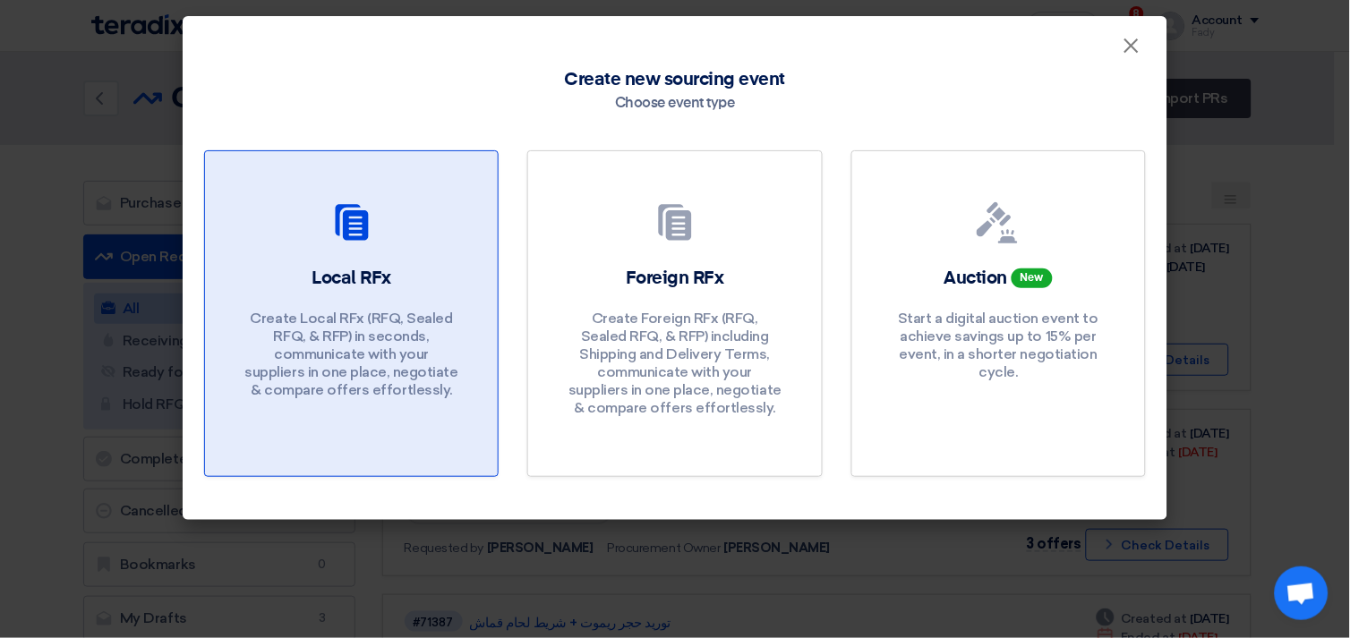
click at [331, 269] on h2 "Local RFx" at bounding box center [352, 278] width 80 height 25
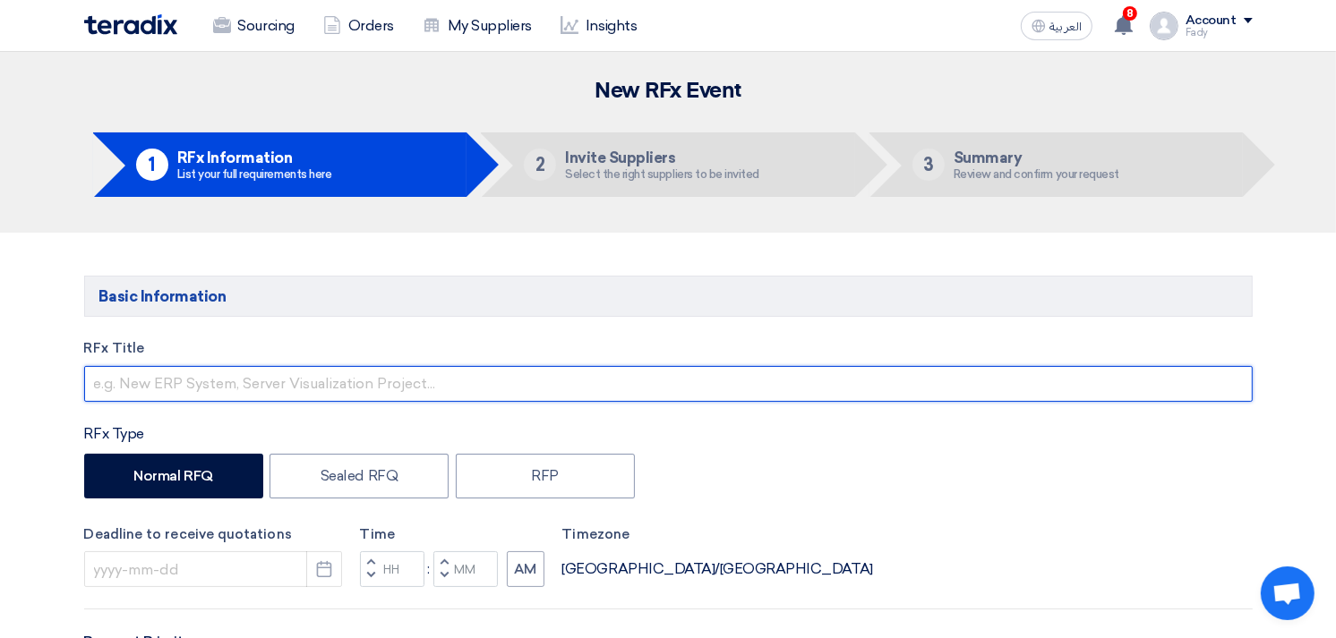
click at [295, 390] on input "text" at bounding box center [668, 384] width 1168 height 36
type input "Supply of Plumbing items"
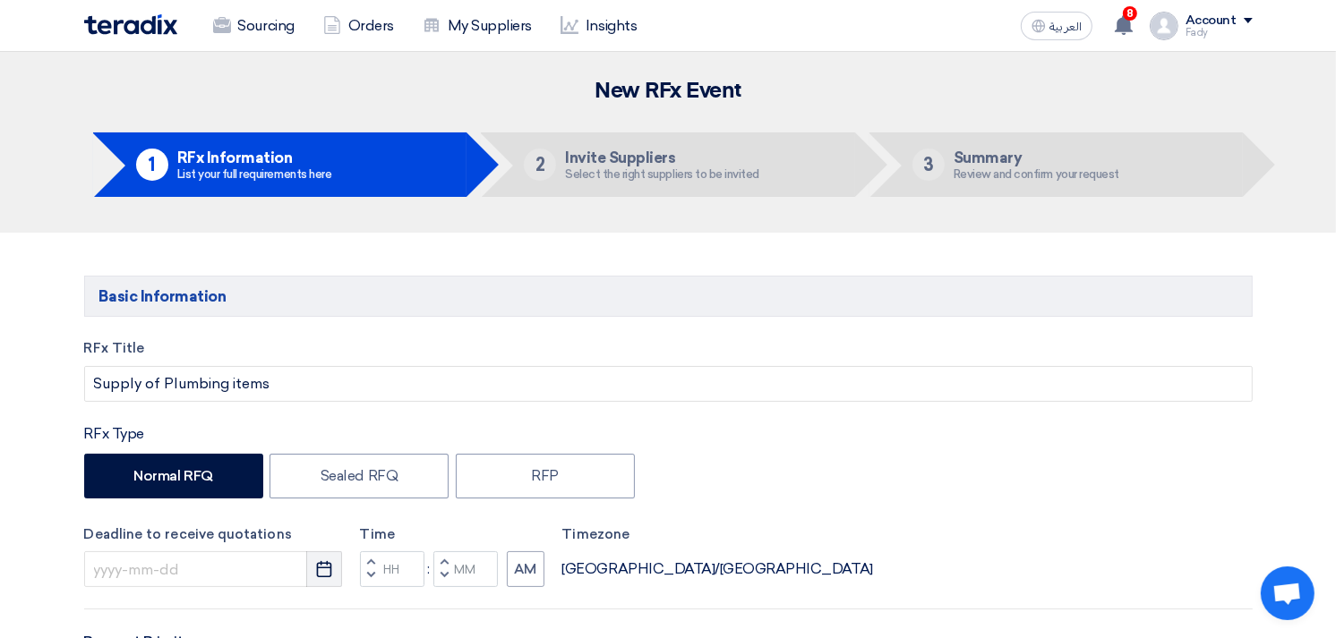
click at [324, 560] on icon "Pick a date" at bounding box center [324, 569] width 18 height 18
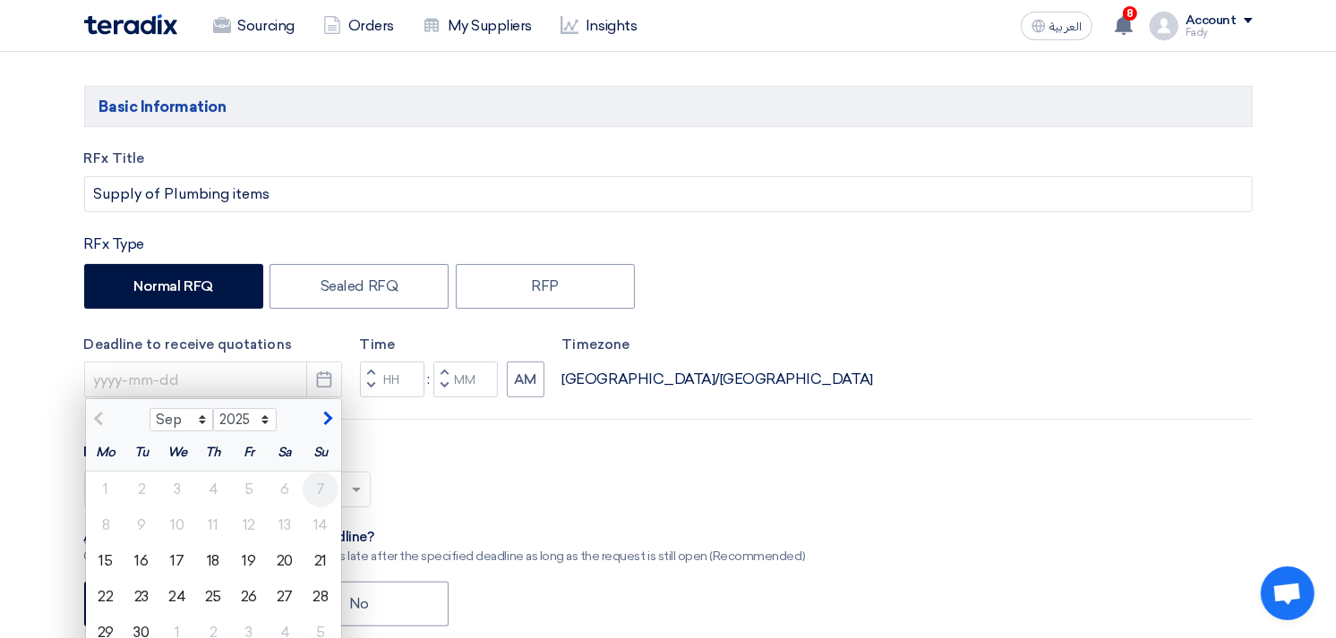
scroll to position [199, 0]
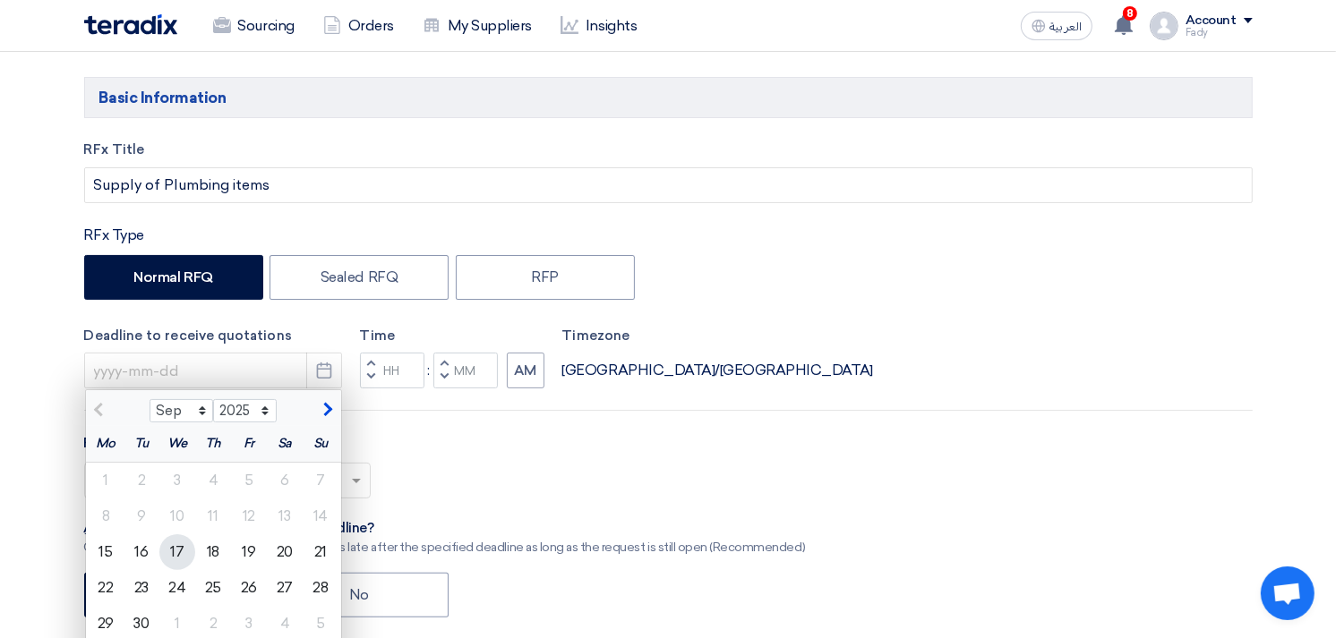
click at [181, 551] on div "17" at bounding box center [177, 552] width 36 height 36
type input "9/17/2025"
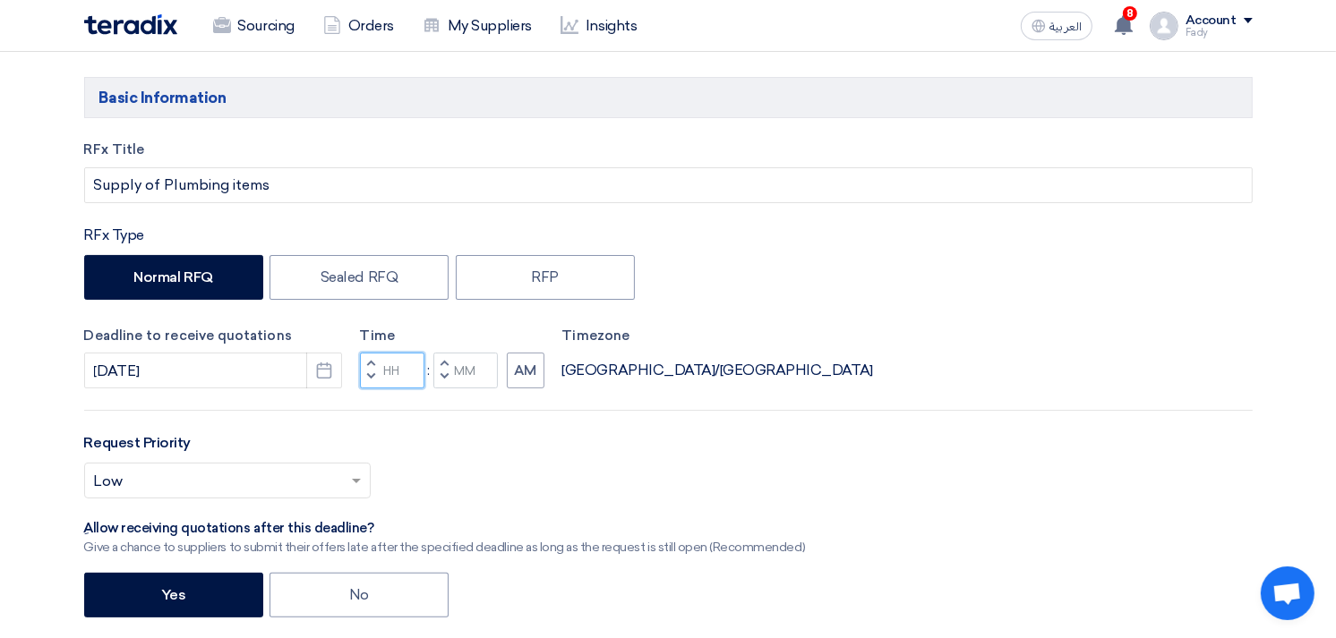
click at [395, 368] on input "Hours" at bounding box center [392, 371] width 64 height 36
type input "03"
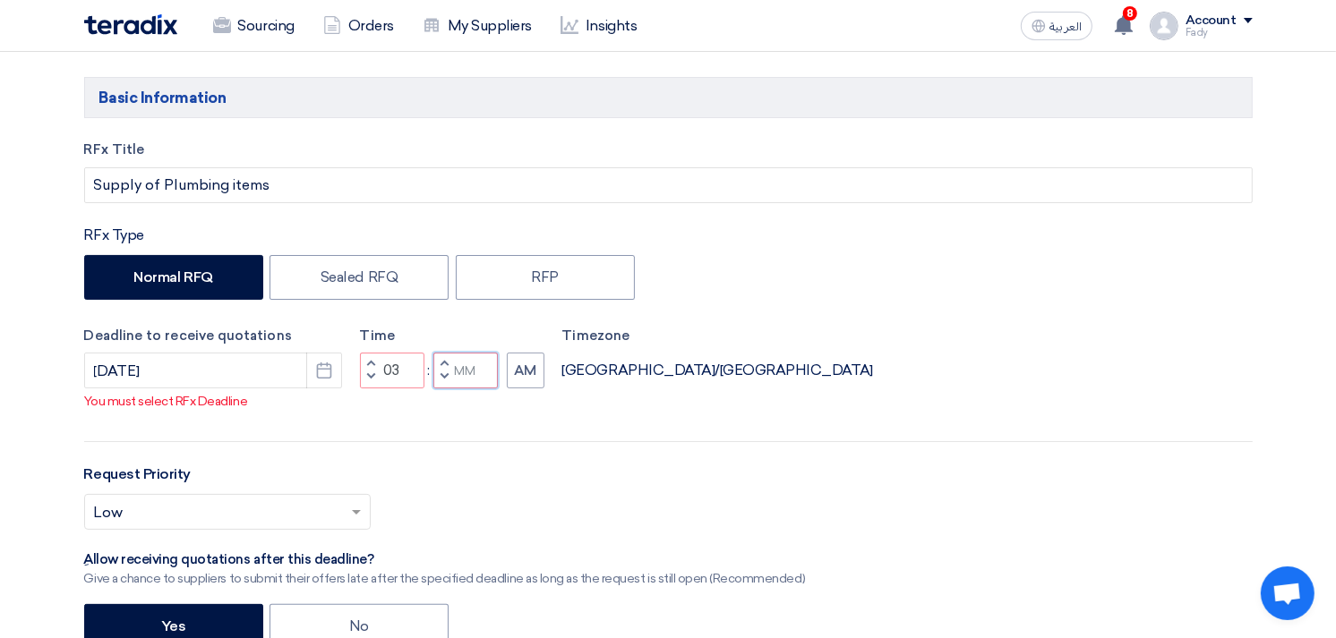
click at [457, 369] on div "Time Increment hours 03 Decrement hours : Increment minutes Decrement minutes AM" at bounding box center [452, 358] width 184 height 64
type input "00"
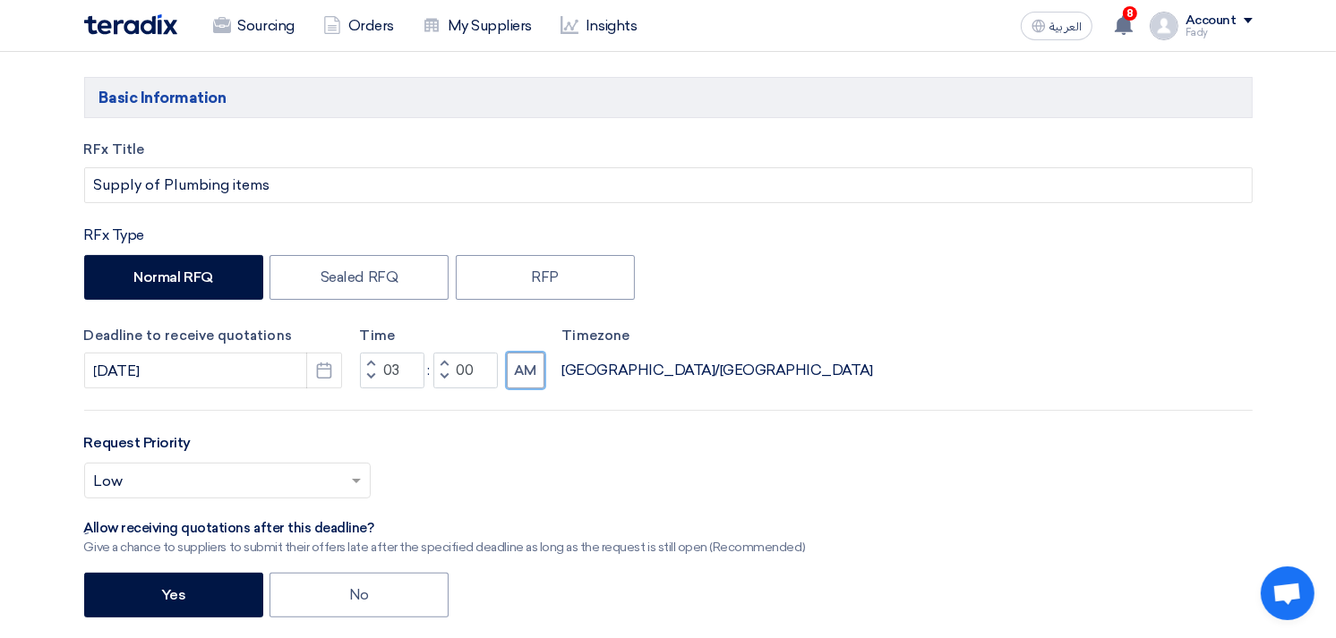
click at [531, 395] on div "RFx Title Supply of Plumbing items RFx Type Normal RFQ Sealed RFQ RFP Deadline …" at bounding box center [668, 502] width 1195 height 724
click at [526, 371] on button "AM" at bounding box center [526, 371] width 38 height 36
click at [184, 483] on input "text" at bounding box center [218, 483] width 249 height 30
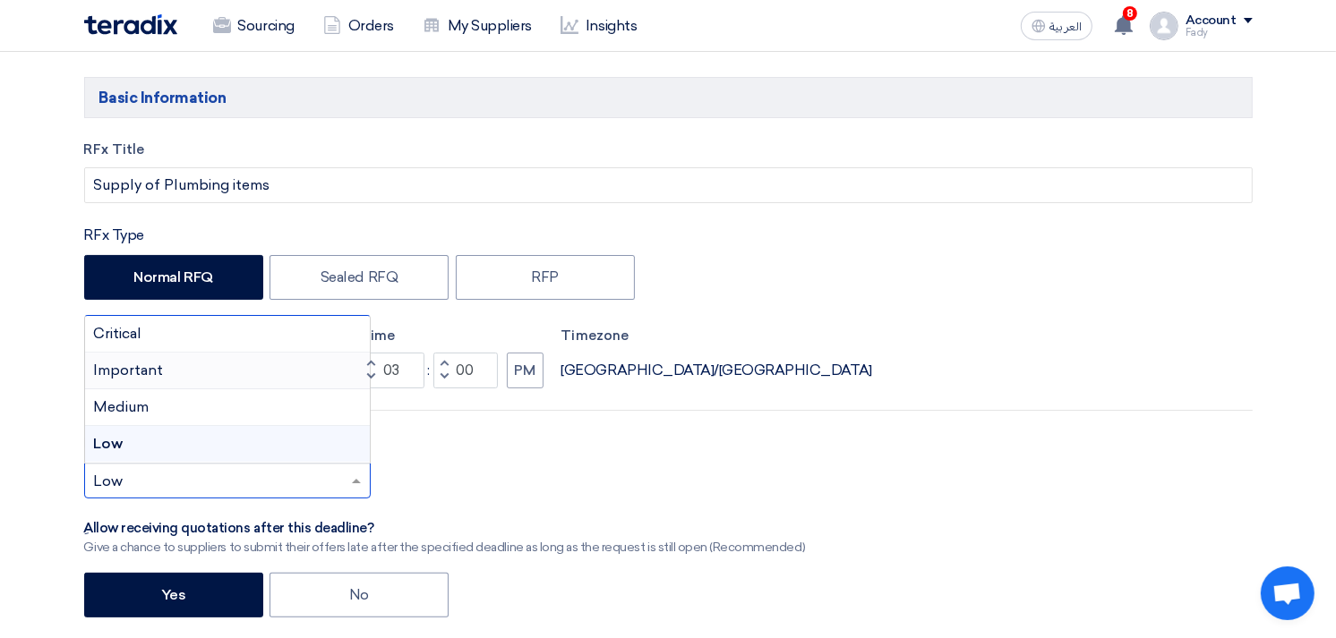
click at [172, 363] on div "Important" at bounding box center [227, 371] width 285 height 37
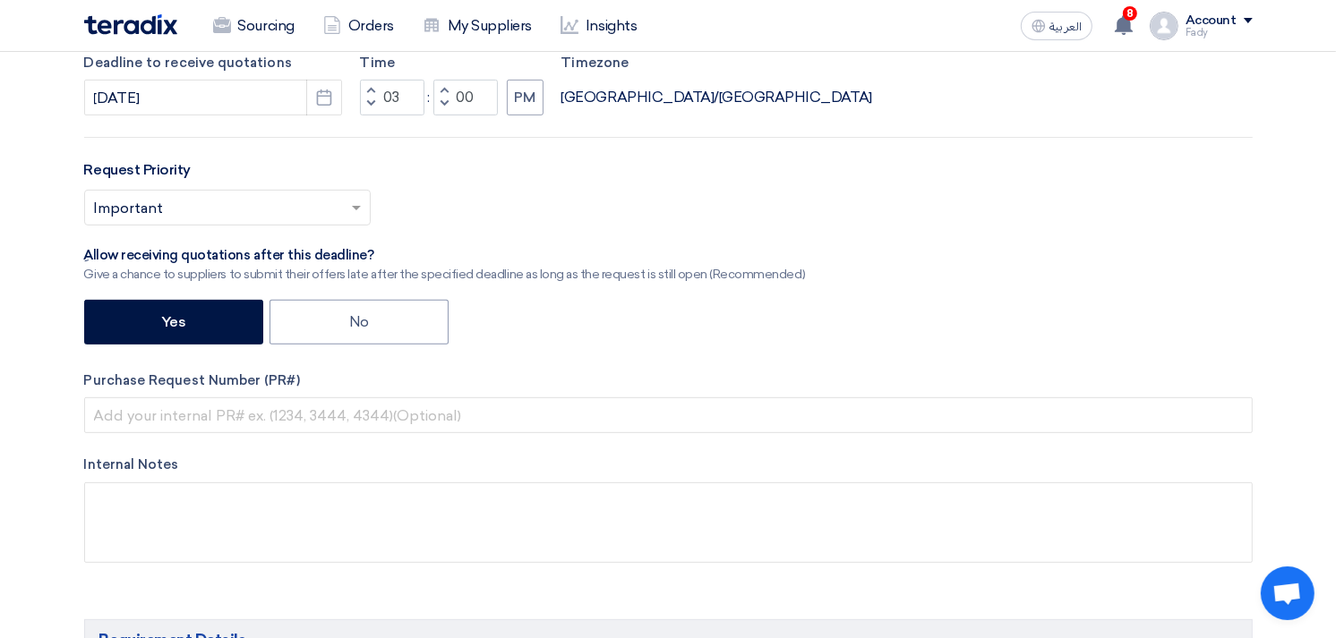
scroll to position [596, 0]
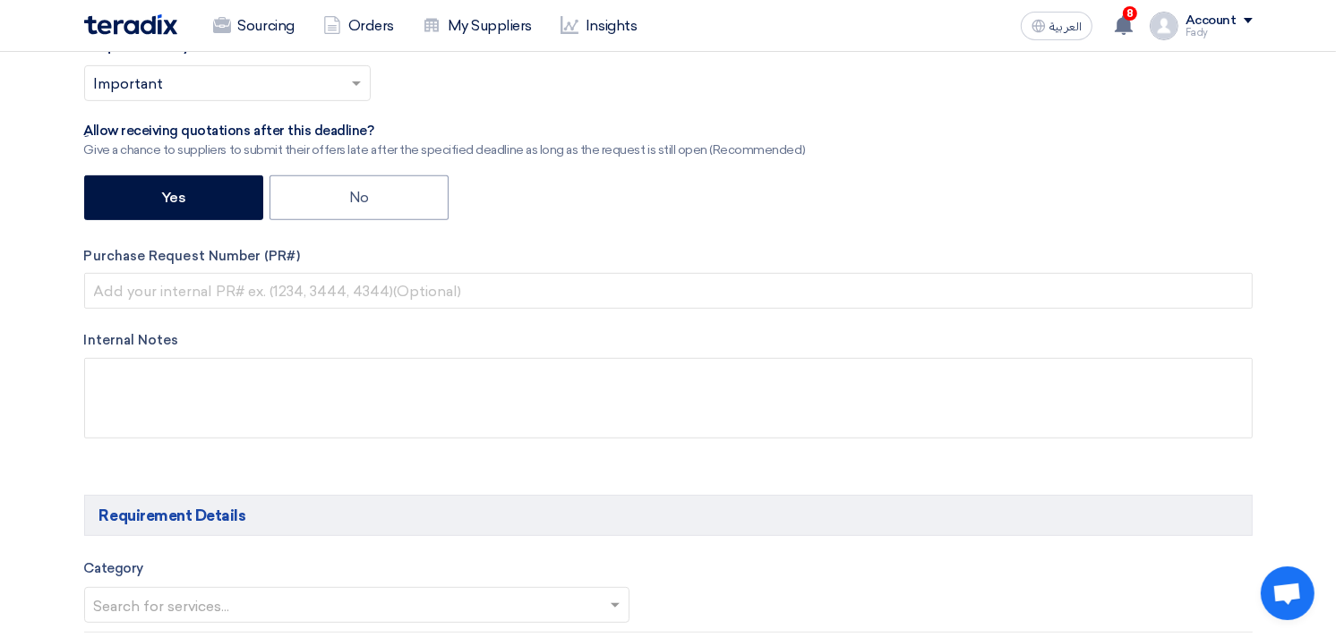
drag, startPoint x: 373, startPoint y: 191, endPoint x: 363, endPoint y: 230, distance: 40.6
click at [374, 191] on label "No" at bounding box center [358, 197] width 179 height 45
click at [361, 191] on input "No" at bounding box center [355, 197] width 12 height 12
radio input "true"
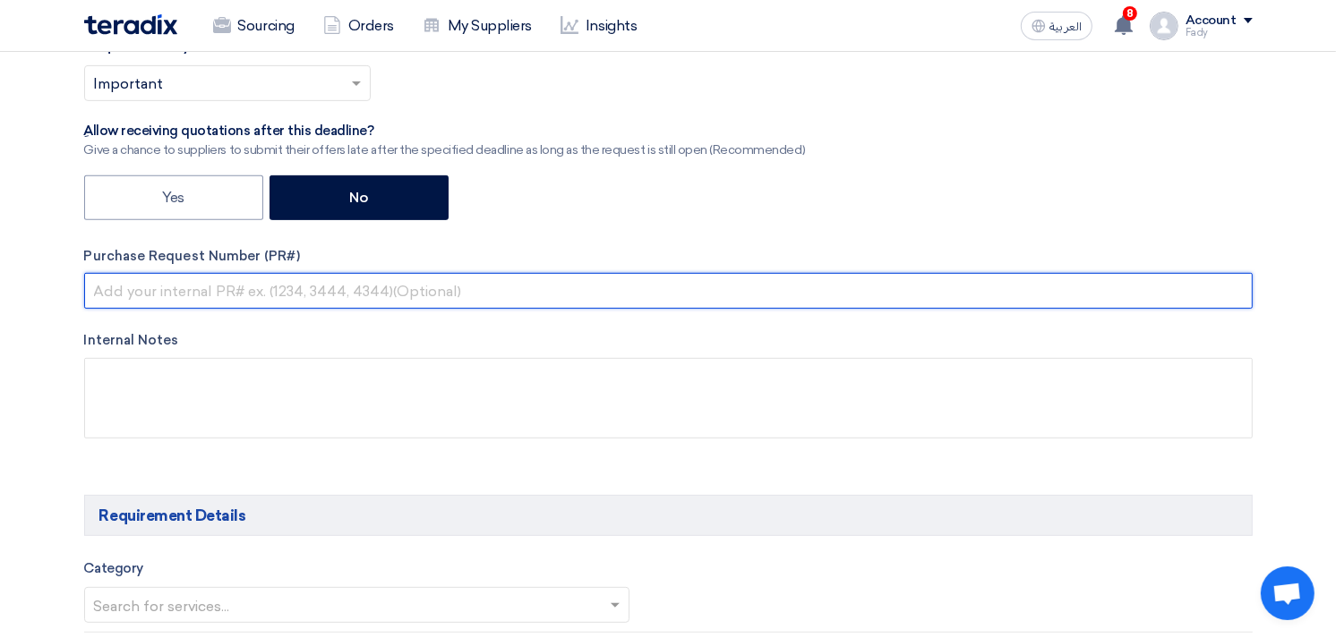
click at [378, 292] on input "text" at bounding box center [668, 291] width 1168 height 36
paste input "KAYAN-PR-808-2025"
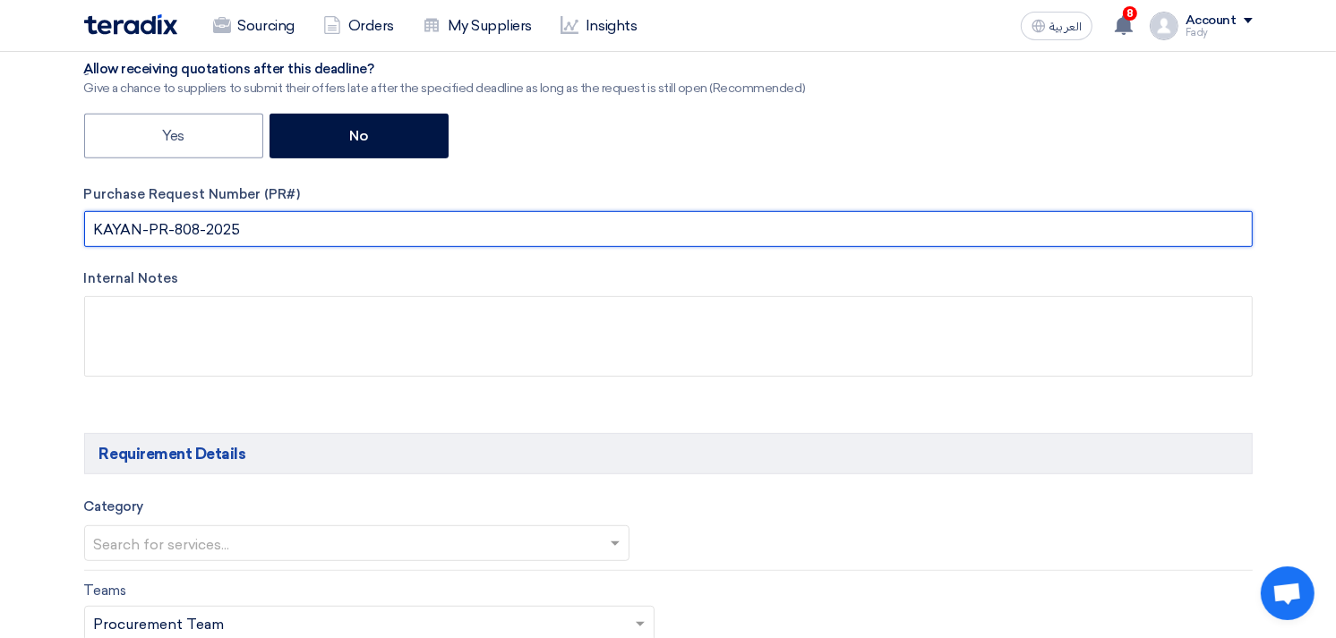
scroll to position [895, 0]
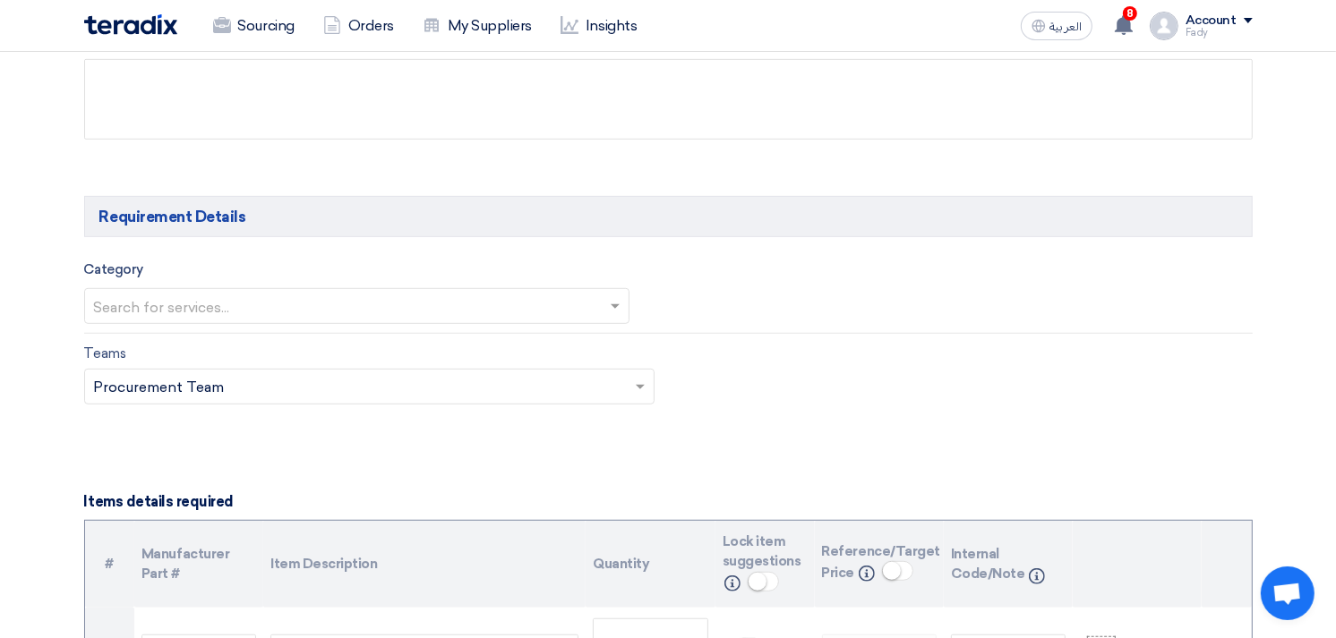
type input "KAYAN-PR-808-2025"
click at [326, 307] on input "text" at bounding box center [348, 309] width 509 height 30
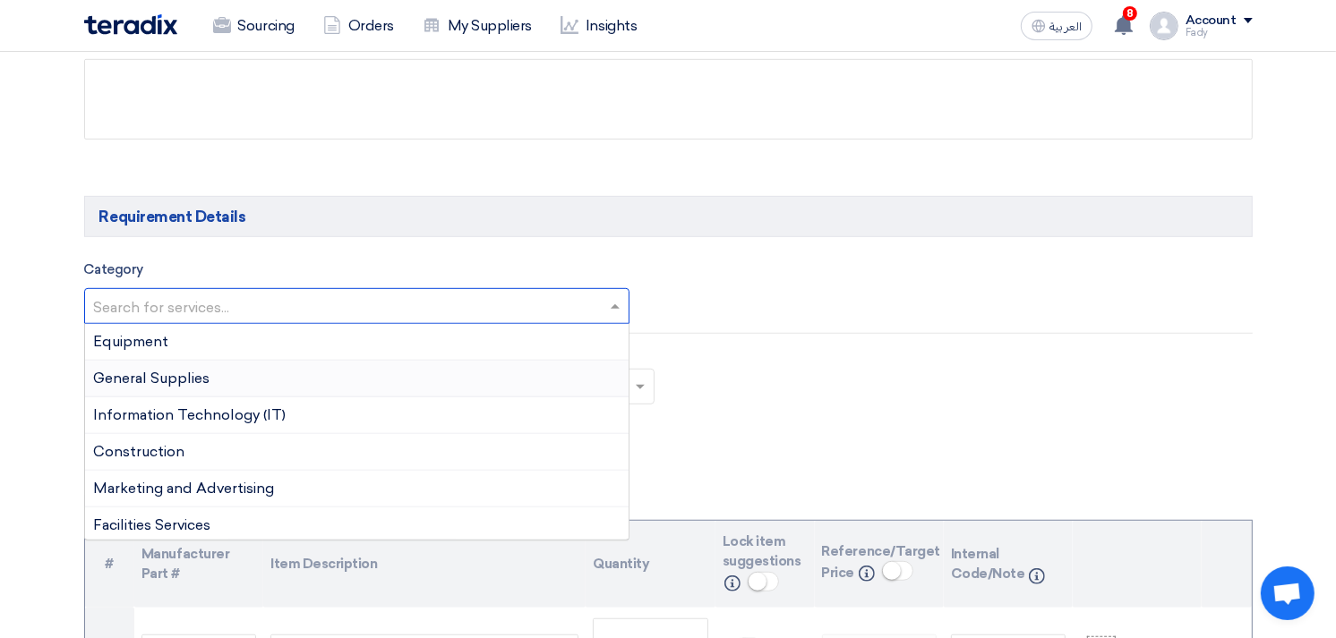
click at [204, 374] on span "General Supplies" at bounding box center [152, 378] width 116 height 17
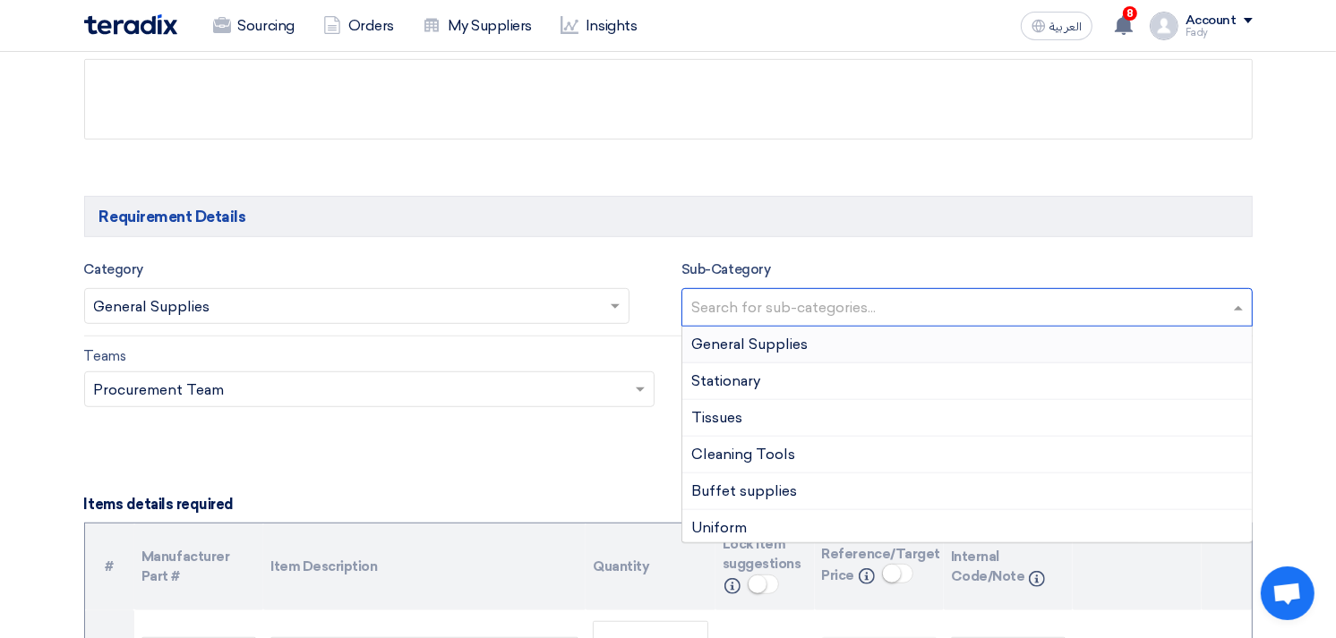
click at [728, 299] on input "text" at bounding box center [969, 310] width 556 height 30
click at [740, 346] on span "General Supplies" at bounding box center [749, 344] width 116 height 17
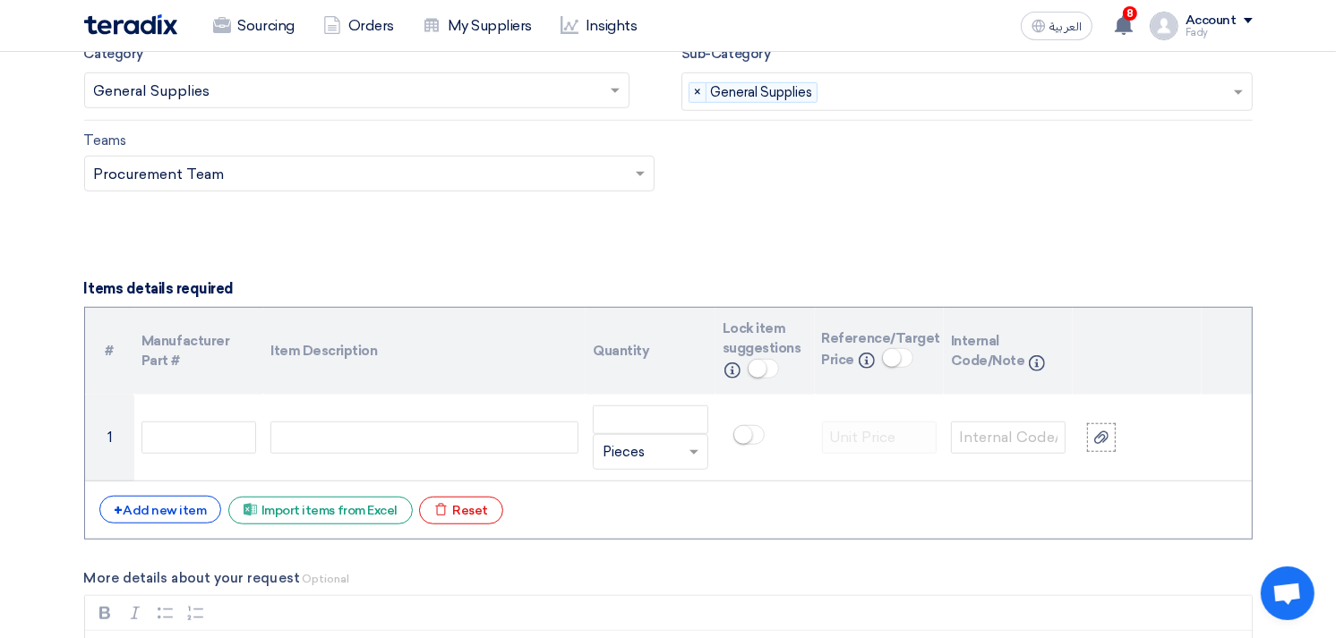
scroll to position [1193, 0]
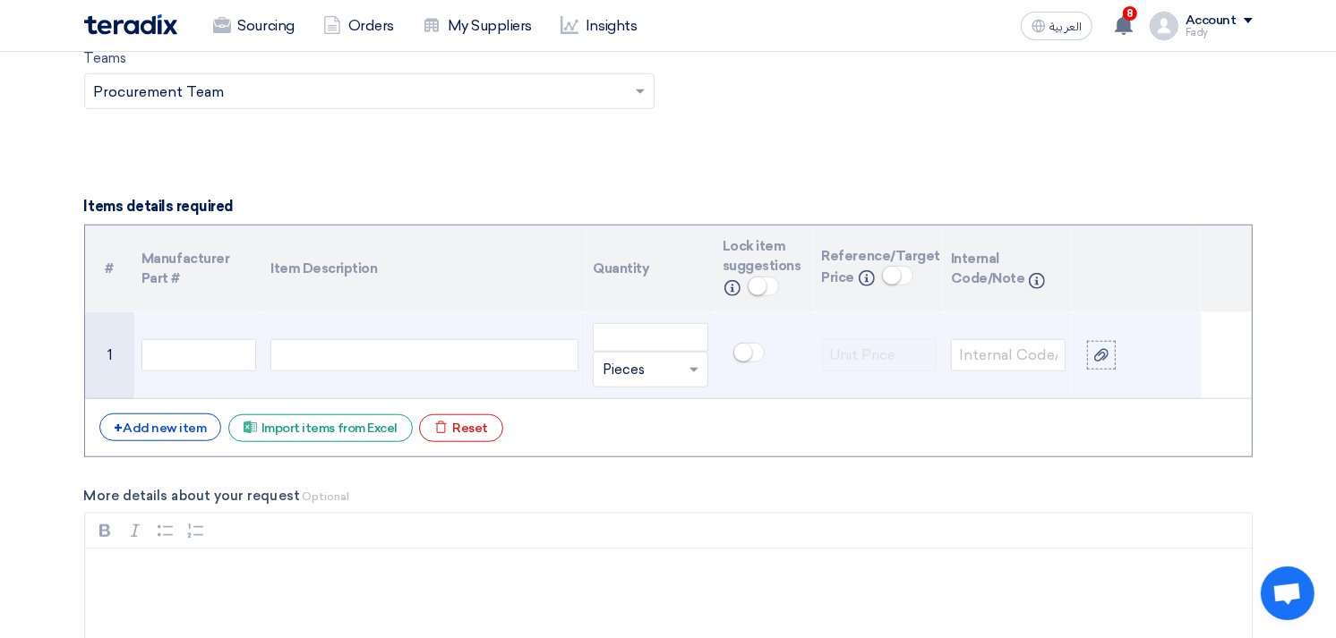
click at [363, 360] on div at bounding box center [424, 355] width 308 height 32
paste div
click at [645, 335] on input "number" at bounding box center [650, 337] width 115 height 29
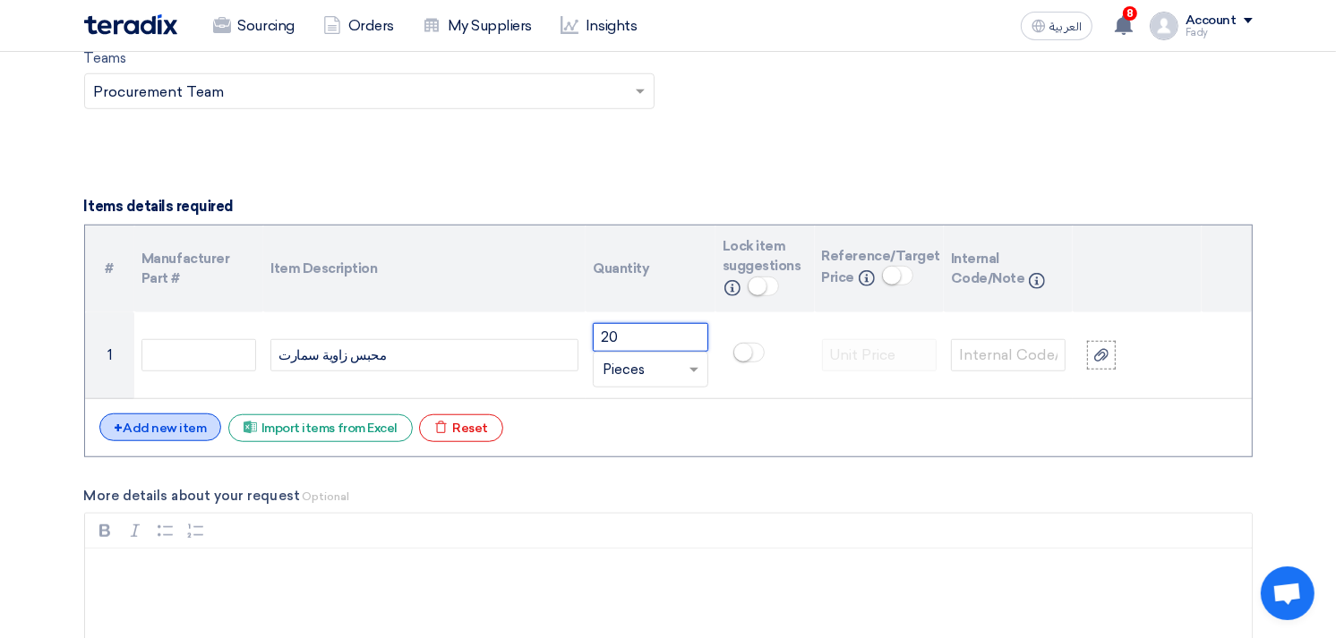
type input "20"
click at [182, 432] on div "+ Add new item" at bounding box center [160, 428] width 123 height 28
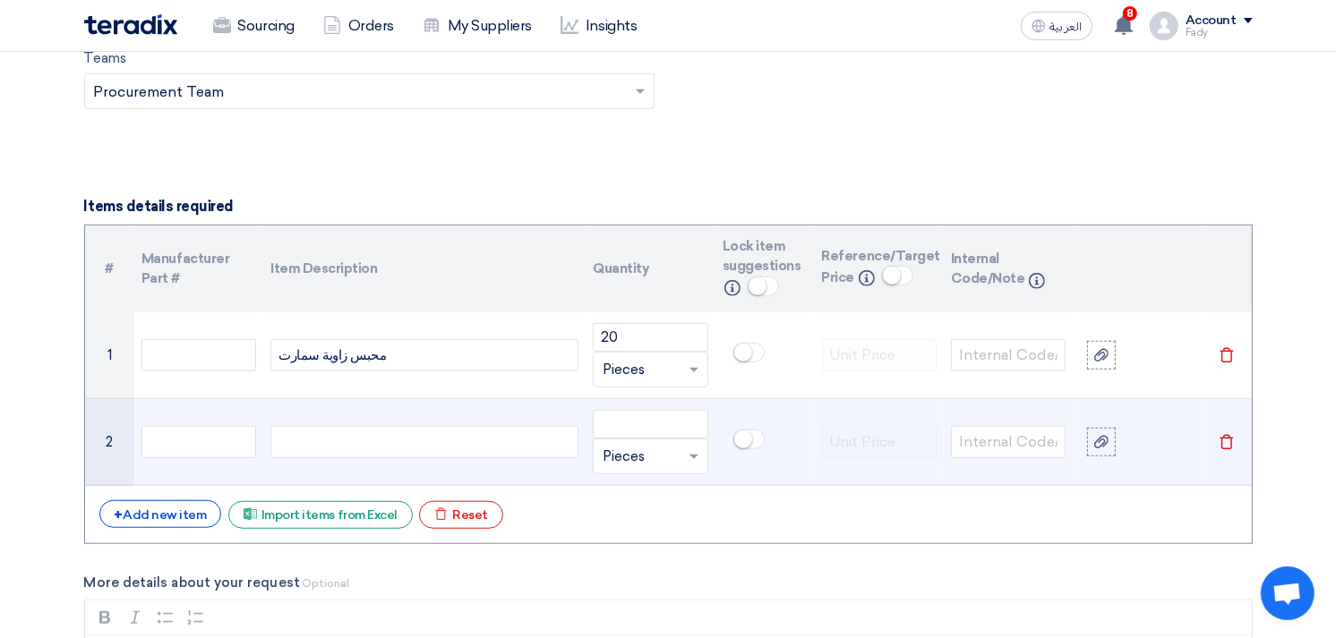
click at [479, 440] on div at bounding box center [424, 442] width 308 height 32
click at [631, 415] on input "number" at bounding box center [650, 424] width 115 height 29
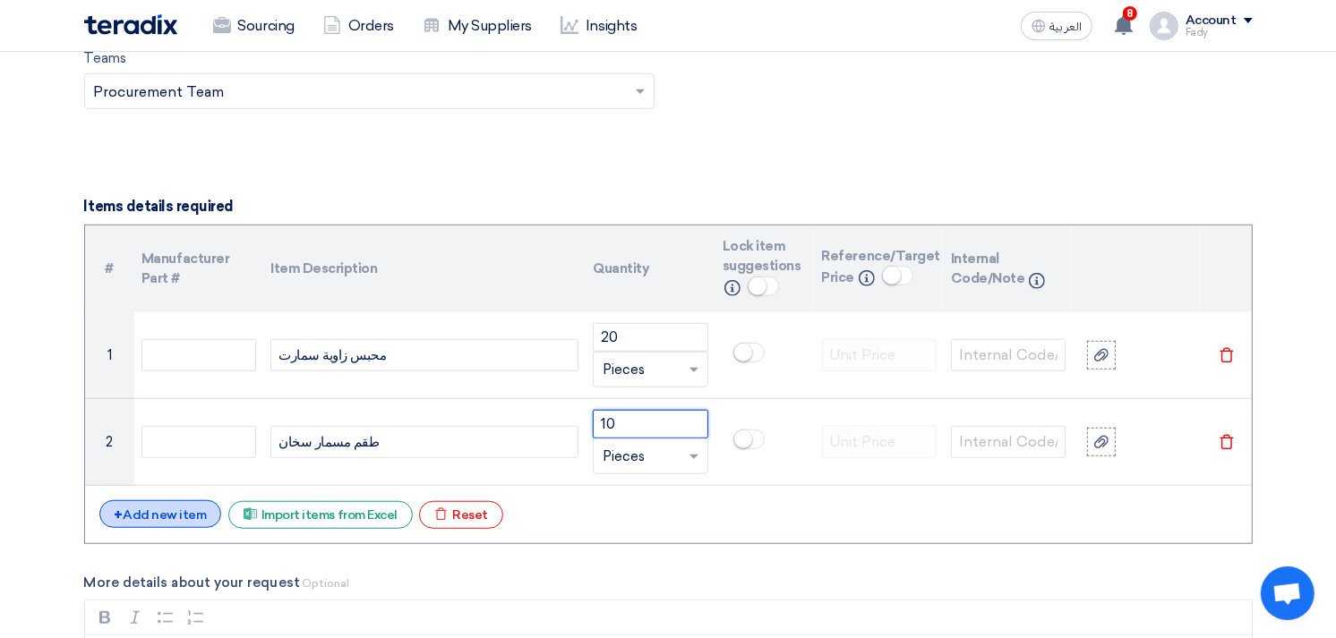
type input "10"
click at [175, 507] on div "+ Add new item" at bounding box center [160, 514] width 123 height 28
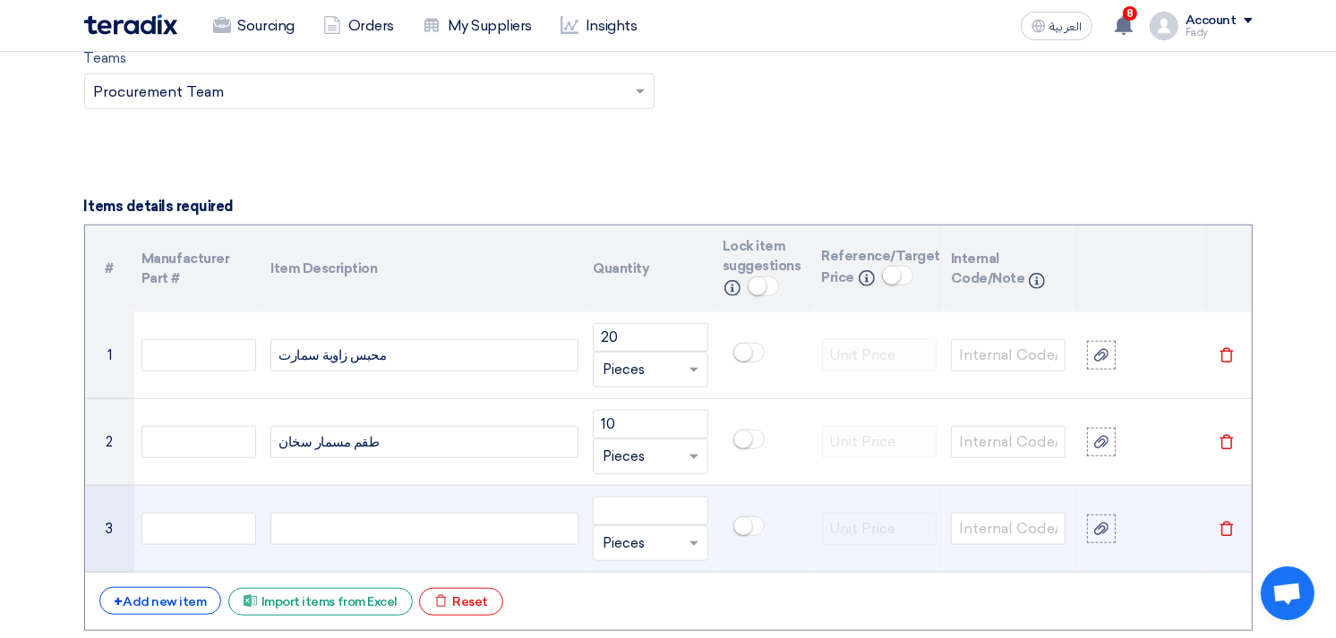
click at [361, 534] on div at bounding box center [424, 529] width 308 height 32
click at [620, 512] on input "number" at bounding box center [650, 511] width 115 height 29
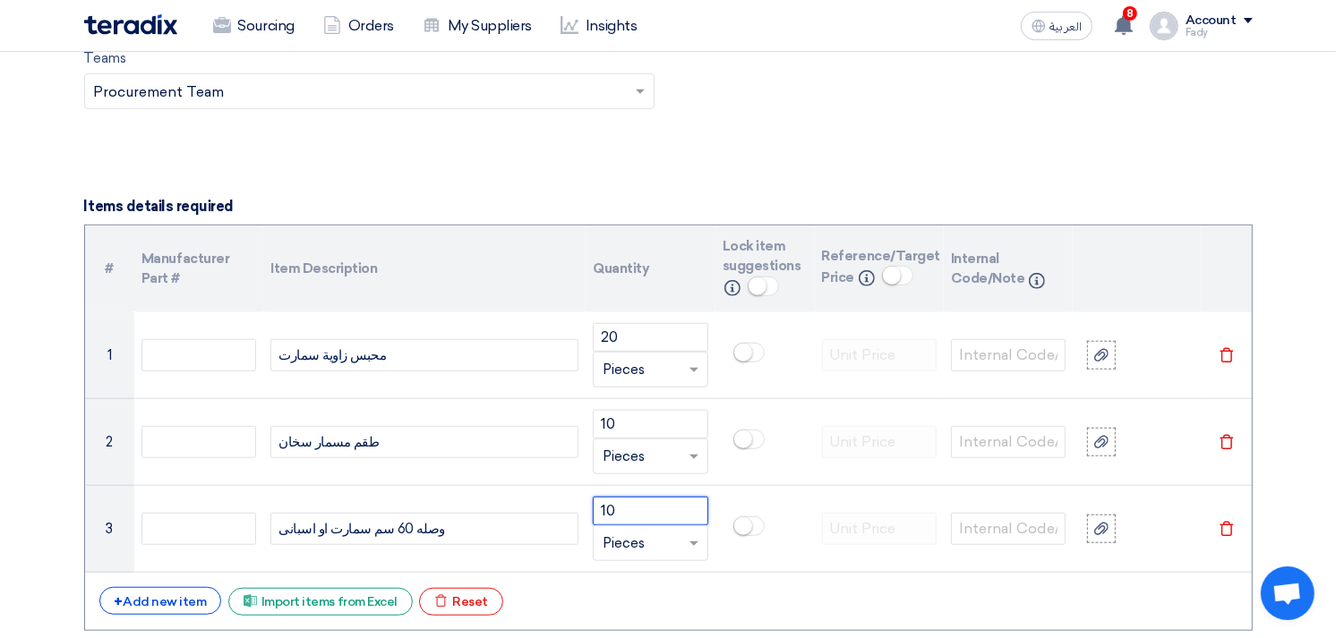
type input "10"
click at [161, 615] on div "+ Add new item Excel file Import items from Excel Excel file Reset" at bounding box center [668, 601] width 1138 height 29
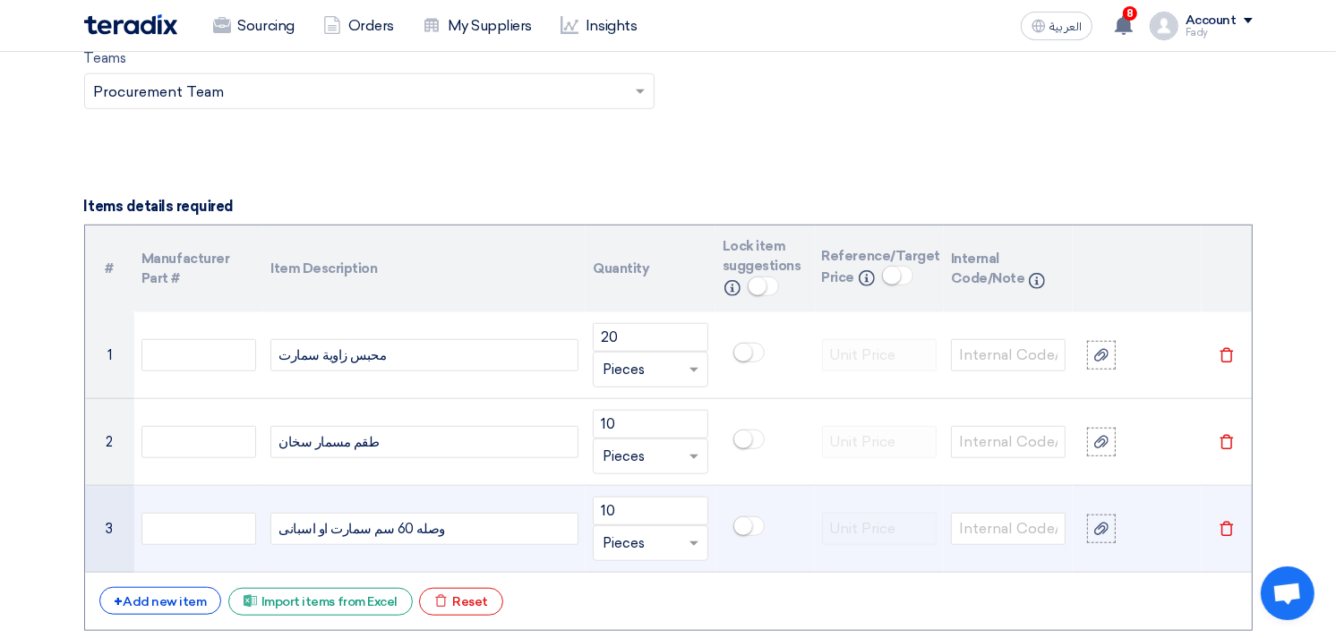
click at [371, 531] on div "وصله 60 سم سمارت او اسبانى" at bounding box center [424, 529] width 308 height 32
copy div "وصله 60 سم سمارت او اسبانى"
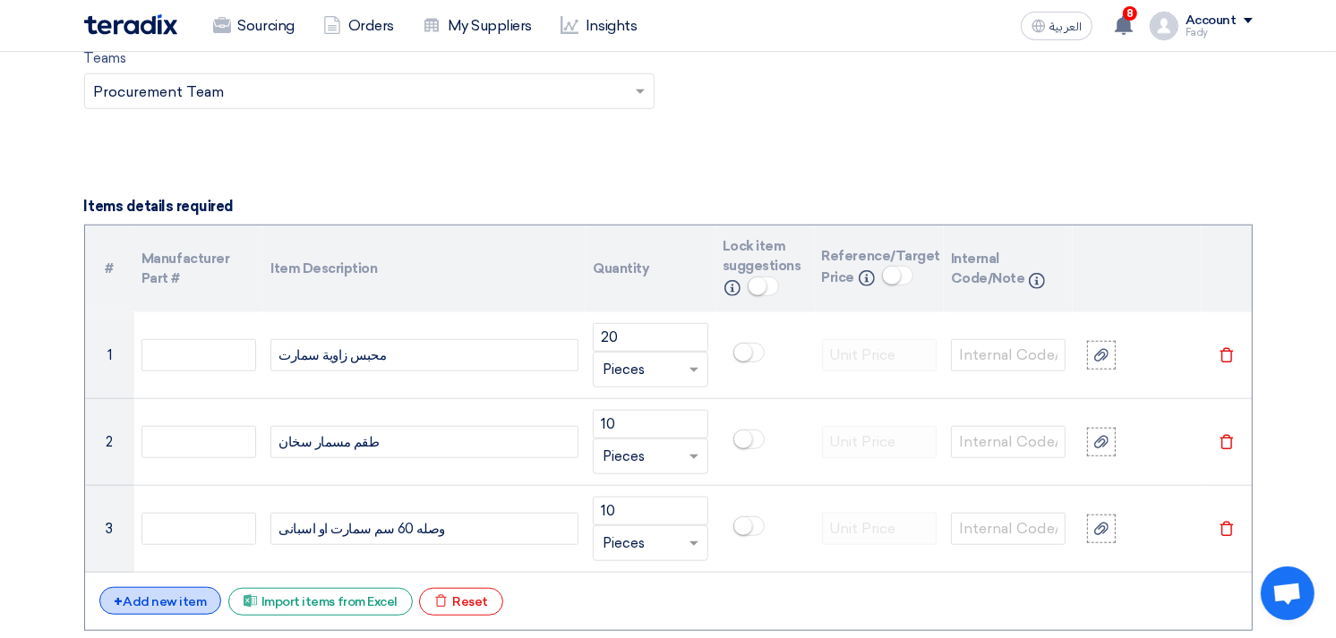
click at [155, 606] on div "+ Add new item" at bounding box center [160, 601] width 123 height 28
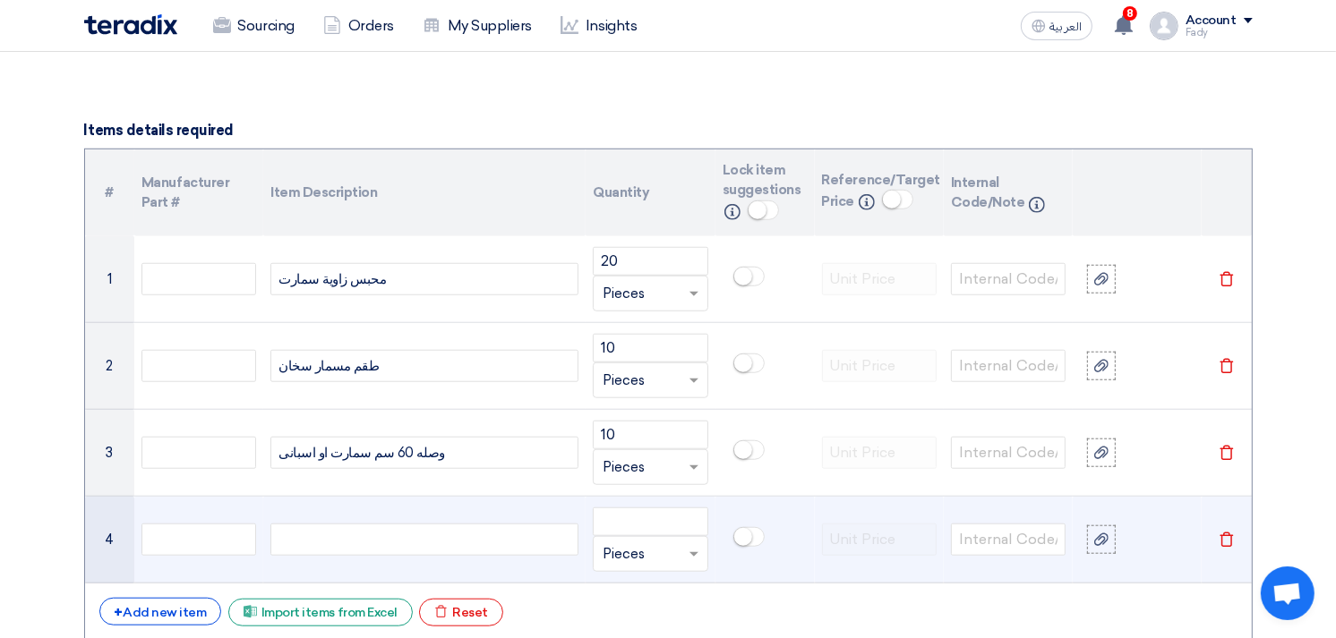
scroll to position [1293, 0]
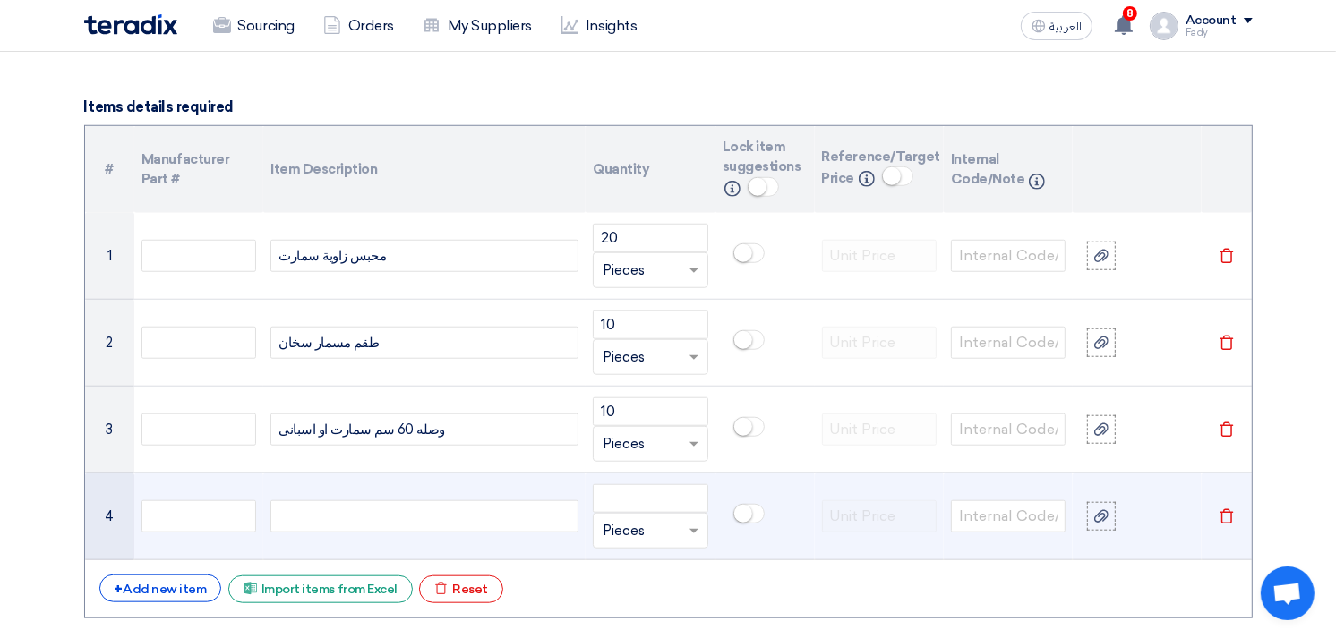
click at [307, 521] on div at bounding box center [424, 516] width 308 height 32
paste div
click at [379, 515] on span "وصله 60 سم سمارت او اسبانى" at bounding box center [361, 517] width 167 height 21
click at [365, 511] on span "وصله 70سم سمارت او اسبانى" at bounding box center [359, 517] width 163 height 21
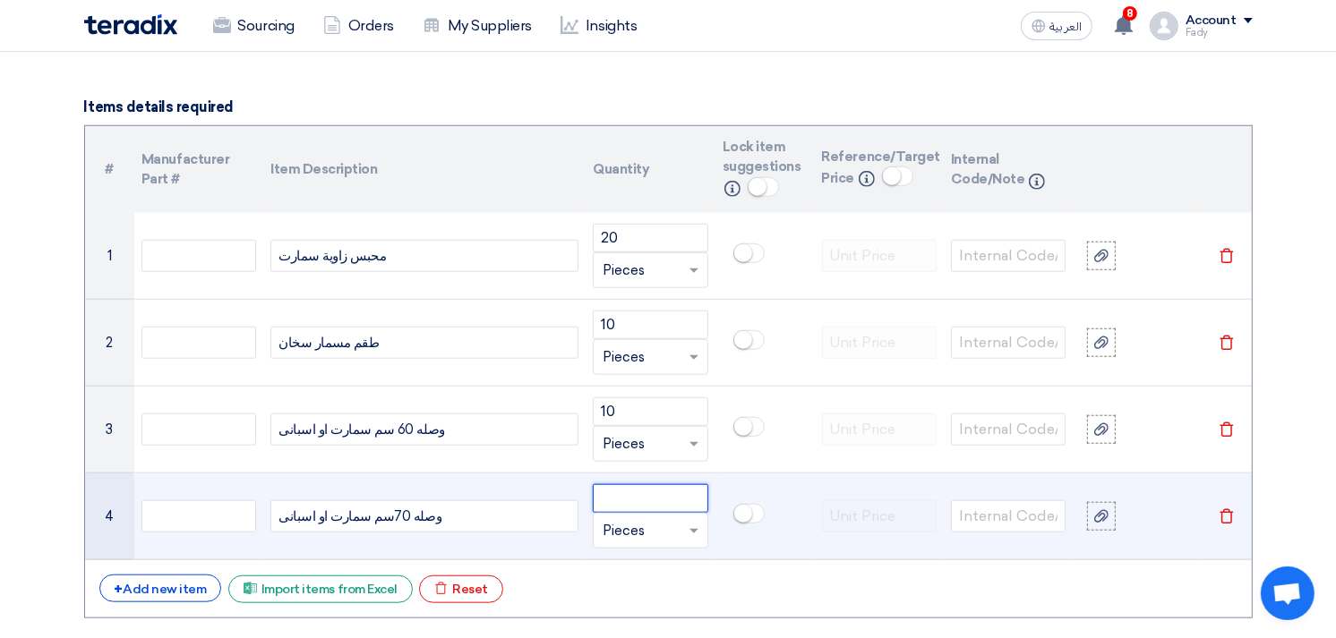
click at [622, 502] on input "number" at bounding box center [650, 498] width 115 height 29
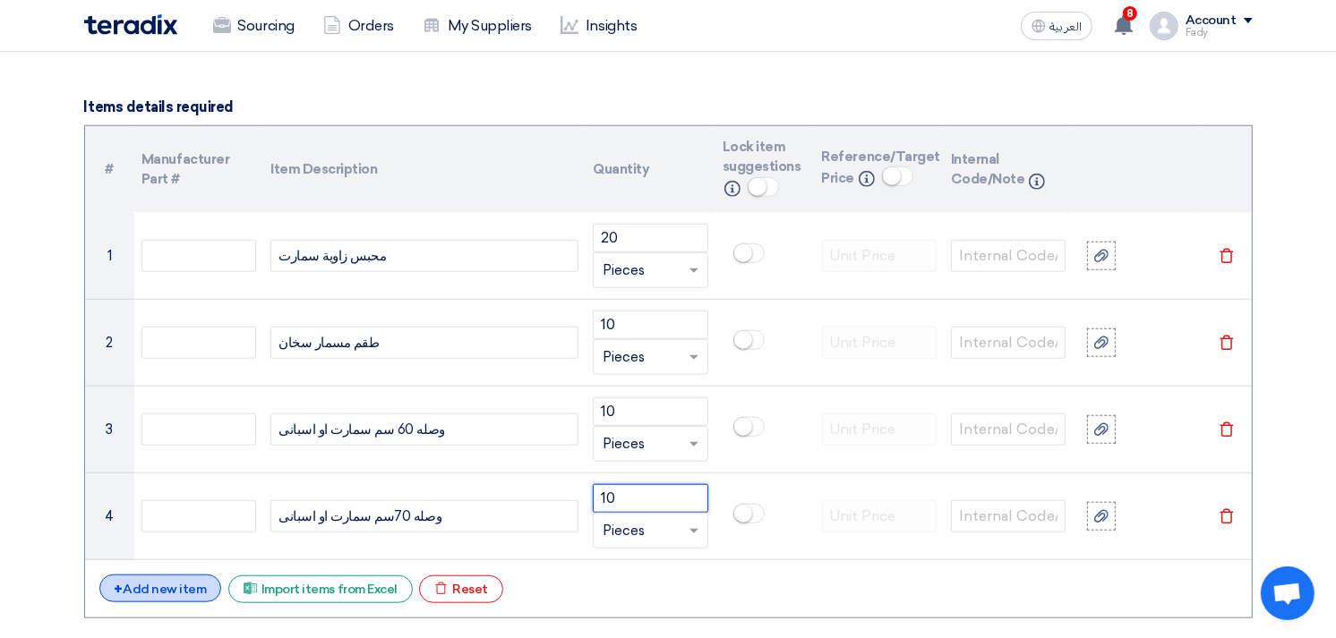
type input "10"
click at [183, 584] on div "+ Add new item" at bounding box center [160, 589] width 123 height 28
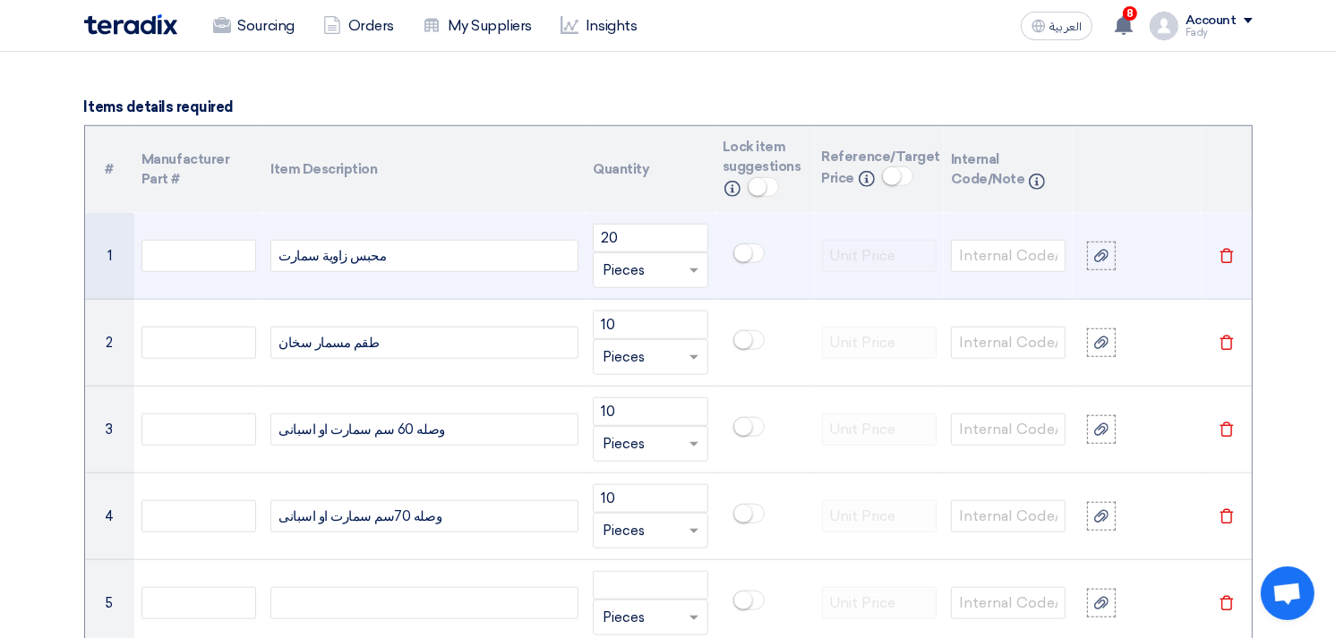
click at [321, 247] on div "محبس زاوية سمارت" at bounding box center [424, 256] width 308 height 32
click at [320, 247] on div "محبس زاوية سمارت" at bounding box center [424, 256] width 308 height 32
click at [321, 248] on div "محبس زاوية سمارت" at bounding box center [424, 256] width 308 height 32
copy div "محبس زاوية سمارت"
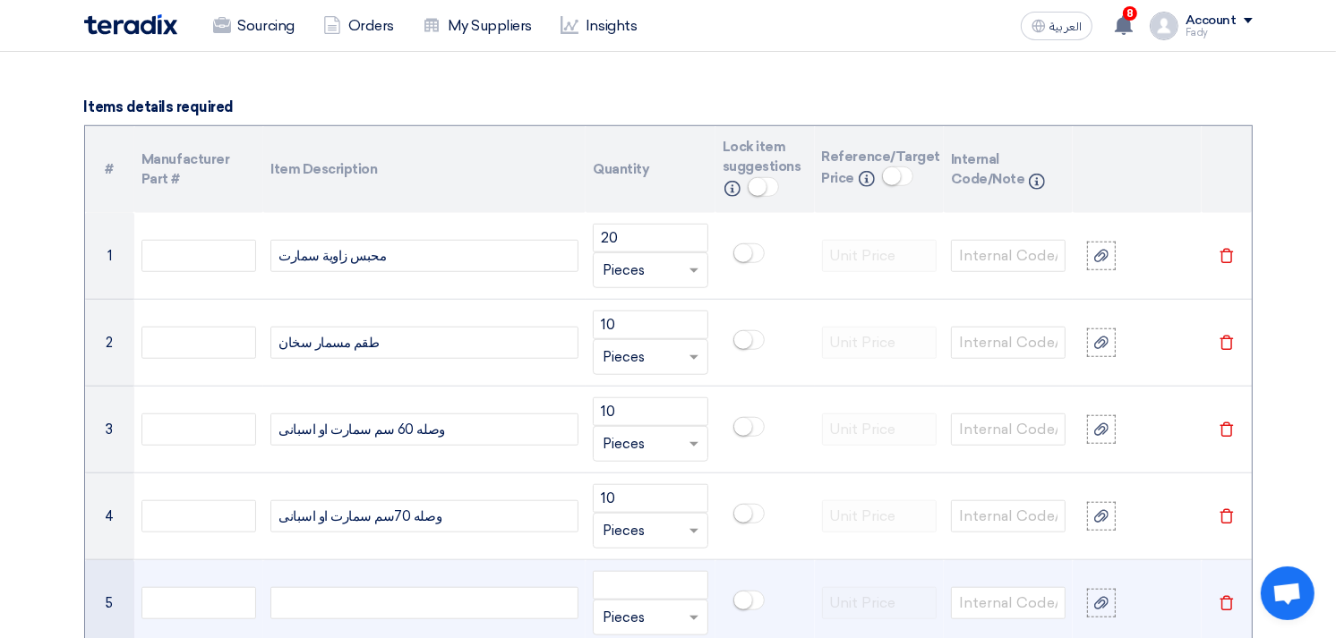
click at [301, 607] on div at bounding box center [424, 603] width 308 height 32
paste div
click at [620, 583] on input "number" at bounding box center [650, 585] width 115 height 29
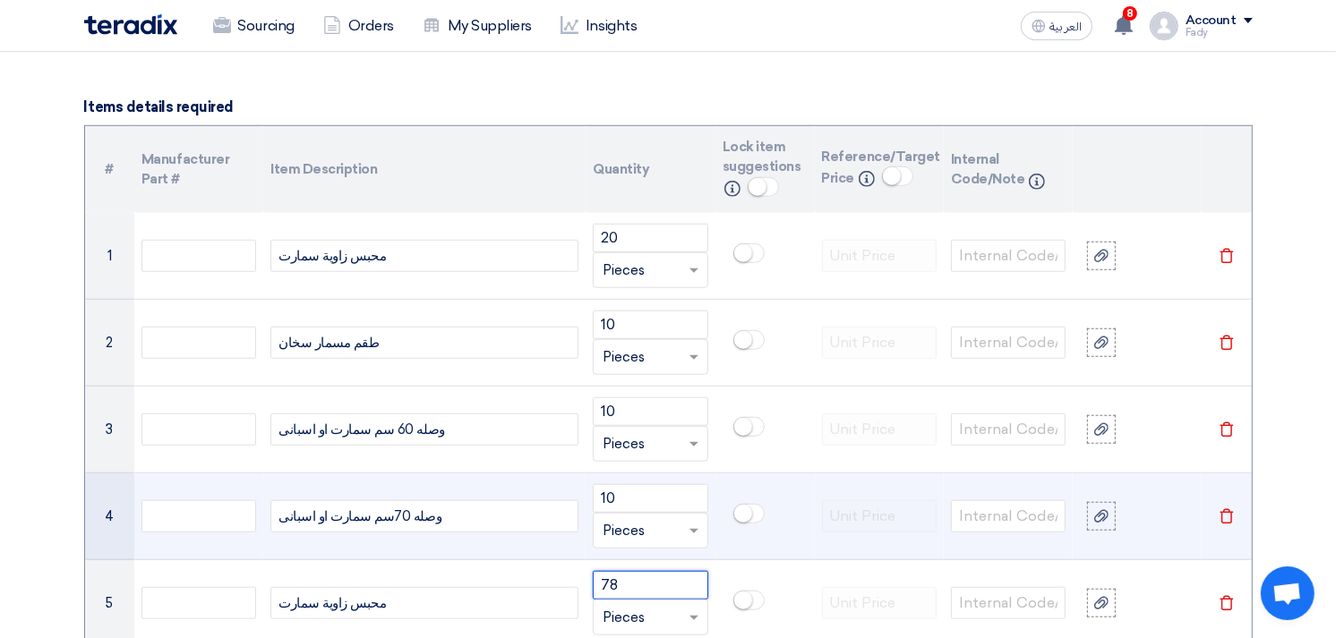
type input "78"
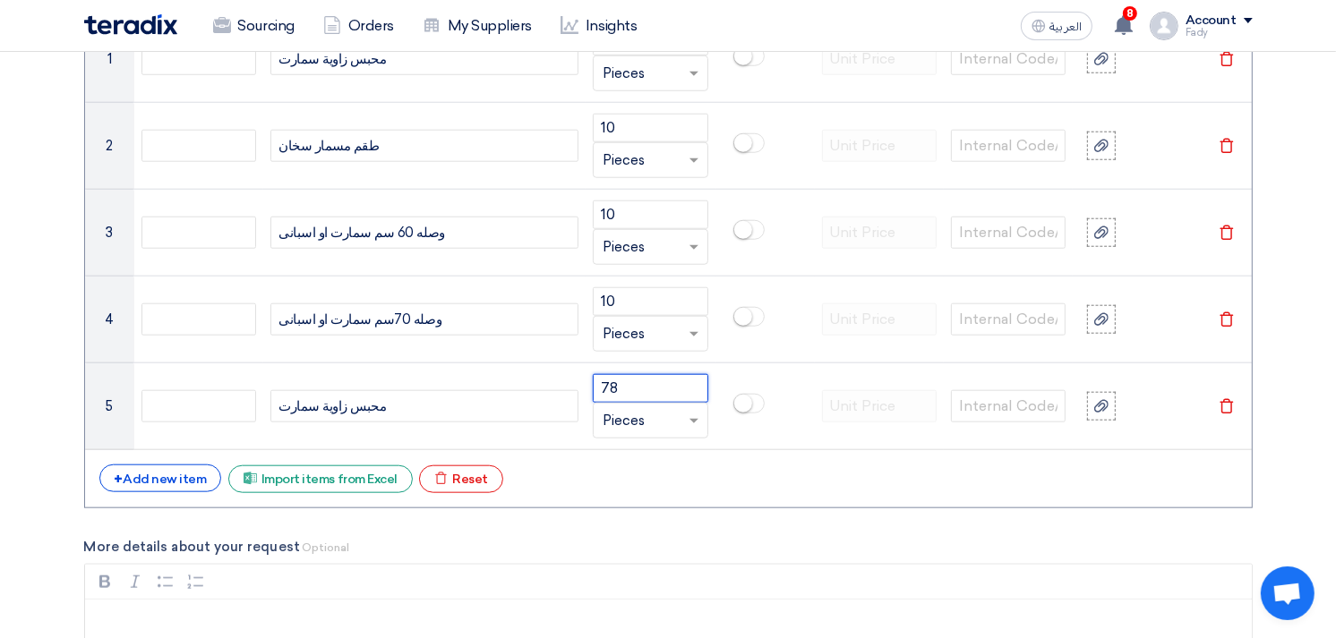
scroll to position [1492, 0]
click at [175, 469] on div "+ Add new item" at bounding box center [160, 477] width 123 height 28
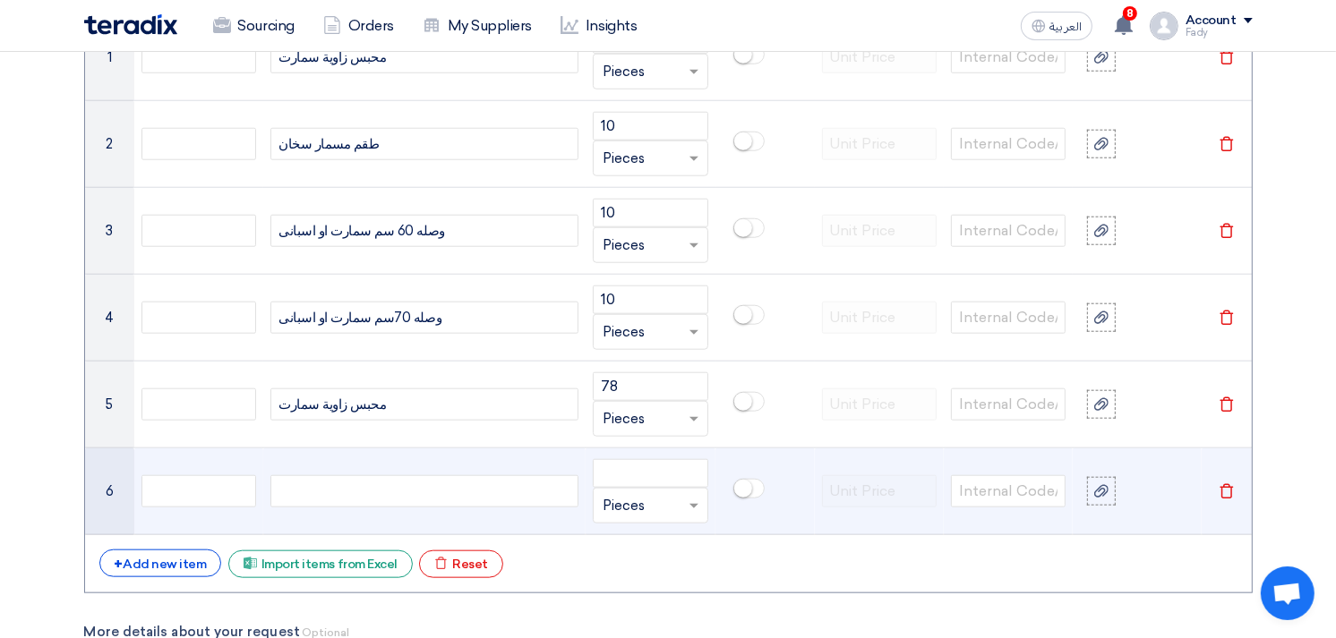
click at [349, 486] on div at bounding box center [424, 491] width 308 height 32
click at [647, 462] on input "number" at bounding box center [650, 473] width 115 height 29
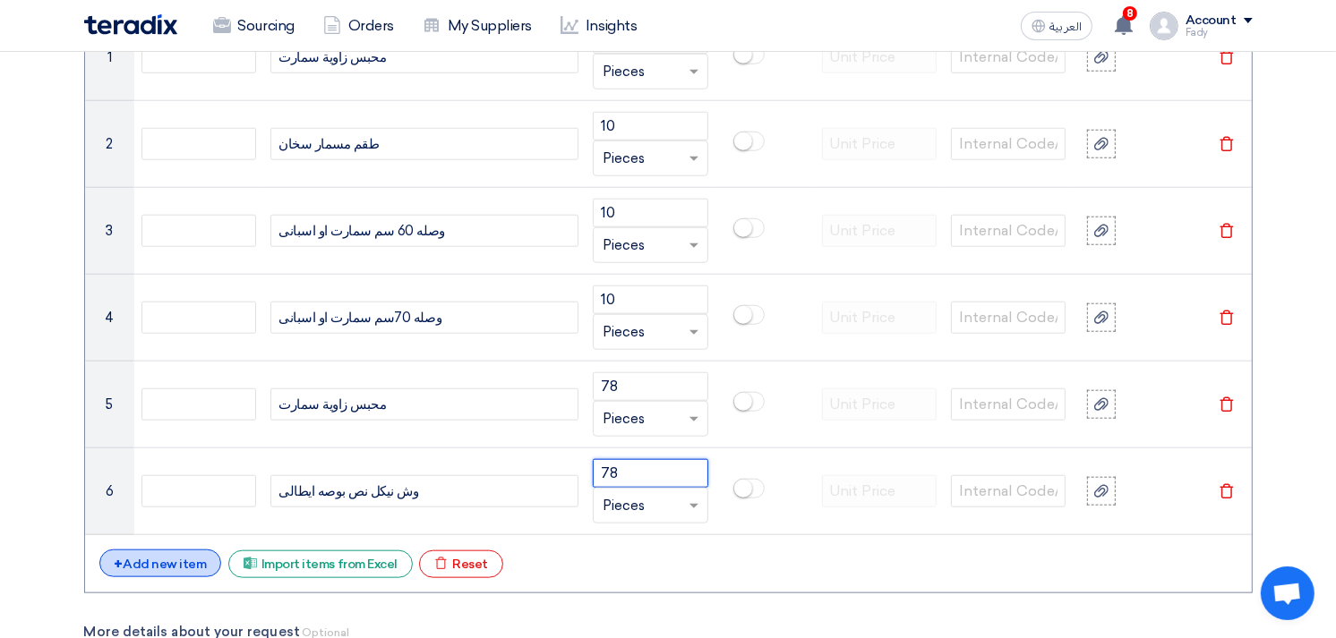
type input "78"
click at [158, 551] on div "+ Add new item" at bounding box center [160, 564] width 123 height 28
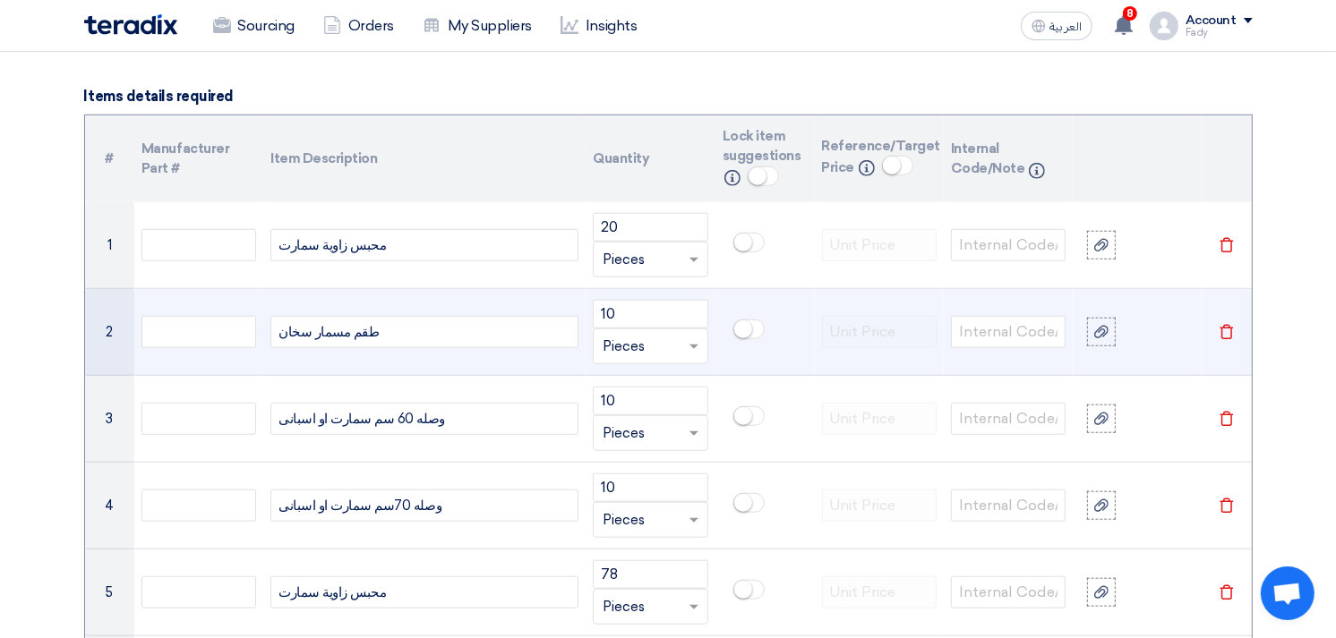
scroll to position [1293, 0]
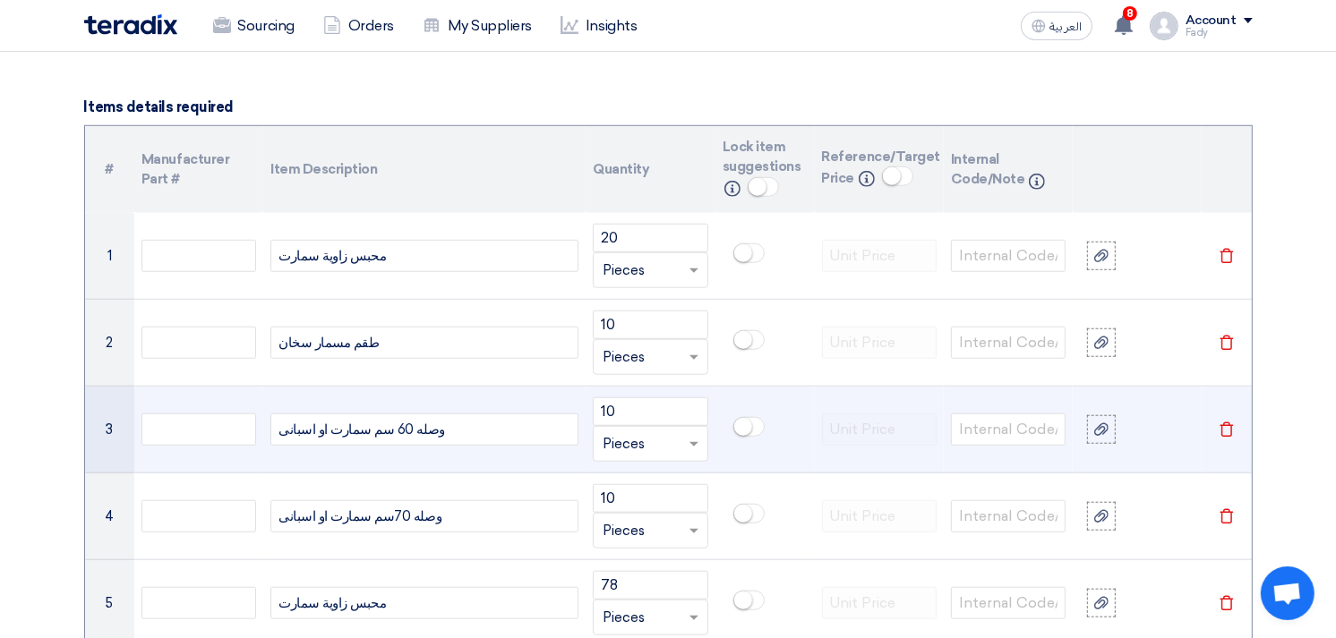
click at [376, 433] on div "وصله 60 سم سمارت او اسبانى" at bounding box center [424, 430] width 308 height 32
copy div "وصله 60 سم سمارت او اسبانى"
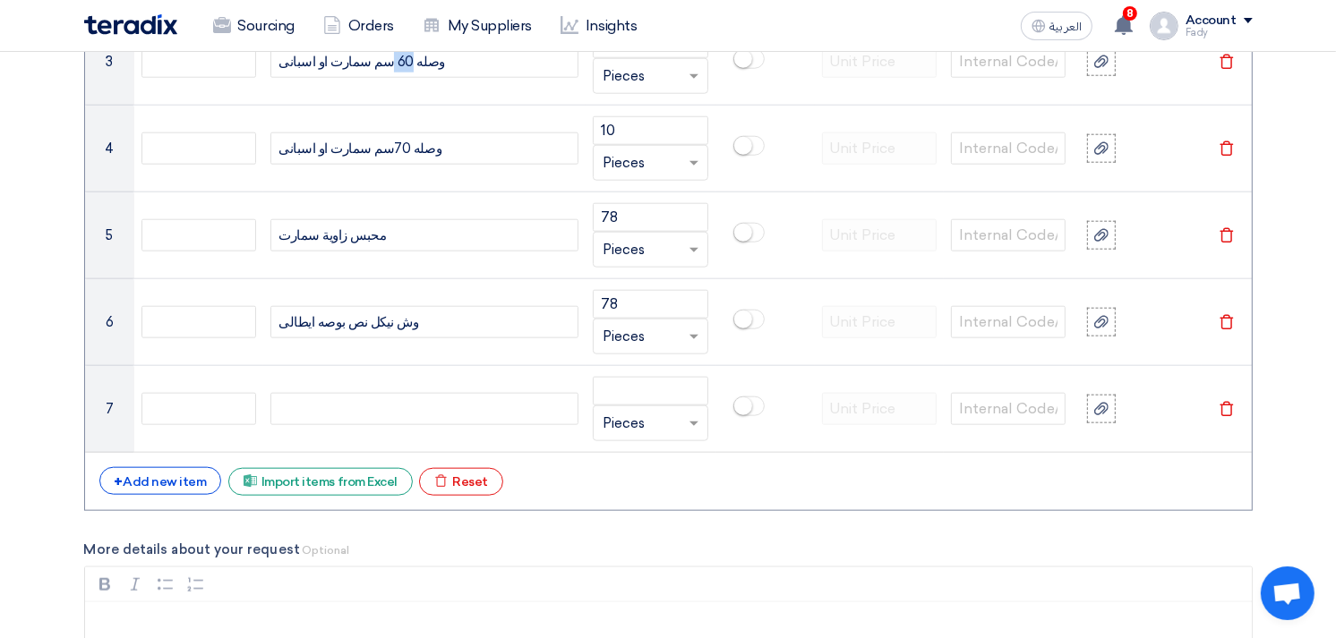
scroll to position [1690, 0]
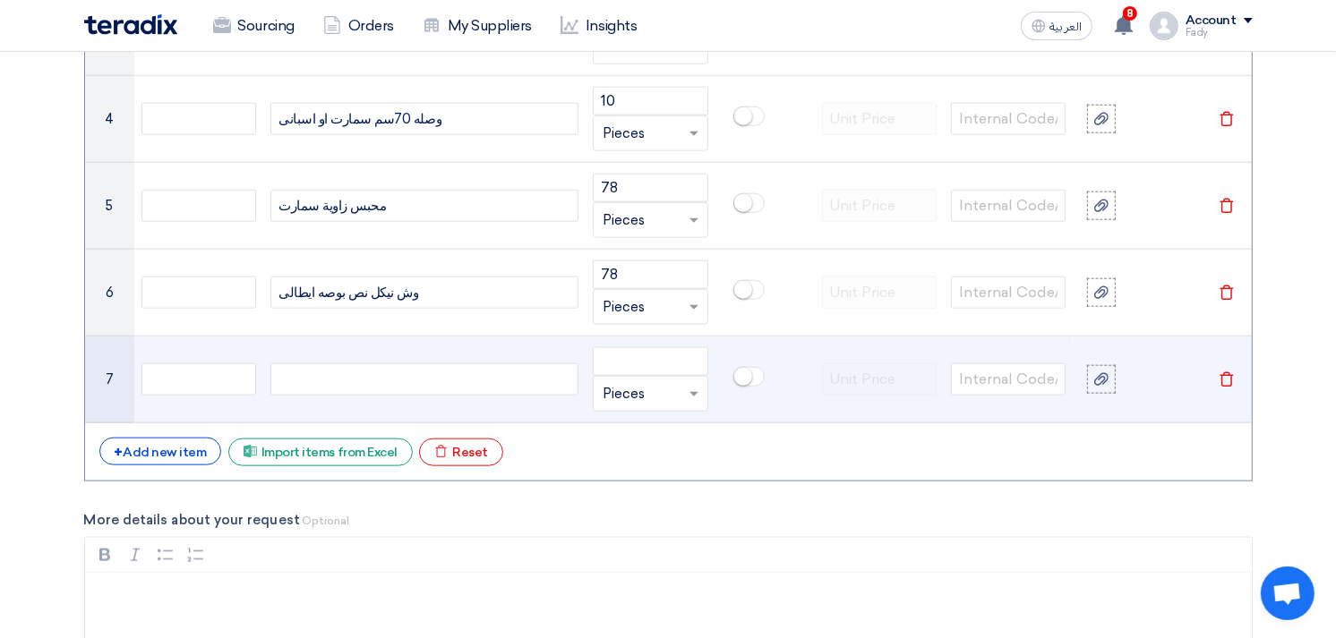
click at [380, 386] on div at bounding box center [424, 379] width 308 height 32
paste div
drag, startPoint x: 386, startPoint y: 381, endPoint x: 370, endPoint y: 383, distance: 16.2
click at [370, 383] on span "وصله 60 سم سمارت او اسبانى" at bounding box center [361, 380] width 167 height 21
click at [654, 363] on input "number" at bounding box center [650, 361] width 115 height 29
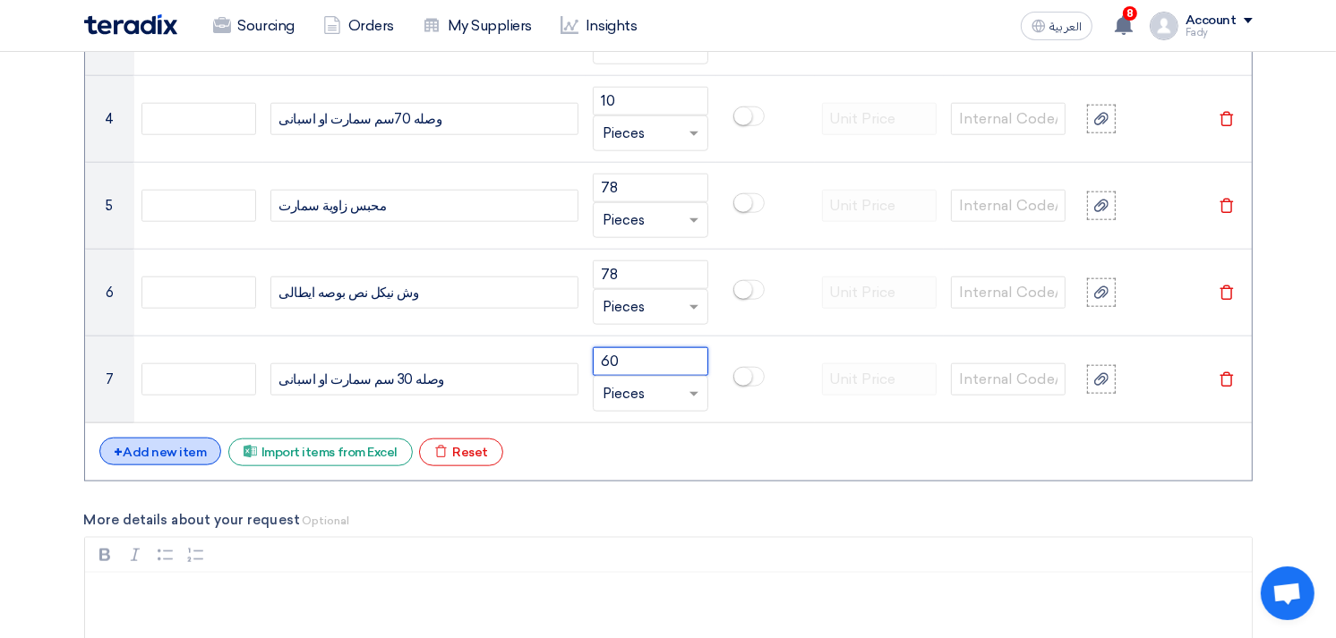
type input "60"
click at [192, 445] on div "+ Add new item" at bounding box center [160, 452] width 123 height 28
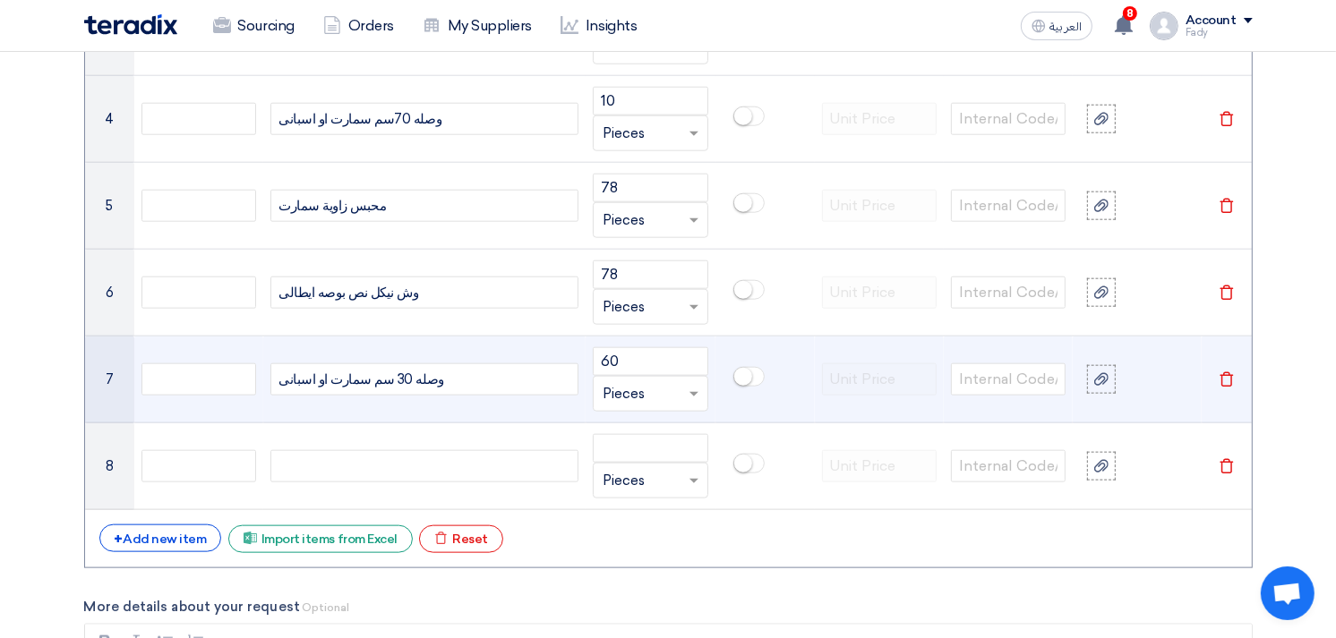
click at [364, 378] on span "وصله 30 سم سمارت او اسبانى" at bounding box center [361, 380] width 166 height 21
copy span "وصله 30 سم سمارت او اسبانى"
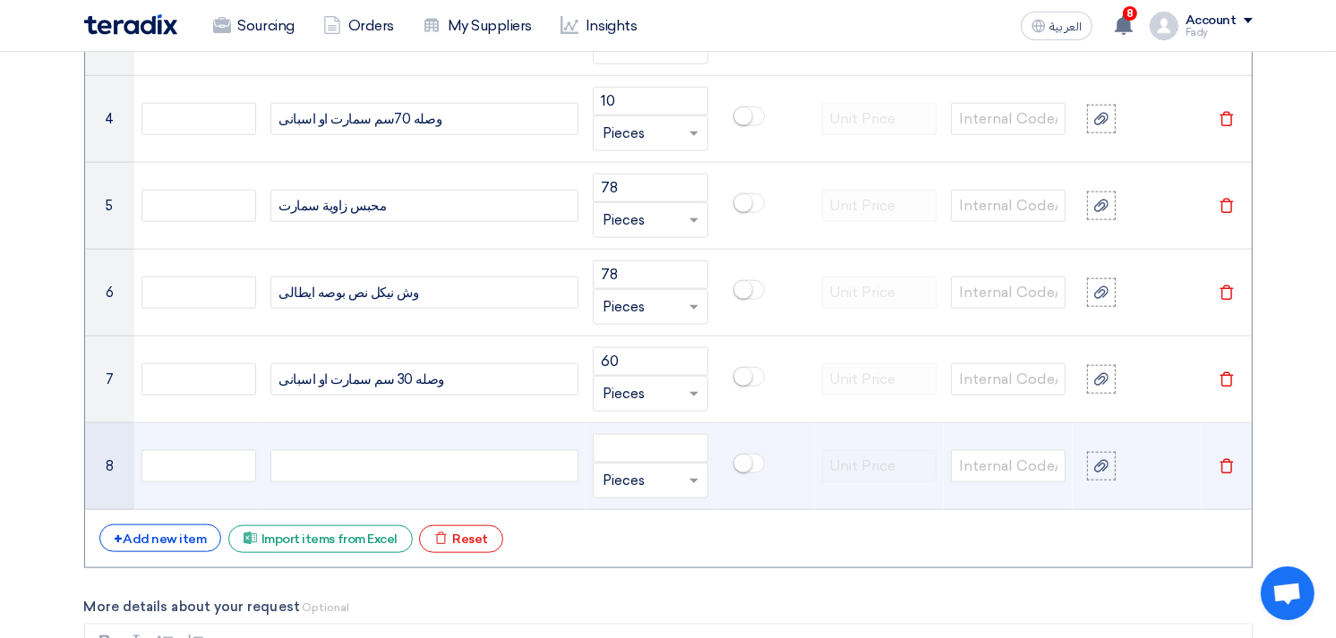
click at [392, 462] on div at bounding box center [424, 466] width 308 height 32
paste div
click at [376, 467] on span "وصله 30 سم سمارت او اسبانى" at bounding box center [361, 467] width 166 height 21
click at [622, 441] on input "number" at bounding box center [650, 448] width 115 height 29
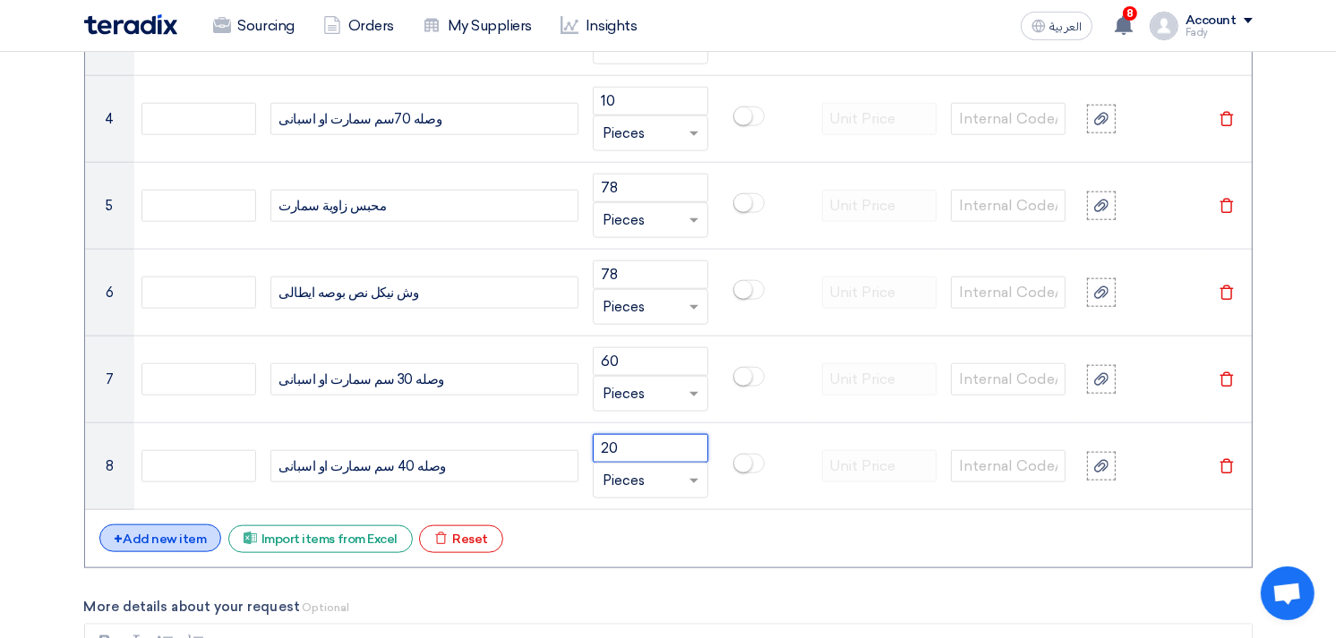
type input "20"
click at [194, 528] on div "+ Add new item" at bounding box center [160, 539] width 123 height 28
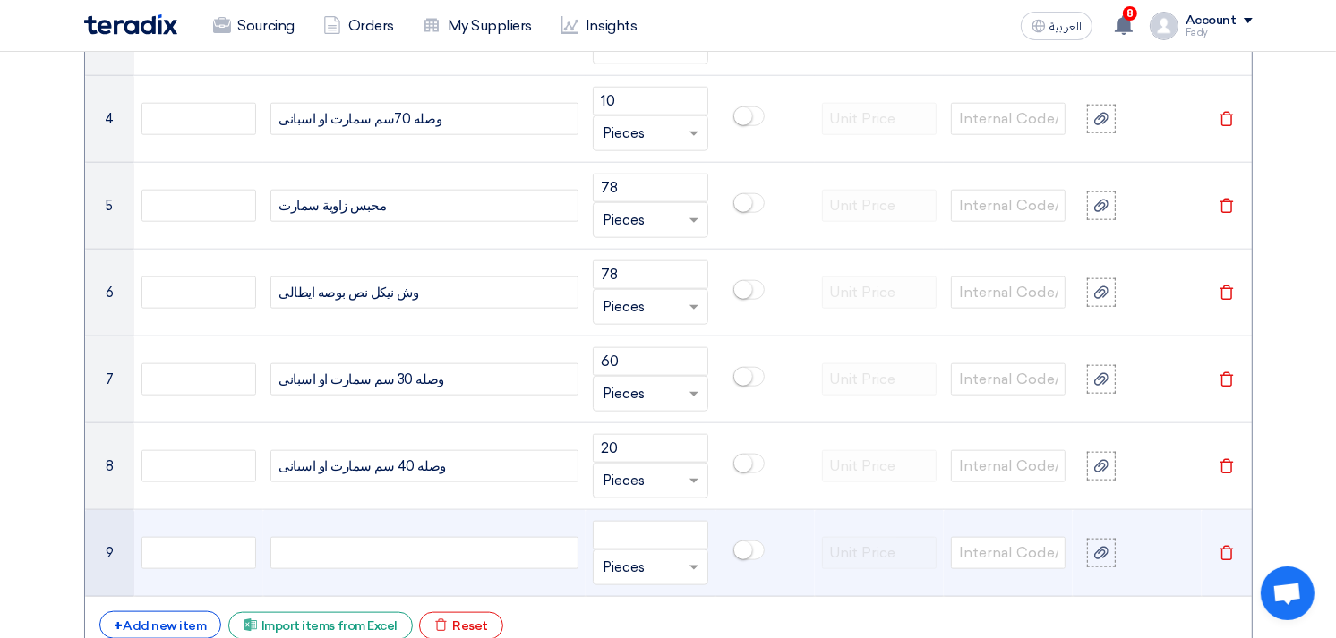
click at [391, 558] on div at bounding box center [424, 553] width 308 height 32
click at [637, 532] on input "number" at bounding box center [650, 535] width 115 height 29
type input "50"
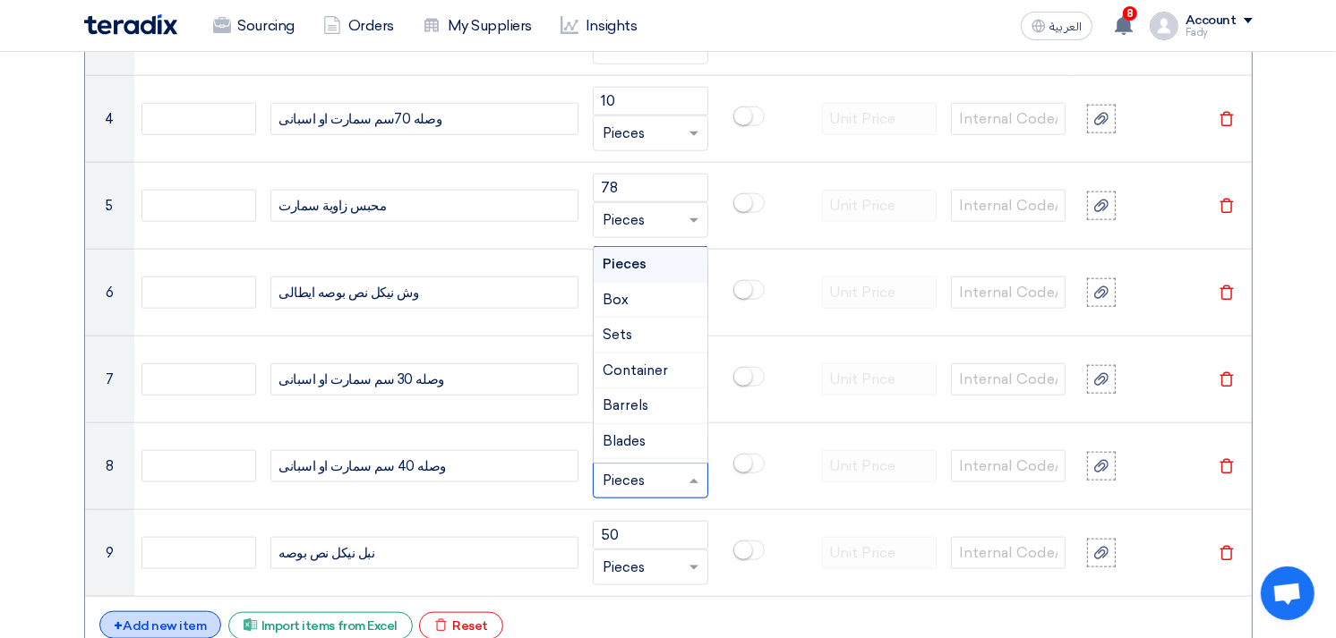
drag, startPoint x: 309, startPoint y: 512, endPoint x: 152, endPoint y: 621, distance: 191.0
click at [152, 621] on div "+ Add new item" at bounding box center [160, 625] width 123 height 28
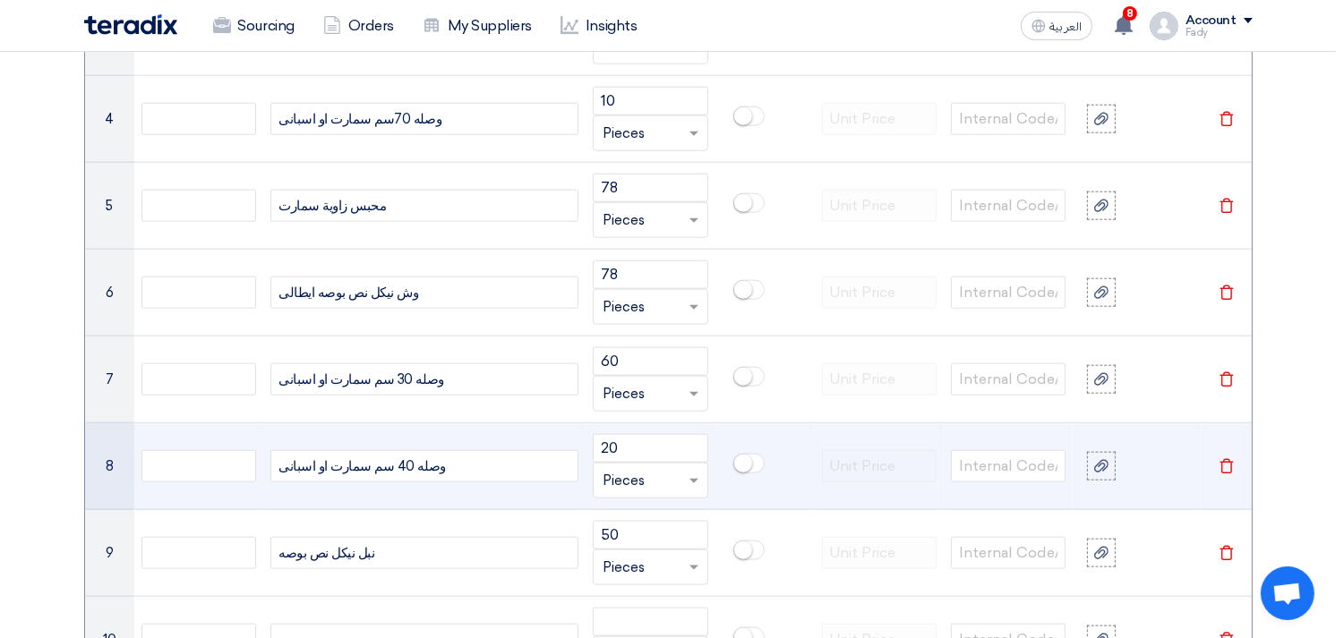
scroll to position [1890, 0]
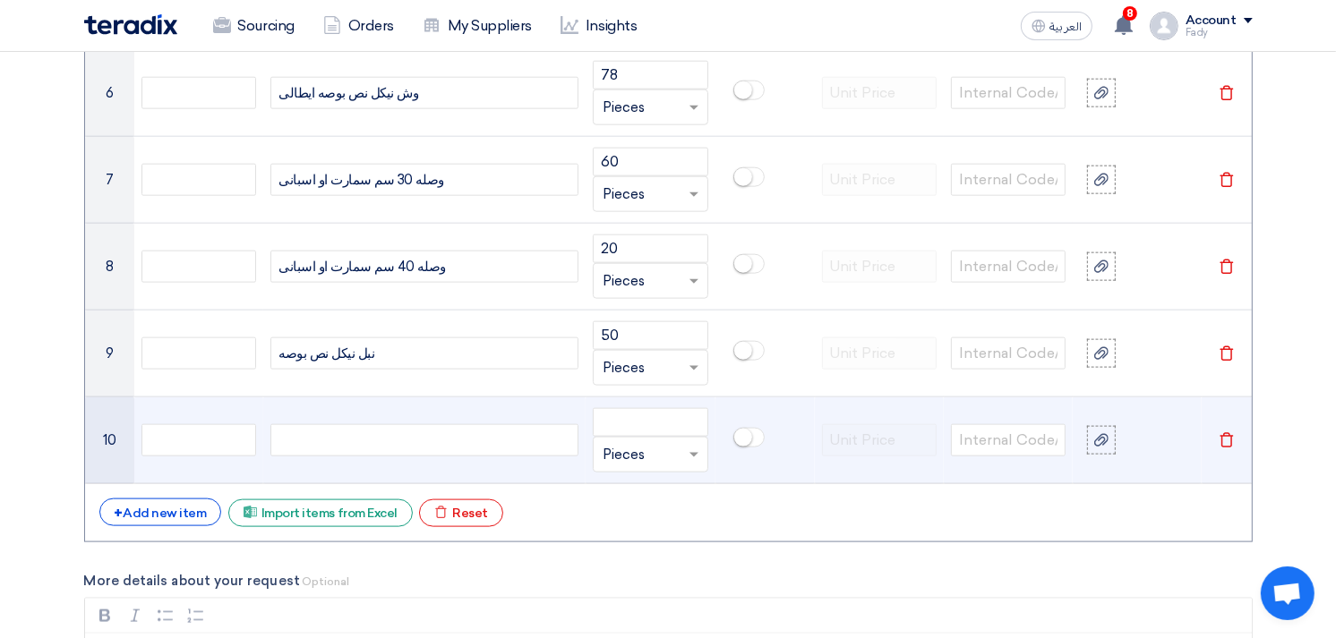
click at [360, 436] on div at bounding box center [424, 440] width 308 height 32
click at [642, 436] on input "number" at bounding box center [650, 422] width 115 height 29
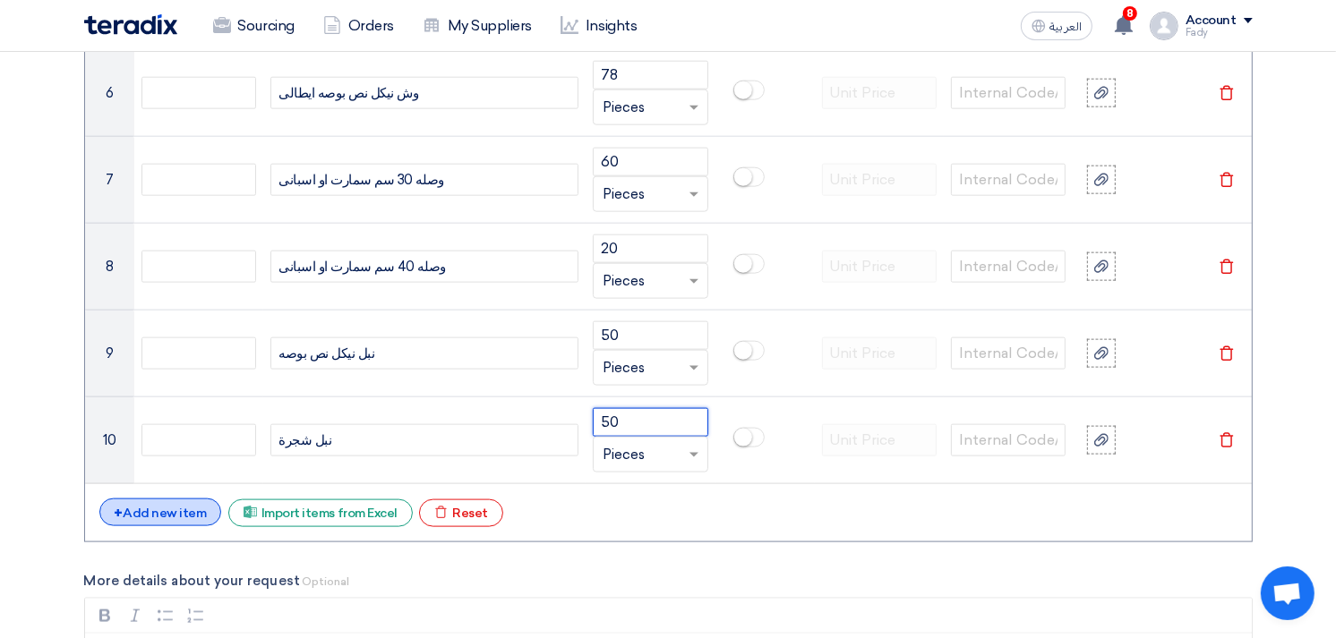
type input "50"
click at [176, 511] on div "+ Add new item" at bounding box center [160, 513] width 123 height 28
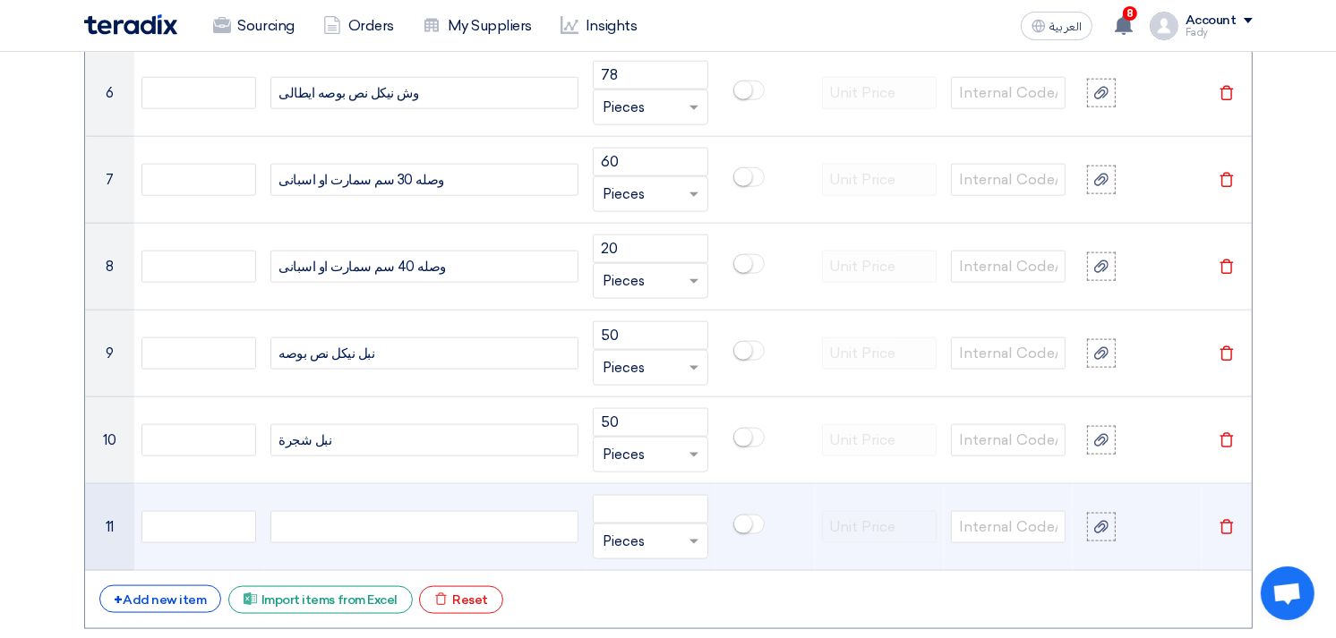
click at [425, 526] on div at bounding box center [424, 527] width 308 height 32
click at [613, 511] on input "number" at bounding box center [650, 509] width 115 height 29
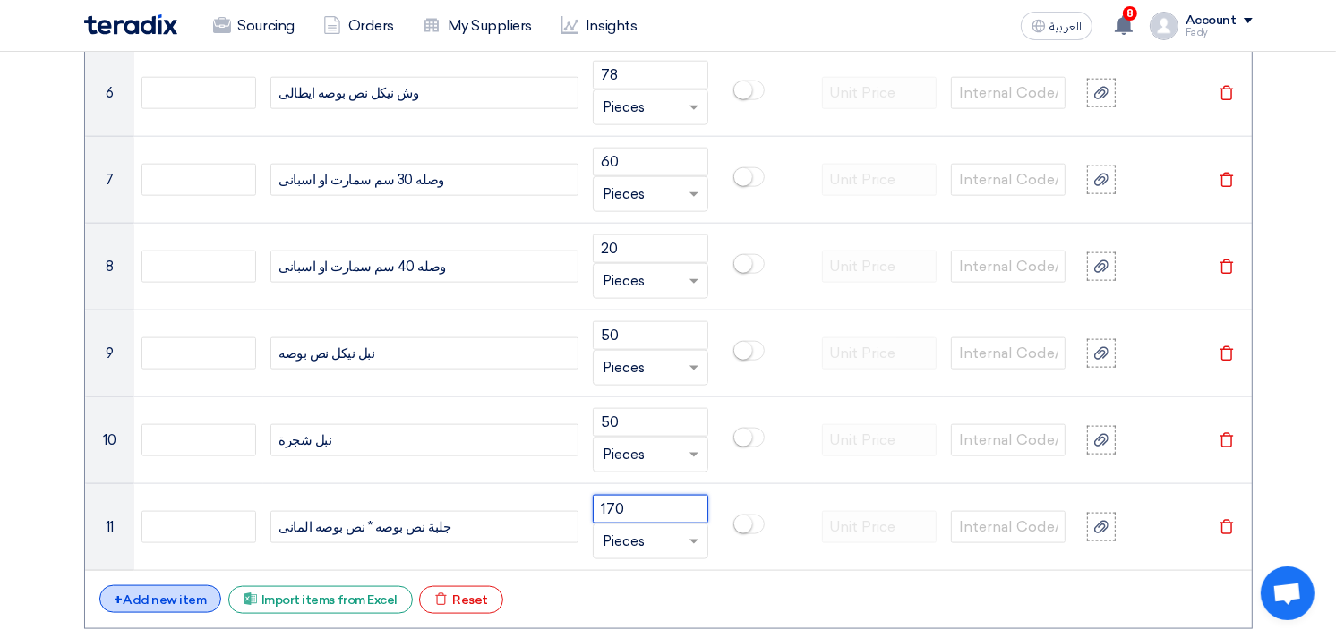
type input "170"
click at [165, 587] on div "+ Add new item" at bounding box center [160, 600] width 123 height 28
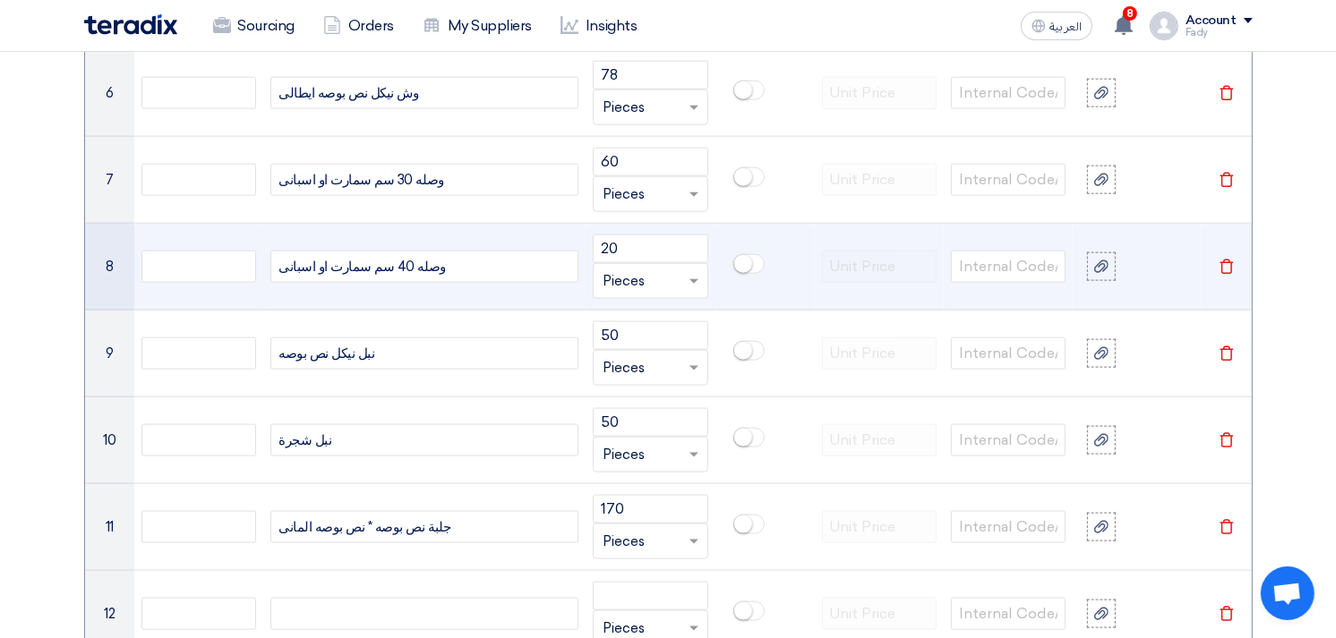
click at [346, 266] on span "وصله 40 سم سمارت او اسبانى" at bounding box center [361, 267] width 167 height 21
copy span "وصله 40 سم سمارت او اسبانى"
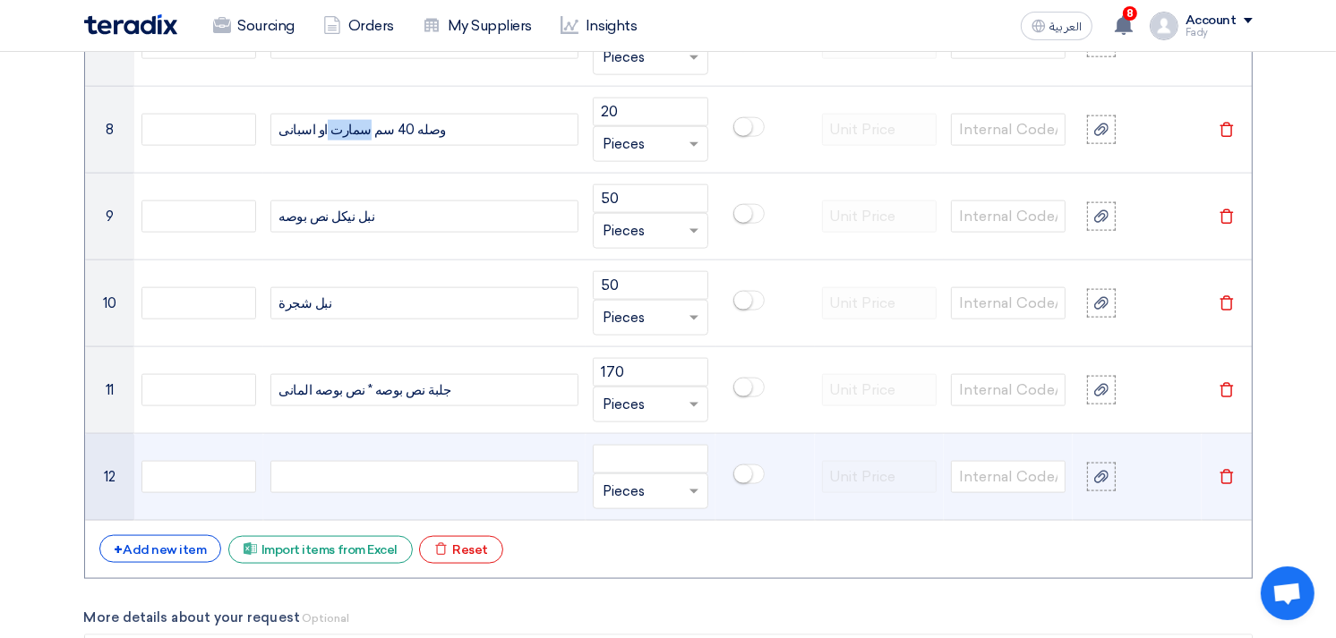
scroll to position [2188, 0]
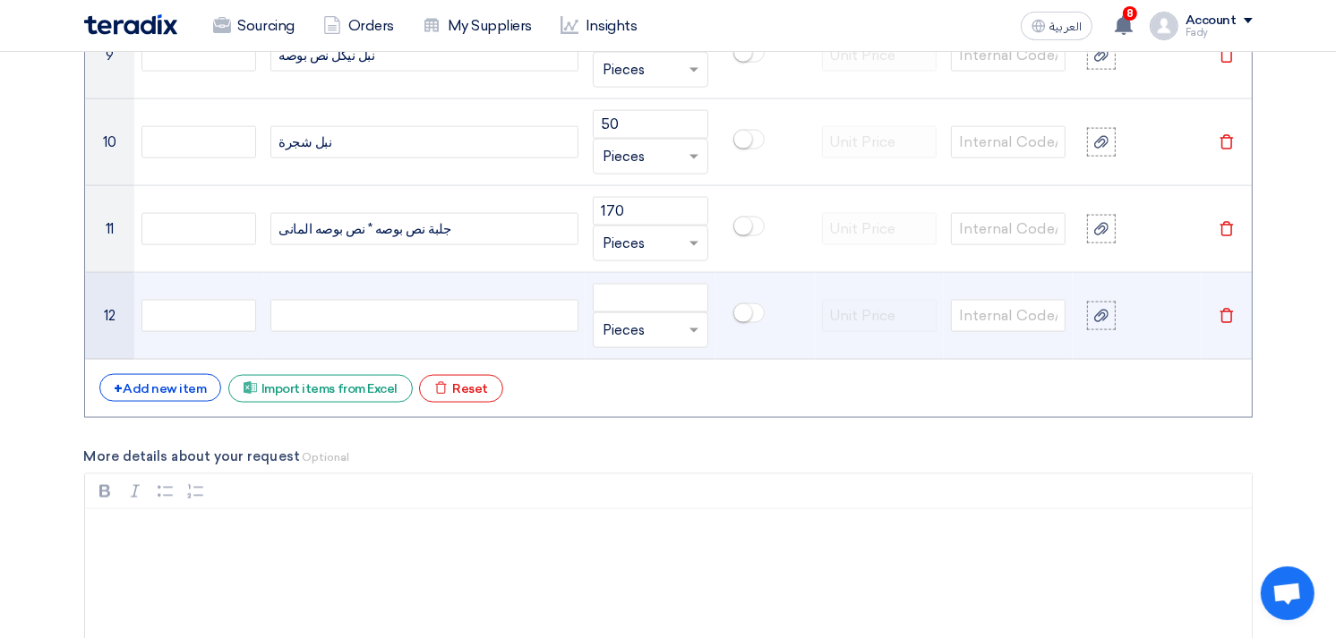
click at [347, 312] on div at bounding box center [424, 316] width 308 height 32
paste div
click at [378, 311] on span "وصله 40 سم سمارت او اسبانى" at bounding box center [361, 316] width 167 height 21
click at [383, 309] on span "وصله 40 سم سمارت او اسبانى" at bounding box center [361, 316] width 167 height 21
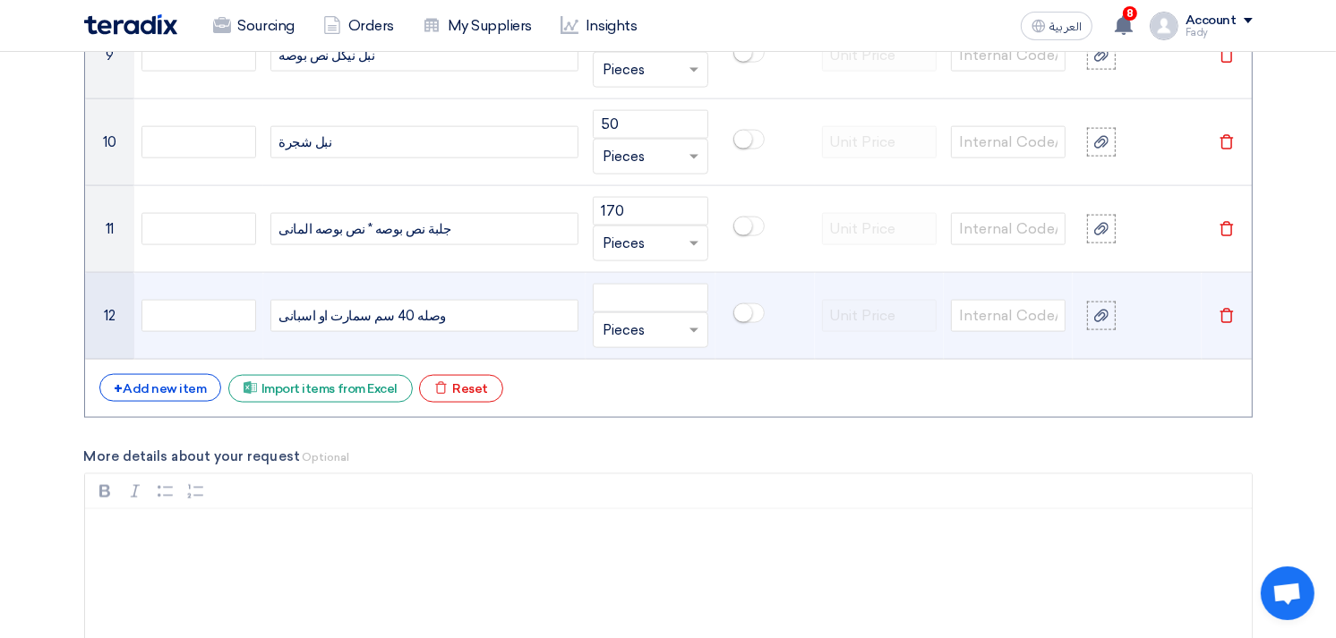
click at [406, 308] on span "وصله 40 سم سمارت او اسبانى" at bounding box center [361, 316] width 167 height 21
click at [378, 318] on span "وصله 40 سم سمارت او اسبانى" at bounding box center [361, 316] width 167 height 21
click at [654, 301] on input "number" at bounding box center [650, 298] width 115 height 29
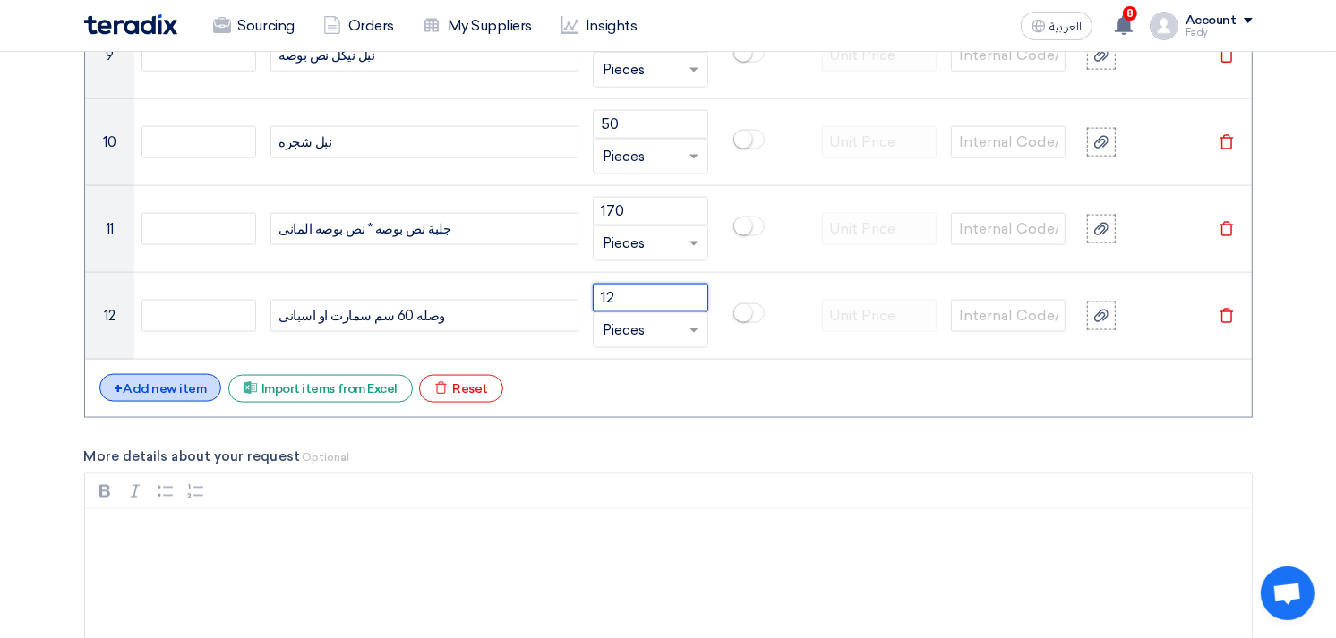
type input "12"
click at [126, 382] on div "+ Add new item" at bounding box center [160, 388] width 123 height 28
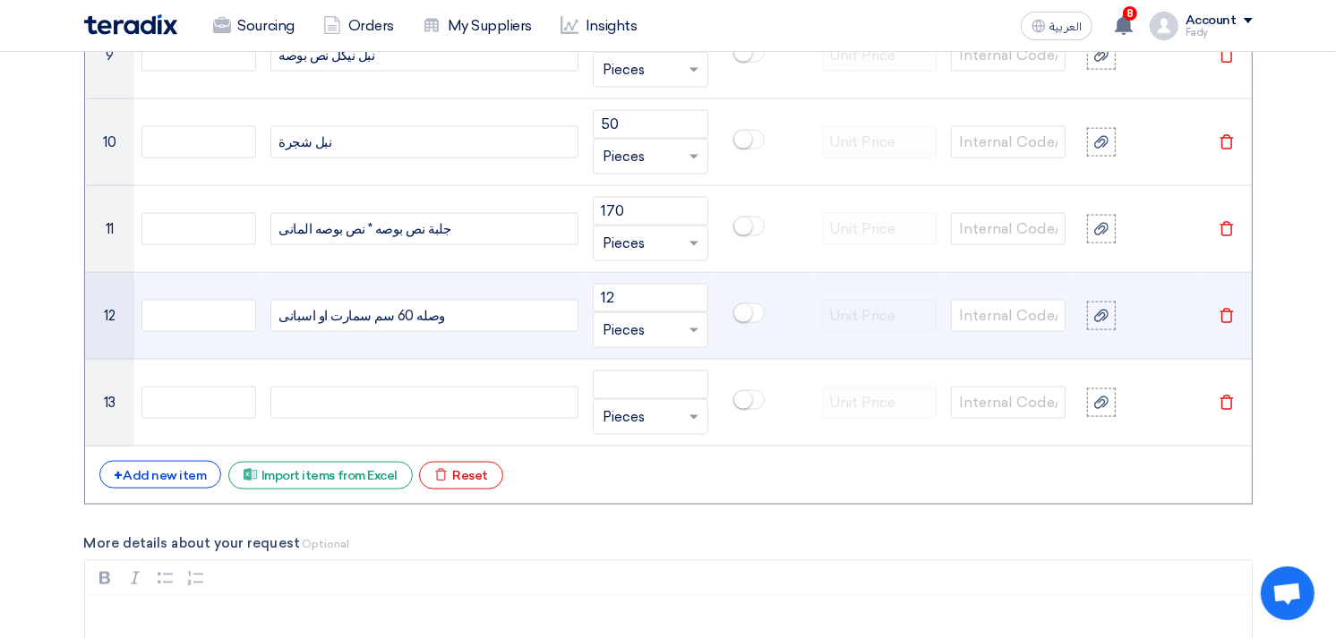
click at [353, 313] on span "وصله 60 سم سمارت او اسبانى" at bounding box center [361, 316] width 167 height 21
click at [354, 312] on span "وصله 60 سم سمارت او اسبانى" at bounding box center [361, 316] width 167 height 21
copy span "وصله 60 سم سمارت او اسبانى"
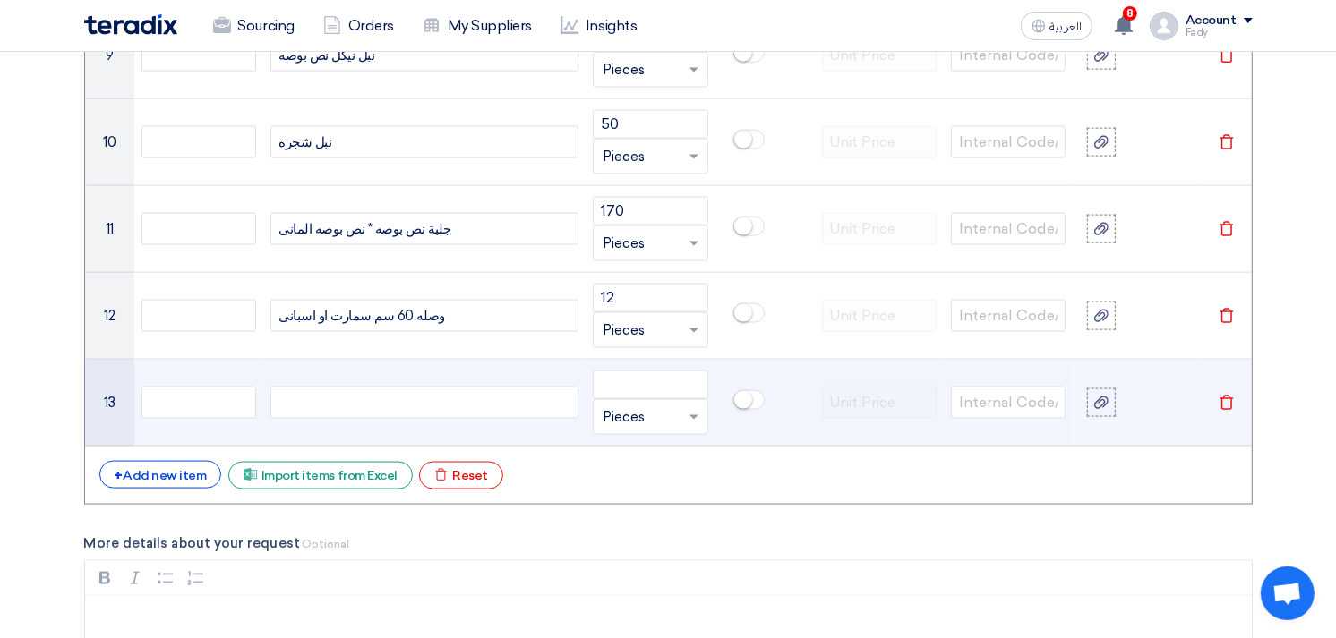
click at [374, 407] on div at bounding box center [424, 403] width 308 height 32
paste div
click at [377, 405] on span "وصله 60 سم سمارت او اسبانى" at bounding box center [361, 403] width 167 height 21
click at [378, 403] on span "وصله 60 سم سمارت او اسبانى" at bounding box center [361, 403] width 167 height 21
click at [645, 383] on input "number" at bounding box center [650, 385] width 115 height 29
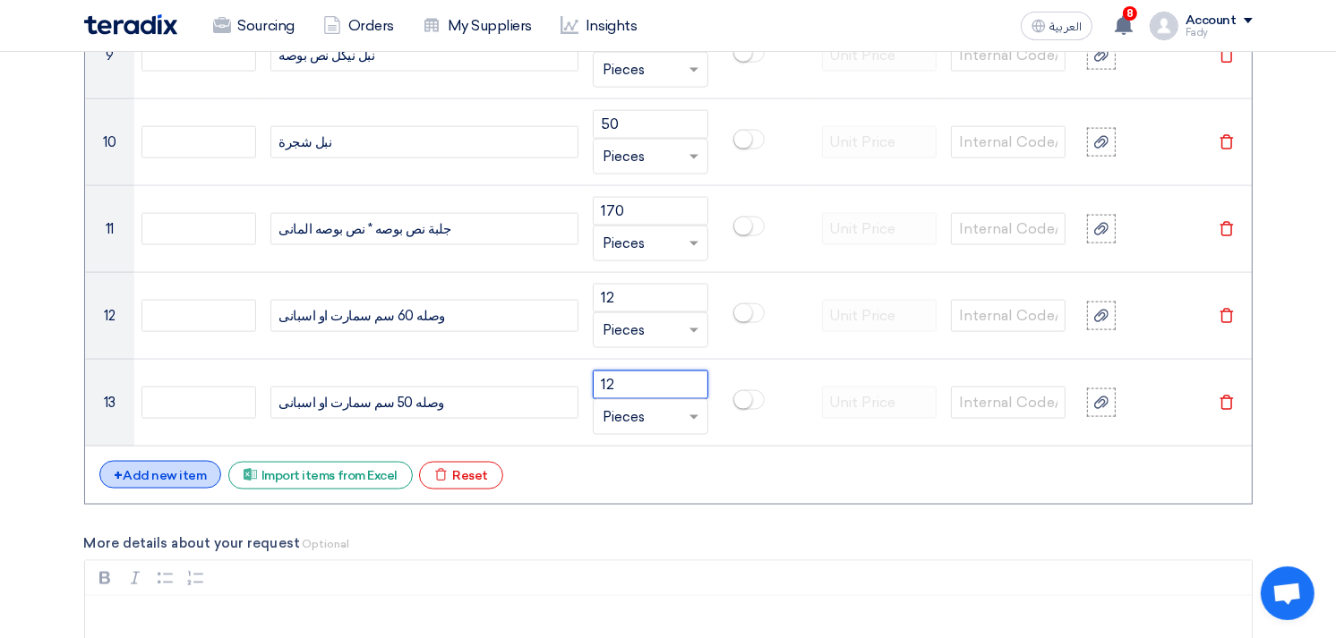
type input "12"
click at [141, 475] on div "+ Add new item" at bounding box center [160, 475] width 123 height 28
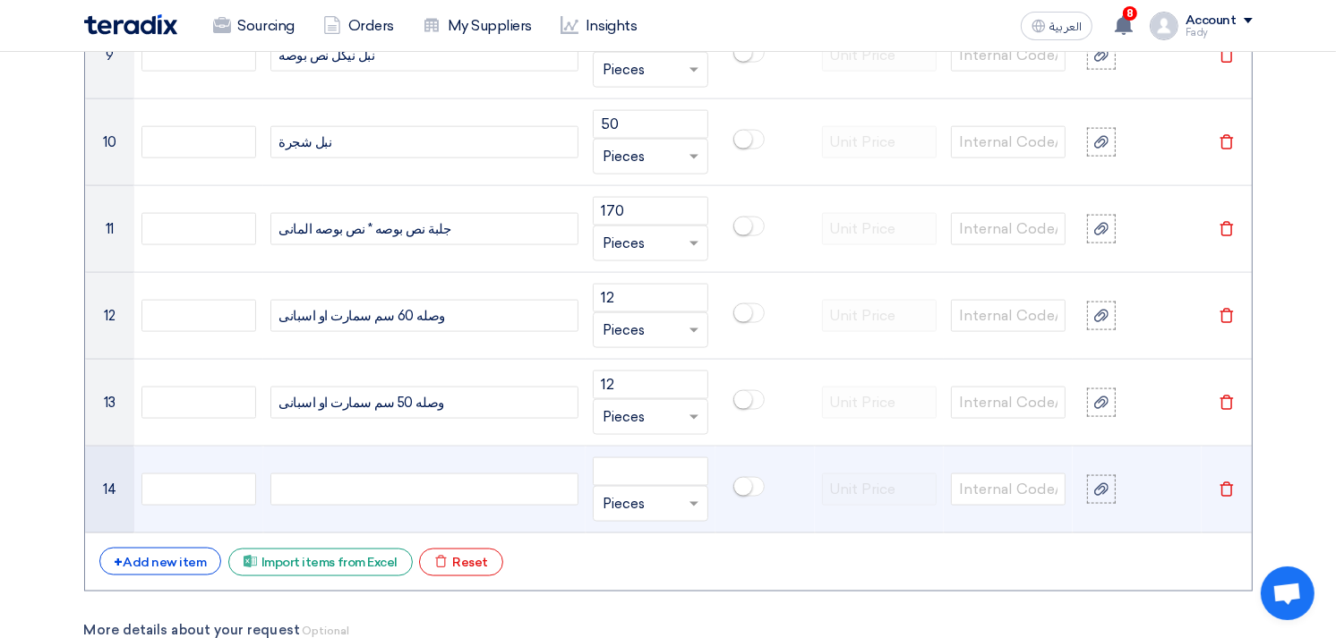
click at [443, 490] on div at bounding box center [424, 490] width 308 height 32
click at [296, 488] on div "وش بيبة 15* 15" at bounding box center [424, 490] width 308 height 32
click at [299, 490] on div "وش بيبة 15* 15" at bounding box center [424, 490] width 308 height 32
click at [316, 486] on div "وش بيبة 15* 15" at bounding box center [424, 490] width 308 height 32
drag, startPoint x: 412, startPoint y: 493, endPoint x: 145, endPoint y: 480, distance: 267.1
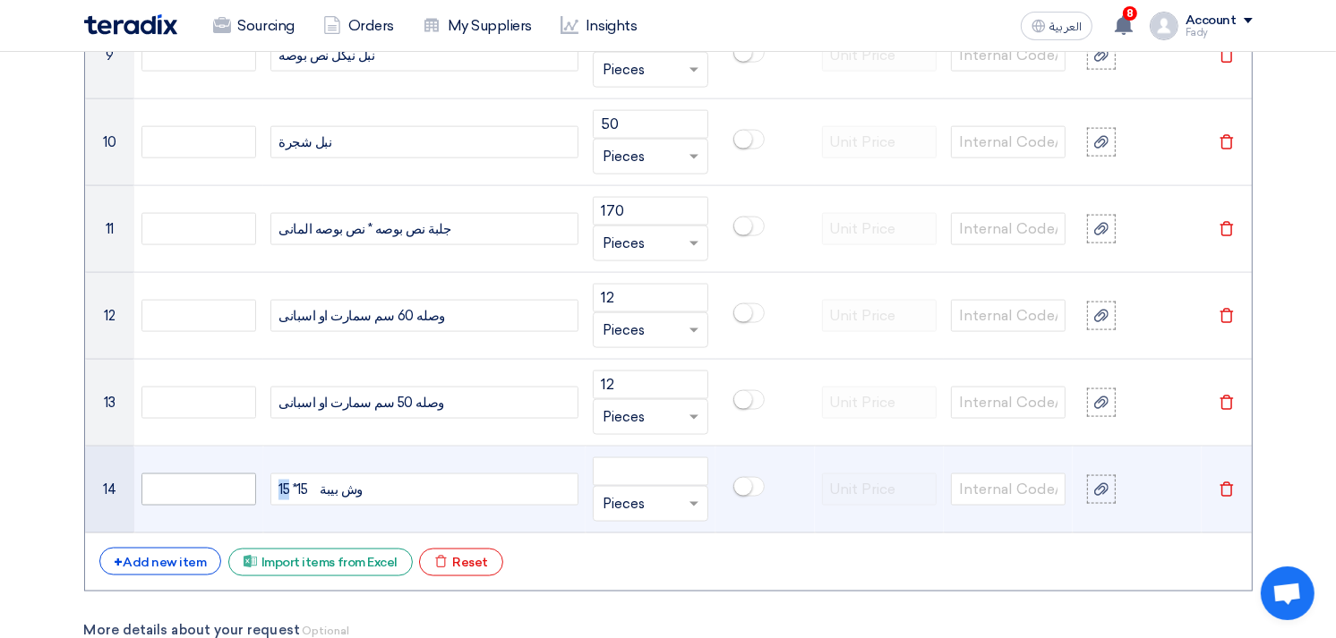
click at [145, 480] on tr "14 وش بيبة 15* 15 Unit × Pieces Delete" at bounding box center [668, 490] width 1167 height 87
click at [628, 476] on input "number" at bounding box center [650, 471] width 115 height 29
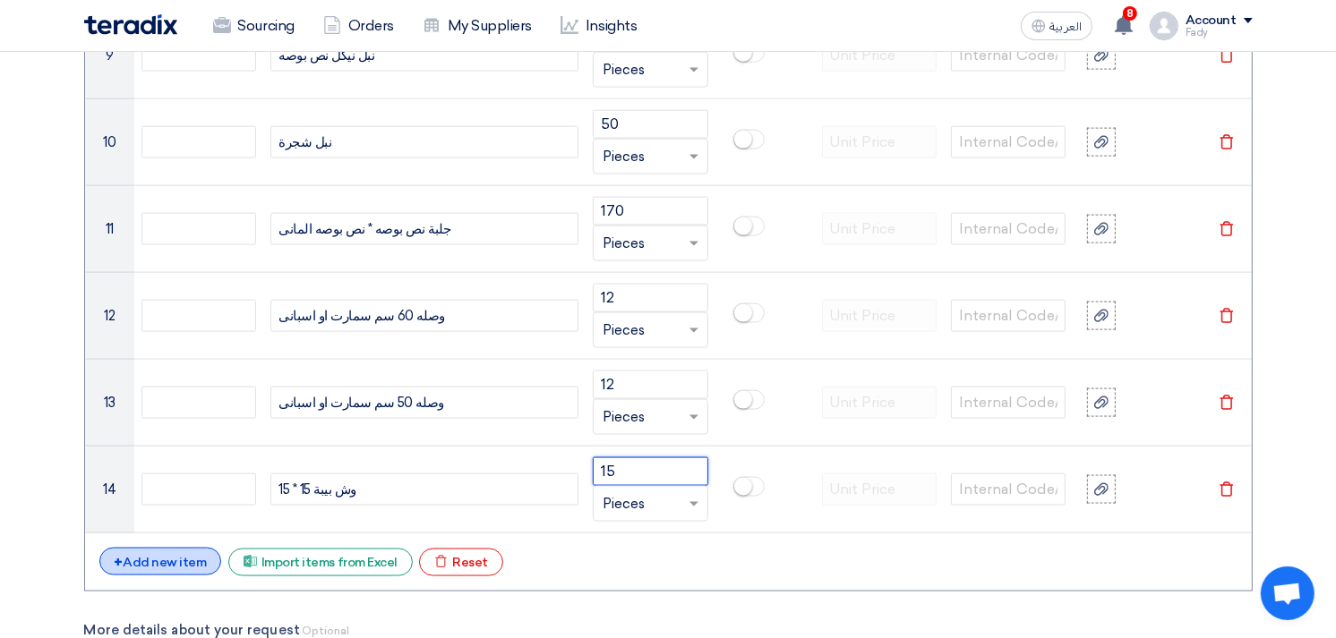
type input "15"
click at [164, 560] on div "+ Add new item" at bounding box center [160, 562] width 123 height 28
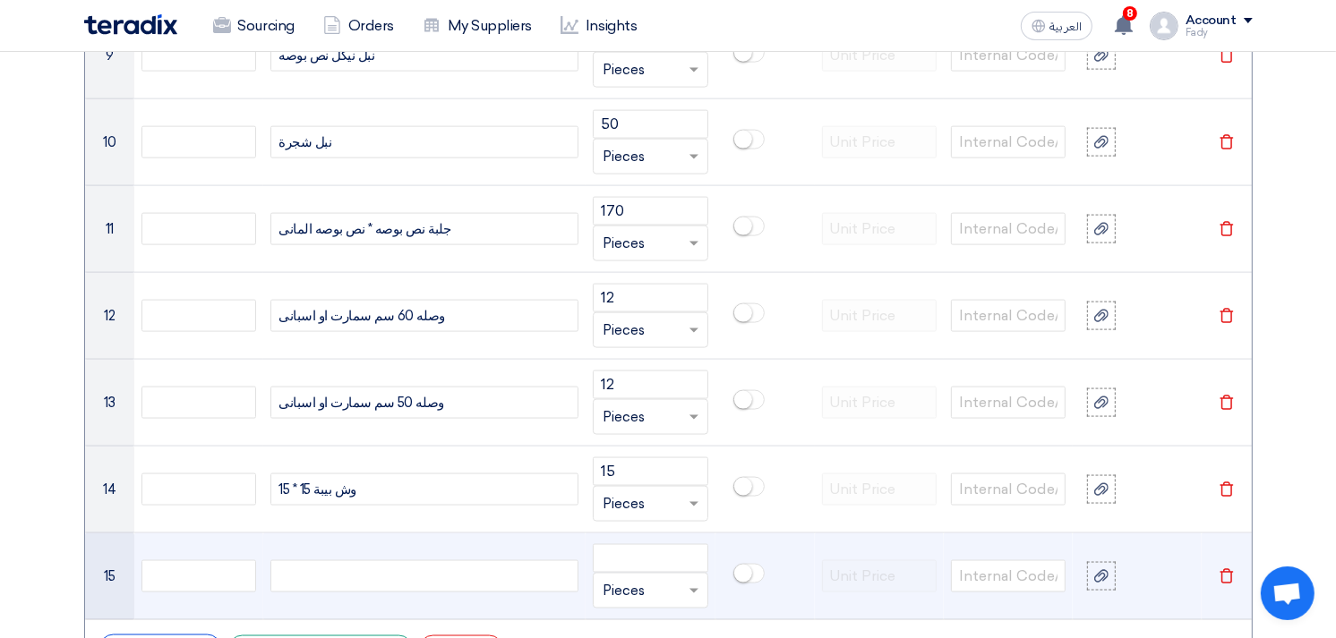
click at [338, 592] on div at bounding box center [424, 576] width 308 height 32
click at [666, 562] on input "number" at bounding box center [650, 558] width 115 height 29
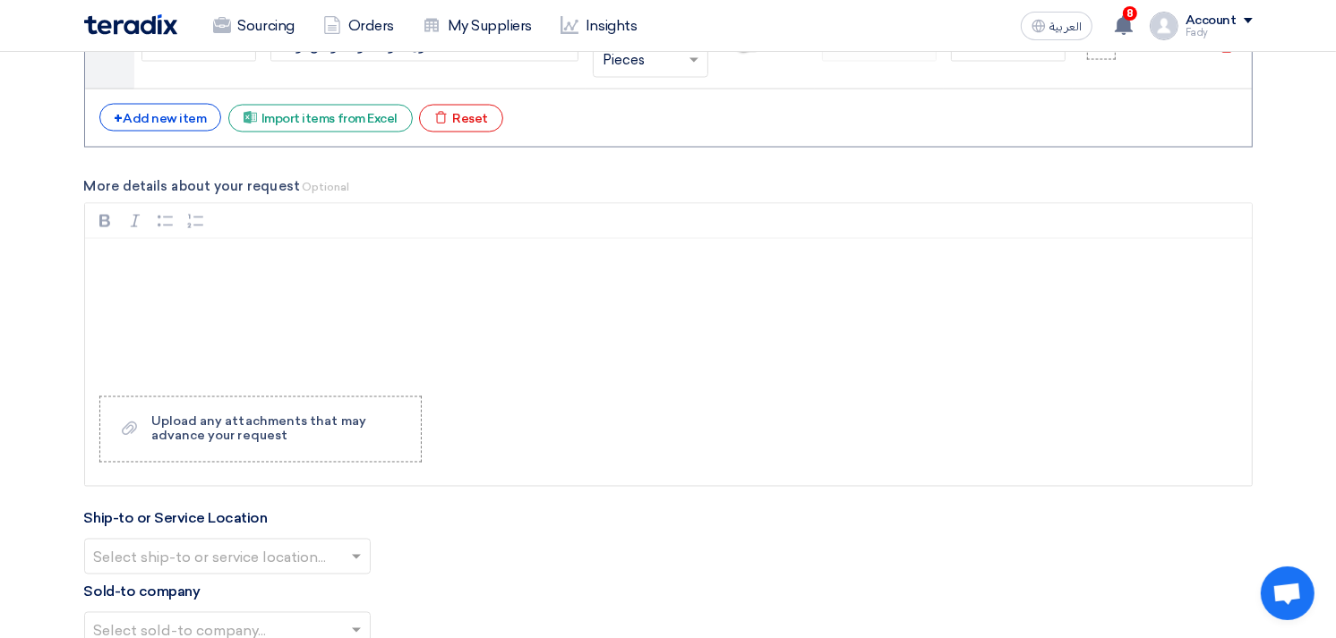
scroll to position [2984, 0]
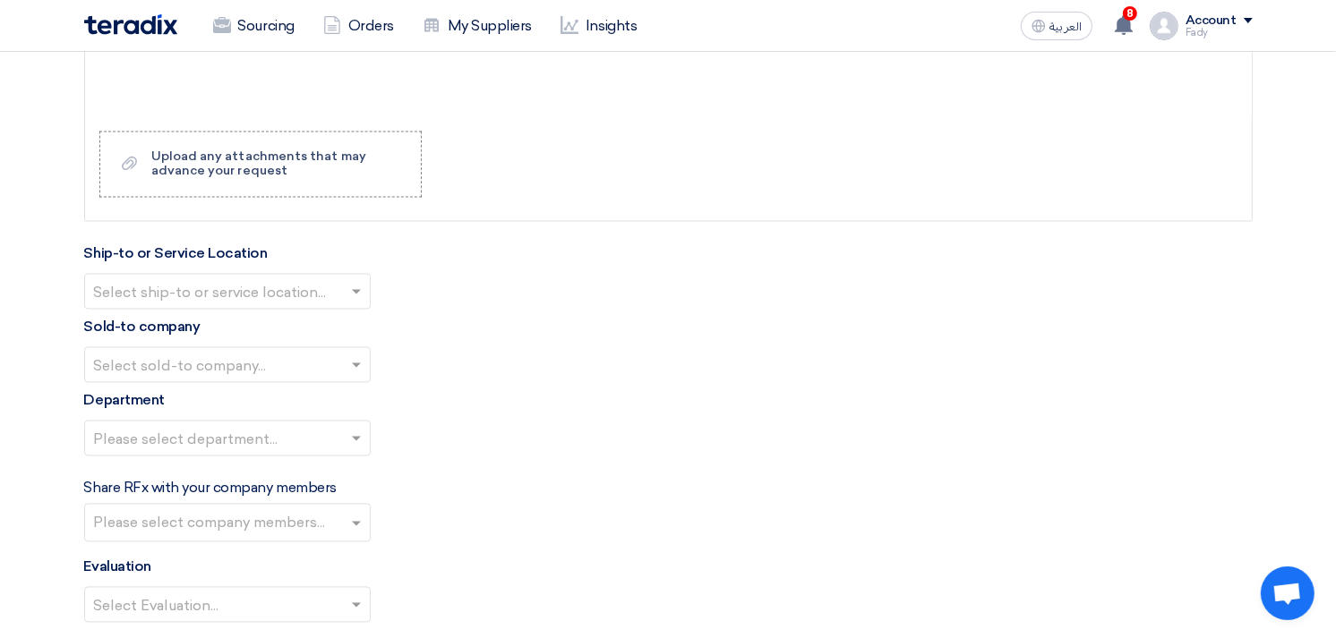
type input "20"
click at [273, 296] on input "text" at bounding box center [218, 294] width 249 height 30
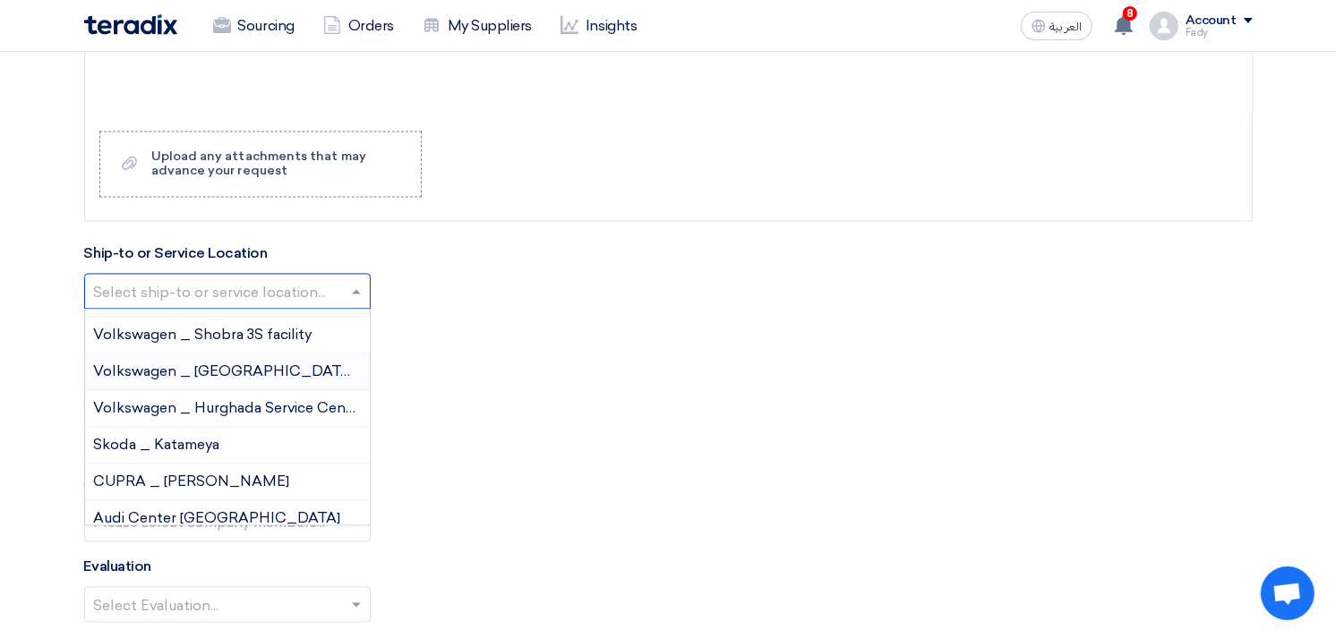
scroll to position [99, 0]
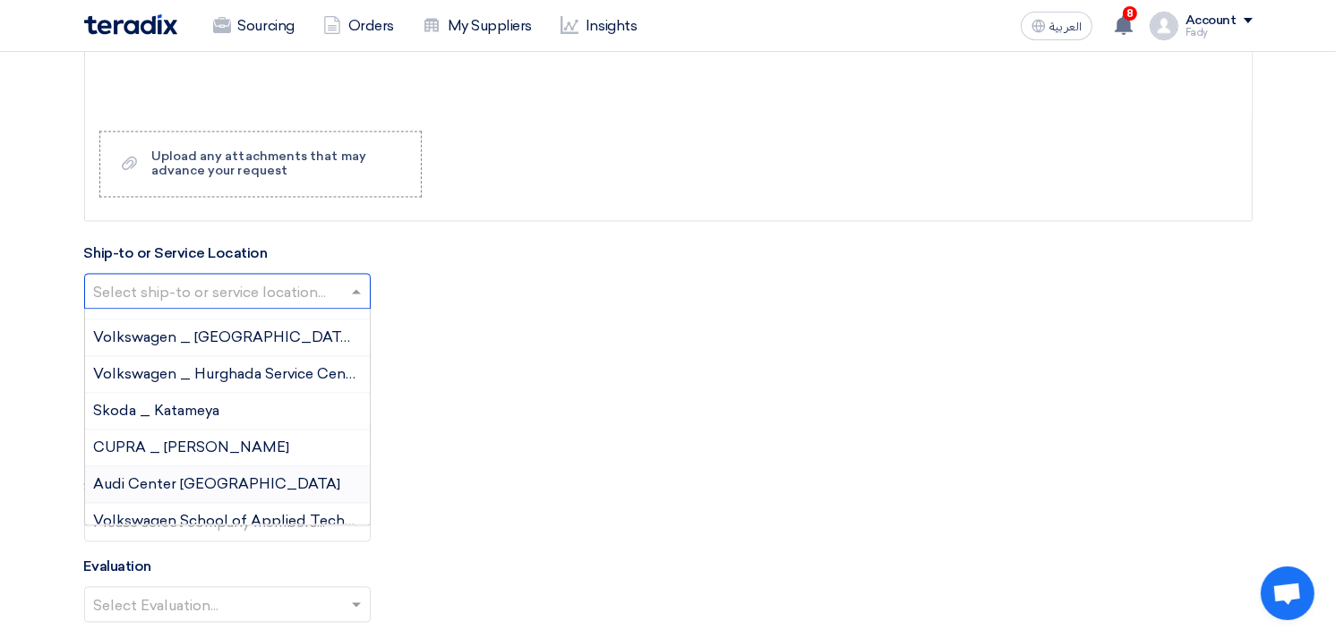
click at [181, 493] on span "Audi Center Cairo" at bounding box center [217, 484] width 247 height 17
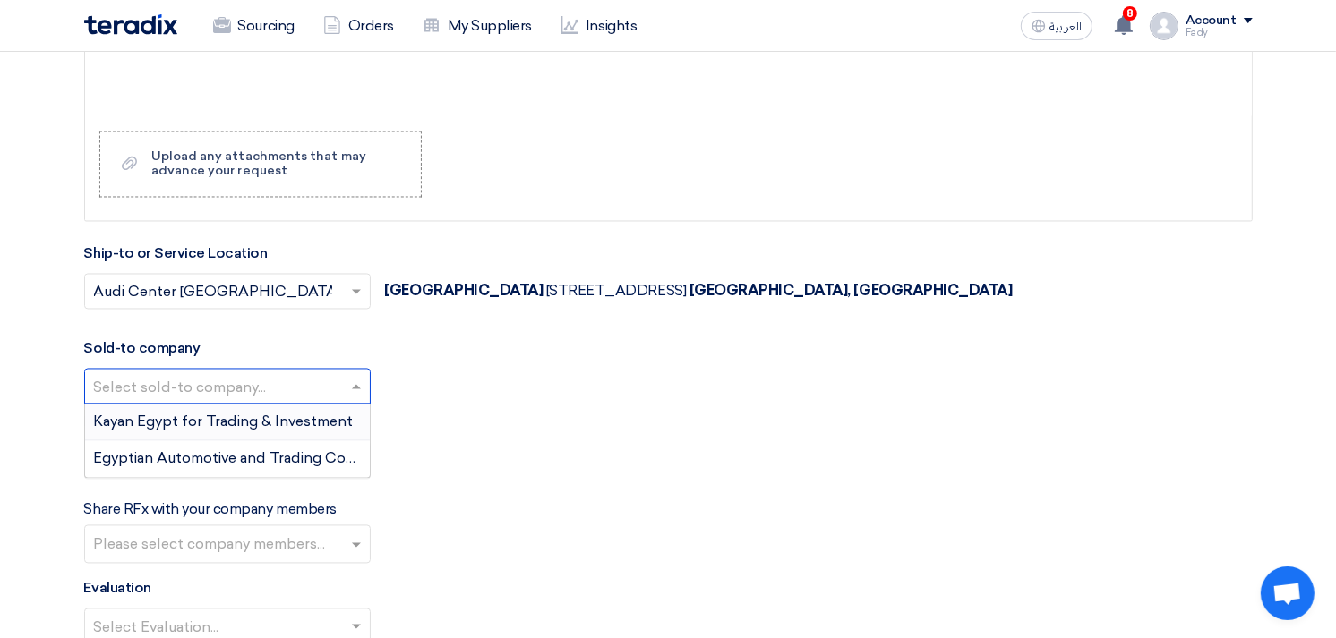
click at [217, 397] on input "text" at bounding box center [218, 389] width 249 height 30
click at [206, 467] on span "Egyptian Automotive and Trading Company" at bounding box center [243, 458] width 298 height 17
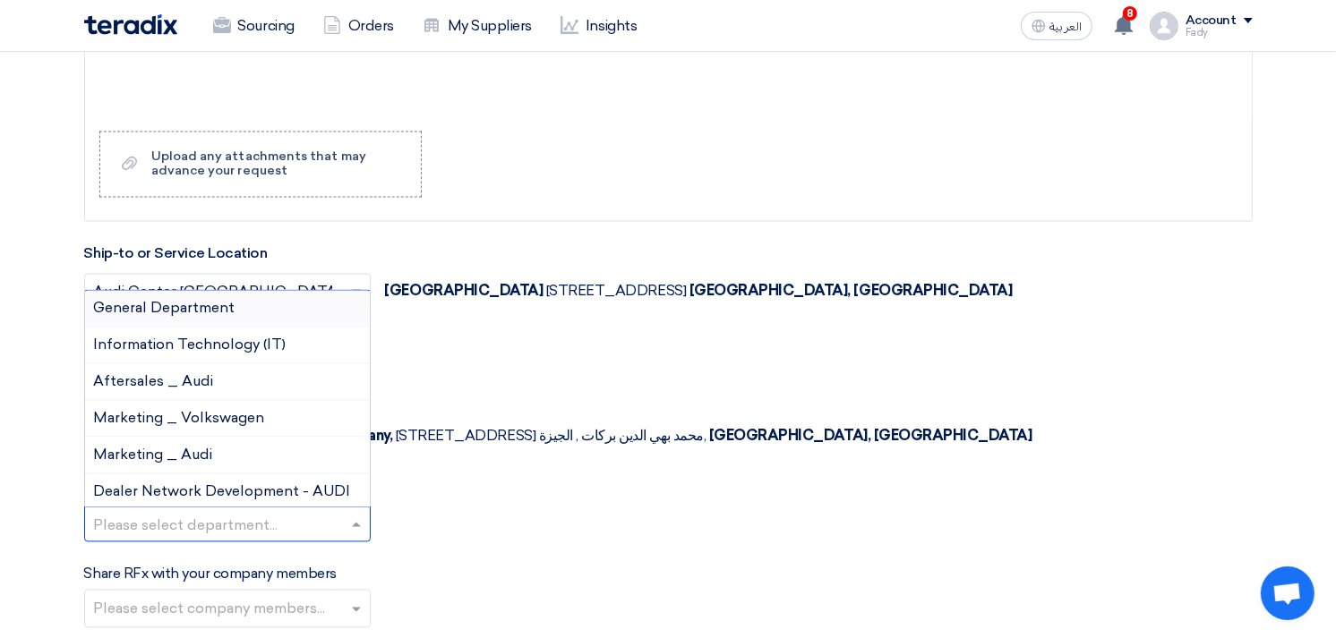
click at [217, 512] on input "text" at bounding box center [218, 527] width 249 height 30
click at [231, 300] on span "General Department" at bounding box center [164, 308] width 141 height 17
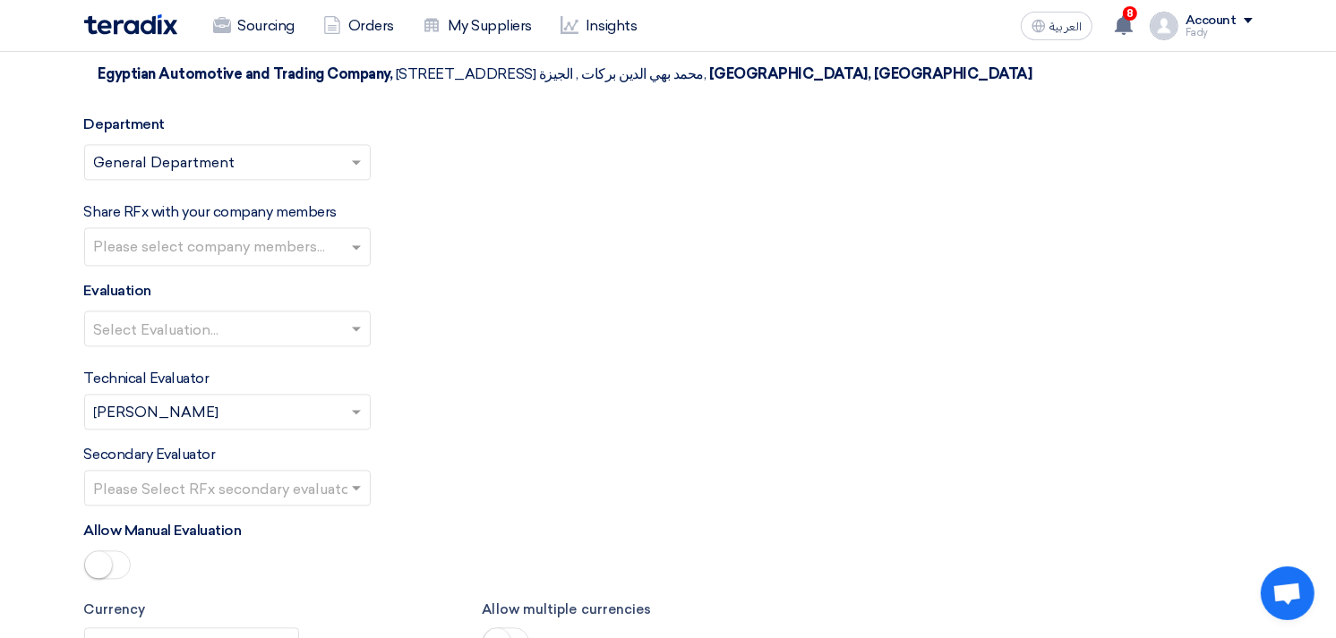
scroll to position [3381, 0]
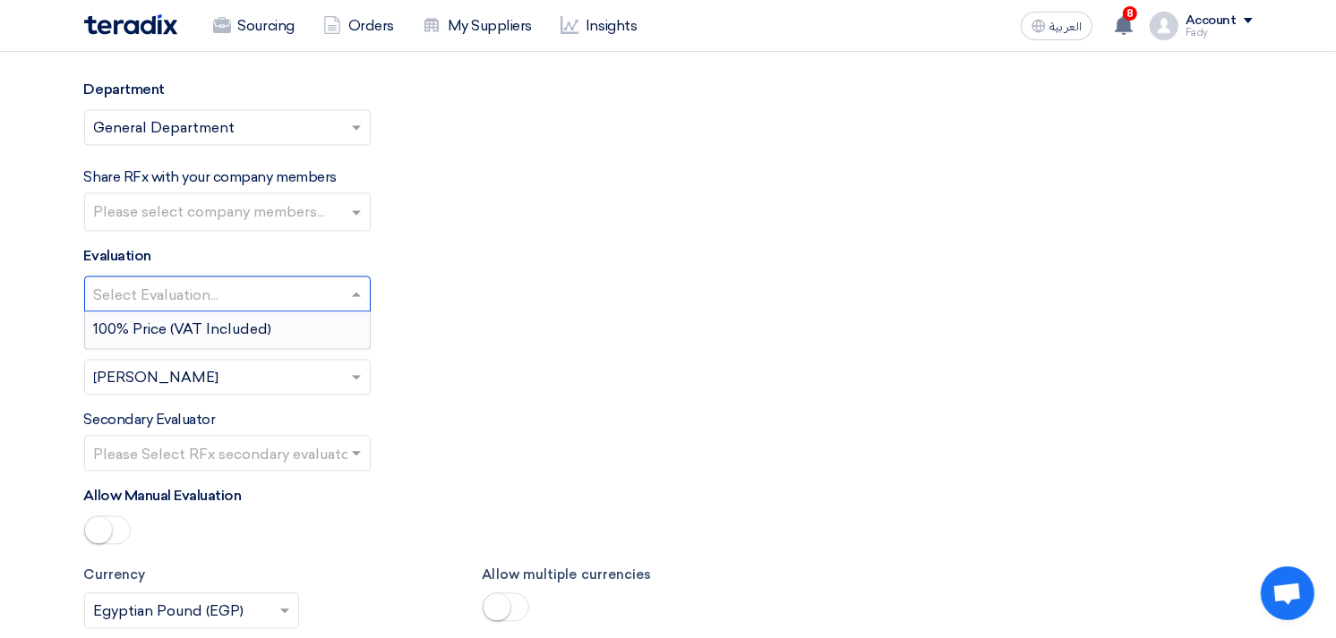
click at [210, 281] on input "text" at bounding box center [218, 296] width 249 height 30
click at [210, 321] on span "100% Price (VAT Included)" at bounding box center [183, 329] width 178 height 17
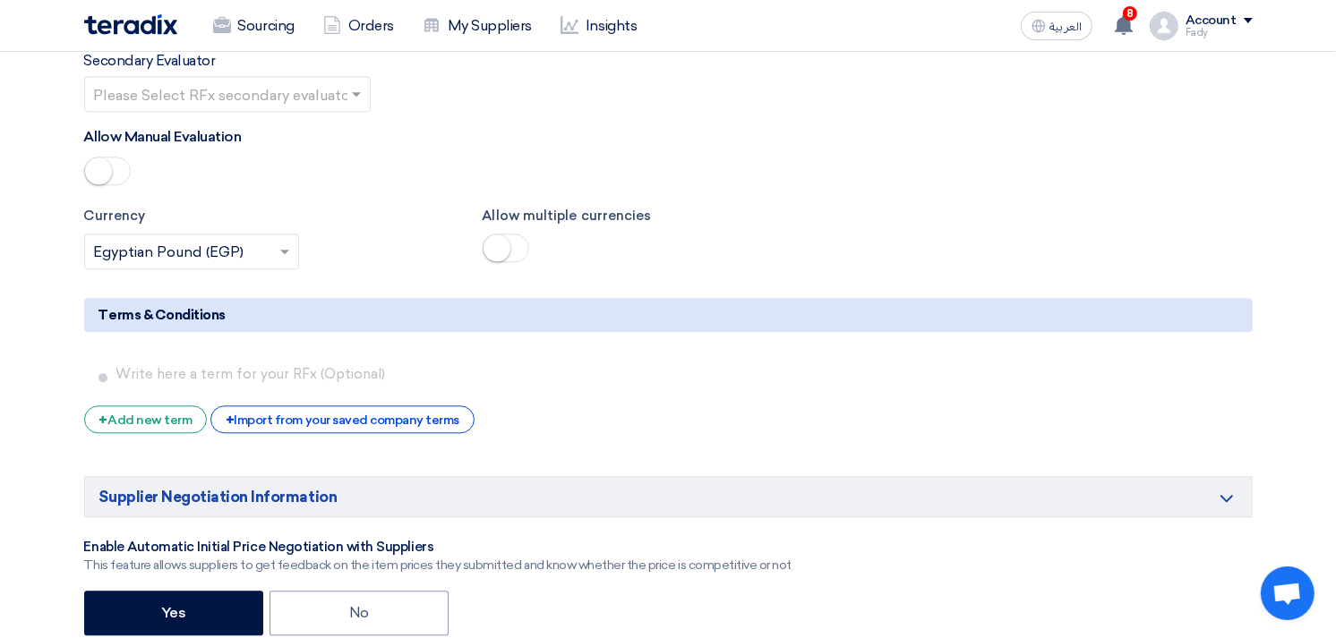
scroll to position [3780, 0]
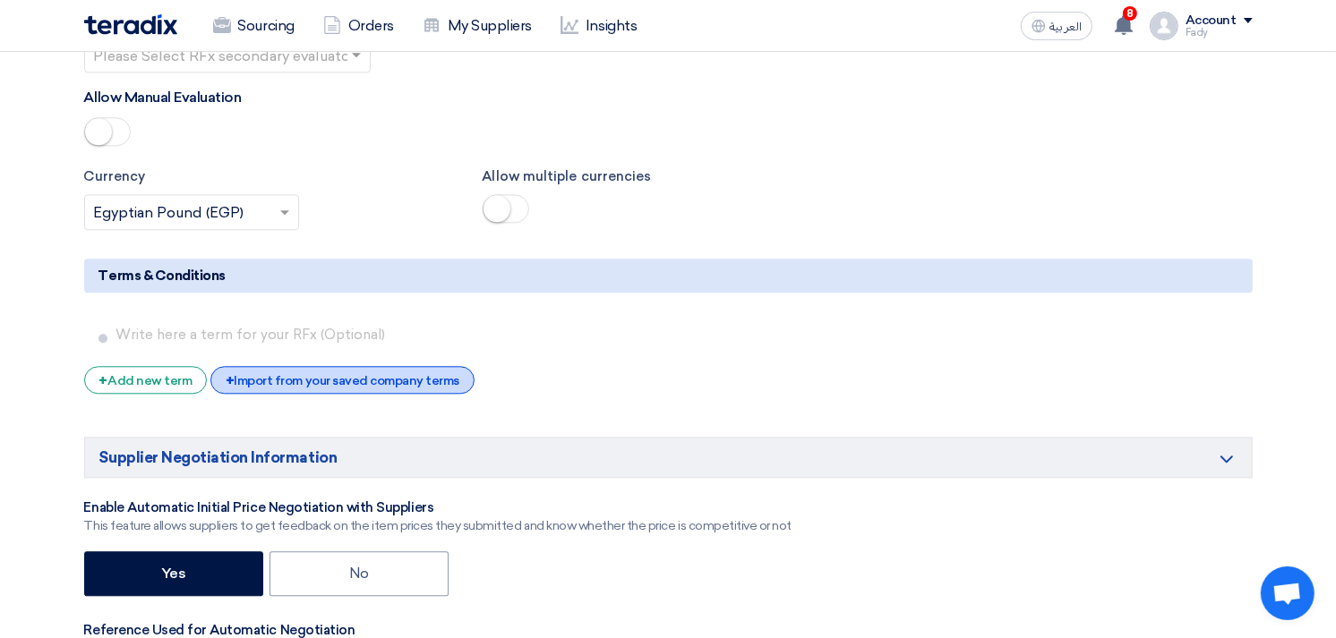
click at [262, 366] on div "+ Import from your saved company terms" at bounding box center [342, 380] width 264 height 28
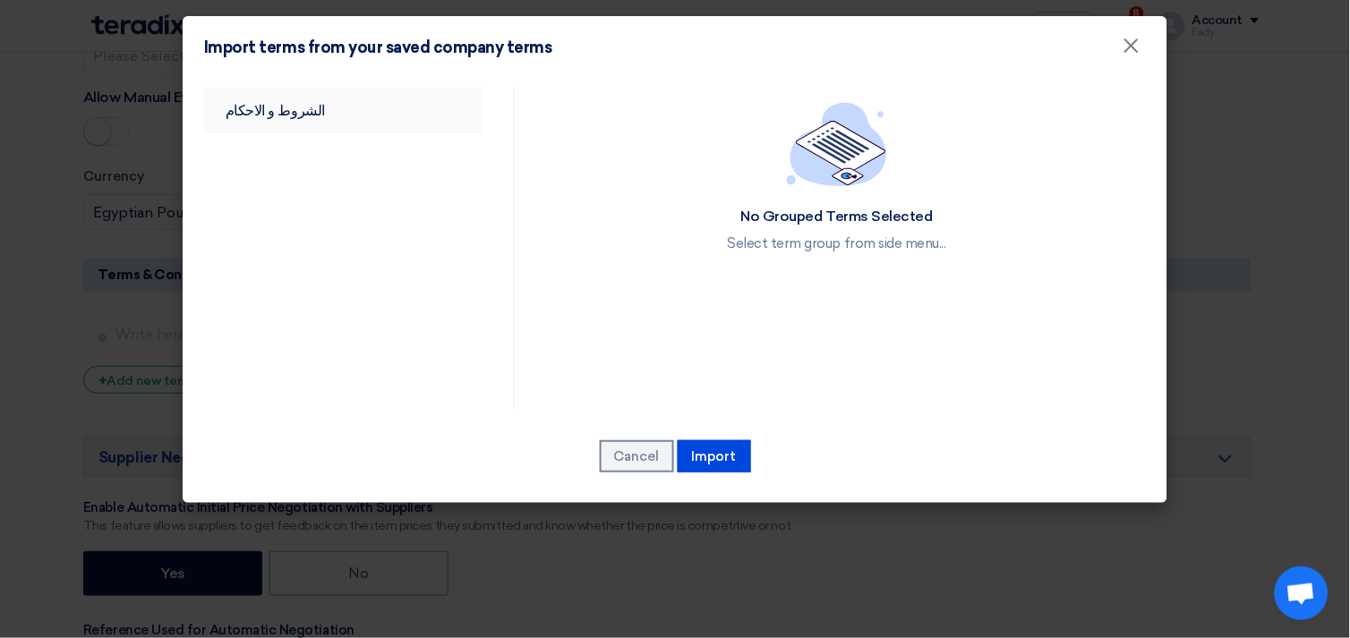
click at [276, 116] on link "الشروط و الاحكام" at bounding box center [343, 111] width 278 height 47
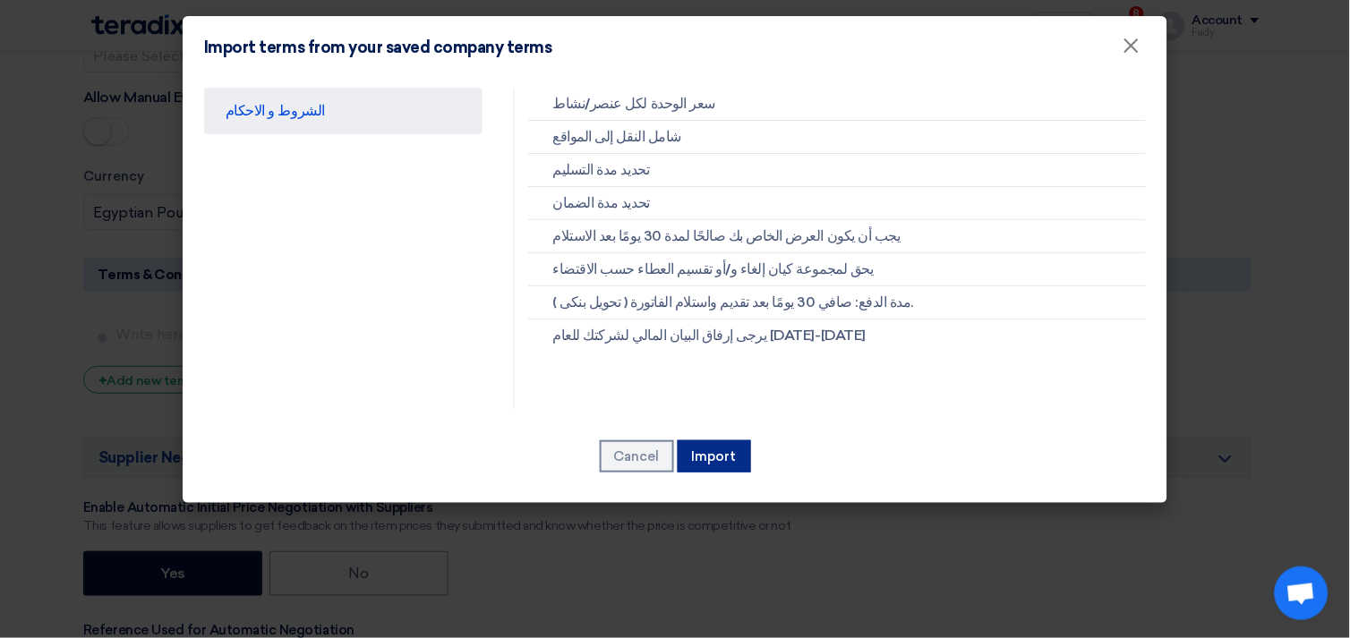
click at [738, 469] on button "Import" at bounding box center [714, 456] width 73 height 32
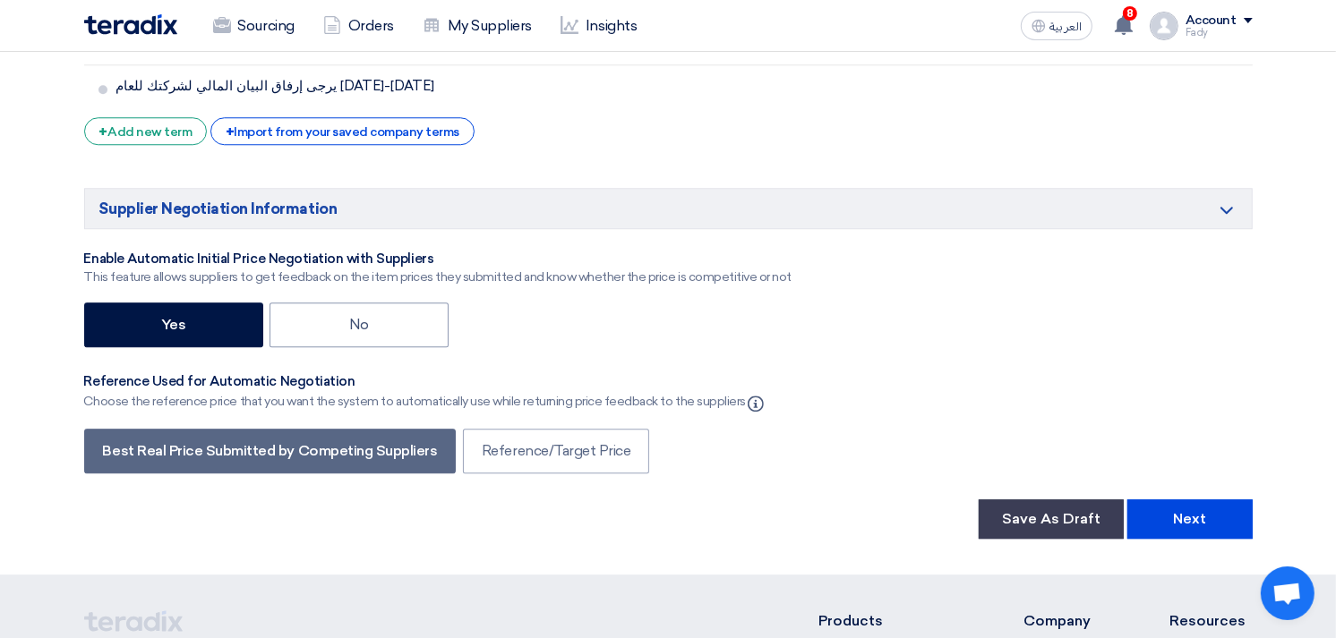
scroll to position [4376, 0]
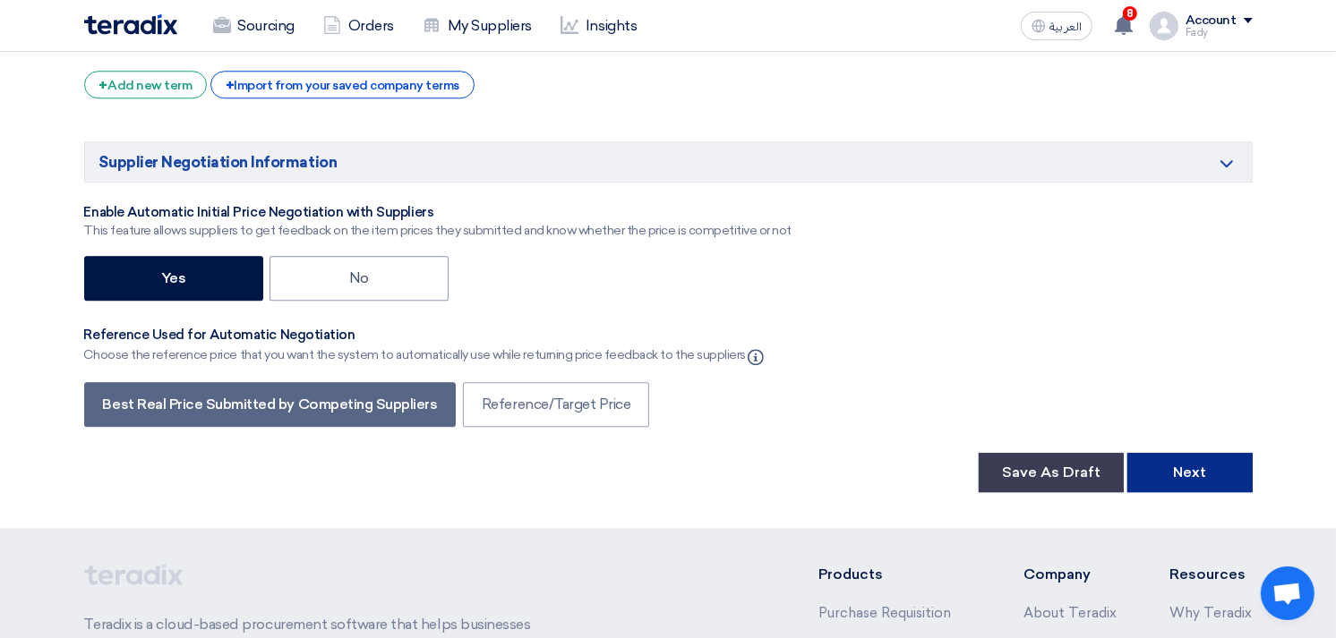
click at [1201, 453] on button "Next" at bounding box center [1189, 472] width 125 height 39
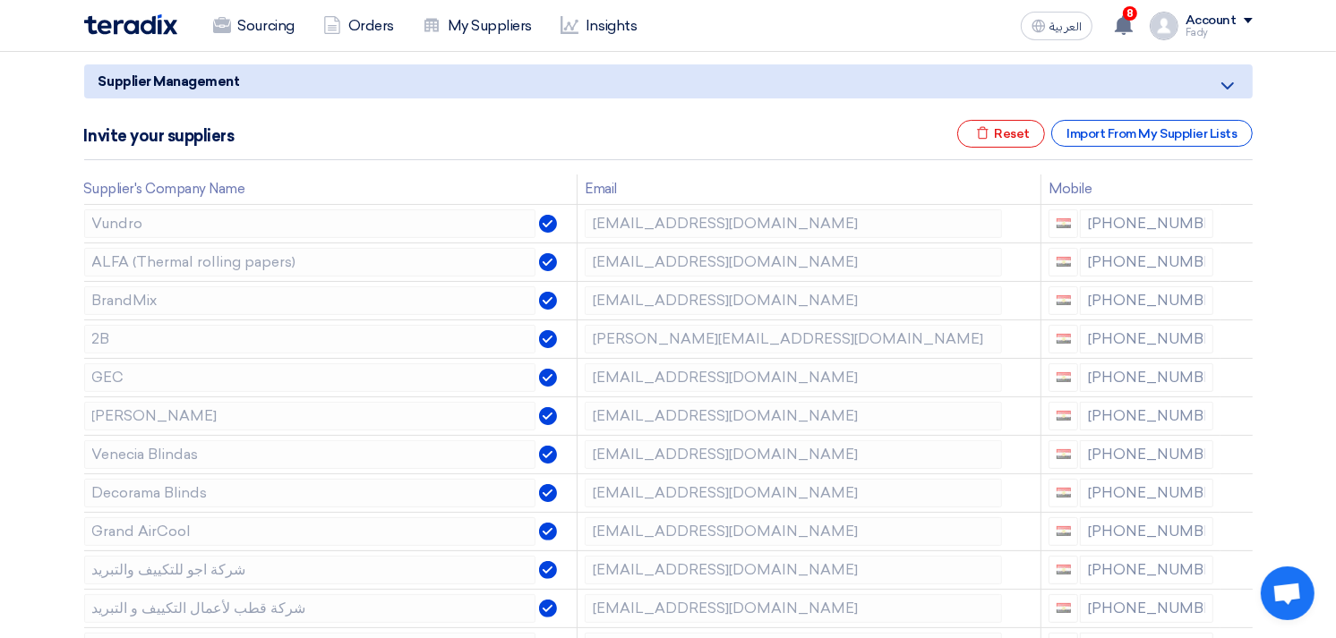
scroll to position [199, 0]
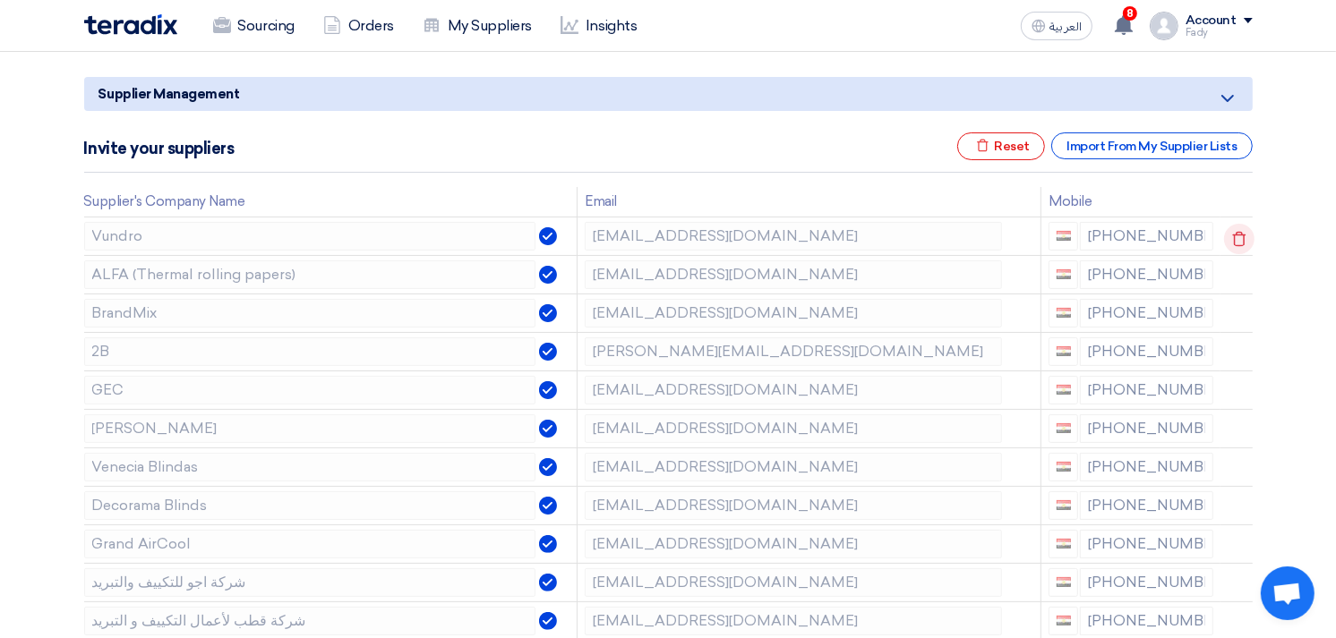
click at [1236, 231] on icon at bounding box center [1239, 239] width 30 height 30
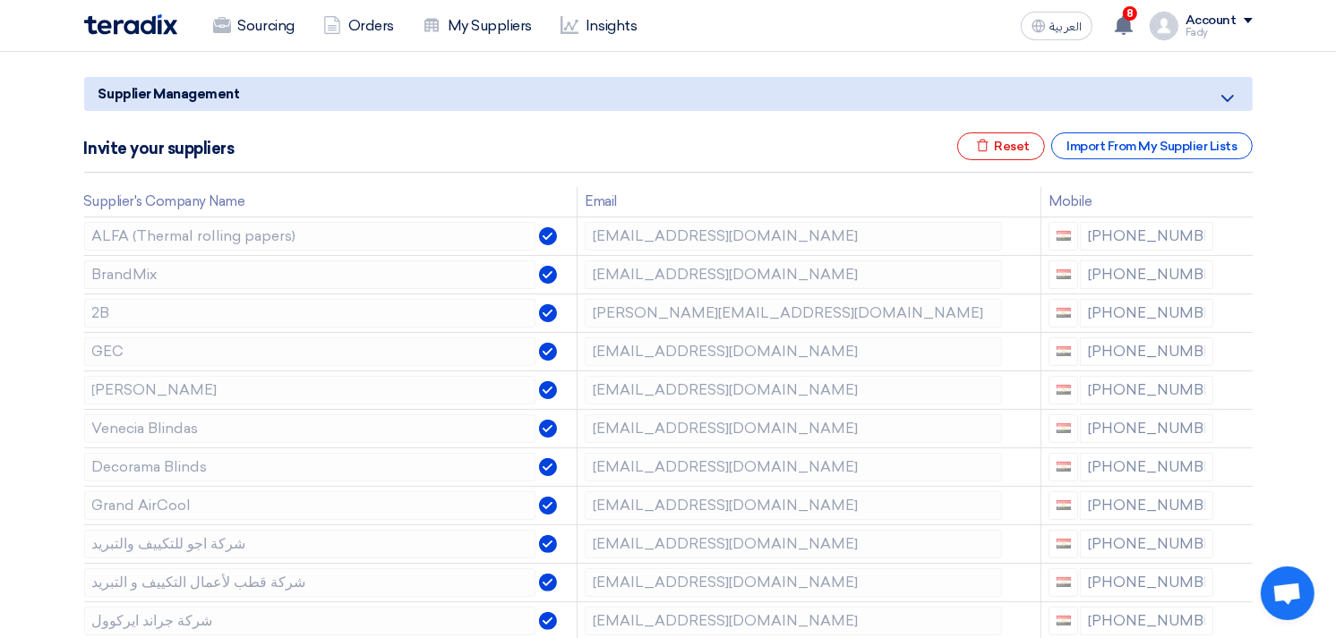
click at [0, 0] on icon at bounding box center [0, 0] width 0 height 0
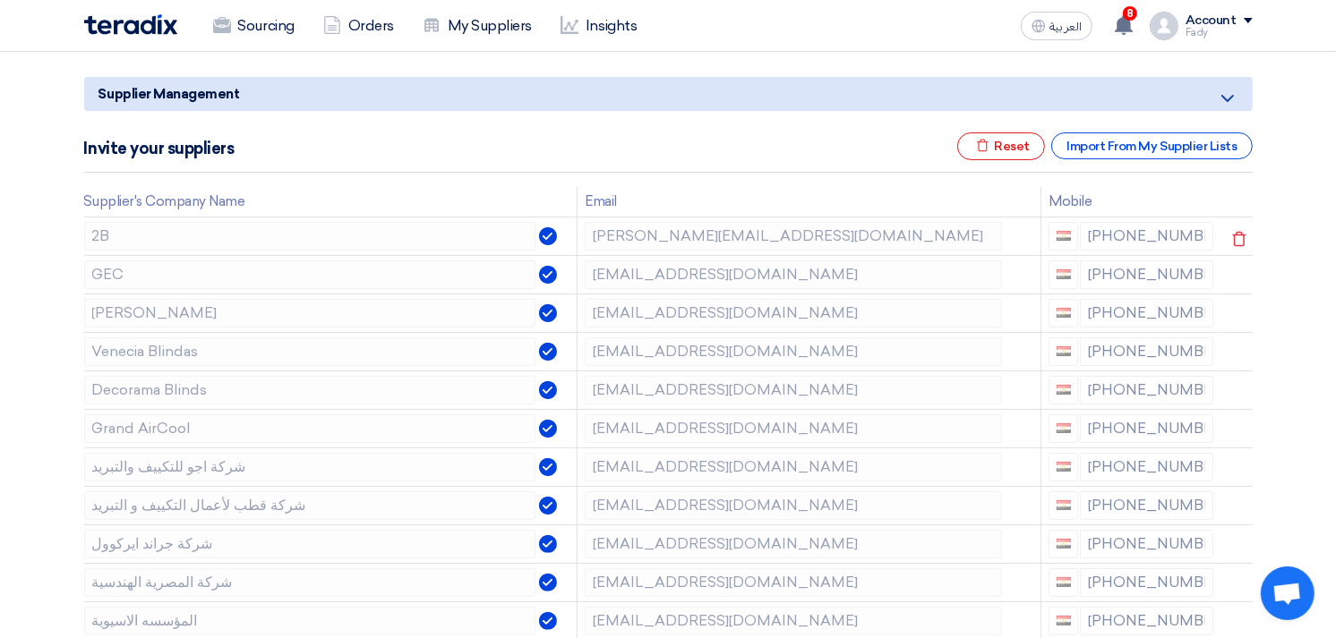
click at [1235, 231] on icon at bounding box center [1239, 239] width 30 height 30
click at [0, 0] on icon at bounding box center [0, 0] width 0 height 0
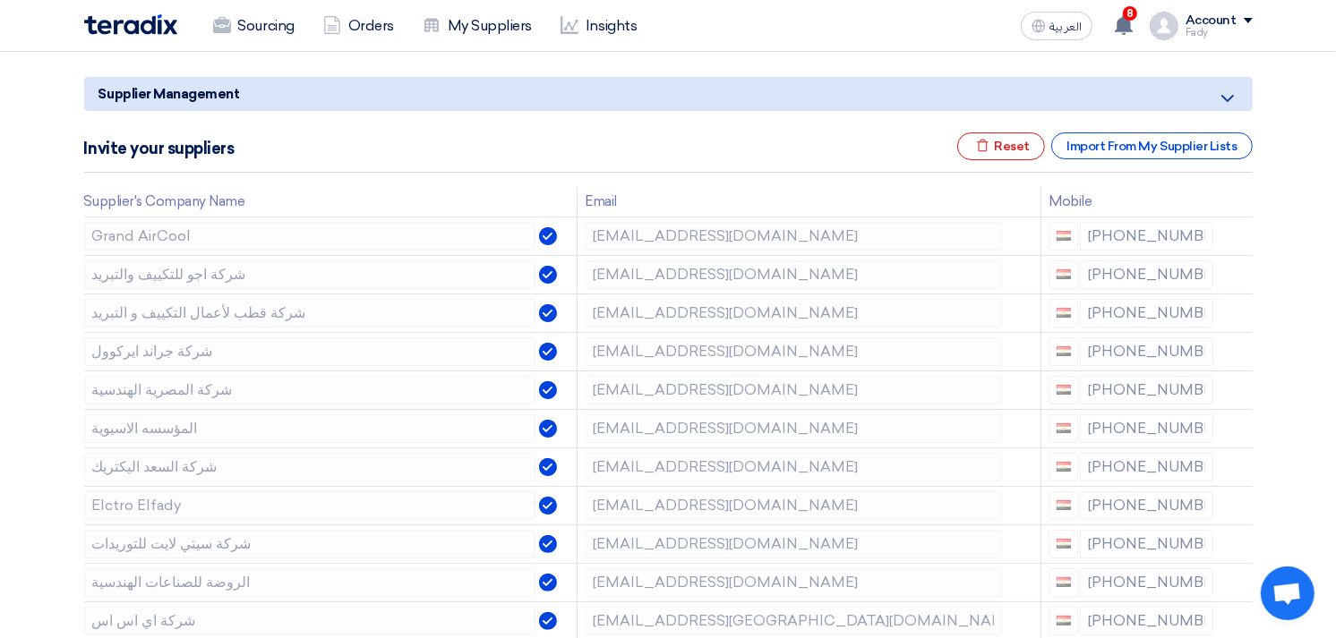
click at [0, 0] on icon at bounding box center [0, 0] width 0 height 0
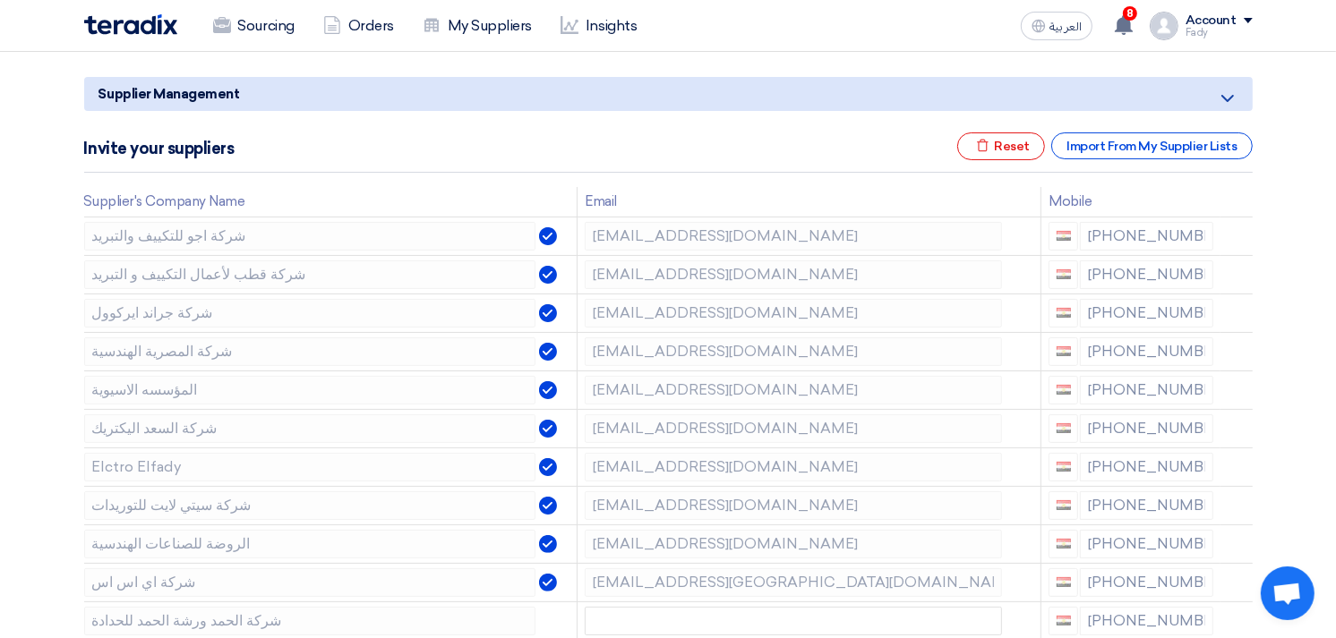
click at [0, 0] on icon at bounding box center [0, 0] width 0 height 0
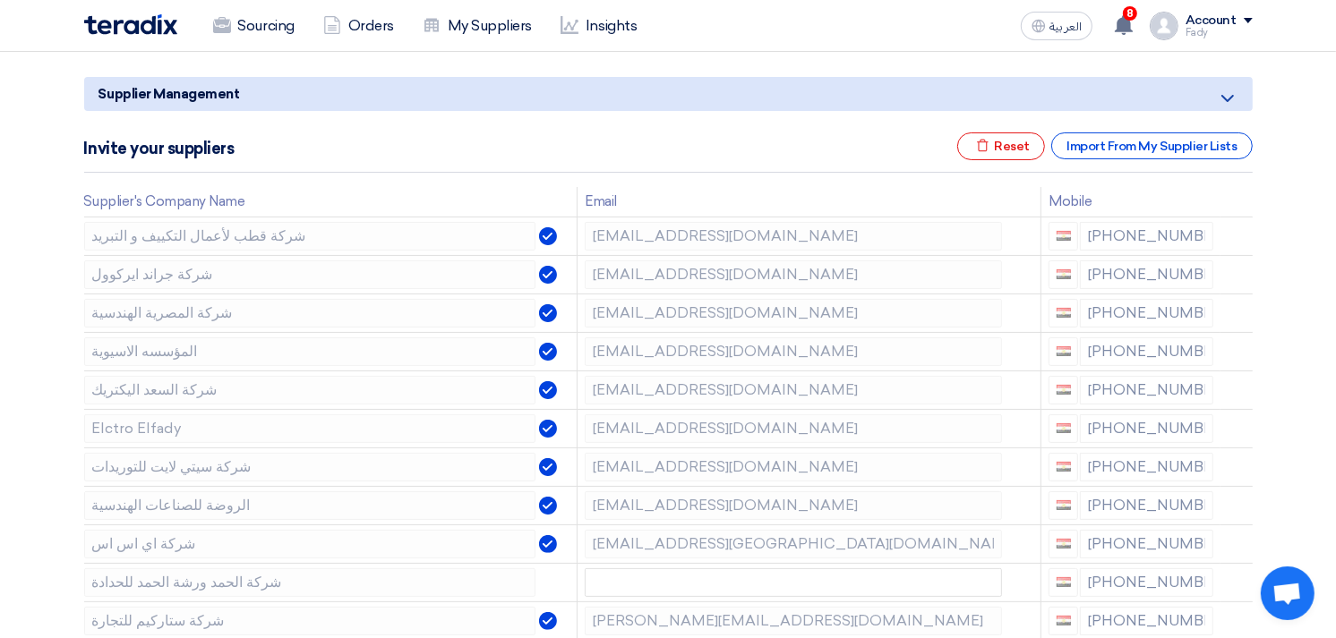
click at [0, 0] on icon at bounding box center [0, 0] width 0 height 0
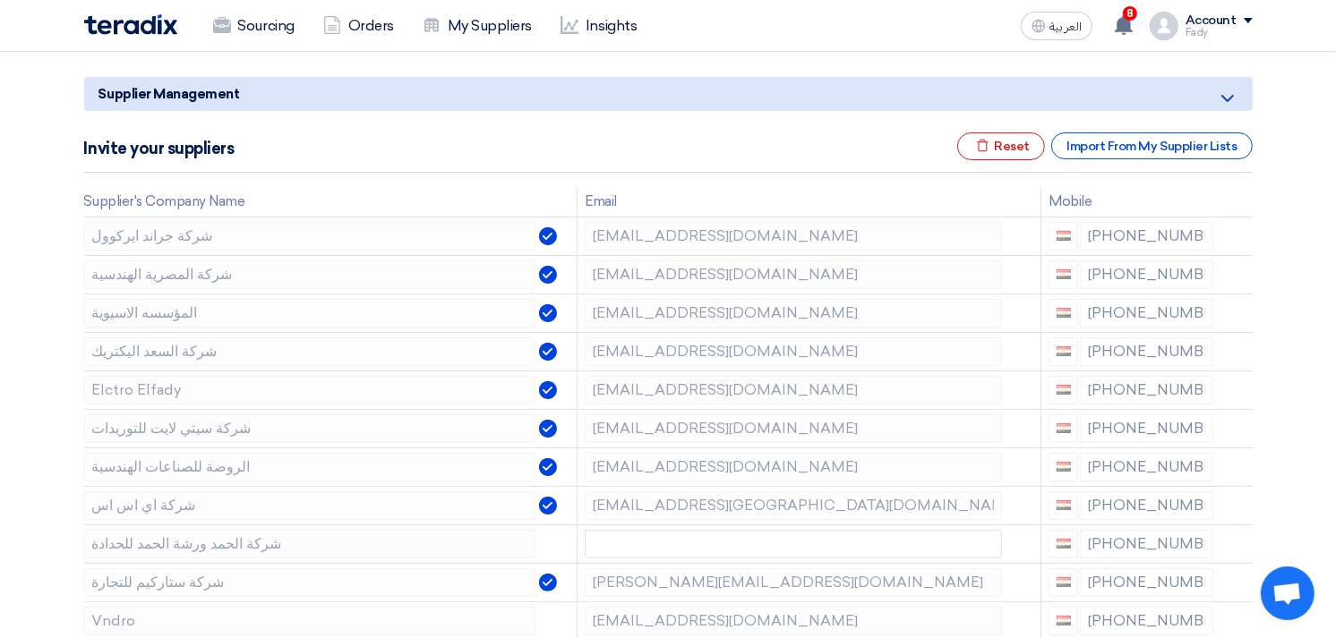
click at [0, 0] on icon at bounding box center [0, 0] width 0 height 0
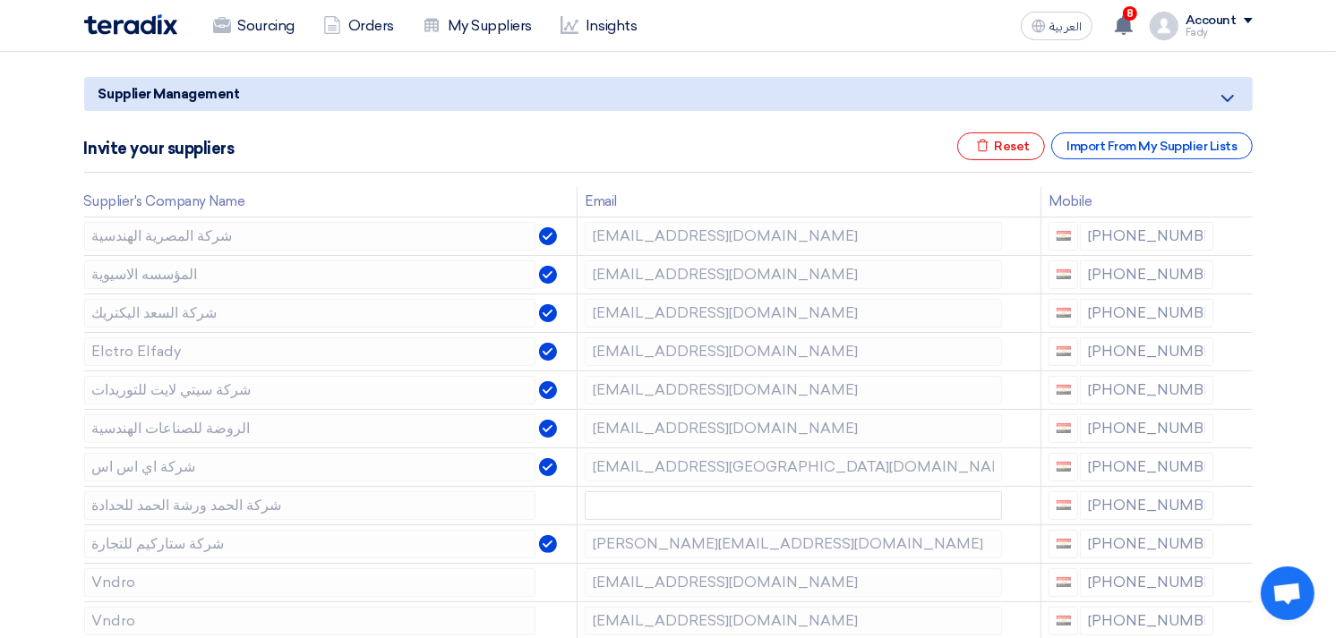
click at [0, 0] on icon at bounding box center [0, 0] width 0 height 0
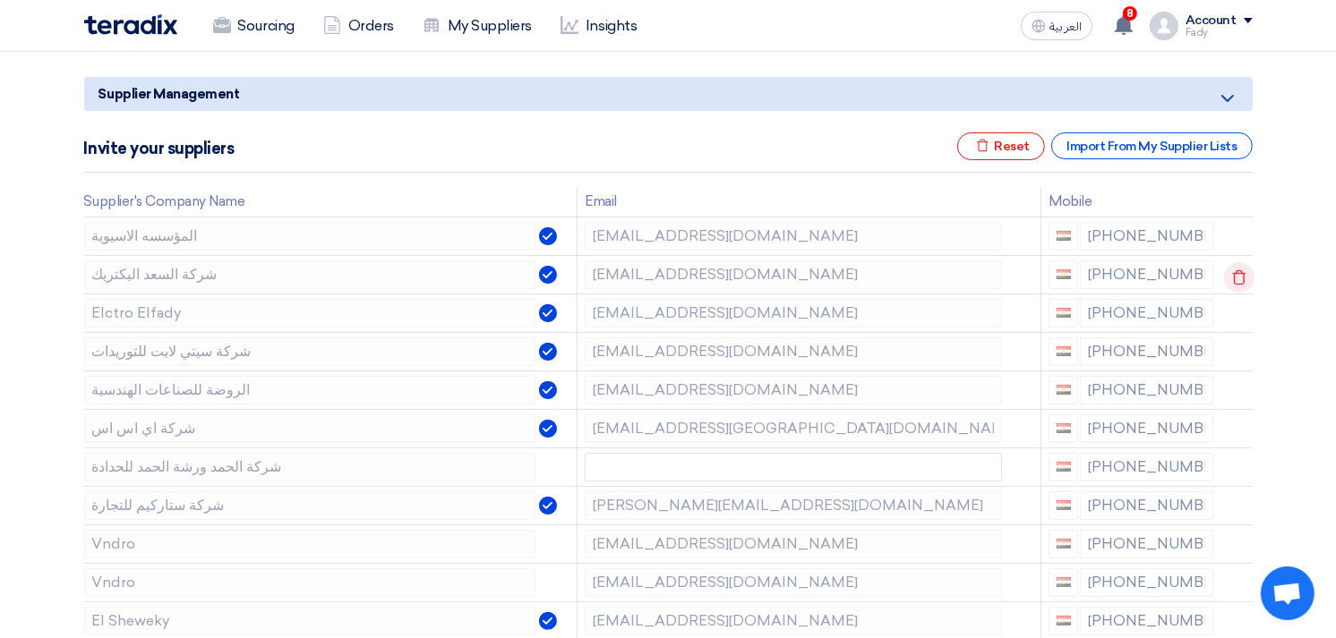
click at [1234, 269] on use at bounding box center [1238, 276] width 13 height 15
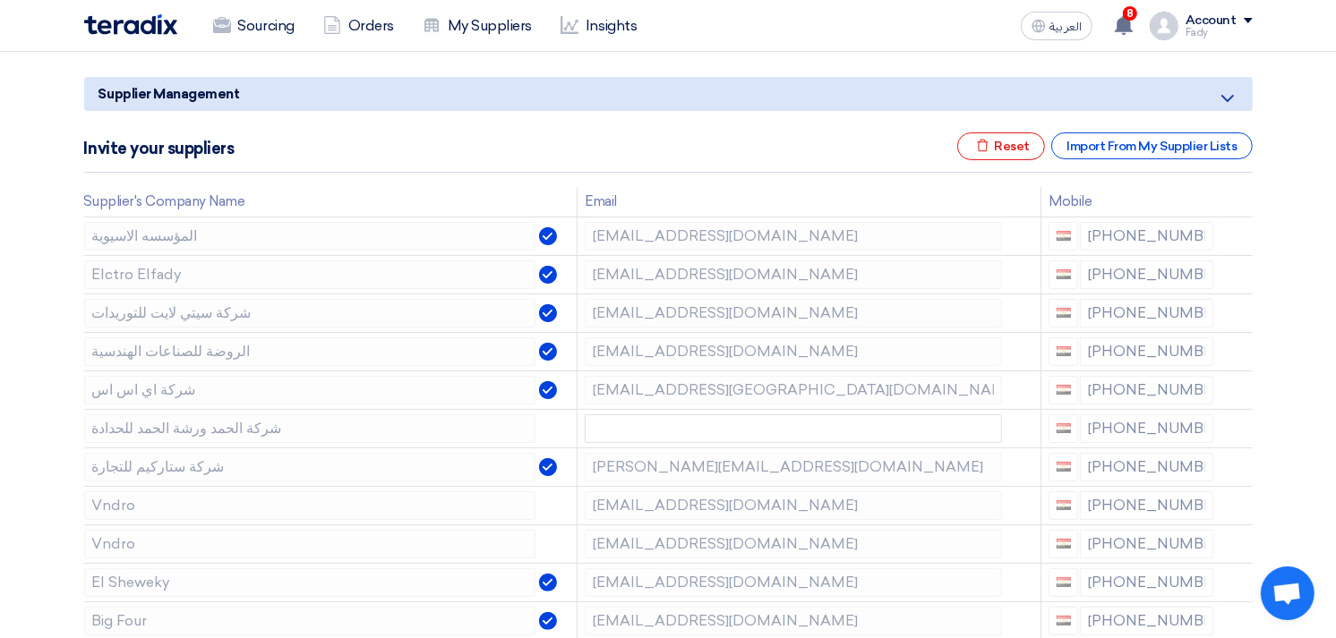
click at [0, 0] on use at bounding box center [0, 0] width 0 height 0
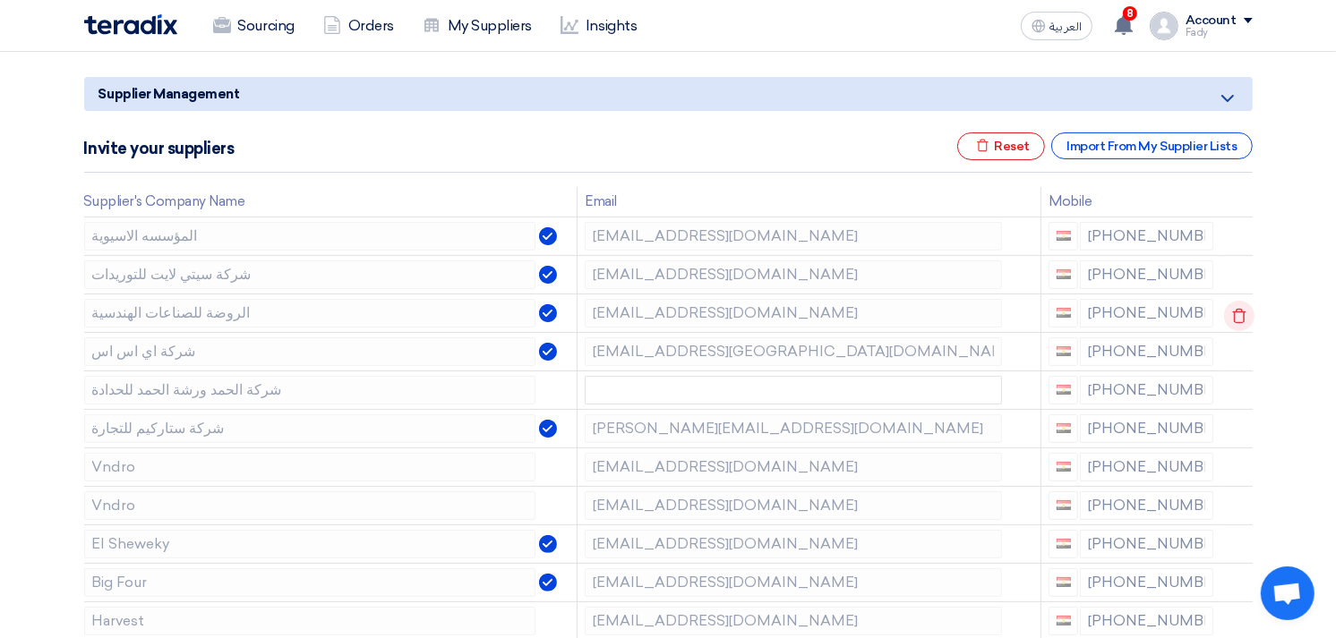
click at [1231, 309] on icon at bounding box center [1239, 316] width 30 height 30
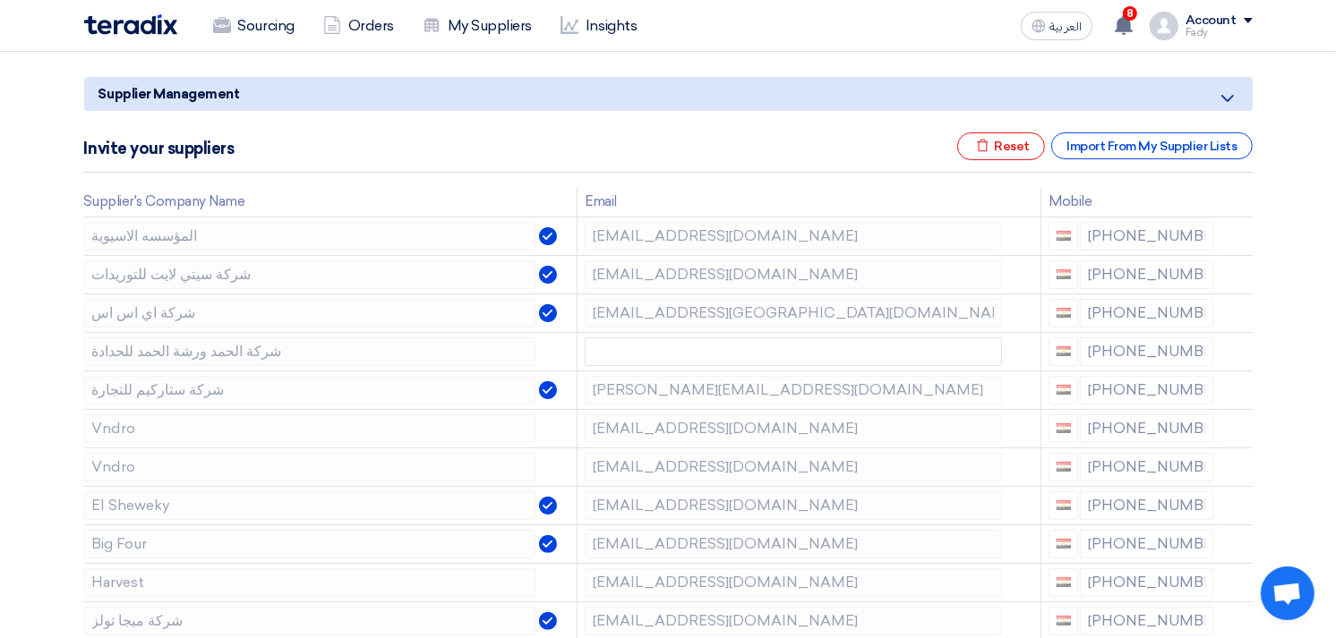
click at [0, 0] on icon at bounding box center [0, 0] width 0 height 0
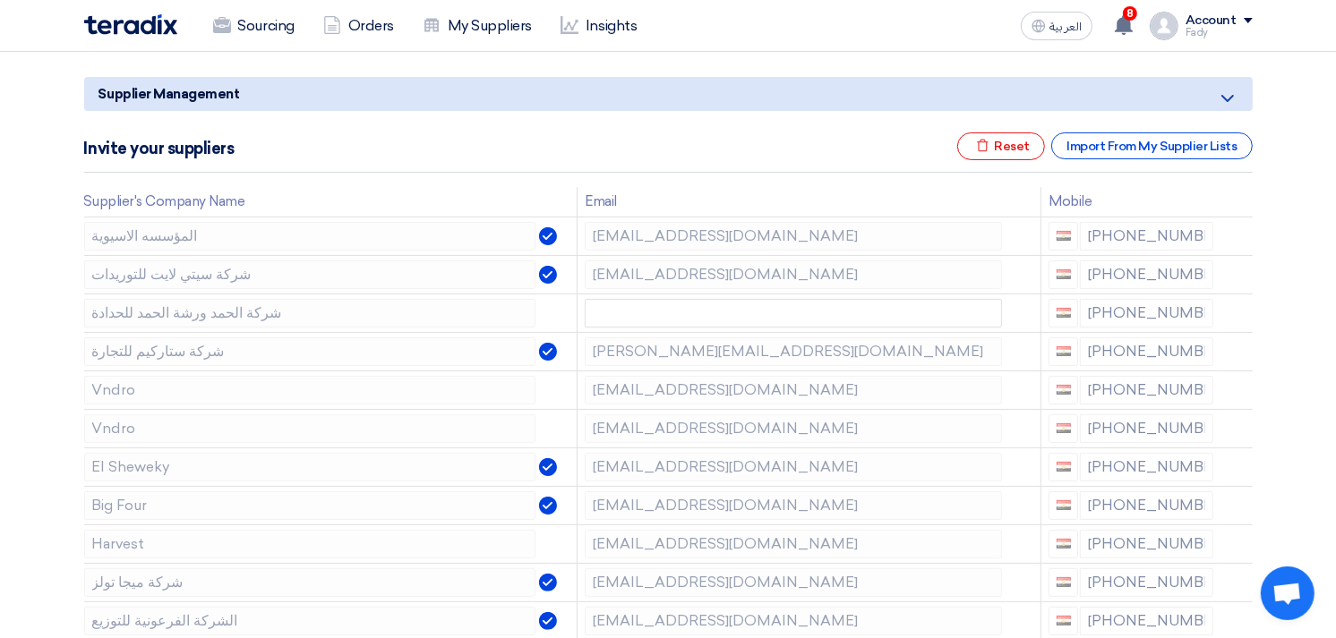
click at [0, 0] on icon at bounding box center [0, 0] width 0 height 0
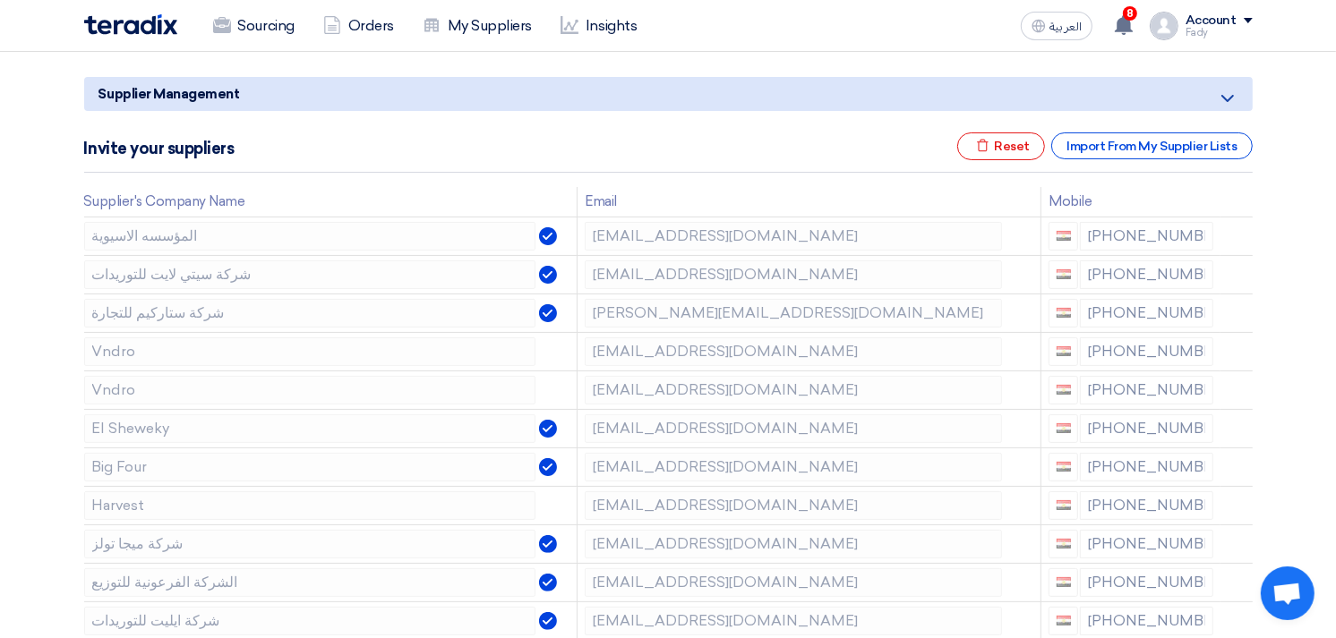
click at [0, 0] on icon at bounding box center [0, 0] width 0 height 0
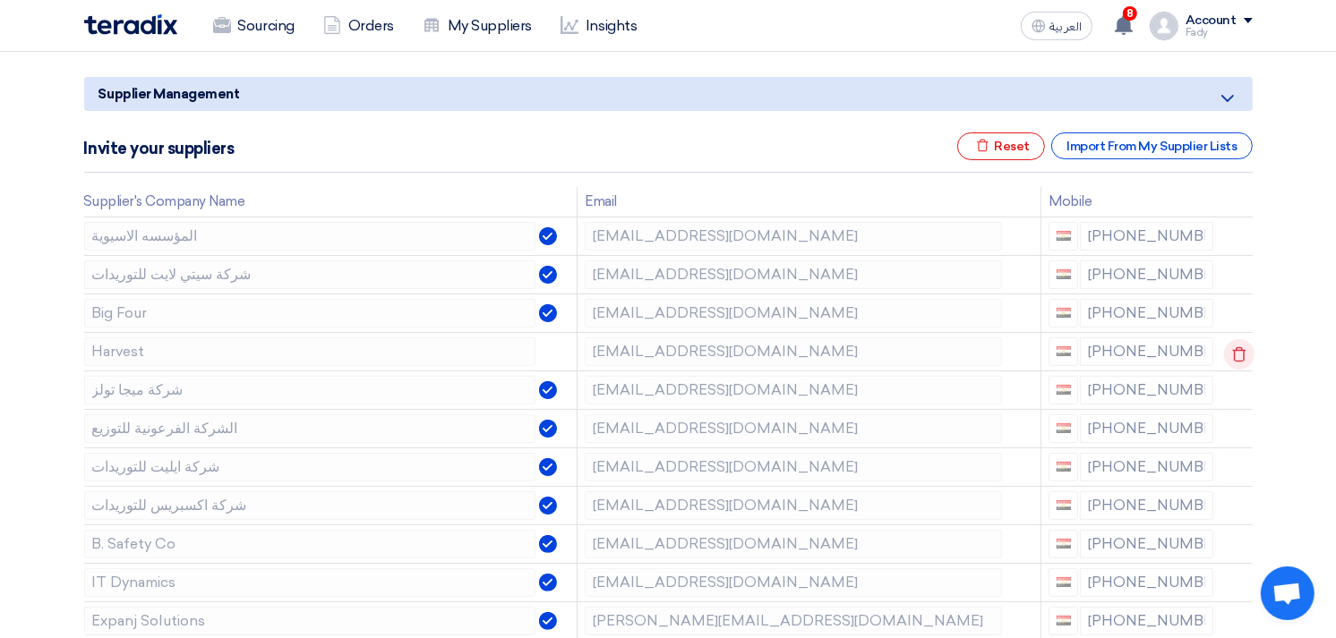
click at [1233, 349] on use at bounding box center [1238, 353] width 13 height 15
click at [1235, 352] on icon at bounding box center [1239, 354] width 30 height 30
click at [1235, 468] on icon at bounding box center [1239, 470] width 30 height 30
click at [0, 0] on icon at bounding box center [0, 0] width 0 height 0
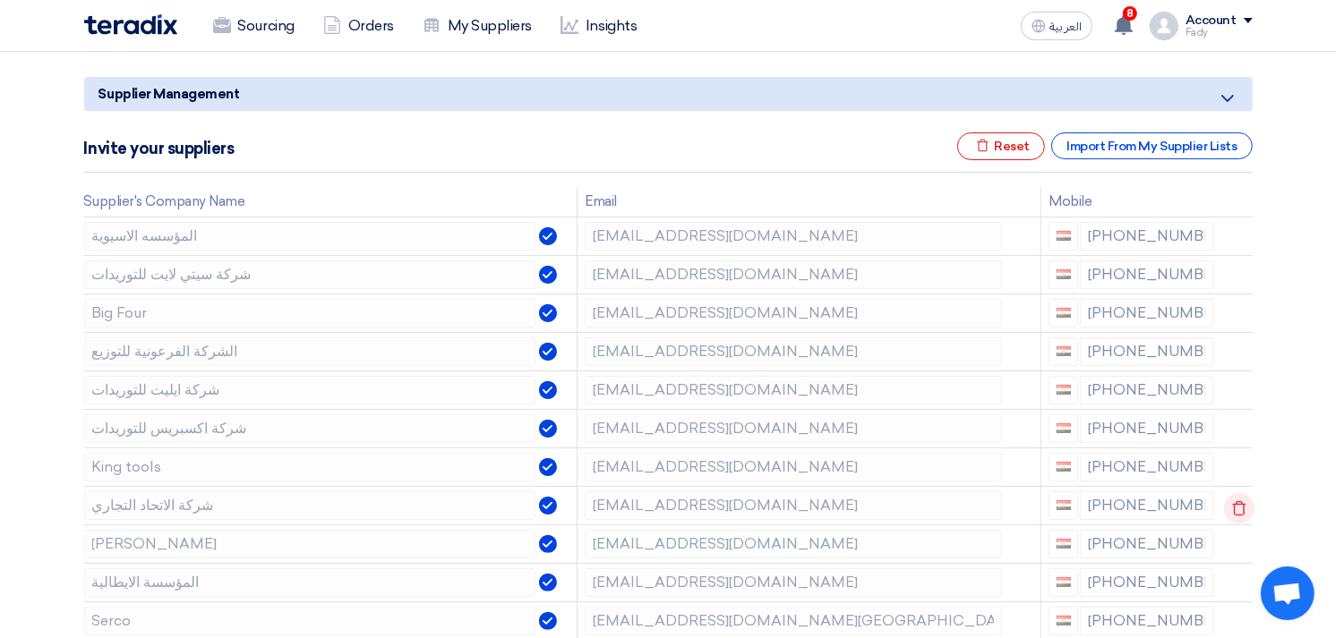
click at [1238, 503] on use at bounding box center [1238, 507] width 13 height 15
click at [0, 0] on use at bounding box center [0, 0] width 0 height 0
click at [1237, 538] on icon at bounding box center [1239, 547] width 30 height 30
click at [0, 0] on icon at bounding box center [0, 0] width 0 height 0
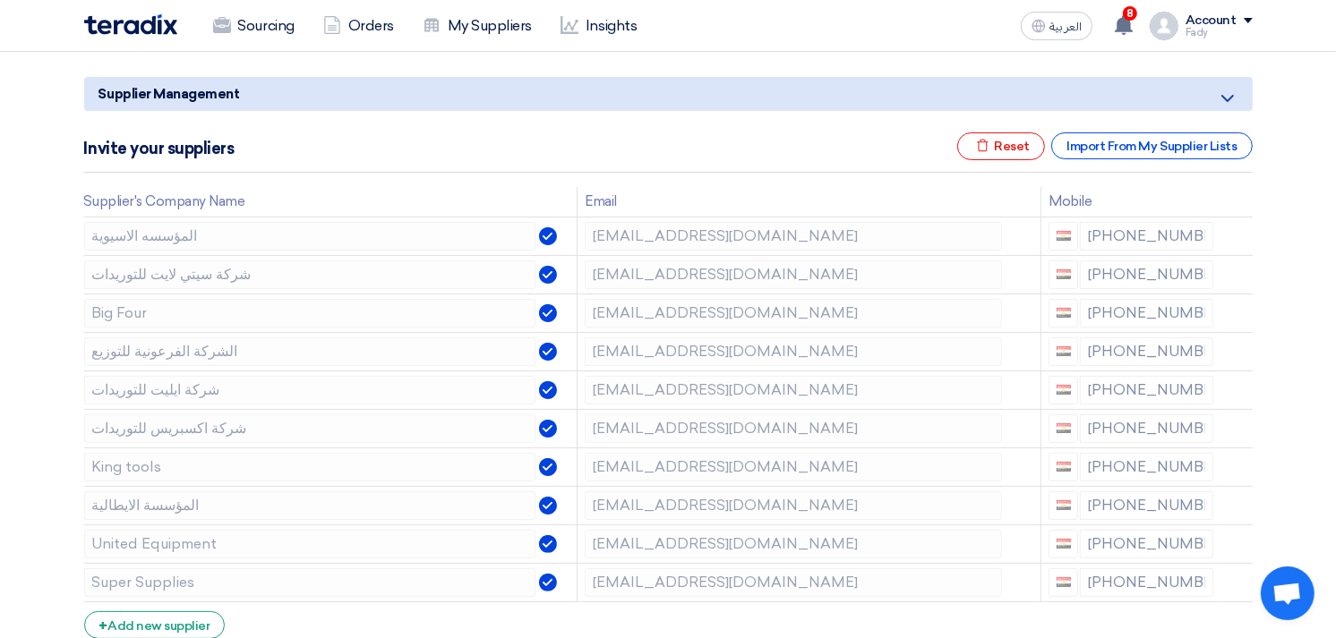
click at [0, 0] on icon at bounding box center [0, 0] width 0 height 0
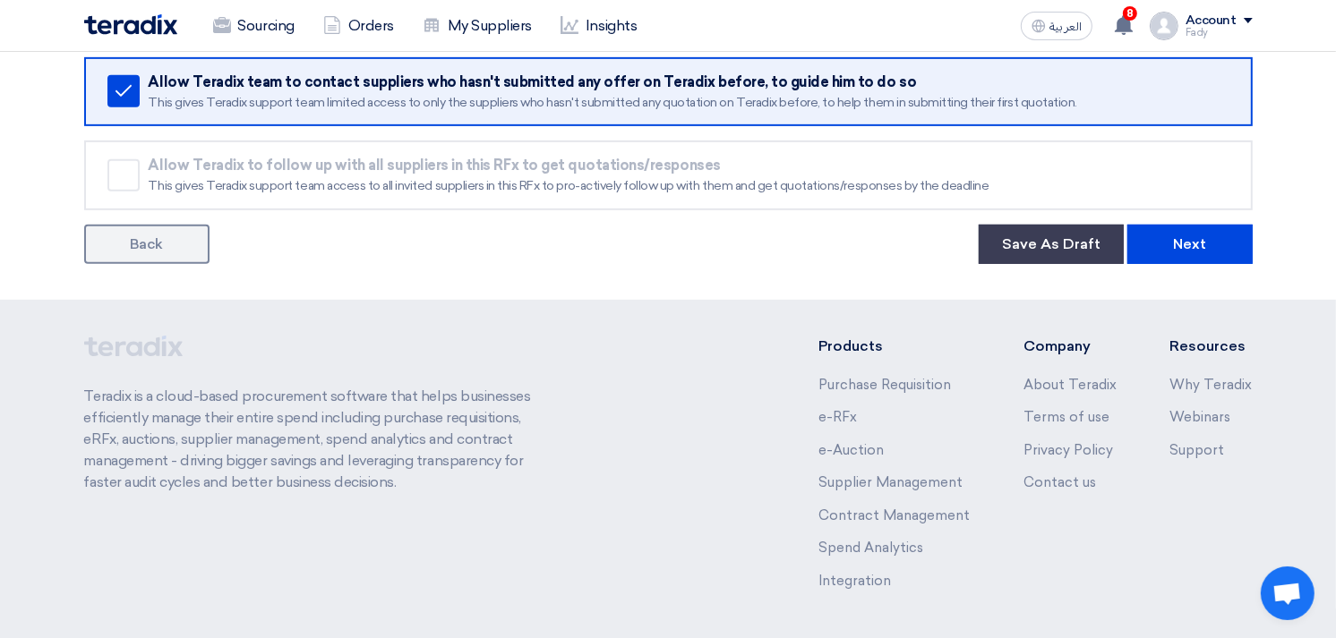
scroll to position [795, 0]
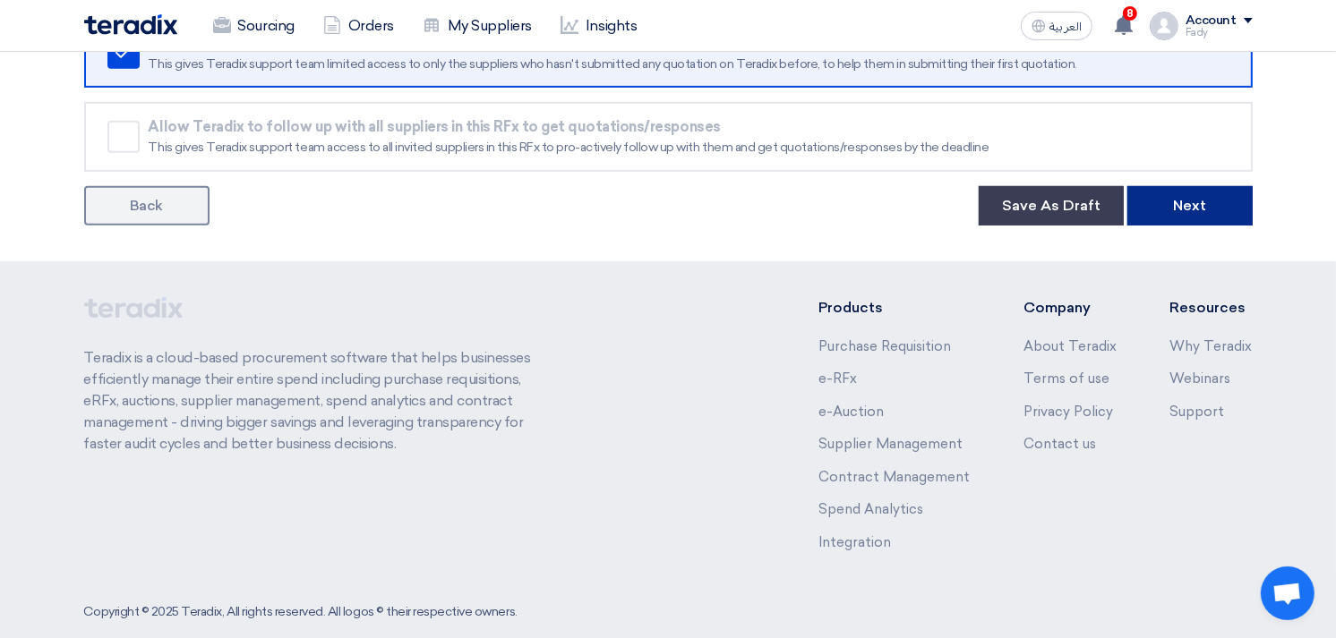
click at [1218, 198] on button "Next" at bounding box center [1189, 205] width 125 height 39
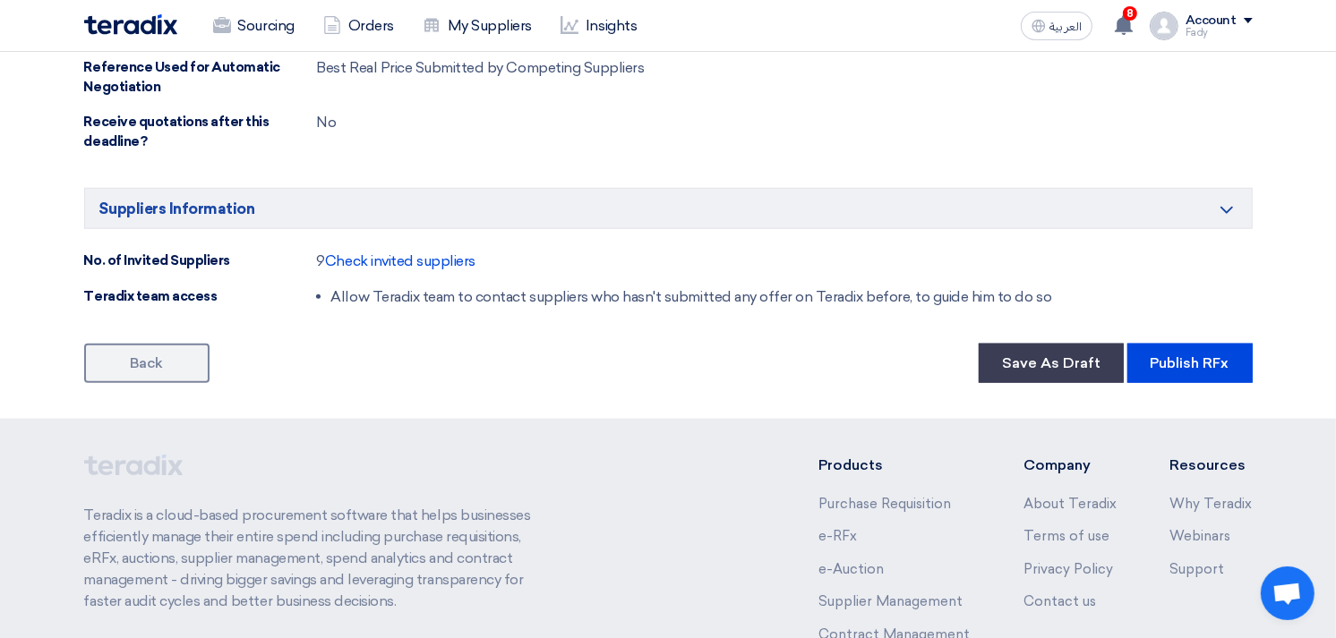
scroll to position [1791, 0]
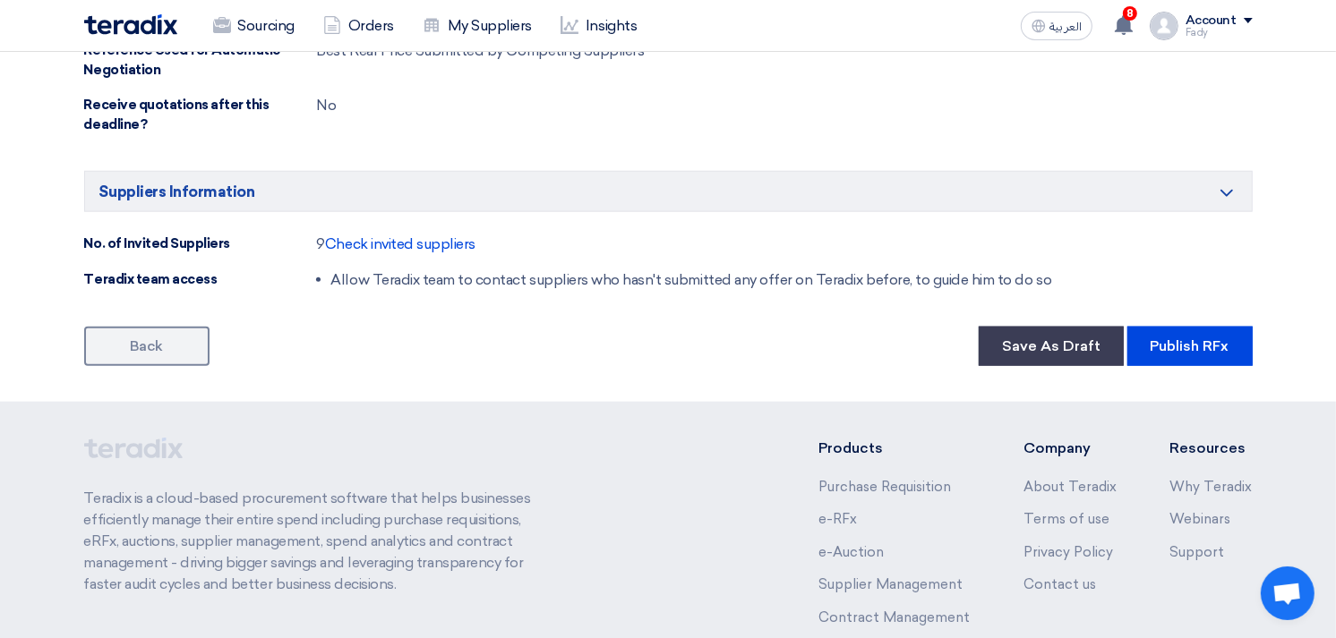
click at [1218, 341] on button "Publish RFx" at bounding box center [1189, 346] width 125 height 39
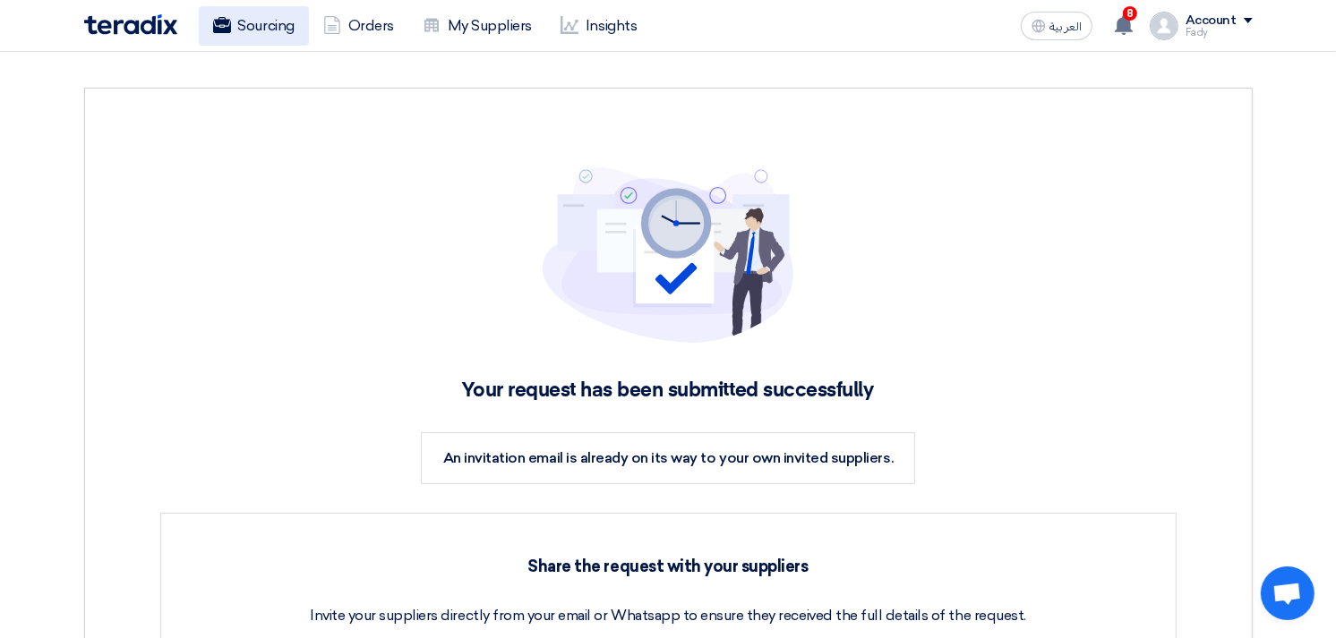
click at [248, 19] on link "Sourcing" at bounding box center [254, 25] width 110 height 39
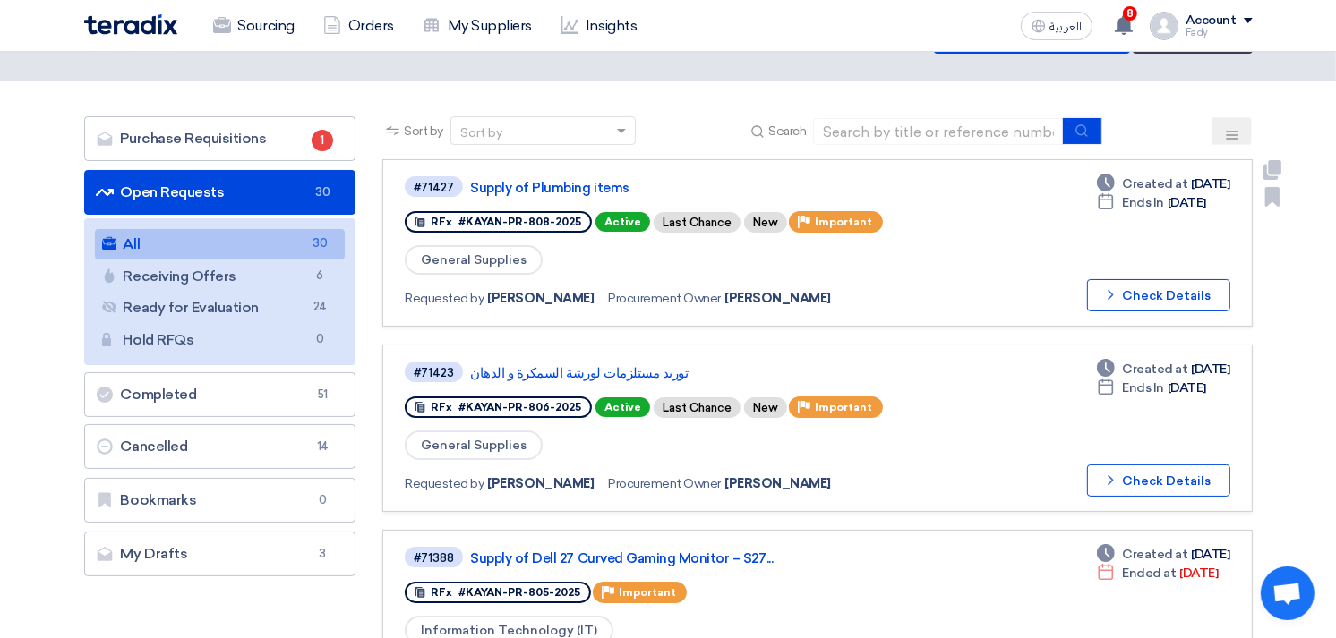
scroll to position [99, 0]
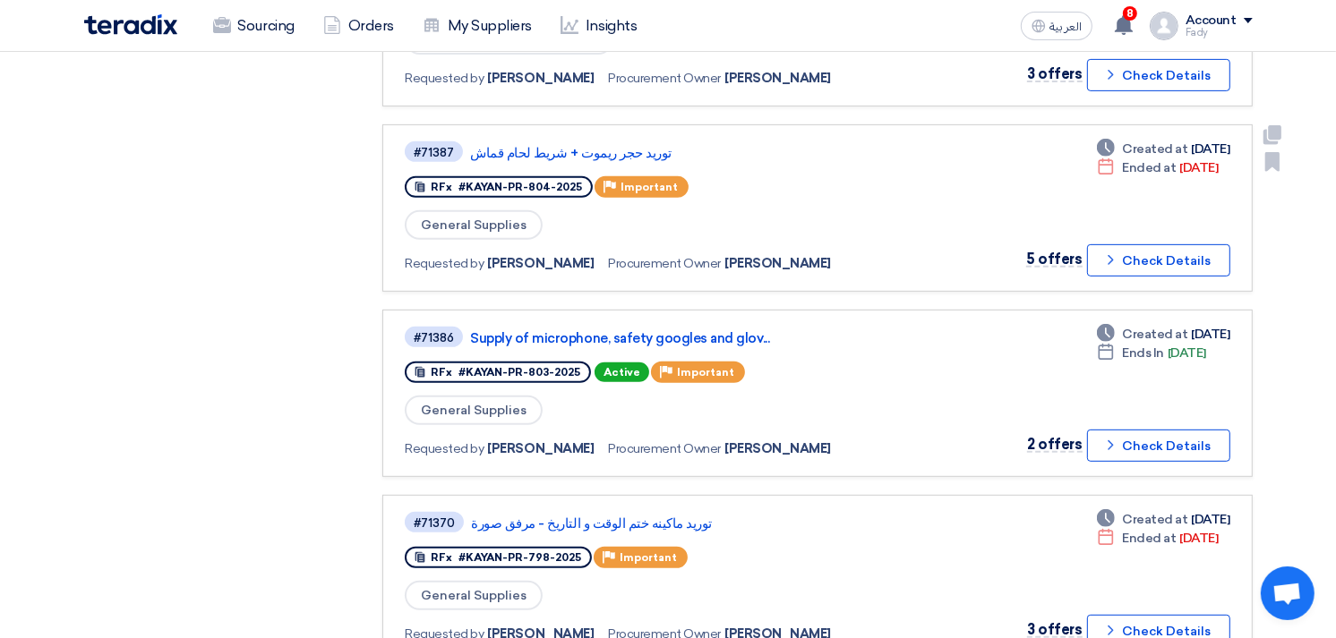
scroll to position [696, 0]
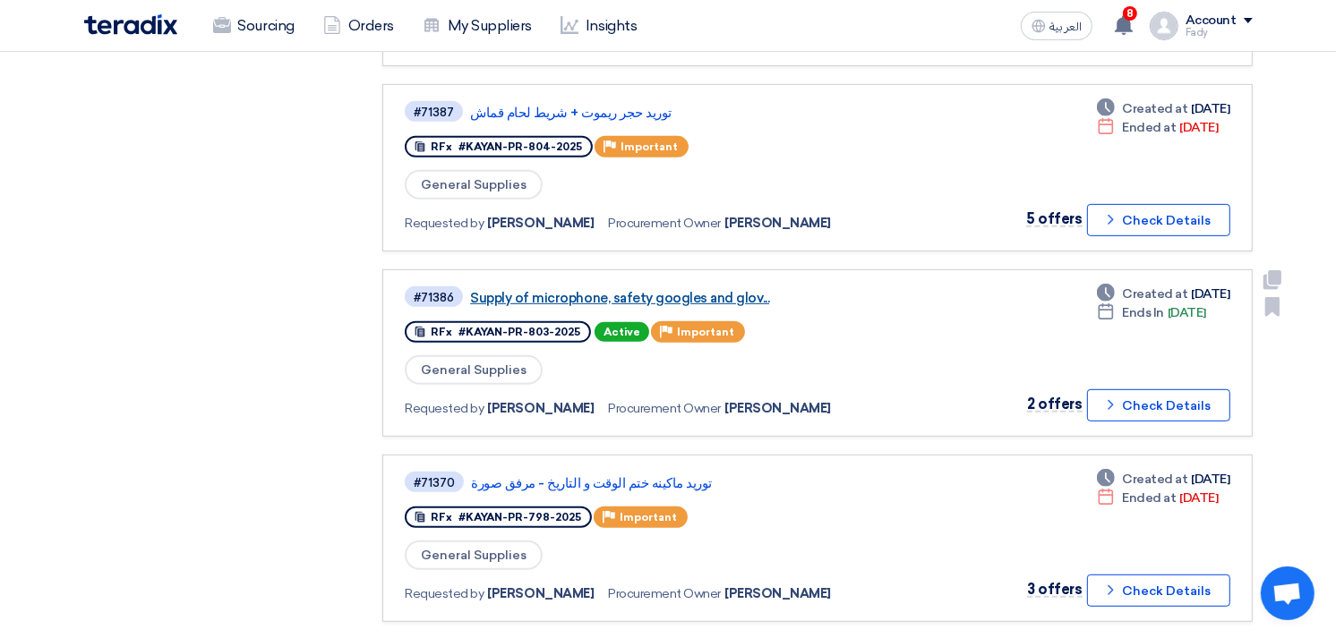
click at [701, 290] on link "Supply of microphone, safety googles and glov..." at bounding box center [694, 298] width 448 height 16
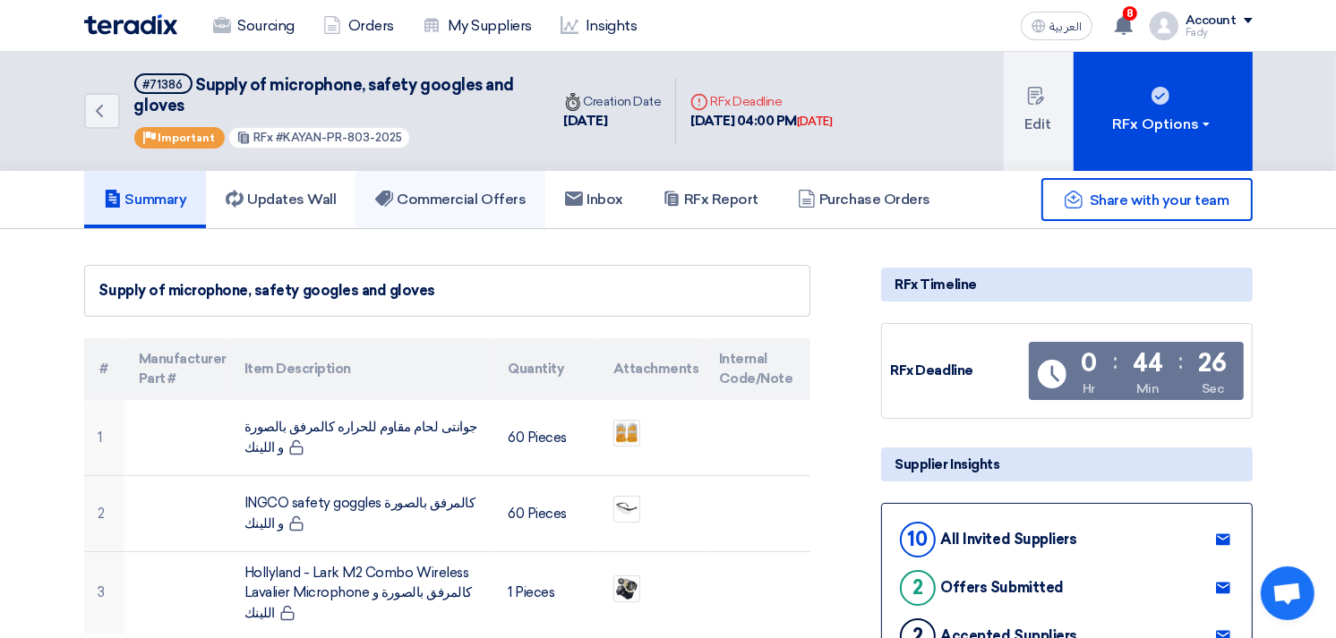
click at [458, 191] on h5 "Commercial Offers" at bounding box center [450, 200] width 150 height 18
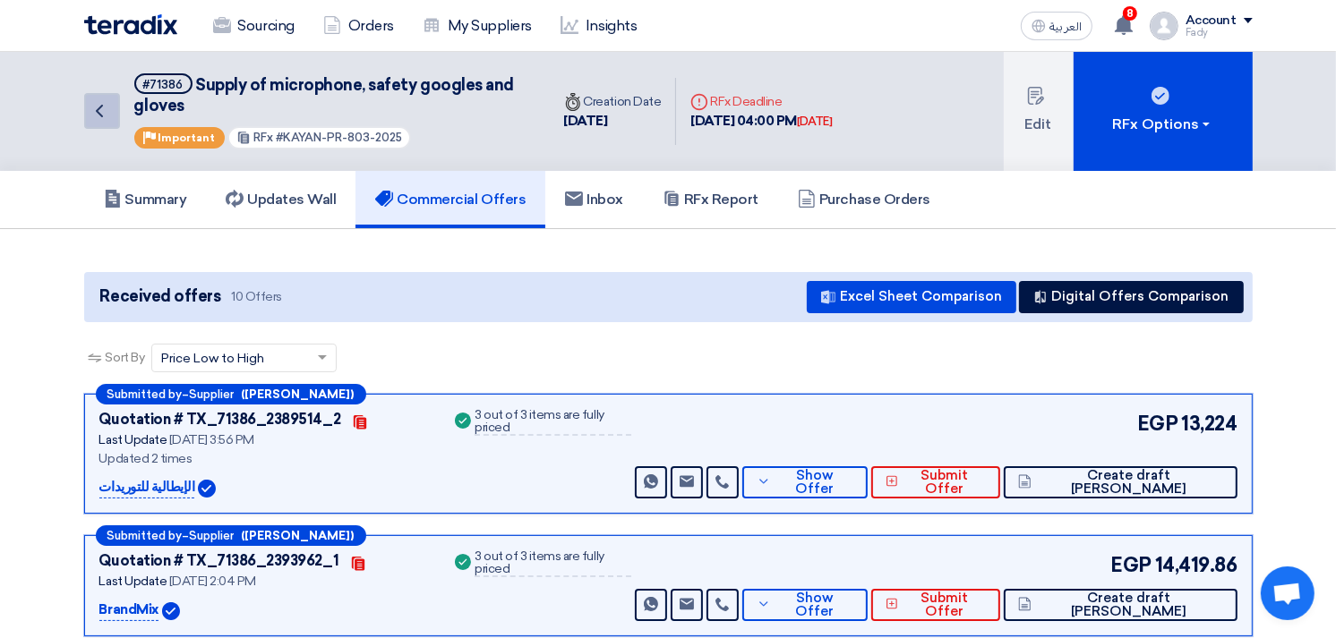
click at [103, 105] on icon "Back" at bounding box center [99, 110] width 21 height 21
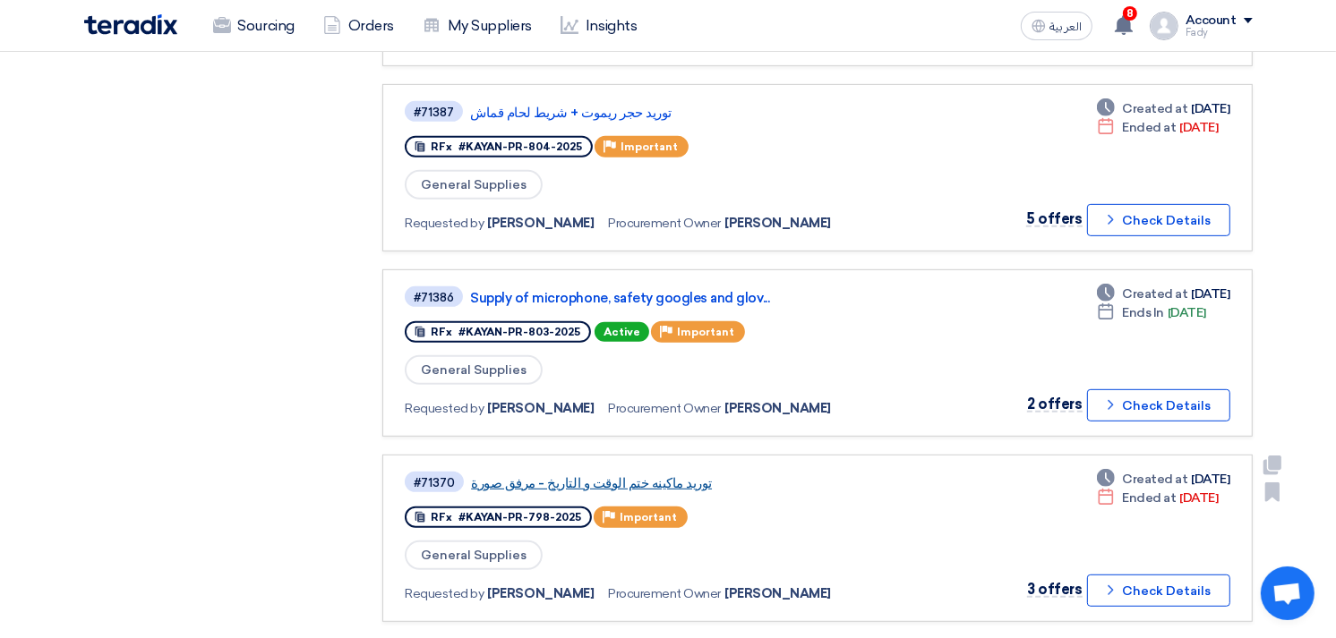
scroll to position [795, 0]
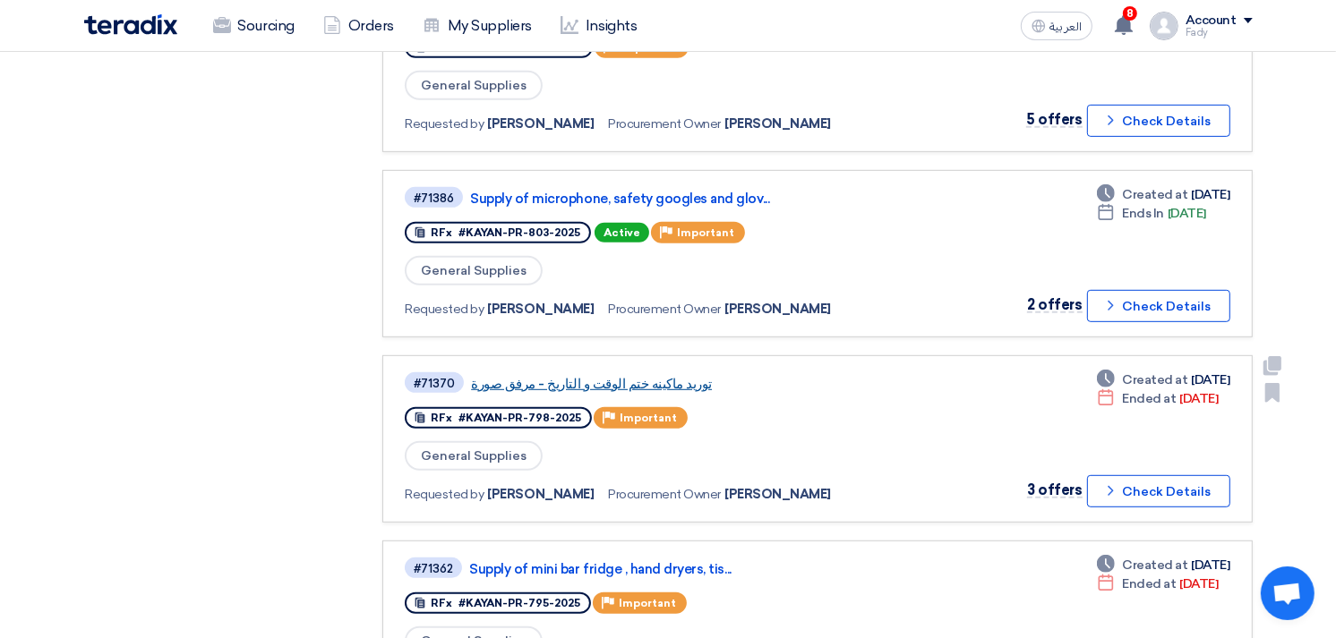
click at [627, 376] on link "توريد ماكينه ختم الوقت و التاريخ - مرفق صورة" at bounding box center [695, 384] width 448 height 16
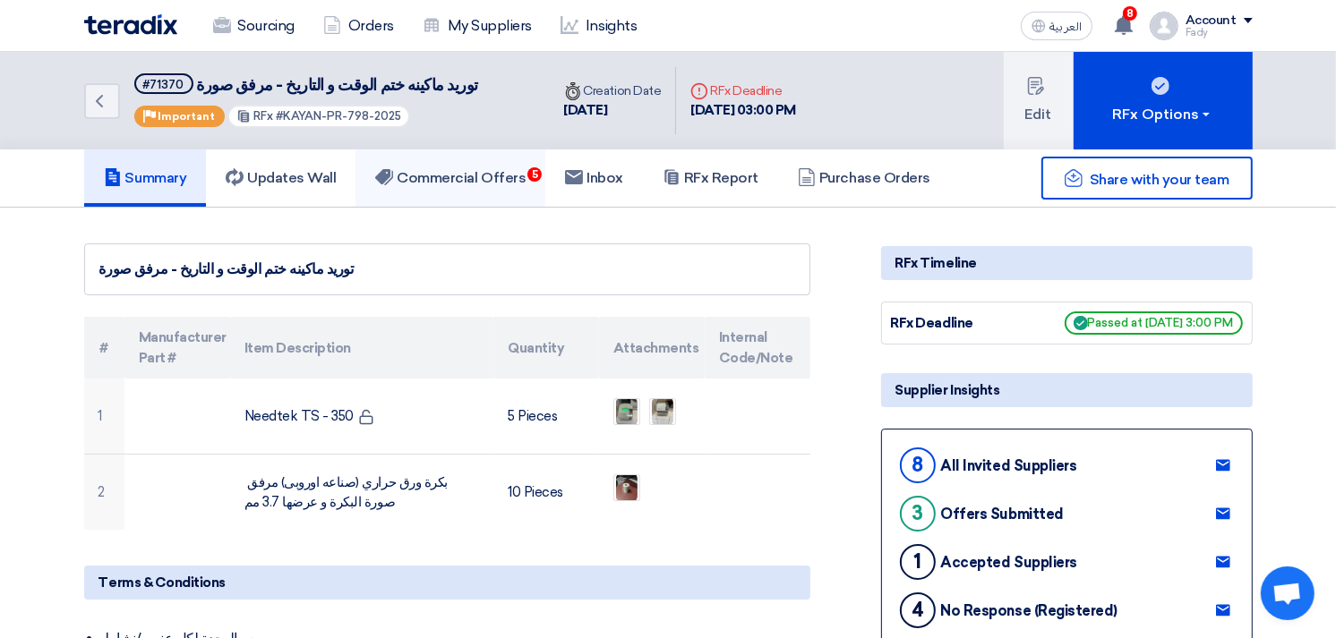
click at [443, 193] on link "Commercial Offers 5" at bounding box center [450, 178] width 190 height 57
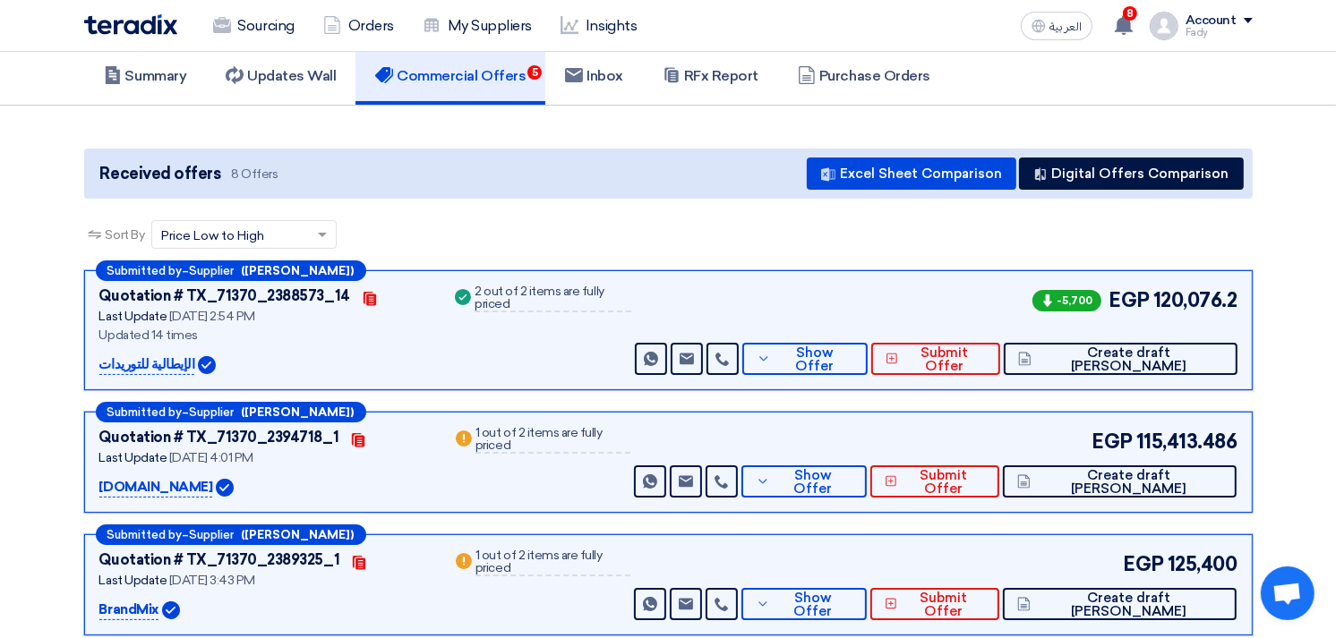
scroll to position [199, 0]
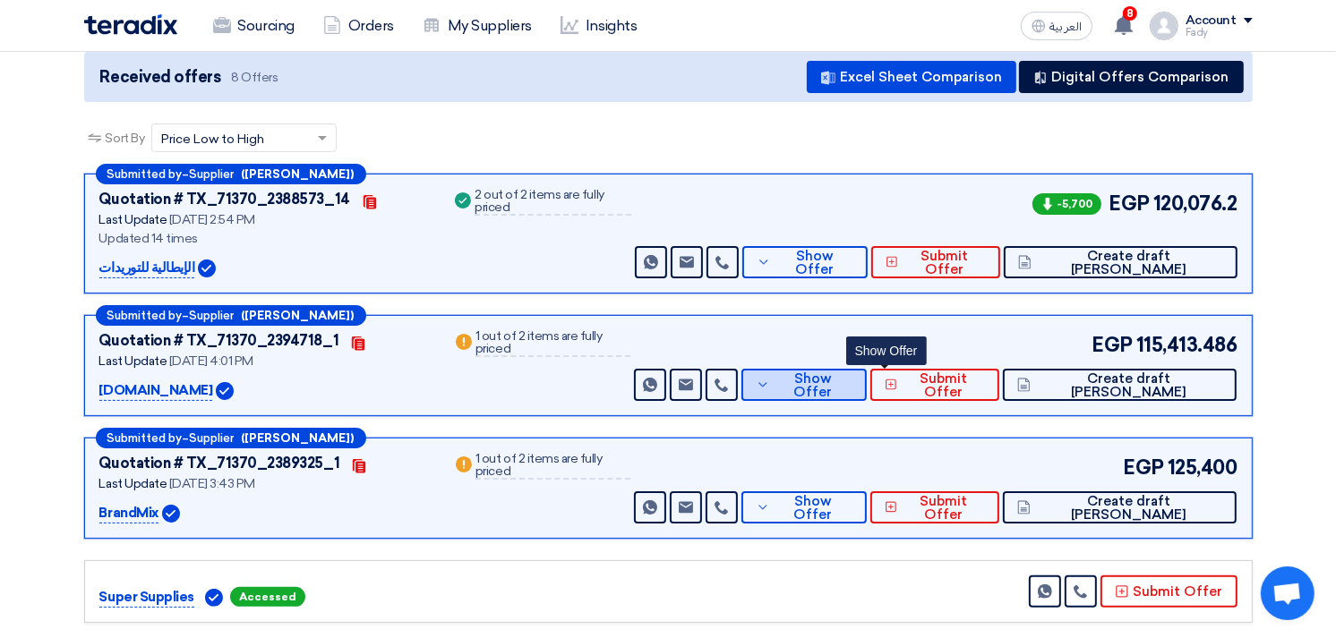
click at [867, 372] on button "Show Offer" at bounding box center [803, 385] width 125 height 32
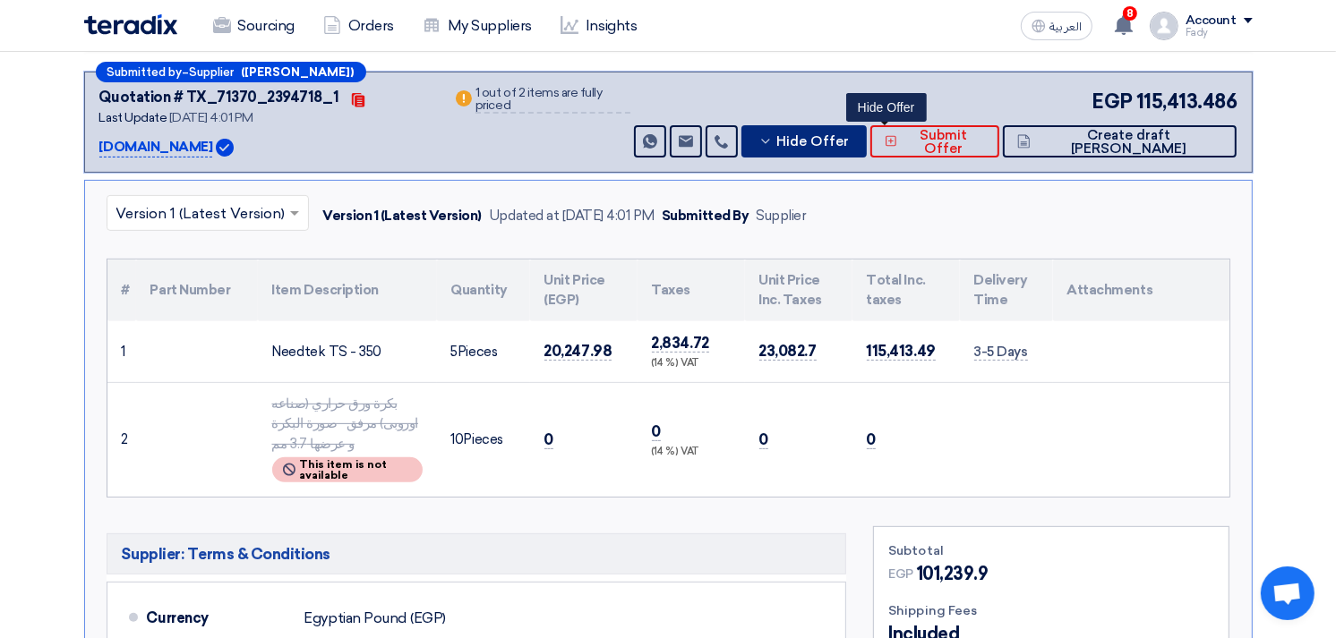
scroll to position [497, 0]
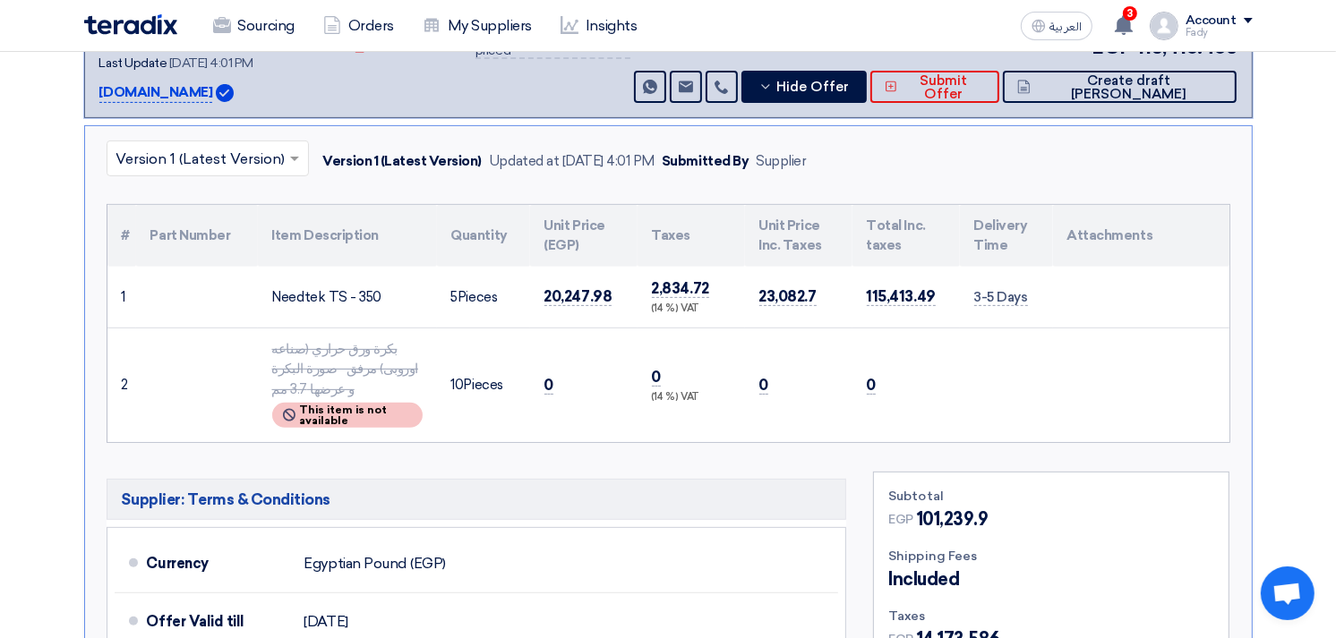
drag, startPoint x: 269, startPoint y: 294, endPoint x: 403, endPoint y: 303, distance: 133.7
click at [403, 303] on td "Needtek TS - 350" at bounding box center [347, 298] width 179 height 62
click at [867, 74] on button "Hide Offer" at bounding box center [803, 87] width 125 height 32
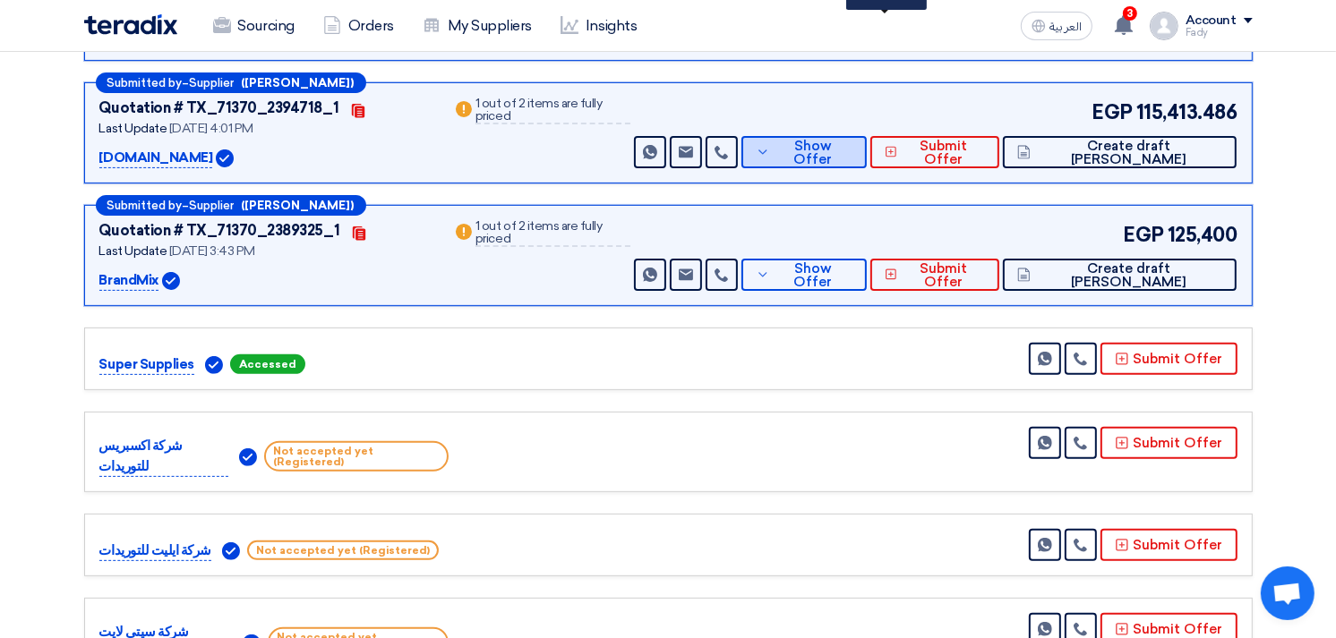
scroll to position [199, 0]
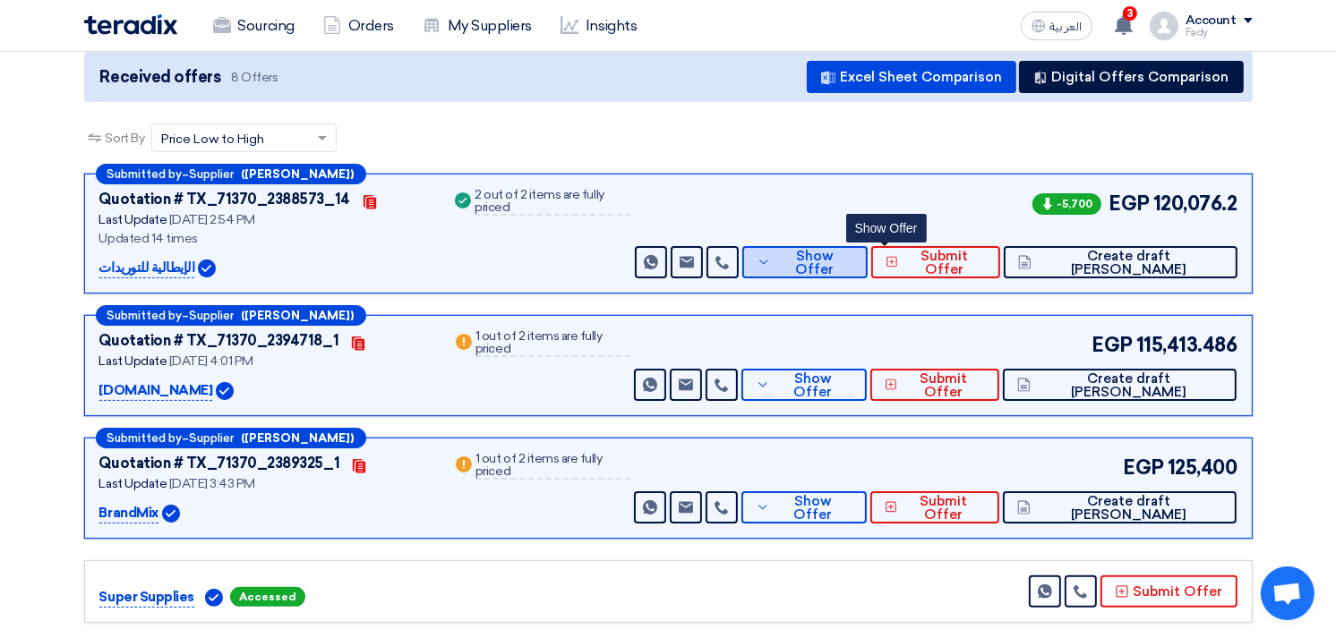
click at [853, 255] on span "Show Offer" at bounding box center [814, 263] width 78 height 27
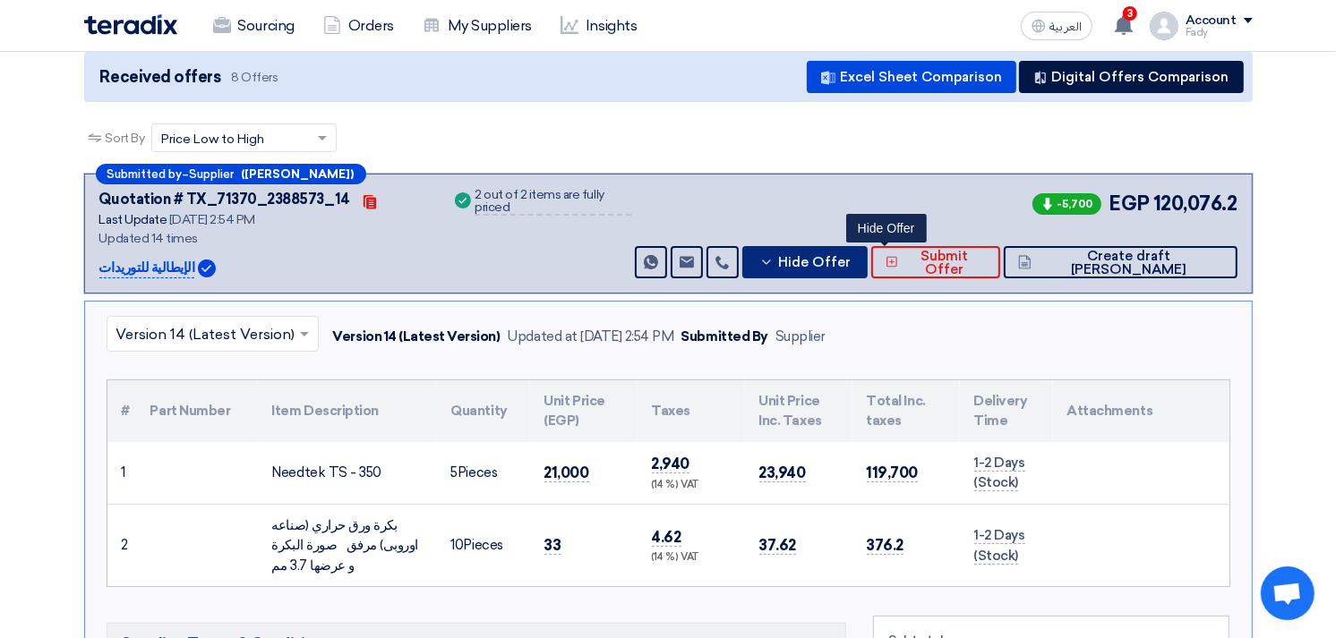
click at [851, 256] on span "Hide Offer" at bounding box center [814, 262] width 73 height 13
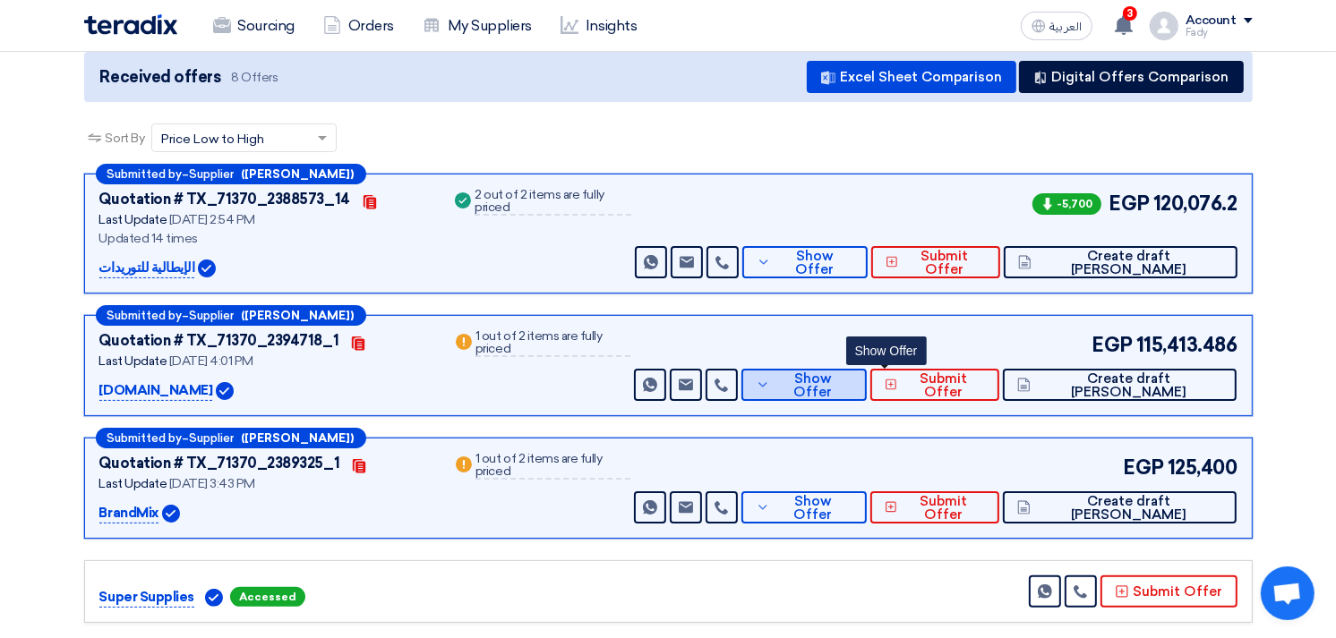
click at [852, 376] on span "Show Offer" at bounding box center [813, 385] width 78 height 27
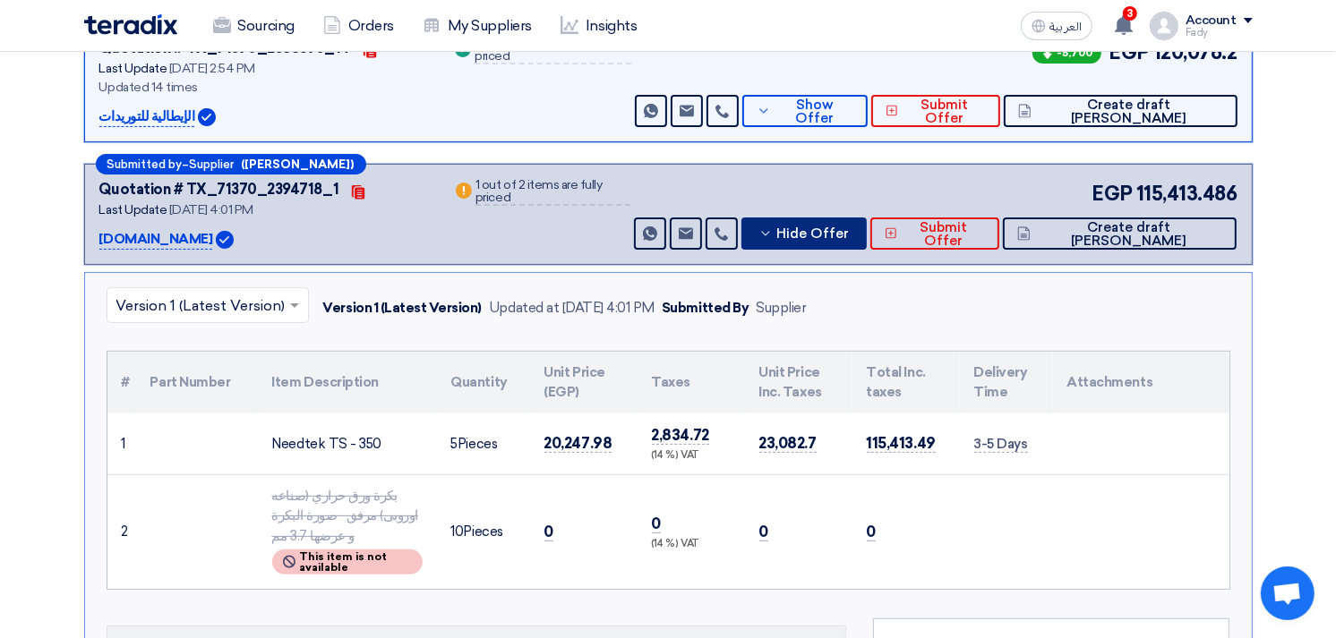
scroll to position [298, 0]
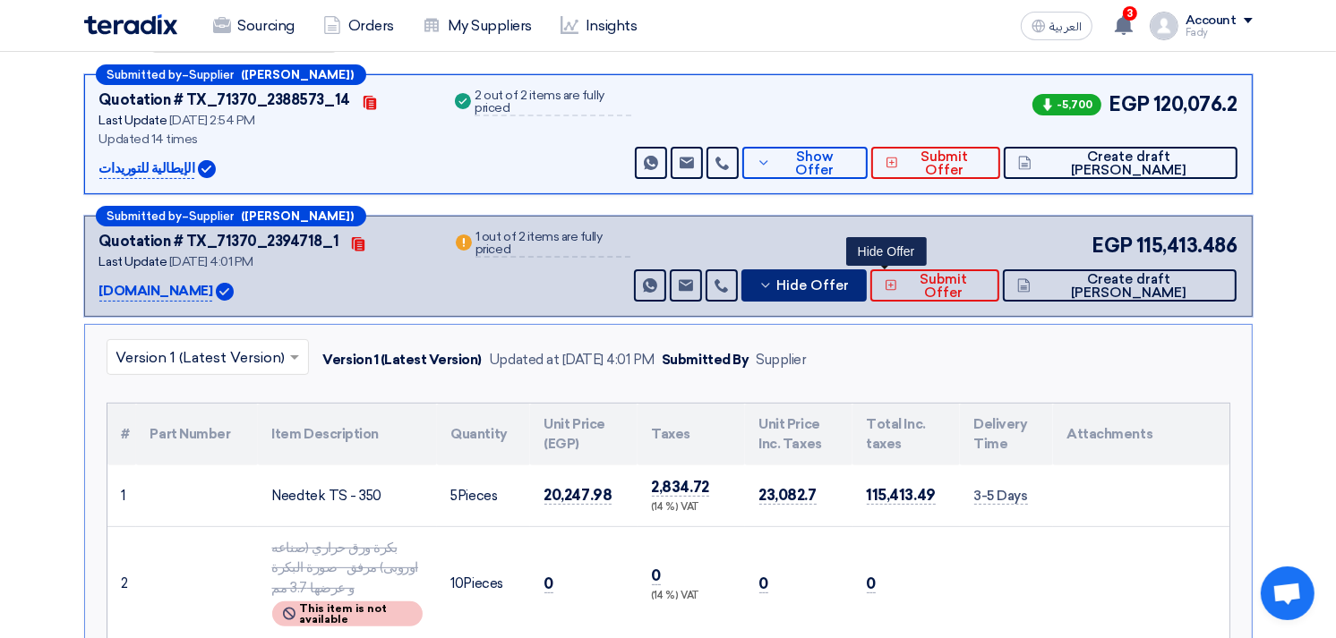
click at [850, 281] on span "Hide Offer" at bounding box center [813, 285] width 73 height 13
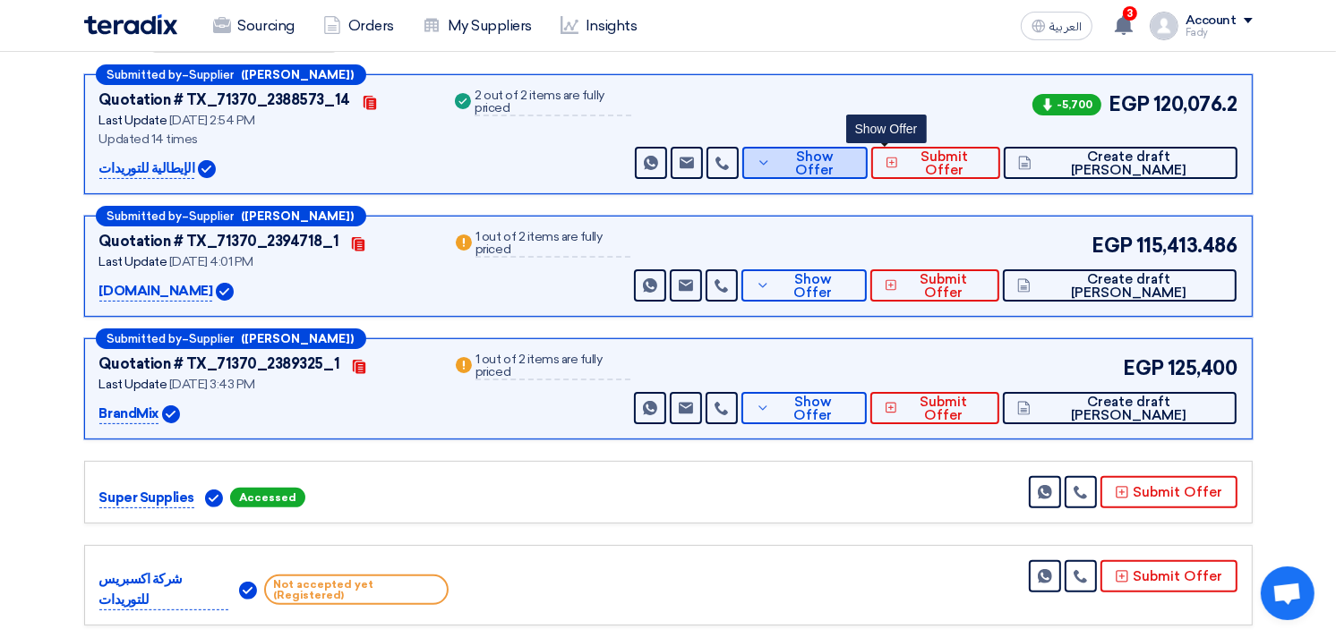
click at [867, 150] on button "Show Offer" at bounding box center [804, 163] width 124 height 32
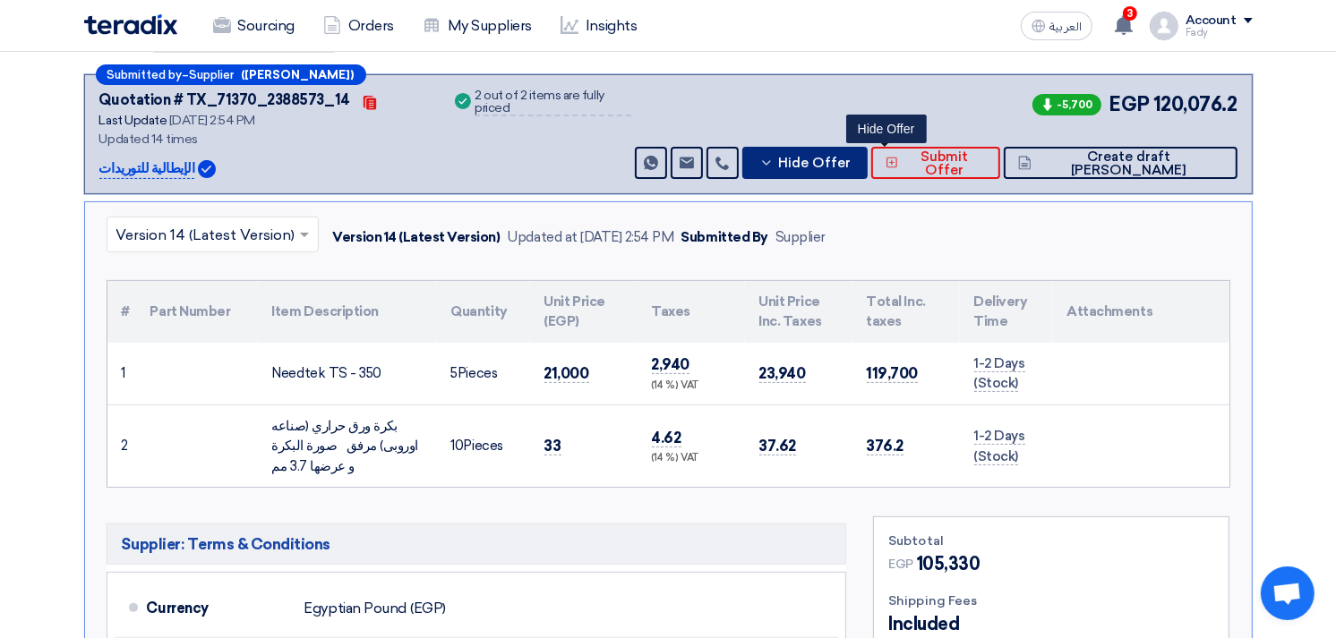
click at [867, 150] on button "Hide Offer" at bounding box center [804, 163] width 124 height 32
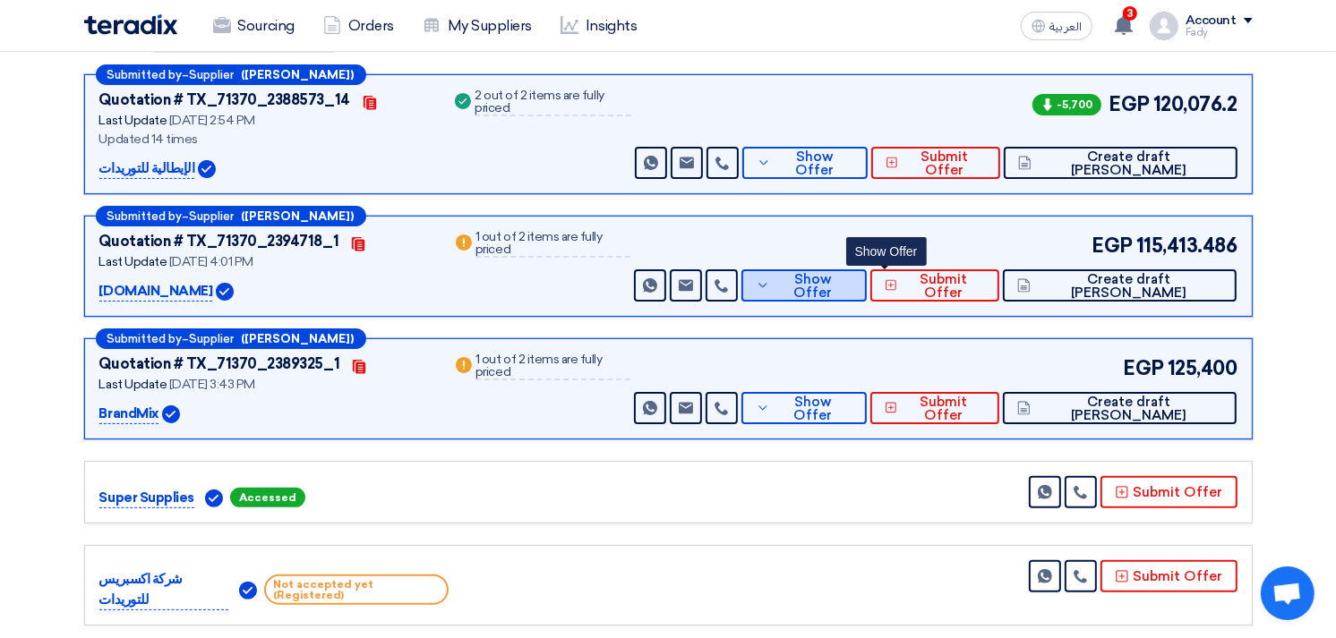
click at [852, 283] on span "Show Offer" at bounding box center [813, 286] width 78 height 27
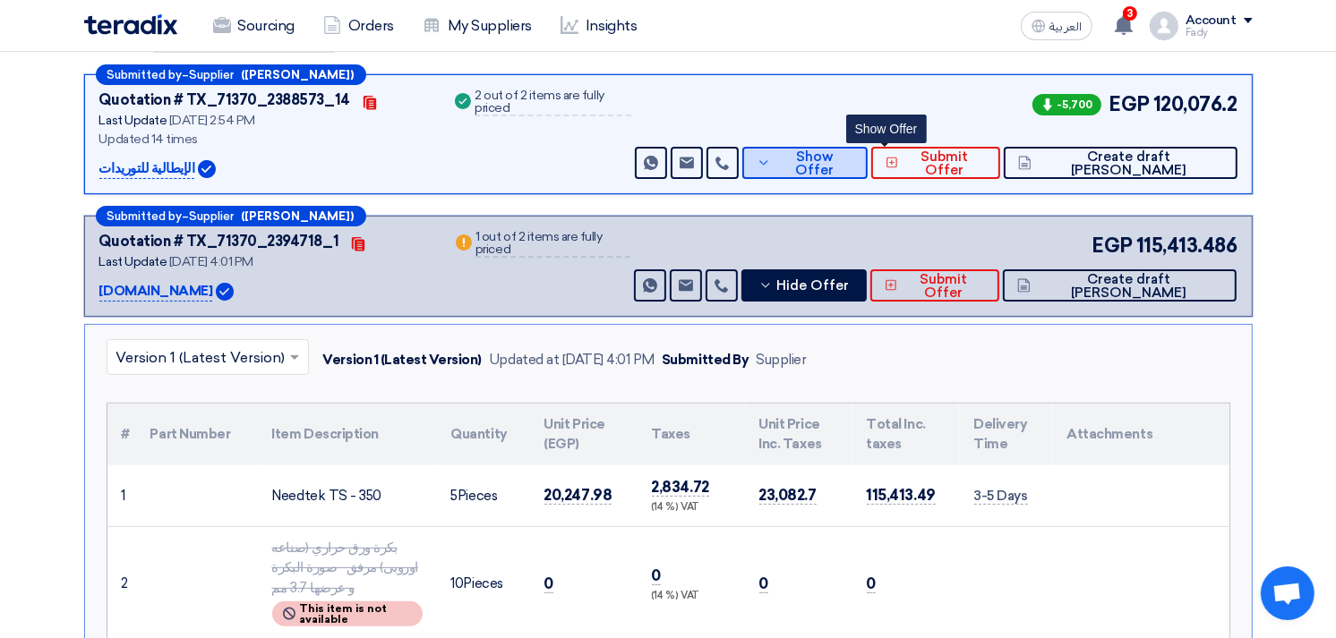
click at [853, 165] on span "Show Offer" at bounding box center [814, 163] width 78 height 27
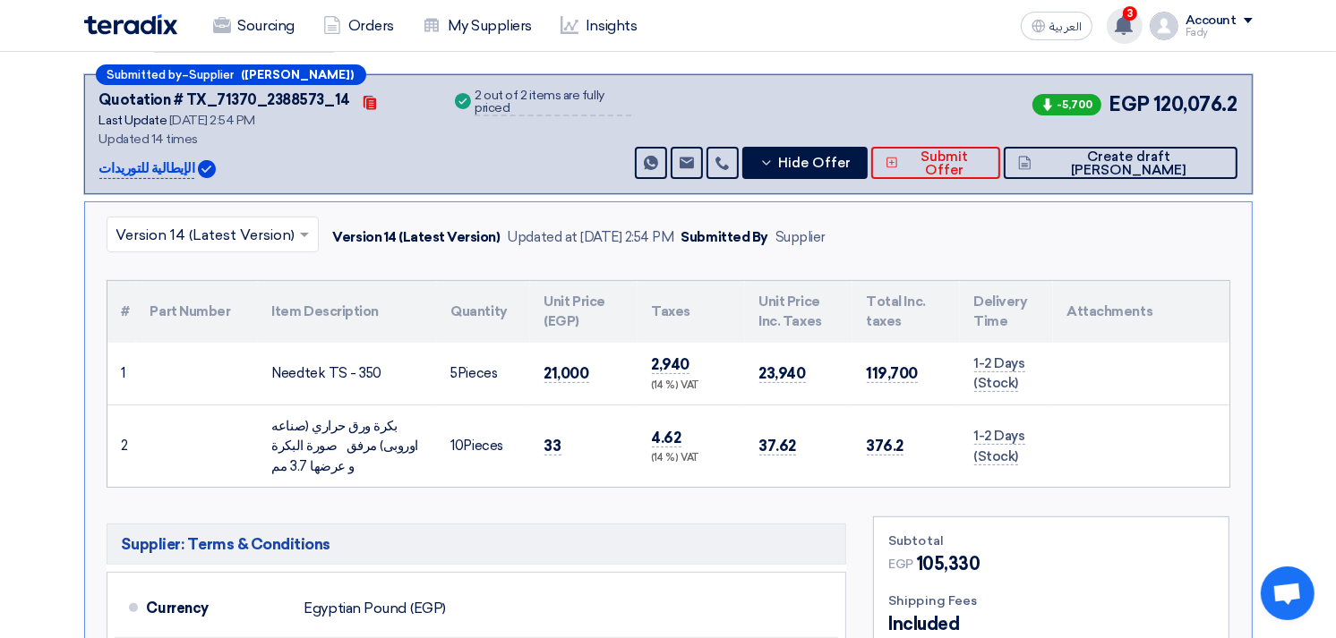
click at [1129, 23] on use at bounding box center [1124, 25] width 18 height 20
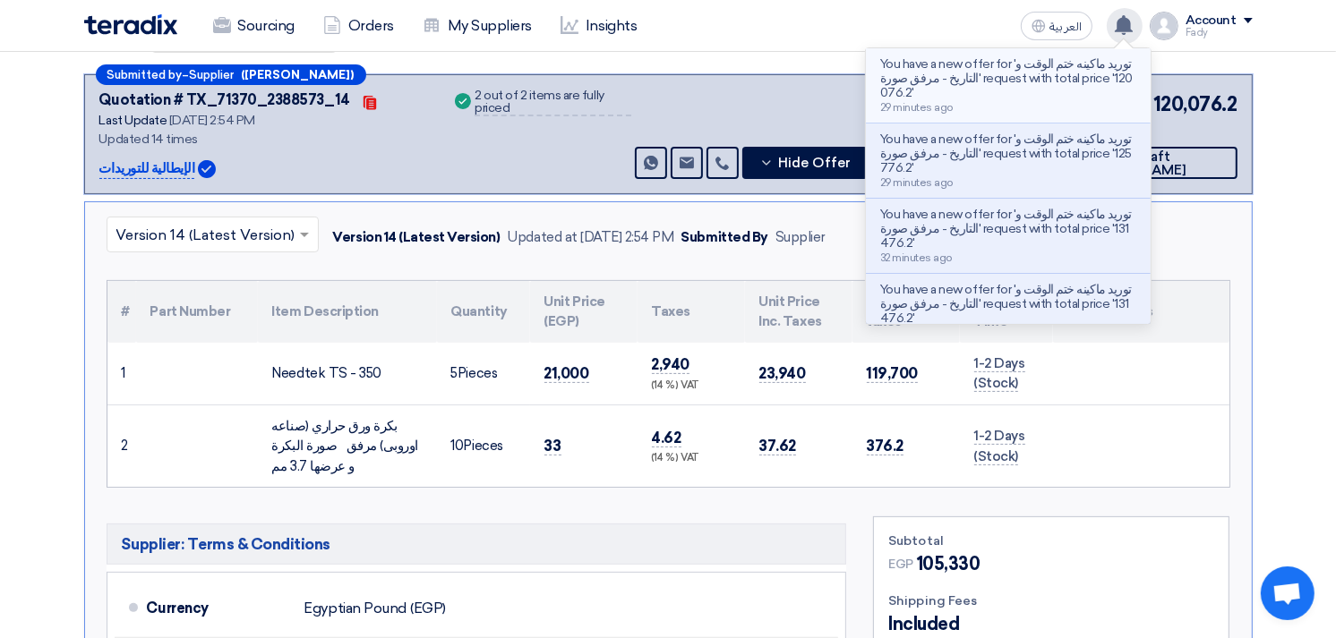
click at [1090, 92] on p "You have a new offer for 'توريد ماكينه ختم الوقت و التاريخ - مرفق صورة' request…" at bounding box center [1008, 78] width 256 height 43
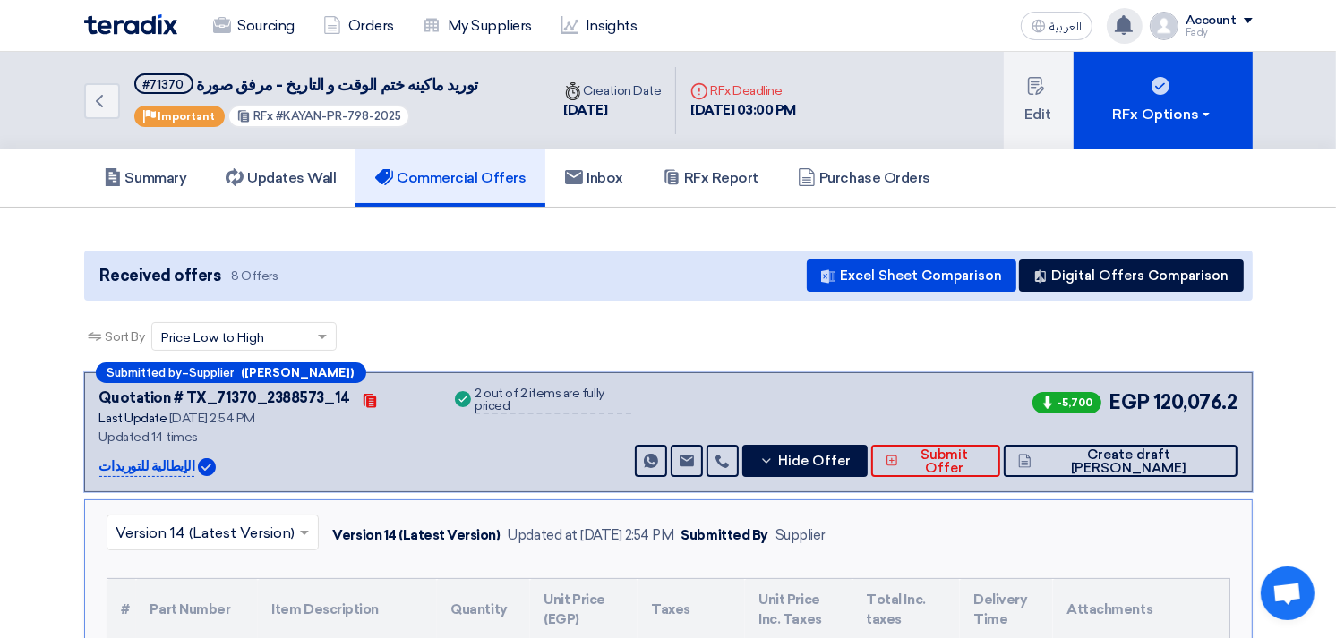
click at [1121, 18] on icon at bounding box center [1124, 25] width 20 height 20
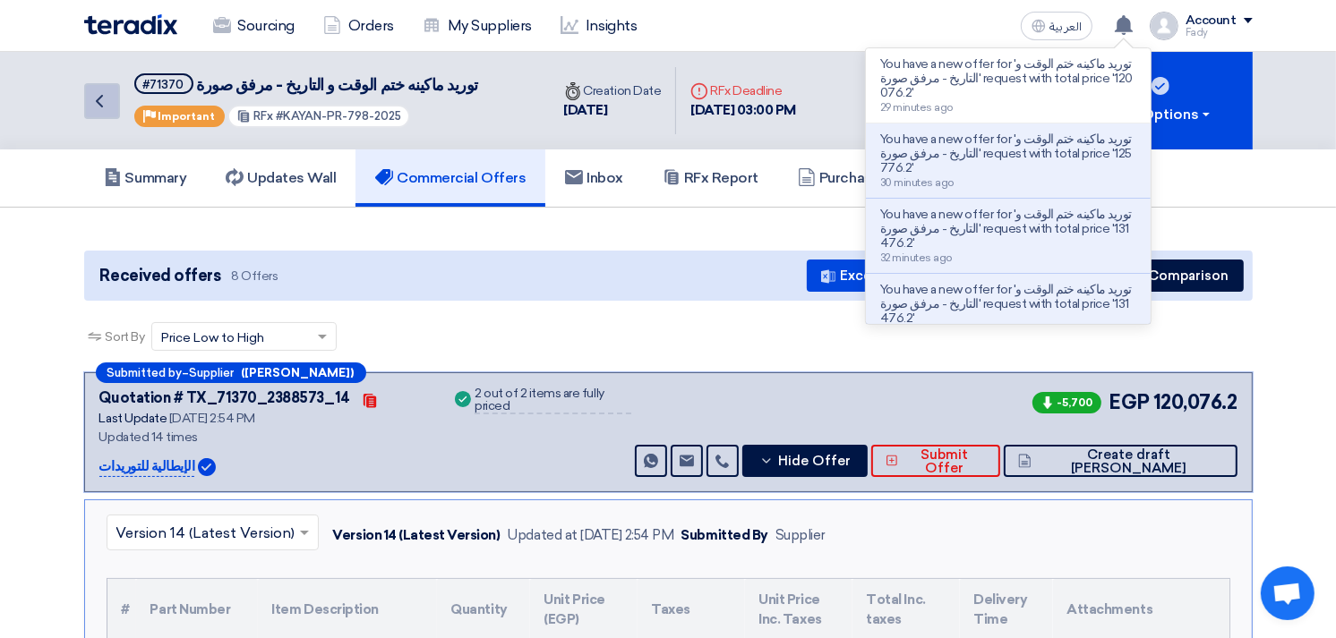
click at [100, 83] on link "Back" at bounding box center [102, 101] width 36 height 36
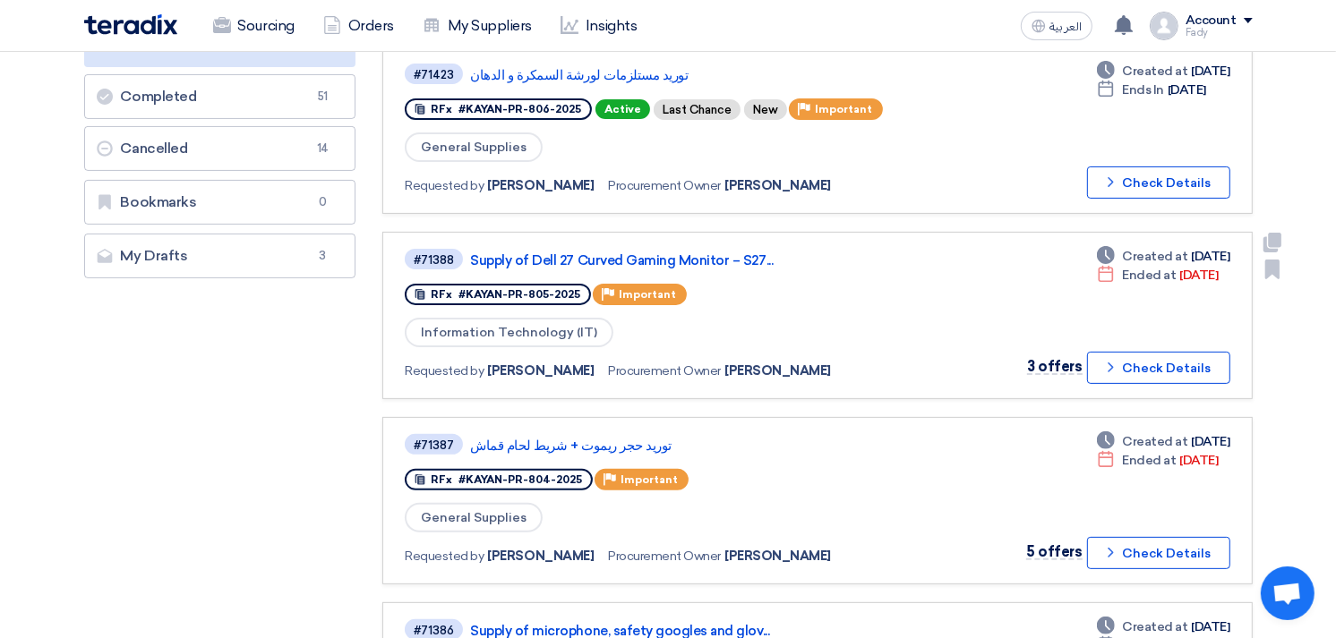
scroll to position [397, 0]
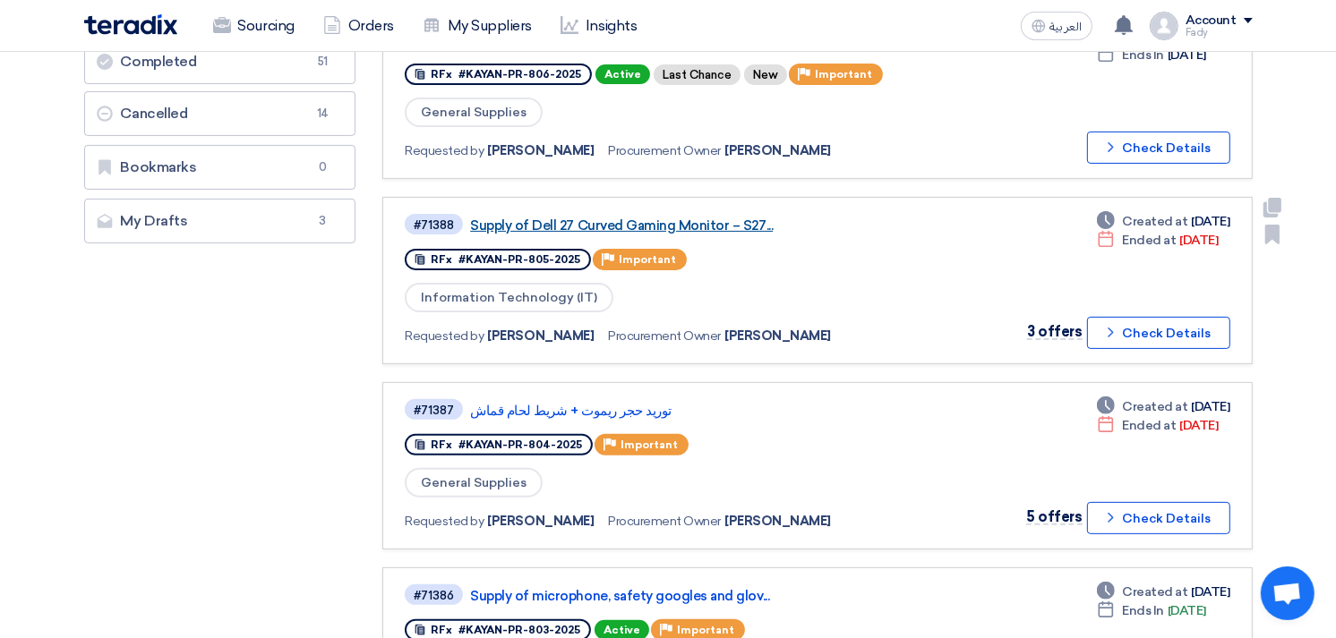
click at [695, 218] on link "Supply of Dell 27 Curved Gaming Monitor – S27..." at bounding box center [694, 226] width 448 height 16
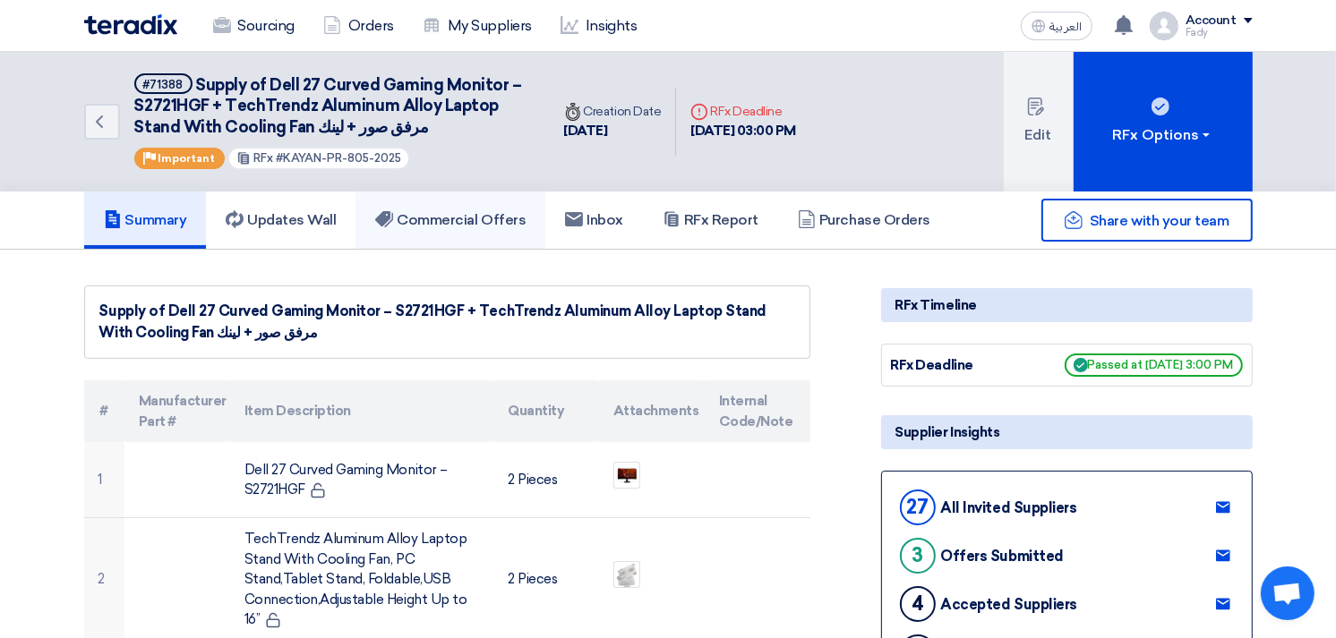
click at [508, 220] on h5 "Commercial Offers" at bounding box center [450, 220] width 150 height 18
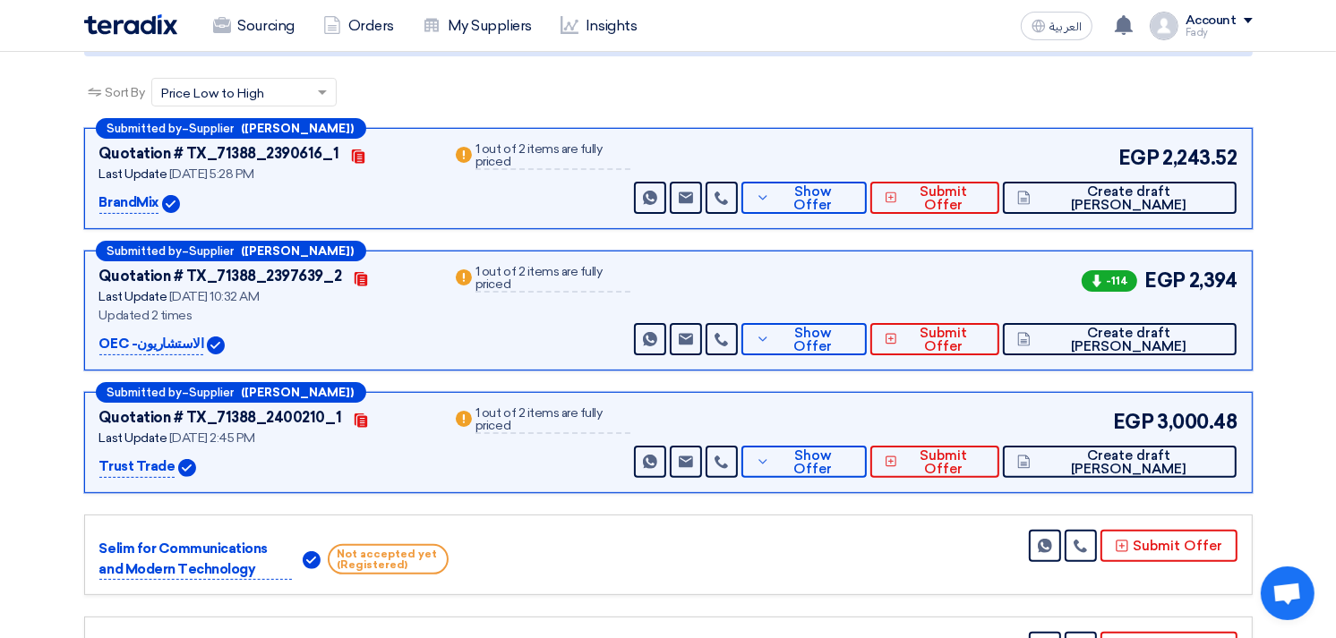
scroll to position [298, 0]
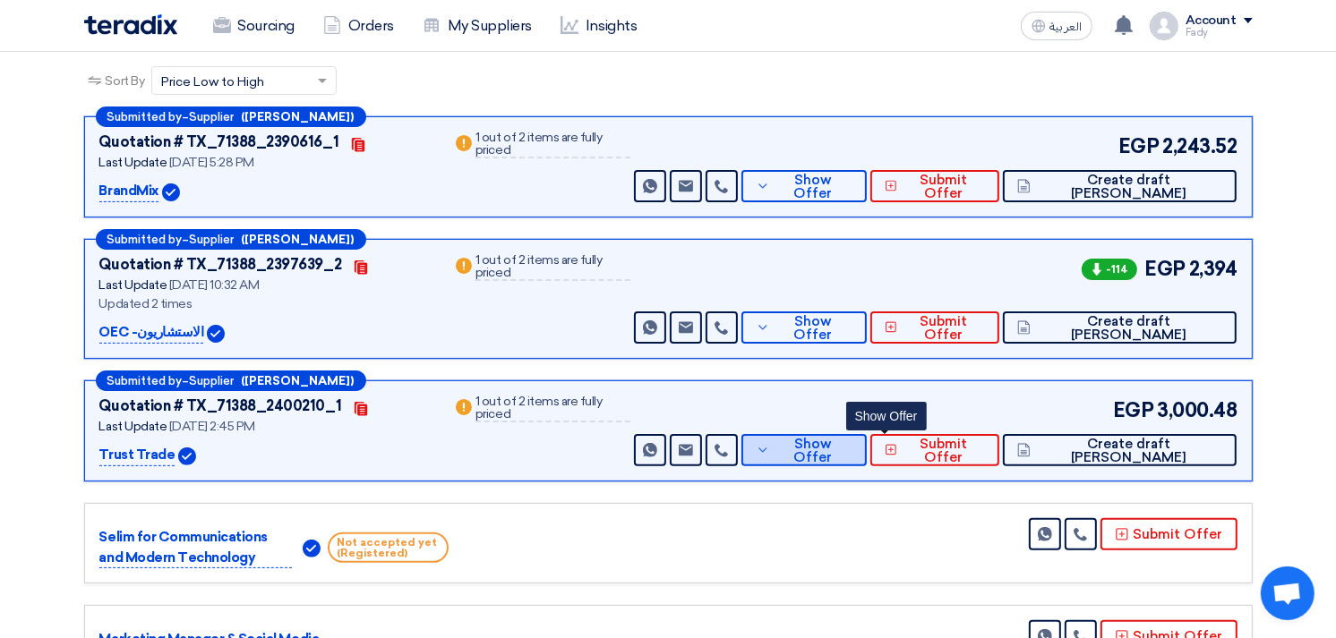
click at [867, 437] on button "Show Offer" at bounding box center [803, 450] width 125 height 32
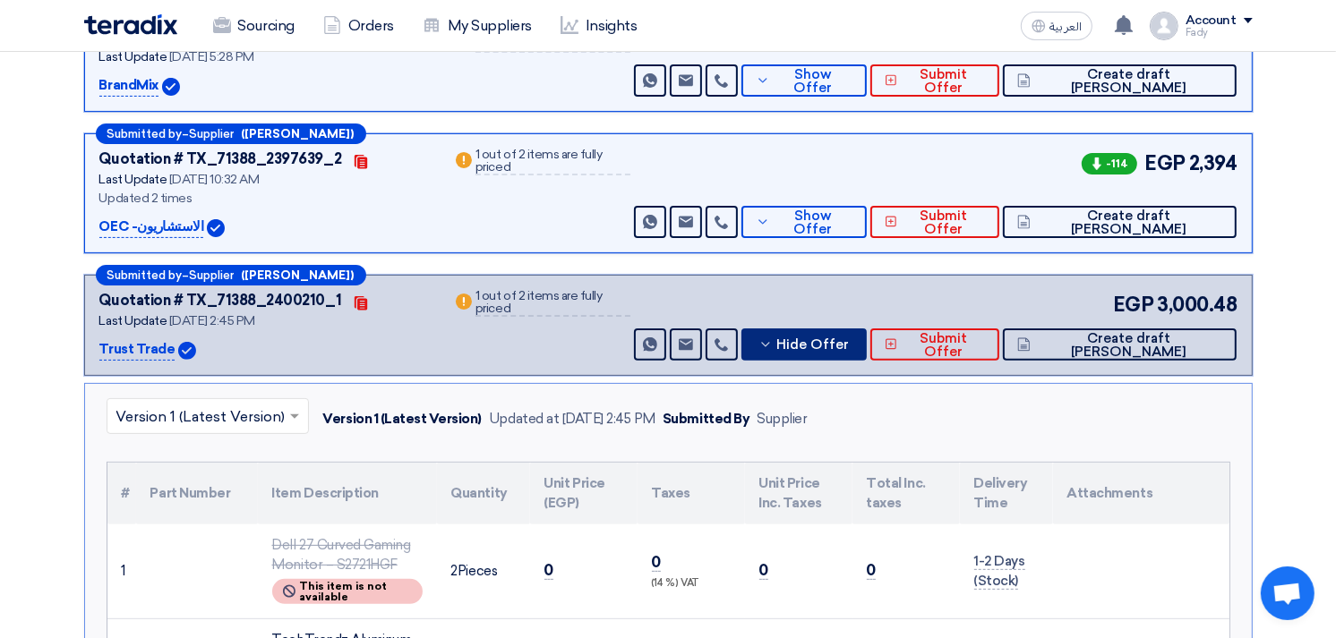
scroll to position [397, 0]
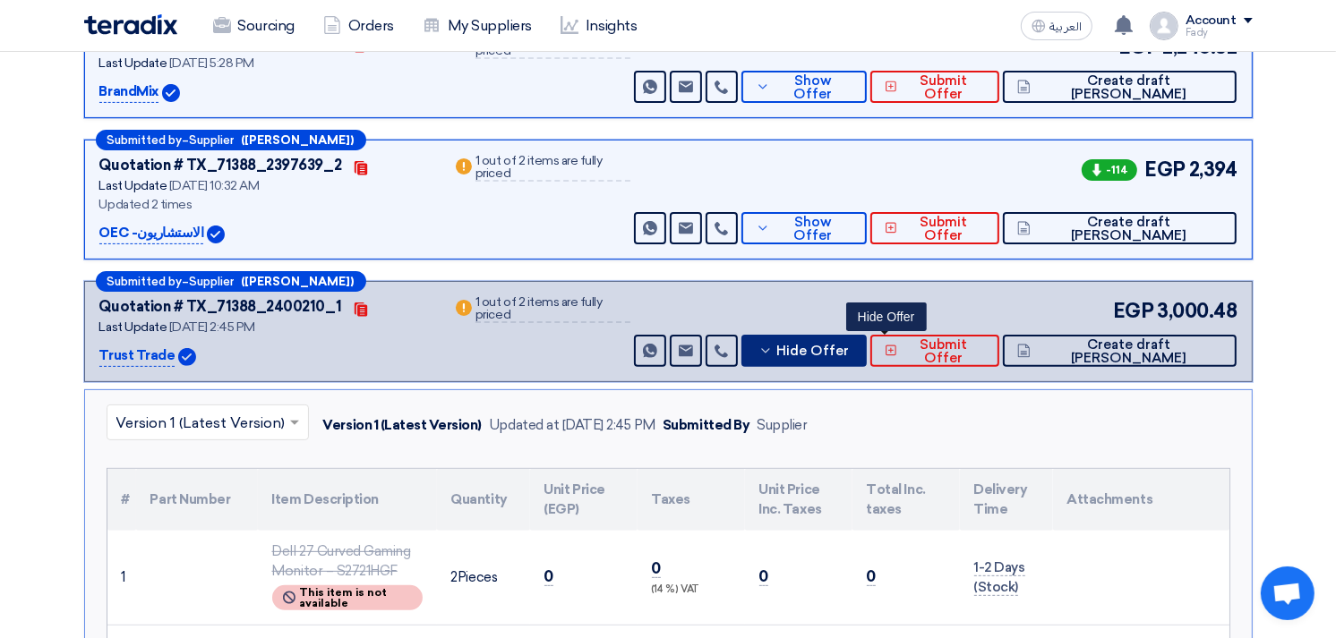
click at [850, 347] on span "Hide Offer" at bounding box center [813, 351] width 73 height 13
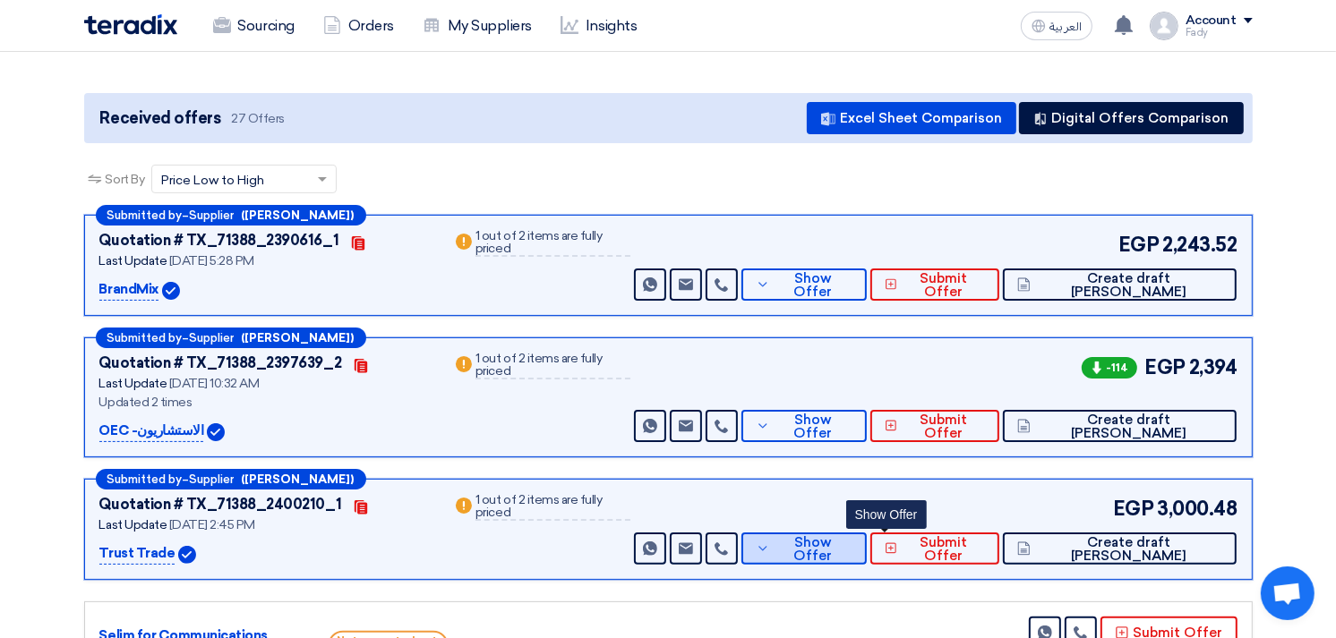
scroll to position [199, 0]
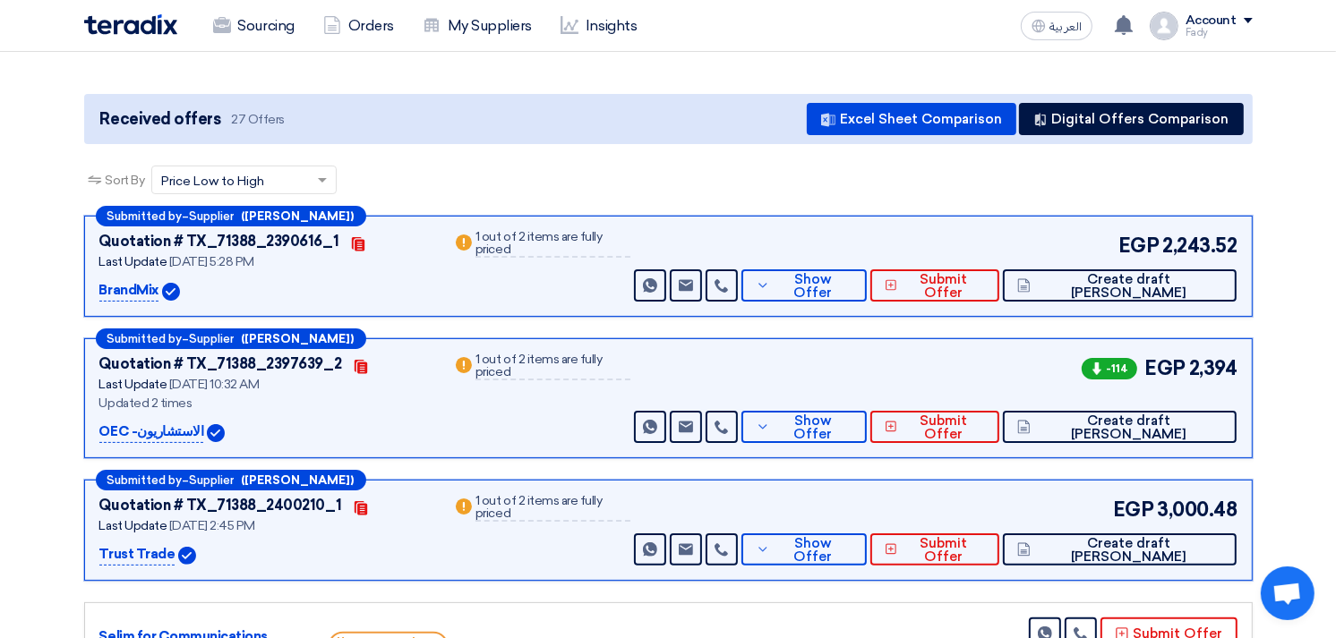
drag, startPoint x: 103, startPoint y: 156, endPoint x: 126, endPoint y: 270, distance: 116.9
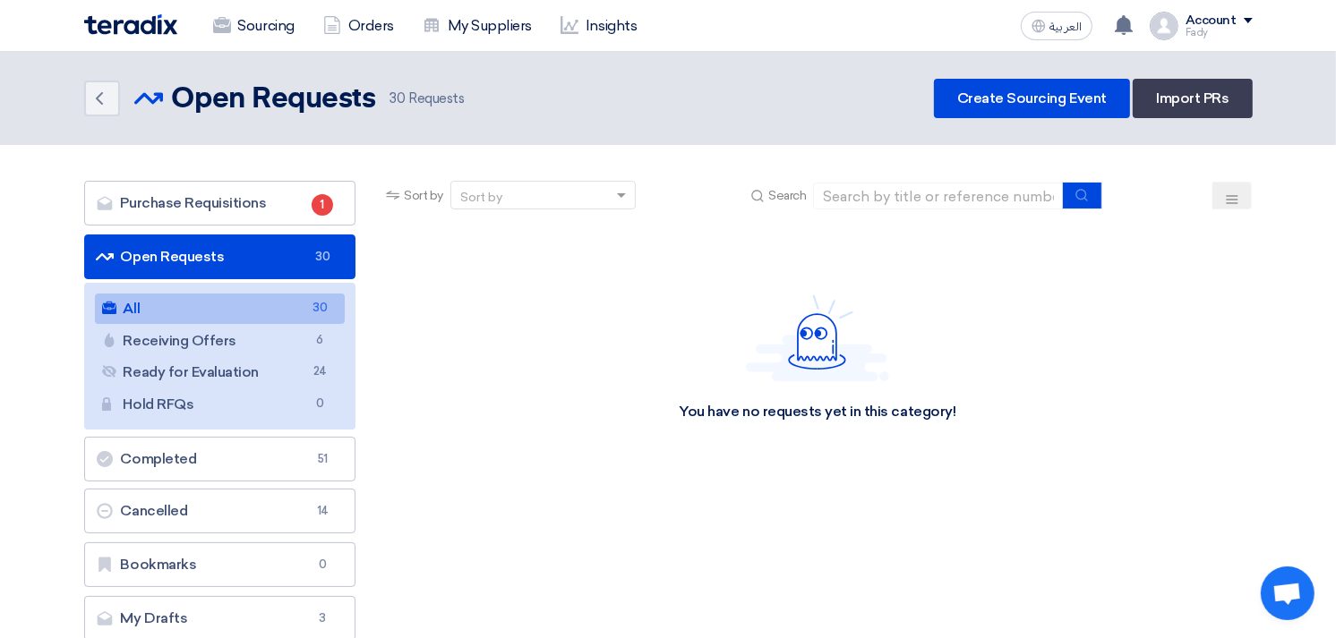
click at [198, 300] on link "All All 30" at bounding box center [220, 309] width 251 height 30
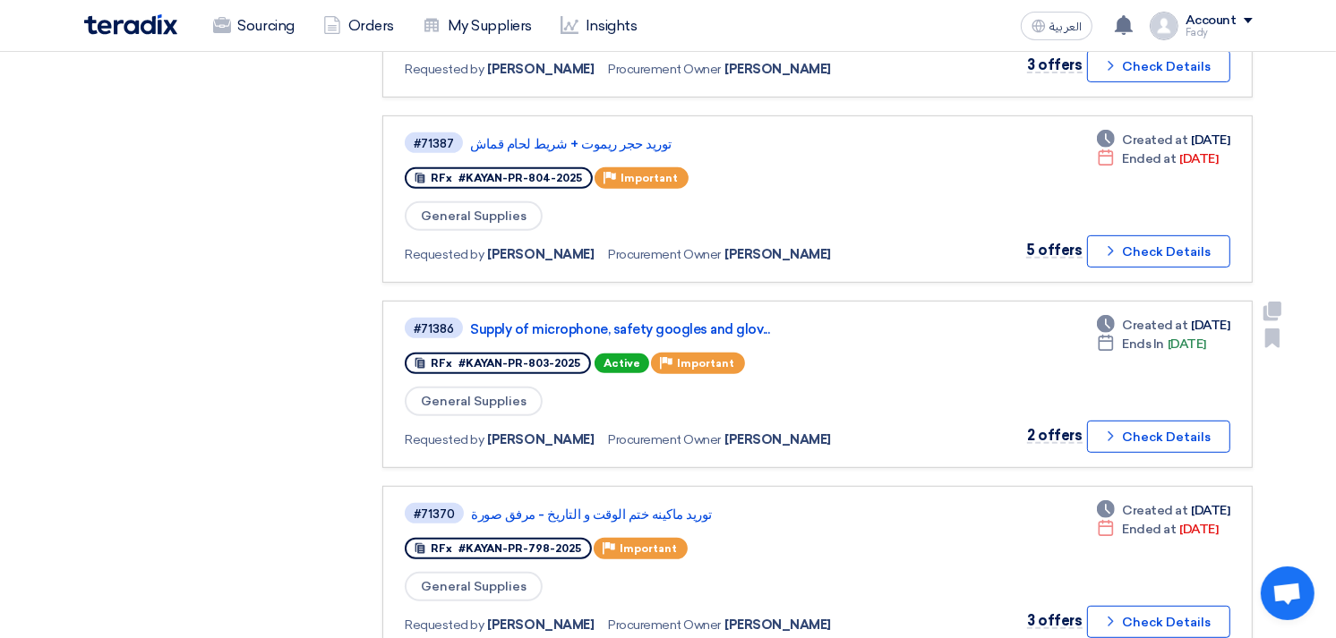
scroll to position [696, 0]
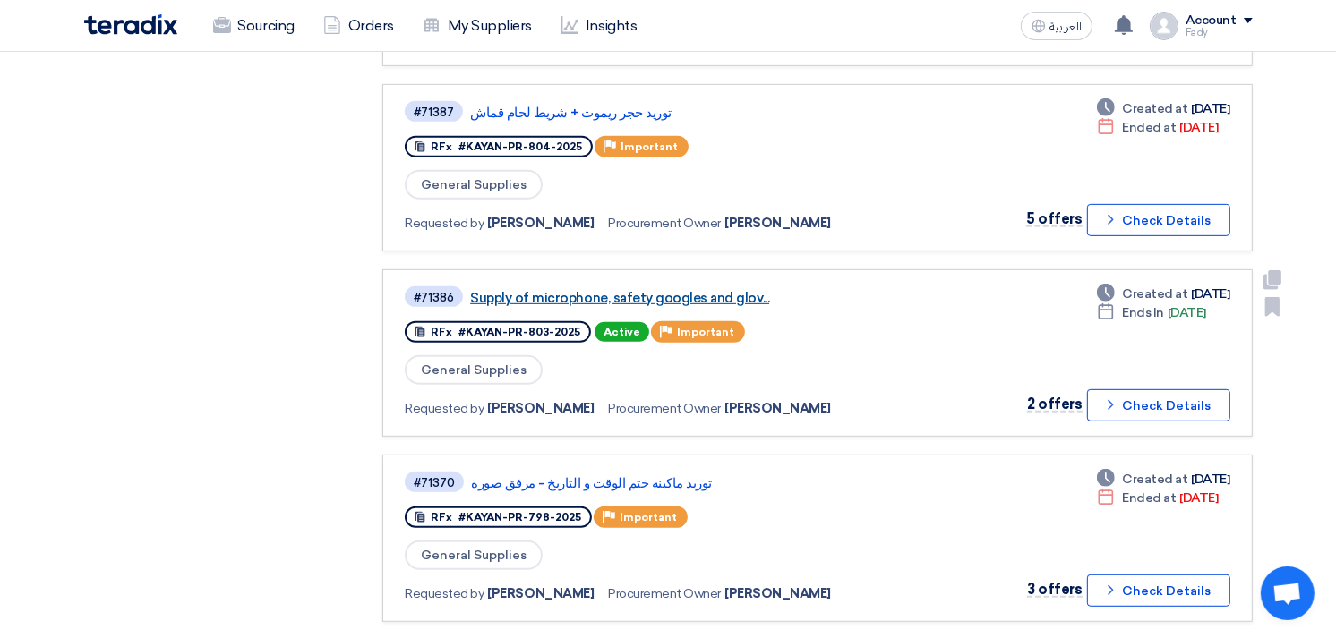
click at [696, 290] on link "Supply of microphone, safety googles and glov..." at bounding box center [694, 298] width 448 height 16
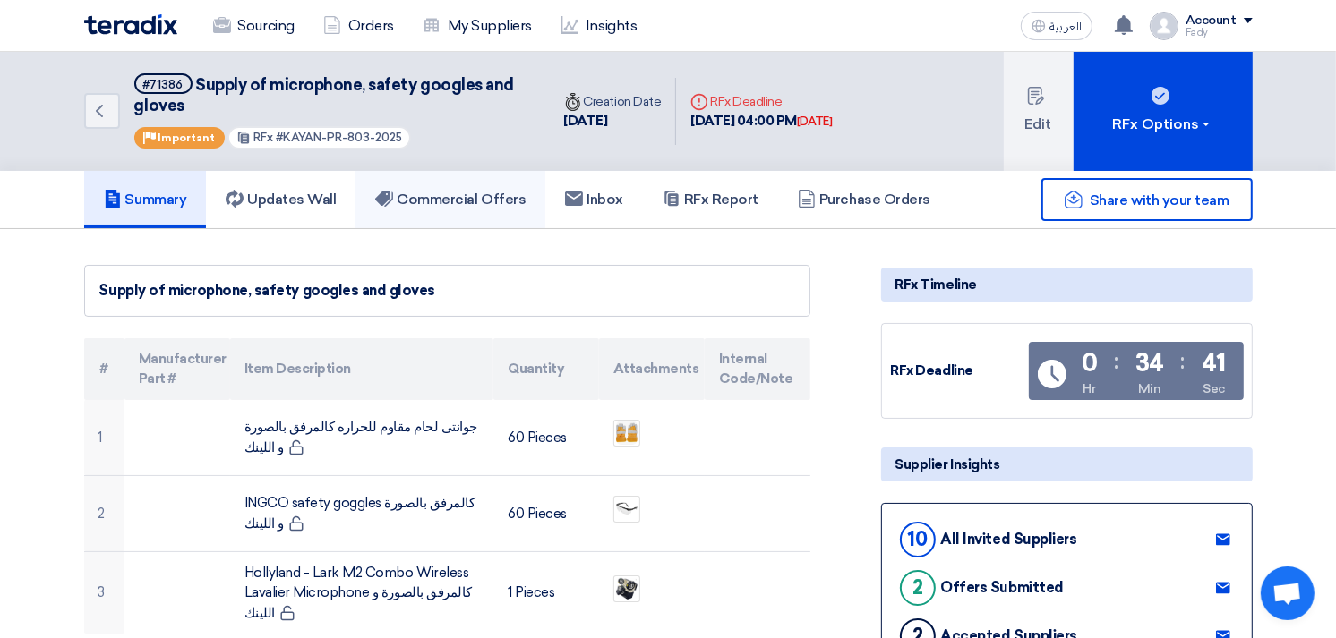
click at [450, 192] on h5 "Commercial Offers" at bounding box center [450, 200] width 150 height 18
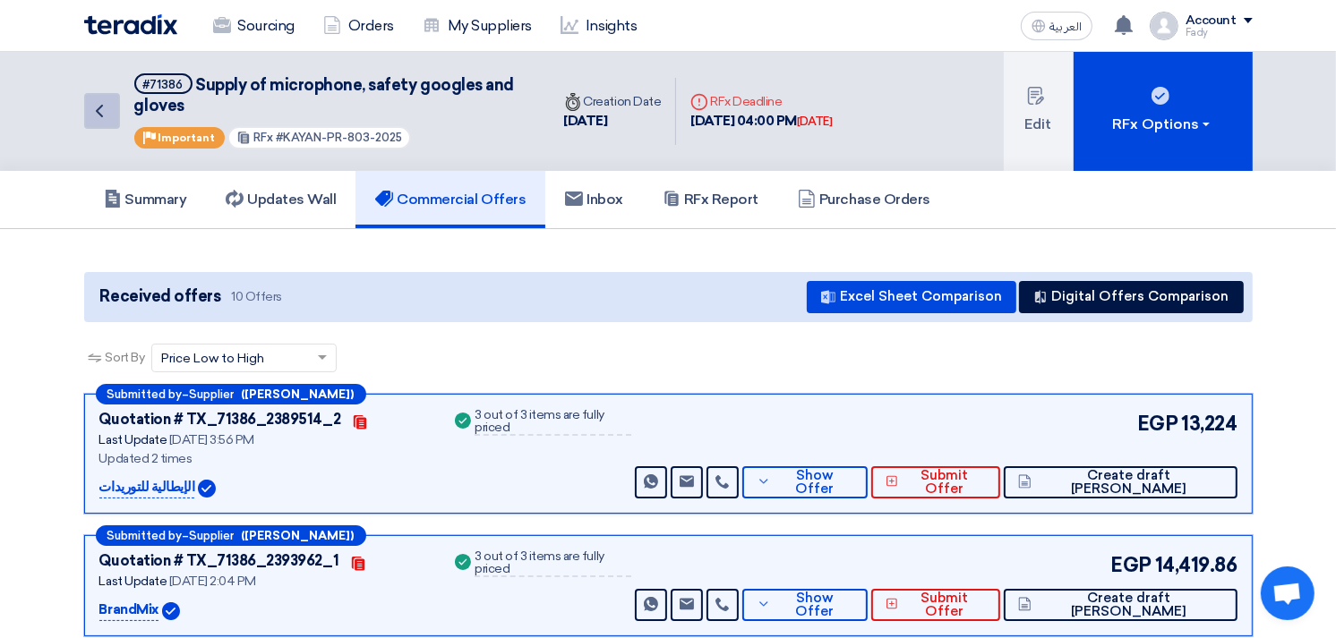
click at [89, 105] on icon "Back" at bounding box center [99, 110] width 21 height 21
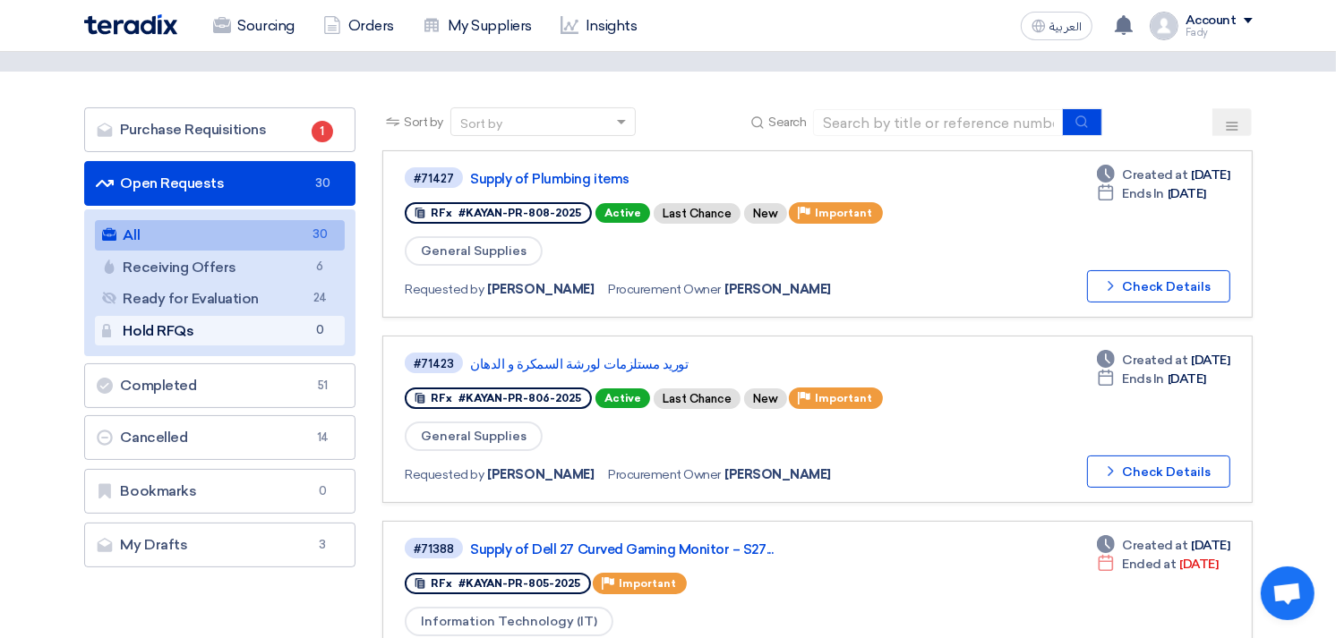
scroll to position [199, 0]
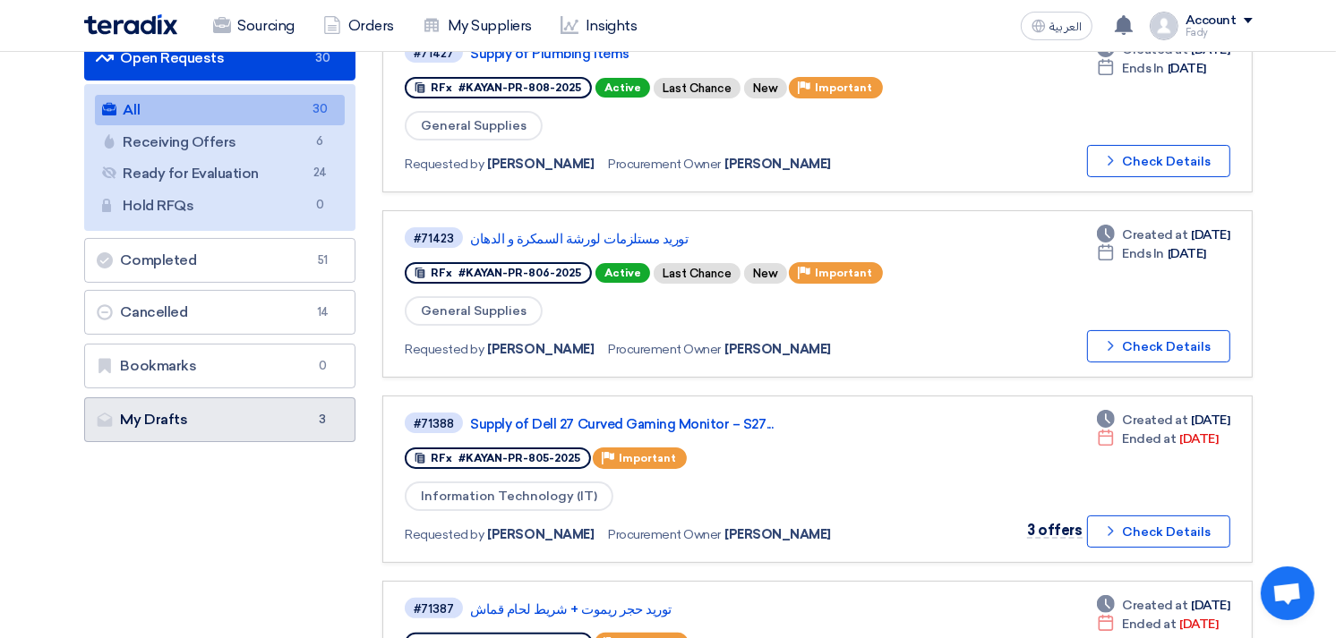
click at [203, 415] on link "My Drafts My Drafts 3" at bounding box center [220, 419] width 272 height 45
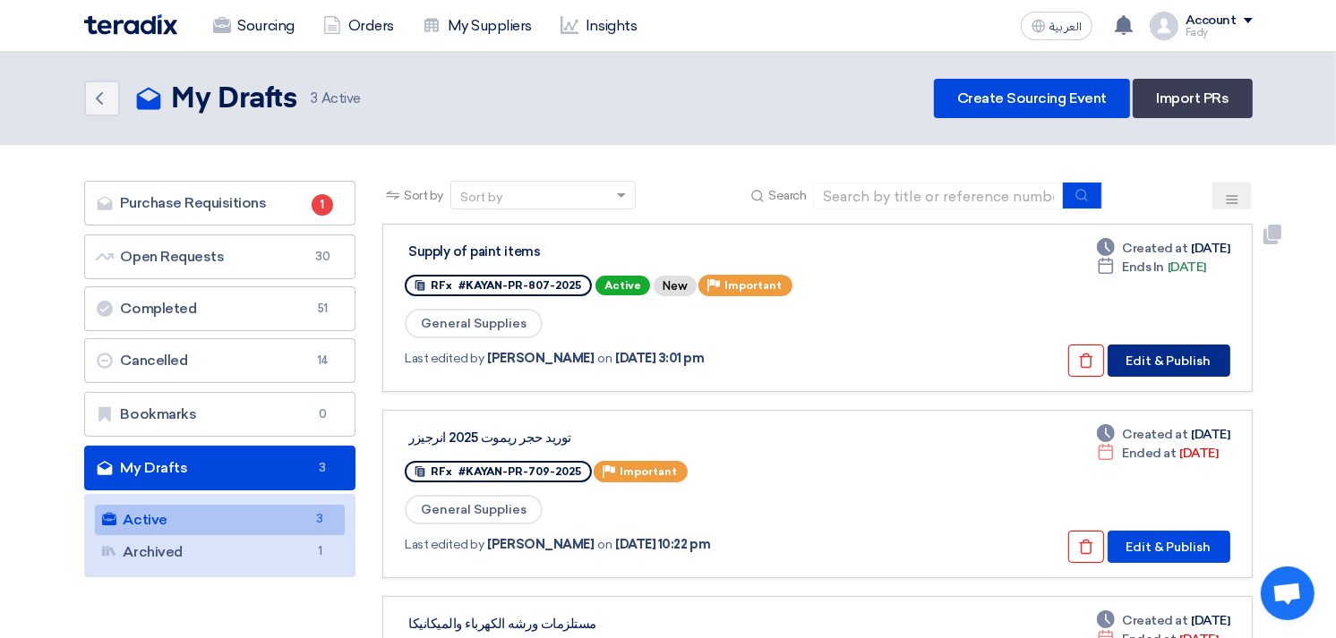
click at [1170, 355] on button "Edit & Publish" at bounding box center [1168, 361] width 123 height 32
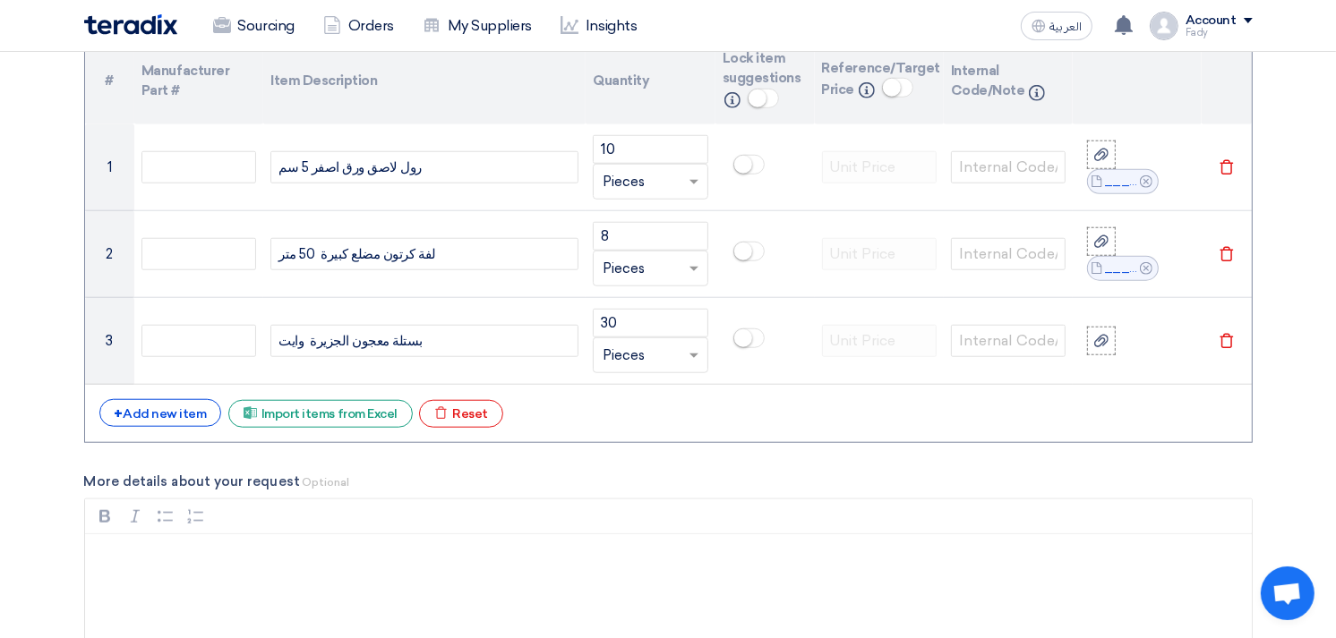
scroll to position [1392, 0]
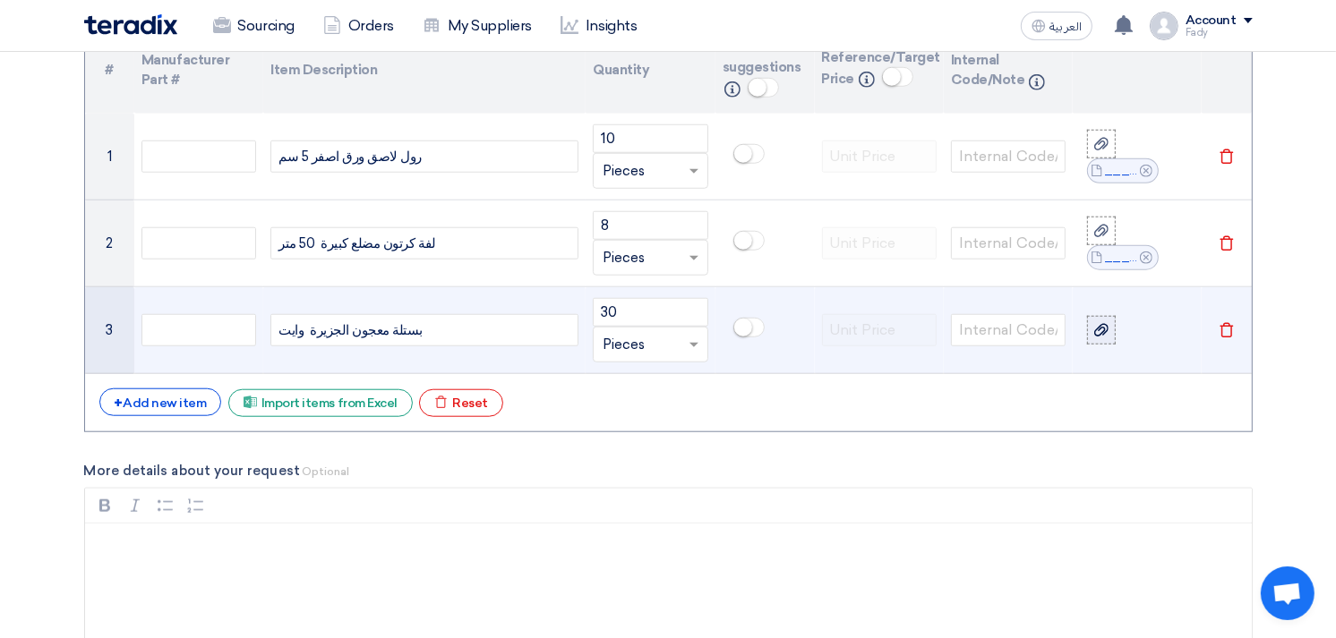
click at [1102, 326] on icon at bounding box center [1101, 330] width 14 height 14
click at [0, 0] on input "file" at bounding box center [0, 0] width 0 height 0
click at [1112, 332] on label at bounding box center [1101, 330] width 29 height 29
click at [0, 0] on input "file" at bounding box center [0, 0] width 0 height 0
click at [1114, 343] on link "__1757939760800.png" at bounding box center [1122, 345] width 36 height 18
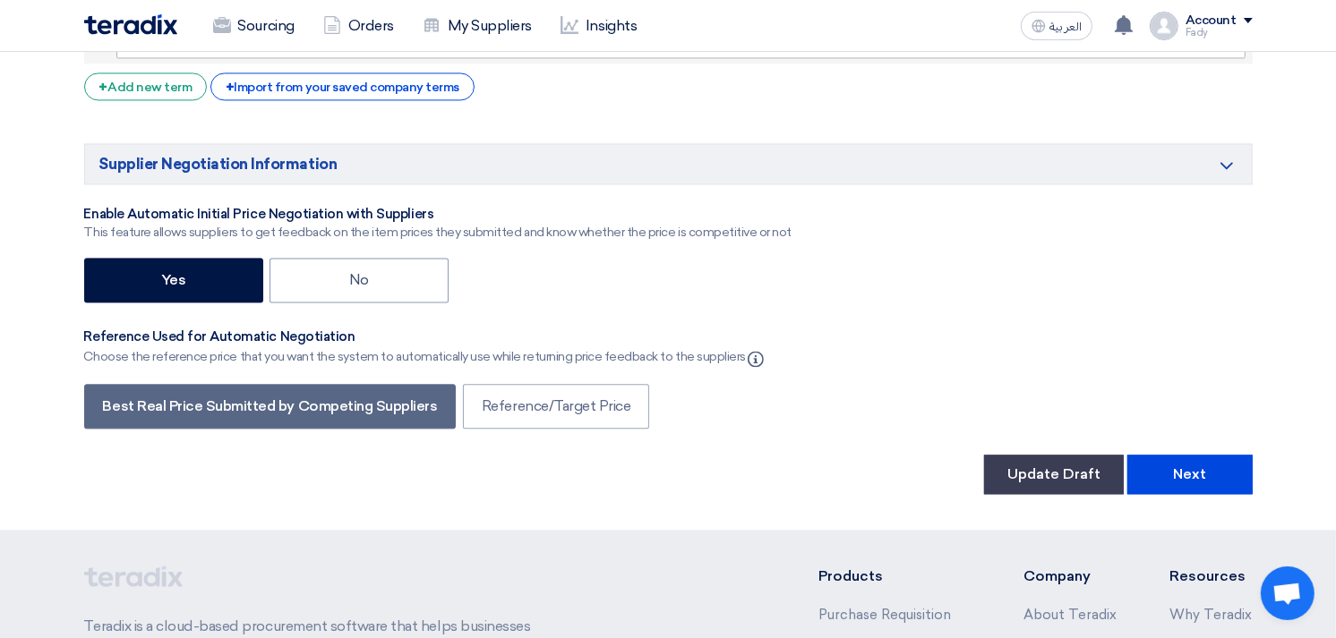
scroll to position [3381, 0]
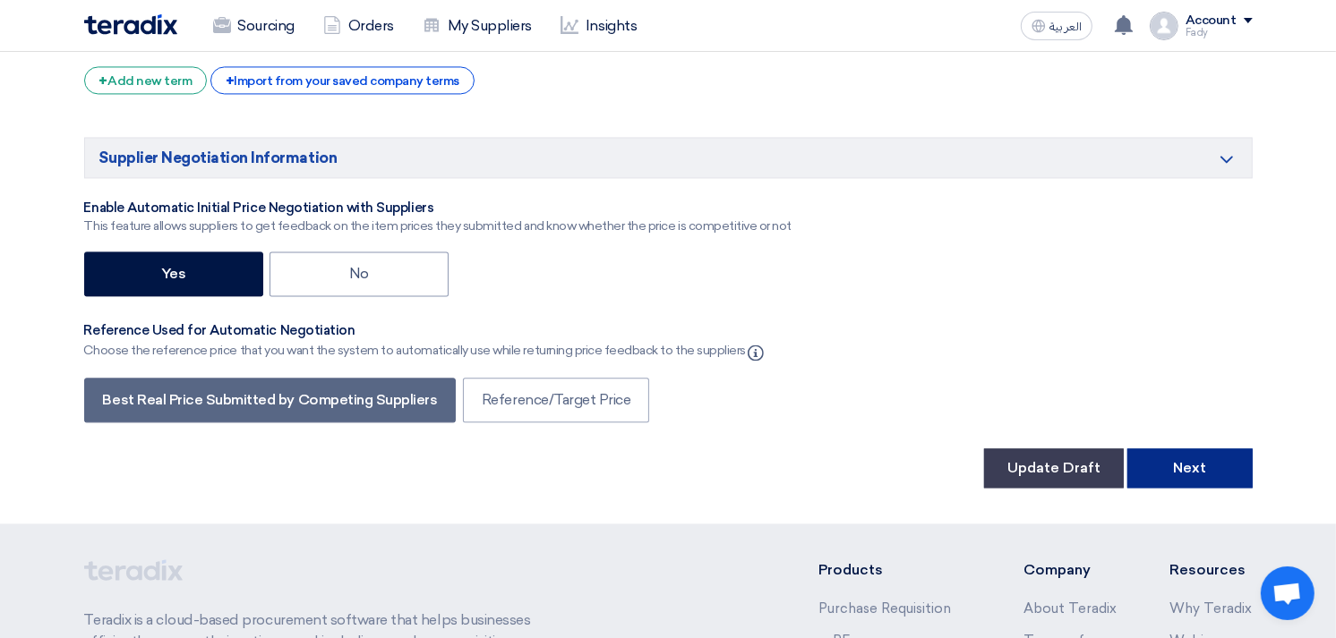
click at [1198, 449] on button "Next" at bounding box center [1189, 468] width 125 height 39
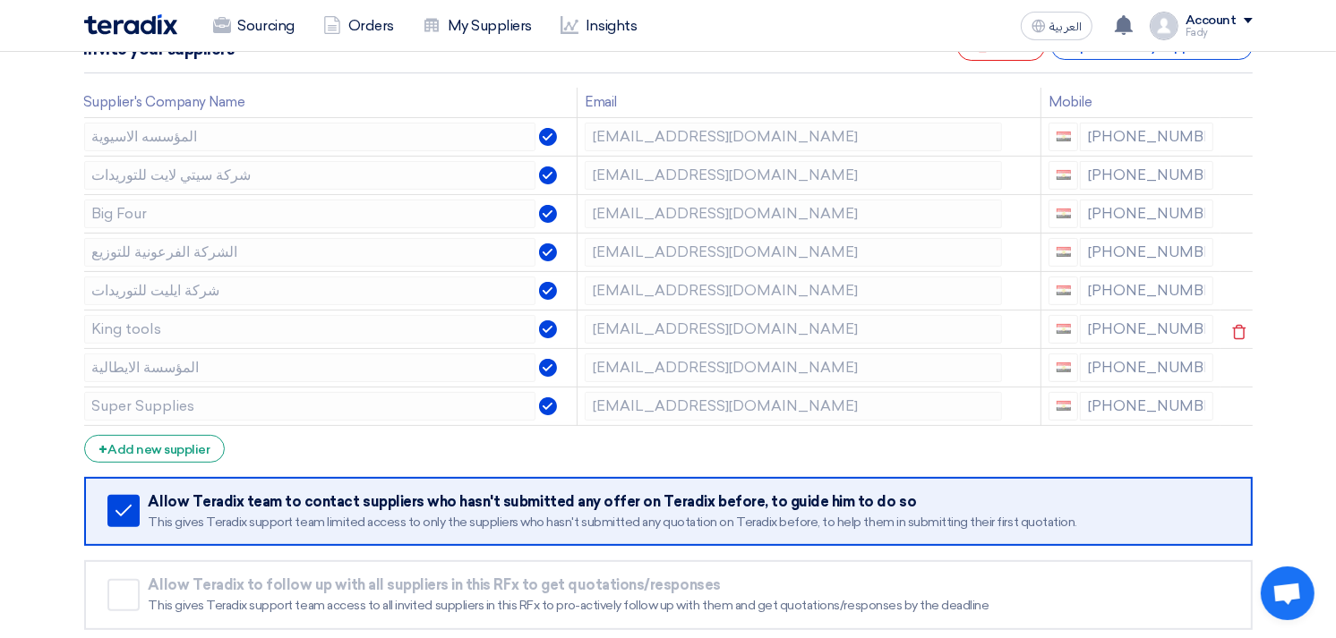
scroll to position [779, 0]
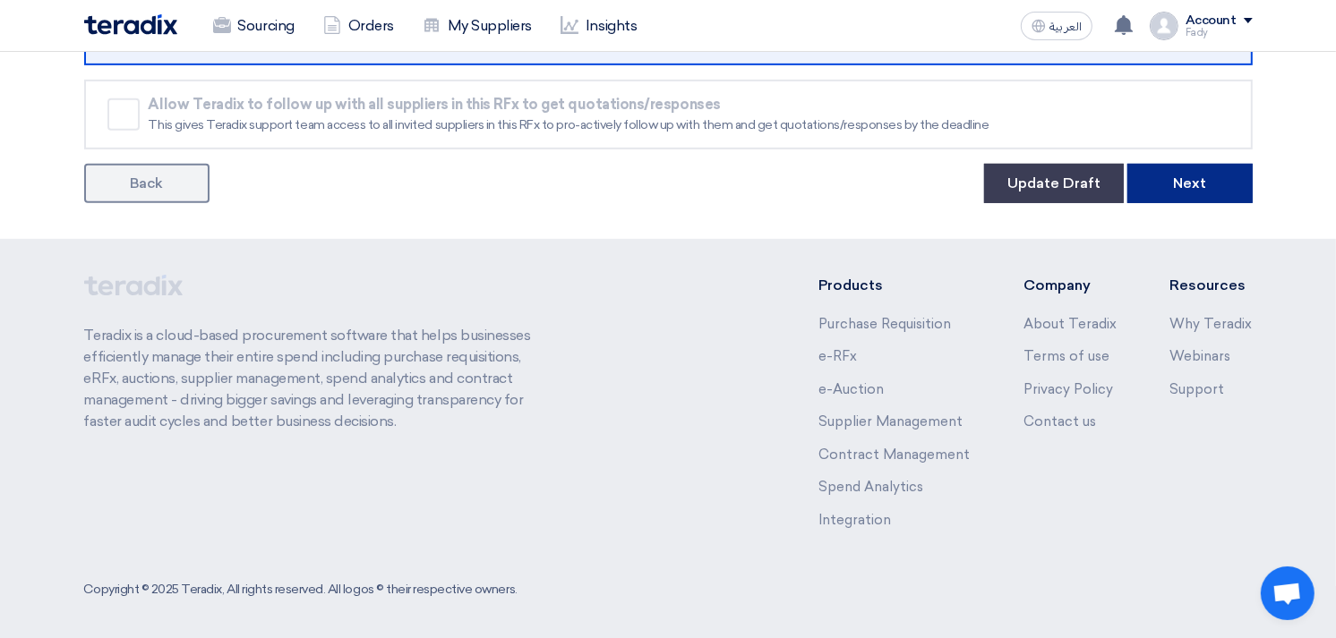
click at [1175, 172] on button "Next" at bounding box center [1189, 183] width 125 height 39
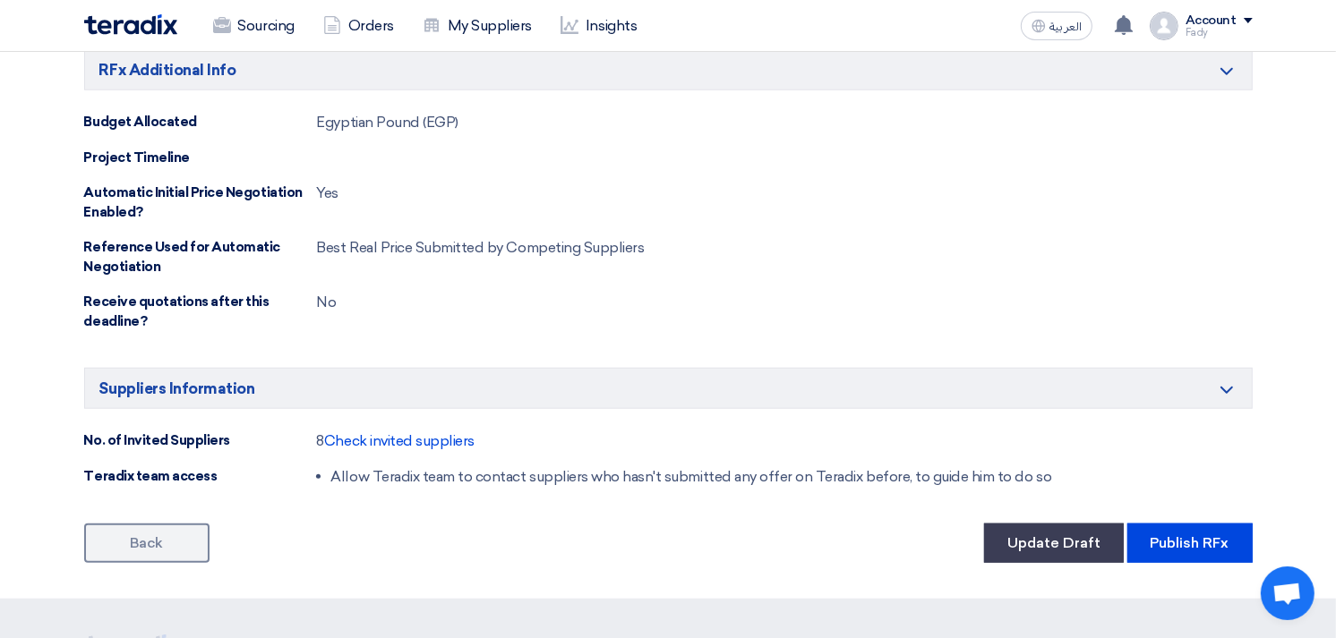
scroll to position [1591, 0]
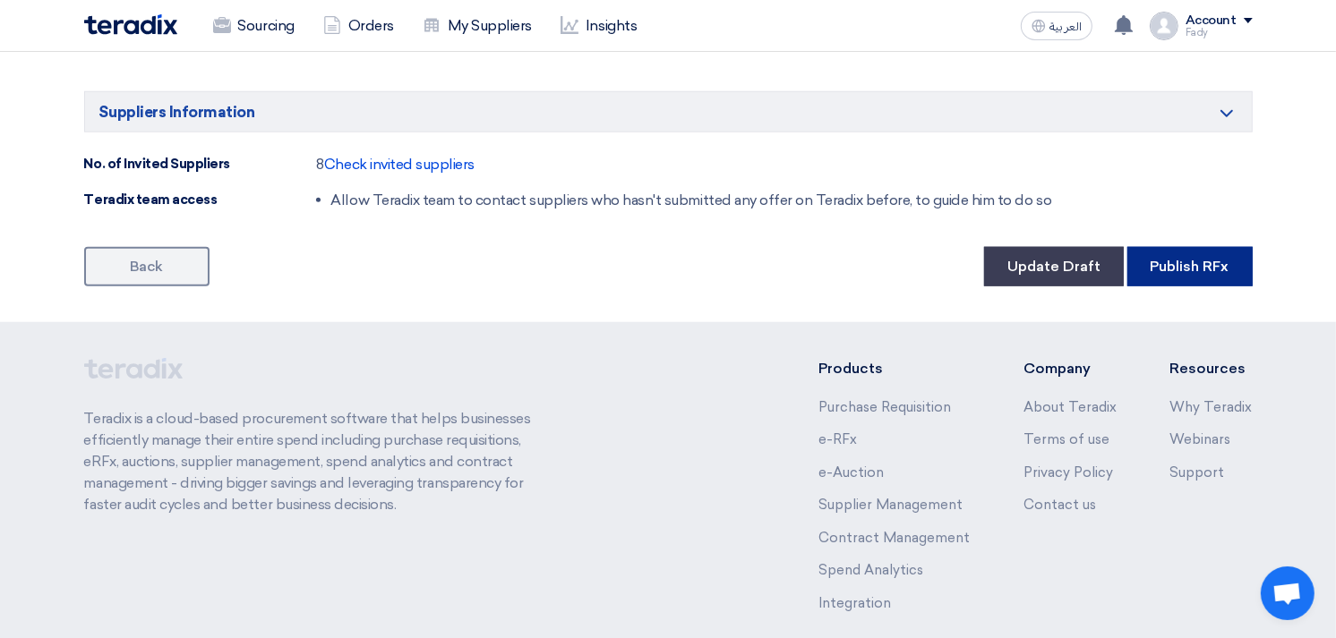
click at [1179, 262] on button "Publish RFx" at bounding box center [1189, 266] width 125 height 39
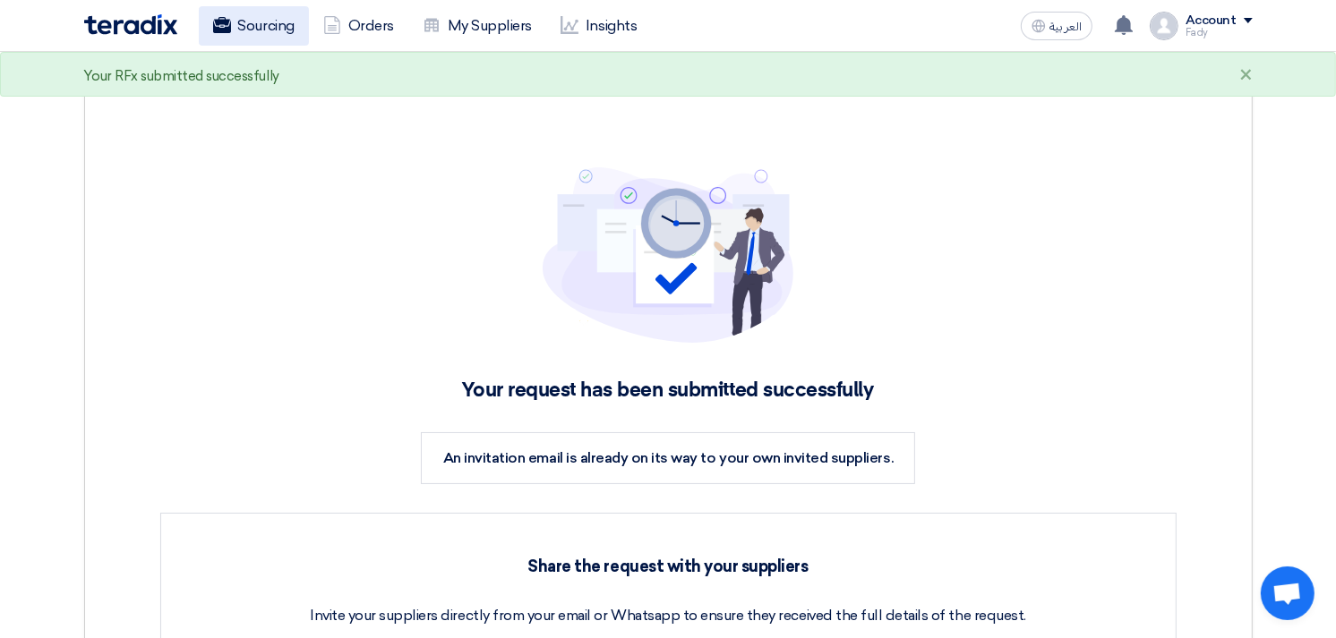
click at [262, 27] on link "Sourcing" at bounding box center [254, 25] width 110 height 39
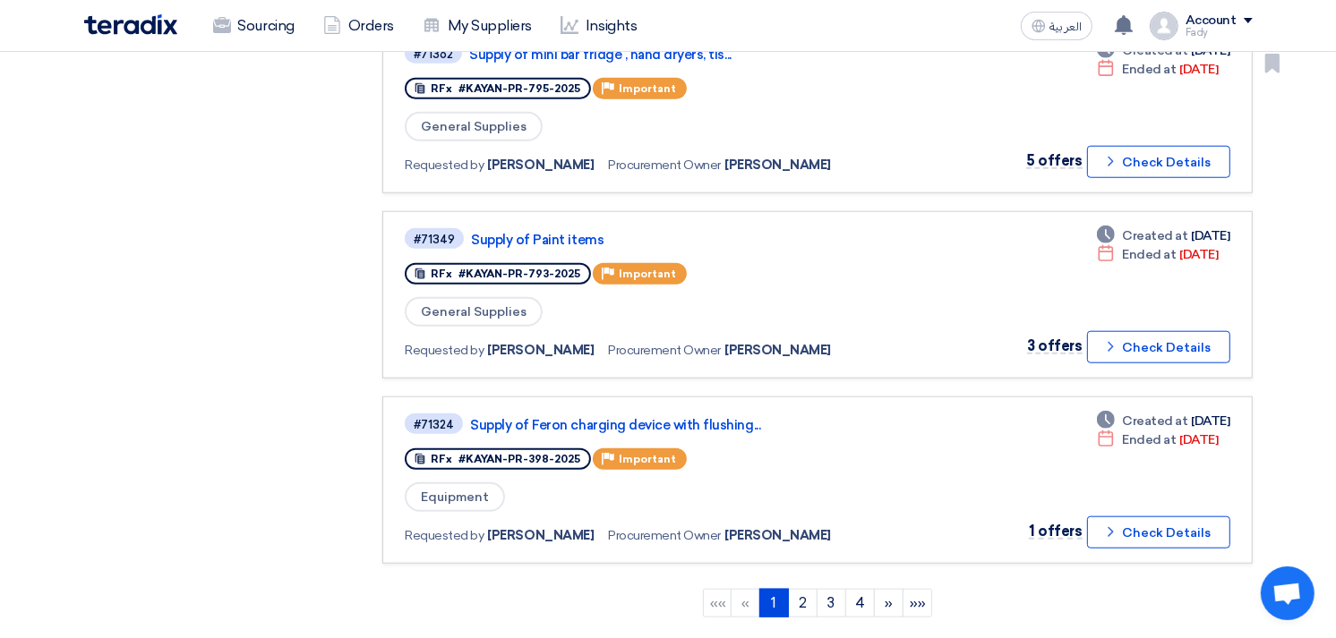
scroll to position [1591, 0]
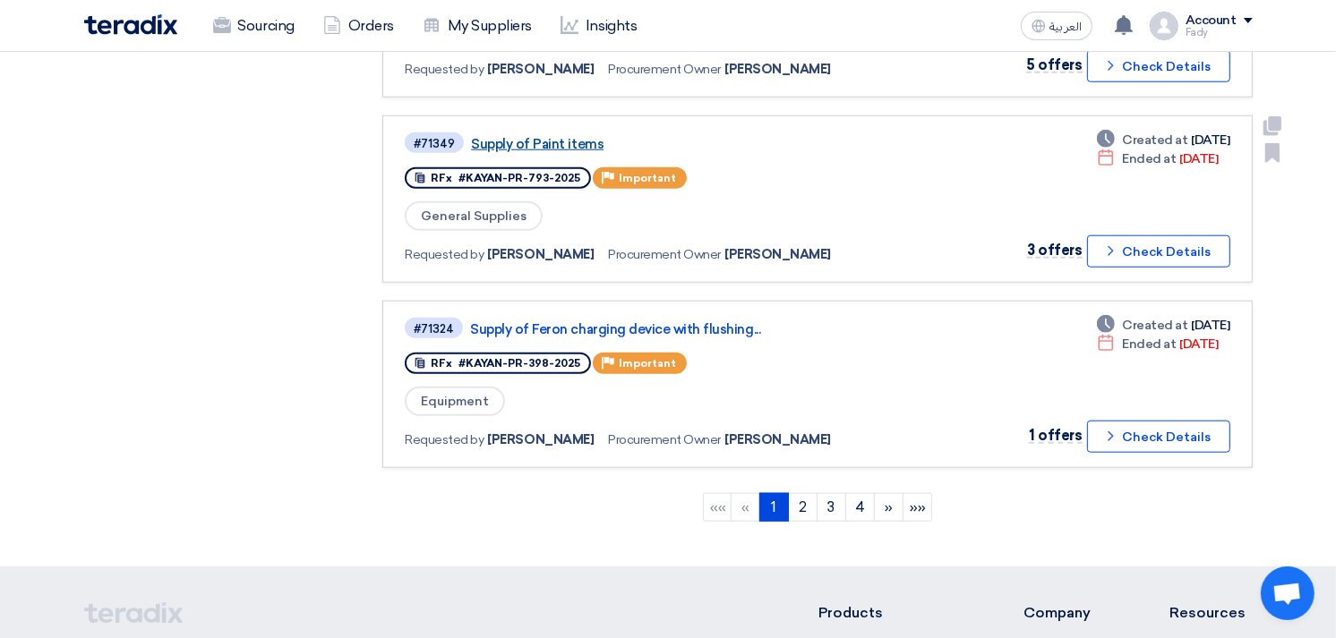
click at [560, 136] on link "Supply of Paint items" at bounding box center [695, 144] width 448 height 16
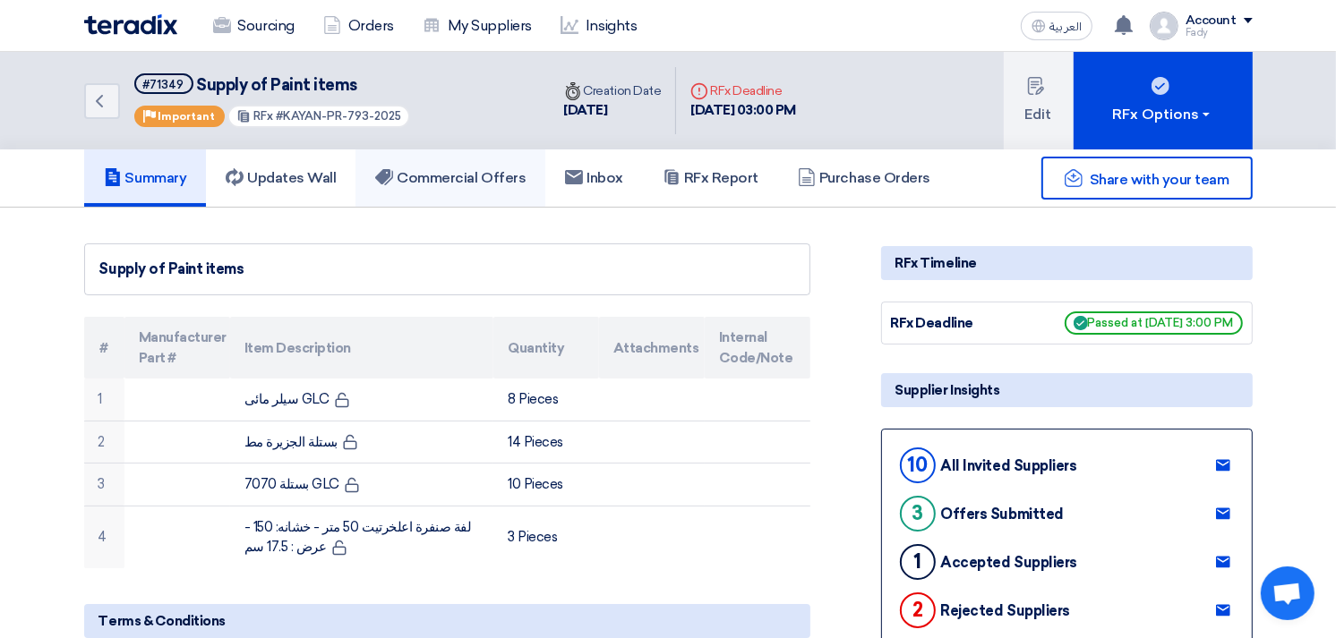
click at [491, 173] on h5 "Commercial Offers" at bounding box center [450, 178] width 150 height 18
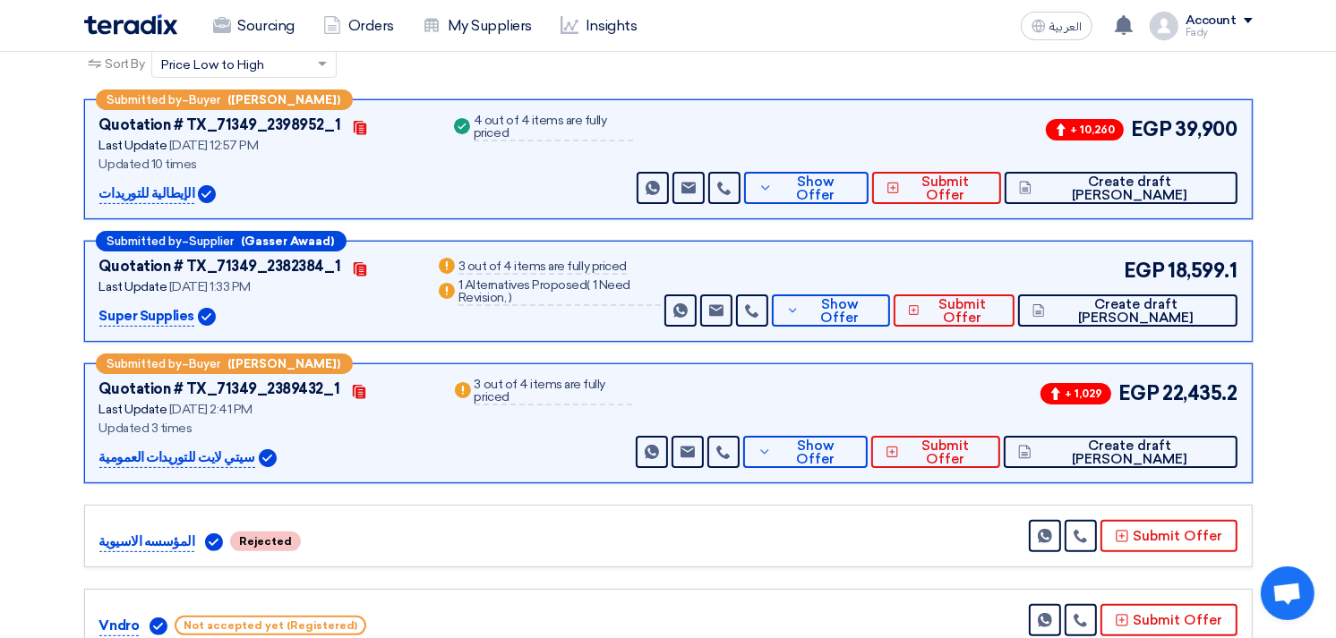
scroll to position [298, 0]
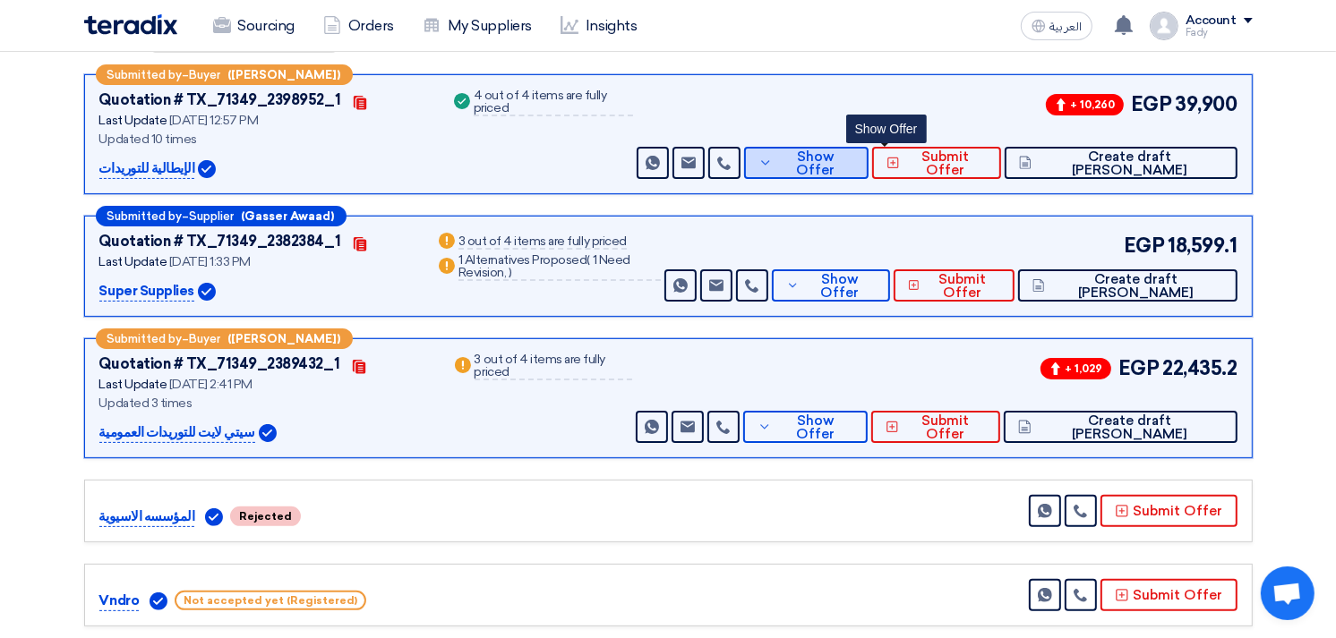
click at [854, 164] on span "Show Offer" at bounding box center [815, 163] width 77 height 27
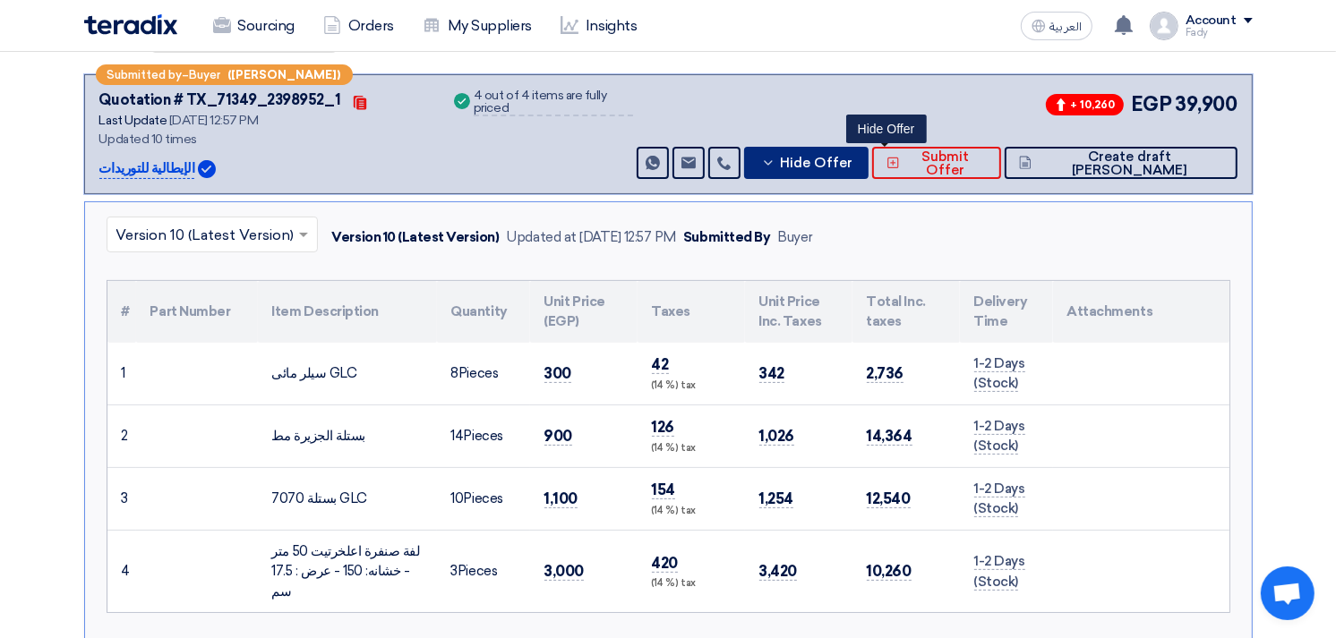
click at [852, 164] on span "Hide Offer" at bounding box center [816, 163] width 73 height 13
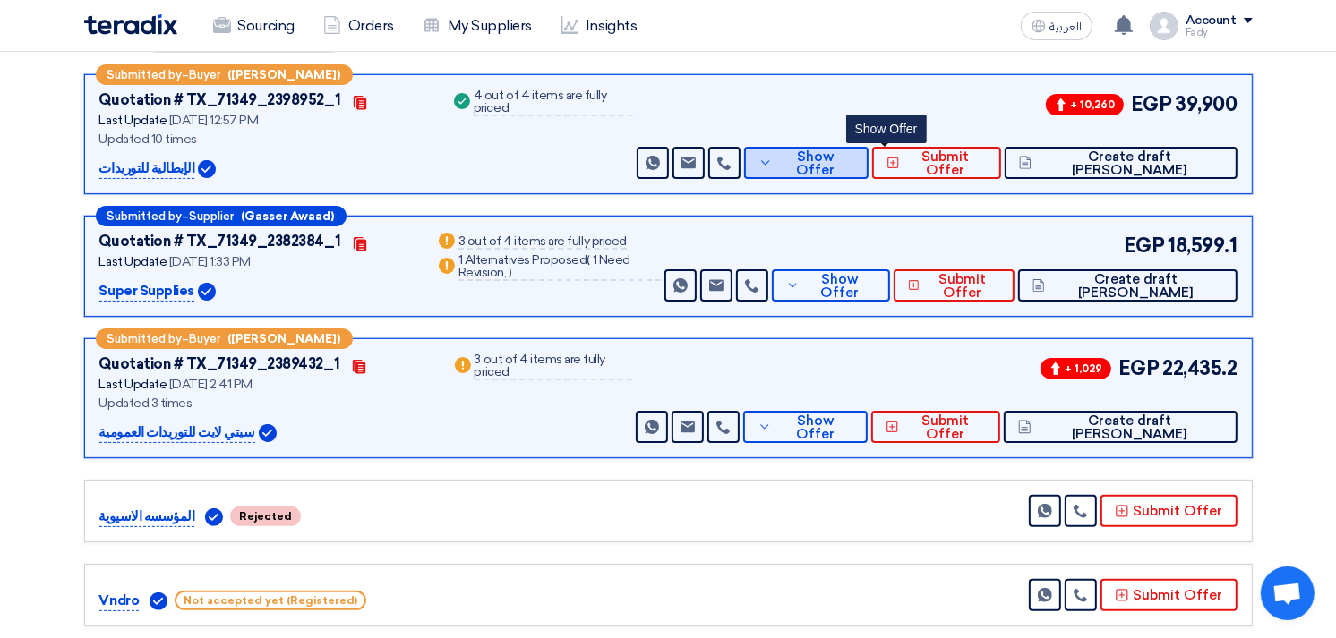
click at [854, 161] on span "Show Offer" at bounding box center [815, 163] width 77 height 27
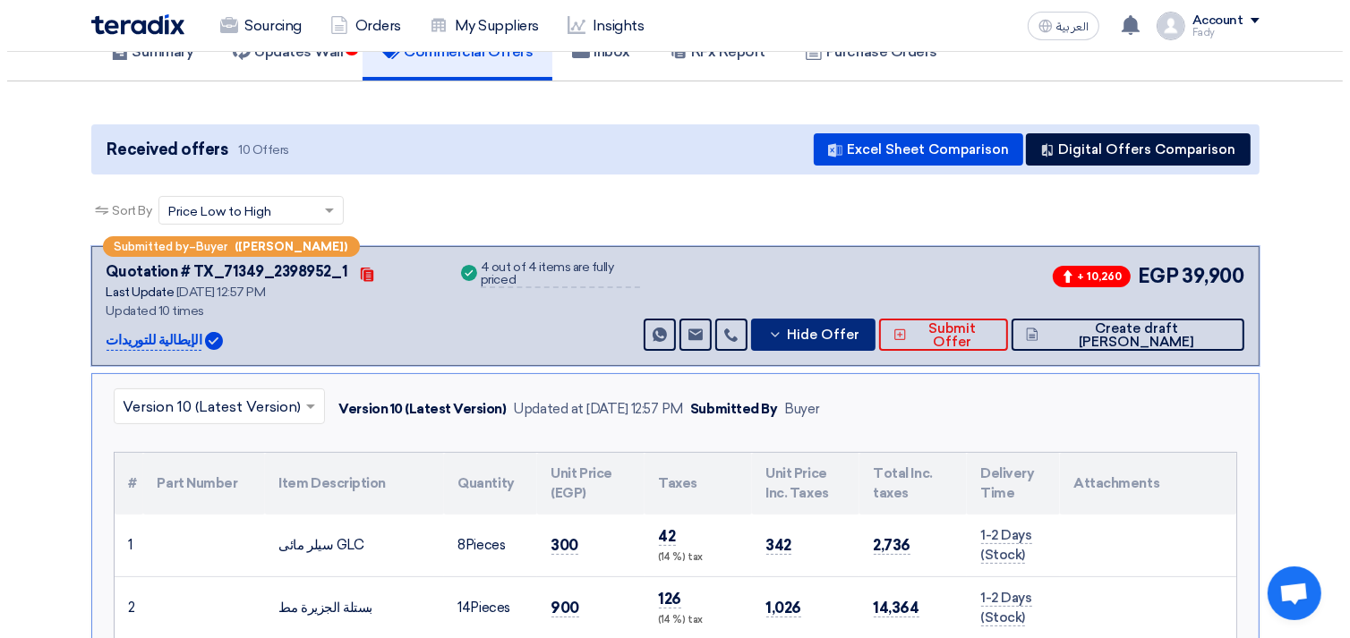
scroll to position [99, 0]
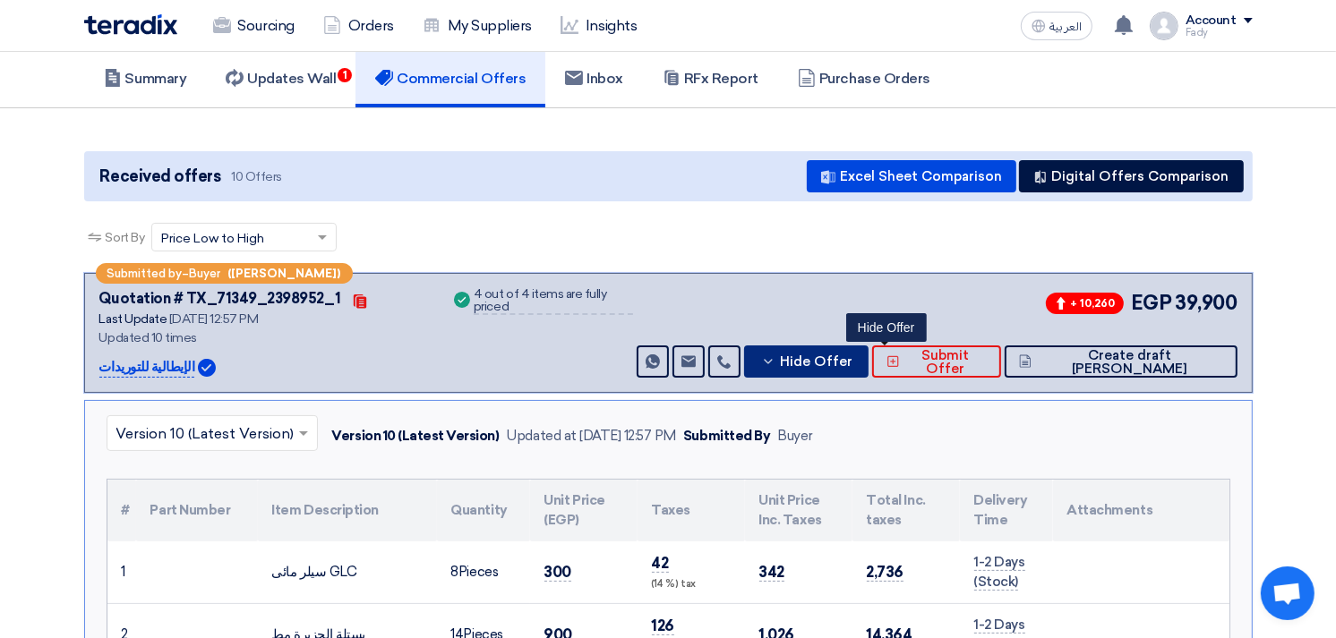
click at [852, 365] on span "Hide Offer" at bounding box center [816, 361] width 73 height 13
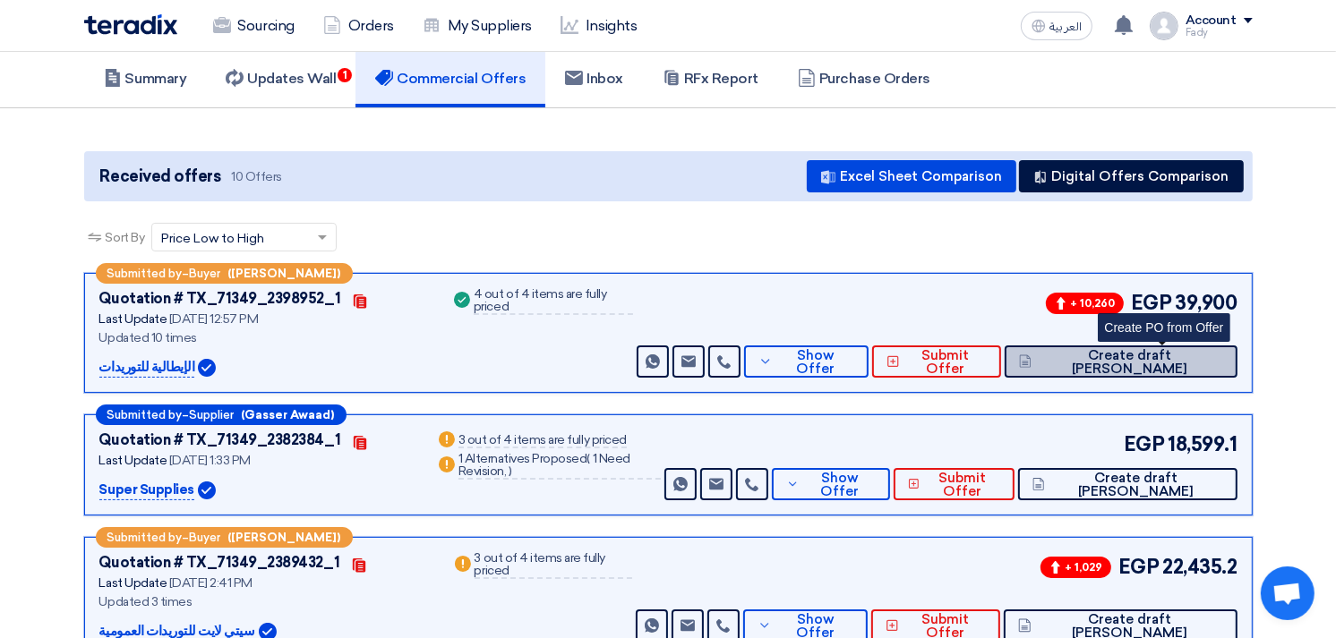
click at [1185, 369] on button "Create draft PO" at bounding box center [1120, 362] width 233 height 32
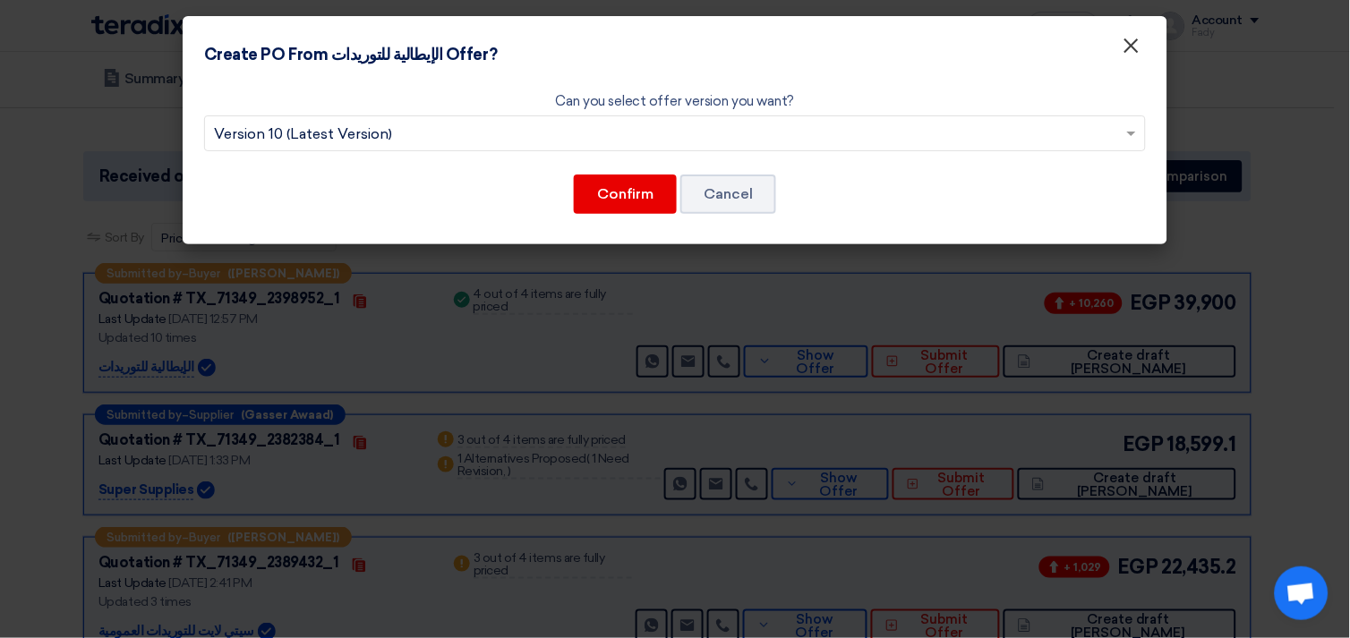
click at [1135, 46] on span "×" at bounding box center [1132, 50] width 18 height 36
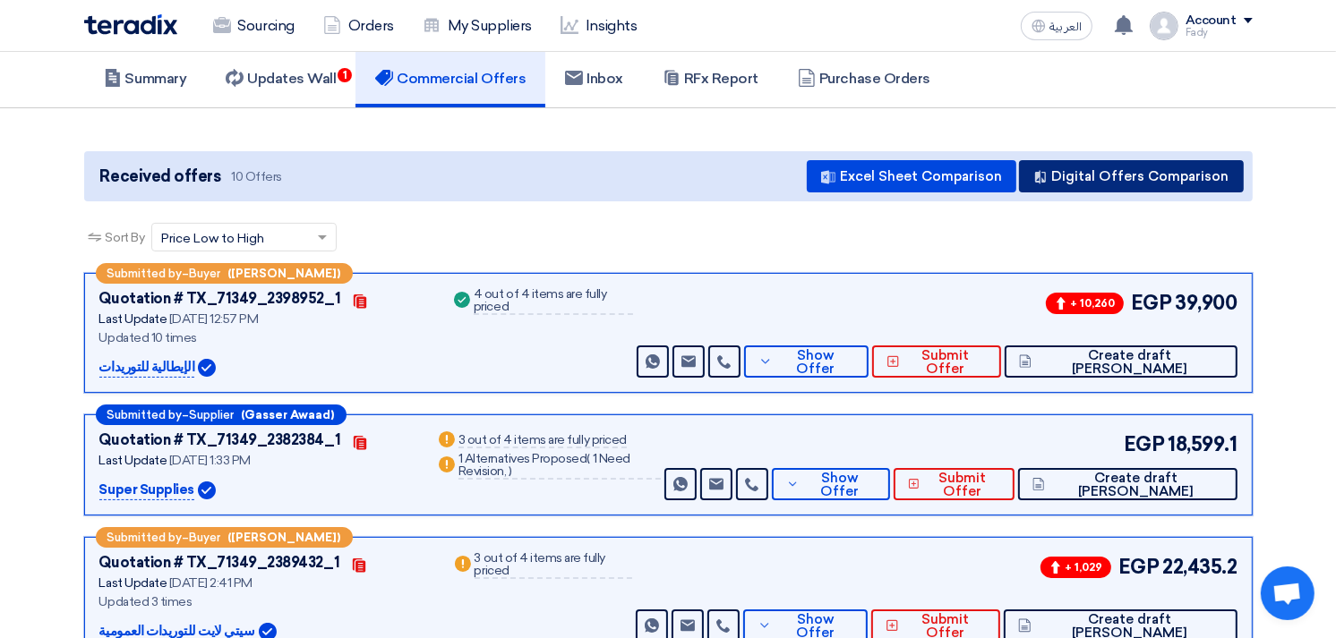
click at [1152, 174] on button "Digital Offers Comparison" at bounding box center [1131, 176] width 225 height 32
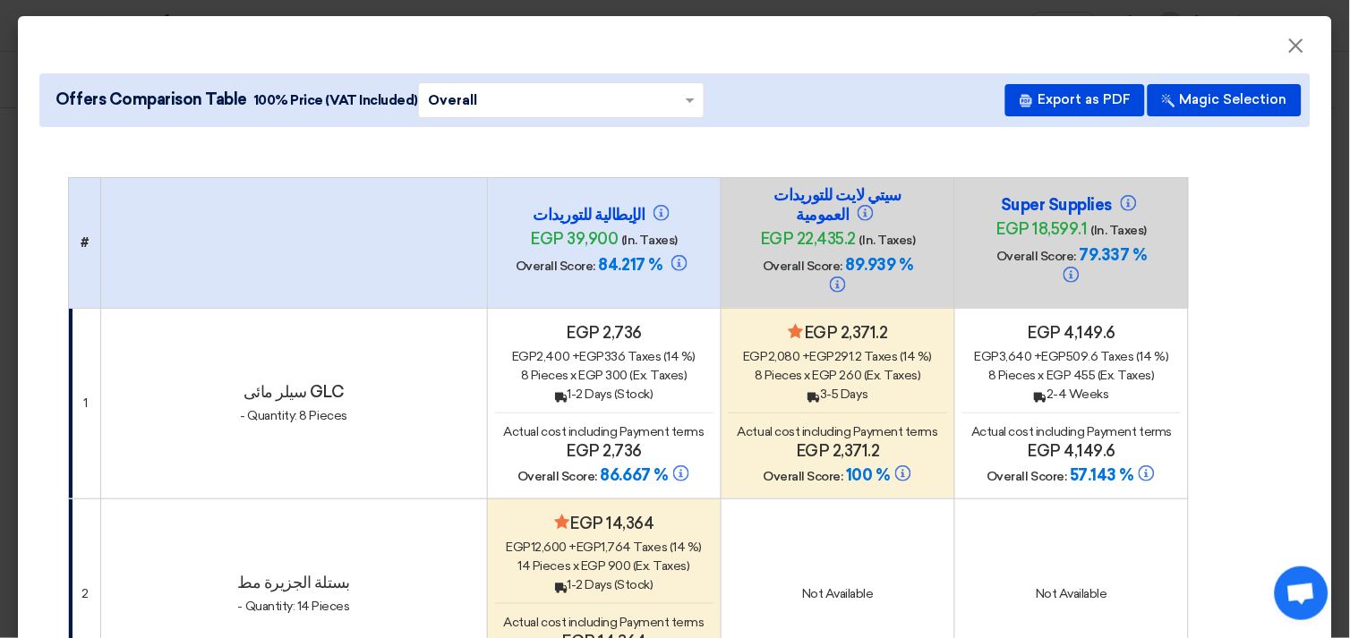
click at [813, 368] on span "egp 260" at bounding box center [837, 375] width 49 height 15
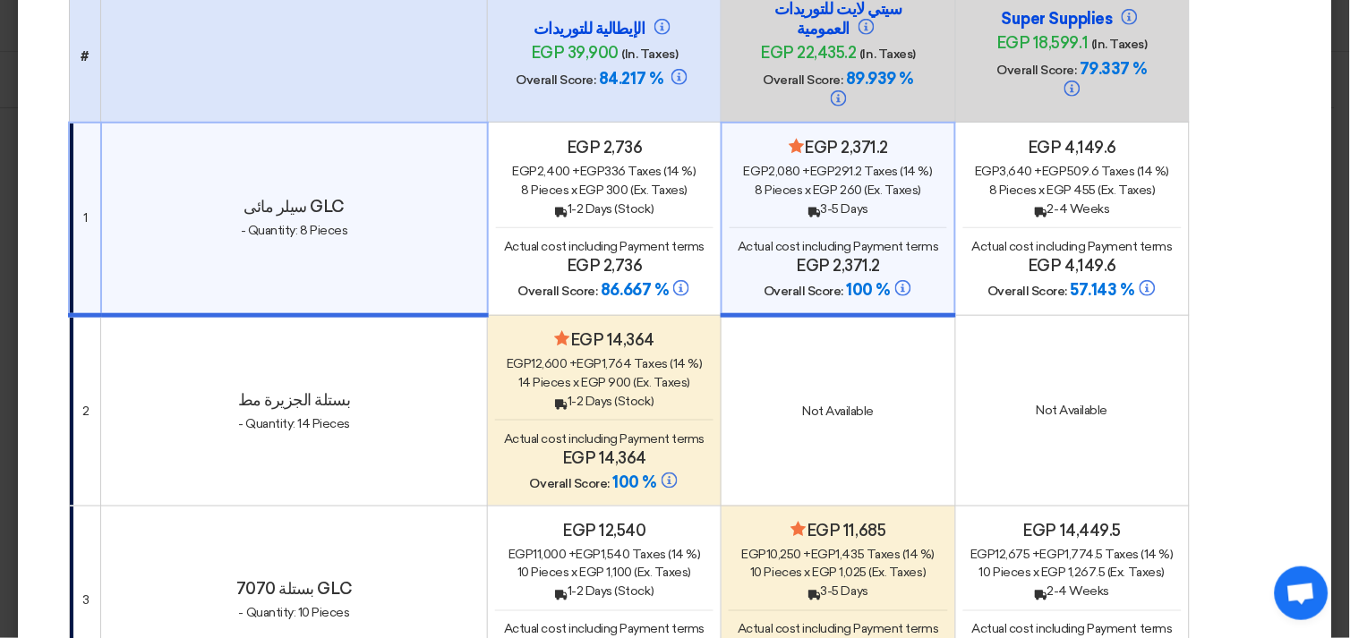
scroll to position [298, 0]
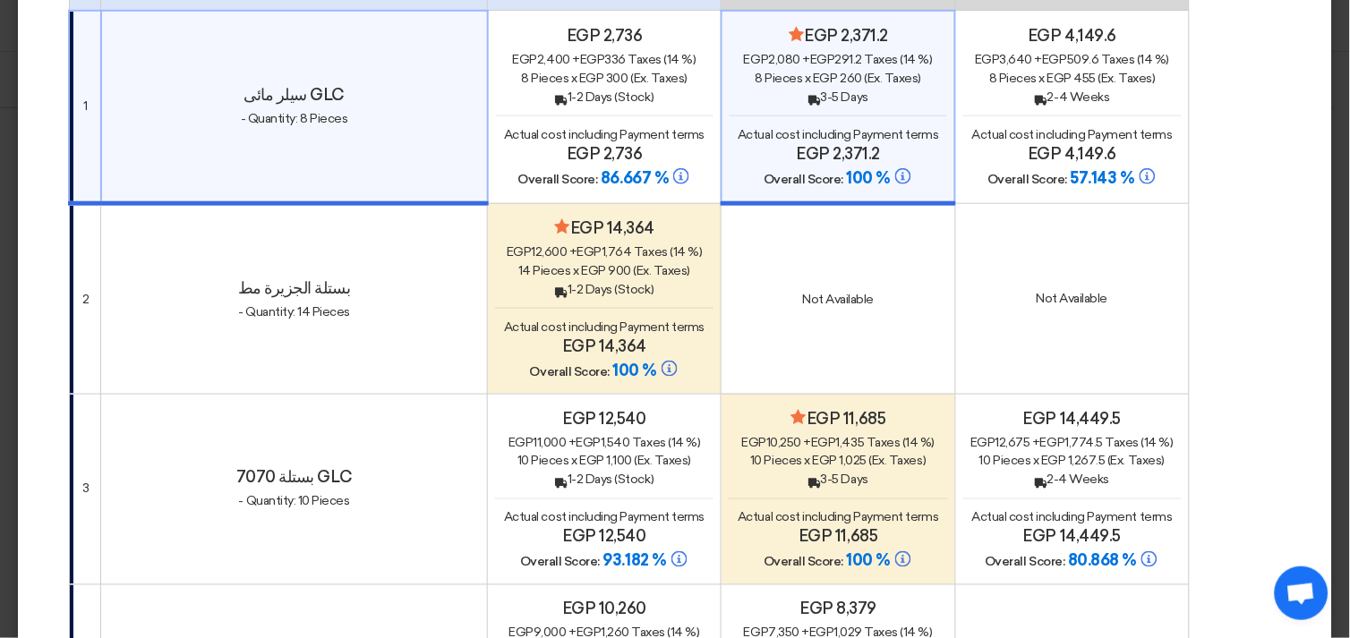
click at [824, 454] on span "egp 1,025" at bounding box center [840, 461] width 55 height 15
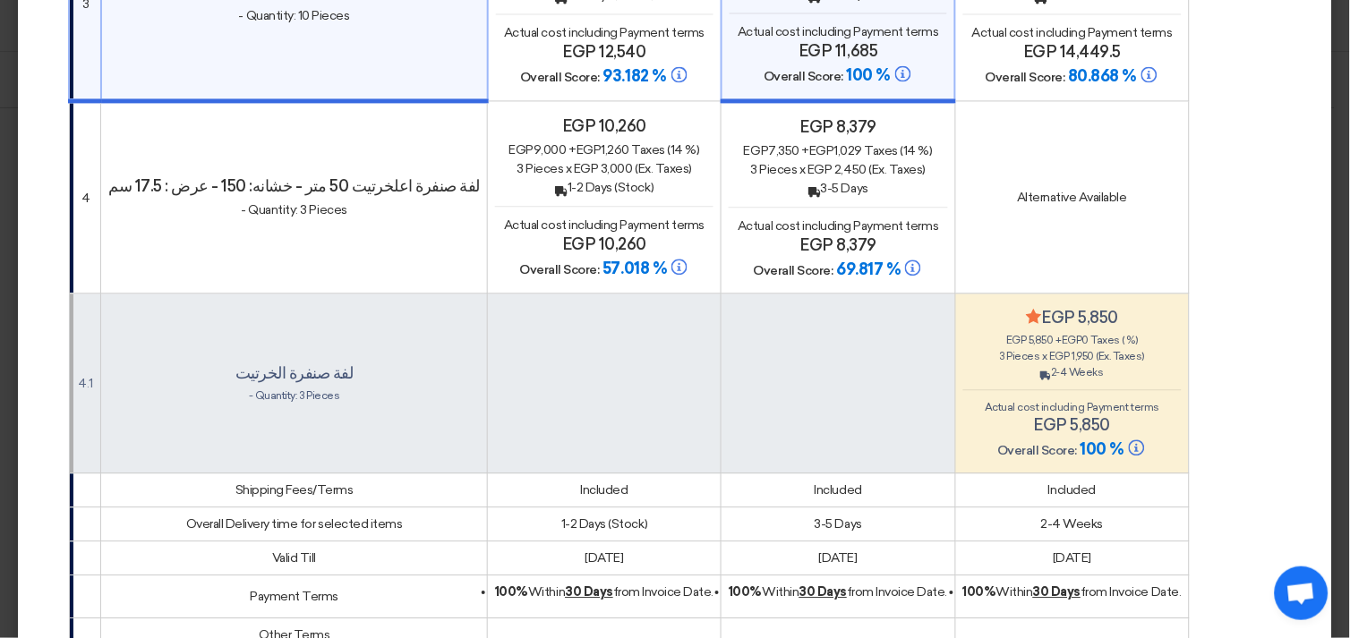
scroll to position [696, 0]
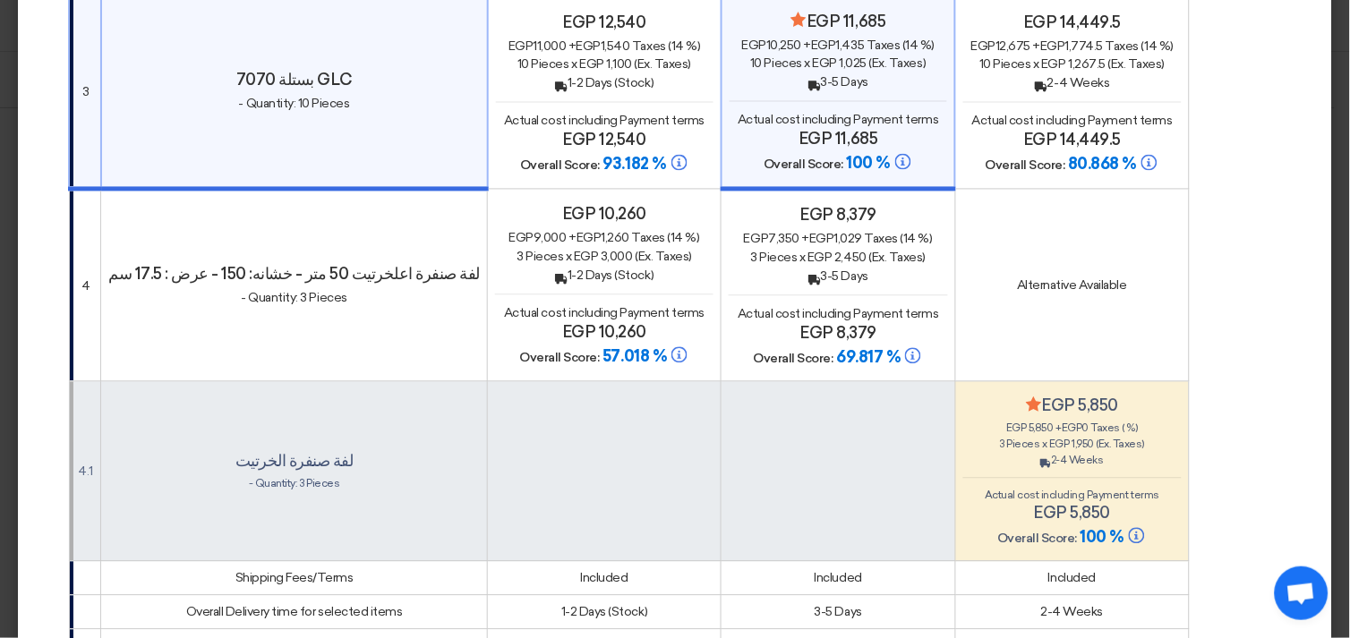
click at [815, 251] on span "egp 2,450" at bounding box center [837, 258] width 59 height 15
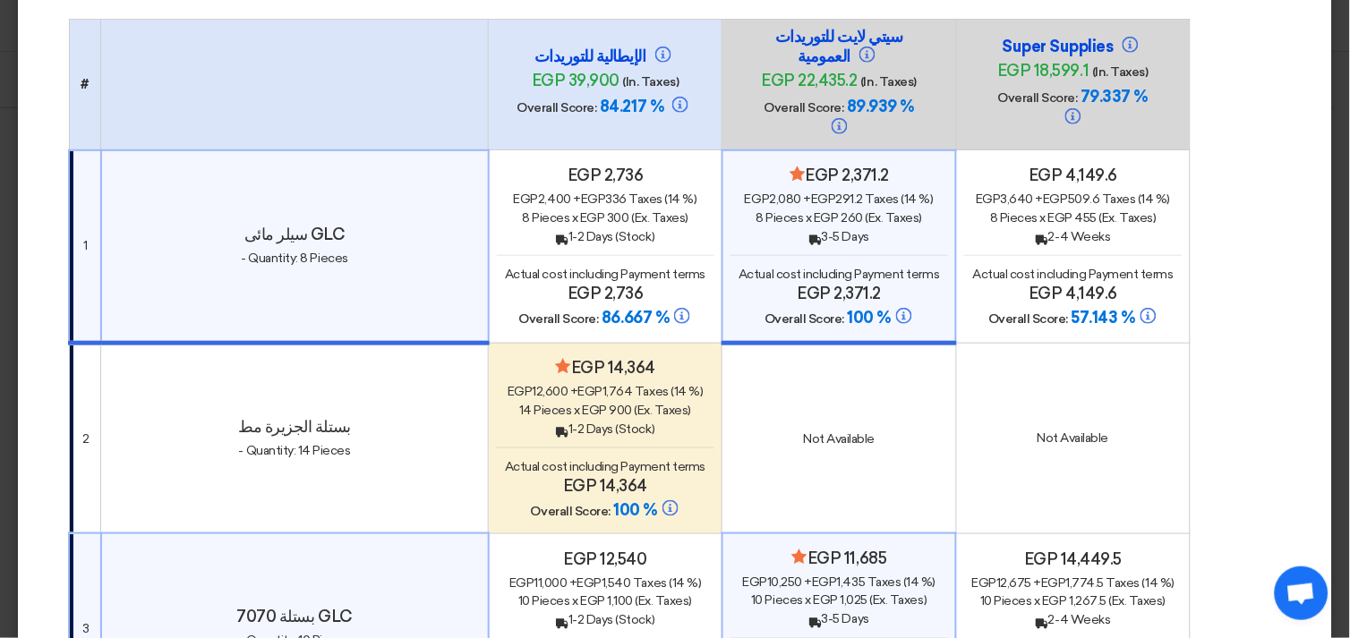
scroll to position [199, 0]
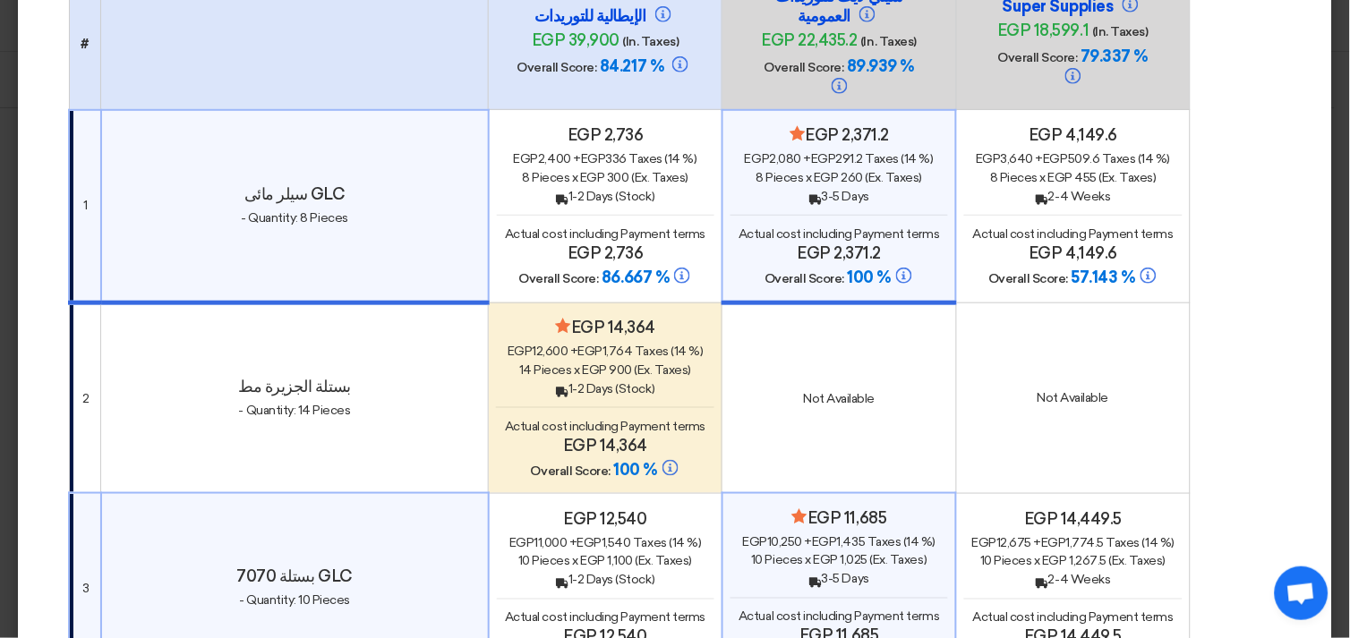
click at [587, 380] on div "Back 1-2 Days (Stock)" at bounding box center [605, 389] width 218 height 19
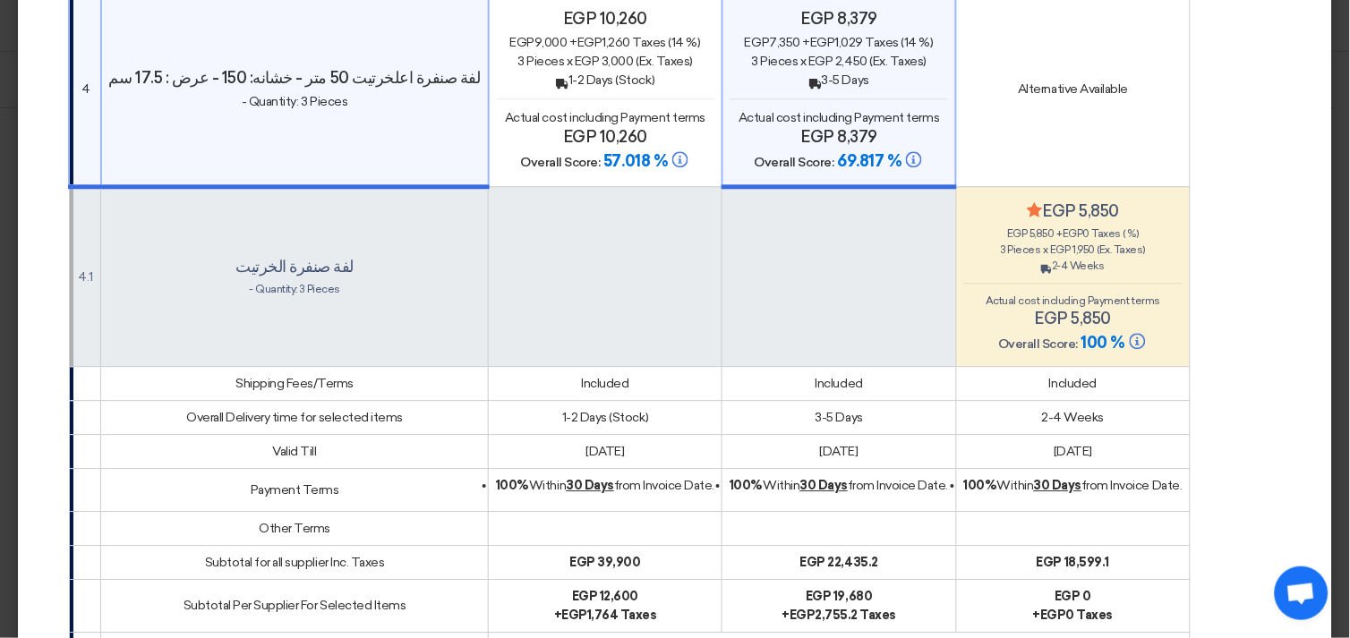
scroll to position [1291, 0]
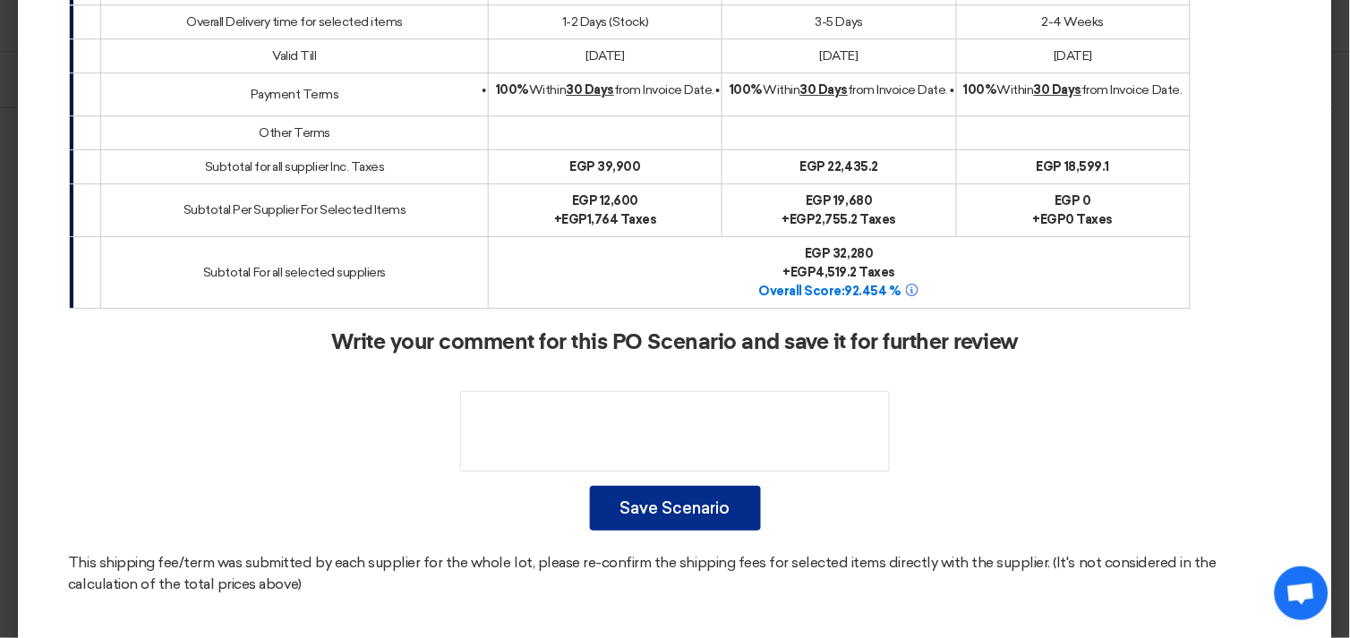
click at [687, 487] on button "Save Scenario" at bounding box center [675, 508] width 171 height 45
click at [692, 486] on button "Save Scenario" at bounding box center [675, 508] width 171 height 45
click at [654, 486] on button "Save Scenario" at bounding box center [675, 508] width 171 height 45
click at [689, 486] on button "Save Scenario" at bounding box center [675, 508] width 171 height 45
click at [707, 486] on button "Save Scenario" at bounding box center [675, 508] width 171 height 45
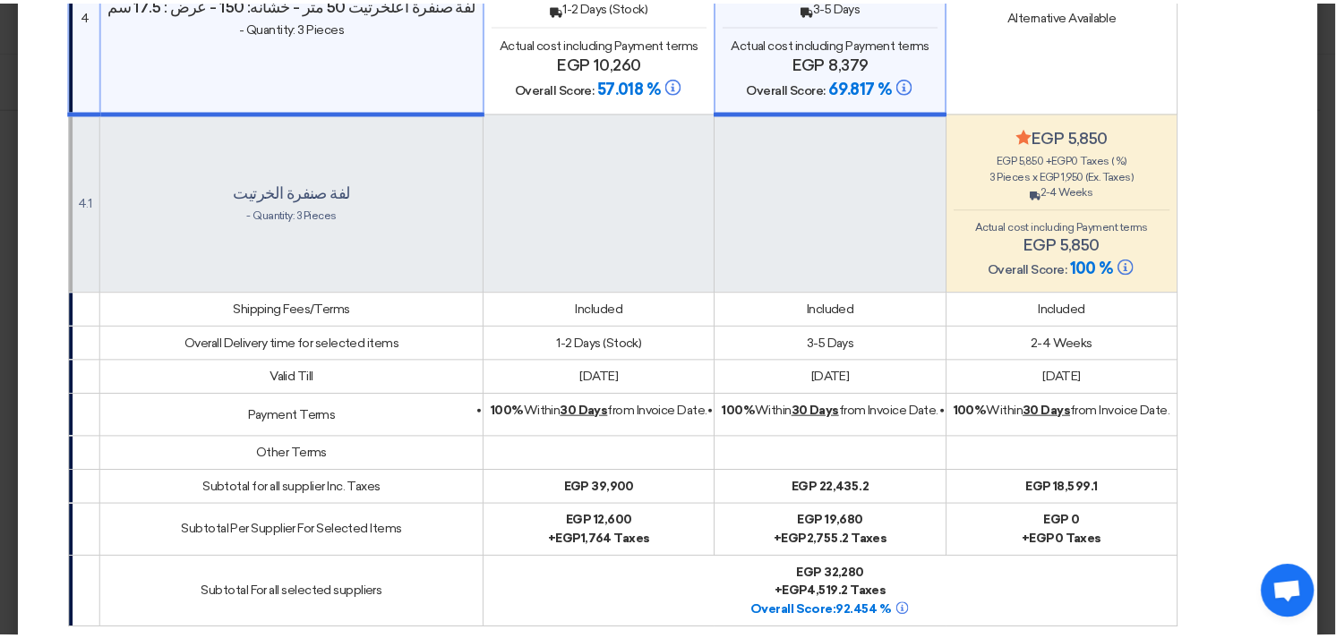
scroll to position [1193, 0]
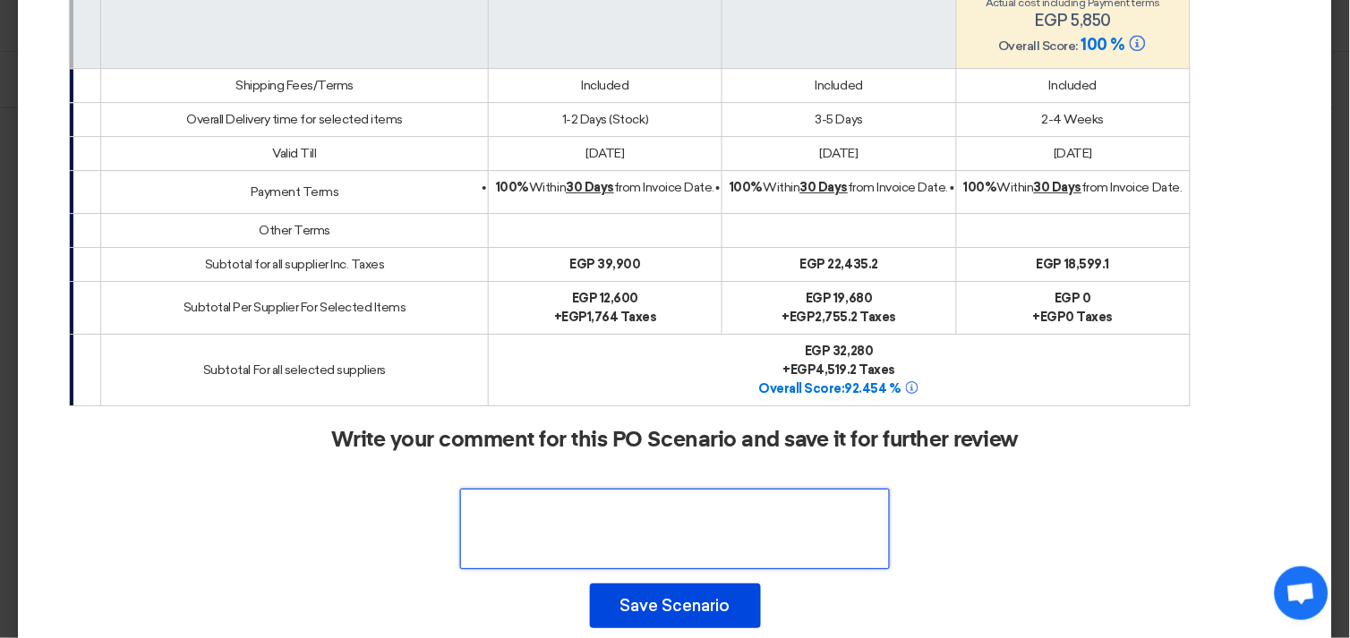
click at [637, 489] on textarea at bounding box center [675, 529] width 430 height 81
type textarea "Best"
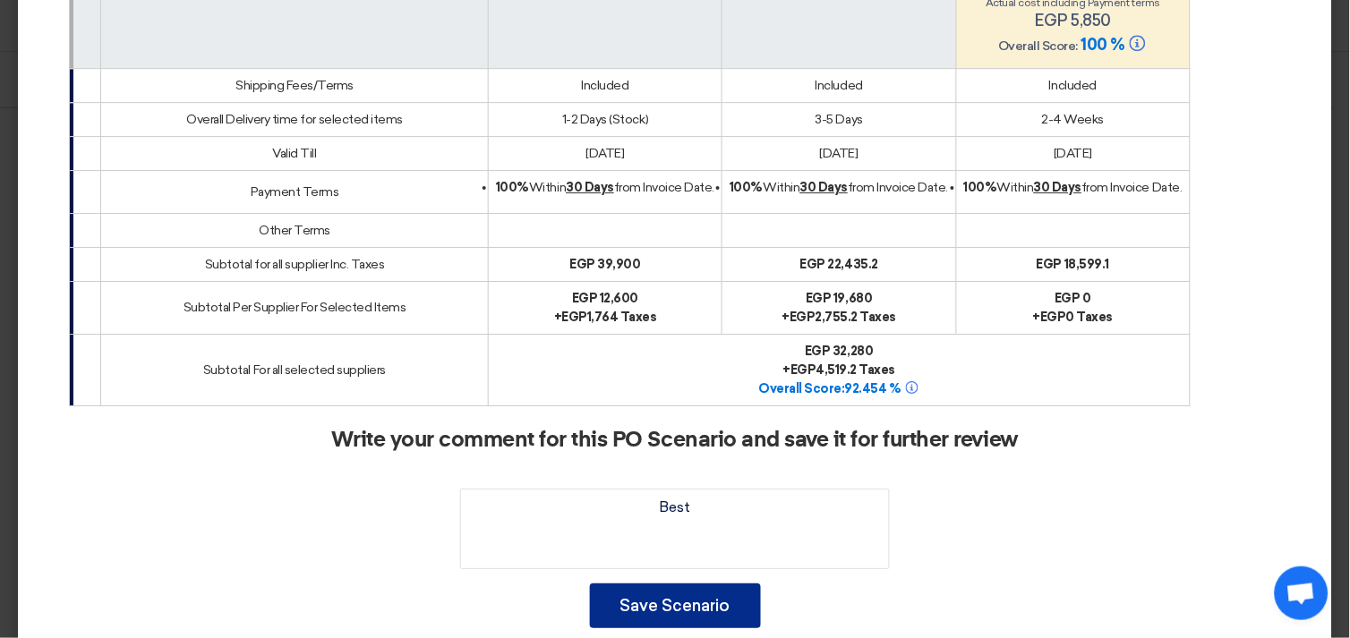
click at [698, 584] on button "Save Scenario" at bounding box center [675, 606] width 171 height 45
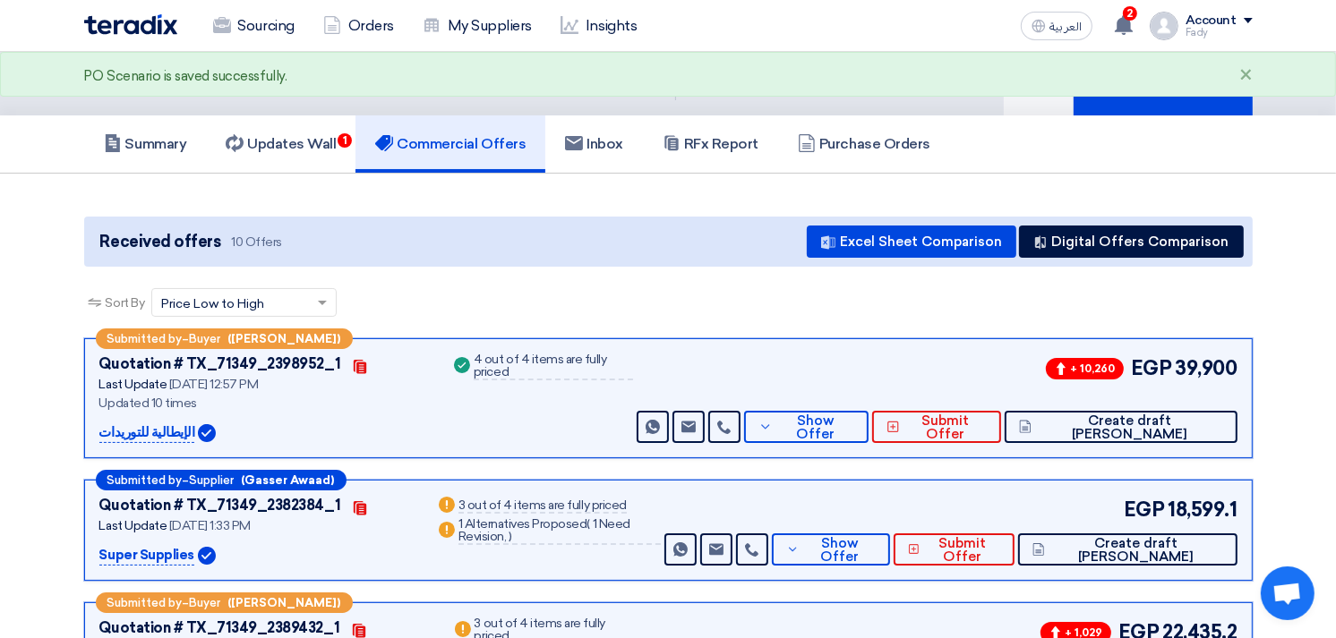
scroll to position [0, 0]
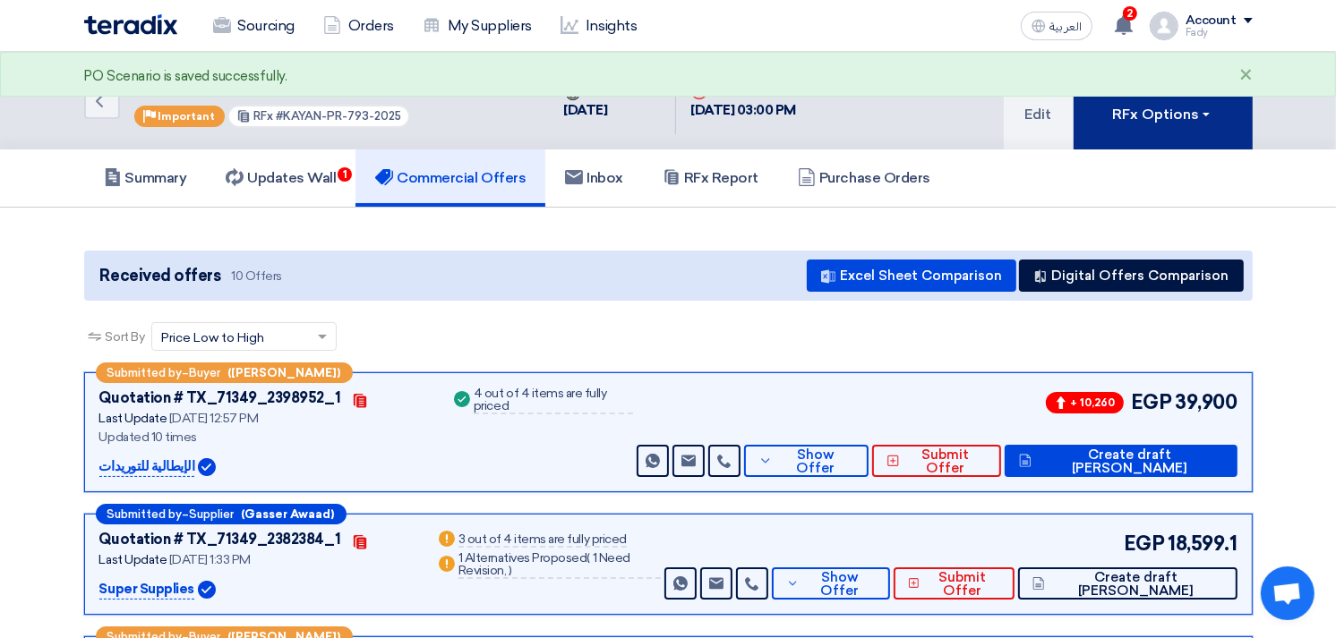
click at [1144, 126] on button "RFx Options" at bounding box center [1162, 101] width 179 height 98
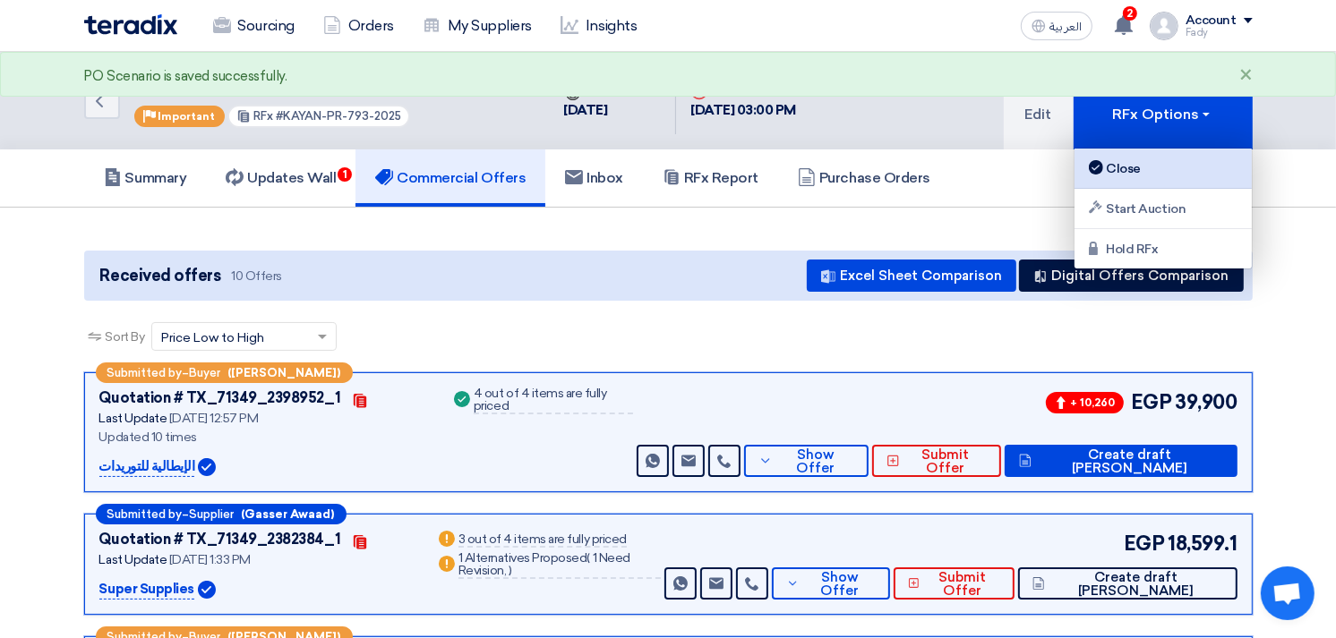
click at [1150, 161] on div "Close" at bounding box center [1163, 168] width 156 height 21
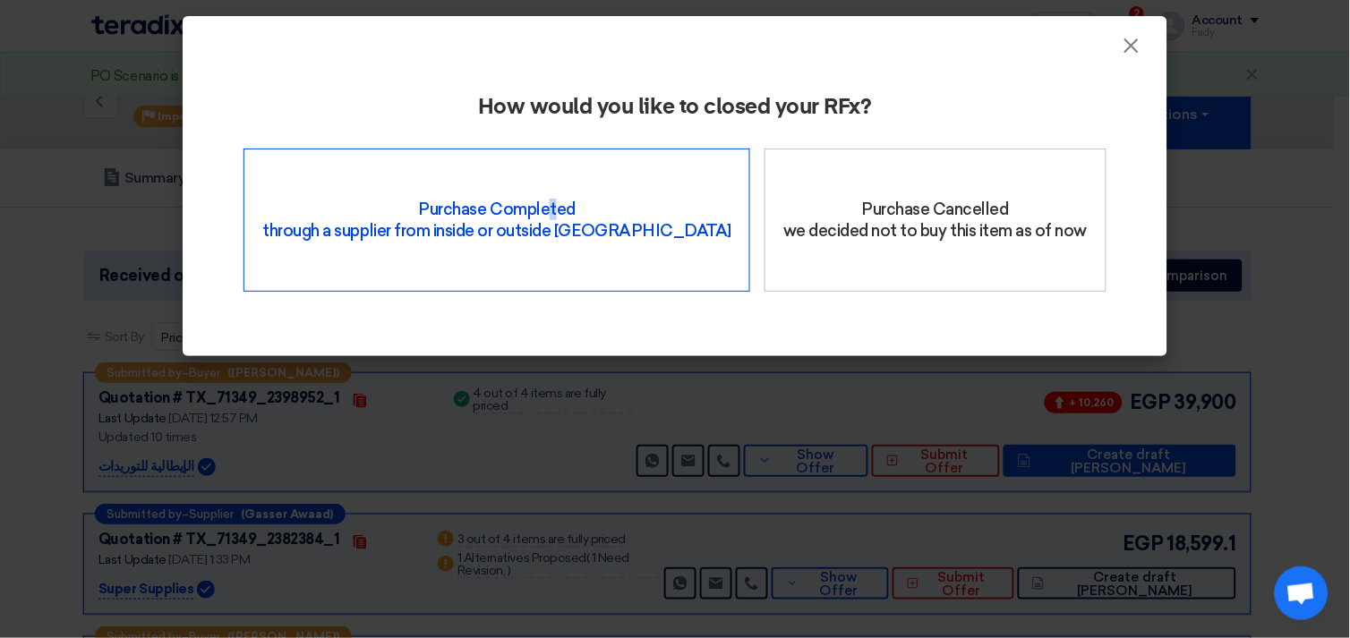
click at [555, 176] on div "Purchase Completed through a supplier from inside or outside Teradix" at bounding box center [497, 220] width 507 height 143
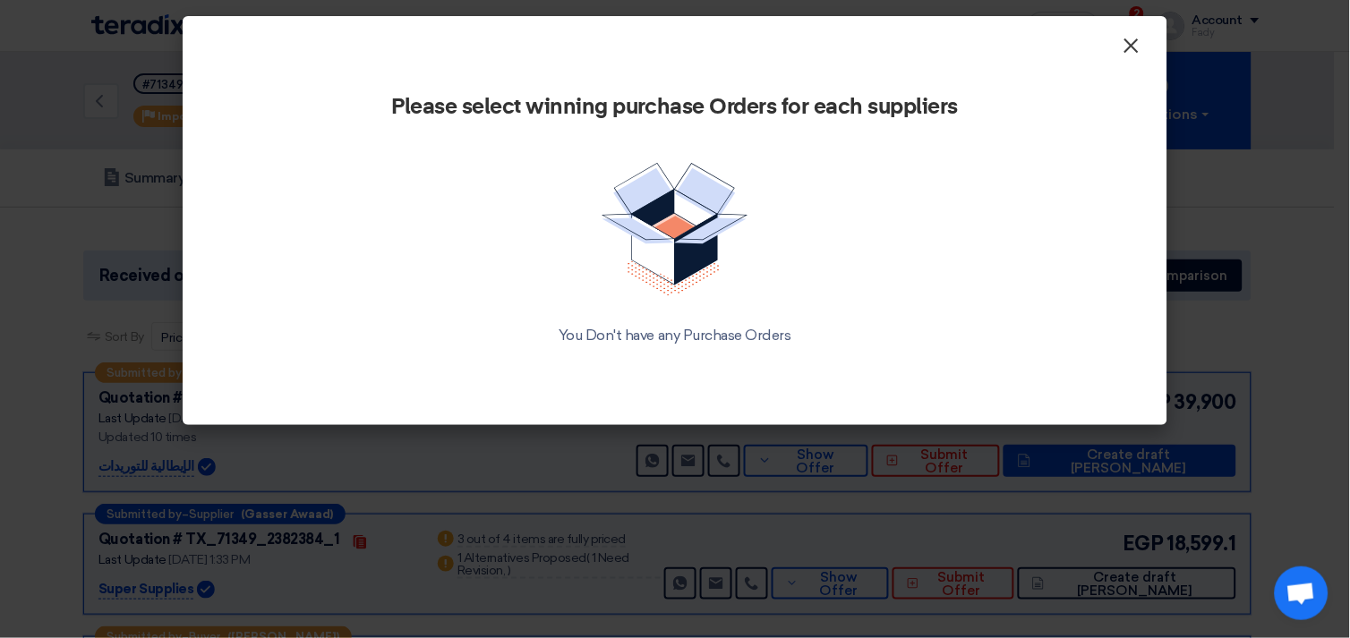
click at [1130, 46] on span "×" at bounding box center [1132, 50] width 18 height 36
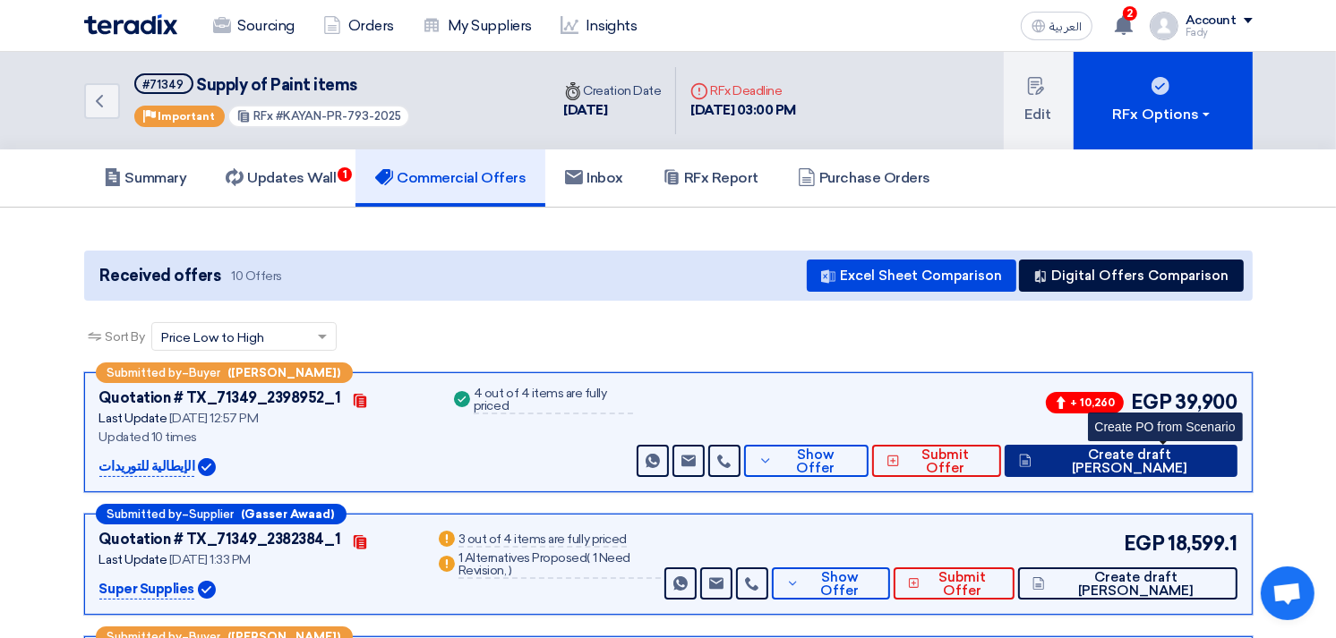
click at [1167, 464] on span "Create draft PO" at bounding box center [1129, 462] width 186 height 27
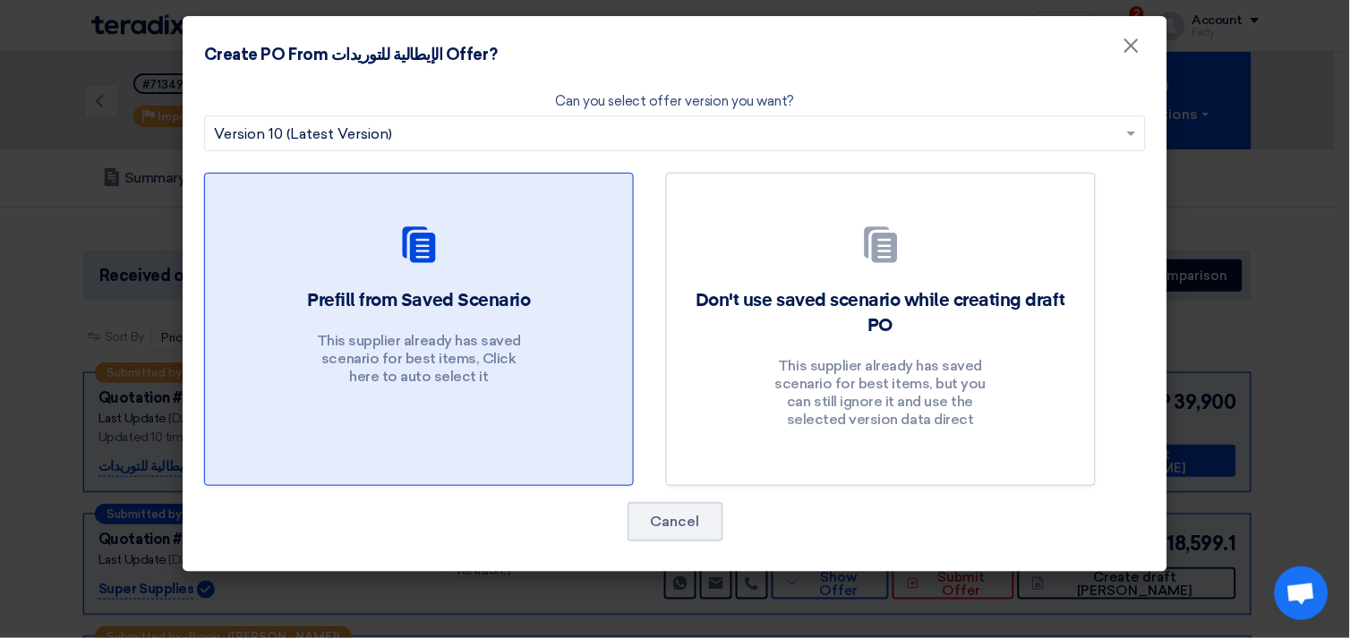
click at [410, 321] on div "Prefill from Saved Scenario This supplier already has saved scenario for best i…" at bounding box center [419, 341] width 385 height 107
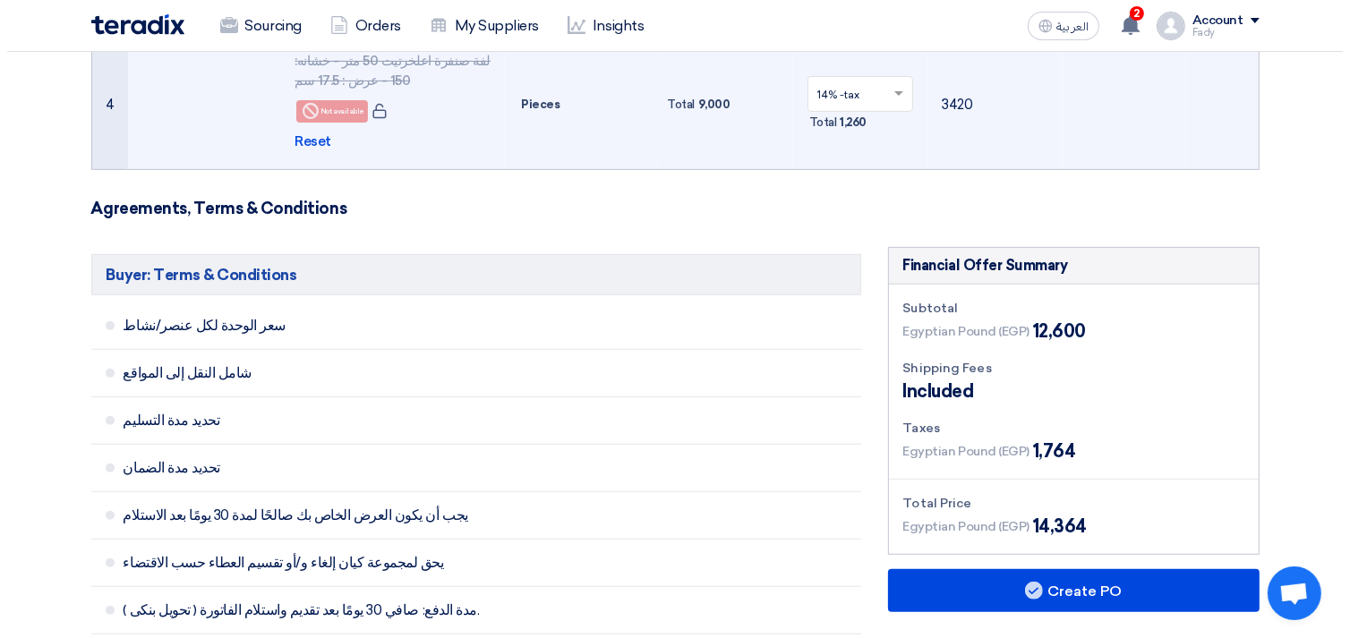
scroll to position [795, 0]
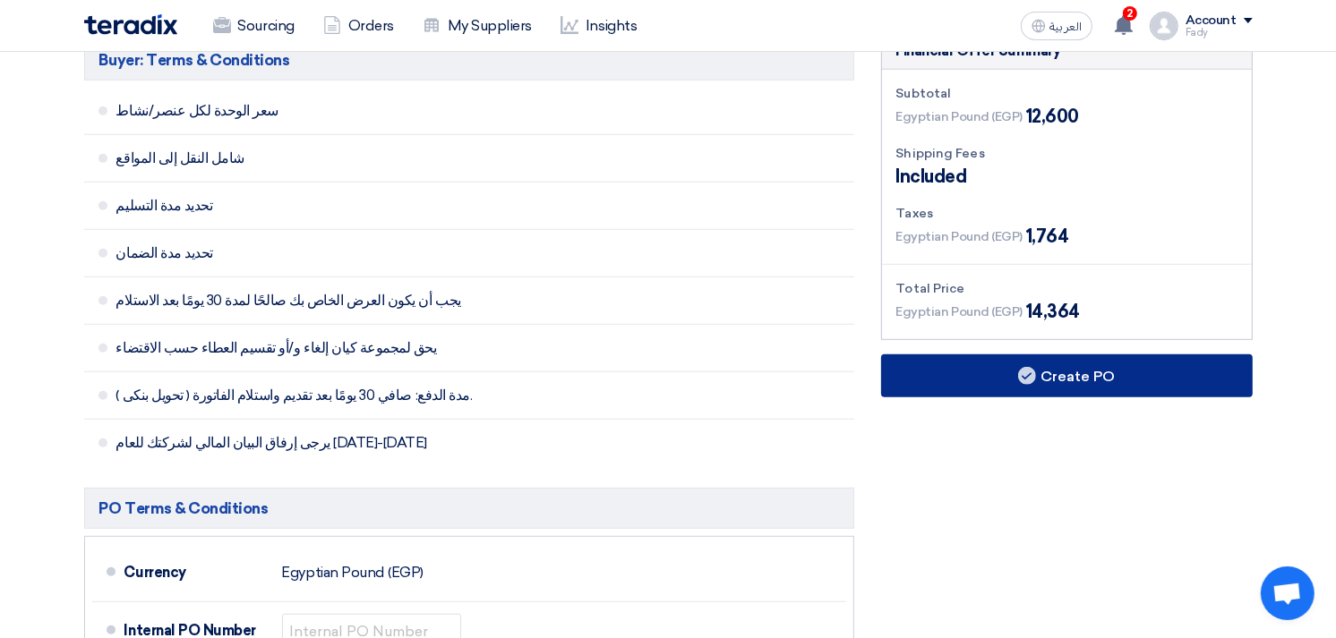
click at [1079, 383] on button "Create PO" at bounding box center [1067, 376] width 372 height 43
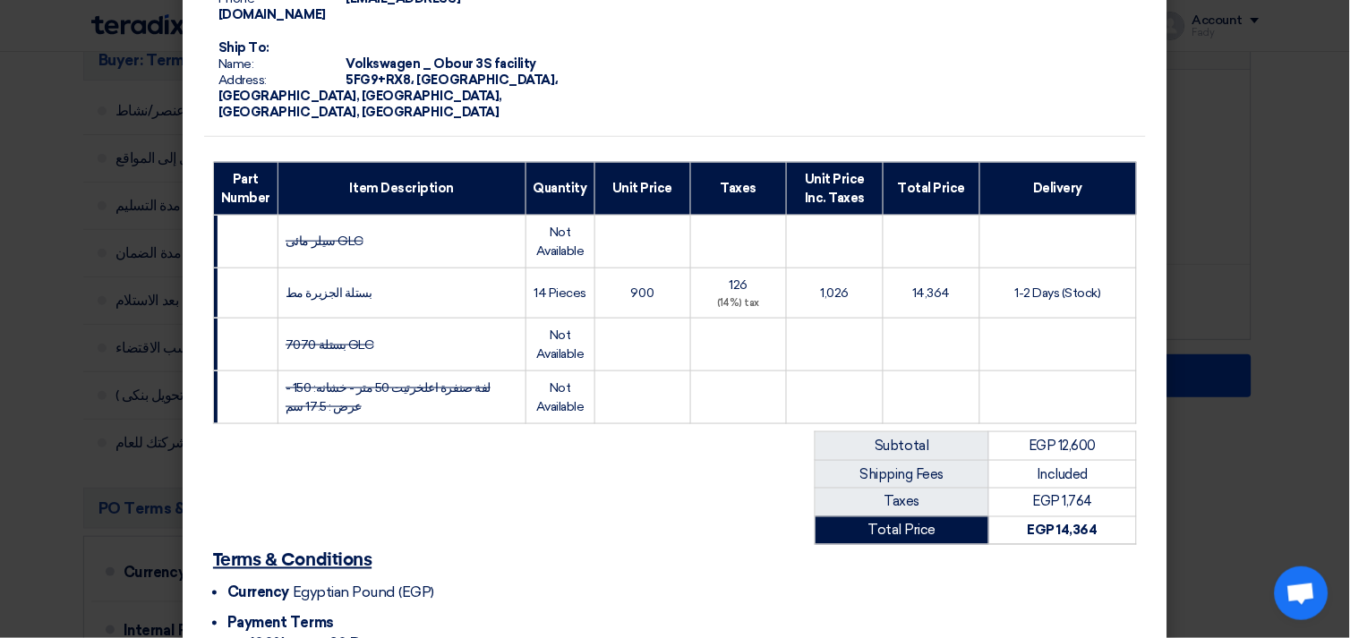
scroll to position [346, 0]
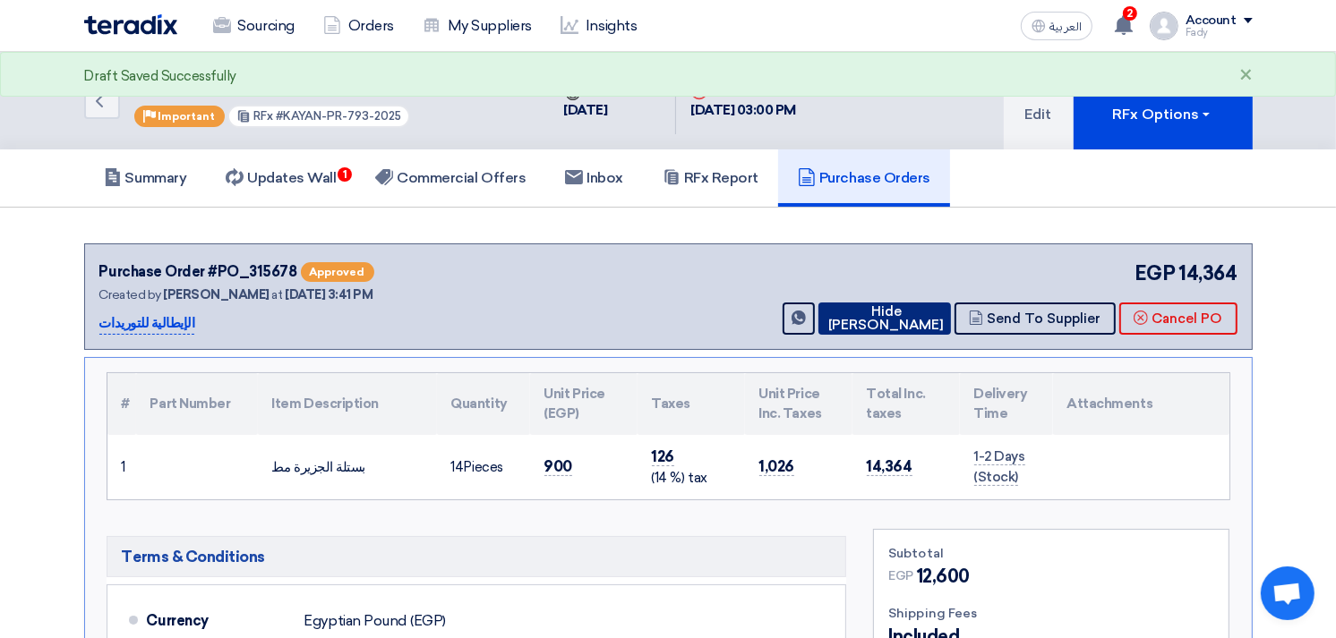
click at [877, 314] on button "Hide PO" at bounding box center [884, 319] width 132 height 32
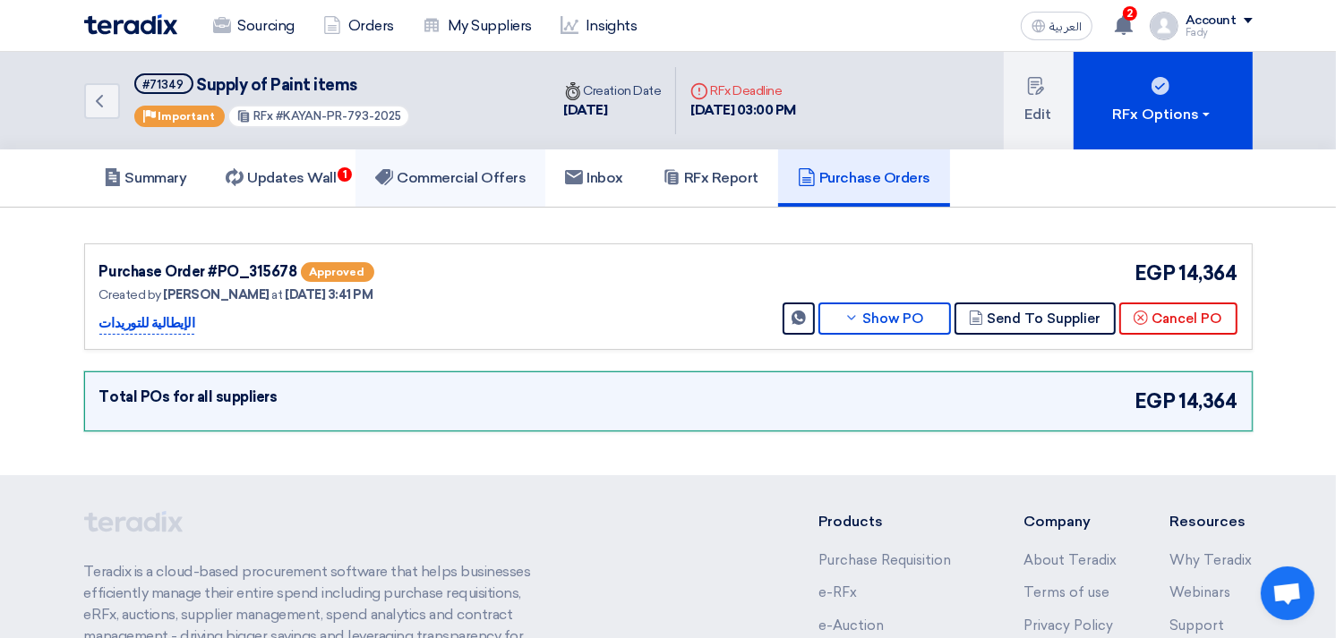
click at [484, 171] on h5 "Commercial Offers" at bounding box center [450, 178] width 150 height 18
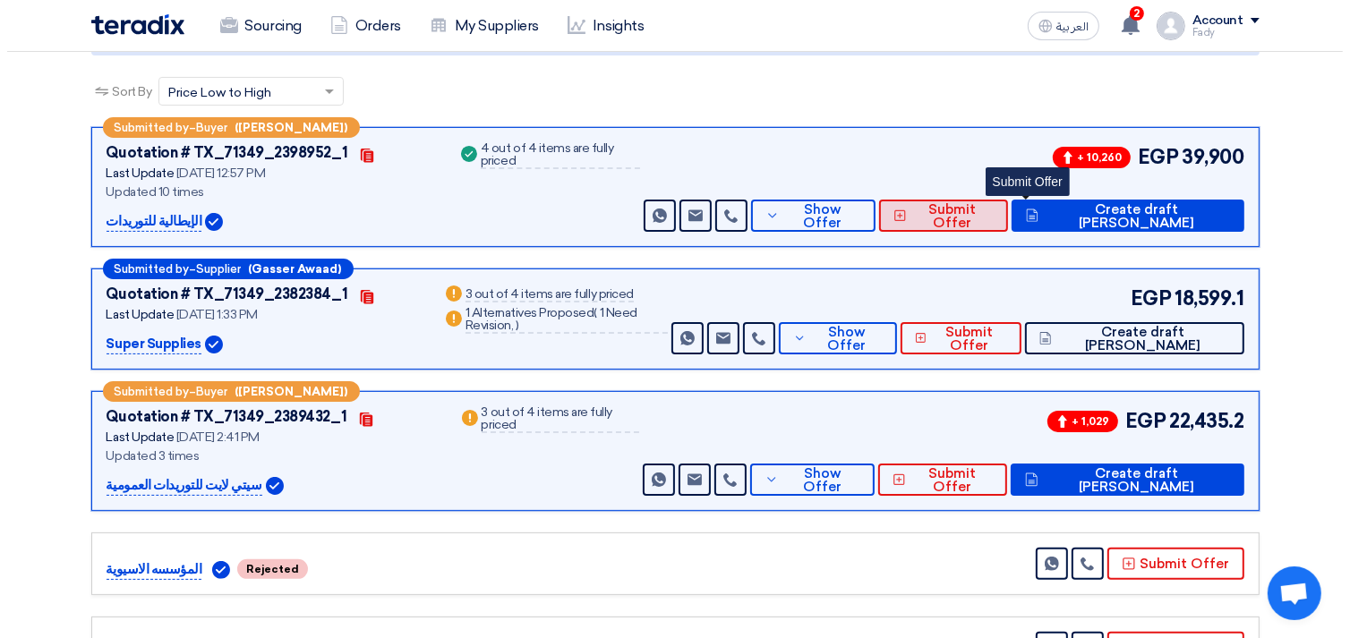
scroll to position [298, 0]
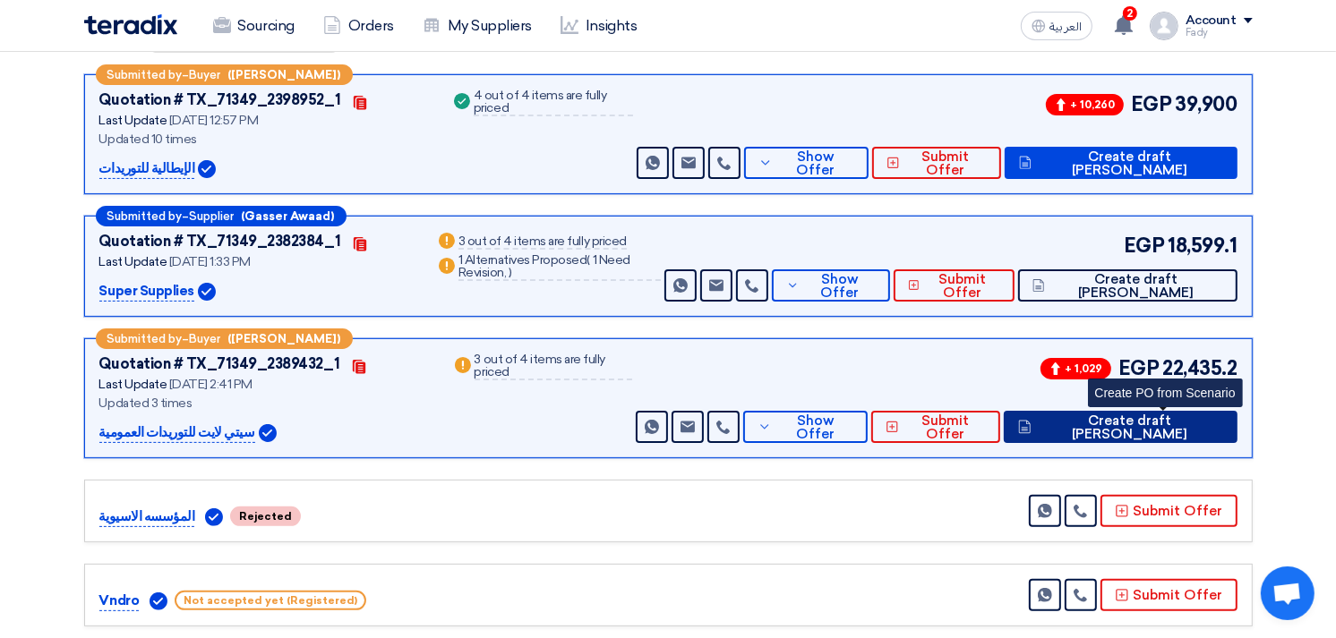
click at [1193, 416] on span "Create draft PO" at bounding box center [1129, 428] width 186 height 27
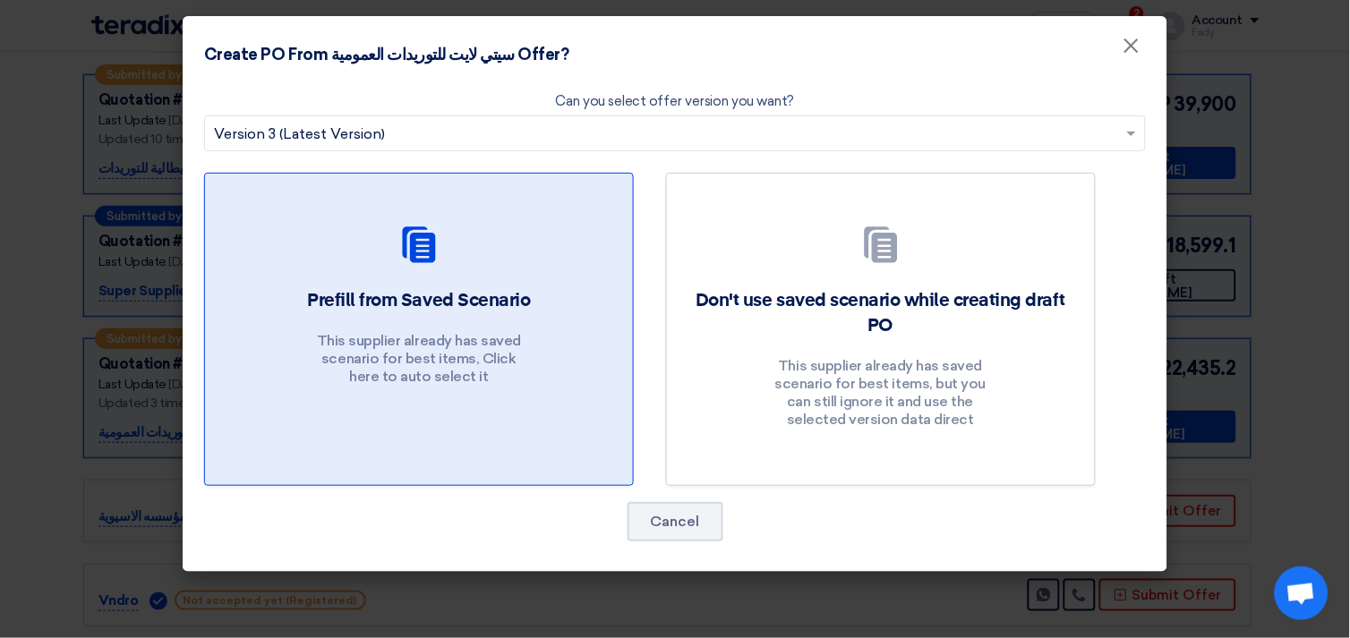
click at [350, 291] on h2 "Prefill from Saved Scenario" at bounding box center [418, 300] width 223 height 25
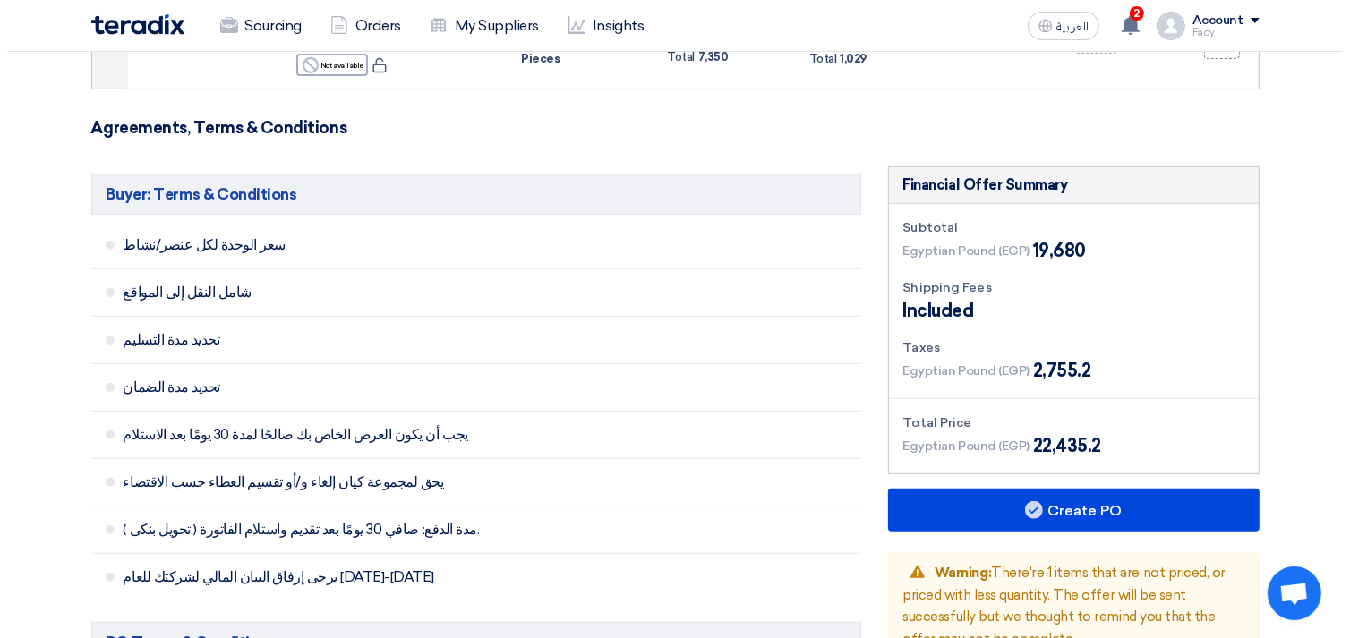
scroll to position [596, 0]
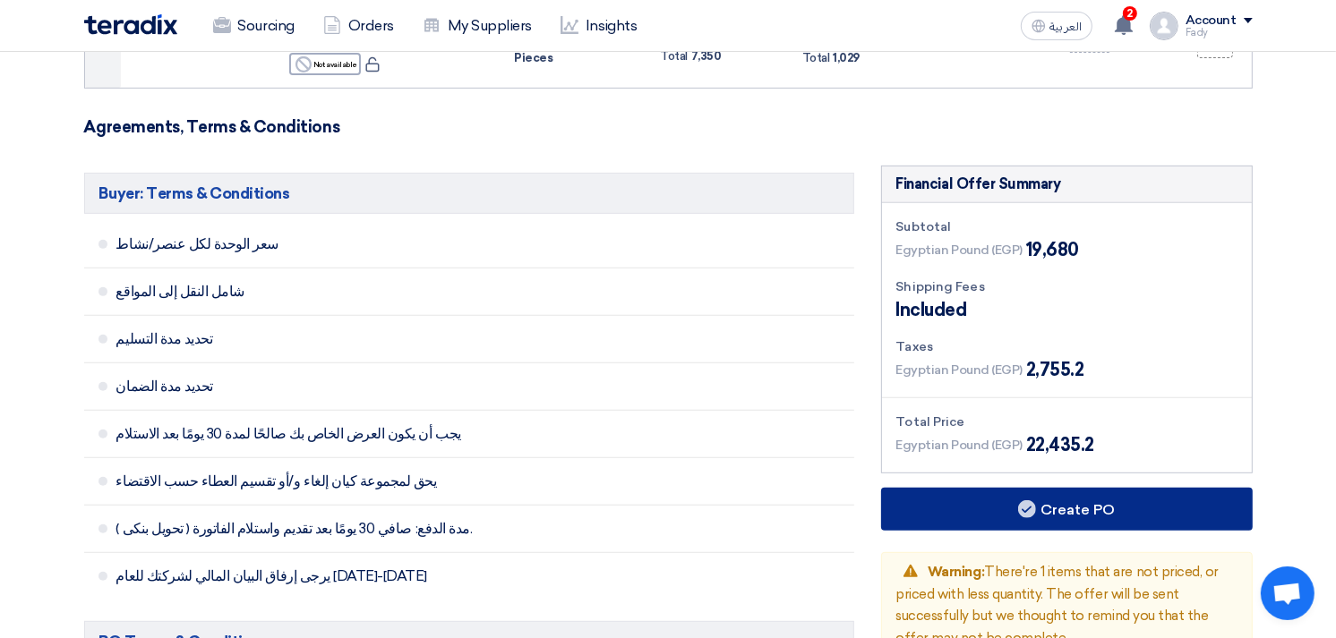
click at [1083, 517] on button "Create PO" at bounding box center [1067, 509] width 372 height 43
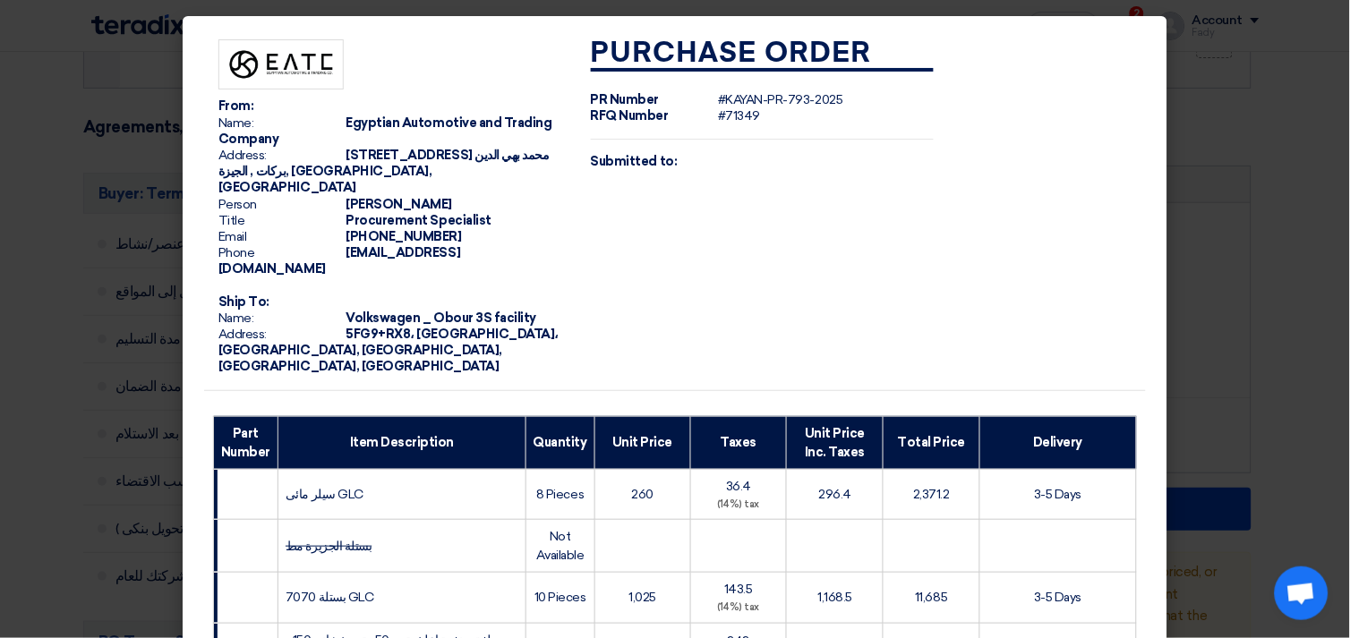
scroll to position [389, 0]
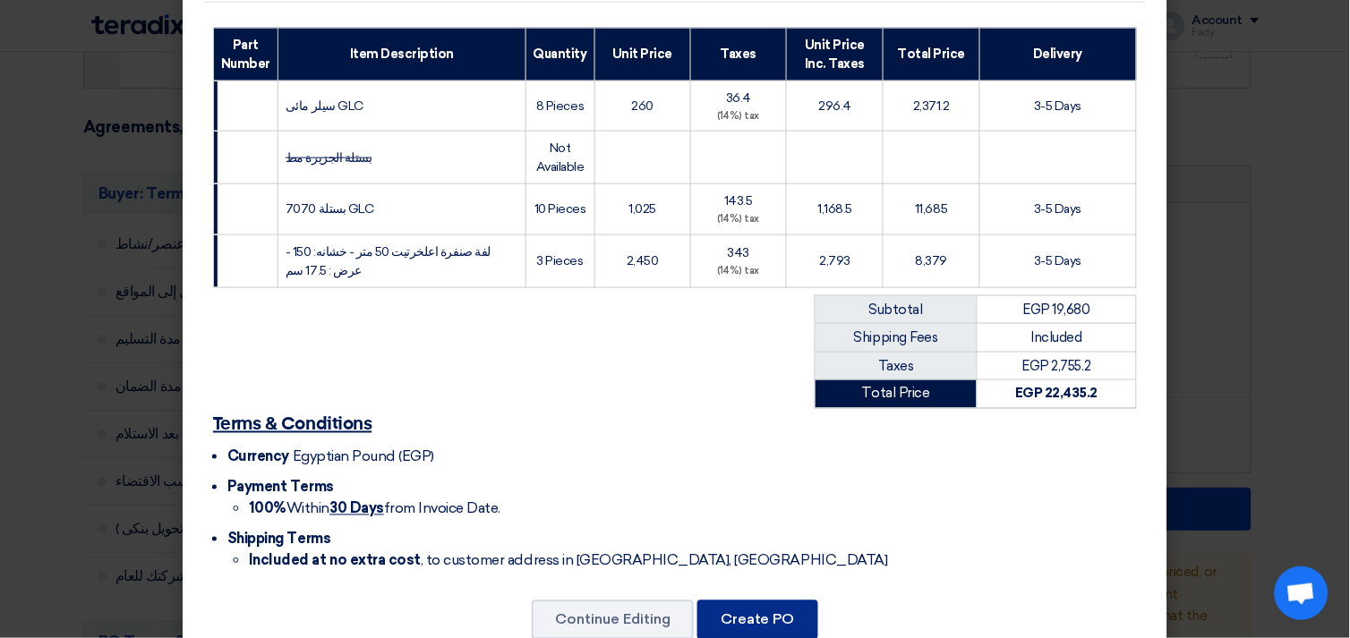
click at [739, 601] on button "Create PO" at bounding box center [757, 620] width 121 height 39
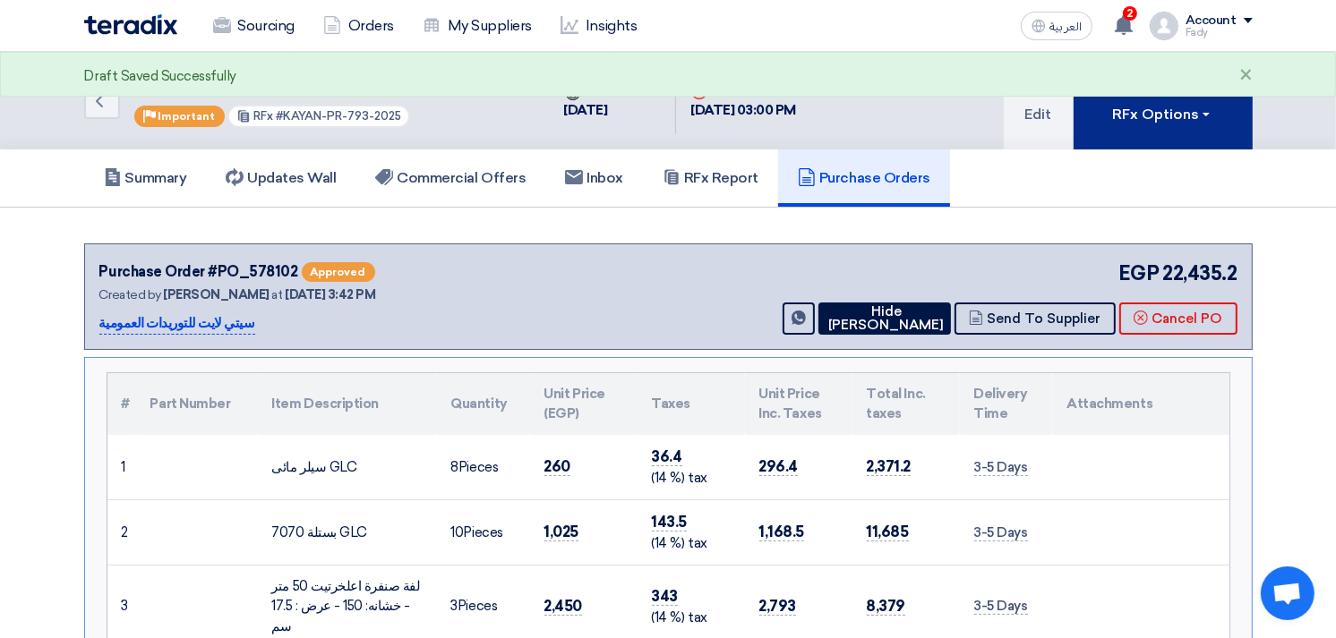
click at [1133, 107] on div "RFx Options" at bounding box center [1162, 114] width 101 height 21
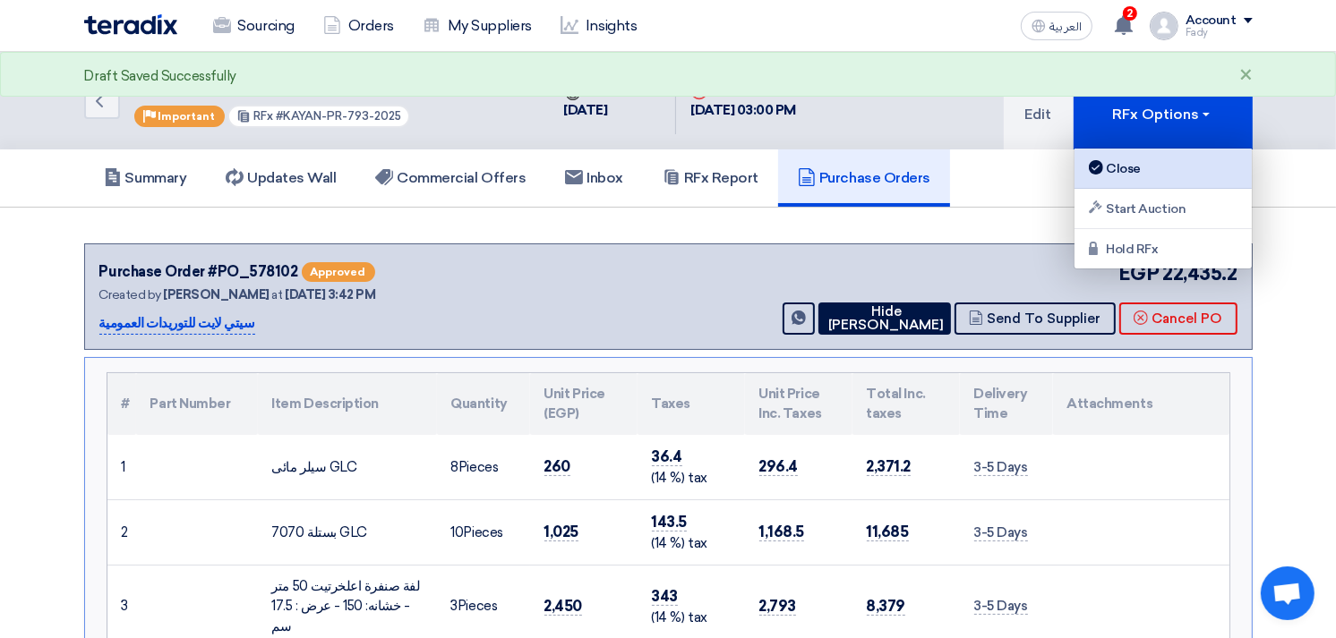
click at [1142, 162] on div "Close" at bounding box center [1163, 168] width 156 height 21
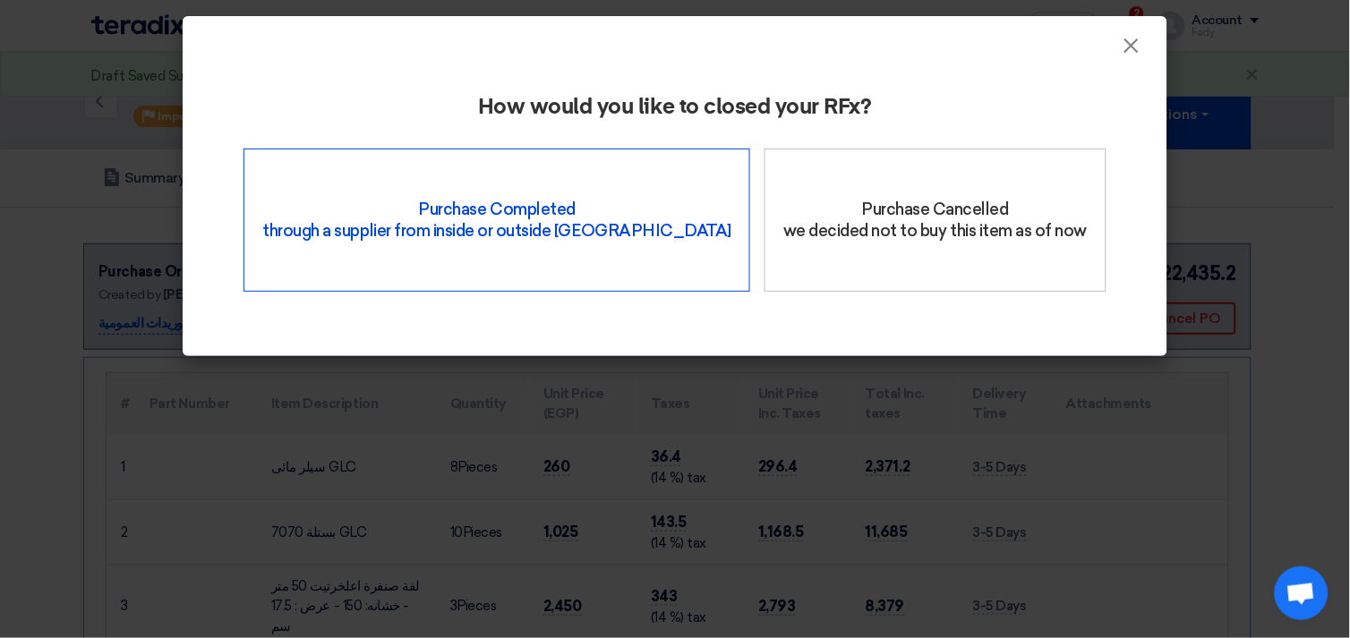
click at [534, 211] on div "Purchase Completed through a supplier from inside or outside Teradix" at bounding box center [497, 220] width 507 height 143
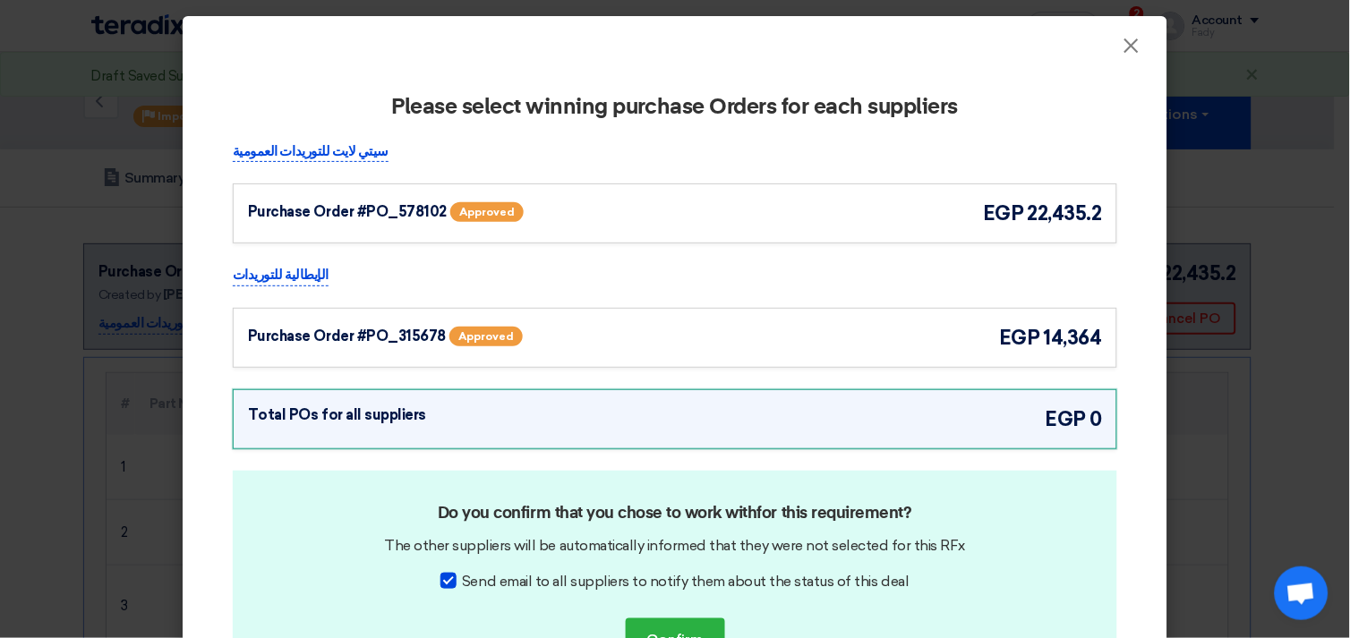
click at [685, 199] on div "Purchase Order #PO_578102 Approved egp 22,435.2" at bounding box center [675, 214] width 854 height 30
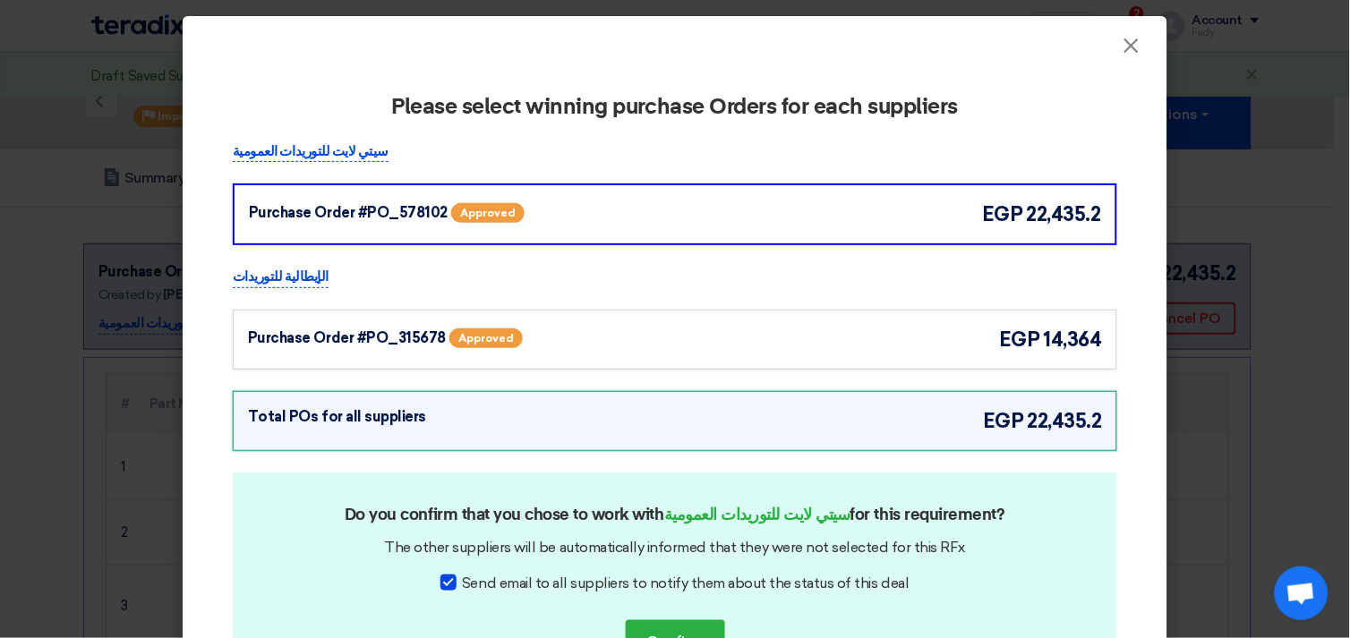
click at [730, 335] on div "Purchase Order #PO_315678 Approved egp 14,364" at bounding box center [675, 340] width 854 height 30
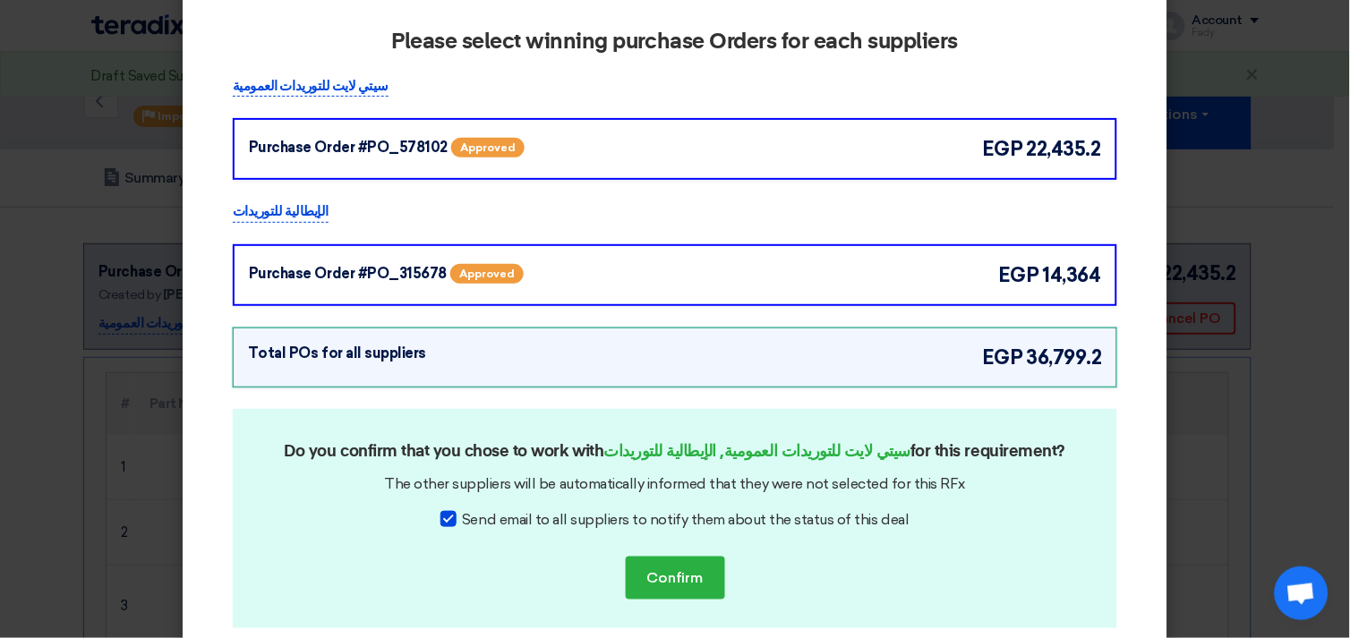
scroll to position [134, 0]
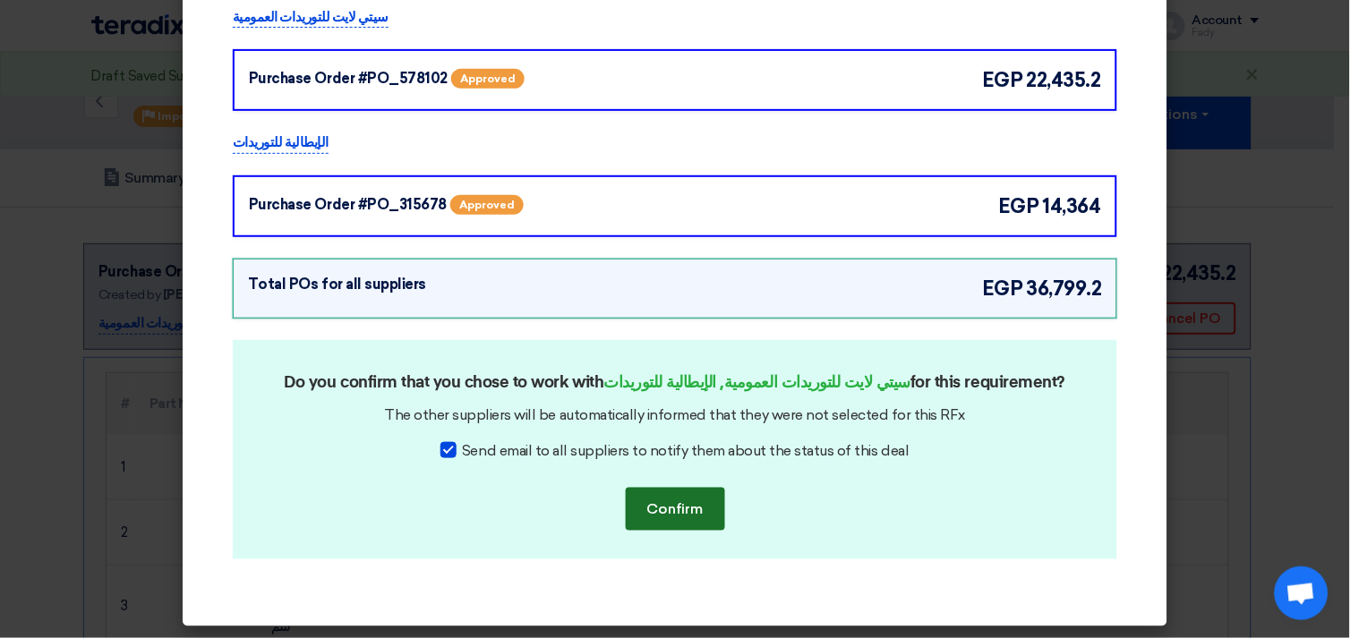
click at [666, 506] on button "Confirm" at bounding box center [675, 509] width 99 height 43
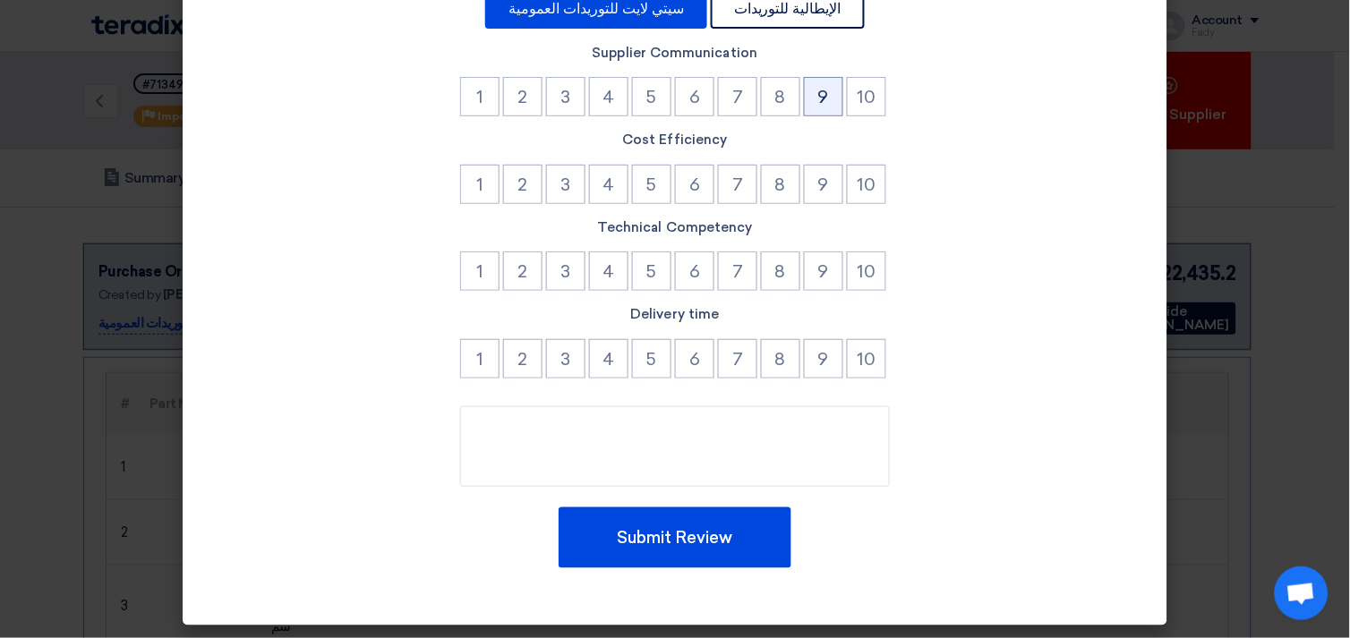
click at [820, 92] on button "9" at bounding box center [823, 96] width 39 height 39
click at [828, 186] on button "9" at bounding box center [823, 184] width 39 height 39
drag, startPoint x: 813, startPoint y: 265, endPoint x: 806, endPoint y: 346, distance: 81.8
click at [812, 265] on button "9" at bounding box center [823, 271] width 39 height 39
click at [812, 362] on button "9" at bounding box center [823, 358] width 39 height 39
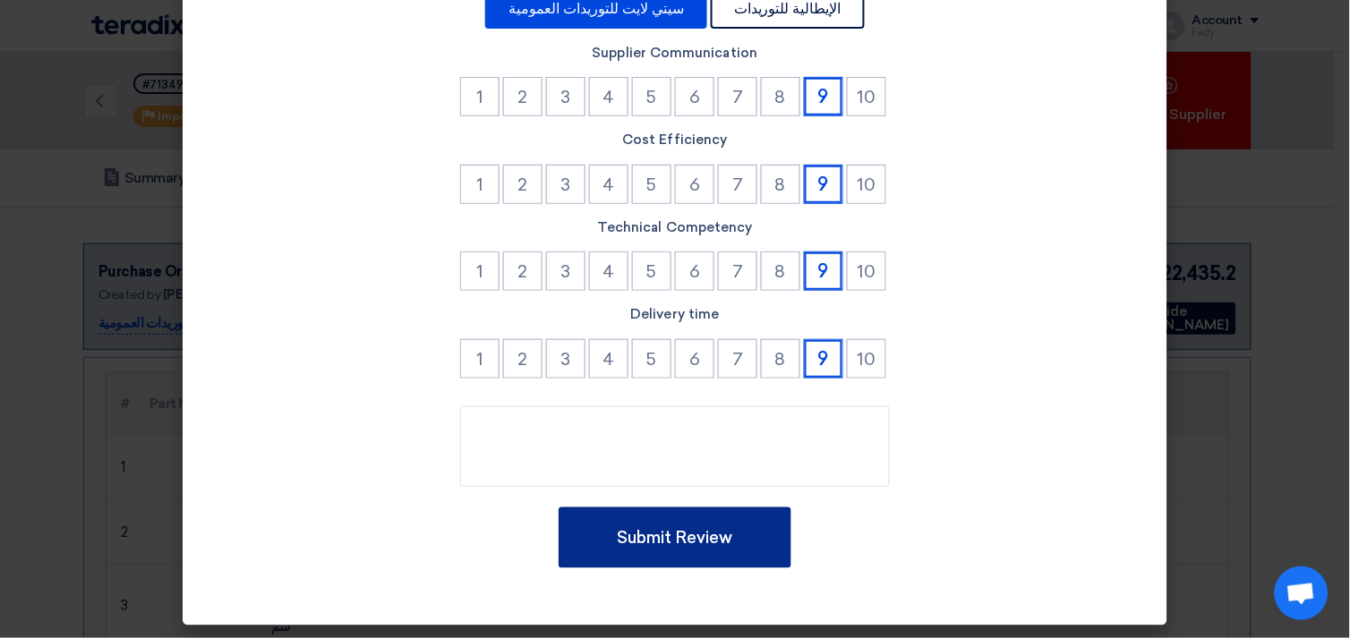
click at [725, 531] on button "Submit Review" at bounding box center [675, 538] width 233 height 61
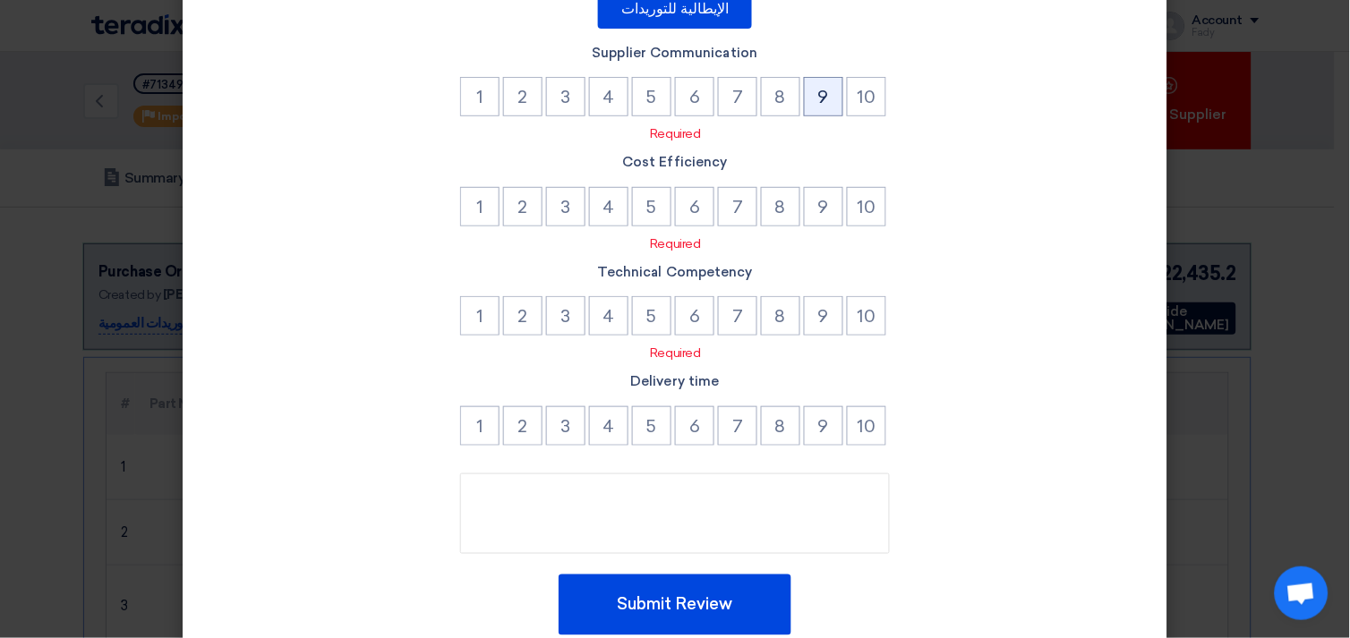
click at [816, 87] on button "9" at bounding box center [823, 96] width 39 height 39
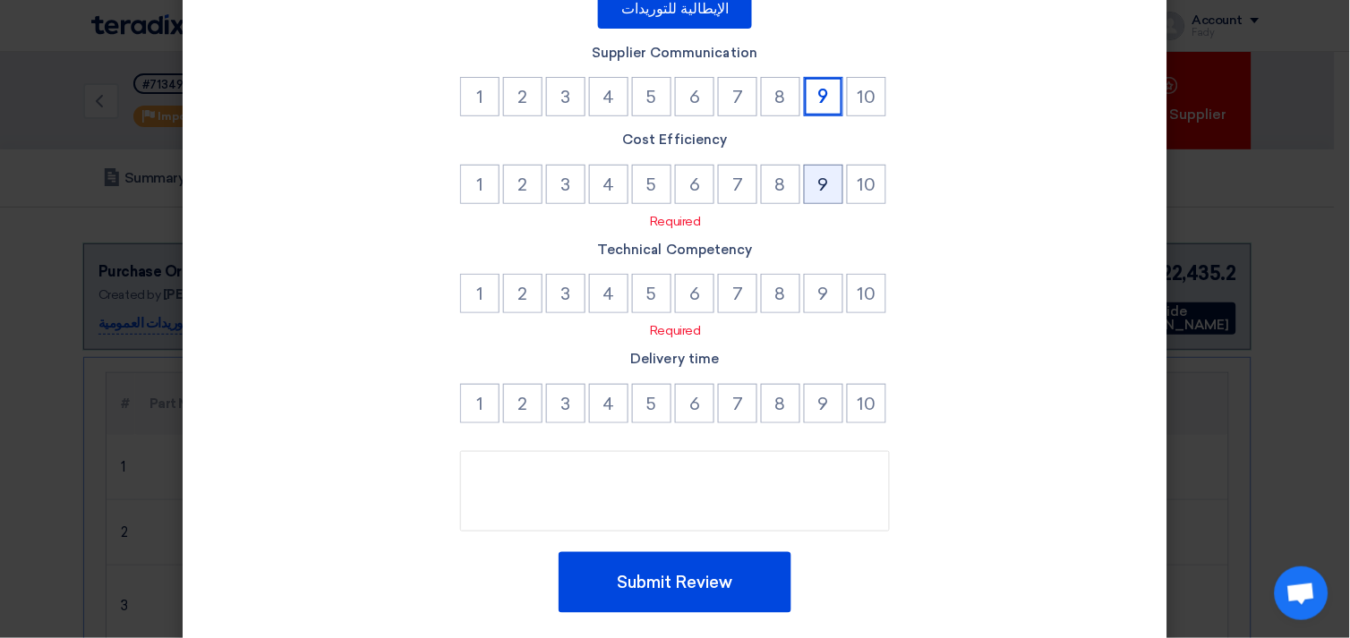
click at [822, 193] on button "9" at bounding box center [823, 184] width 39 height 39
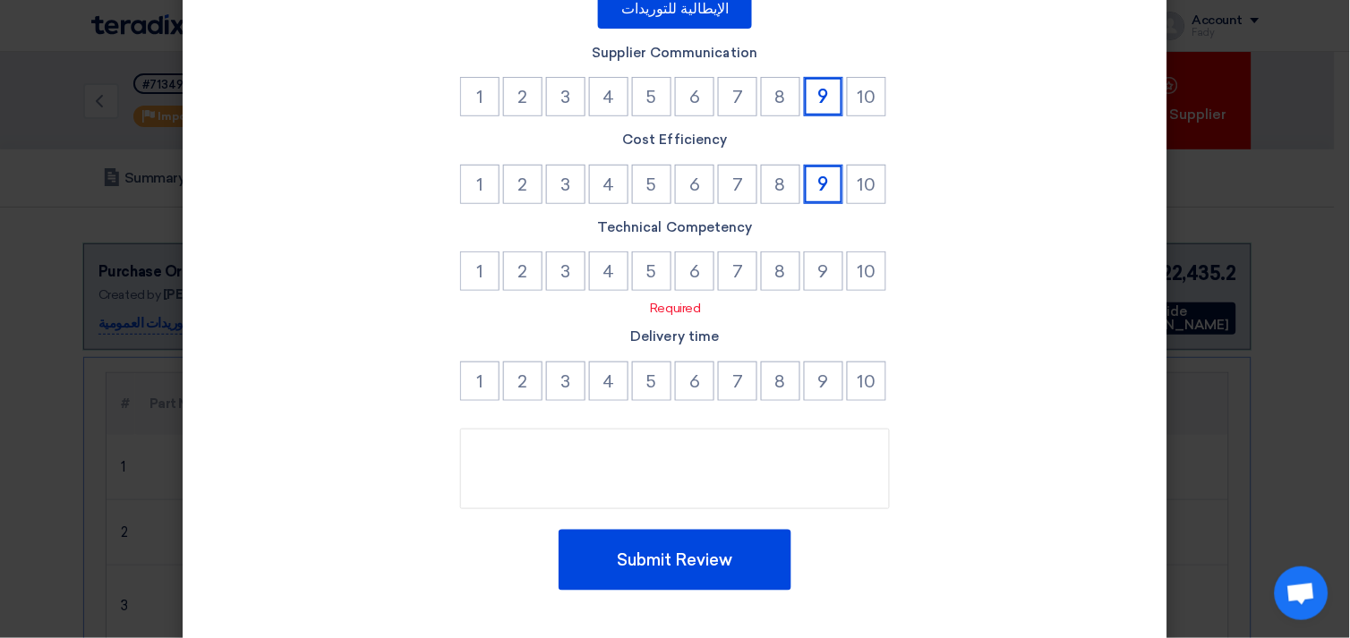
click at [830, 304] on p "Required" at bounding box center [676, 308] width 884 height 19
click at [822, 269] on button "9" at bounding box center [823, 271] width 39 height 39
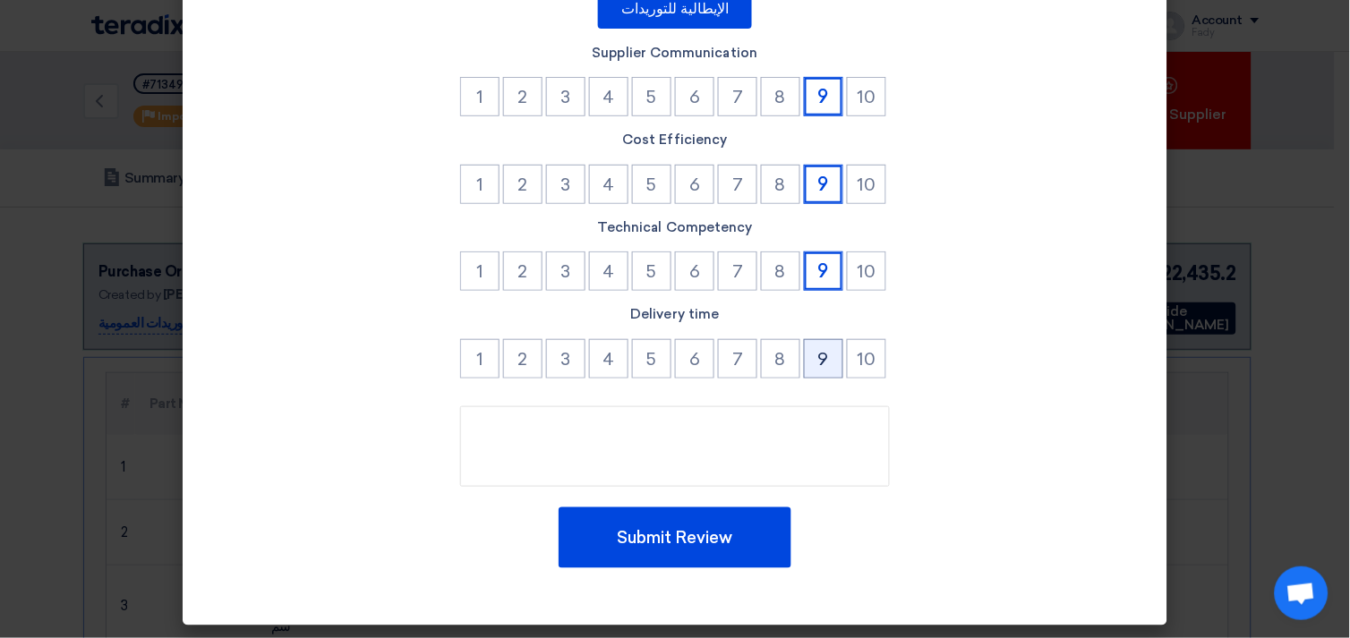
click at [813, 356] on button "9" at bounding box center [823, 358] width 39 height 39
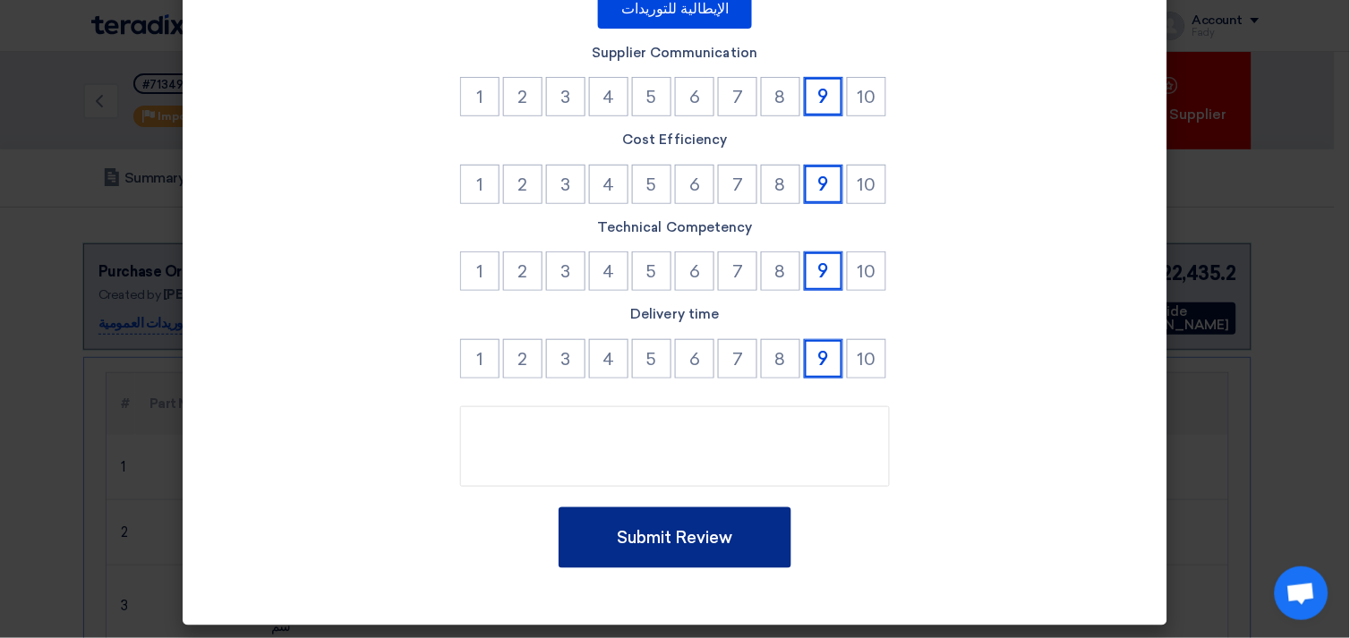
click at [725, 530] on button "Submit Review" at bounding box center [675, 538] width 233 height 61
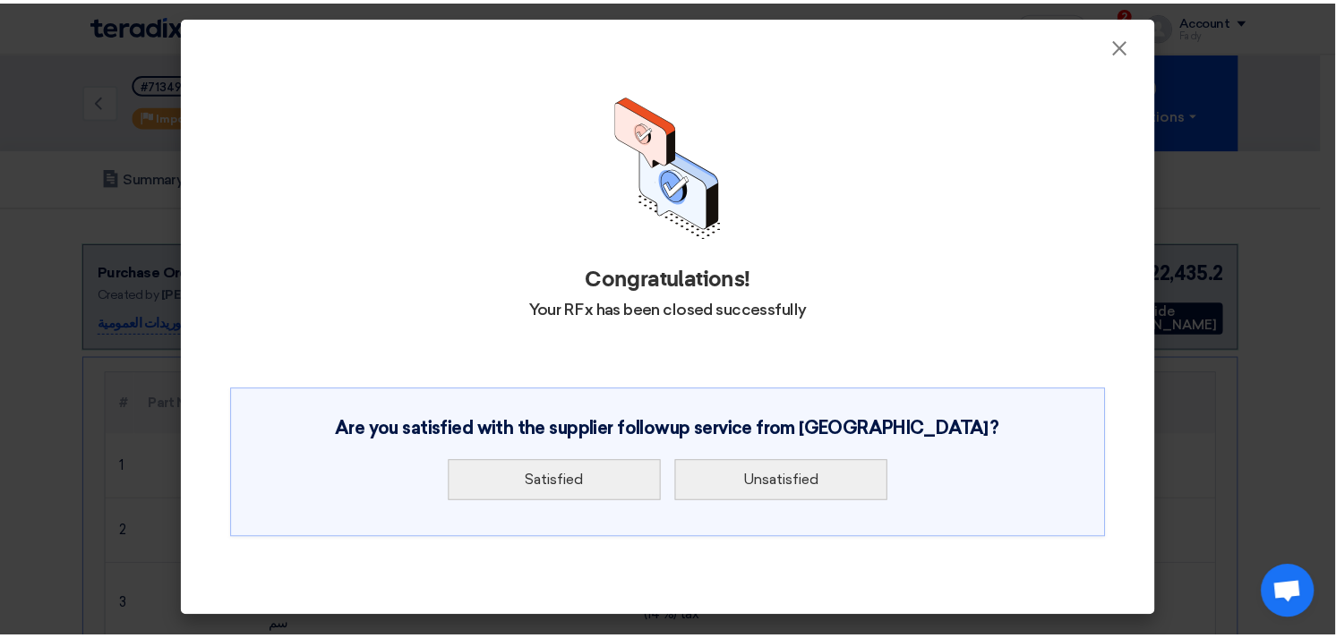
scroll to position [0, 0]
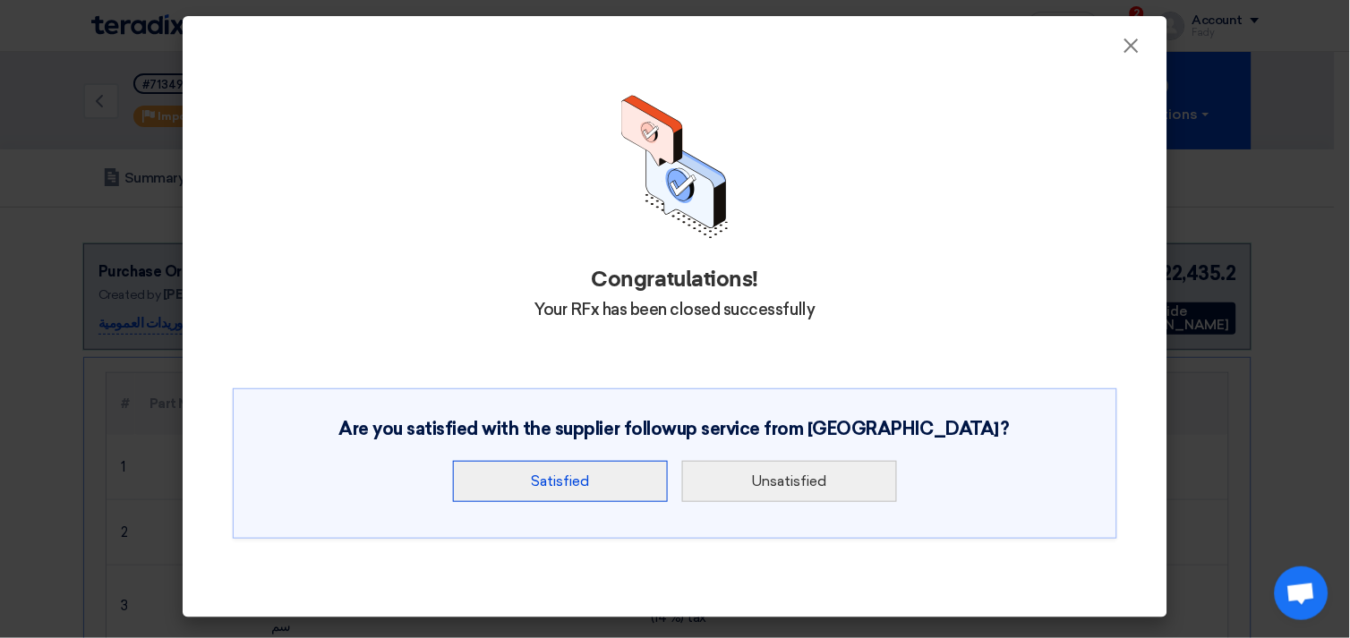
click at [561, 468] on button "Satisfied" at bounding box center [560, 481] width 215 height 41
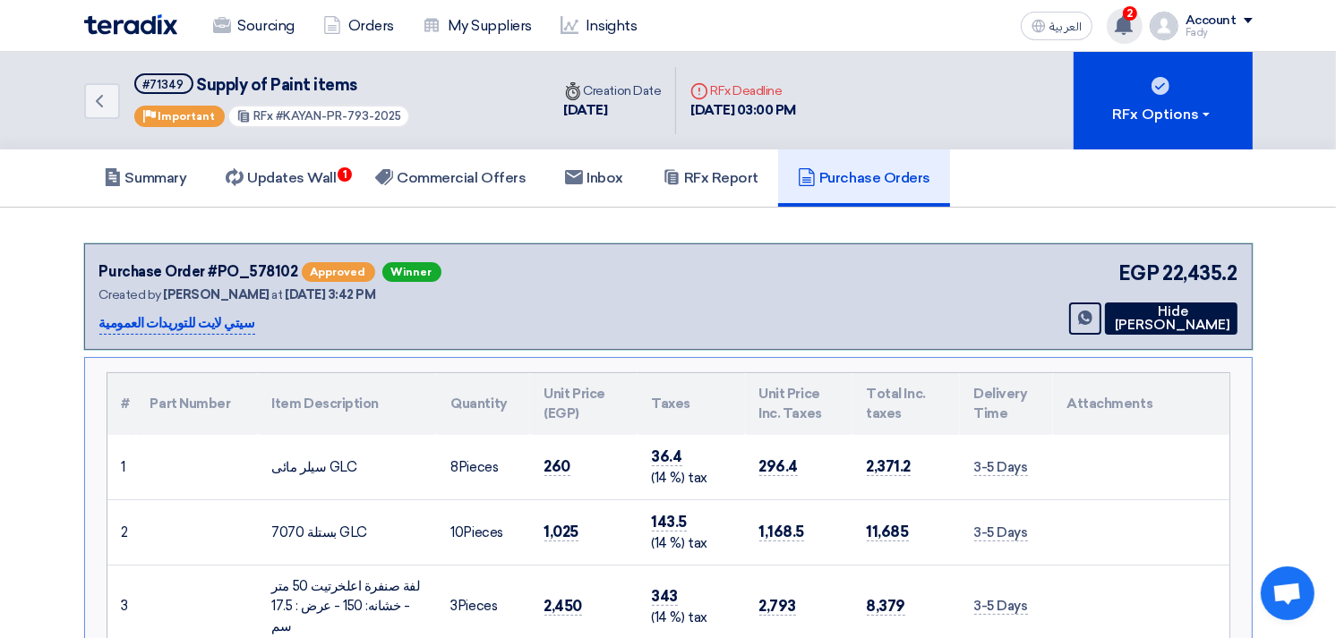
click at [1139, 20] on div "2 You have a new offer for 'Supply of microphone, safety googles and gloves' re…" at bounding box center [1125, 26] width 36 height 36
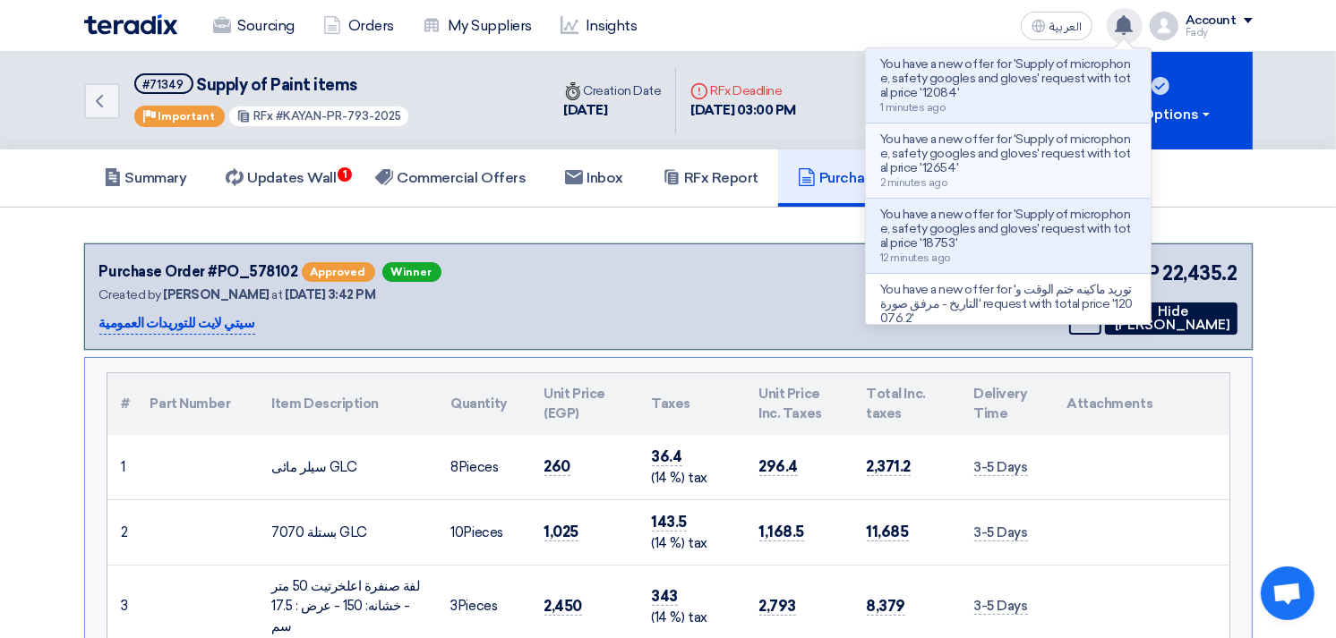
click at [1079, 158] on p "You have a new offer for 'Supply of microphone, safety googles and gloves' requ…" at bounding box center [1008, 153] width 256 height 43
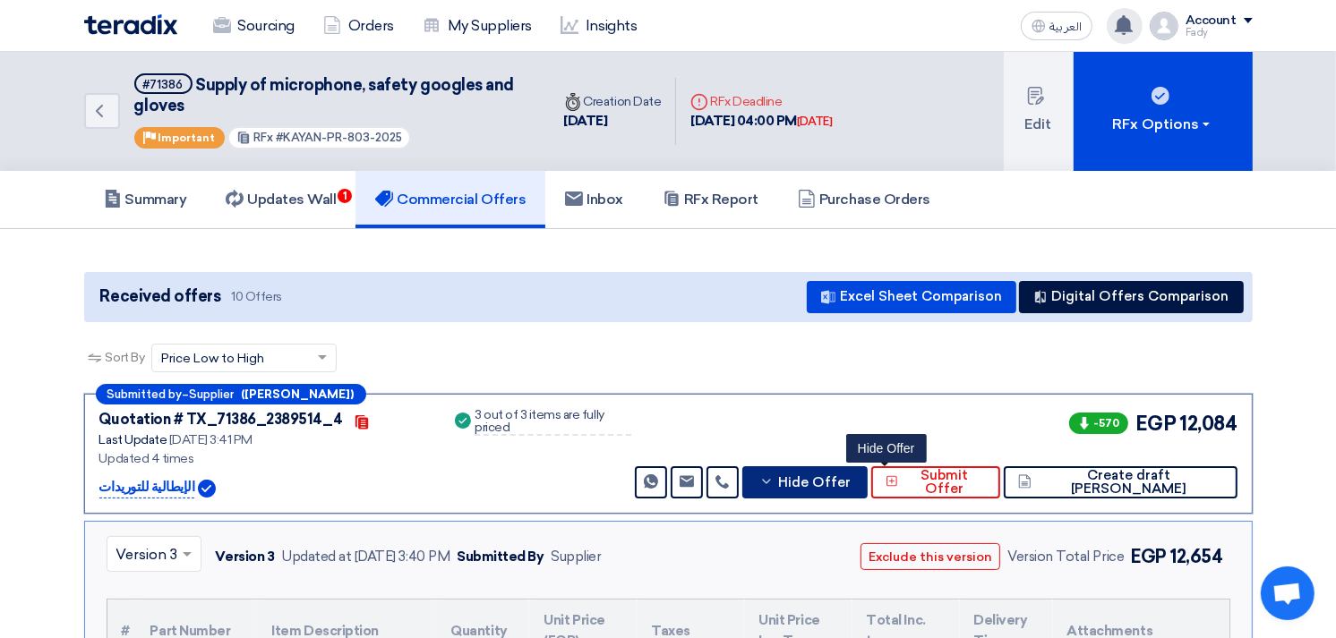
click at [867, 487] on button "Hide Offer" at bounding box center [804, 482] width 124 height 32
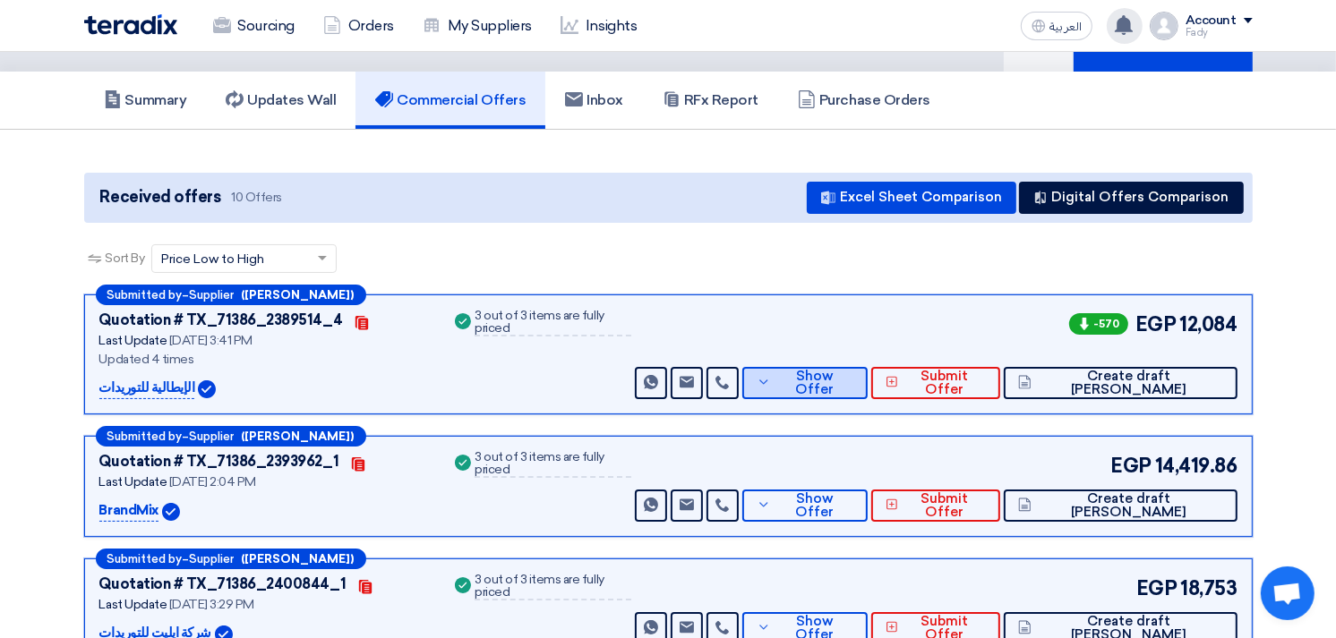
scroll to position [199, 0]
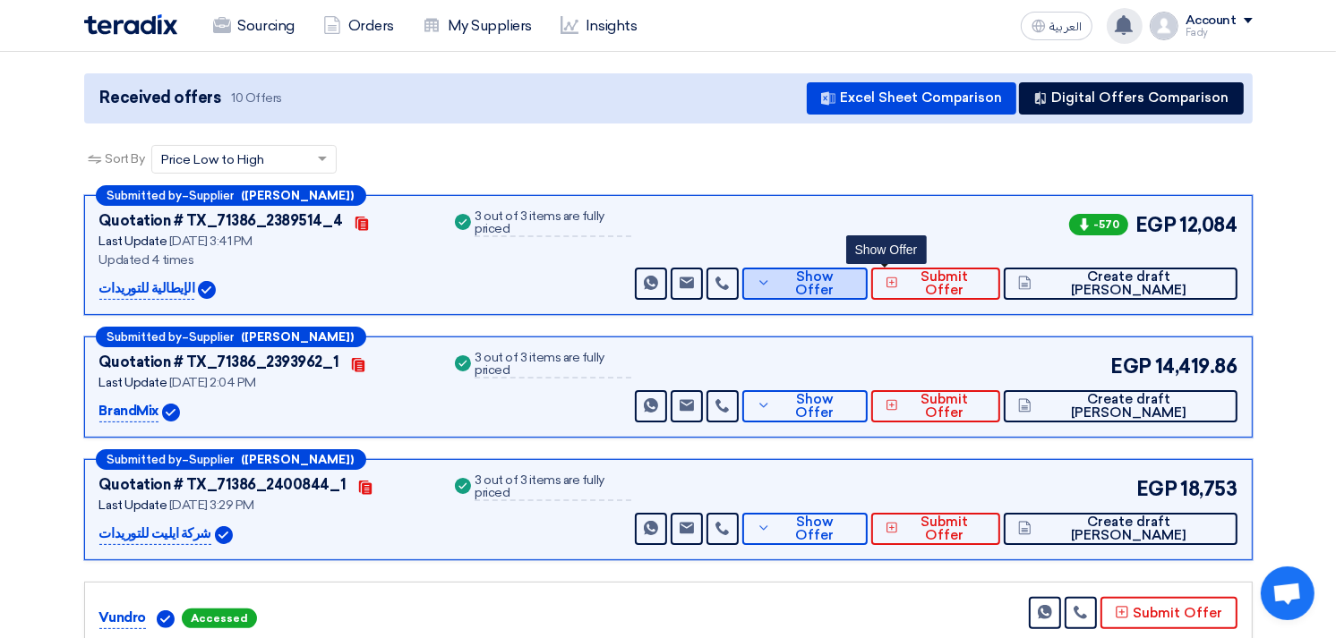
click at [853, 274] on span "Show Offer" at bounding box center [814, 283] width 78 height 27
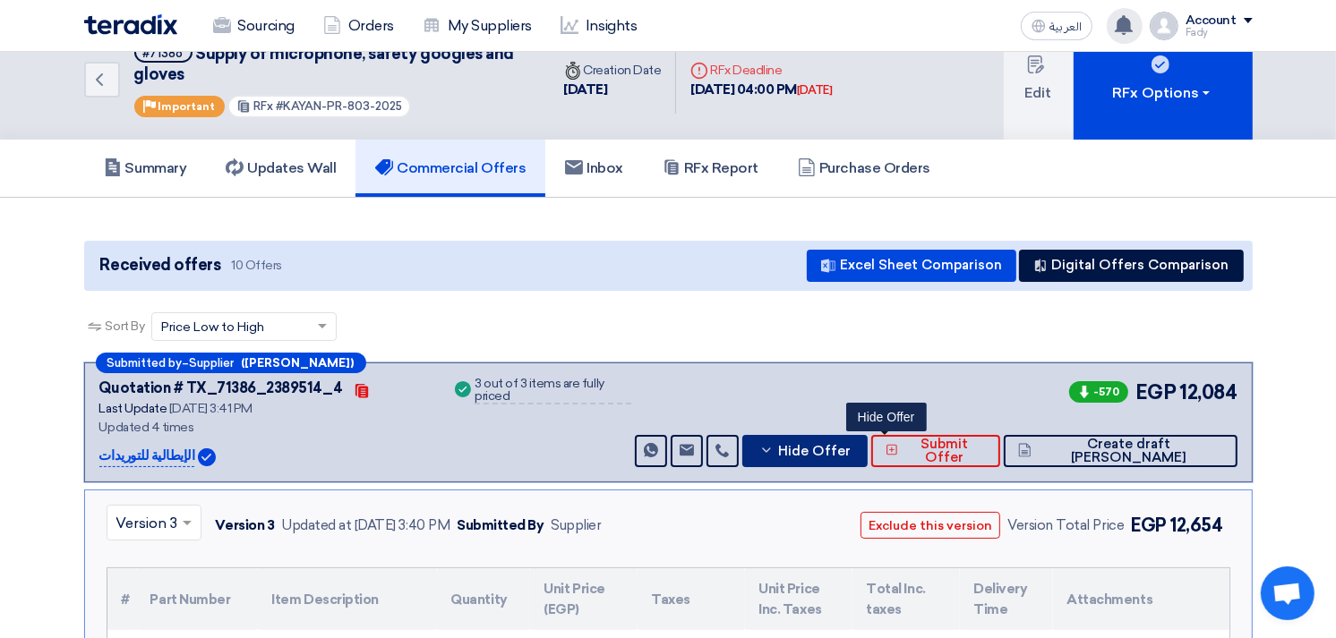
scroll to position [0, 0]
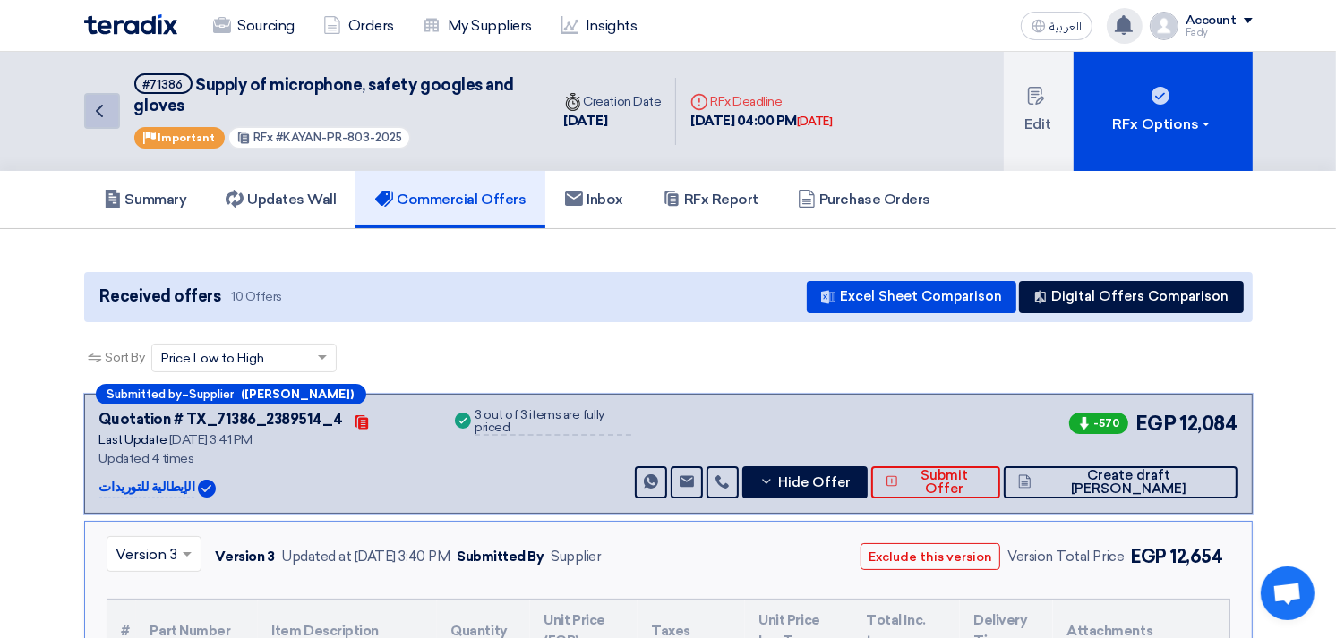
click at [107, 107] on icon "Back" at bounding box center [99, 110] width 21 height 21
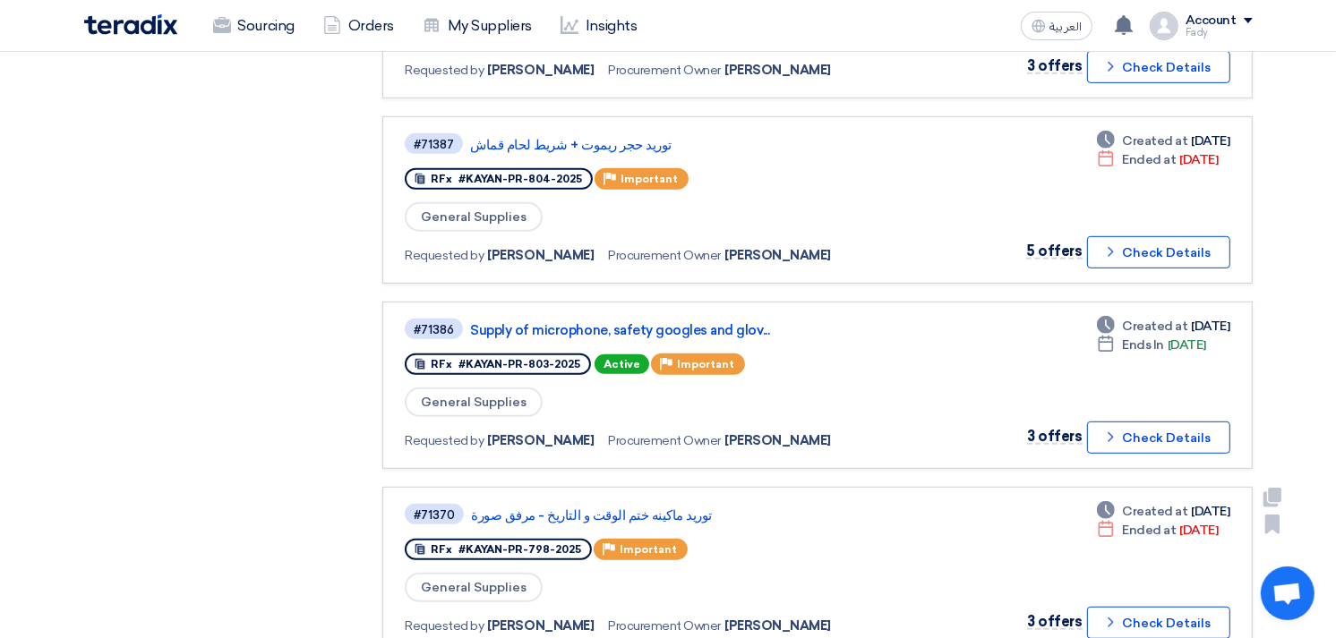
scroll to position [895, 0]
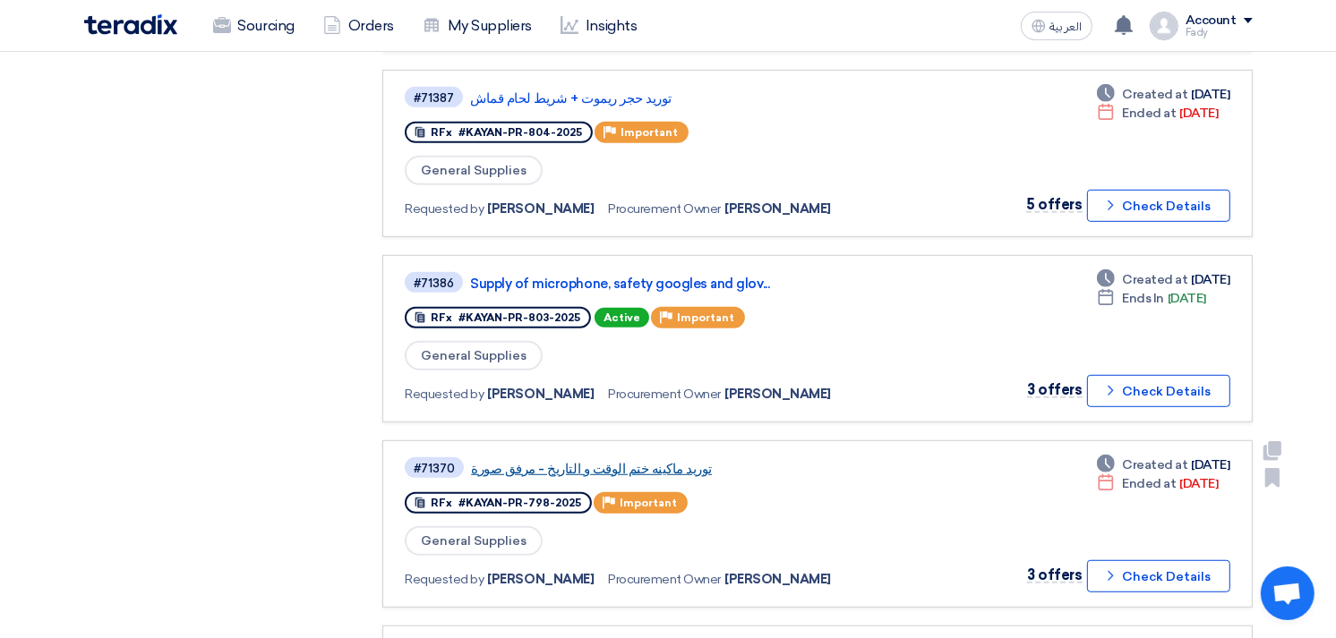
click at [645, 461] on link "توريد ماكينه ختم الوقت و التاريخ - مرفق صورة" at bounding box center [695, 469] width 448 height 16
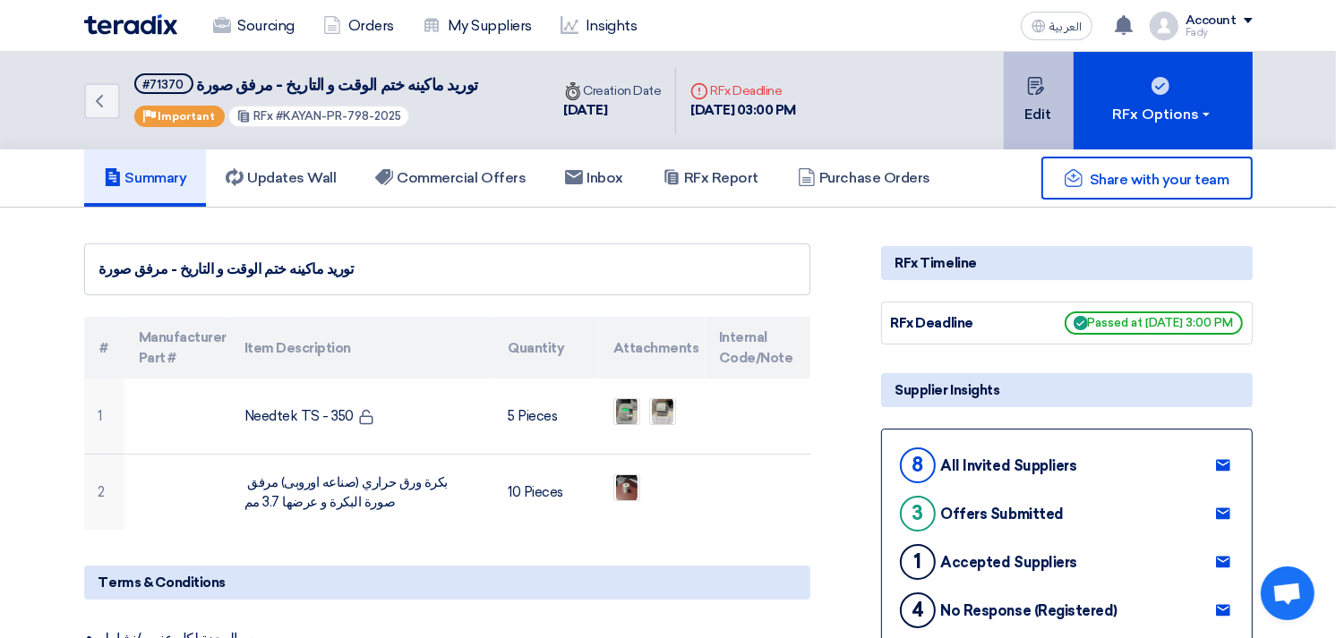
click at [1042, 84] on icon at bounding box center [1036, 86] width 18 height 18
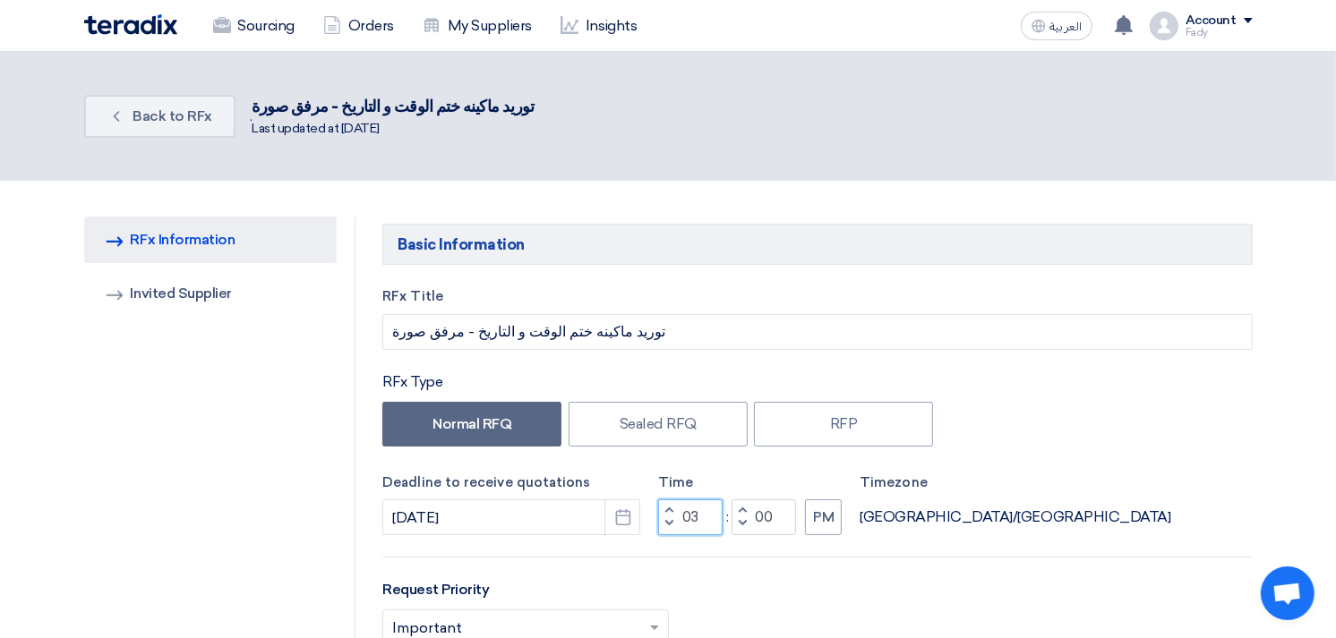
drag, startPoint x: 692, startPoint y: 514, endPoint x: 682, endPoint y: 512, distance: 10.0
click at [692, 514] on input "03" at bounding box center [690, 518] width 64 height 36
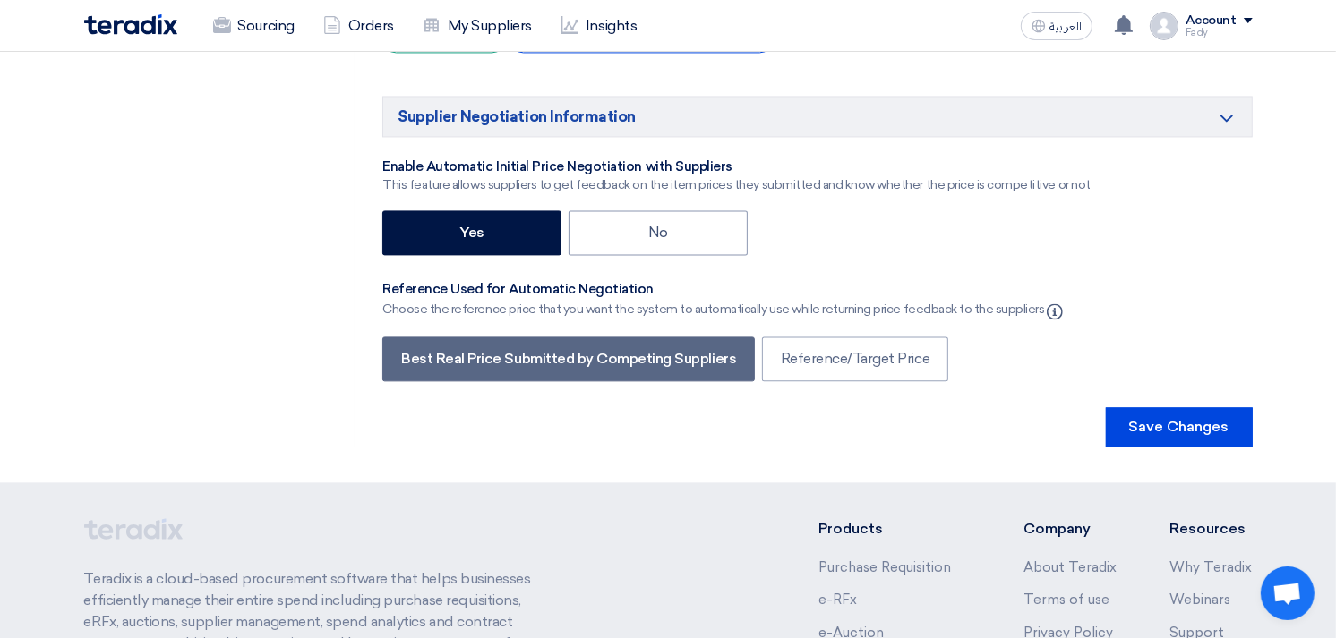
scroll to position [3481, 0]
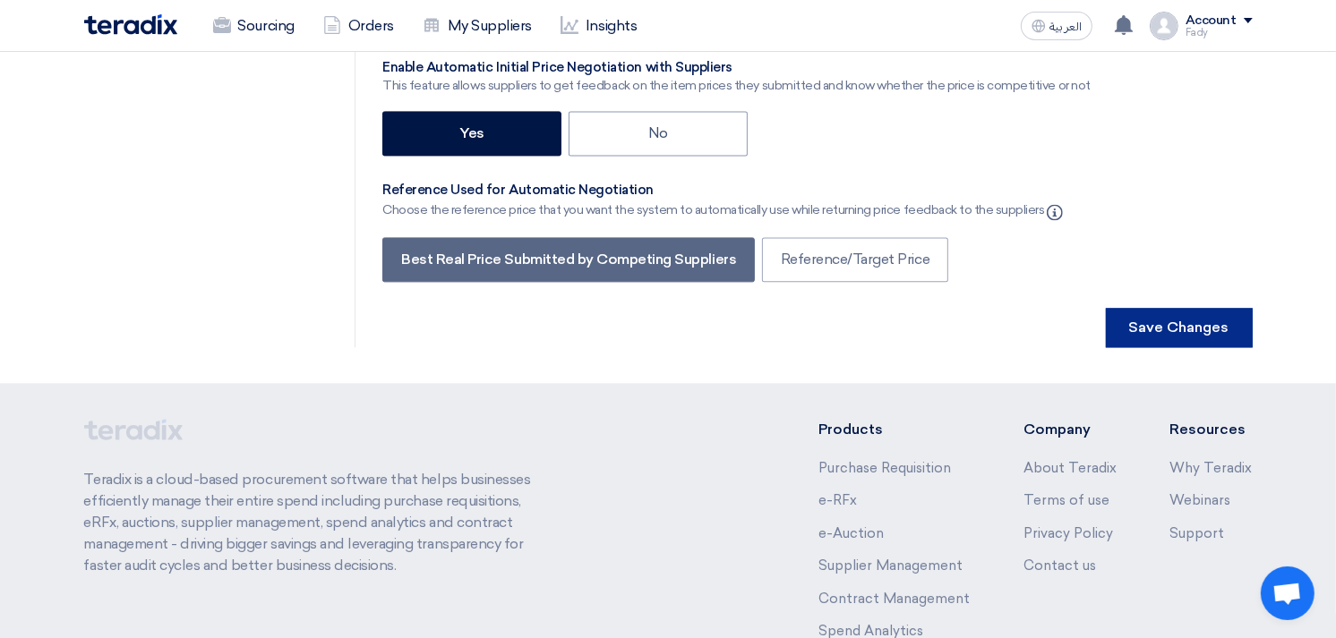
type input "04"
click at [1188, 308] on button "Save Changes" at bounding box center [1179, 327] width 147 height 39
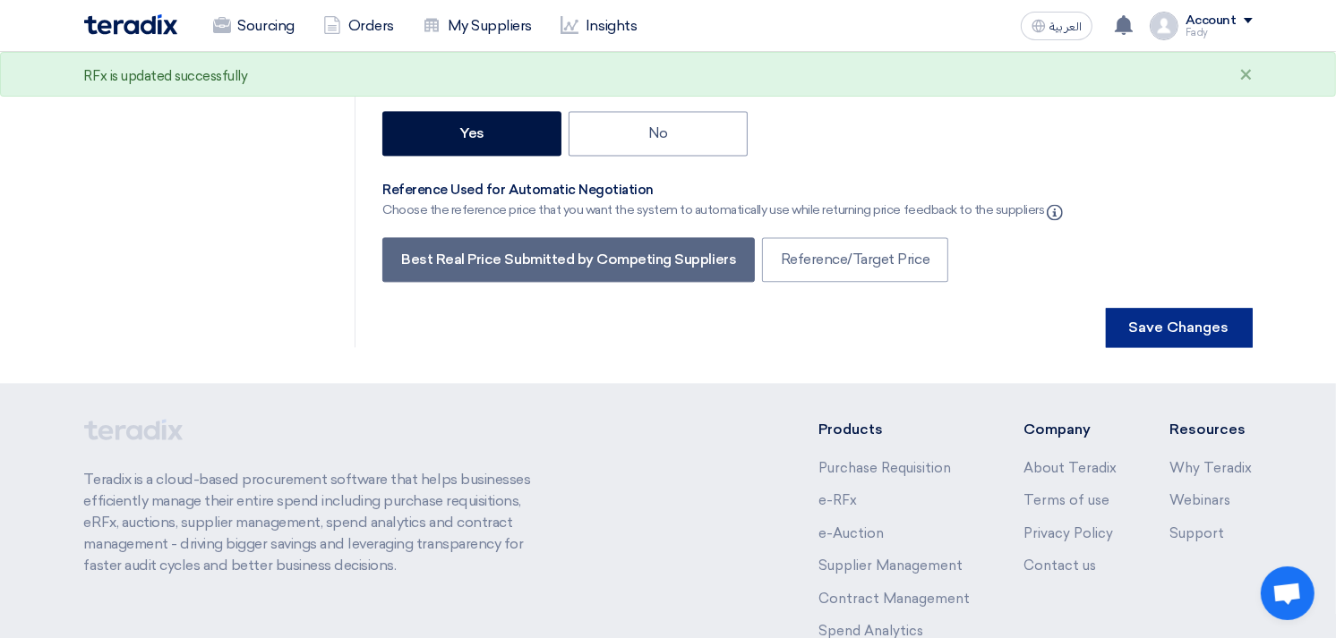
scroll to position [0, 0]
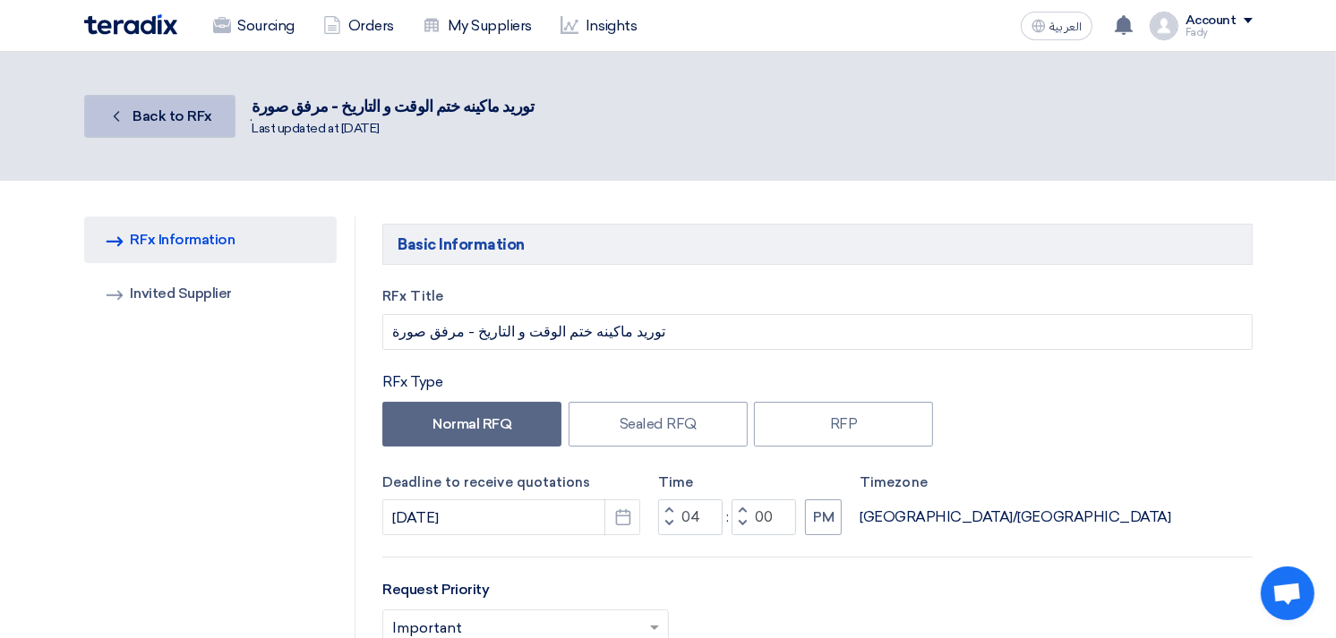
click at [177, 124] on link "Back Back to RFx" at bounding box center [159, 116] width 151 height 43
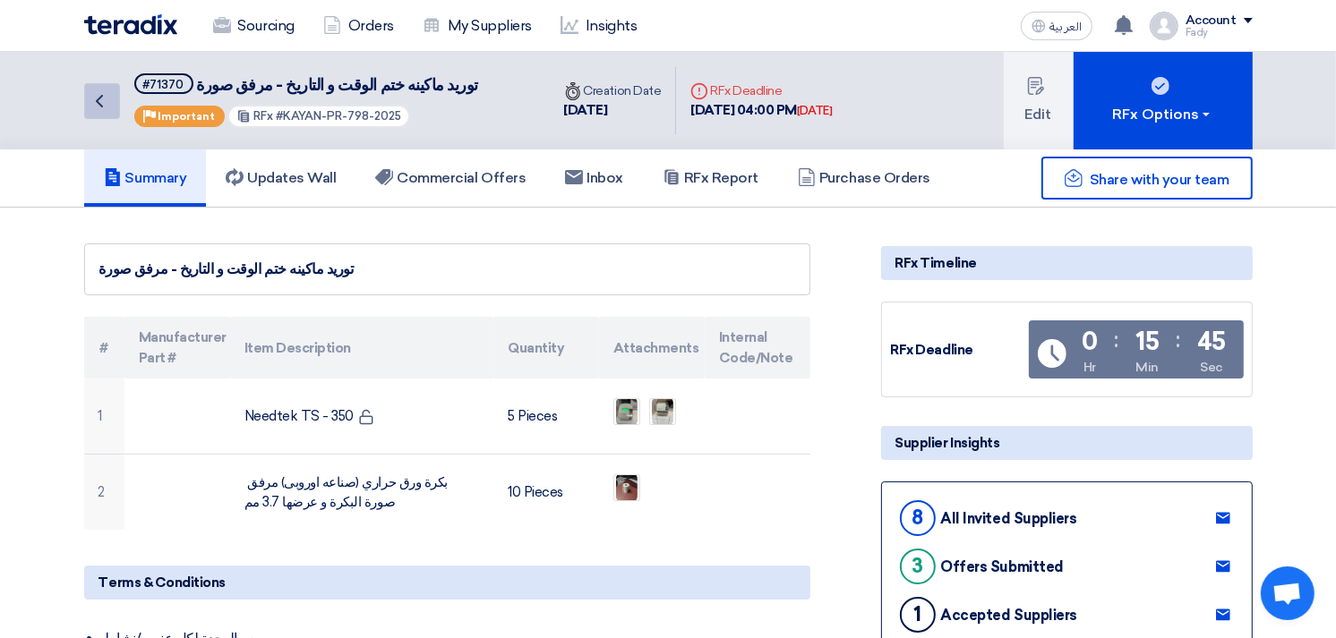
click at [103, 90] on icon "Back" at bounding box center [99, 100] width 21 height 21
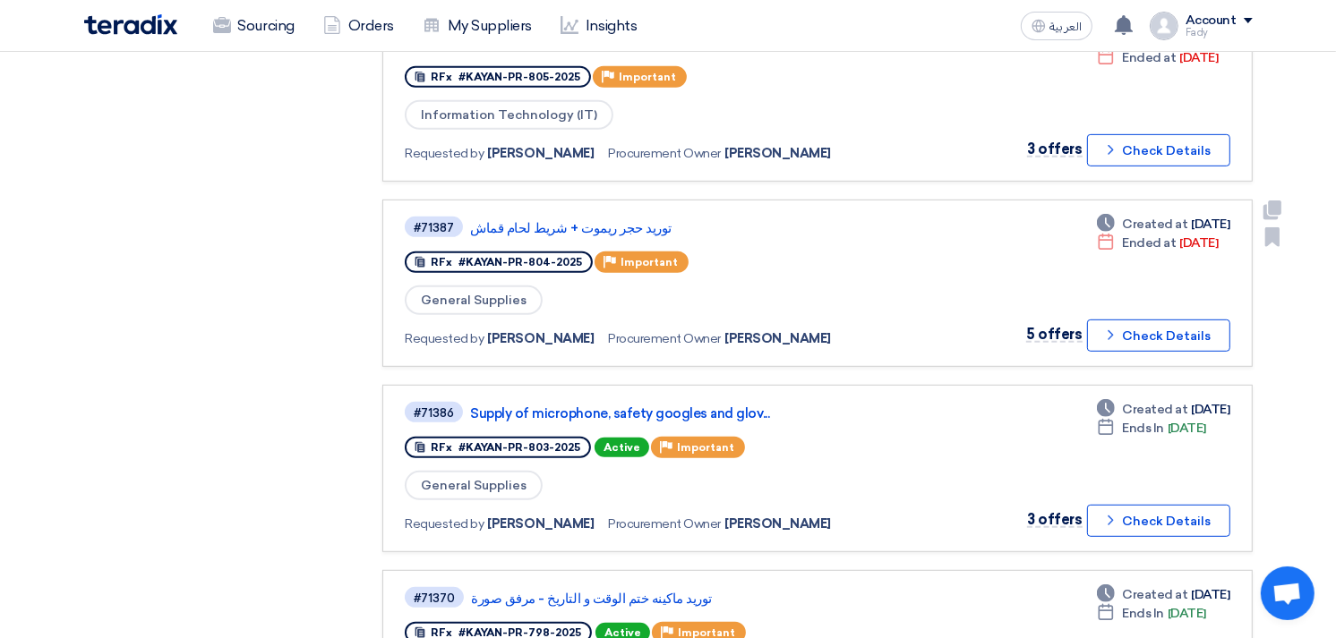
scroll to position [795, 0]
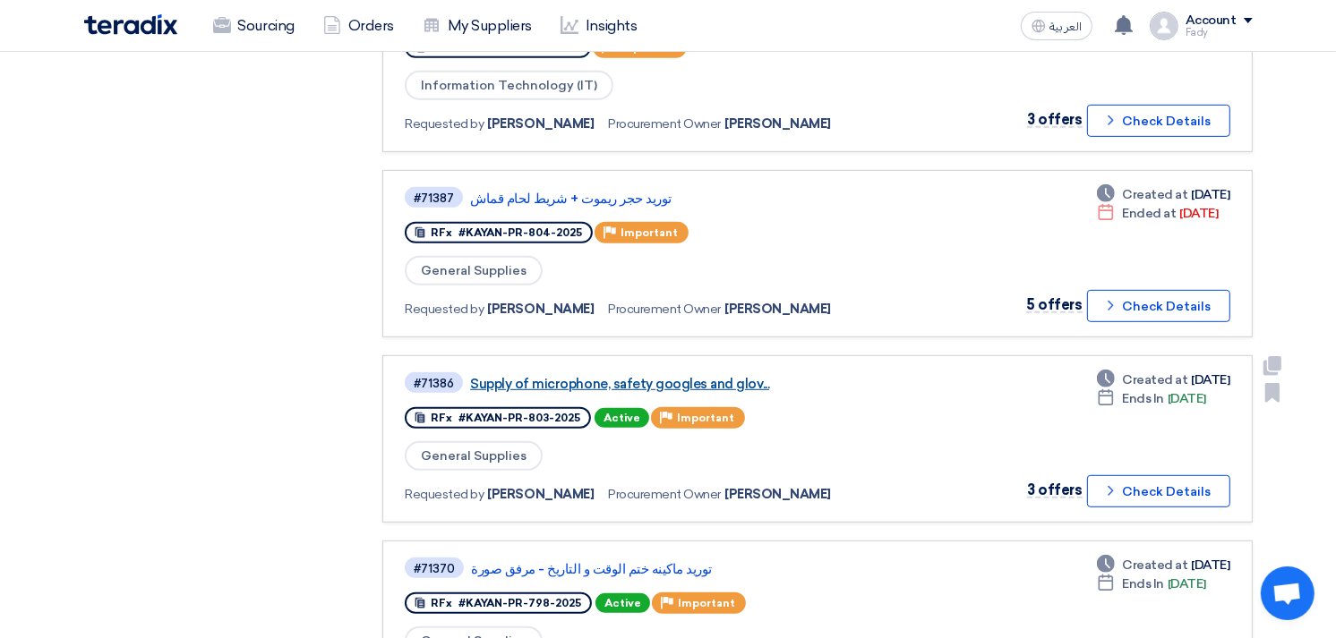
click at [675, 376] on link "Supply of microphone, safety googles and glov..." at bounding box center [694, 384] width 448 height 16
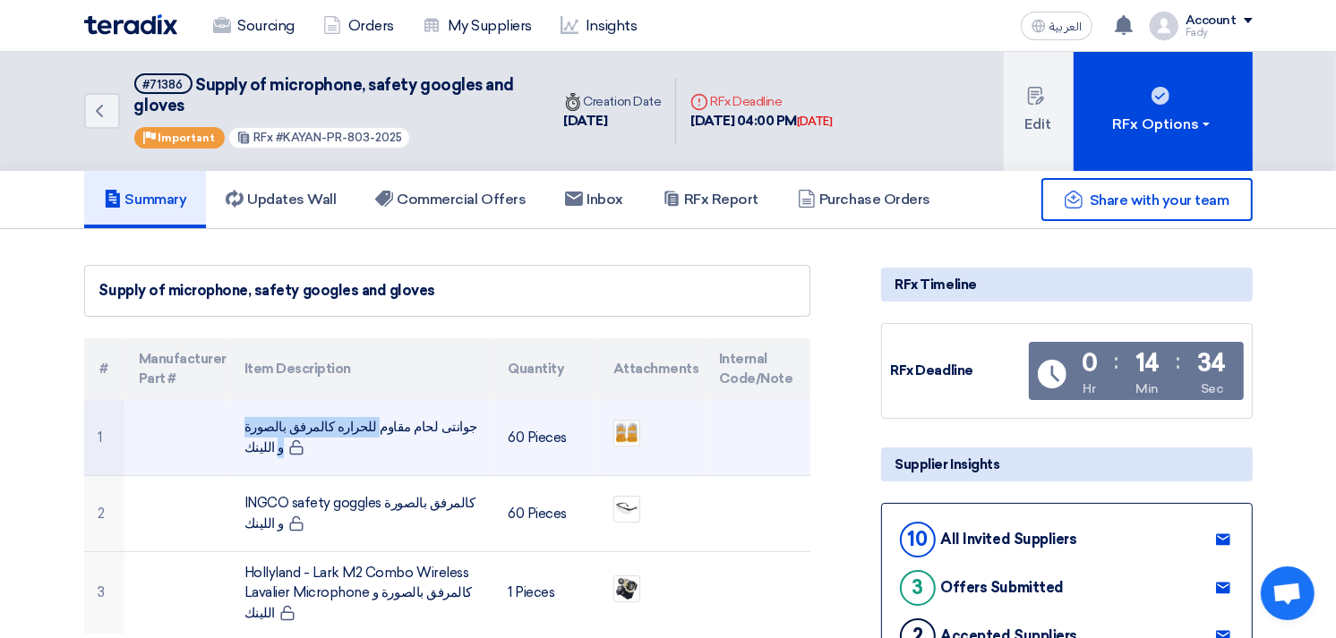
drag, startPoint x: 354, startPoint y: 423, endPoint x: 478, endPoint y: 427, distance: 124.5
click at [478, 427] on td "جوانتى لحام مقاوم للحراره كالمرفق بالصورة و اللينك" at bounding box center [361, 438] width 263 height 76
copy td "جوانتى لحام مقاوم للحراره"
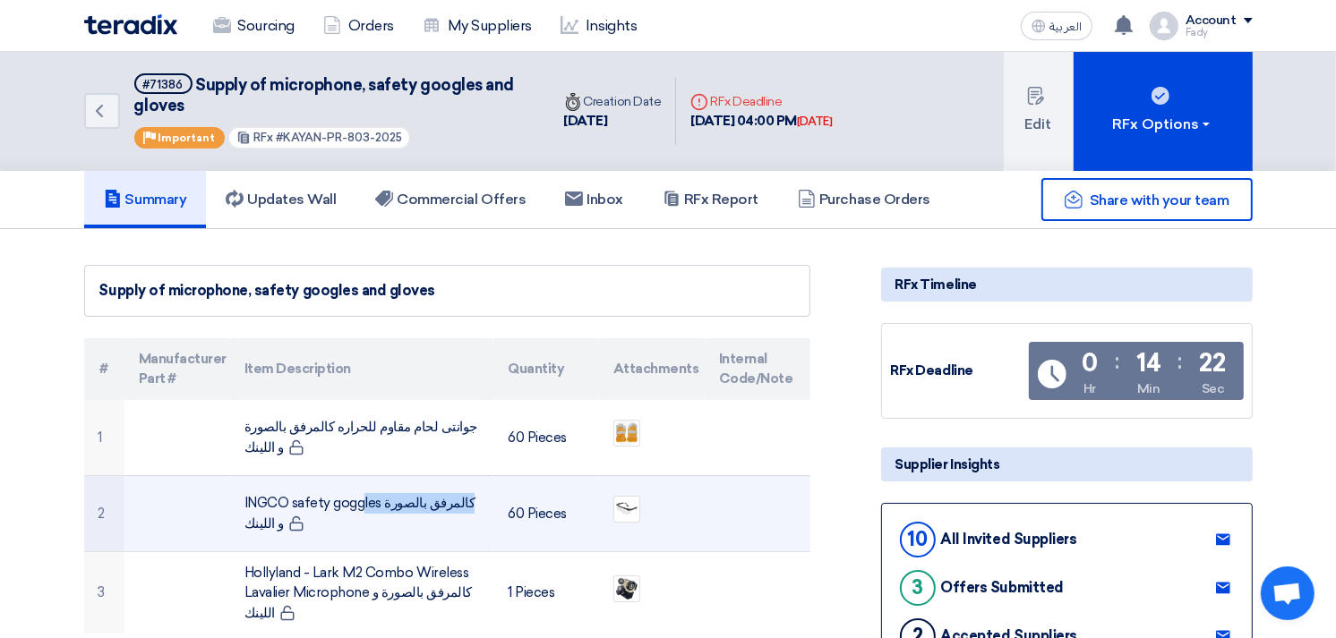
drag, startPoint x: 244, startPoint y: 499, endPoint x: 377, endPoint y: 493, distance: 133.5
click at [377, 493] on td "INGCO safety goggles كالمرفق بالصورة و اللينك" at bounding box center [361, 513] width 263 height 76
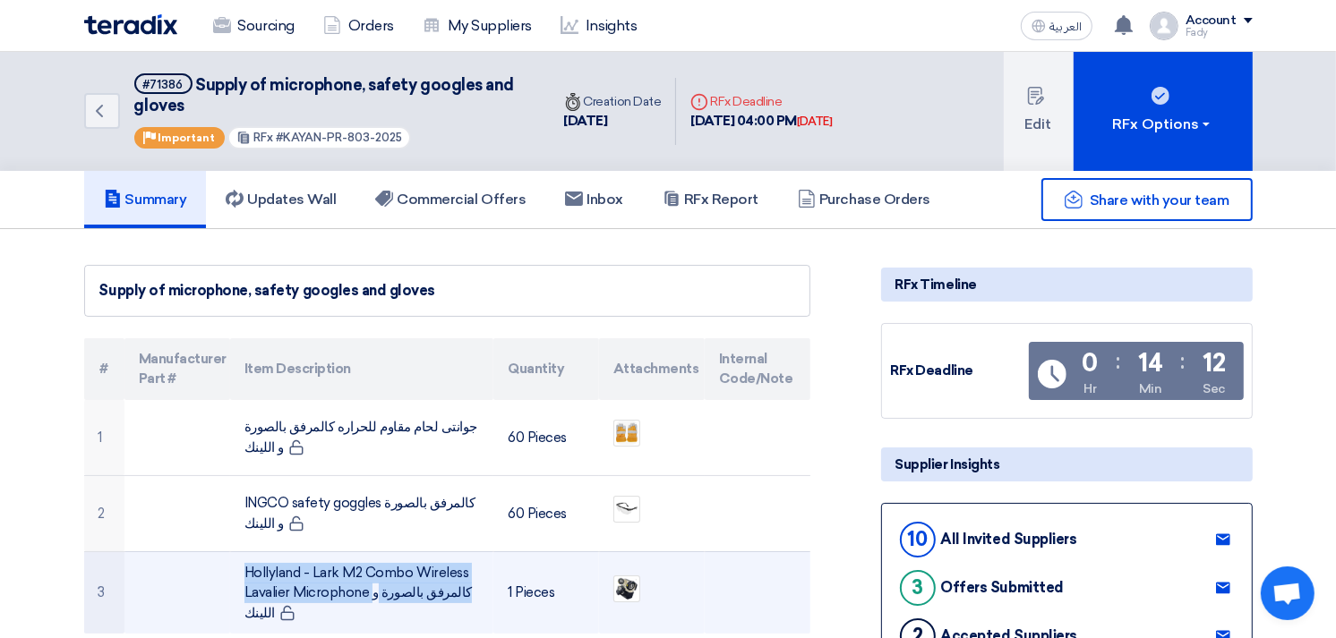
drag, startPoint x: 365, startPoint y: 589, endPoint x: 218, endPoint y: 560, distance: 149.6
click at [218, 560] on tr "3 Hollyland - Lark M2 Combo Wireless Lavalier Microphone كالمرفق بالصورة و اللي…" at bounding box center [447, 592] width 726 height 82
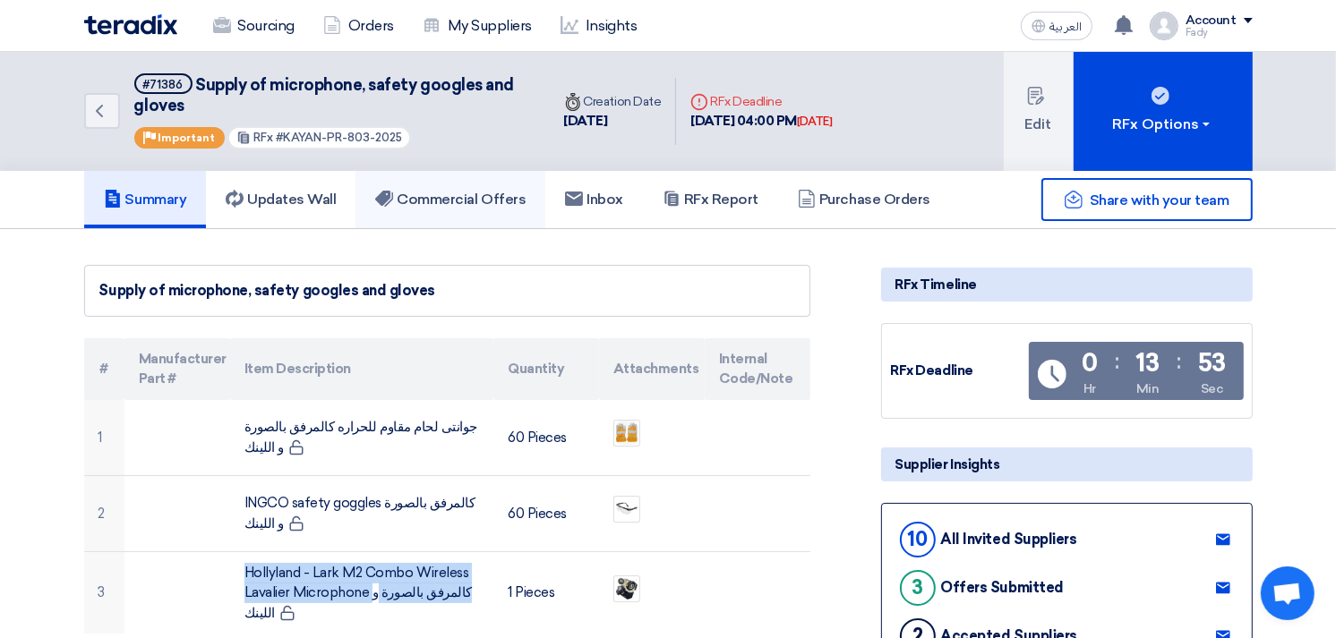
click at [481, 194] on h5 "Commercial Offers" at bounding box center [450, 200] width 150 height 18
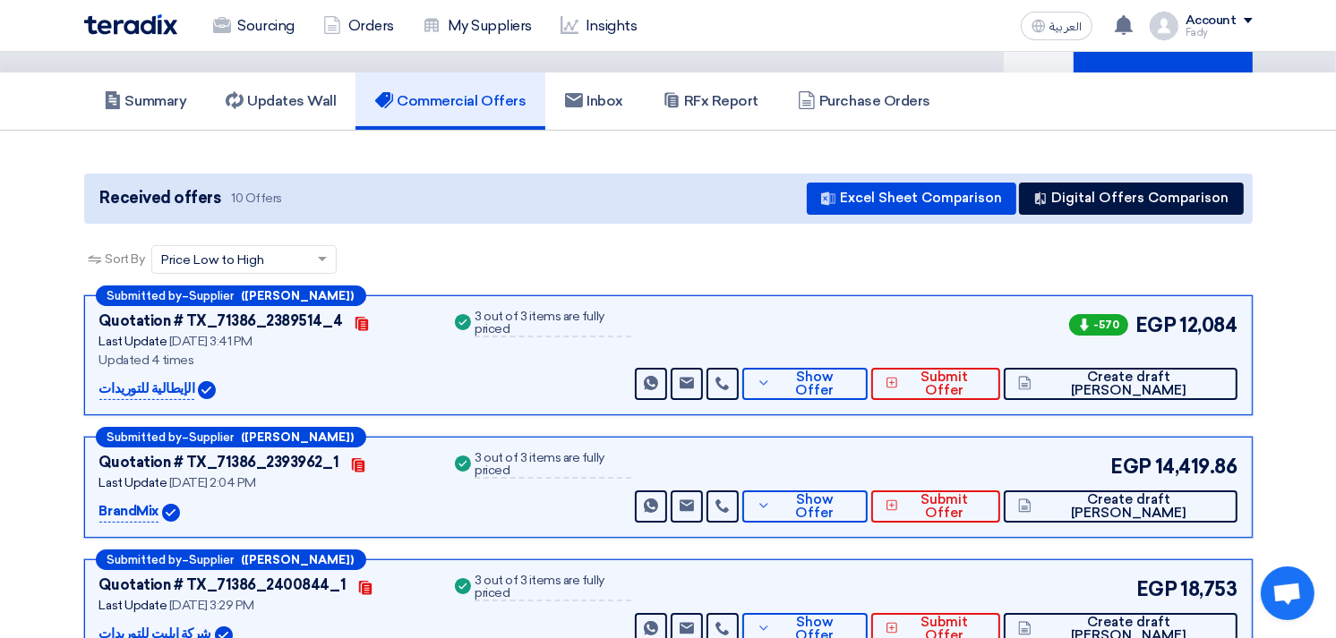
scroll to position [99, 0]
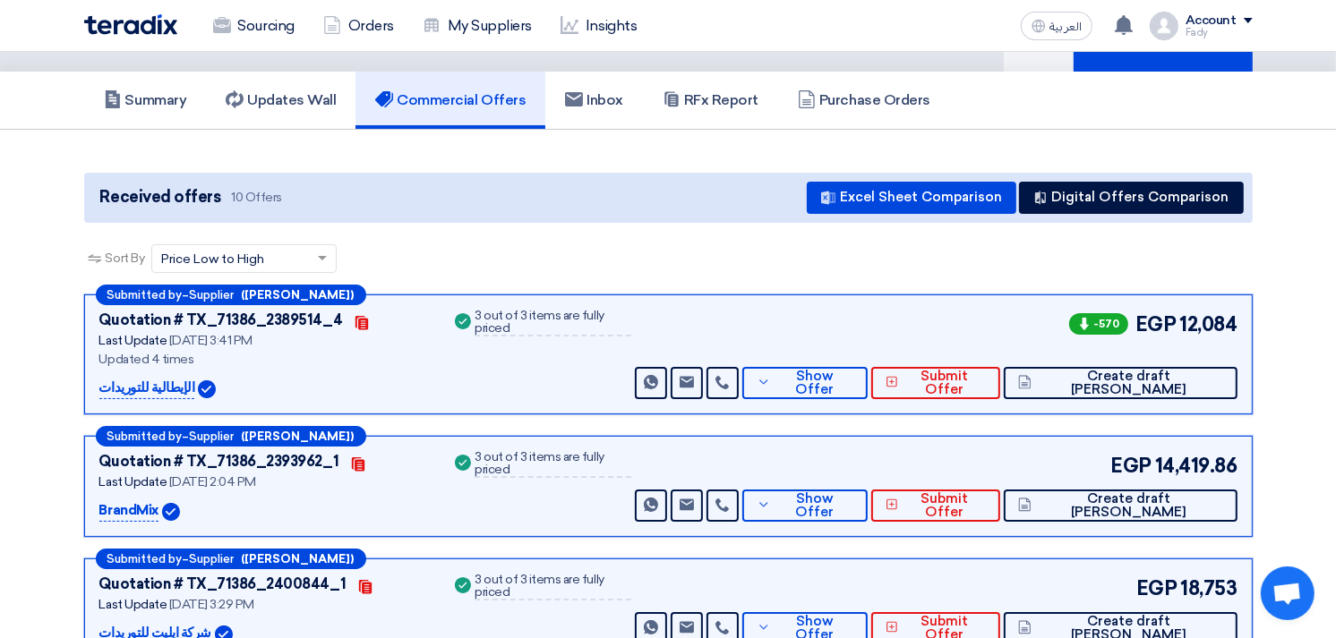
drag, startPoint x: 101, startPoint y: 508, endPoint x: 156, endPoint y: 511, distance: 54.7
click at [156, 511] on p "BrandMix" at bounding box center [128, 510] width 59 height 21
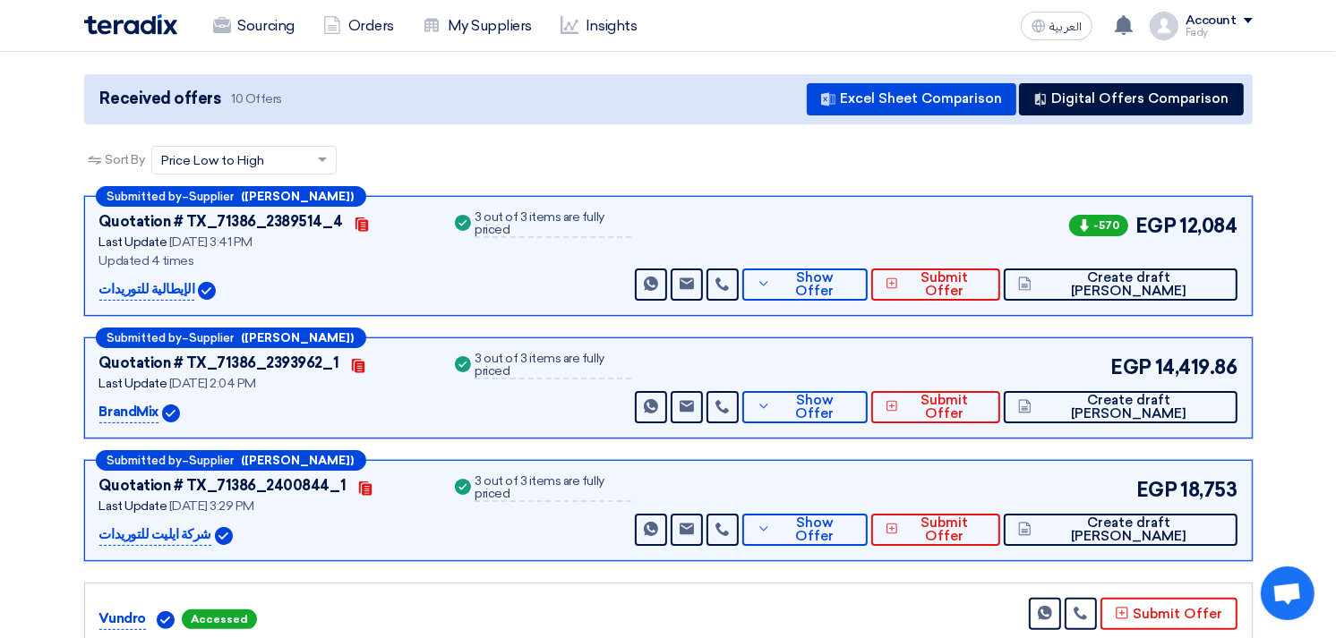
scroll to position [298, 0]
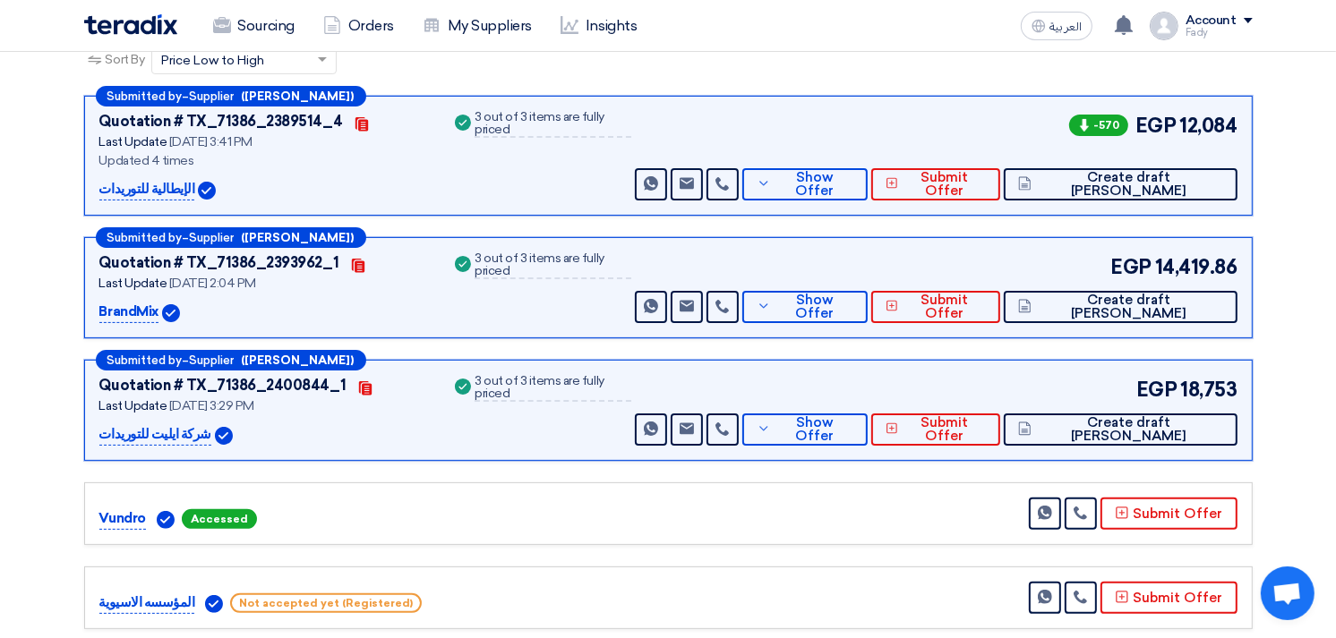
drag, startPoint x: 94, startPoint y: 436, endPoint x: 194, endPoint y: 440, distance: 100.4
click at [194, 440] on div "Submitted by – Supplier (Fady Hesham) Quotation # TX_71386_2400844_1 Contacts L…" at bounding box center [668, 410] width 1168 height 101
click at [853, 179] on span "Show Offer" at bounding box center [814, 184] width 78 height 27
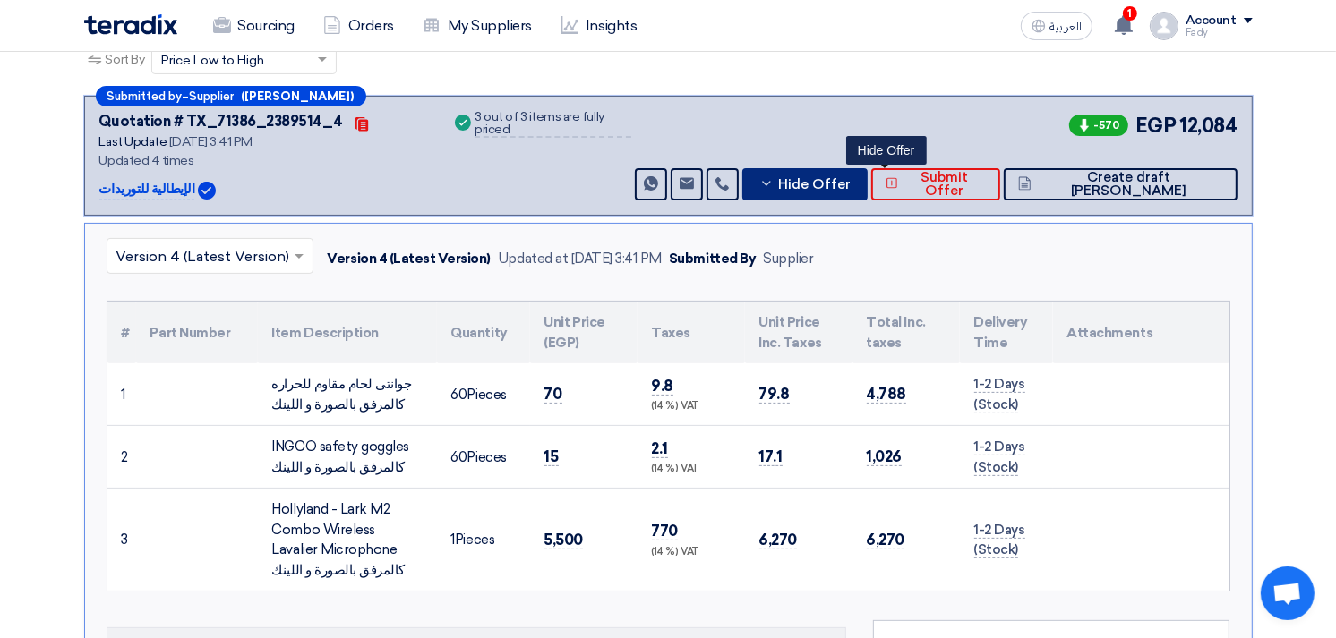
click at [867, 168] on button "Hide Offer" at bounding box center [804, 184] width 124 height 32
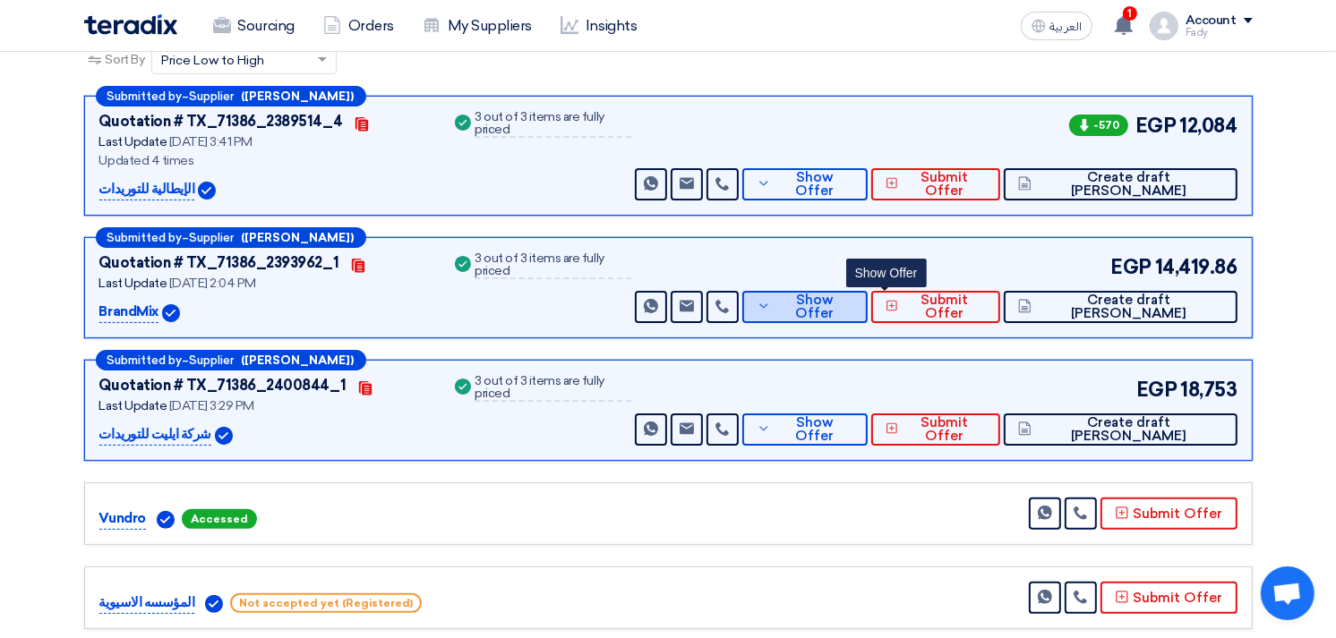
click at [853, 297] on span "Show Offer" at bounding box center [814, 307] width 78 height 27
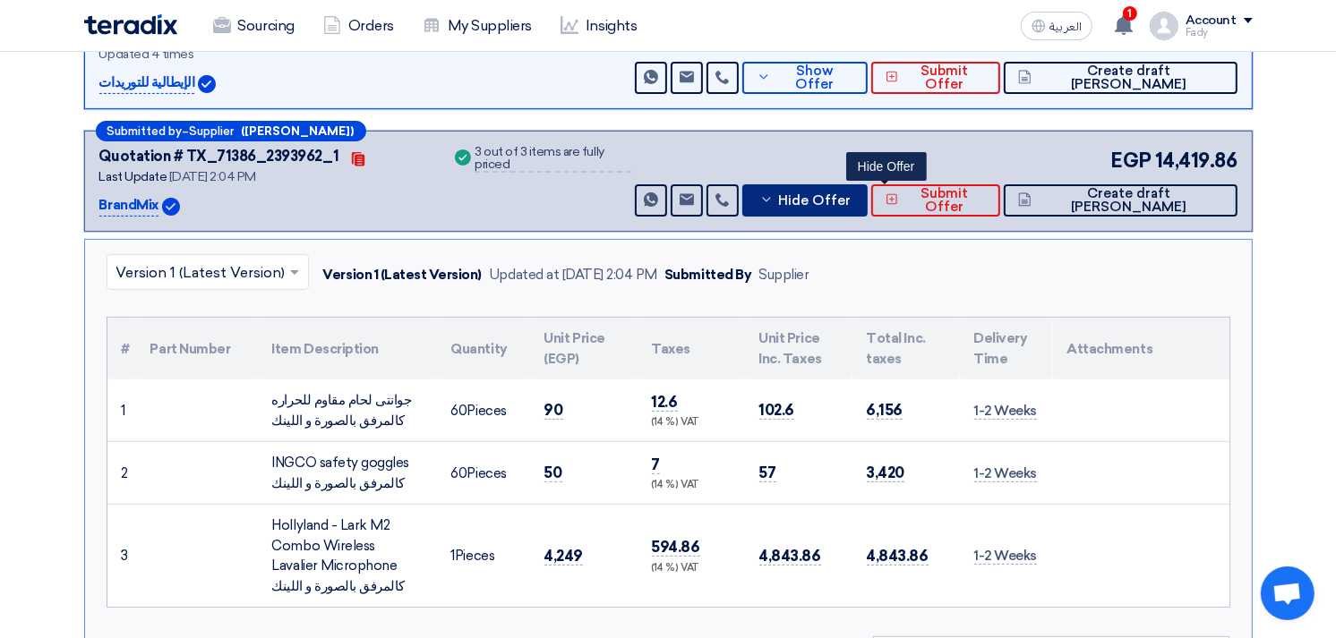
scroll to position [497, 0]
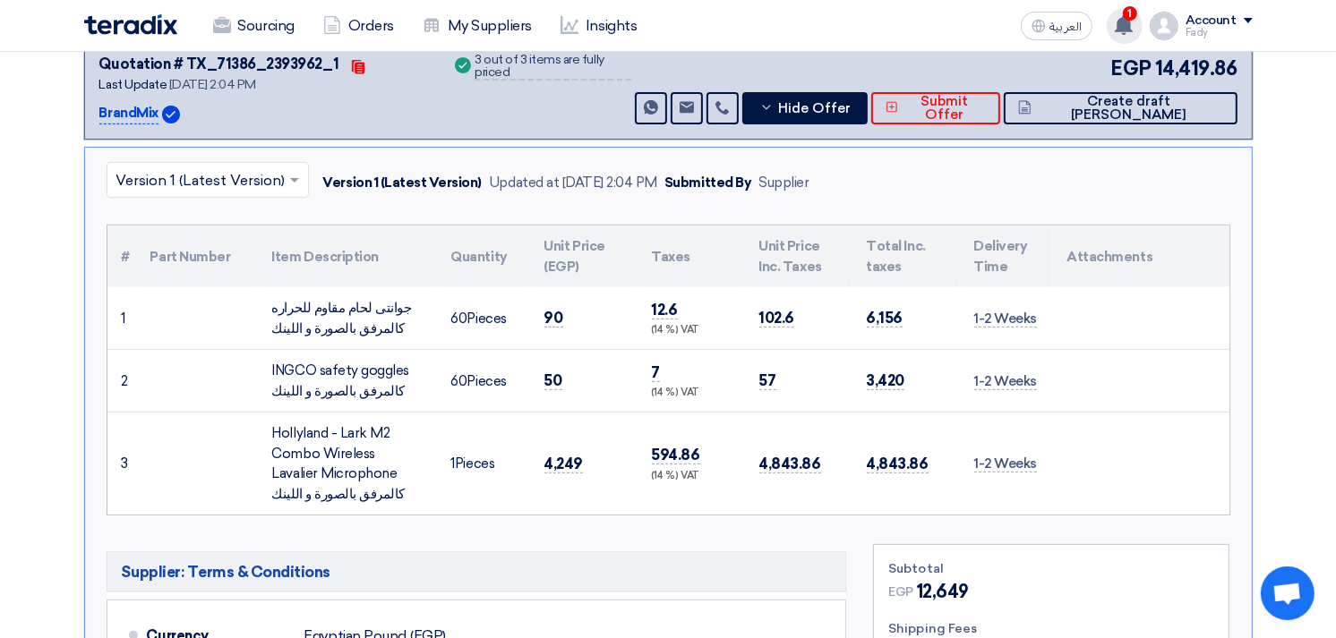
click at [1113, 22] on div "1 You have a new offer for 'توريد ماكينه ختم الوقت و التاريخ - مرفق صورة' reque…" at bounding box center [1125, 26] width 36 height 36
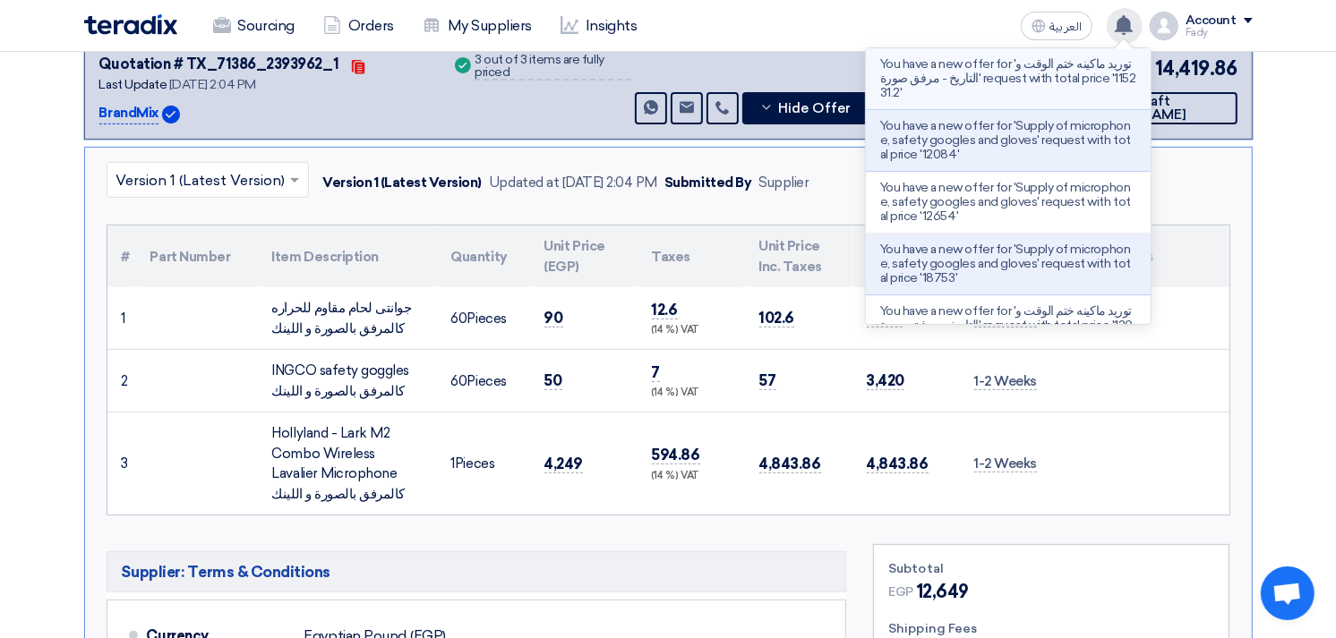
click at [1087, 72] on p "You have a new offer for 'توريد ماكينه ختم الوقت و التاريخ - مرفق صورة' request…" at bounding box center [1008, 78] width 256 height 43
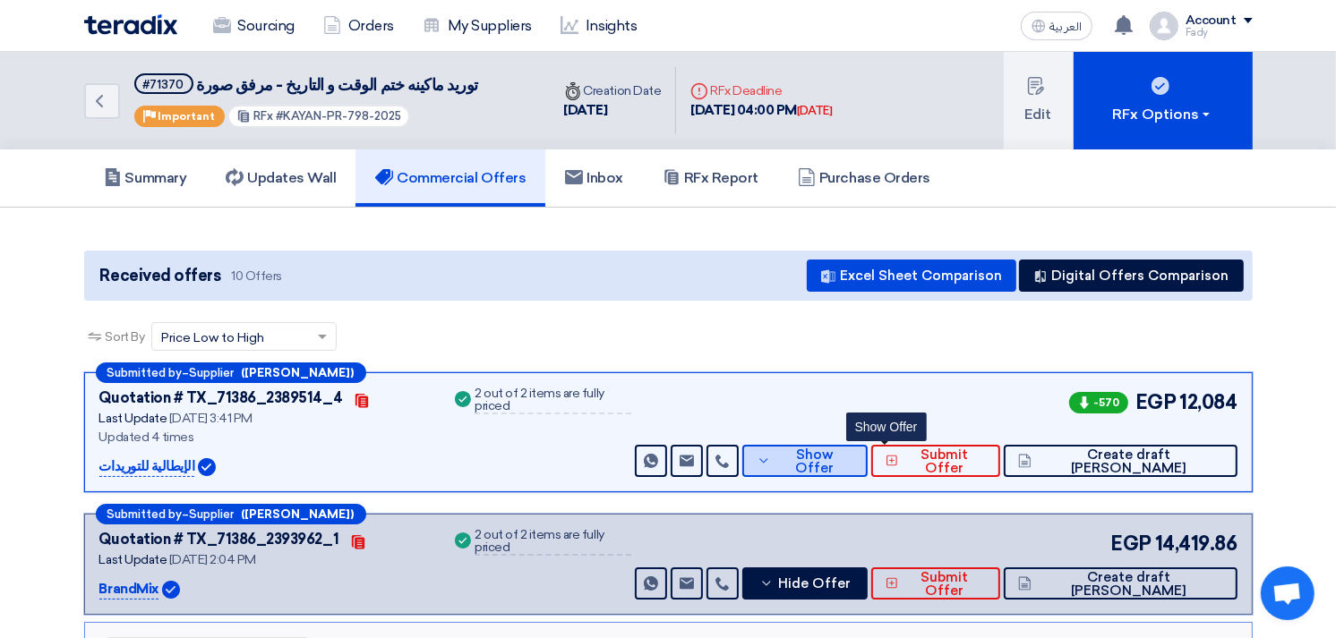
click at [853, 452] on span "Show Offer" at bounding box center [814, 462] width 78 height 27
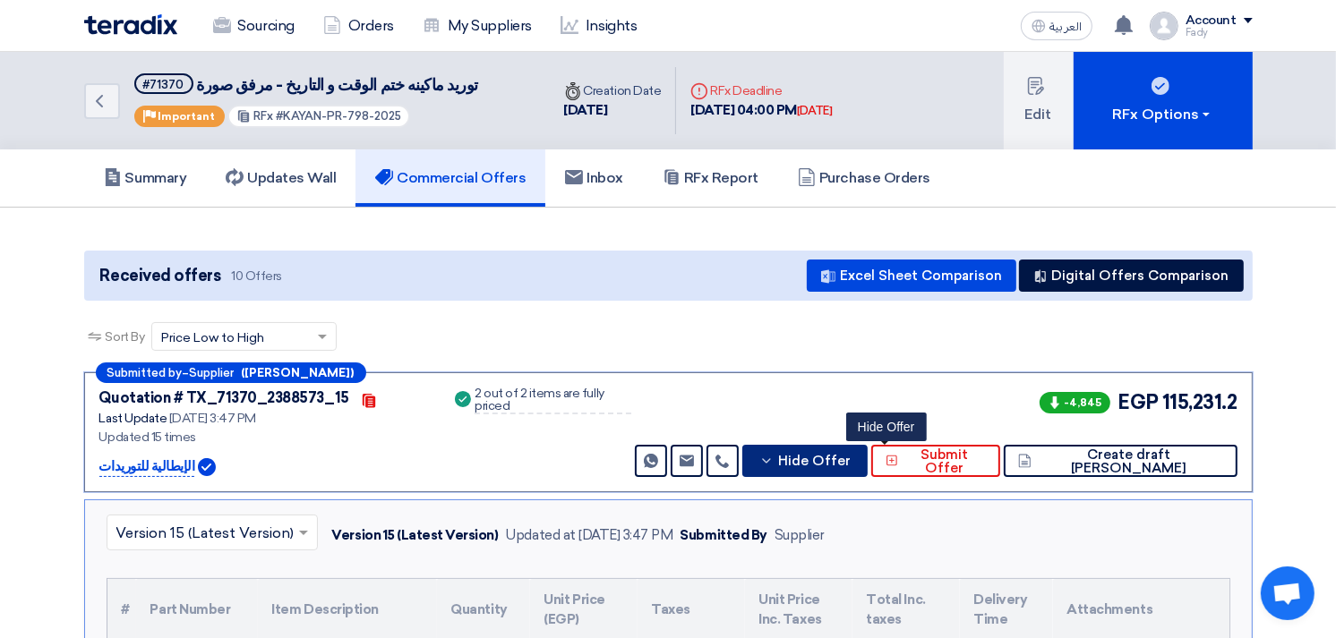
click at [851, 463] on span "Hide Offer" at bounding box center [814, 461] width 73 height 13
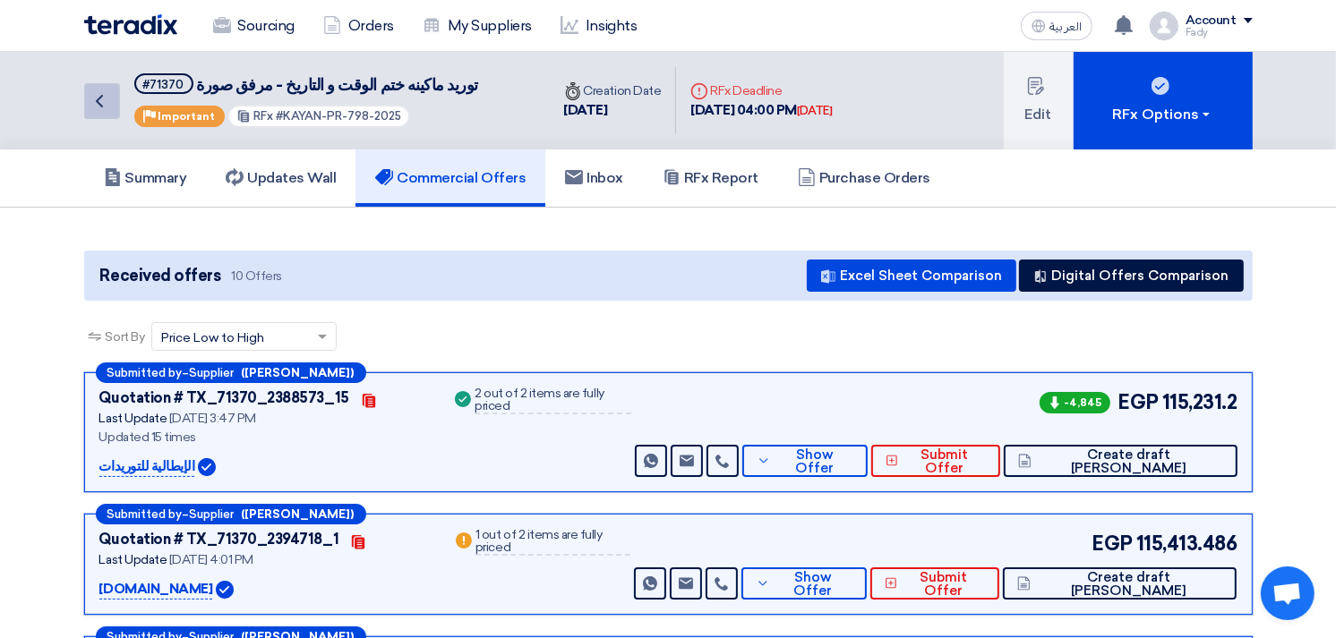
click at [87, 95] on link "Back" at bounding box center [102, 101] width 36 height 36
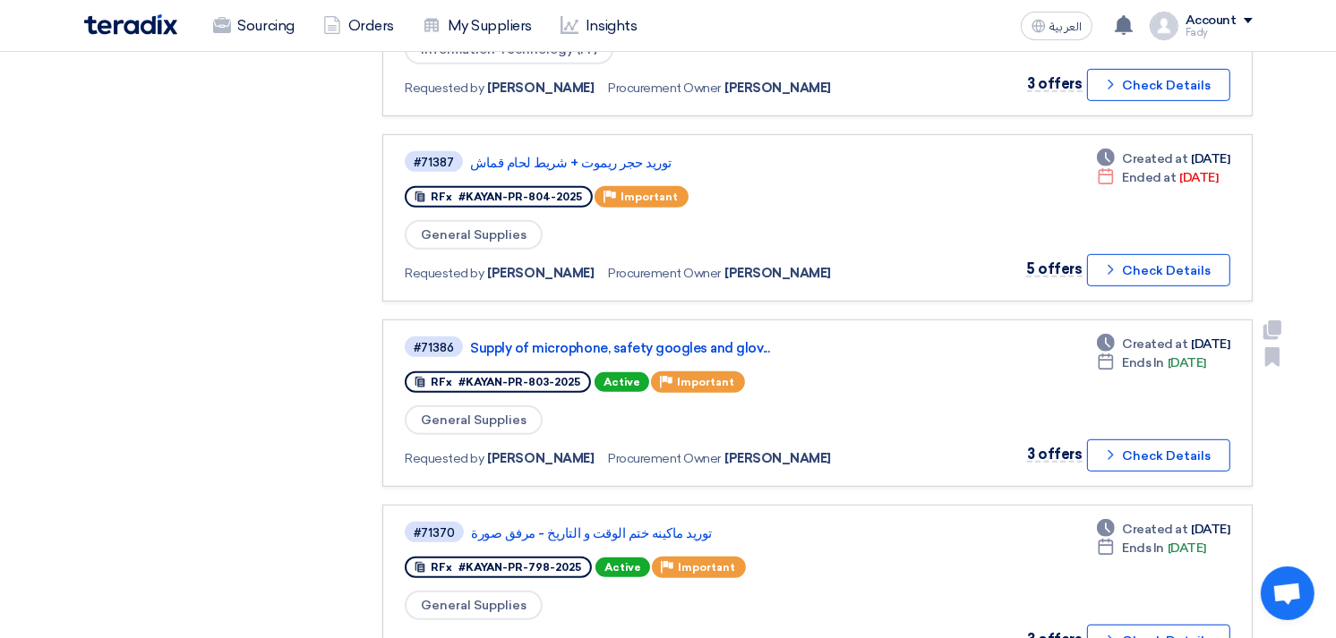
scroll to position [795, 0]
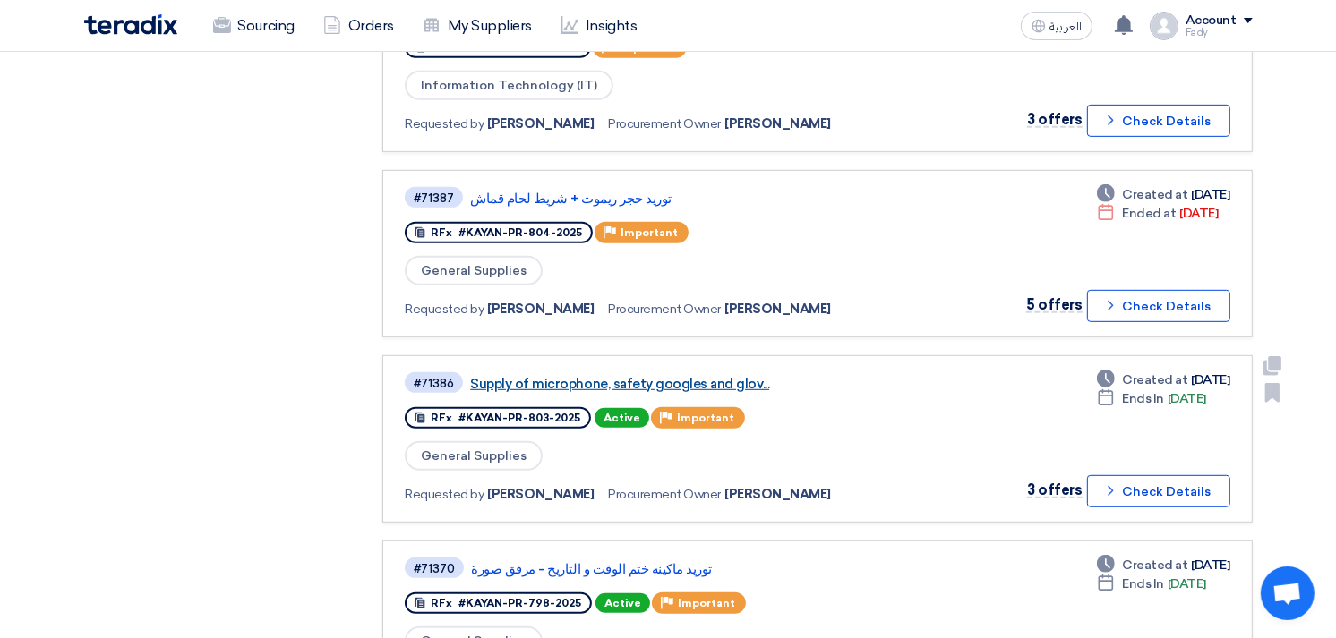
click at [664, 376] on link "Supply of microphone, safety googles and glov..." at bounding box center [694, 384] width 448 height 16
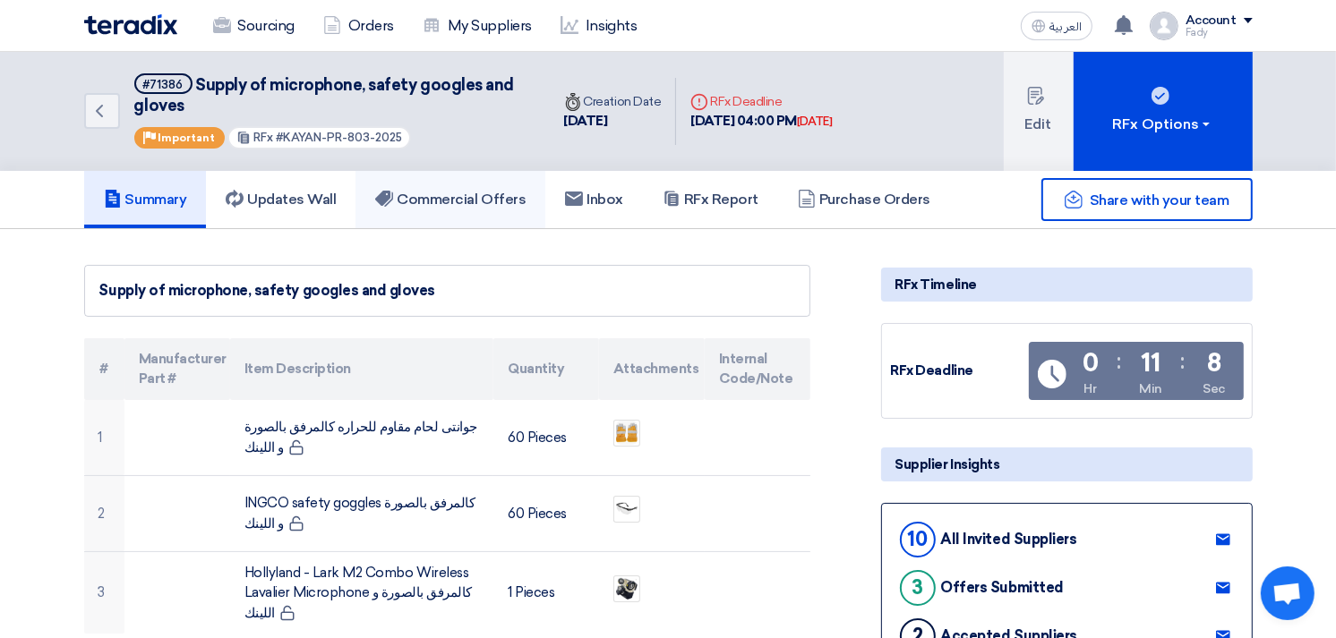
click at [525, 215] on link "Commercial Offers" at bounding box center [450, 199] width 190 height 57
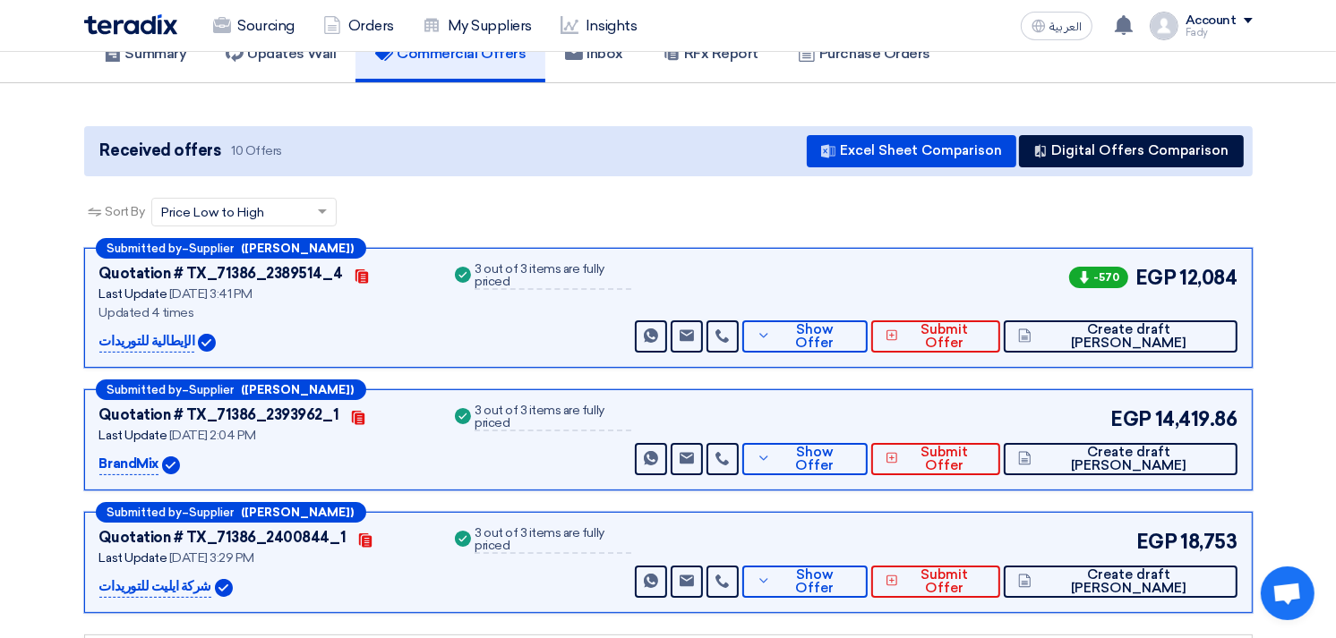
scroll to position [199, 0]
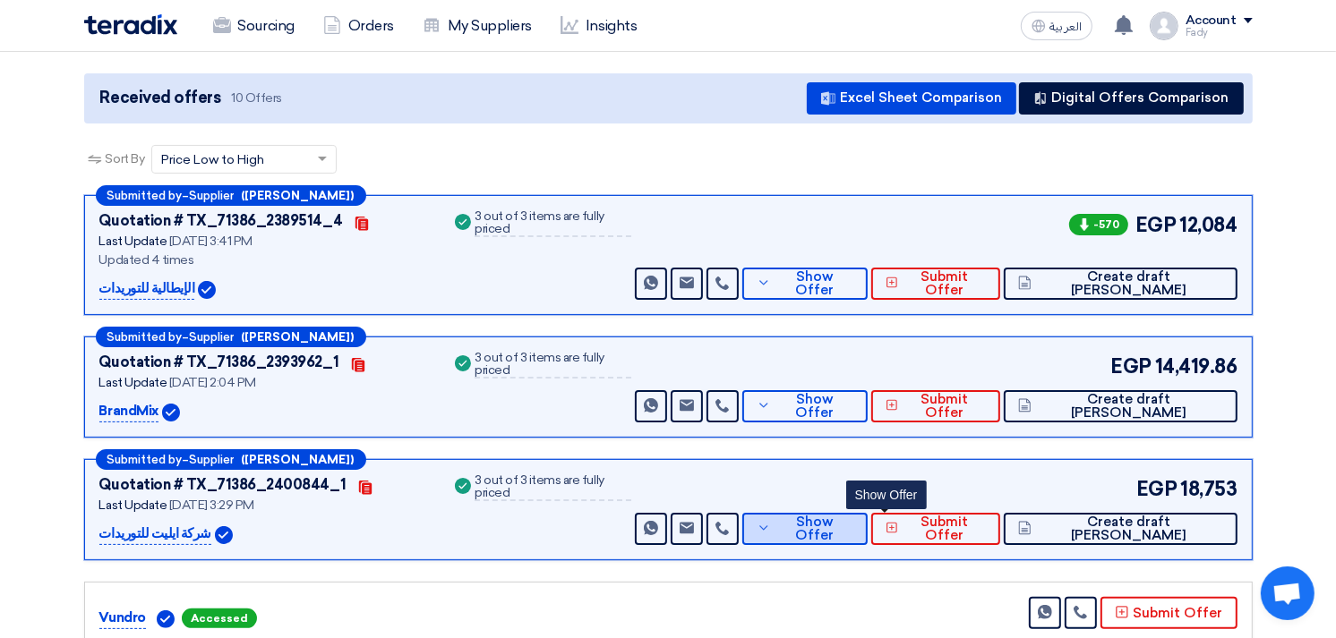
click at [853, 520] on span "Show Offer" at bounding box center [814, 529] width 78 height 27
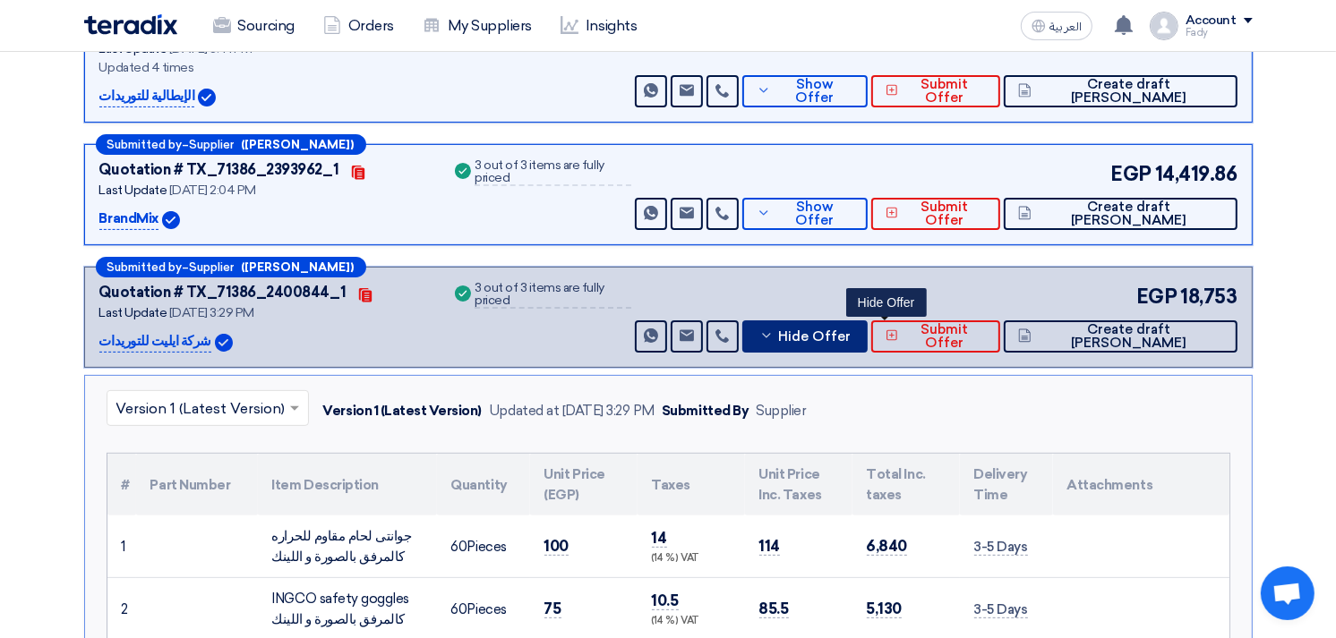
scroll to position [0, 0]
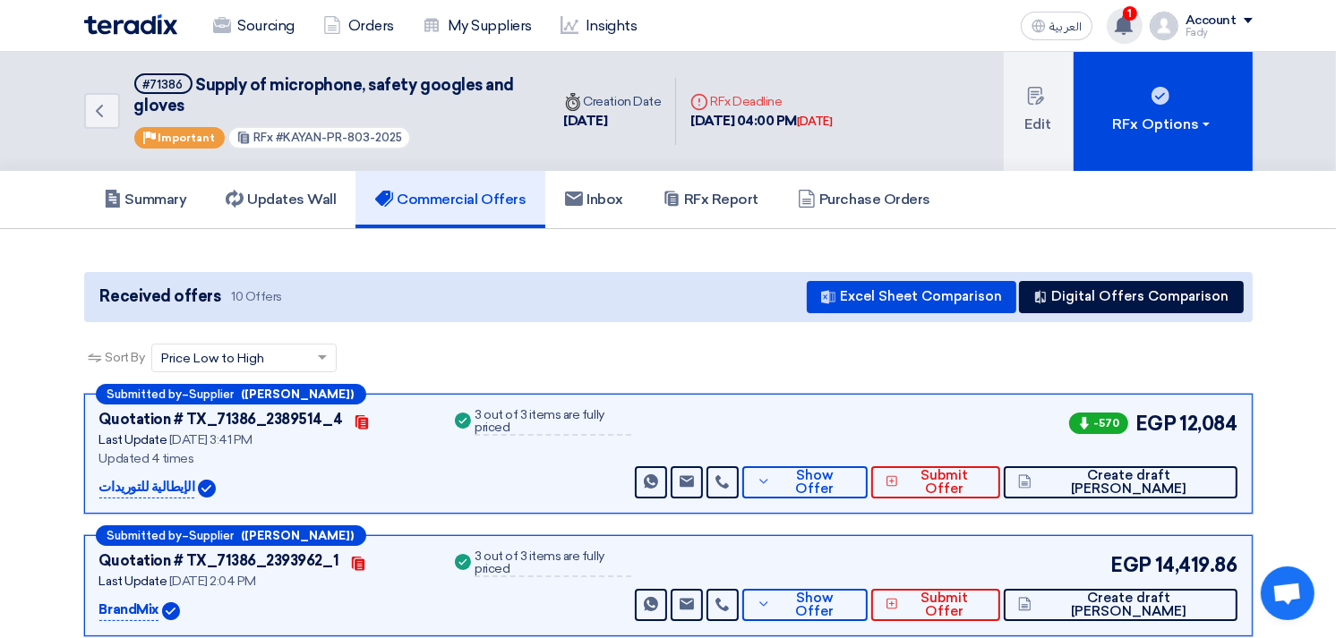
click at [1125, 30] on icon at bounding box center [1124, 25] width 20 height 20
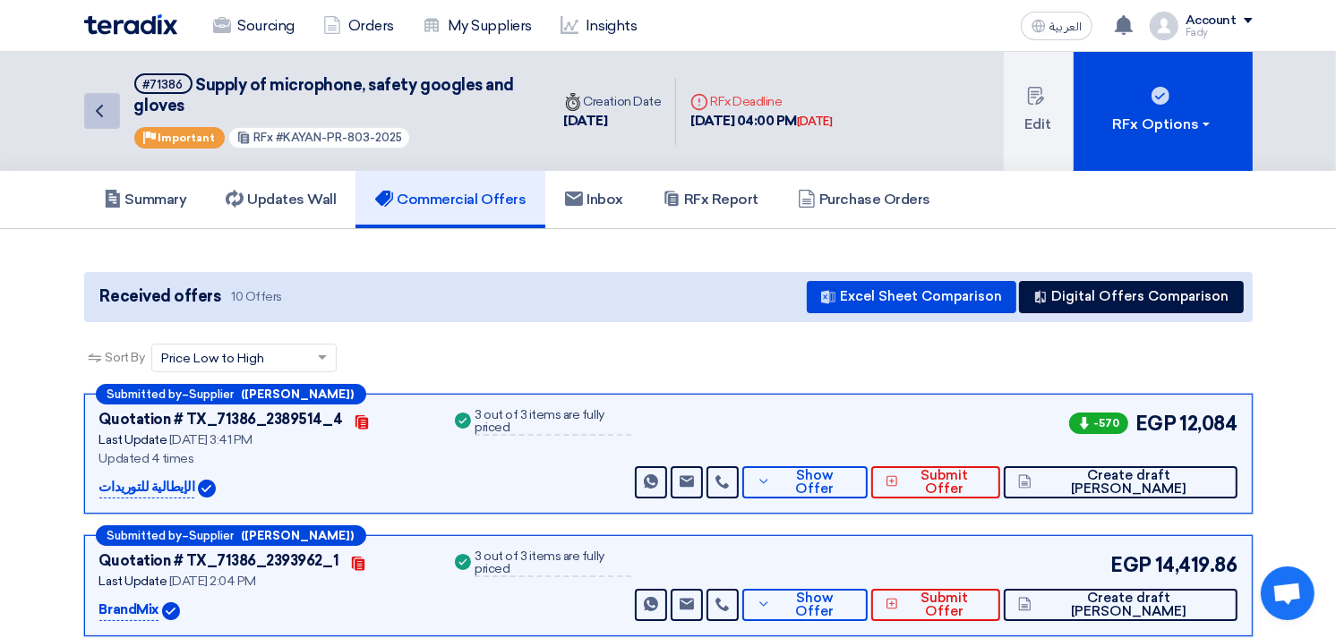
click at [110, 108] on link "Back" at bounding box center [102, 111] width 36 height 36
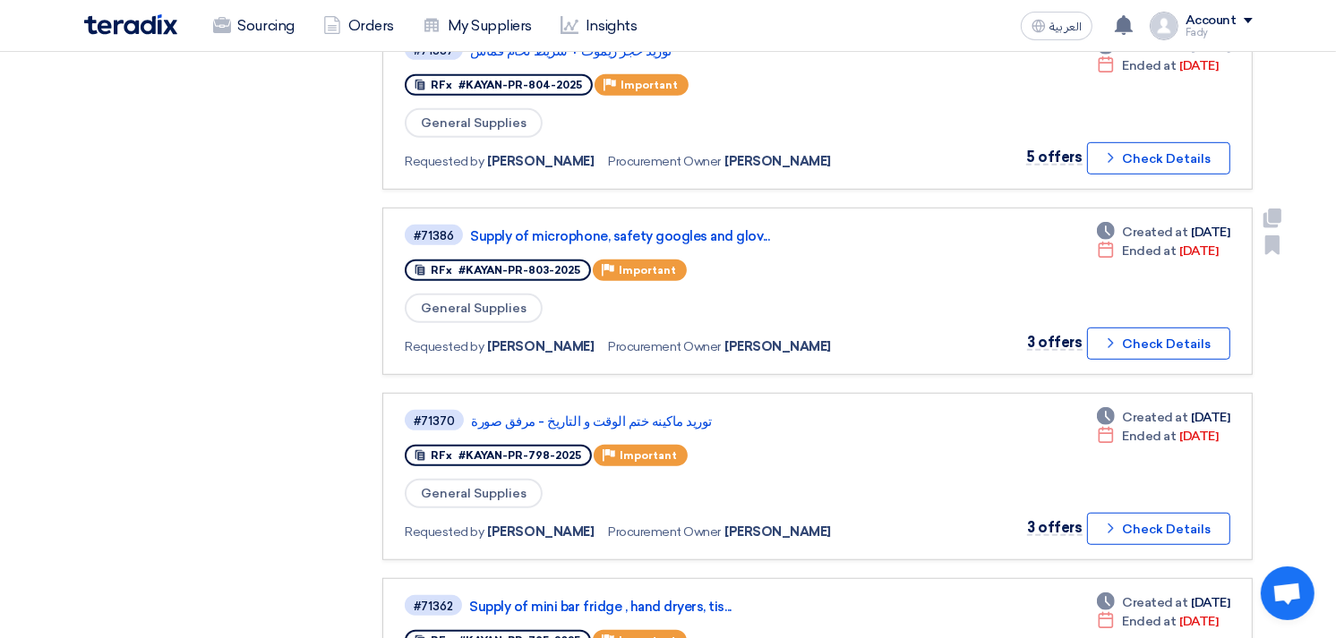
scroll to position [995, 0]
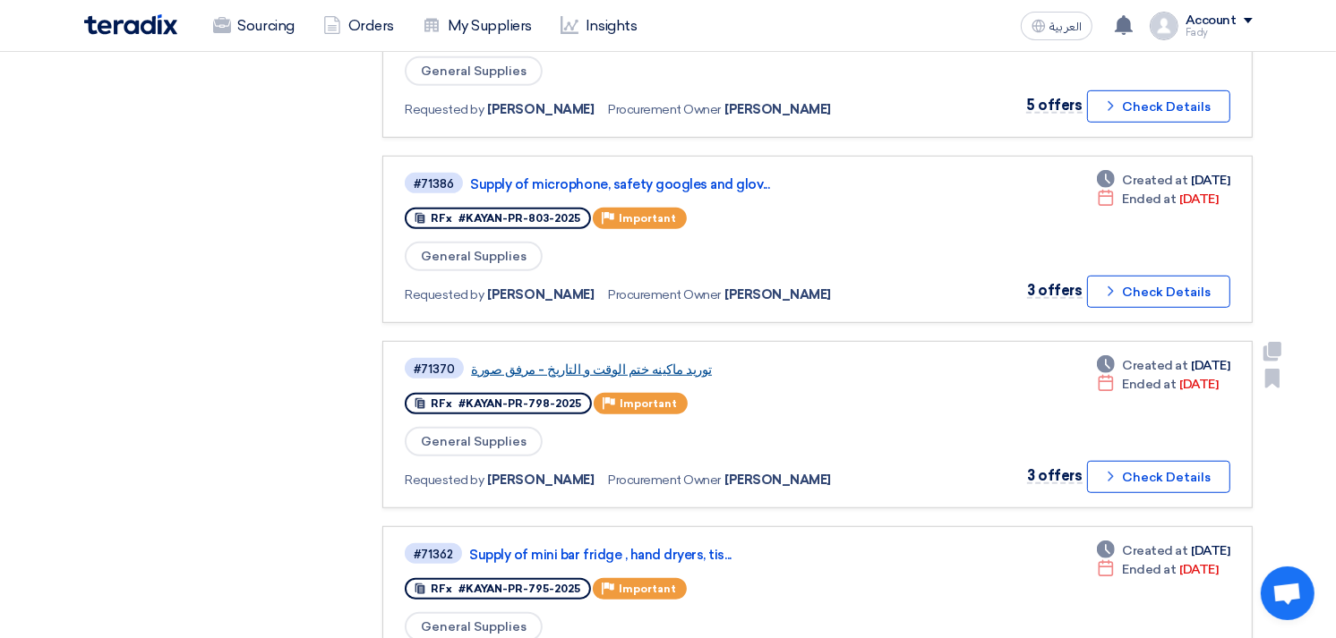
click at [654, 362] on link "توريد ماكينه ختم الوقت و التاريخ - مرفق صورة" at bounding box center [695, 370] width 448 height 16
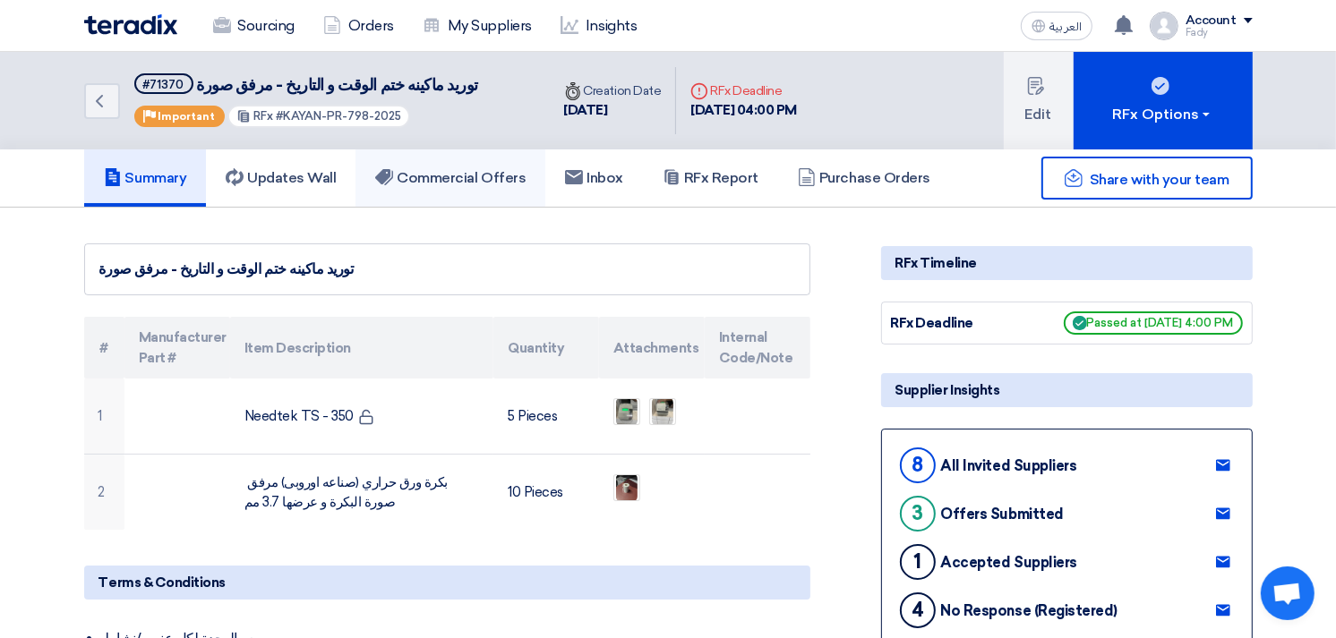
click at [501, 176] on h5 "Commercial Offers" at bounding box center [450, 178] width 150 height 18
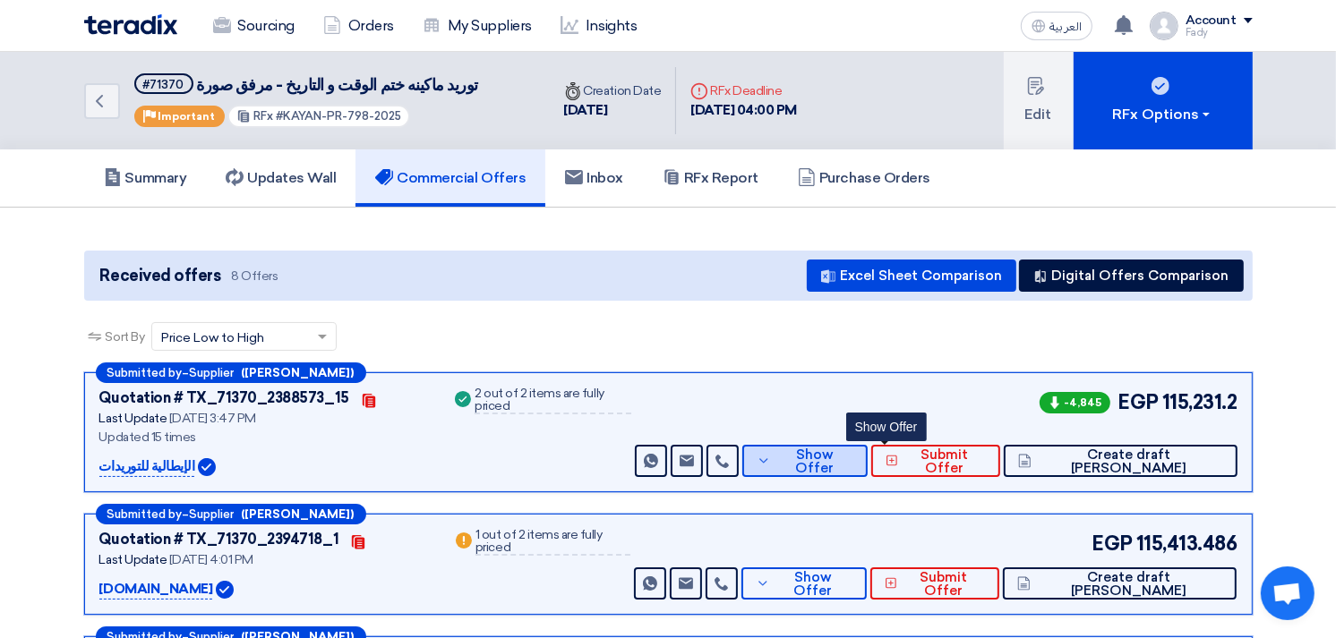
click at [853, 451] on span "Show Offer" at bounding box center [814, 462] width 78 height 27
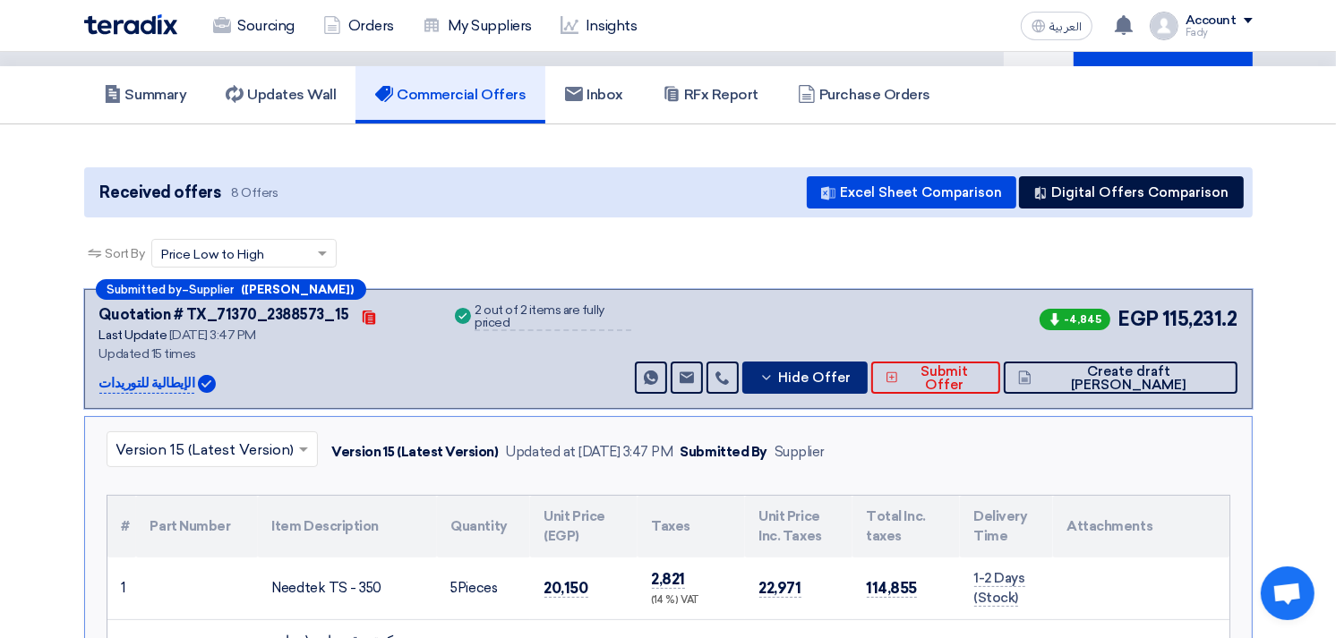
scroll to position [199, 0]
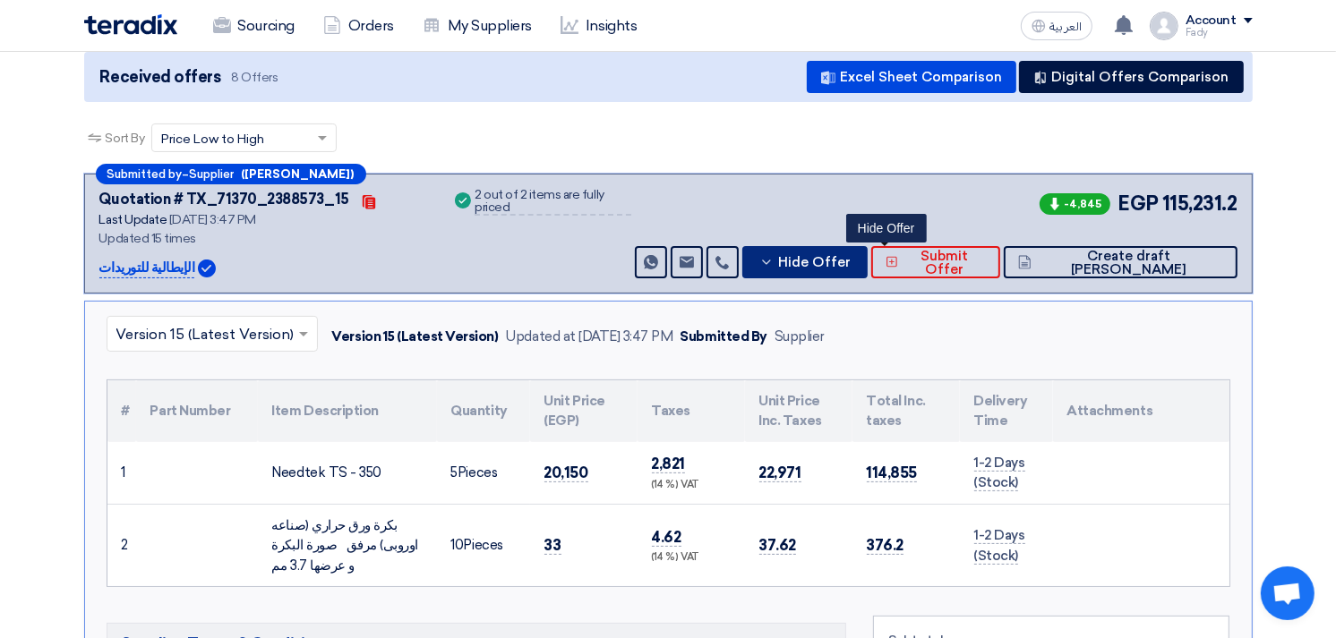
click at [774, 258] on icon at bounding box center [766, 262] width 14 height 14
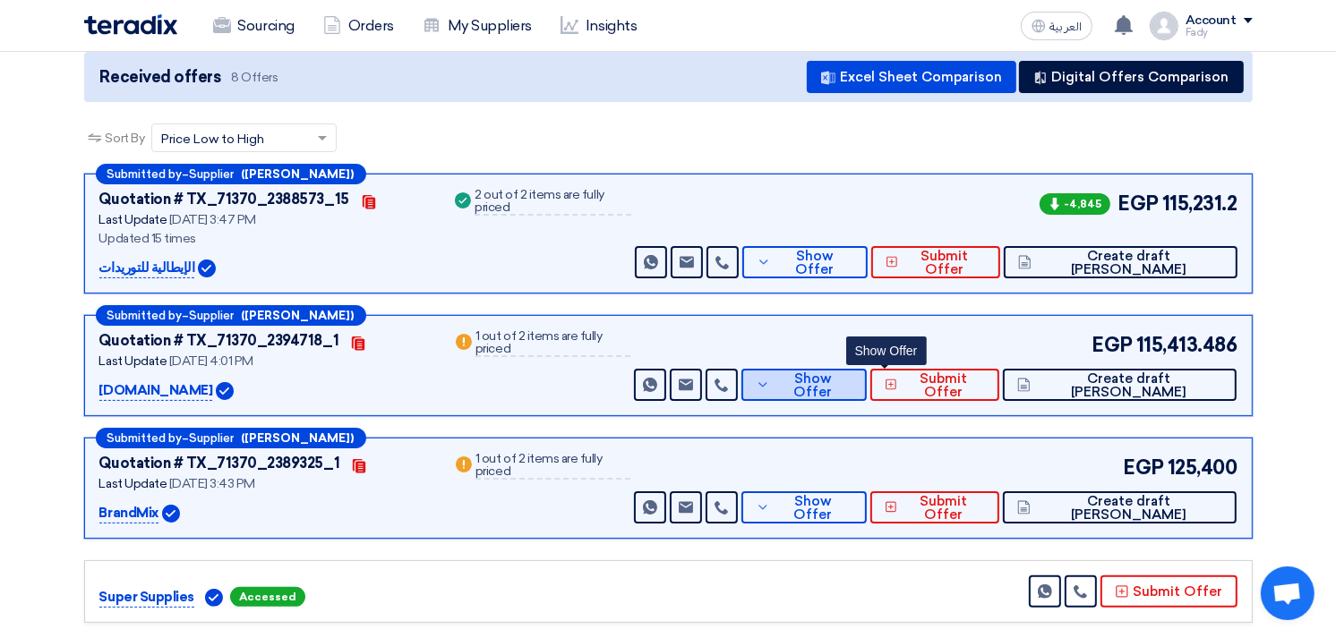
click at [770, 385] on icon at bounding box center [763, 385] width 14 height 14
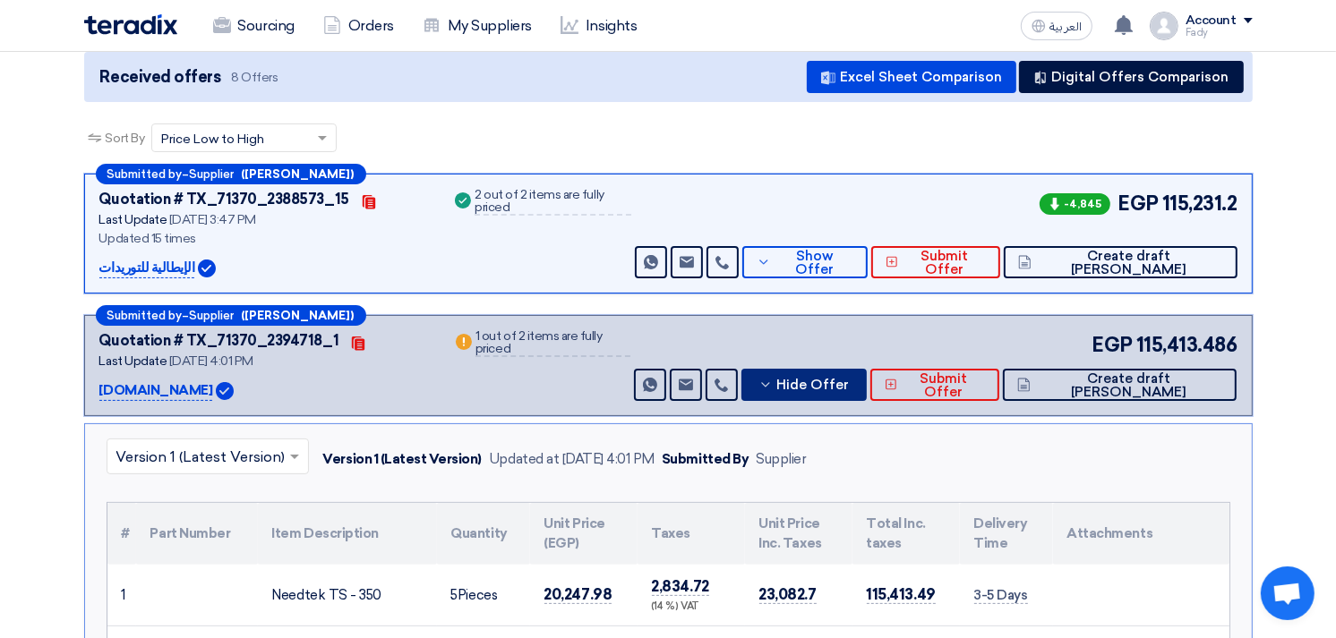
scroll to position [397, 0]
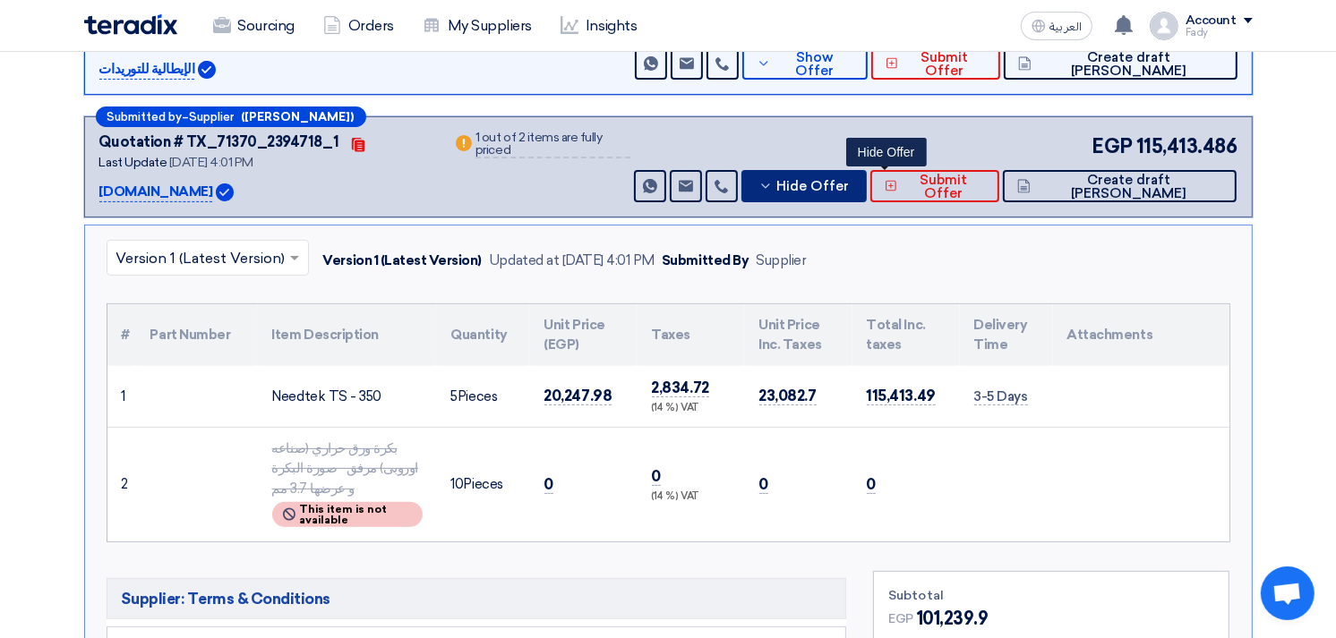
click at [867, 191] on button "Hide Offer" at bounding box center [803, 186] width 125 height 32
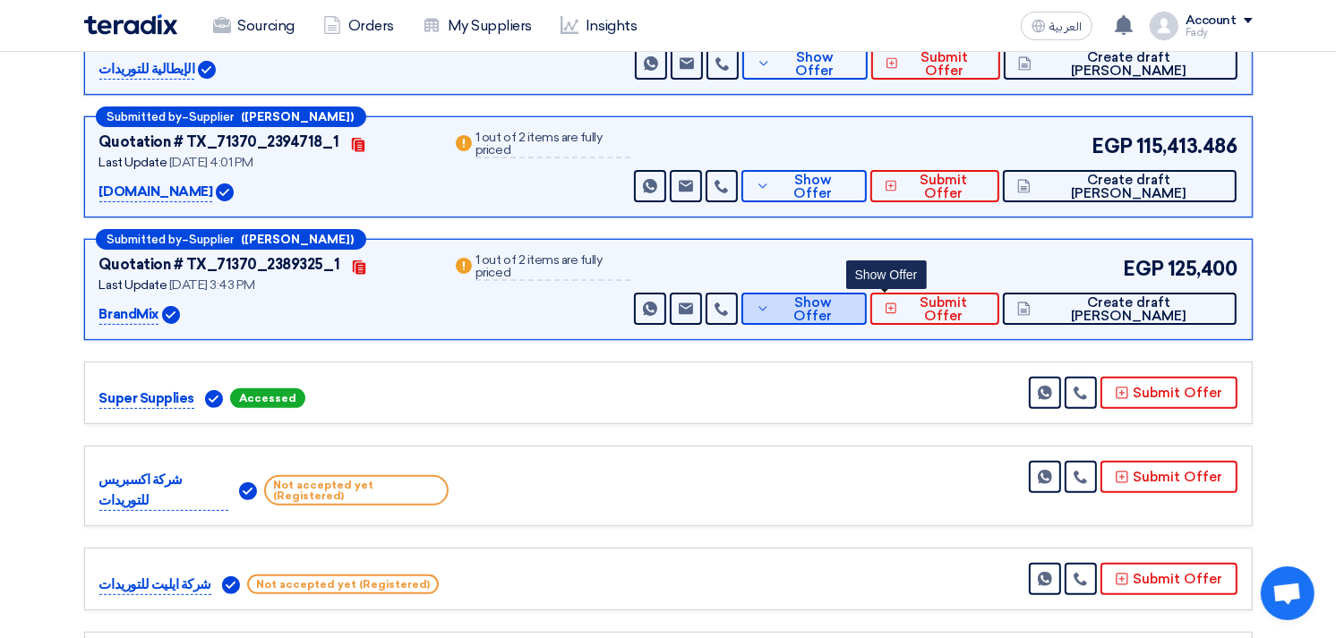
click at [867, 321] on button "Show Offer" at bounding box center [803, 309] width 125 height 32
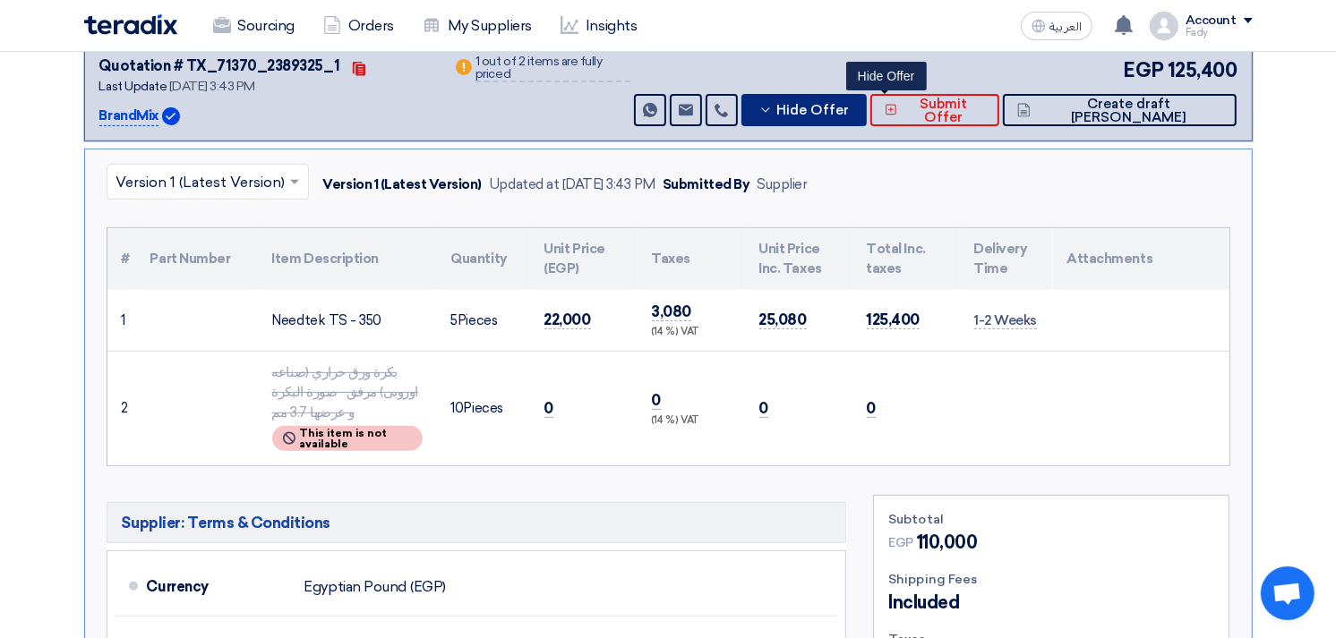
click at [850, 111] on span "Hide Offer" at bounding box center [813, 110] width 73 height 13
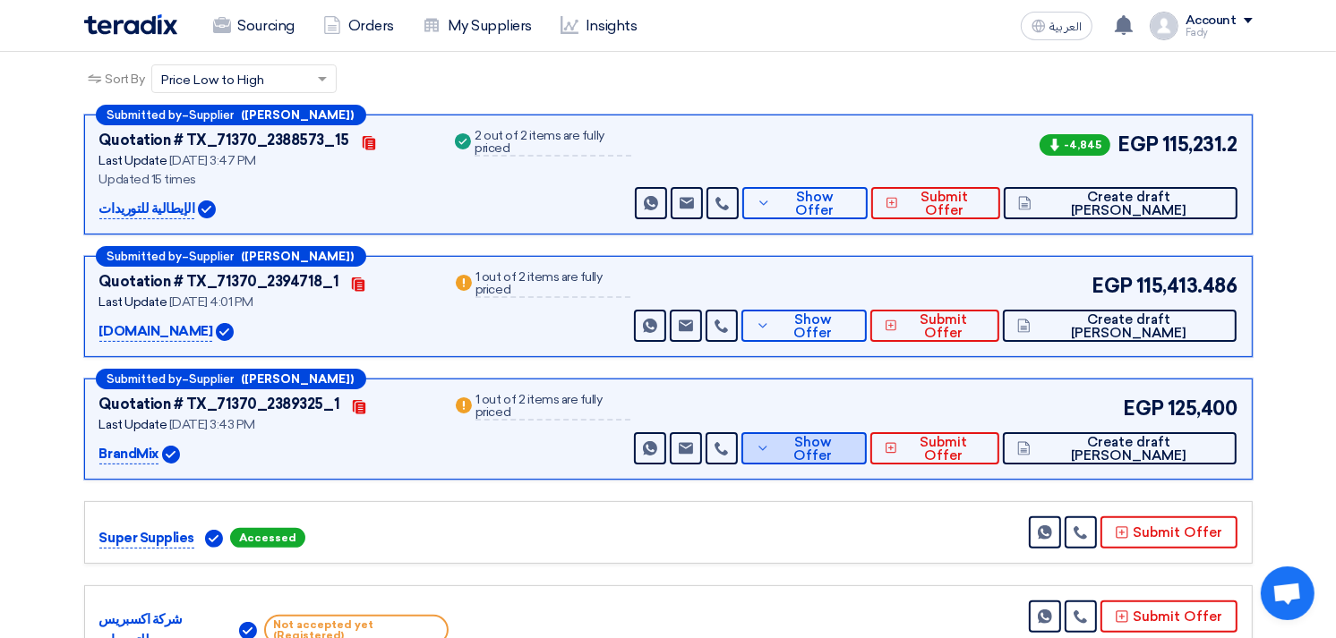
scroll to position [0, 0]
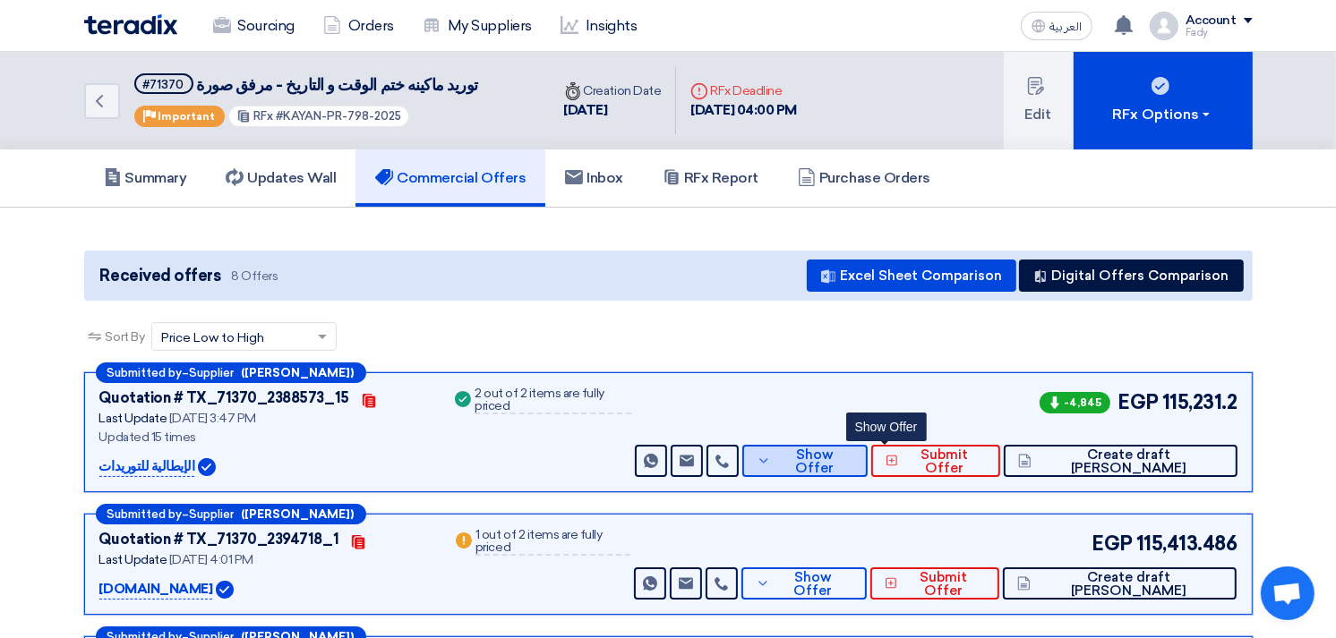
click at [867, 445] on button "Show Offer" at bounding box center [804, 461] width 124 height 32
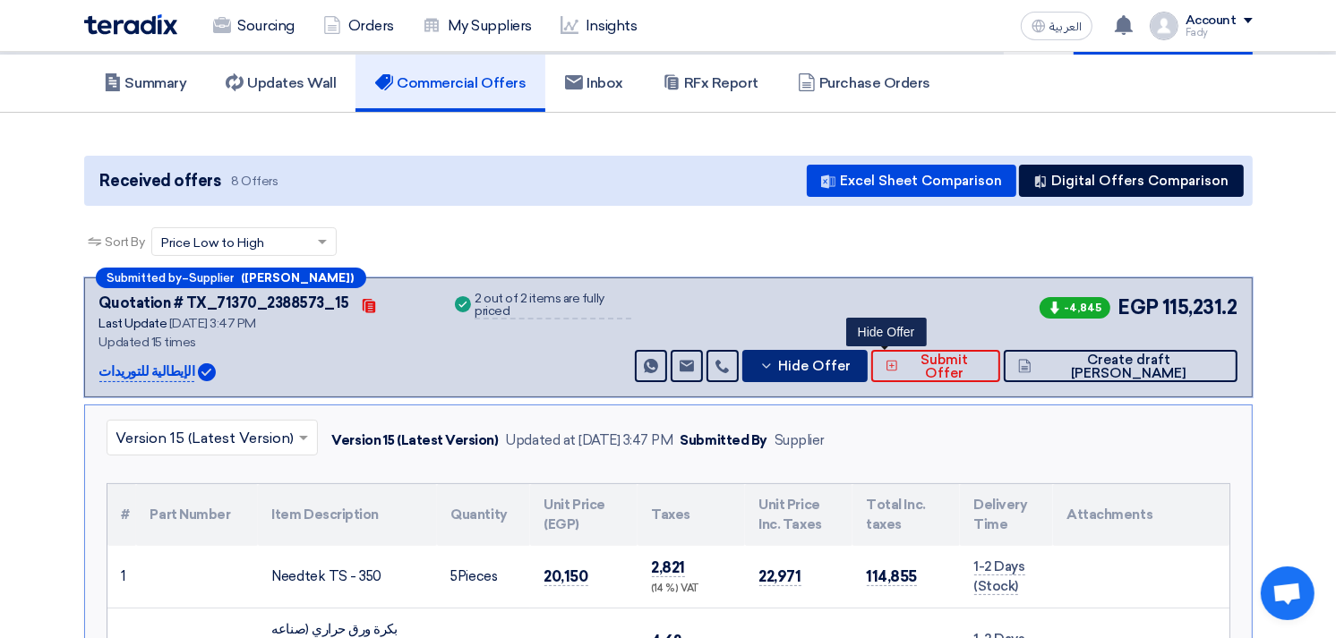
scroll to position [199, 0]
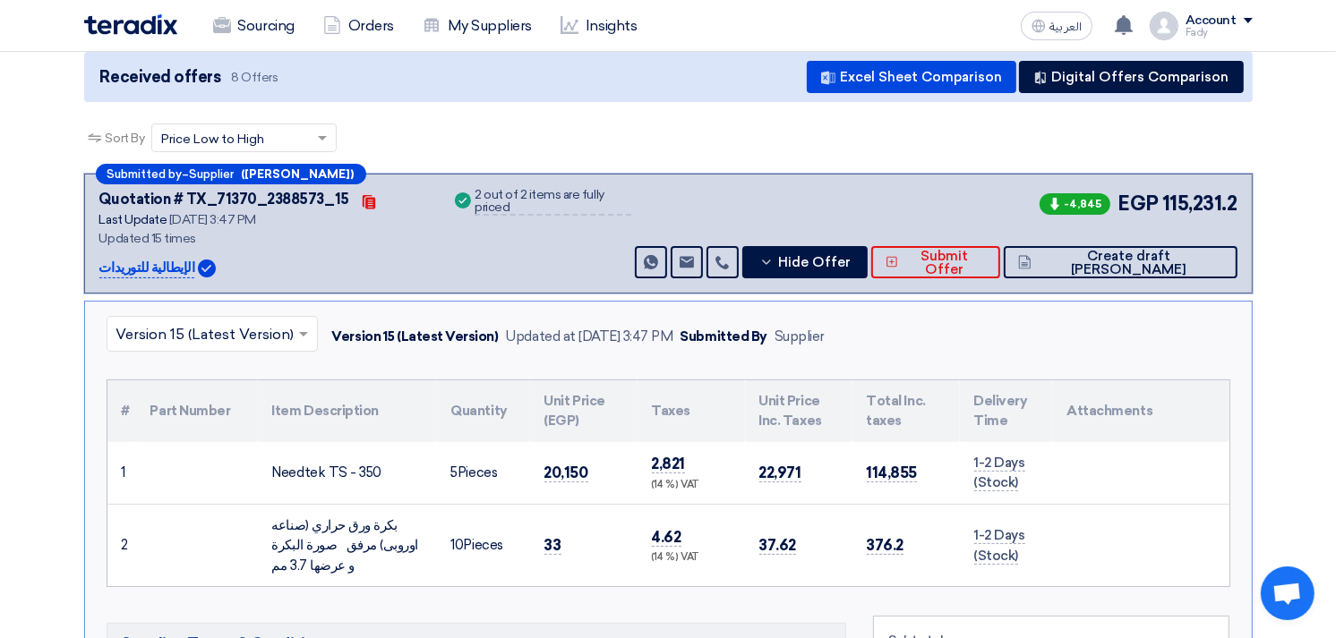
click at [352, 463] on div "Needtek TS - 350" at bounding box center [347, 473] width 150 height 21
click at [355, 466] on div "Needtek TS - 350" at bounding box center [347, 473] width 150 height 21
drag, startPoint x: 345, startPoint y: 568, endPoint x: 222, endPoint y: 531, distance: 128.0
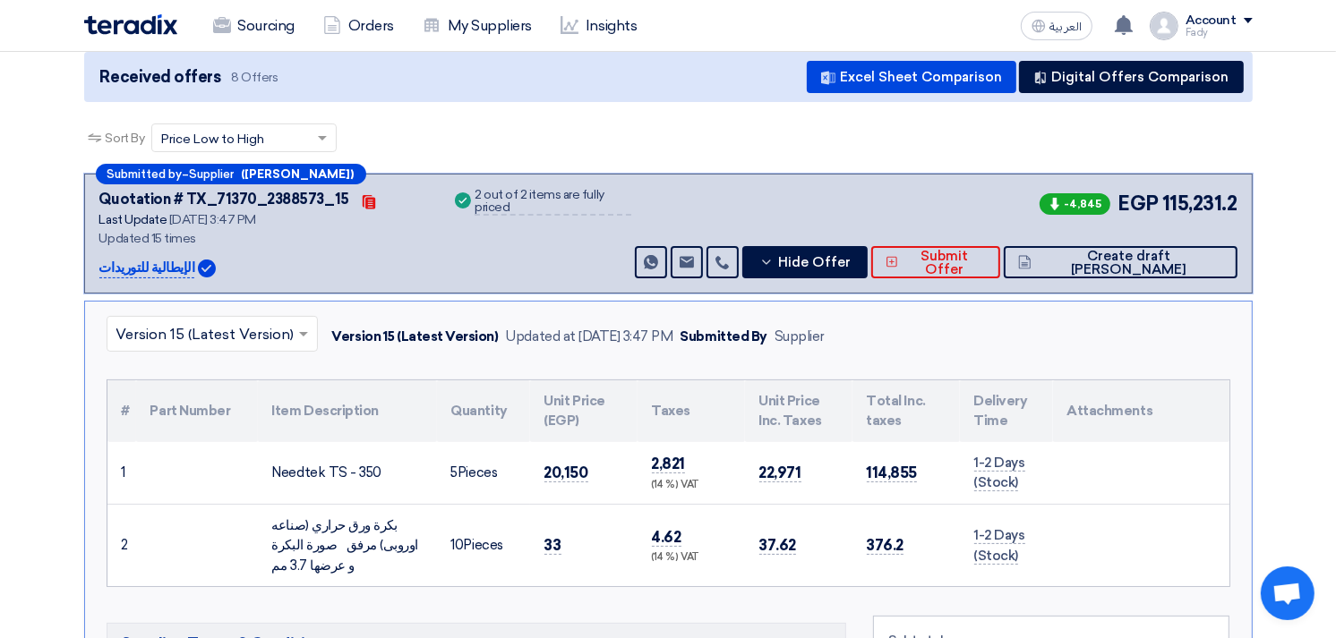
click at [222, 531] on tr "2 بكرة ورق حراري (صناعه اوروبى) مرفق صورة البكرة و عرضها 3.7 مم 10" at bounding box center [668, 545] width 1122 height 82
click at [851, 256] on span "Hide Offer" at bounding box center [814, 262] width 73 height 13
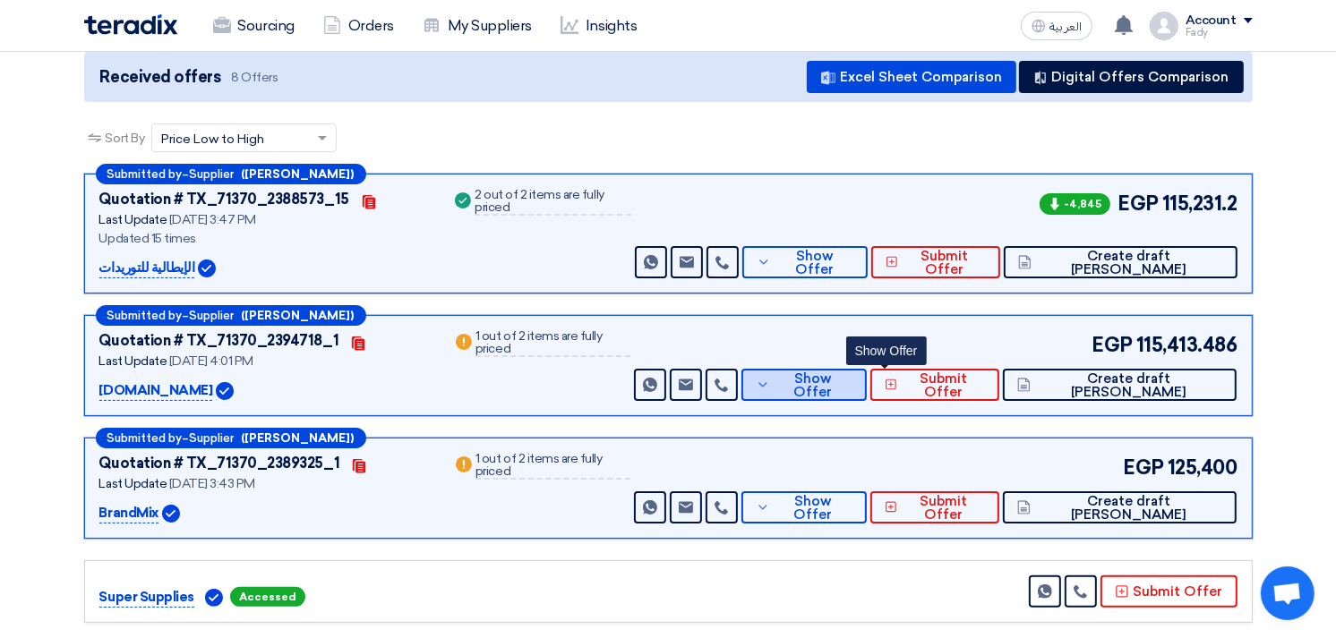
click at [852, 380] on span "Show Offer" at bounding box center [813, 385] width 78 height 27
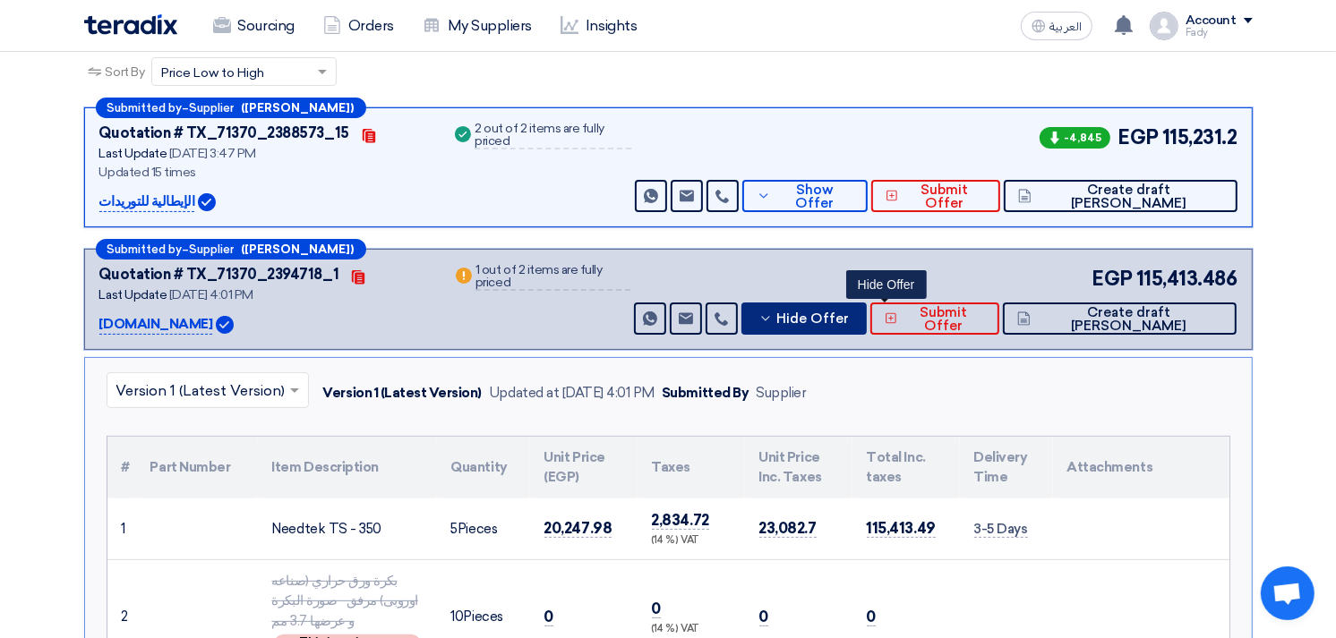
scroll to position [298, 0]
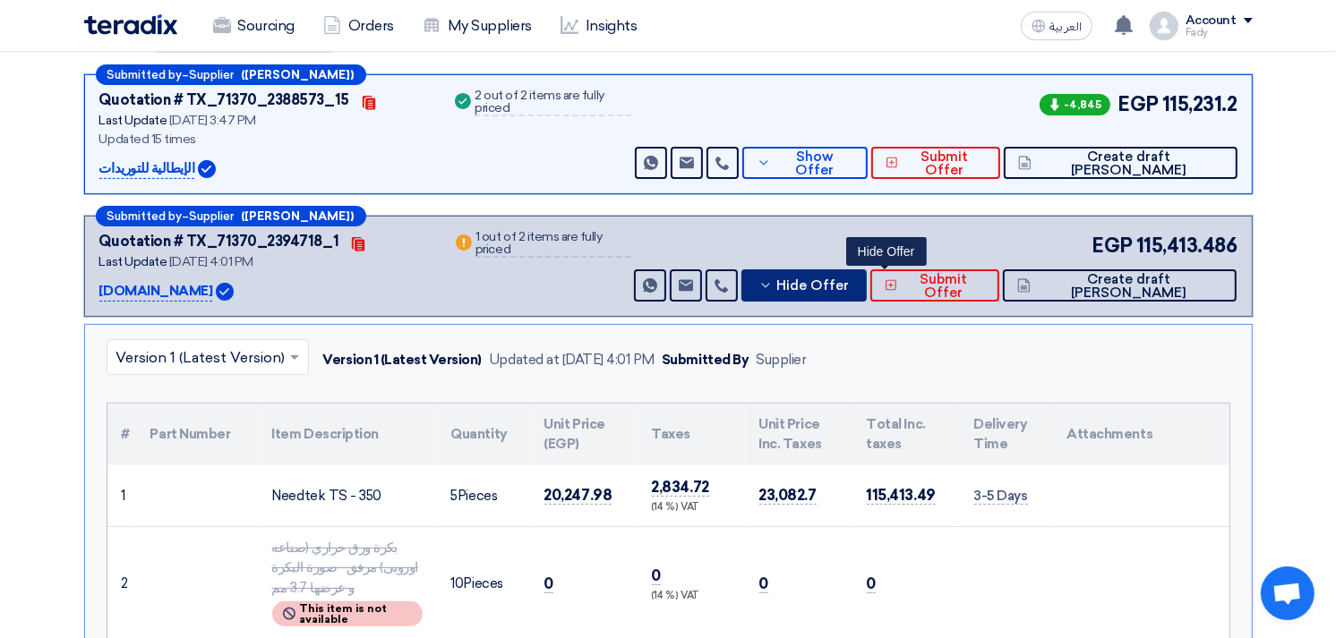
click at [850, 288] on span "Hide Offer" at bounding box center [813, 285] width 73 height 13
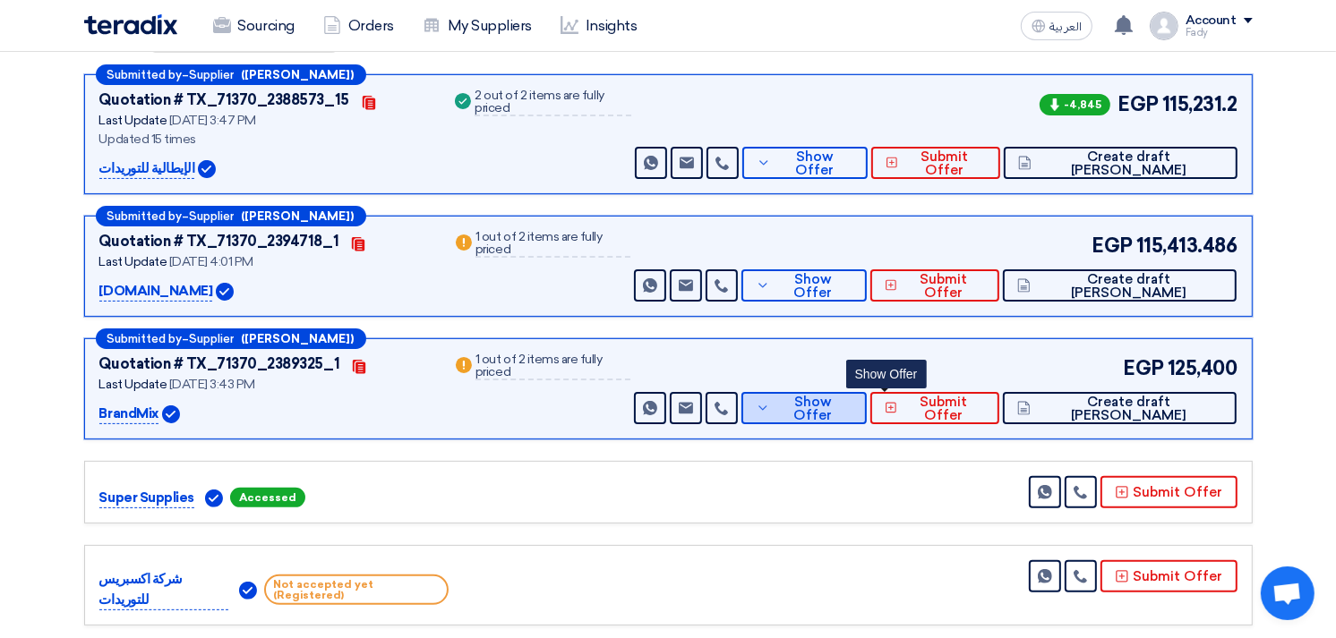
click at [867, 415] on button "Show Offer" at bounding box center [803, 408] width 125 height 32
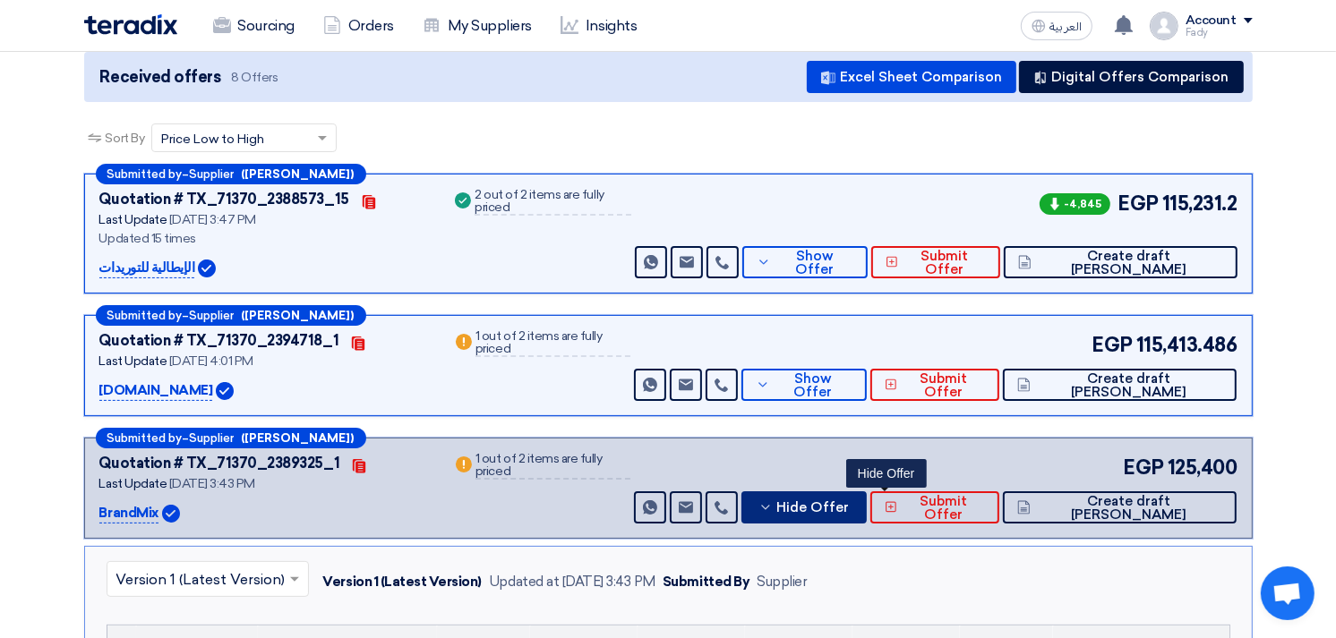
scroll to position [0, 0]
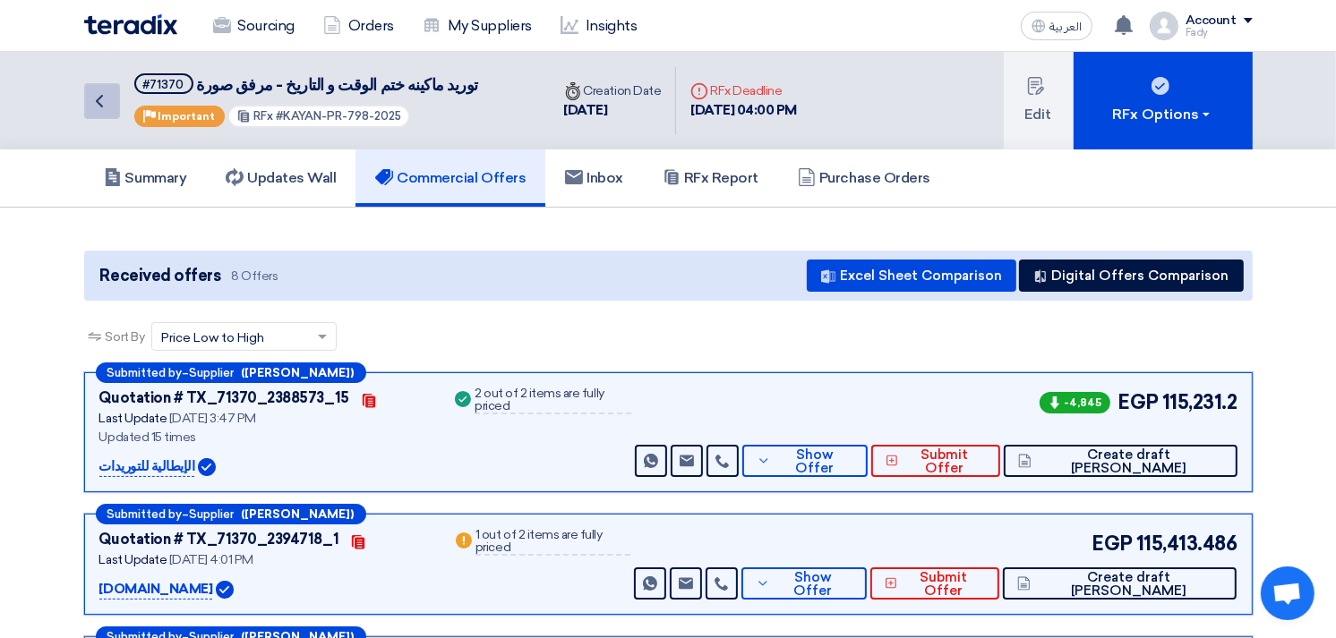
click at [92, 97] on icon "Back" at bounding box center [99, 100] width 21 height 21
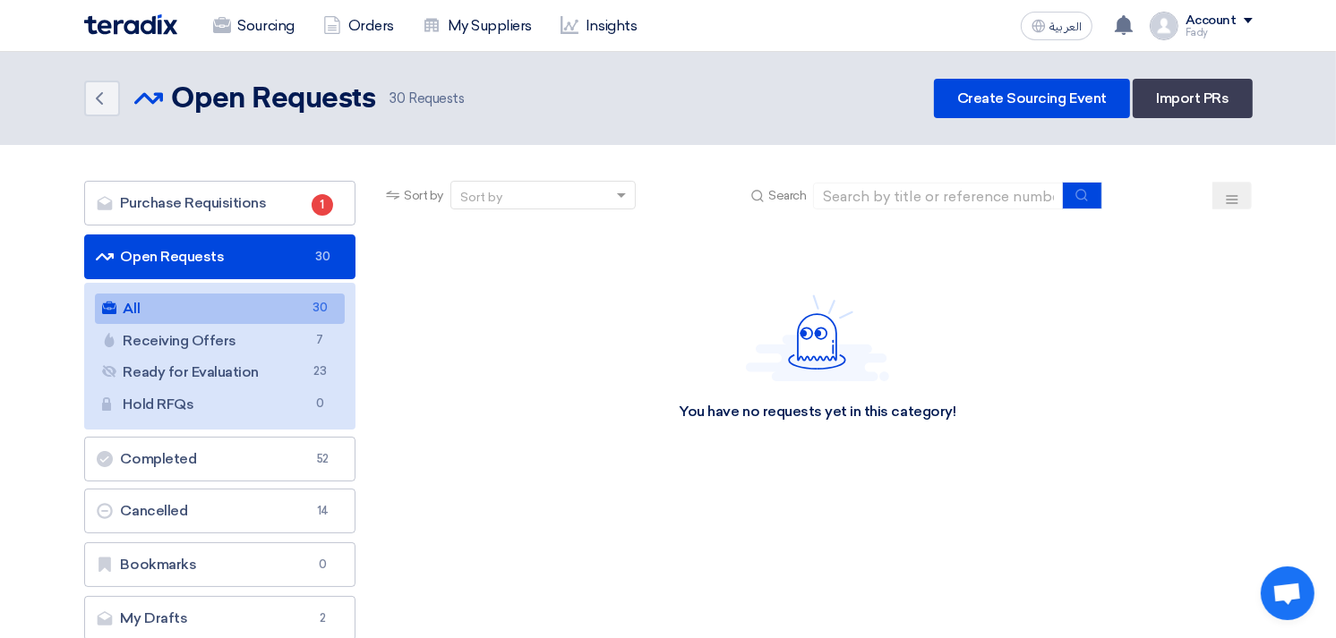
click at [202, 304] on link "All All 30" at bounding box center [220, 309] width 251 height 30
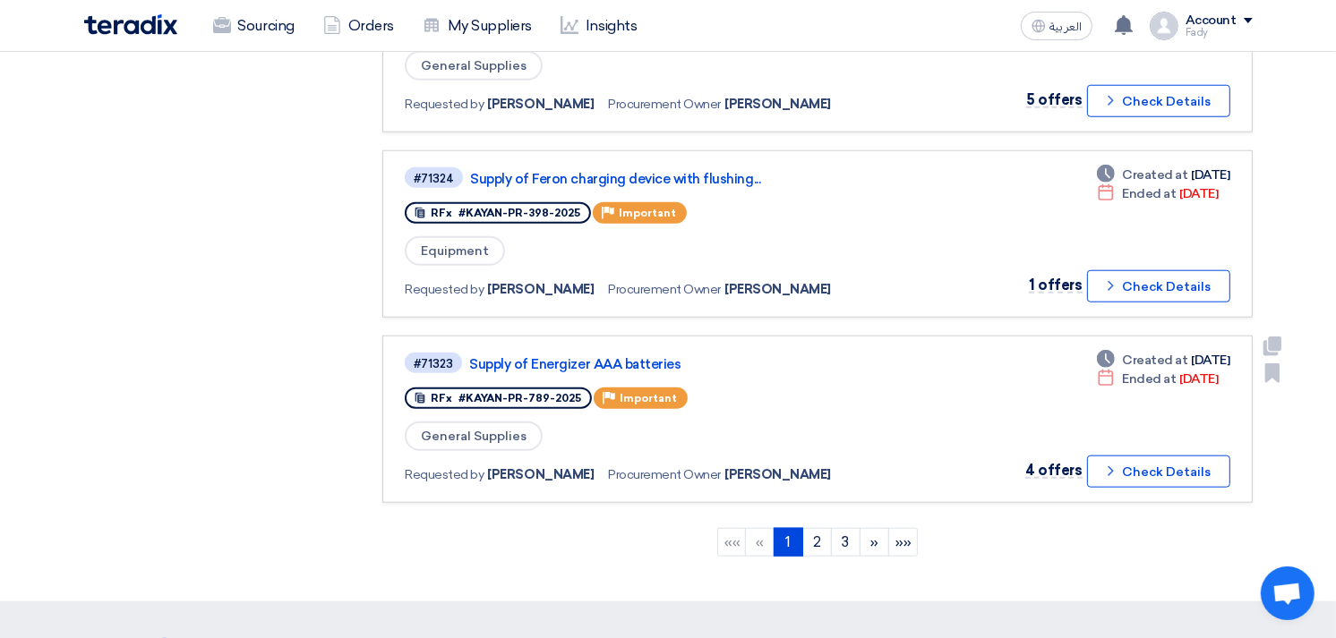
scroll to position [1591, 0]
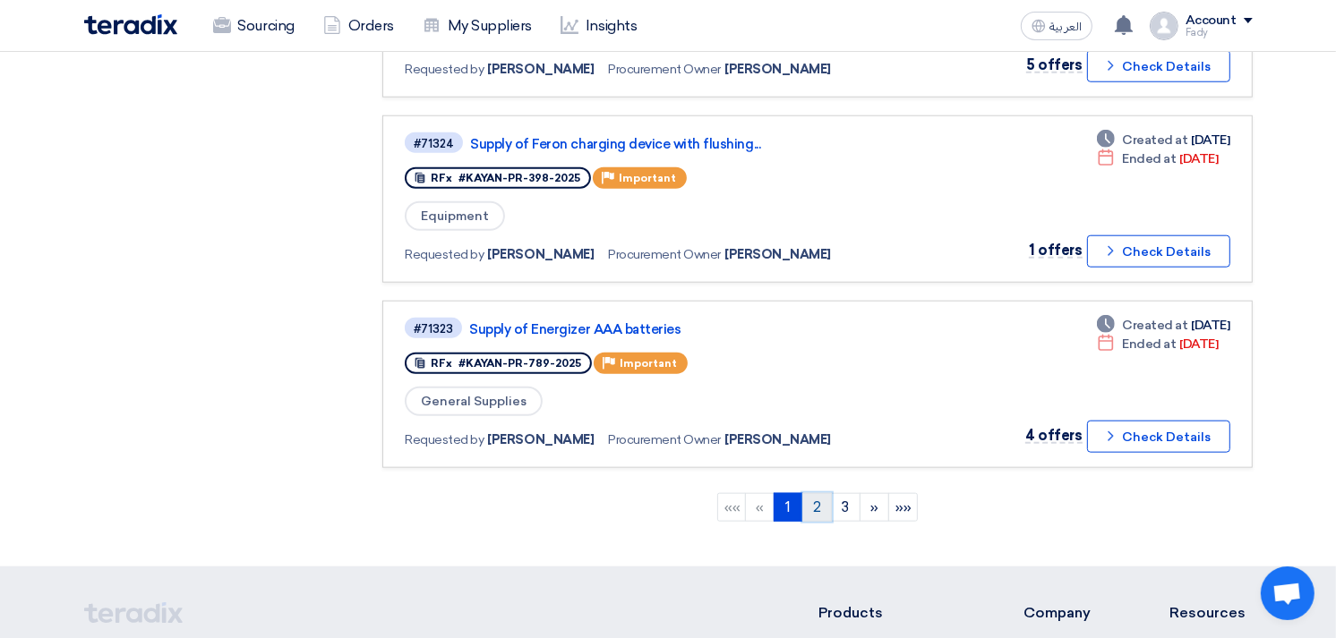
click at [820, 493] on link "2" at bounding box center [817, 507] width 30 height 29
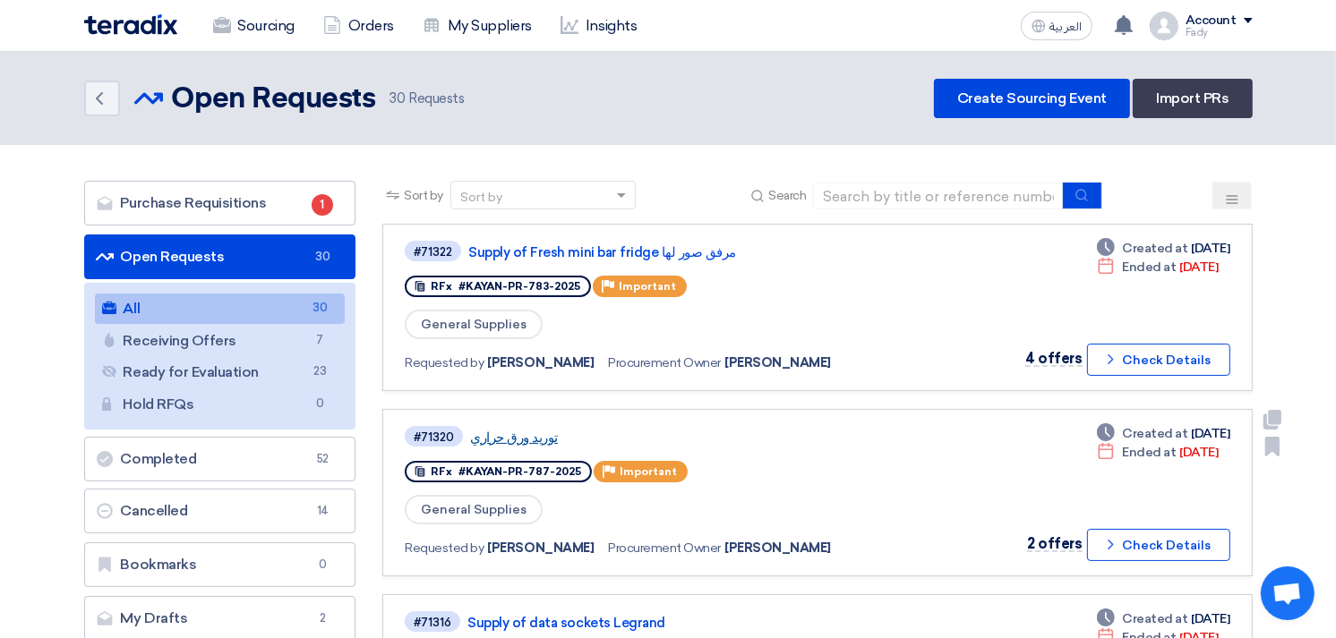
click at [532, 430] on link "توريد ورق حراري" at bounding box center [694, 438] width 448 height 16
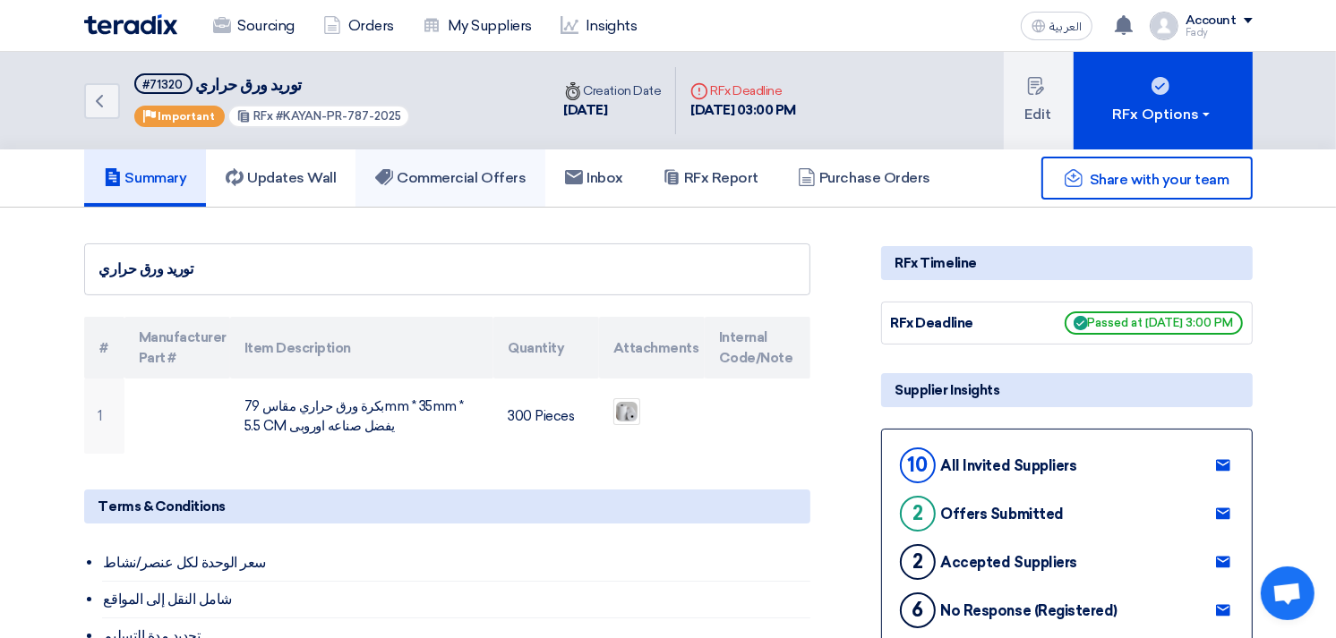
click at [503, 167] on link "Commercial Offers" at bounding box center [450, 178] width 190 height 57
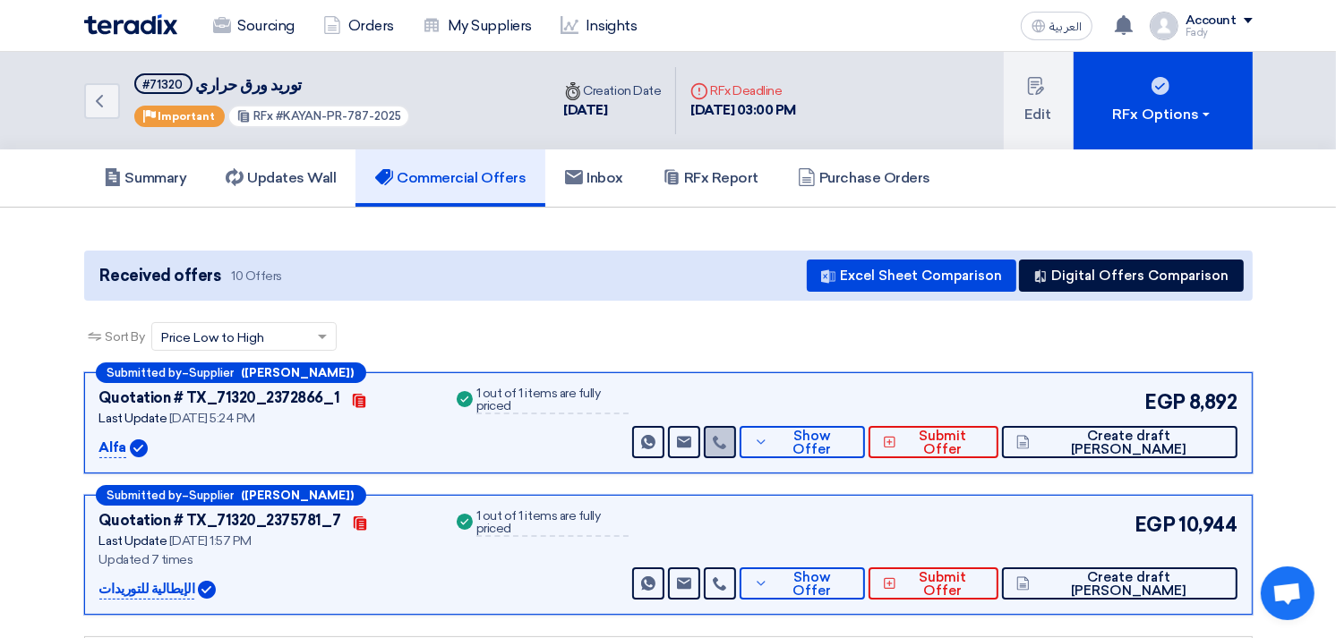
click at [727, 435] on icon at bounding box center [720, 442] width 14 height 14
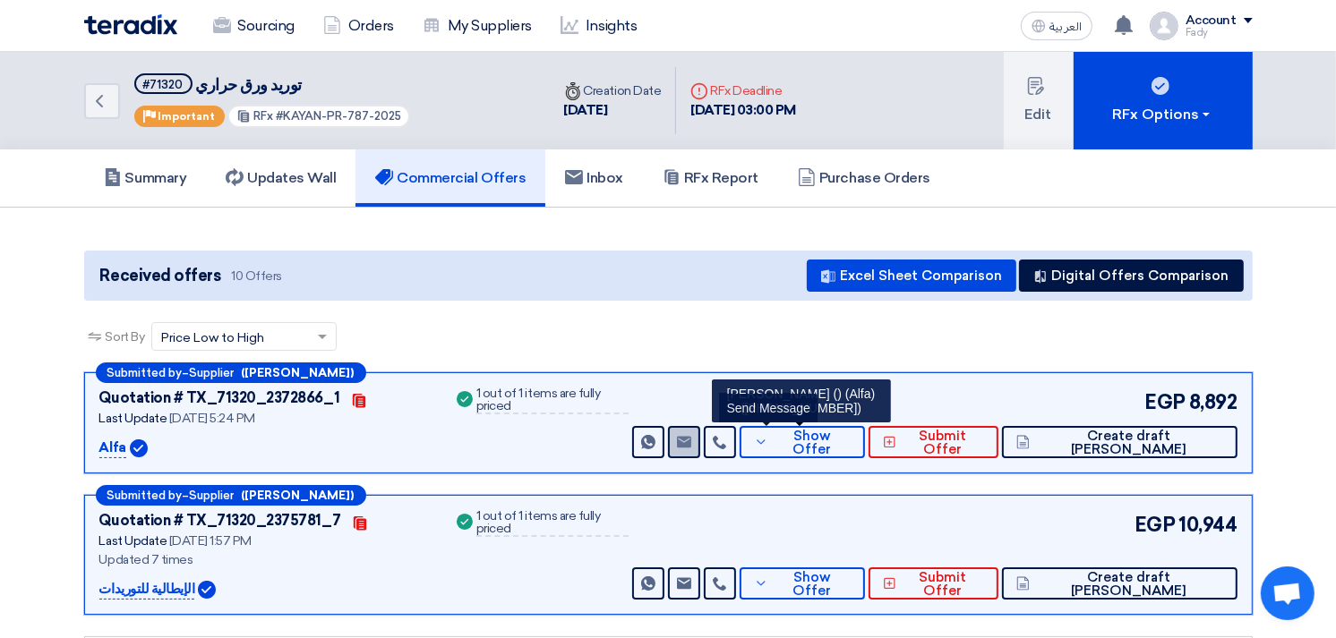
click at [700, 439] on link "Send Message" at bounding box center [684, 442] width 32 height 32
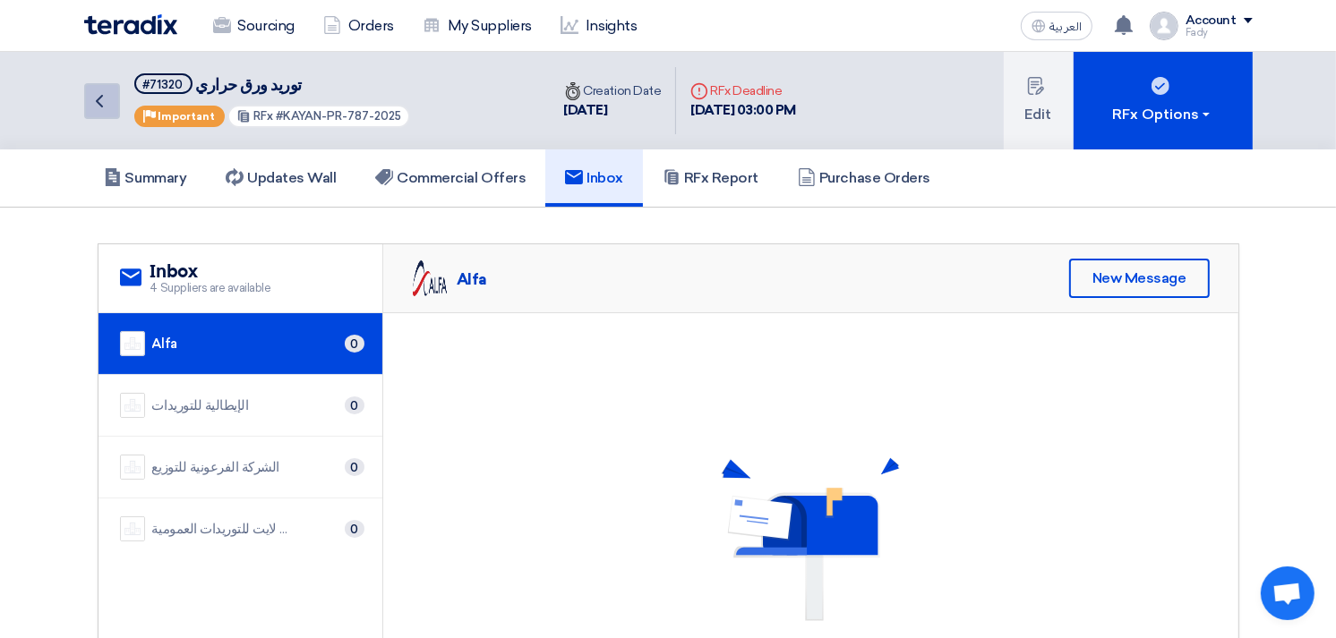
click at [109, 100] on icon "Back" at bounding box center [99, 100] width 21 height 21
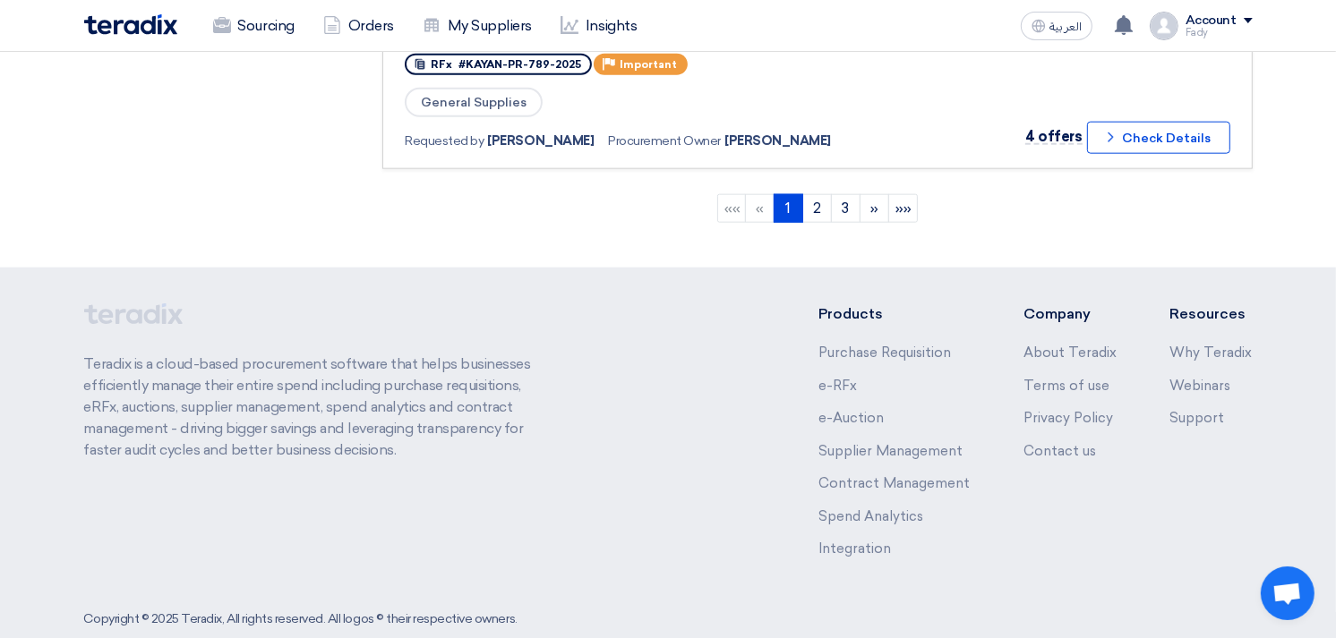
scroll to position [1891, 0]
click at [822, 193] on link "2" at bounding box center [817, 207] width 30 height 29
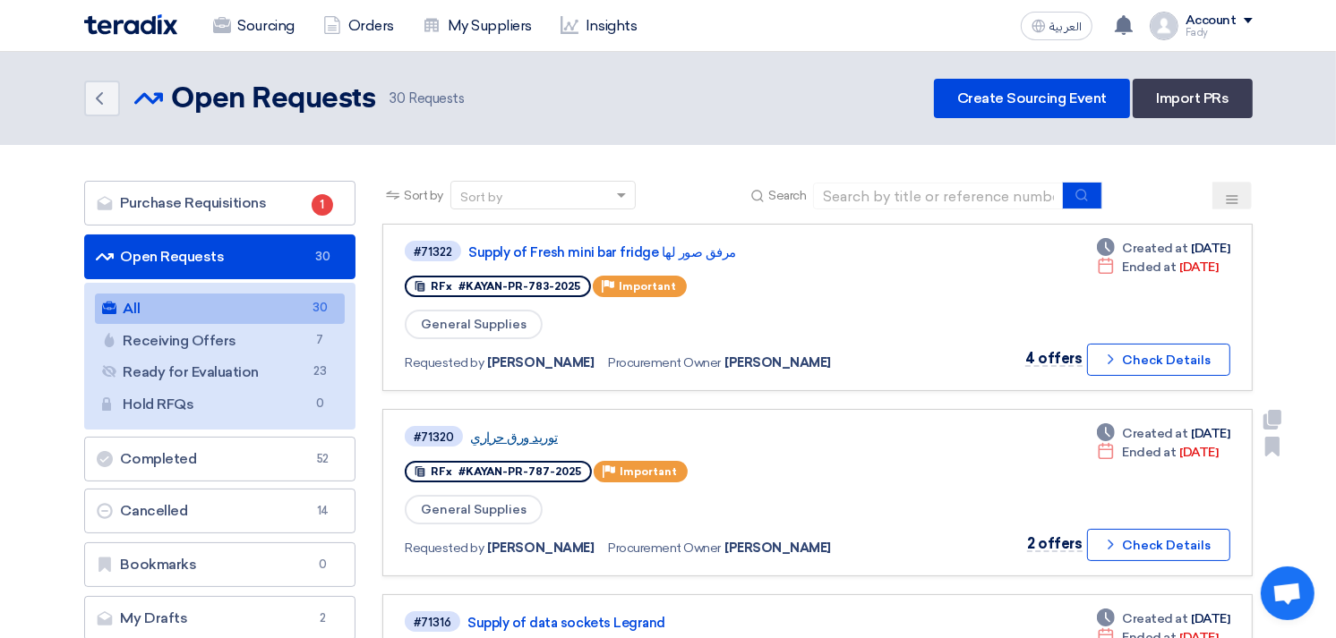
click at [526, 439] on link "توريد ورق حراري" at bounding box center [694, 438] width 448 height 16
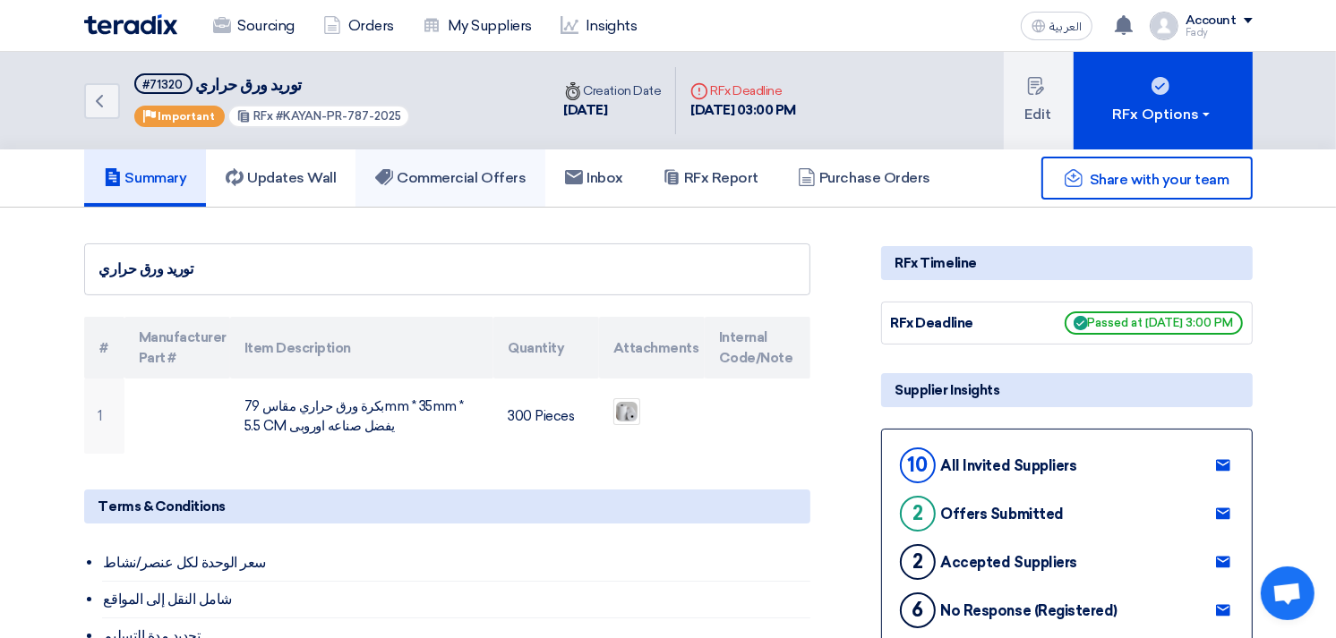
click at [443, 175] on h5 "Commercial Offers" at bounding box center [450, 178] width 150 height 18
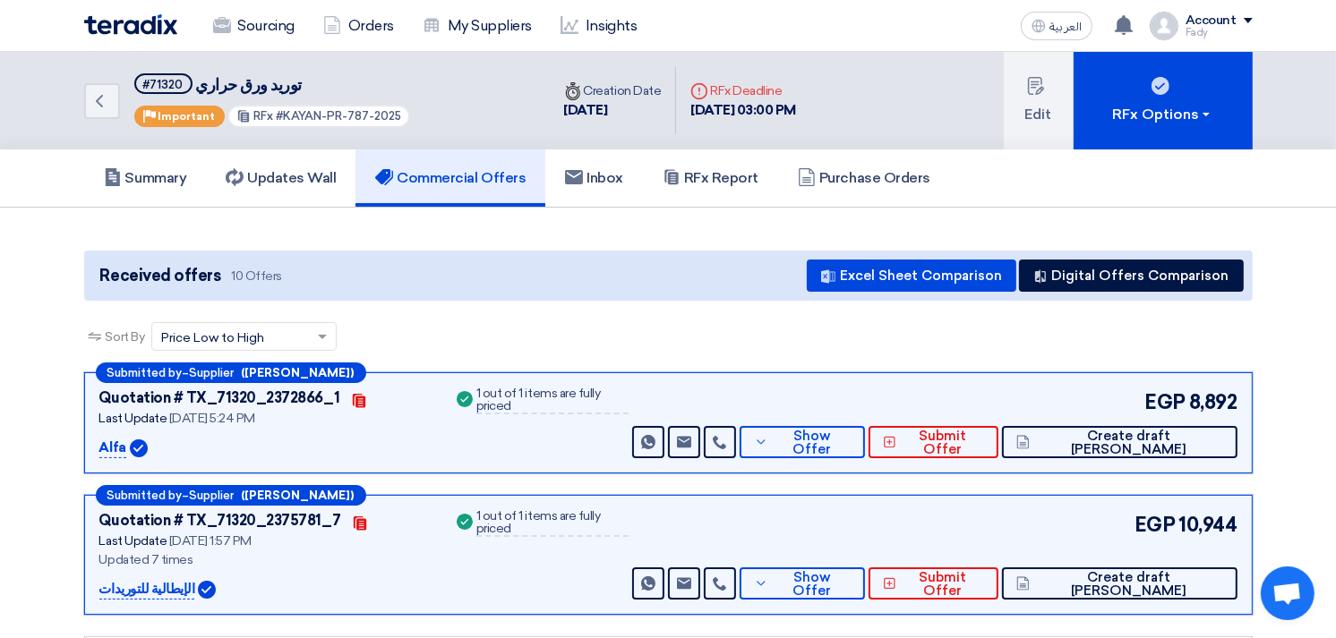
click at [115, 448] on p "Alfa" at bounding box center [112, 448] width 27 height 21
drag, startPoint x: 98, startPoint y: 448, endPoint x: 123, endPoint y: 442, distance: 24.8
click at [99, 448] on p "Alfa" at bounding box center [112, 448] width 27 height 21
click at [130, 440] on img at bounding box center [139, 449] width 18 height 18
click at [119, 445] on p "Alfa" at bounding box center [112, 448] width 27 height 21
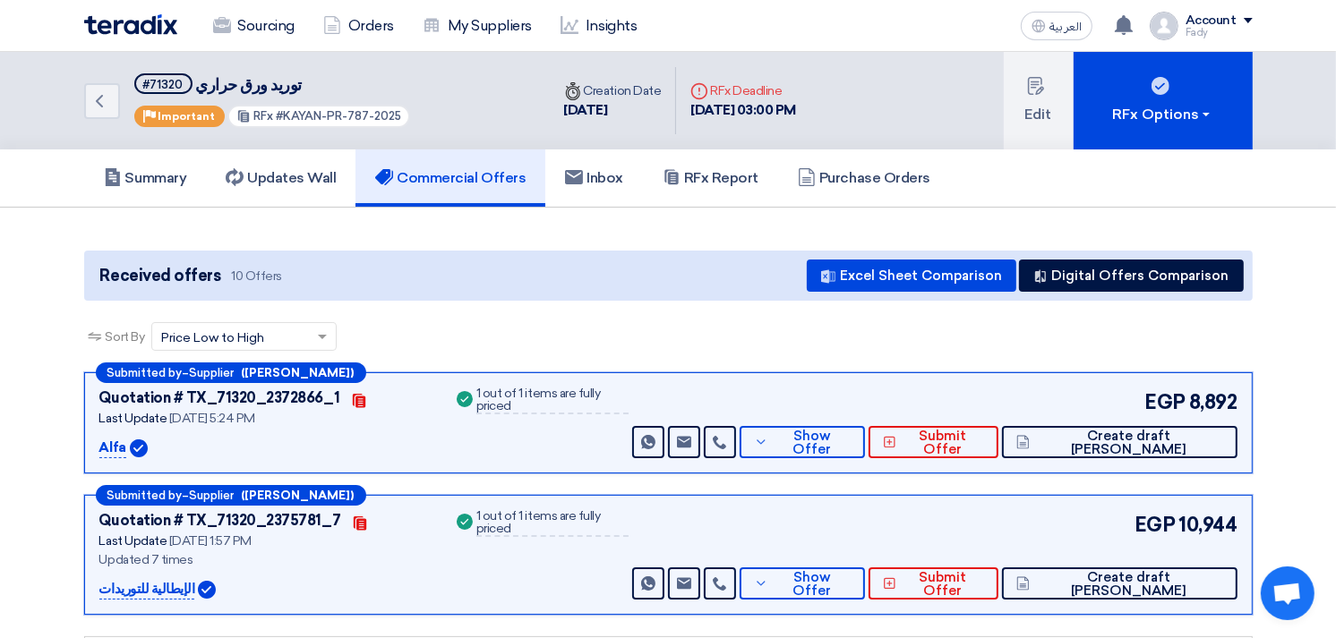
click at [119, 445] on p "Alfa" at bounding box center [112, 448] width 27 height 21
click at [477, 20] on link "My Suppliers" at bounding box center [477, 25] width 138 height 39
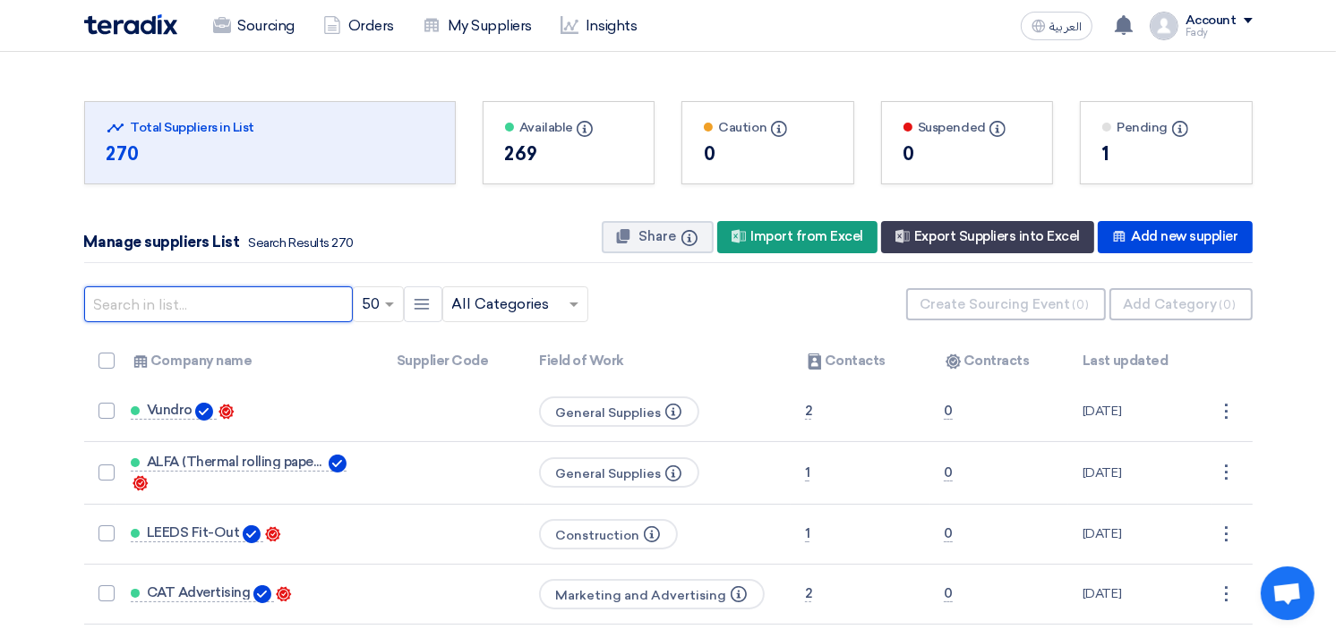
click at [261, 300] on input "text" at bounding box center [218, 304] width 269 height 36
paste input "Alfa"
type input "Alfa"
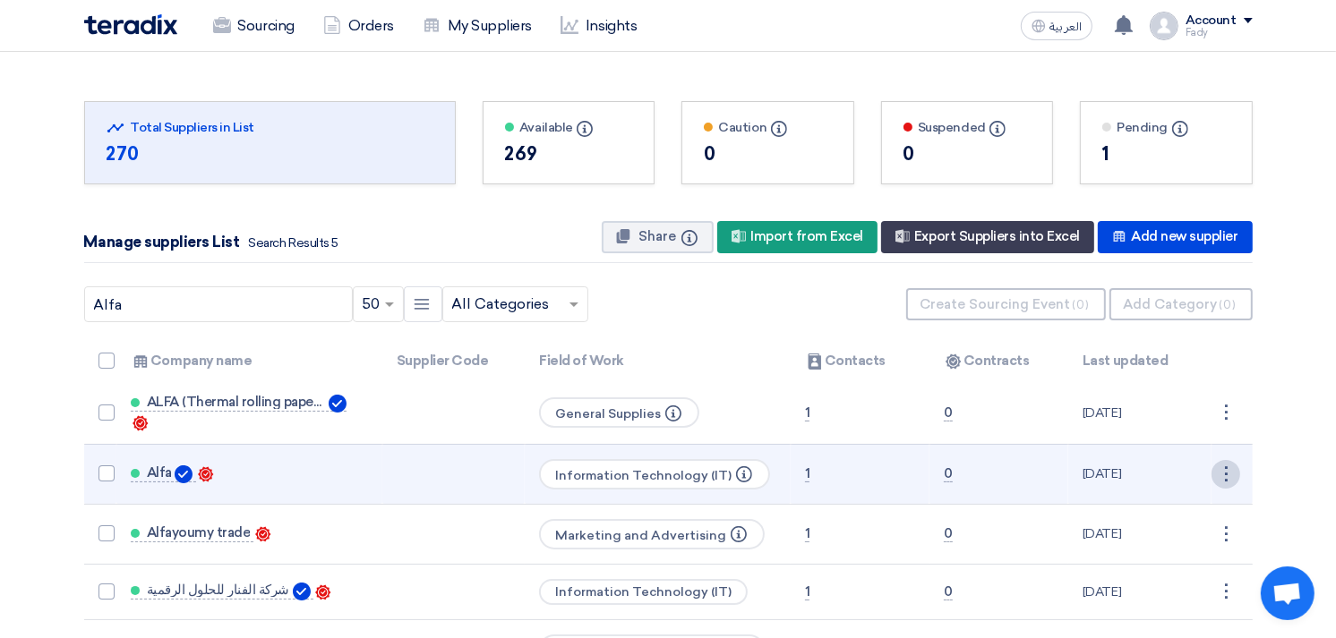
click at [1228, 460] on div "⋮" at bounding box center [1225, 474] width 29 height 29
click at [1177, 508] on link "Edit" at bounding box center [1195, 508] width 88 height 26
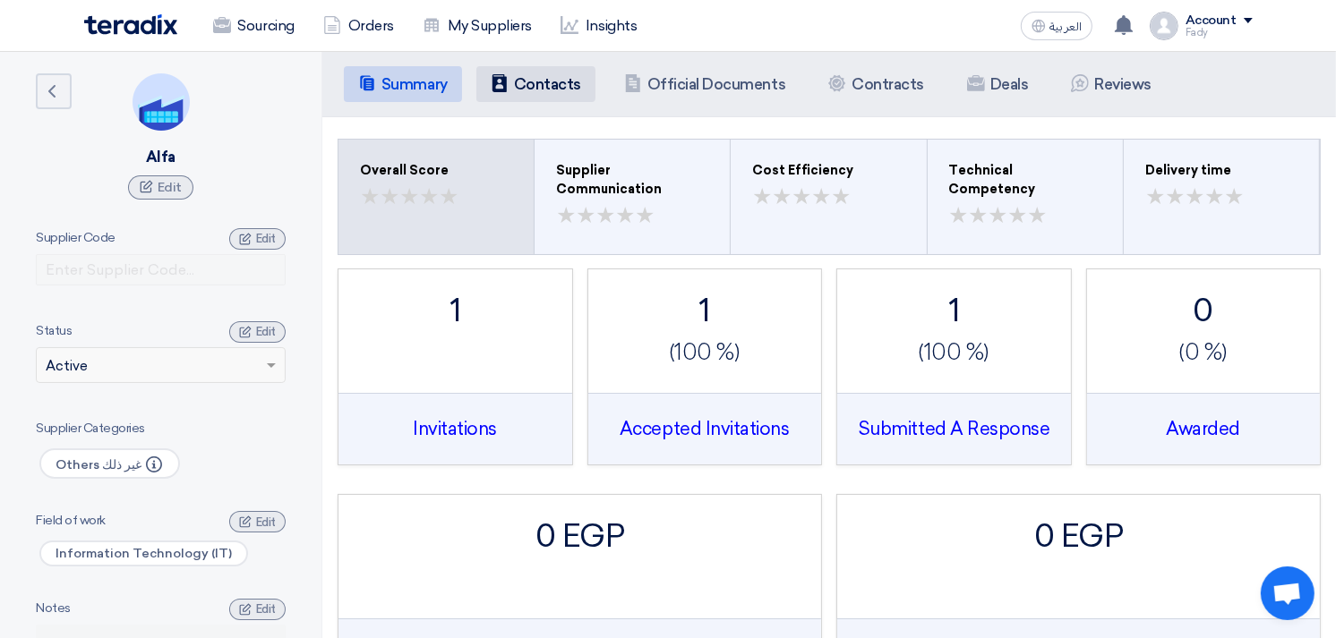
click at [559, 75] on h5 "Contacts" at bounding box center [547, 84] width 67 height 18
